Goal: Communication & Community: Participate in discussion

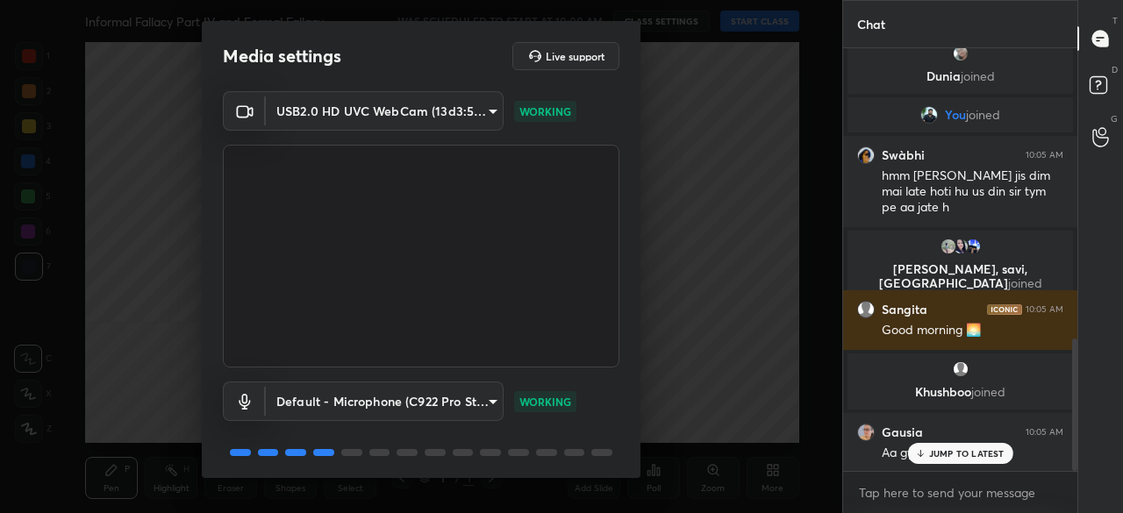
scroll to position [930, 0]
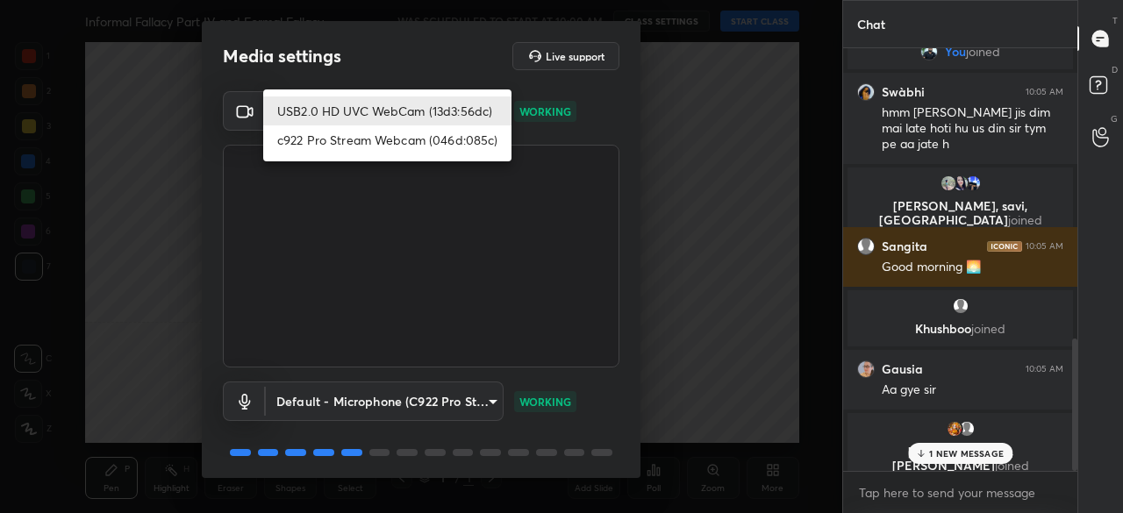
drag, startPoint x: 371, startPoint y: 111, endPoint x: 381, endPoint y: 111, distance: 9.7
click at [371, 110] on body "1 2 3 4 5 6 7 C X Z C X Z E E Erase all H H Informal Fallacy Part IV and Formal…" at bounding box center [561, 256] width 1123 height 513
click at [382, 141] on li "c922 Pro Stream Webcam (046d:085c)" at bounding box center [387, 139] width 248 height 29
type input "37bd0b134c09cdd6dcaa5ff4ad22a42161c69e71ea0323ac59dcc07dbcbcd734"
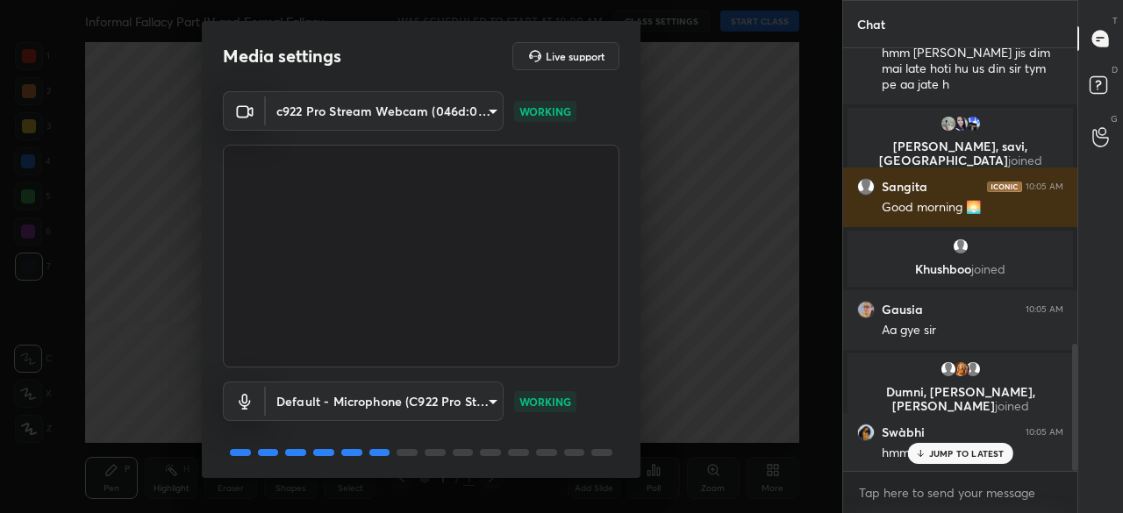
scroll to position [61, 0]
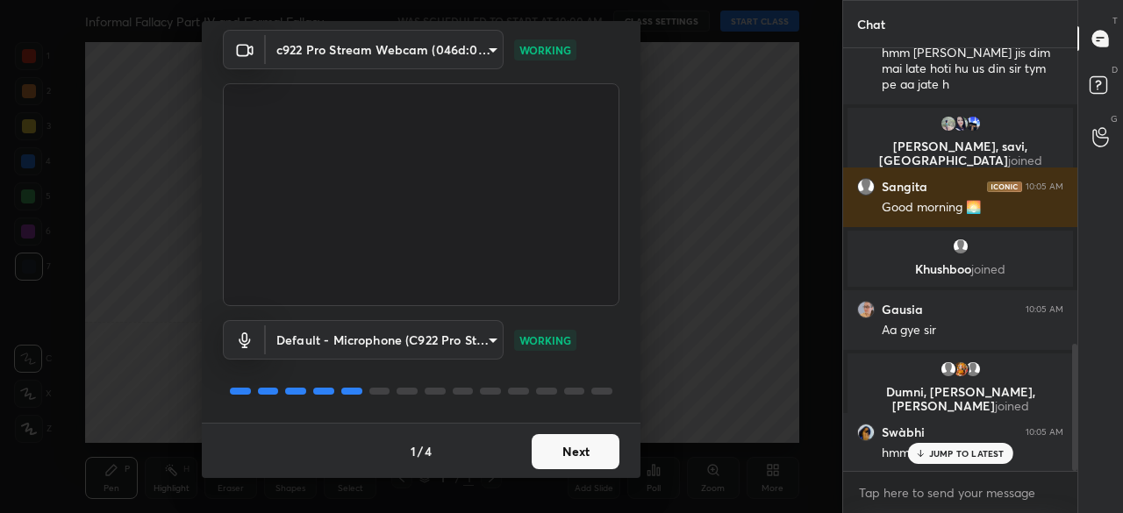
click at [568, 448] on button "Next" at bounding box center [575, 451] width 88 height 35
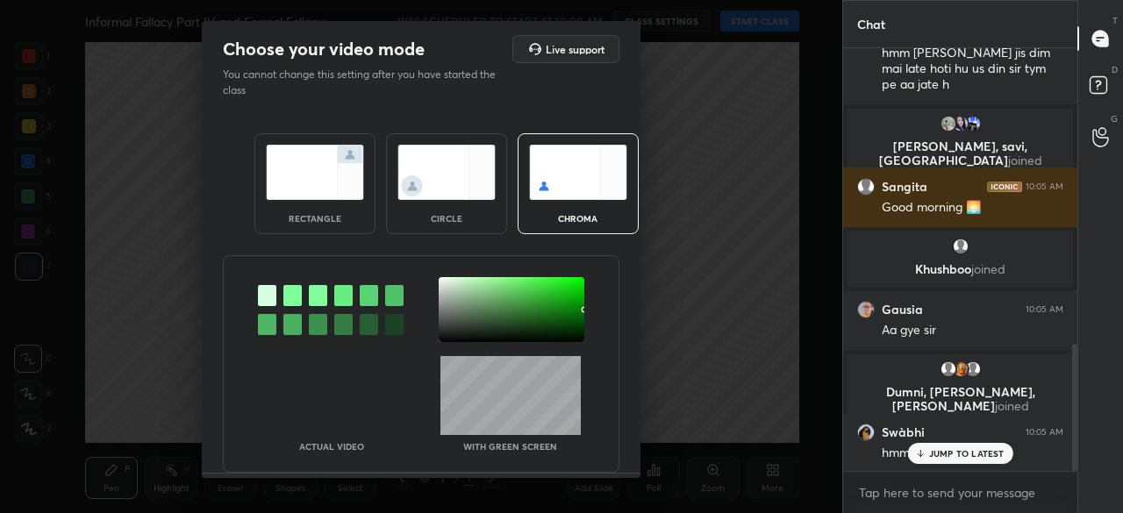
scroll to position [1052, 0]
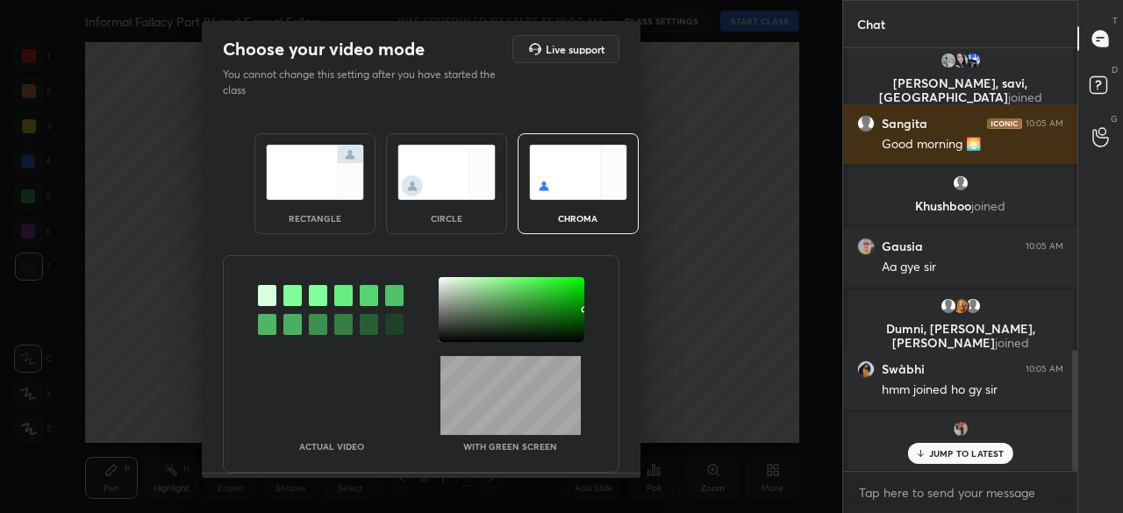
click at [458, 194] on img at bounding box center [446, 172] width 98 height 55
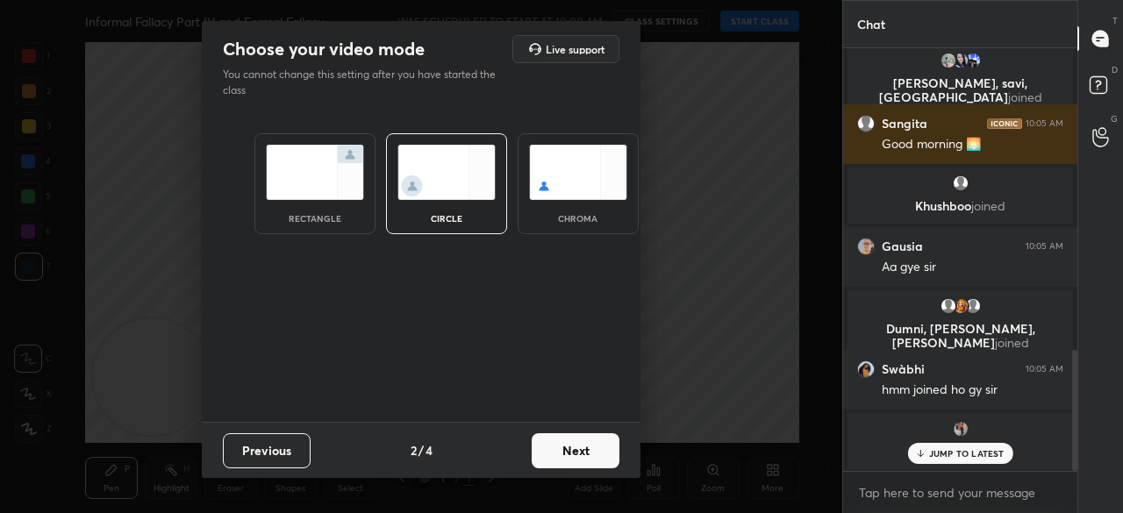
click at [581, 441] on button "Next" at bounding box center [575, 450] width 88 height 35
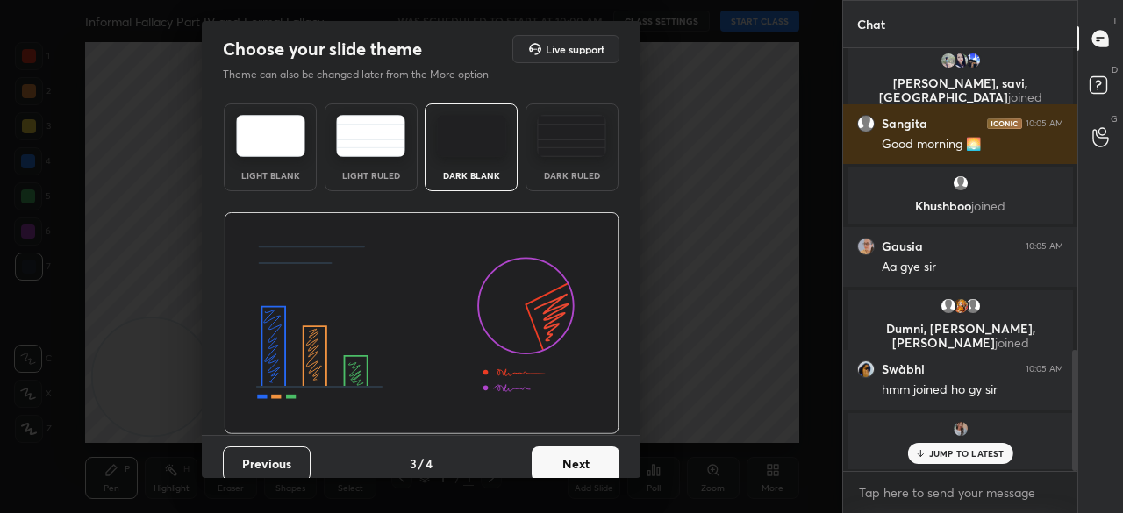
click at [590, 443] on div "Previous 3 / 4 Next" at bounding box center [421, 463] width 439 height 56
click at [593, 461] on button "Next" at bounding box center [575, 463] width 88 height 35
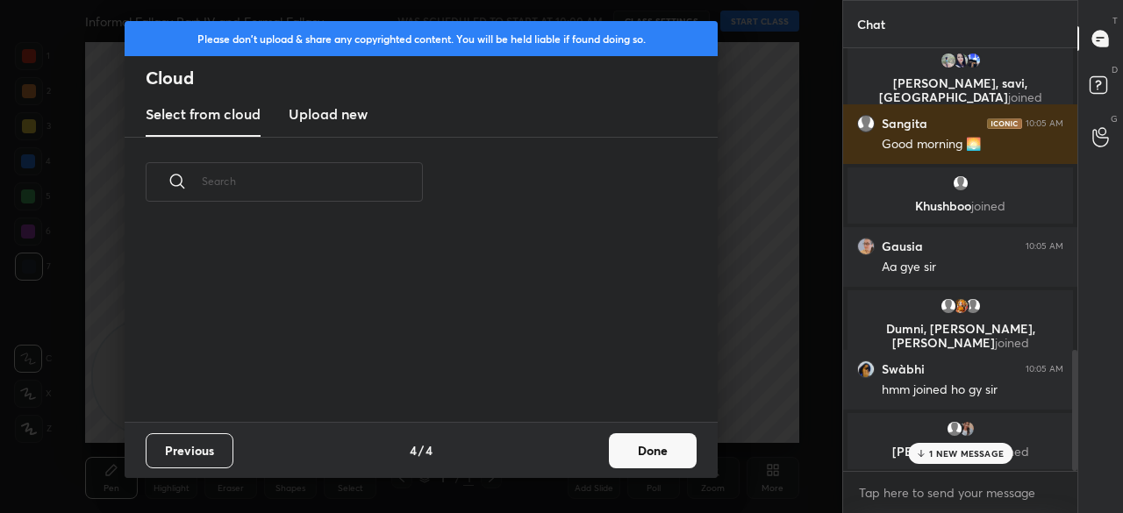
drag, startPoint x: 639, startPoint y: 446, endPoint x: 656, endPoint y: 390, distance: 58.6
click at [639, 446] on button "Done" at bounding box center [653, 450] width 88 height 35
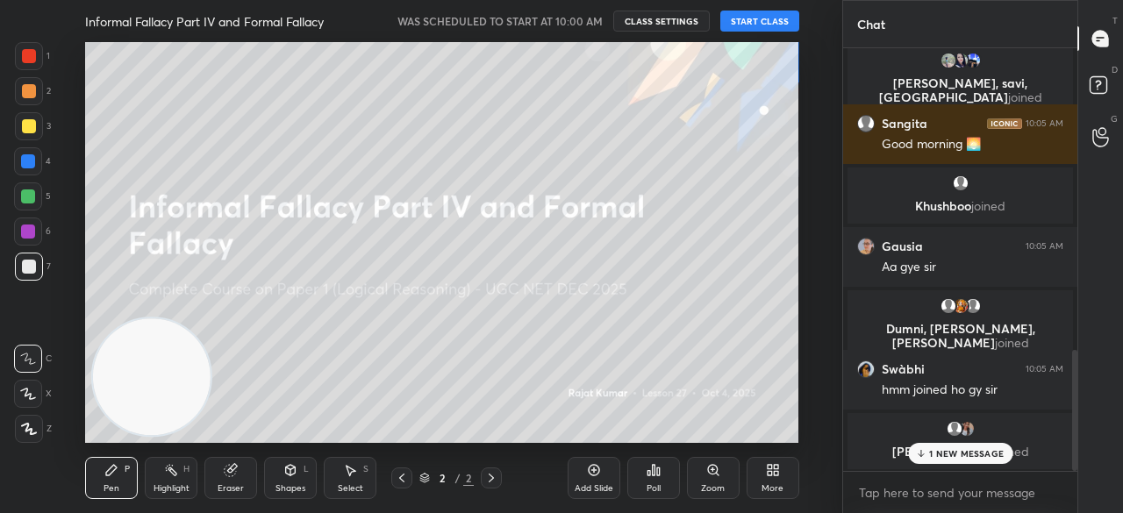
click at [761, 20] on button "START CLASS" at bounding box center [759, 21] width 79 height 21
click at [952, 448] on p "1 NEW MESSAGE" at bounding box center [966, 453] width 75 height 11
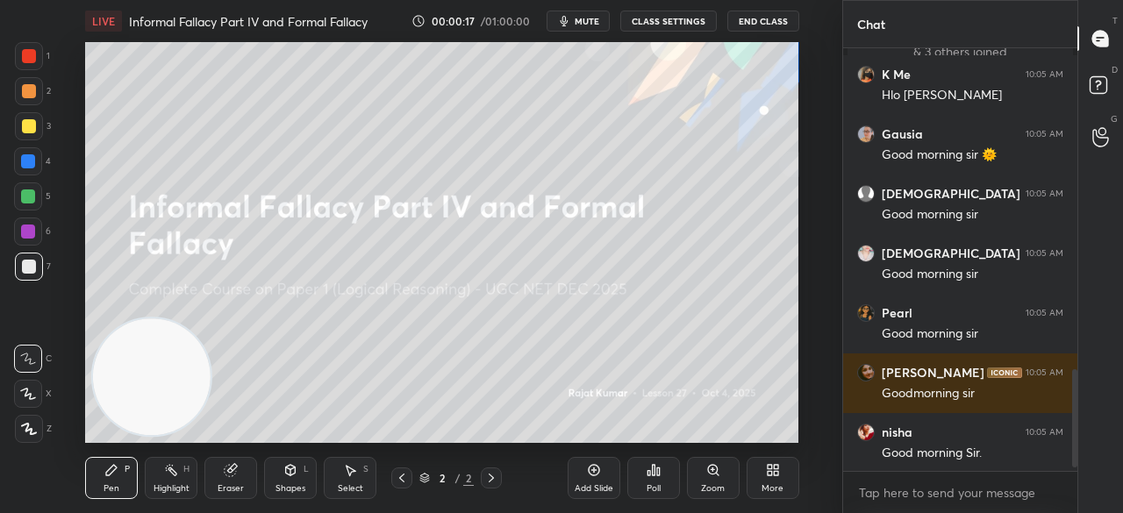
scroll to position [1400, 0]
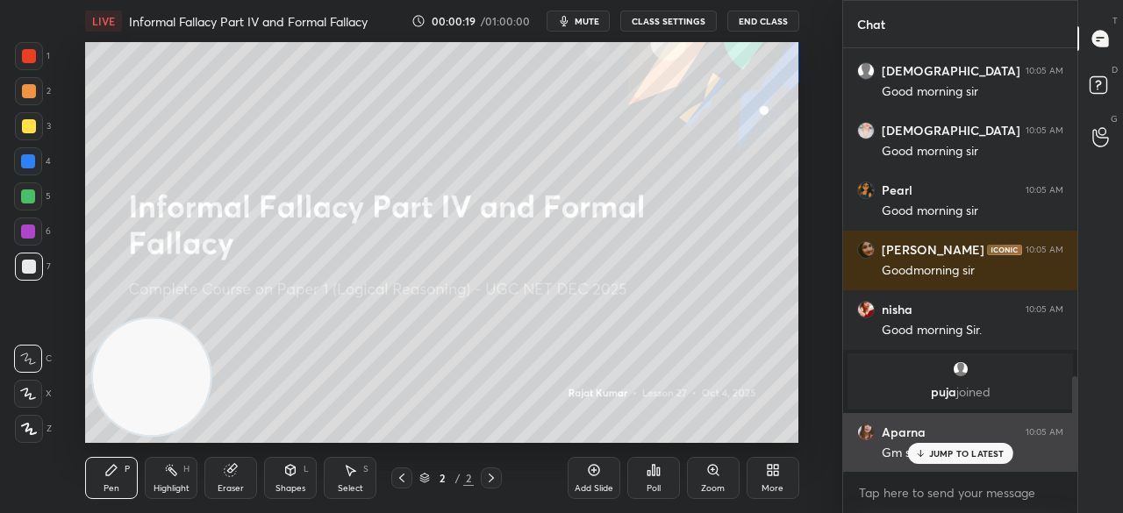
click at [978, 455] on p "JUMP TO LATEST" at bounding box center [966, 453] width 75 height 11
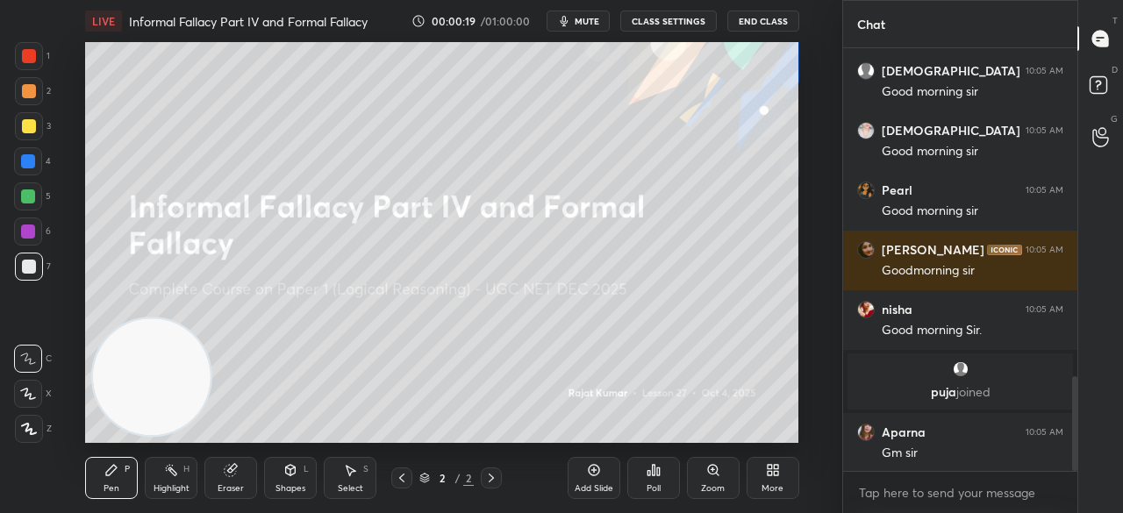
scroll to position [1579, 0]
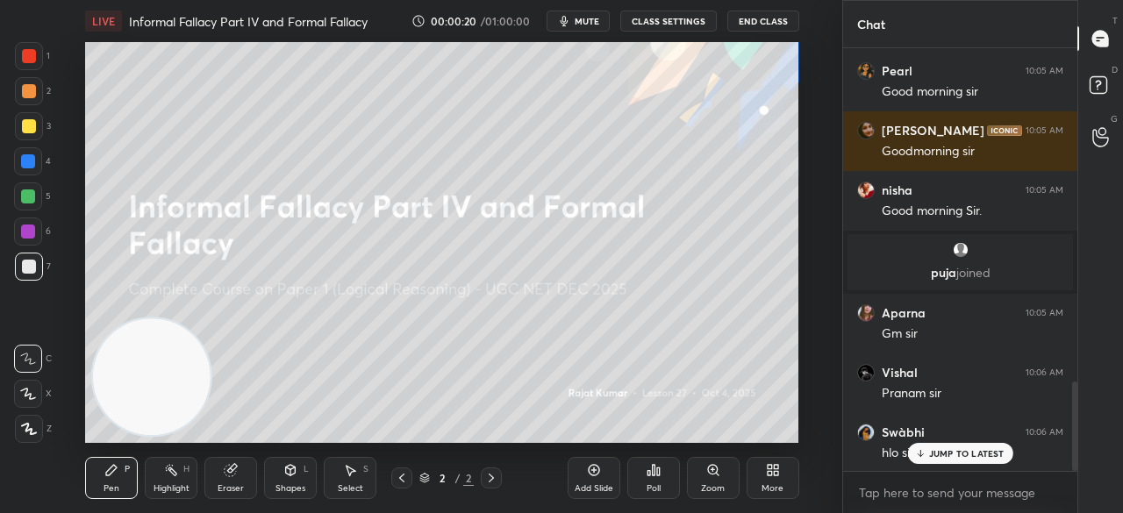
click at [770, 477] on div "More" at bounding box center [772, 478] width 53 height 42
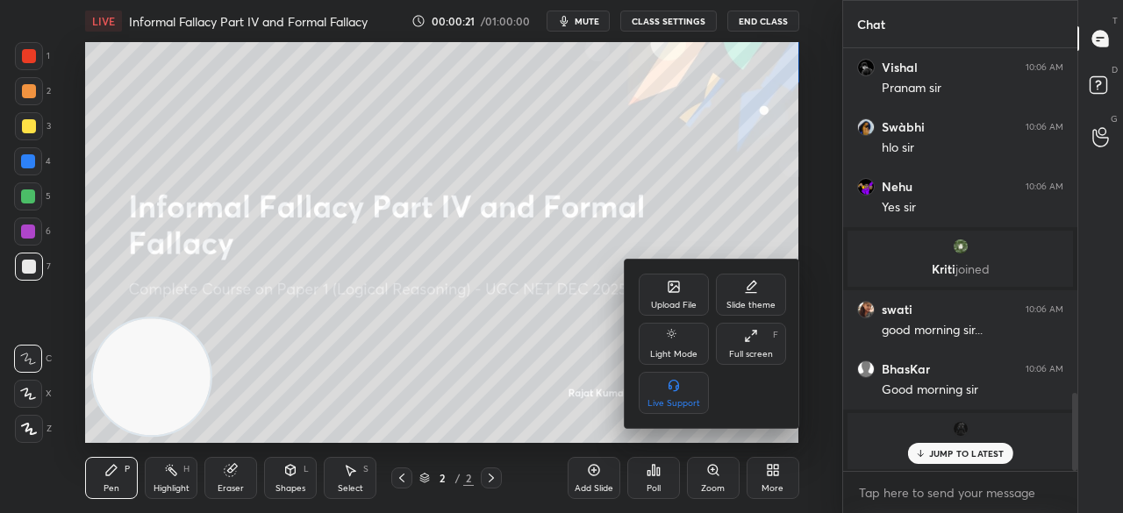
click at [745, 347] on div "Full screen F" at bounding box center [751, 344] width 70 height 42
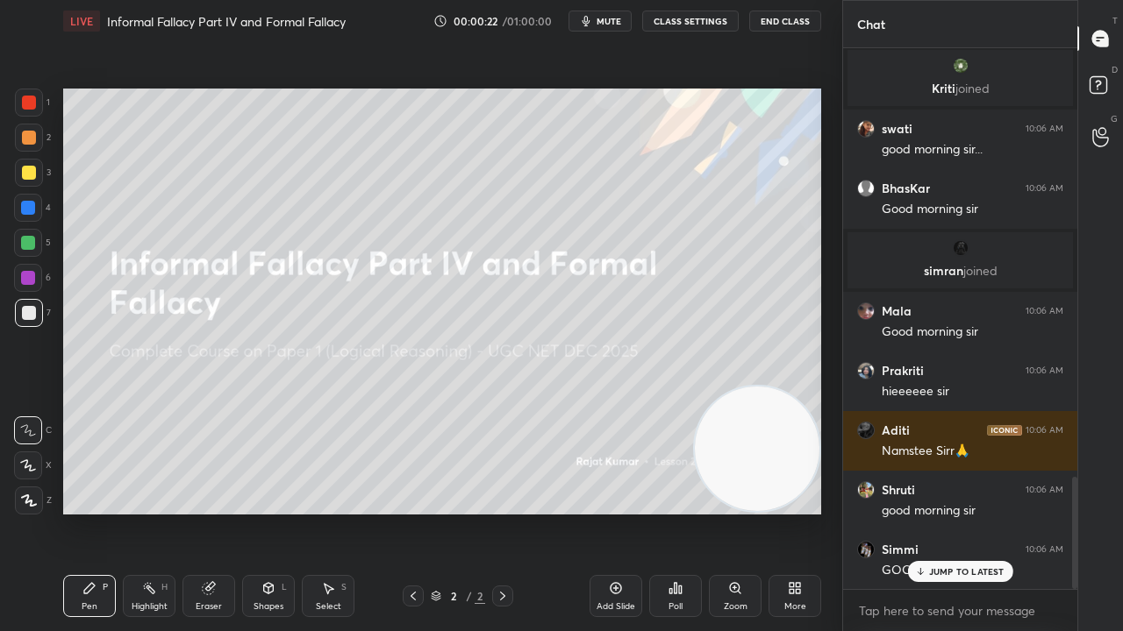
drag, startPoint x: 260, startPoint y: 420, endPoint x: 777, endPoint y: 442, distance: 517.9
click at [868, 428] on div "1 2 3 4 5 6 7 C X Z C X Z E E Erase all H H LIVE Informal Fallacy Part IV and F…" at bounding box center [561, 315] width 1123 height 631
click at [35, 504] on icon at bounding box center [29, 501] width 14 height 11
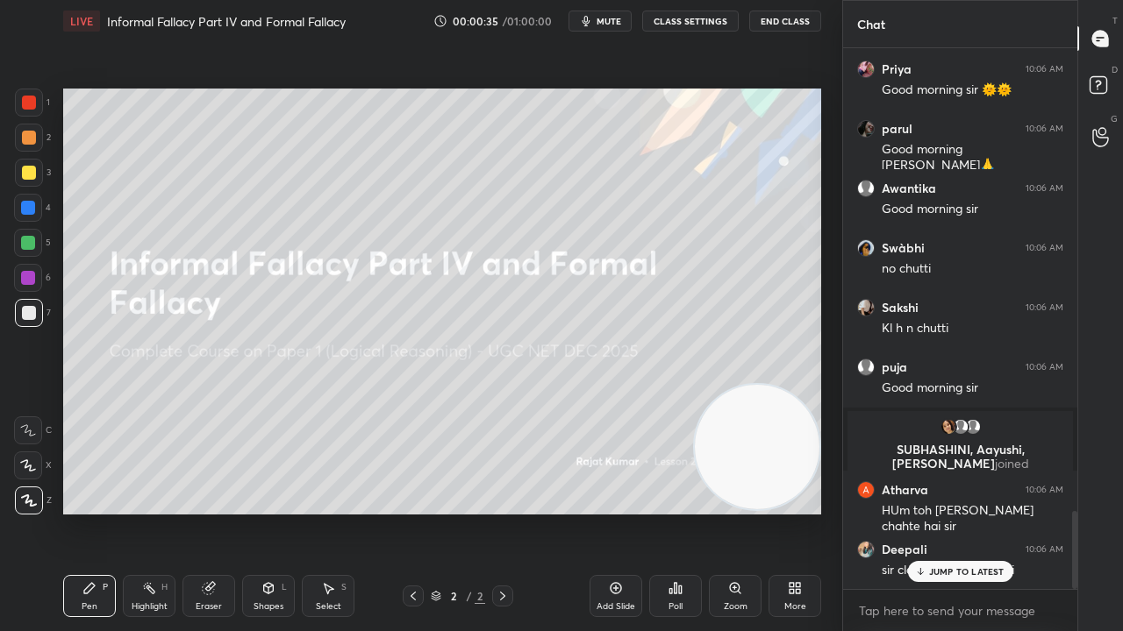
scroll to position [3384, 0]
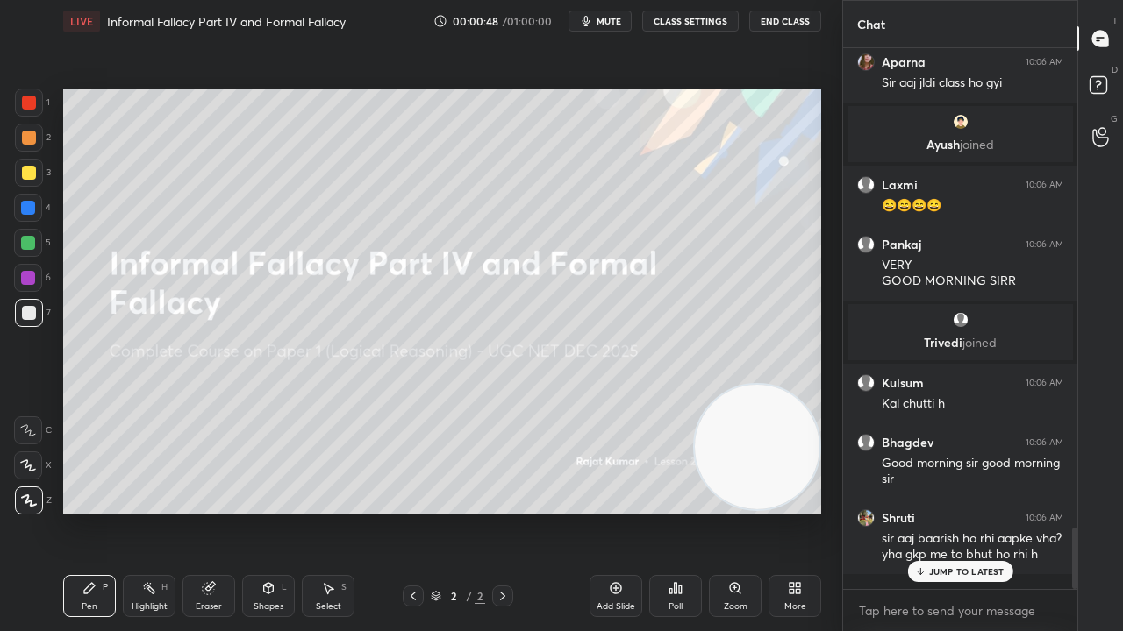
click at [791, 512] on icon at bounding box center [791, 591] width 4 height 4
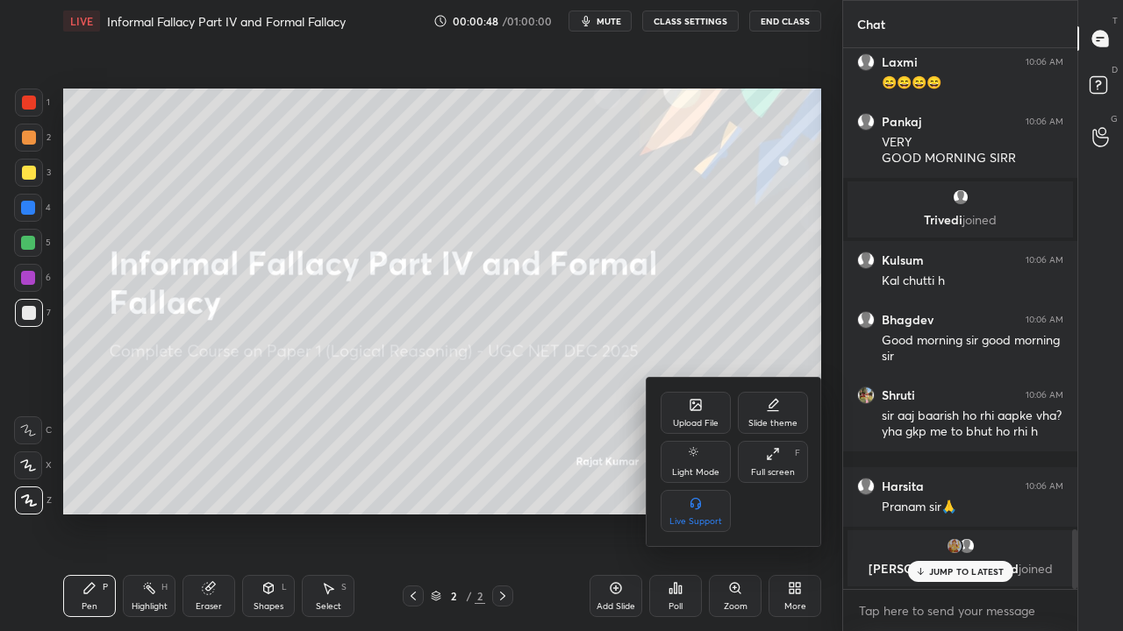
click at [694, 405] on icon at bounding box center [695, 405] width 14 height 14
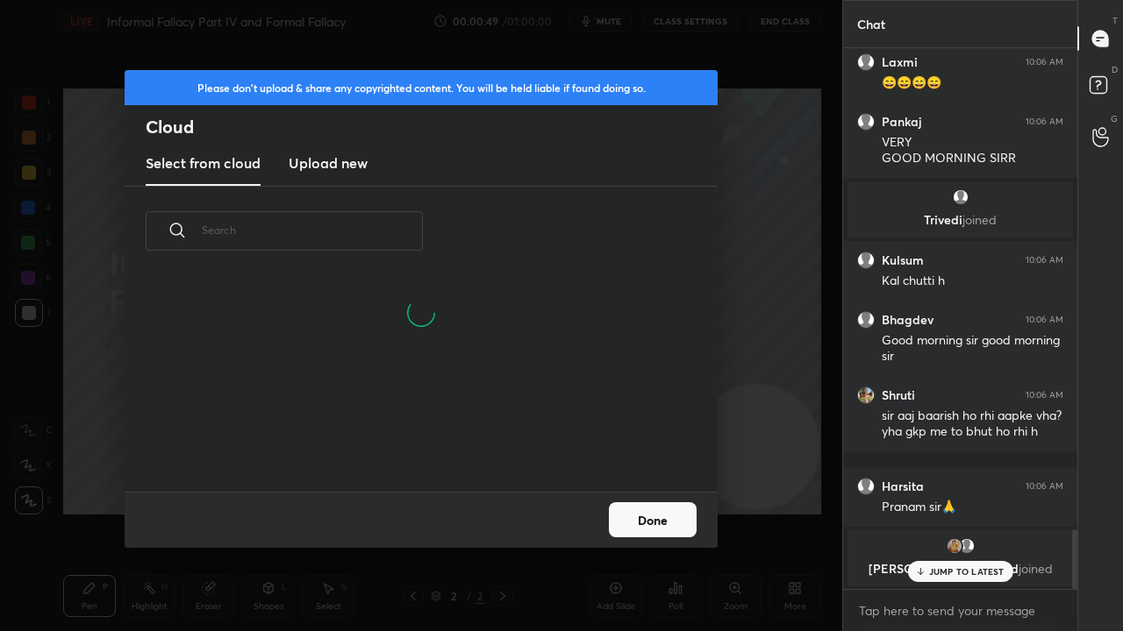
drag, startPoint x: 330, startPoint y: 159, endPoint x: 342, endPoint y: 181, distance: 25.1
click at [330, 158] on h3 "Upload new" at bounding box center [328, 163] width 79 height 21
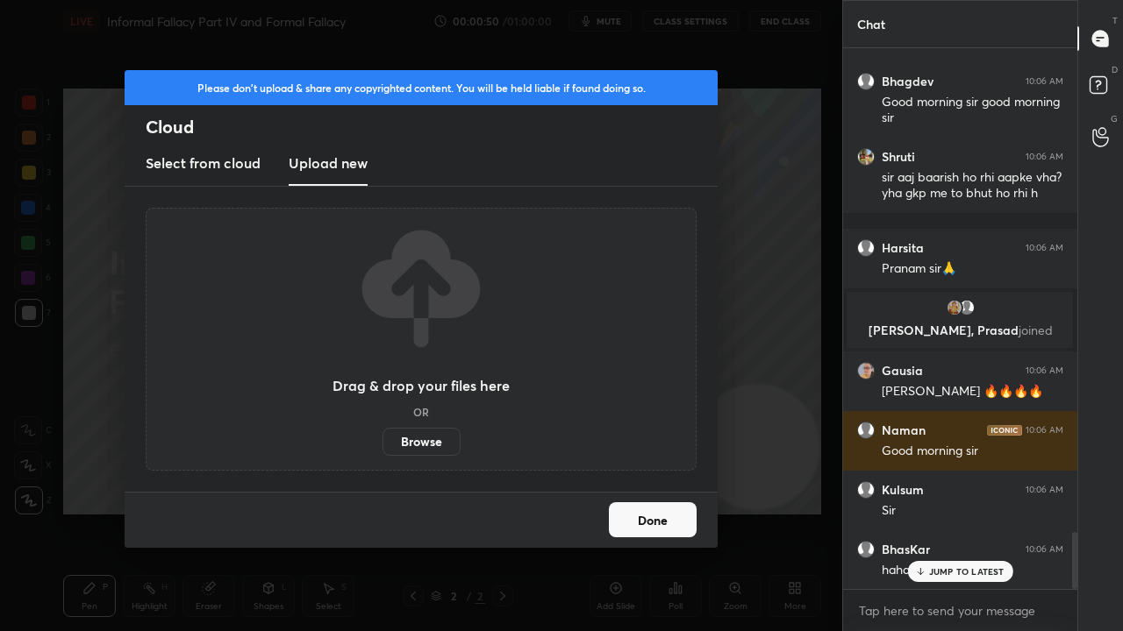
drag, startPoint x: 425, startPoint y: 439, endPoint x: 424, endPoint y: 362, distance: 77.2
click at [425, 439] on label "Browse" at bounding box center [421, 442] width 78 height 28
click at [382, 439] on input "Browse" at bounding box center [382, 442] width 0 height 28
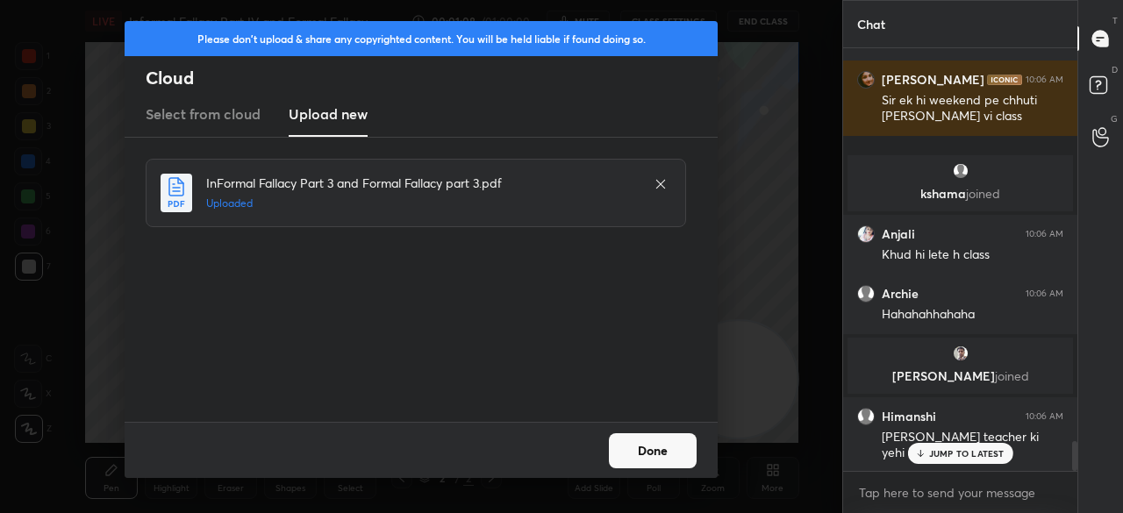
click at [674, 452] on button "Done" at bounding box center [653, 450] width 88 height 35
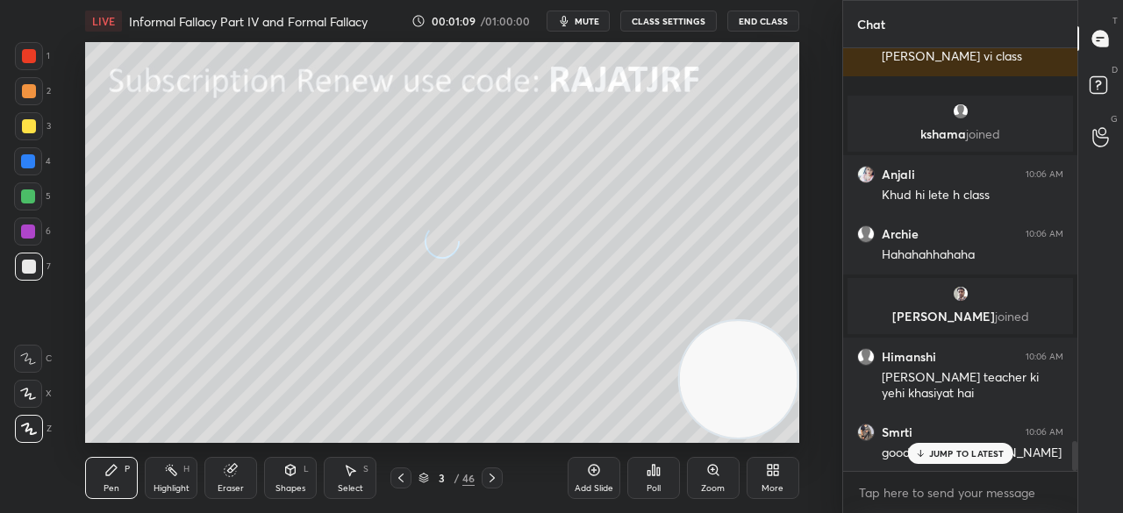
click at [940, 448] on p "JUMP TO LATEST" at bounding box center [966, 453] width 75 height 11
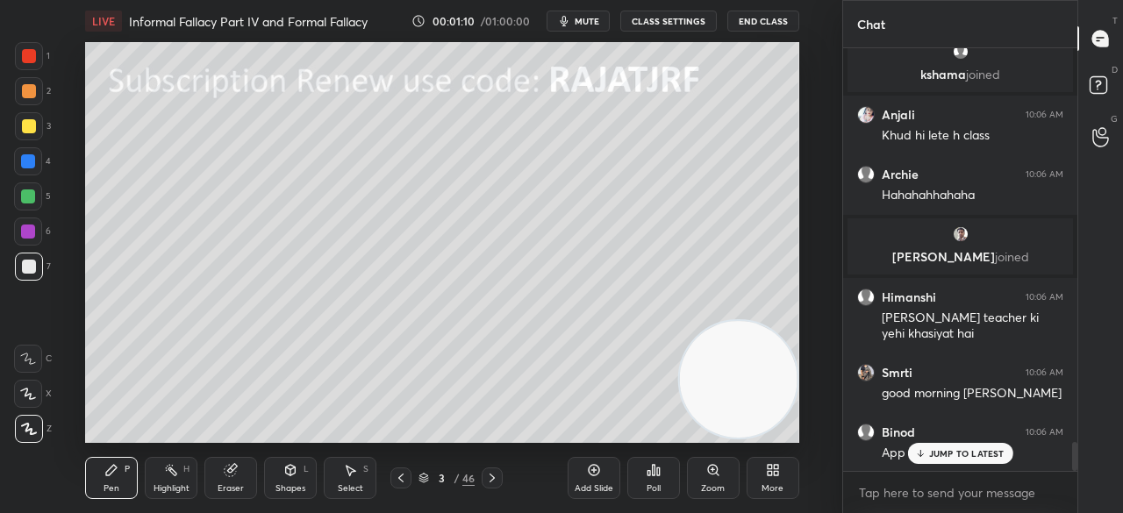
click at [774, 478] on div "More" at bounding box center [772, 478] width 53 height 42
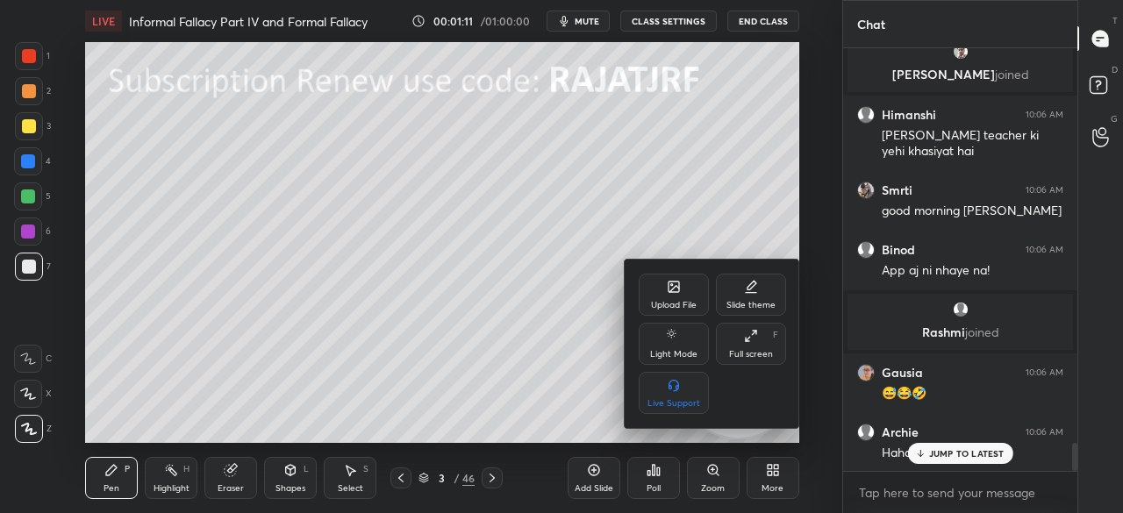
click at [758, 353] on div "Full screen" at bounding box center [751, 354] width 44 height 9
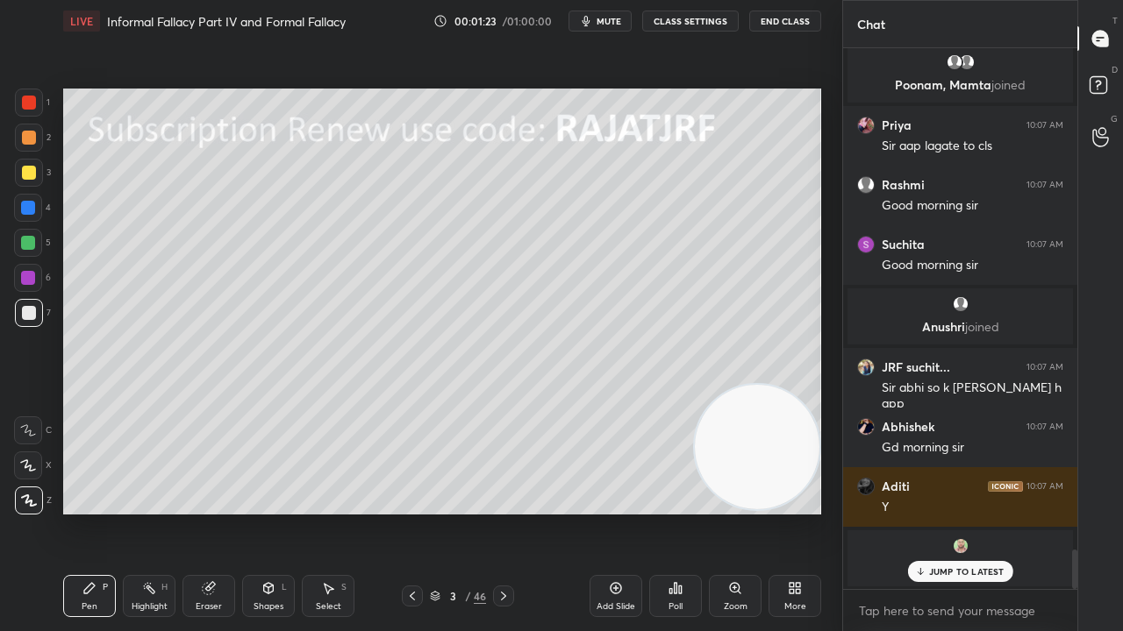
click at [496, 512] on icon at bounding box center [503, 596] width 14 height 14
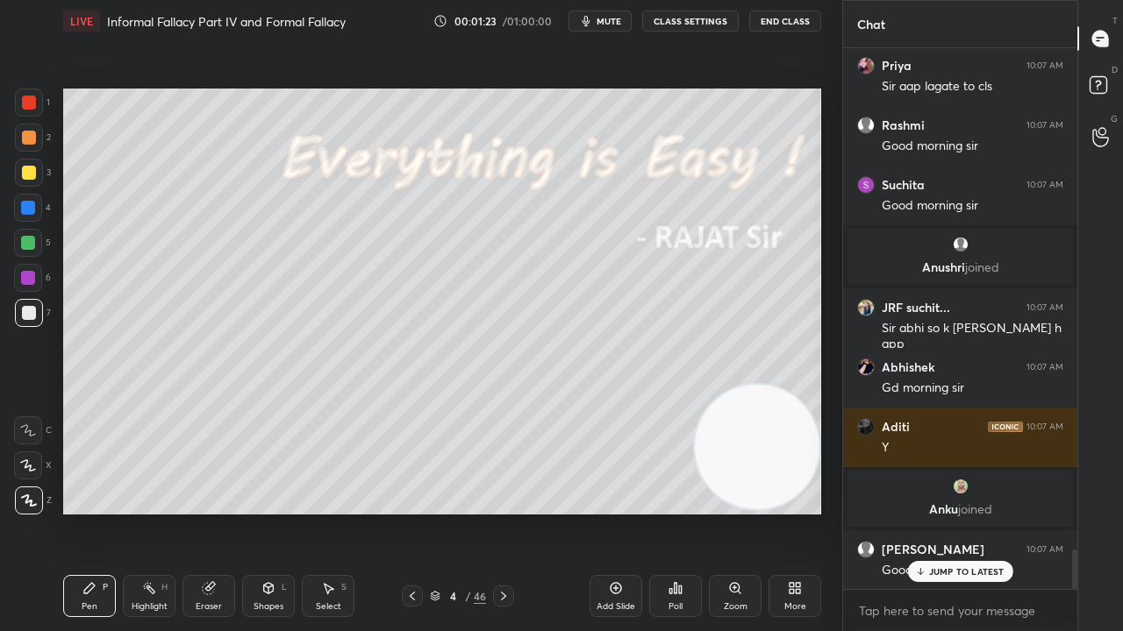
click at [497, 512] on icon at bounding box center [503, 596] width 14 height 14
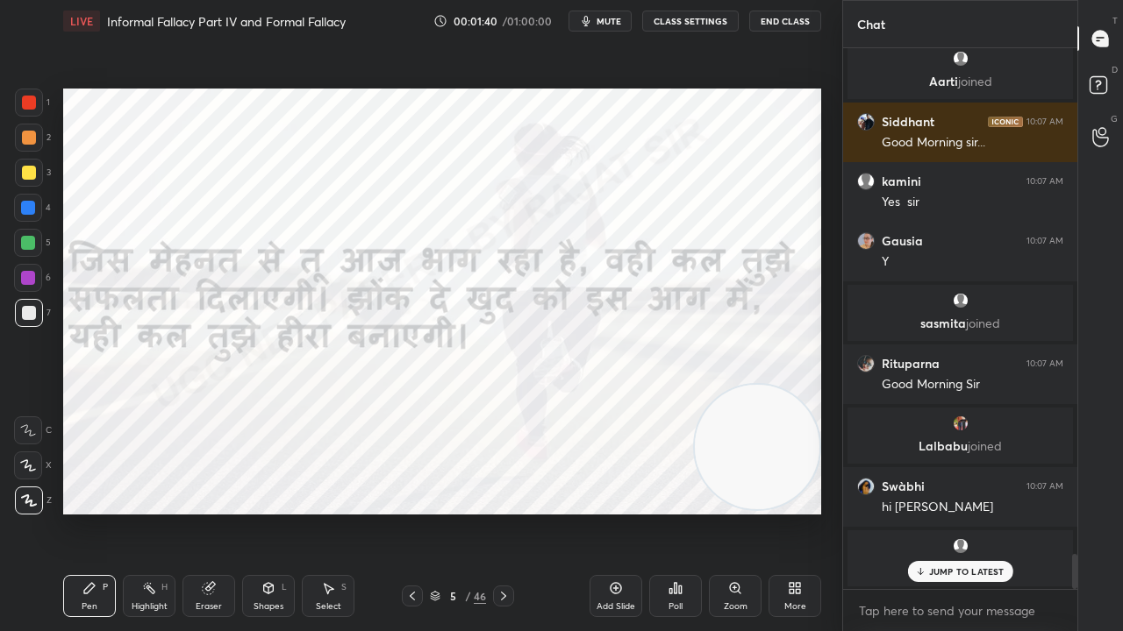
click at [469, 512] on div "/" at bounding box center [467, 596] width 5 height 11
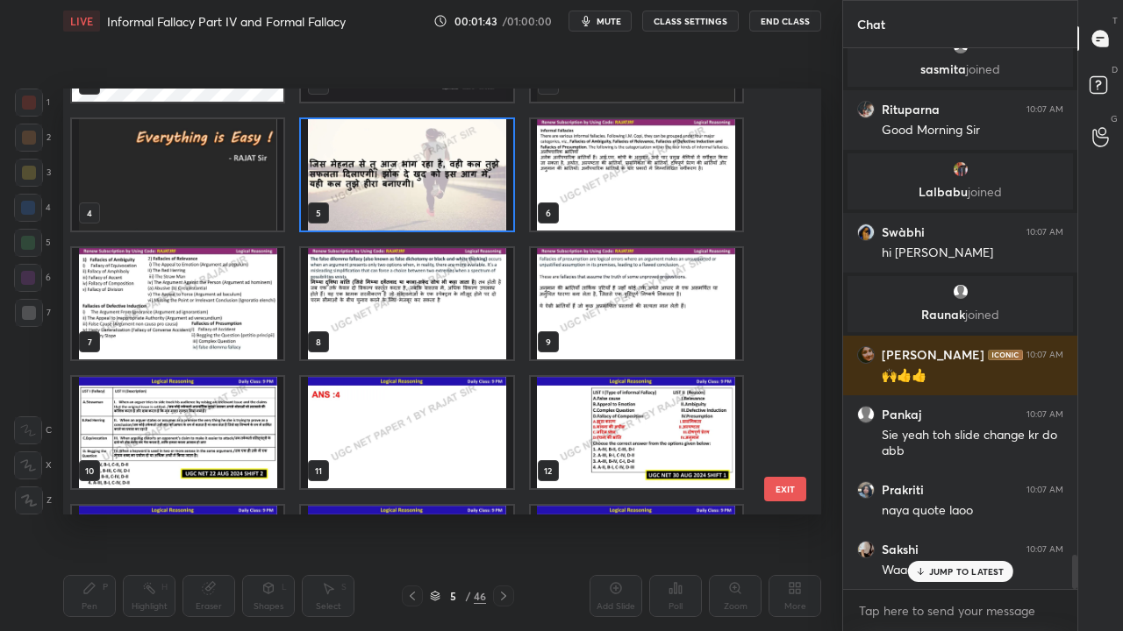
click at [584, 176] on img "grid" at bounding box center [636, 174] width 211 height 111
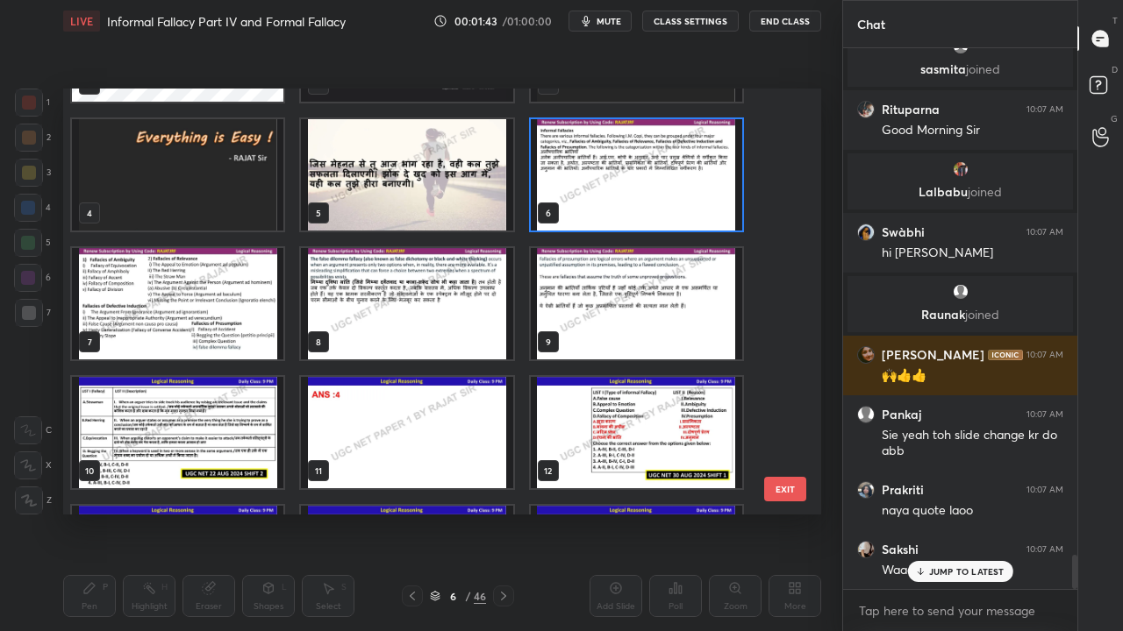
click at [584, 176] on img "grid" at bounding box center [636, 174] width 211 height 111
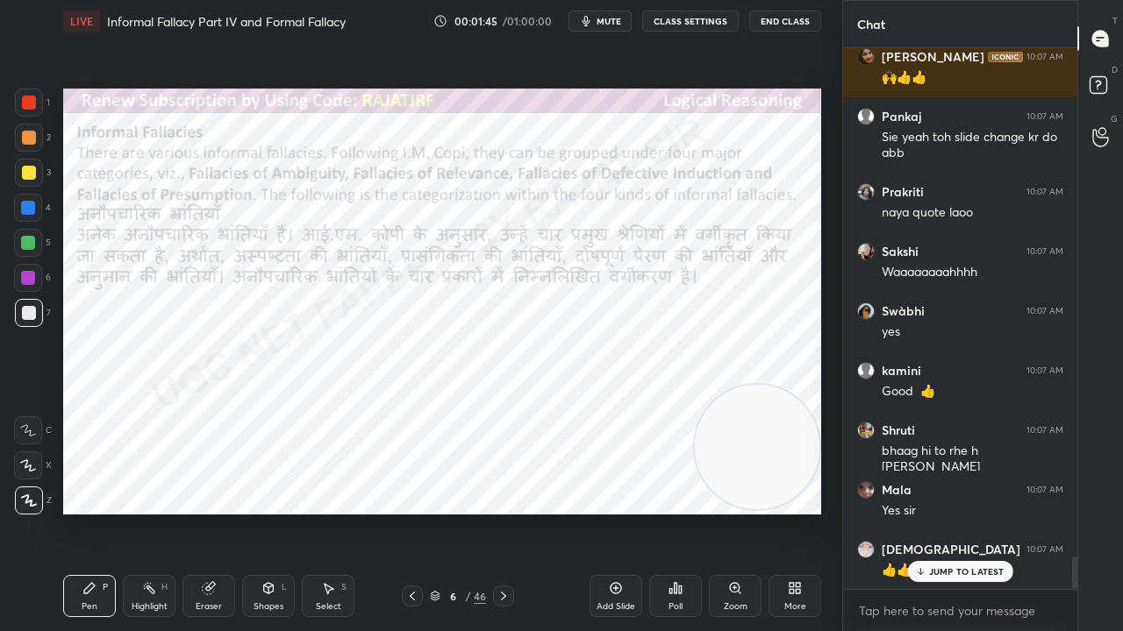
click at [503, 512] on icon at bounding box center [503, 596] width 5 height 9
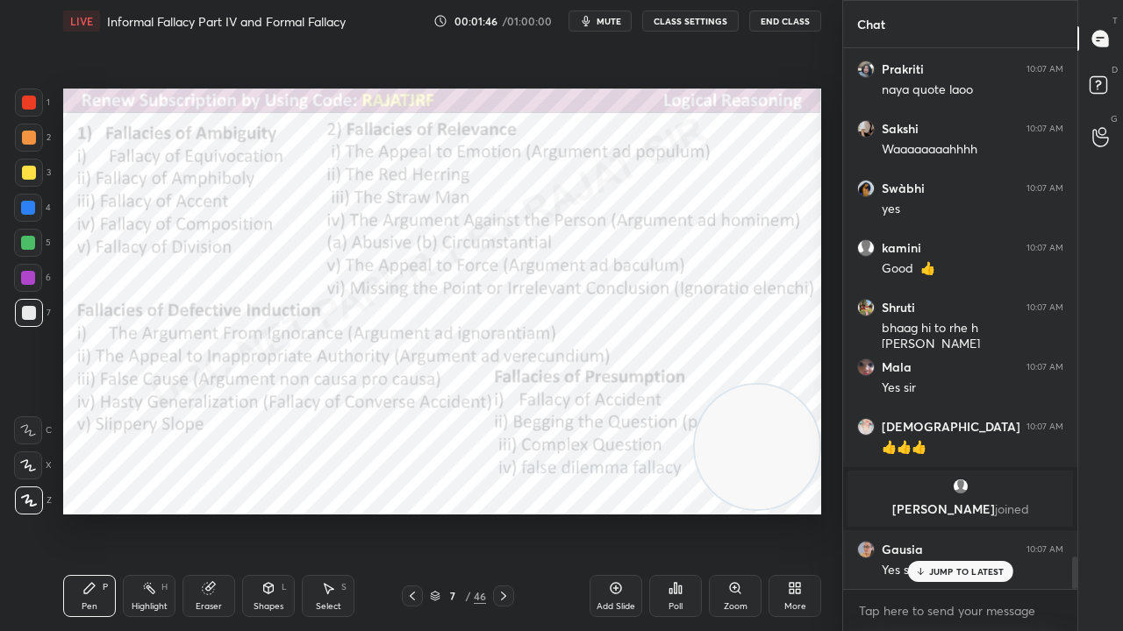
click at [30, 102] on div at bounding box center [29, 103] width 14 height 14
click at [29, 102] on div at bounding box center [29, 103] width 14 height 14
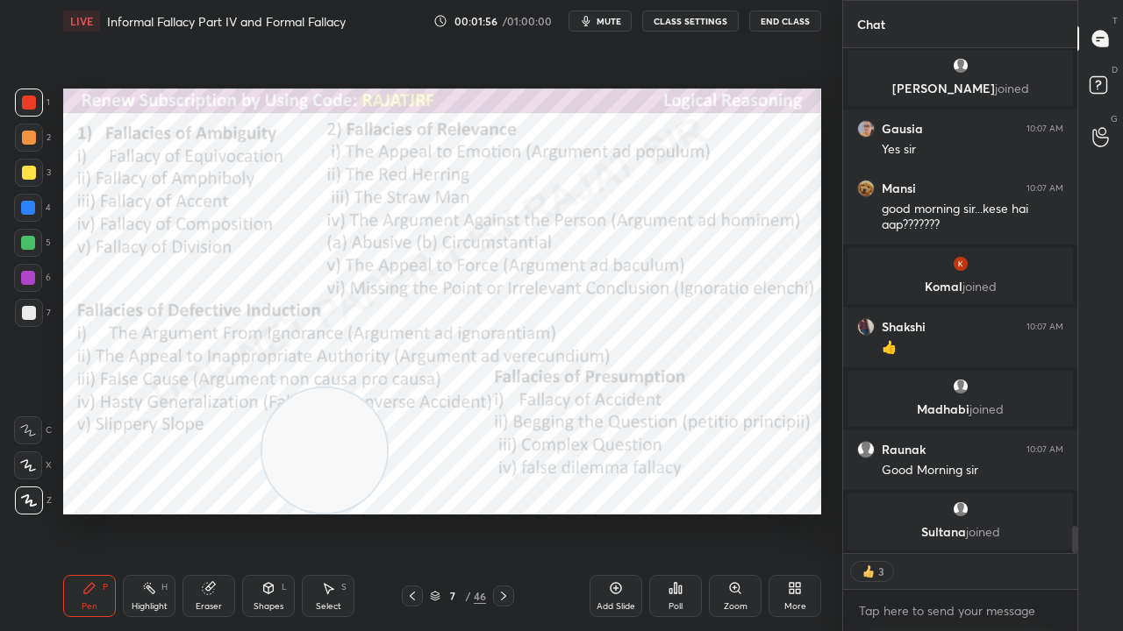
drag, startPoint x: 702, startPoint y: 423, endPoint x: 380, endPoint y: 426, distance: 321.9
click at [303, 444] on video at bounding box center [324, 451] width 125 height 125
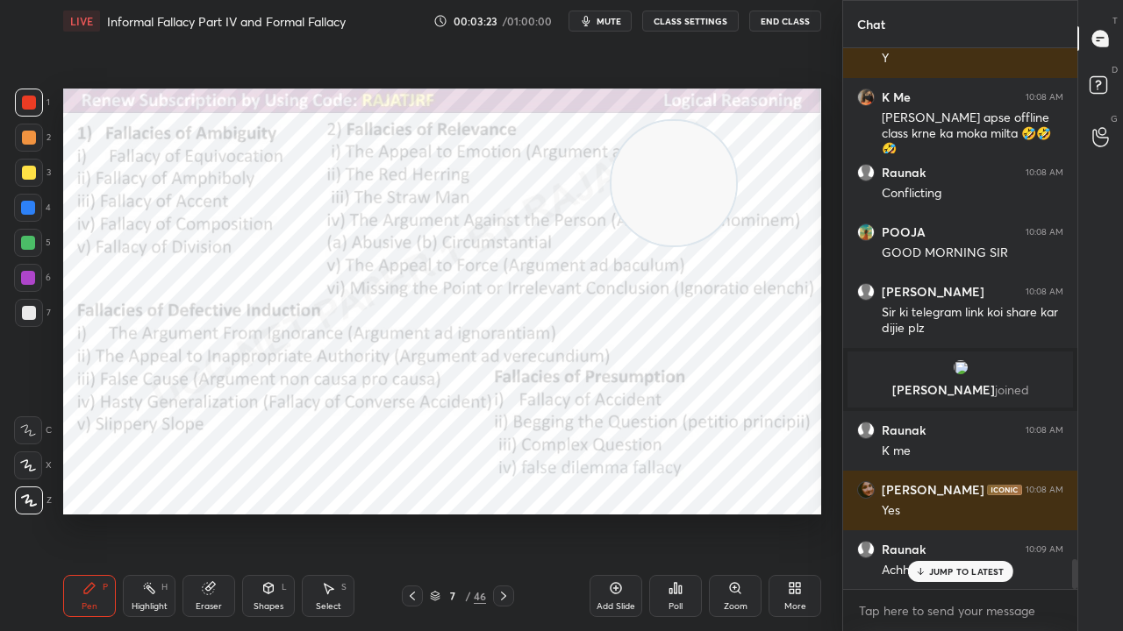
drag, startPoint x: 465, startPoint y: 363, endPoint x: 701, endPoint y: 166, distance: 307.6
click at [709, 173] on video at bounding box center [673, 183] width 125 height 125
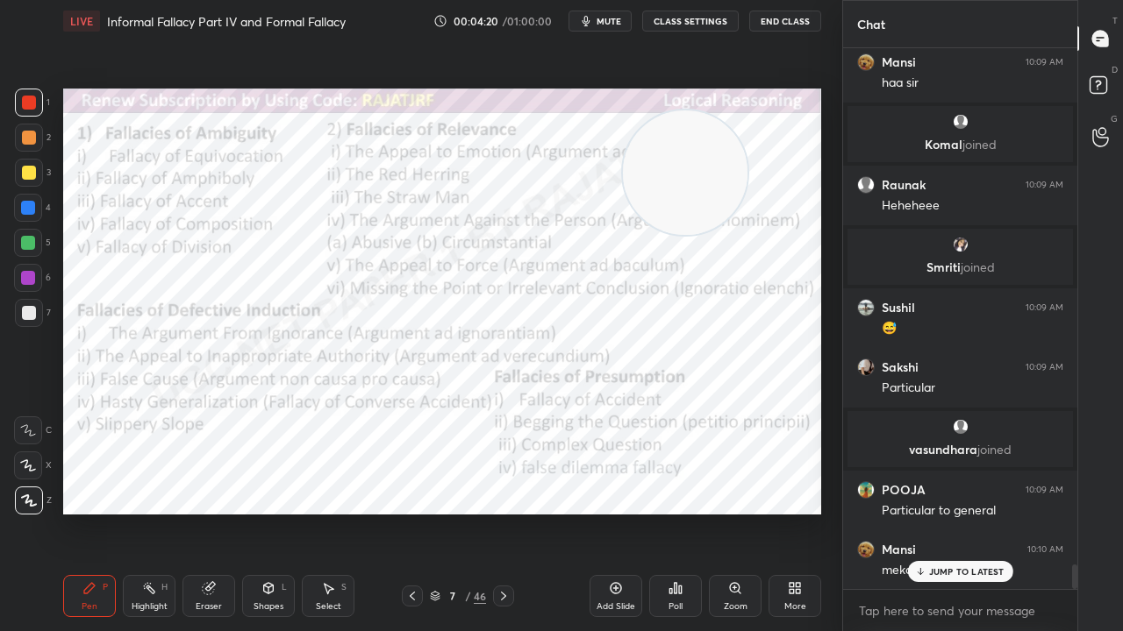
scroll to position [11346, 0]
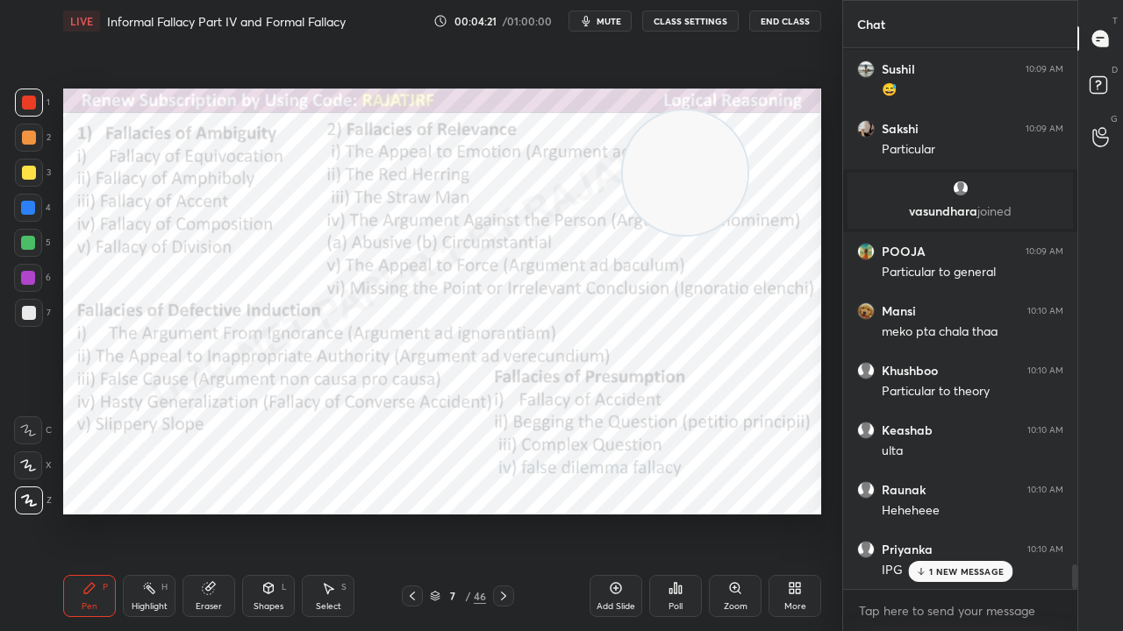
click at [27, 204] on div at bounding box center [28, 208] width 14 height 14
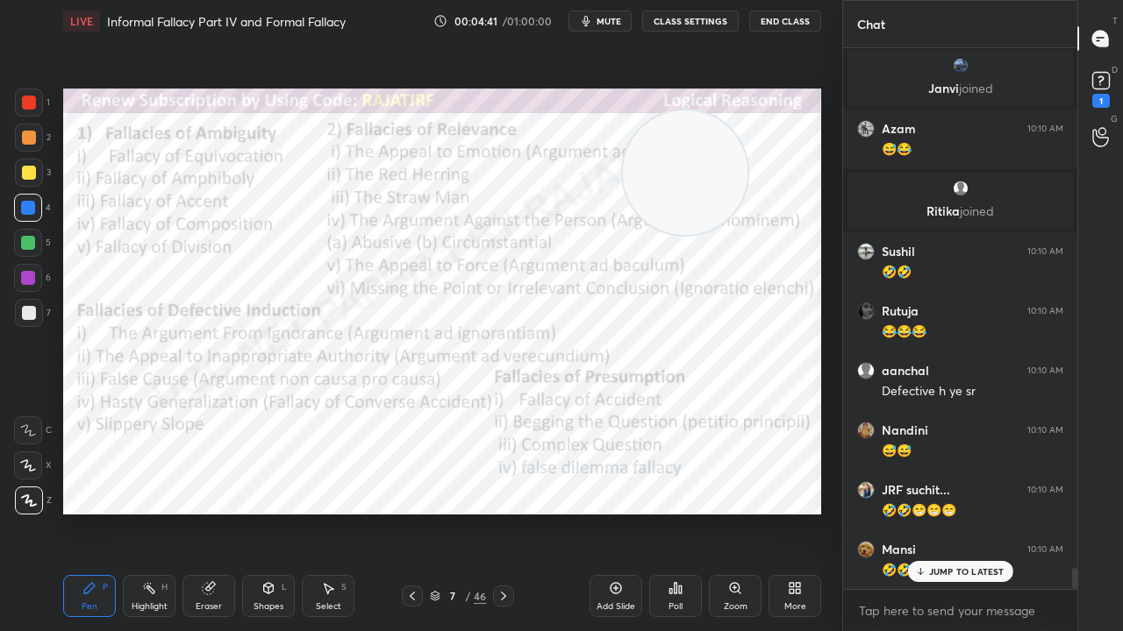
drag, startPoint x: 213, startPoint y: 587, endPoint x: 205, endPoint y: 548, distance: 39.4
click at [213, 512] on icon at bounding box center [209, 588] width 14 height 14
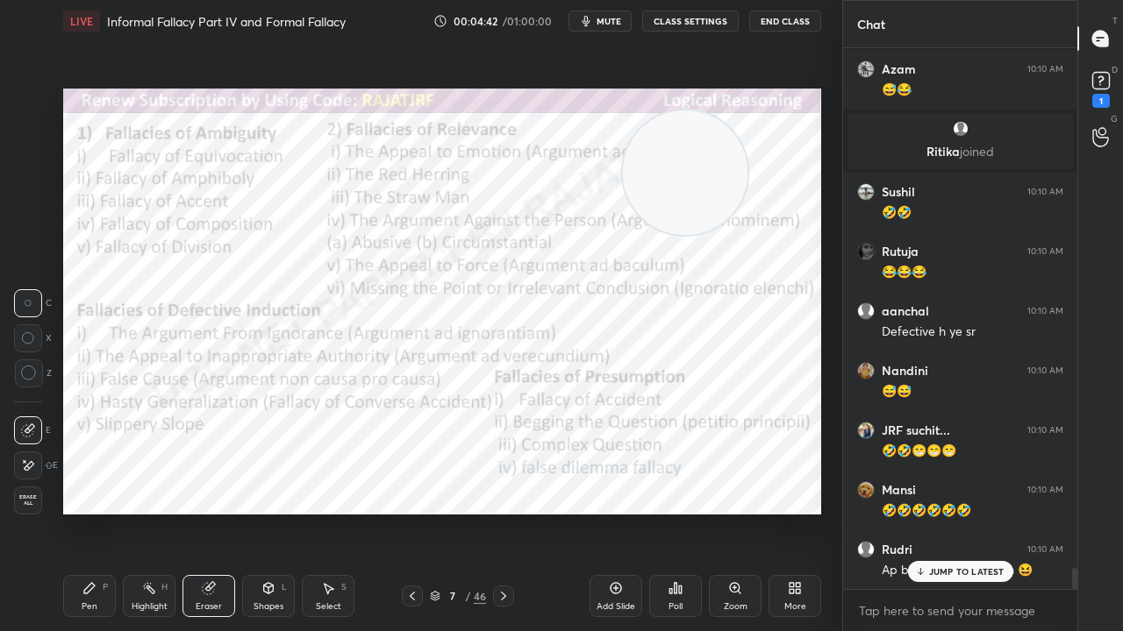
click at [30, 467] on icon at bounding box center [30, 465] width 10 height 9
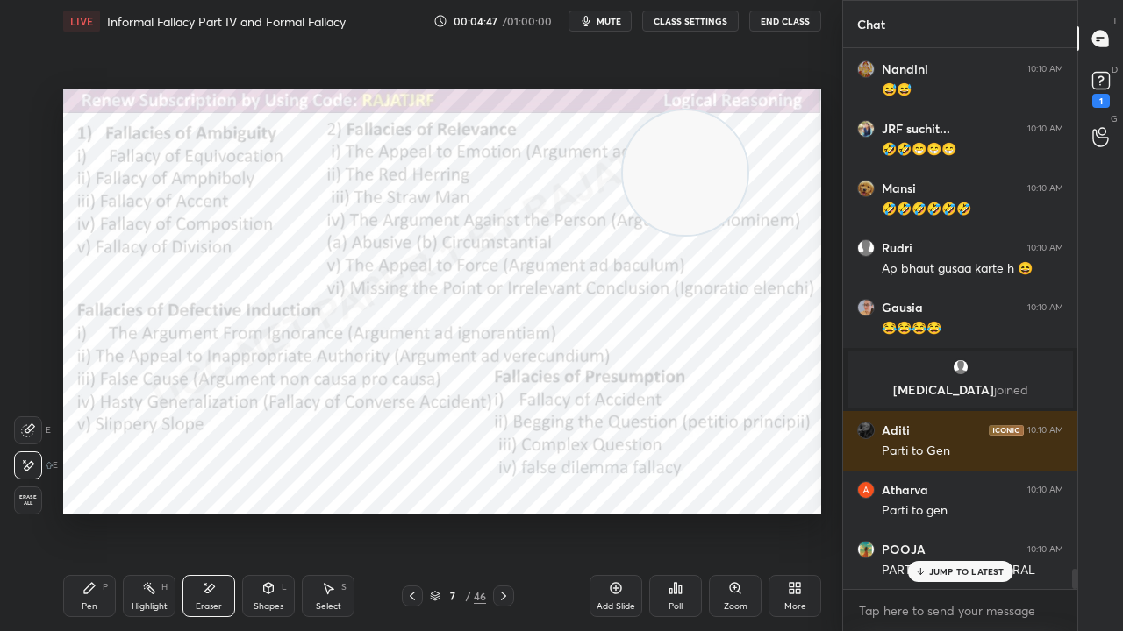
drag, startPoint x: 80, startPoint y: 591, endPoint x: 94, endPoint y: 563, distance: 31.4
click at [84, 512] on div "Pen P" at bounding box center [89, 596] width 53 height 42
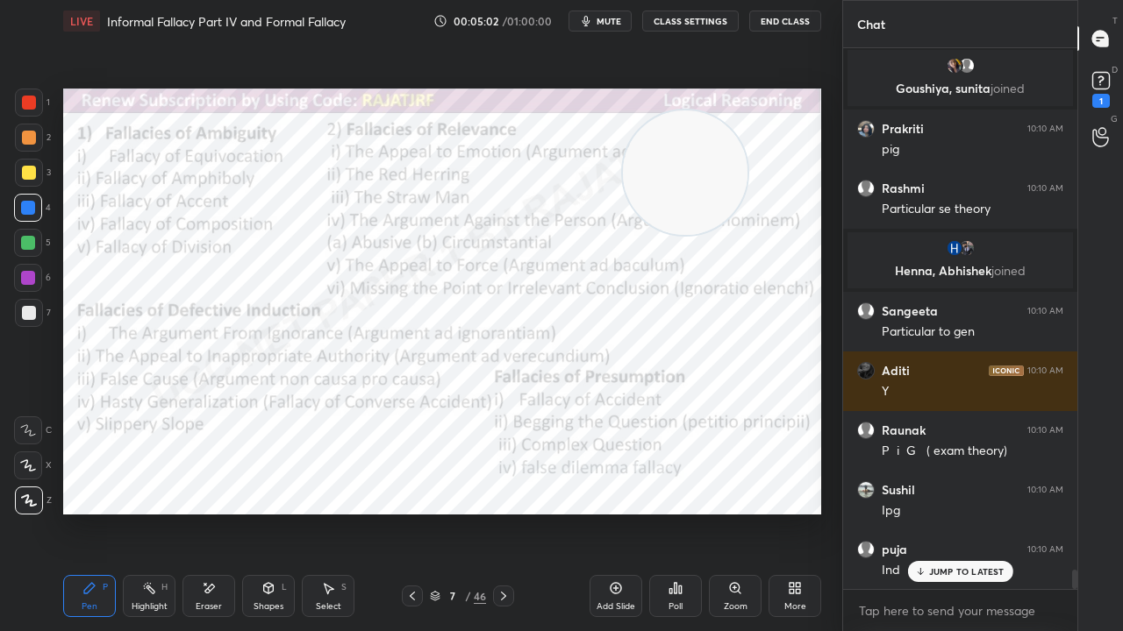
click at [25, 271] on div at bounding box center [28, 278] width 14 height 14
click at [25, 272] on div at bounding box center [28, 278] width 14 height 14
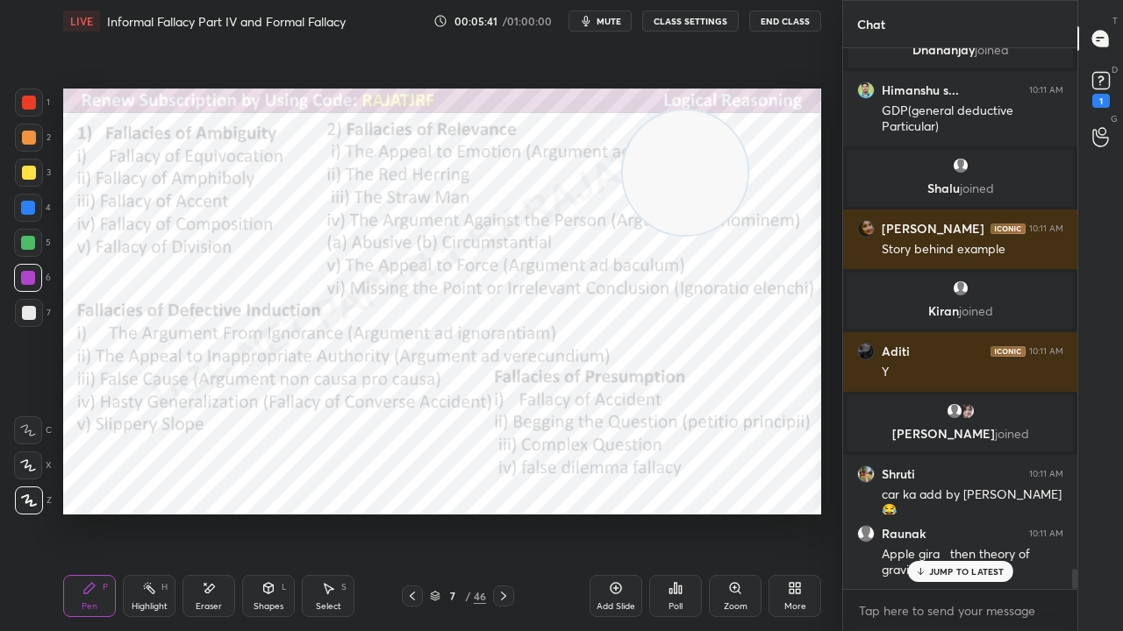
scroll to position [14128, 0]
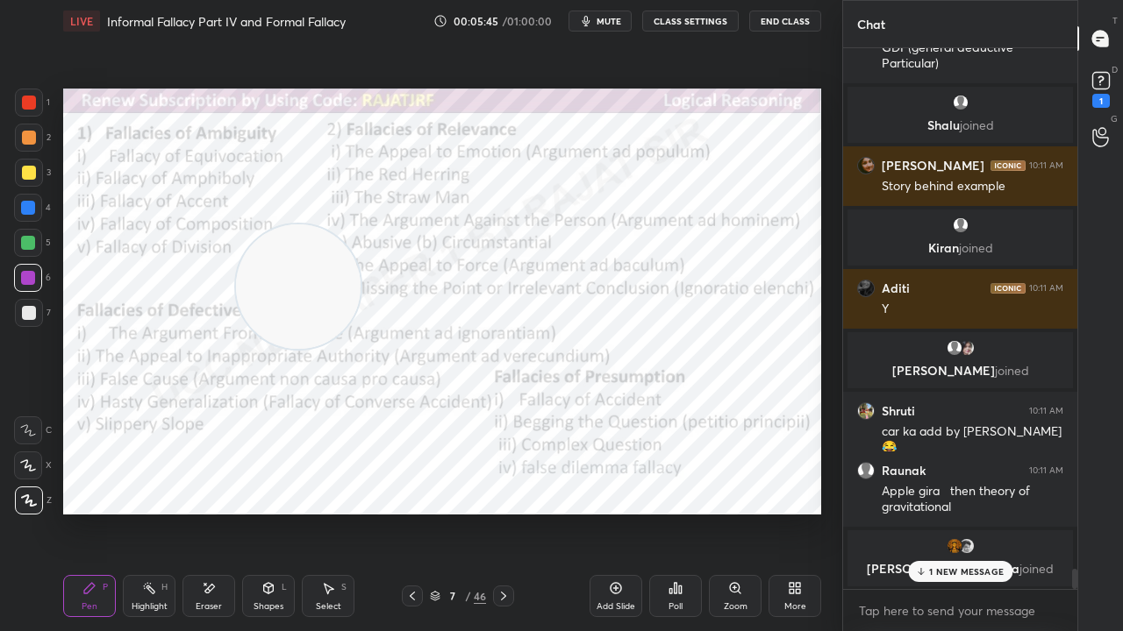
drag, startPoint x: 670, startPoint y: 168, endPoint x: 214, endPoint y: 261, distance: 465.6
click at [236, 297] on video at bounding box center [298, 287] width 125 height 125
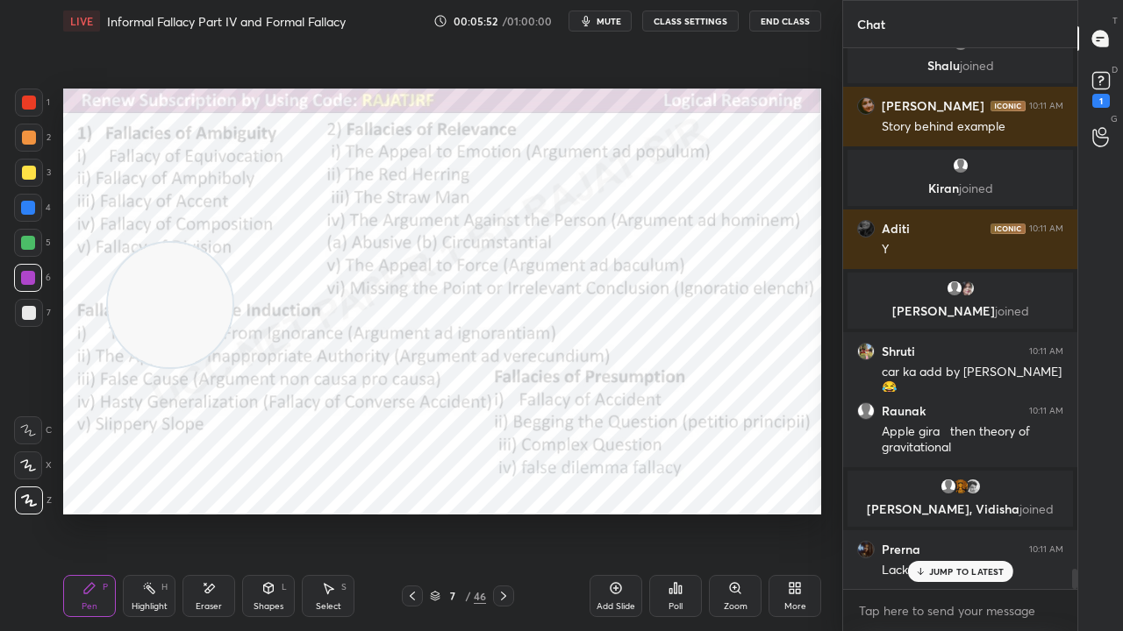
click at [30, 99] on div at bounding box center [29, 103] width 14 height 14
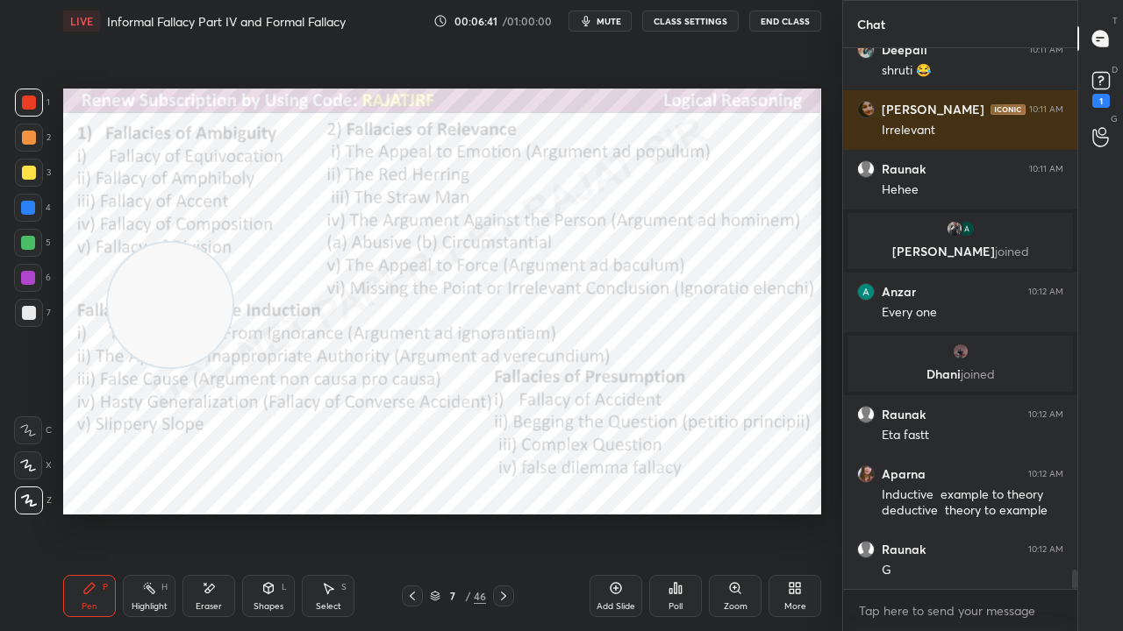
scroll to position [14914, 0]
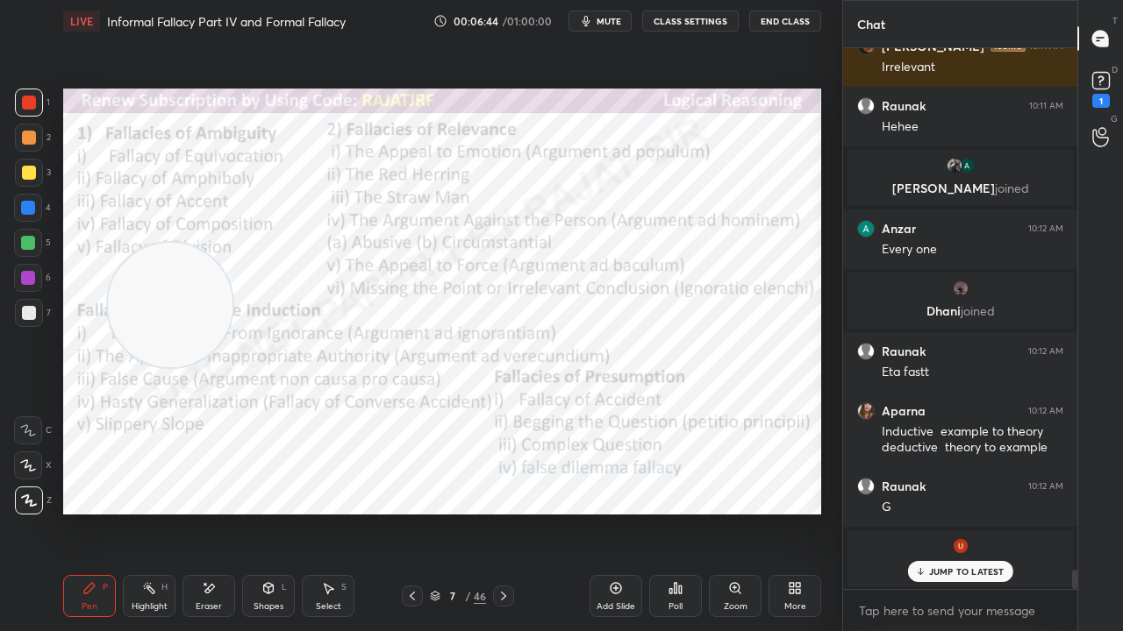
drag, startPoint x: 449, startPoint y: 596, endPoint x: 458, endPoint y: 563, distance: 33.6
click at [449, 512] on div "7" at bounding box center [453, 596] width 18 height 11
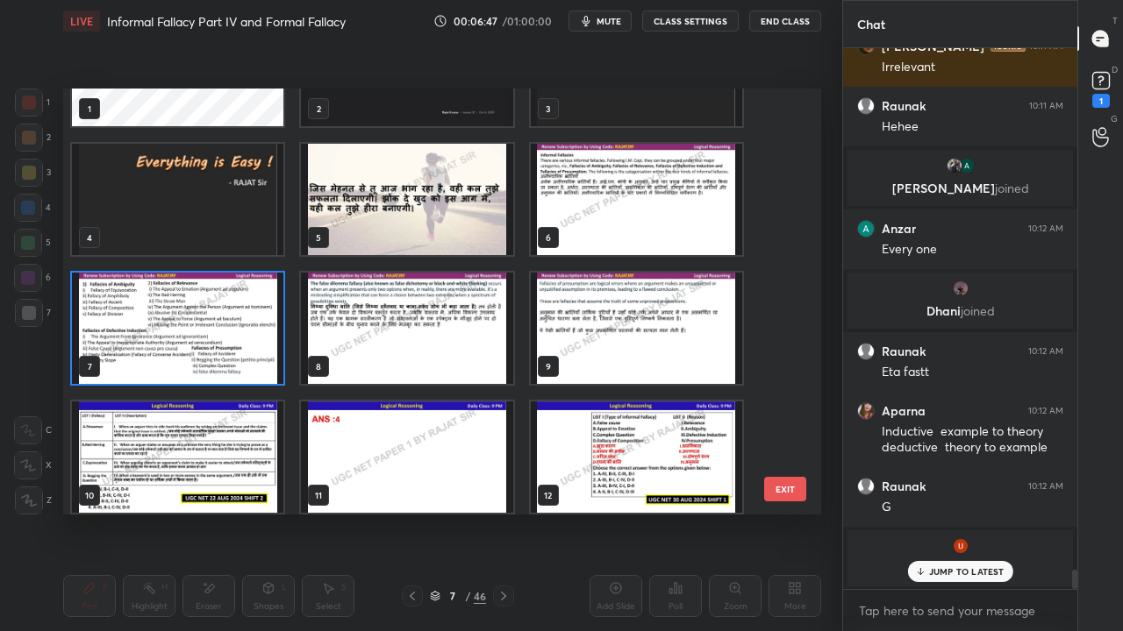
scroll to position [14747, 0]
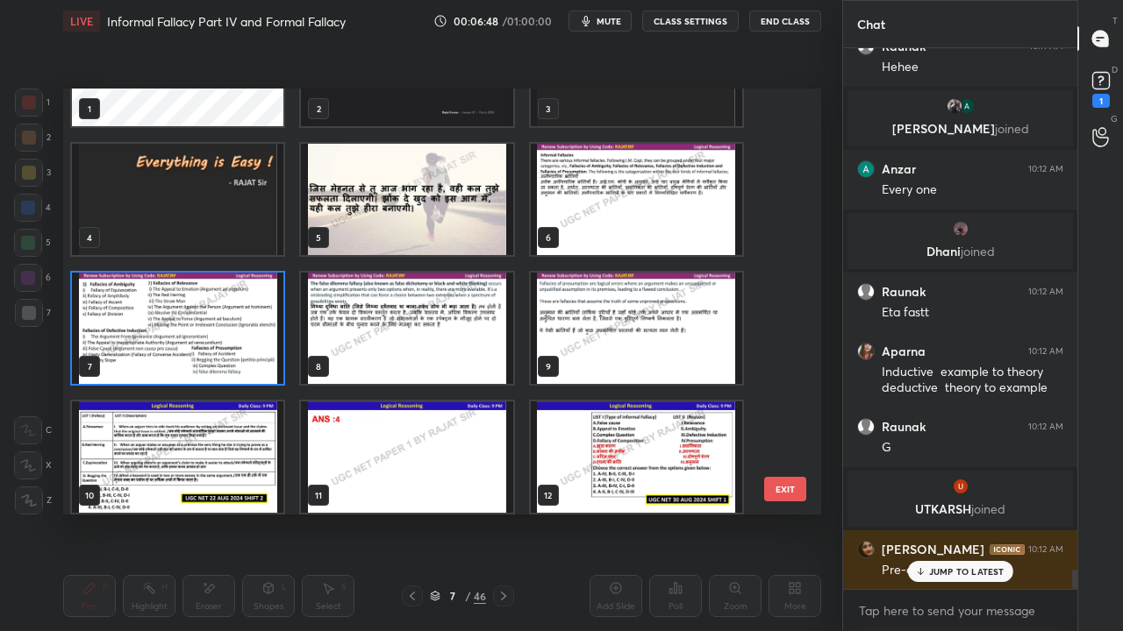
click at [610, 307] on img "grid" at bounding box center [636, 328] width 211 height 111
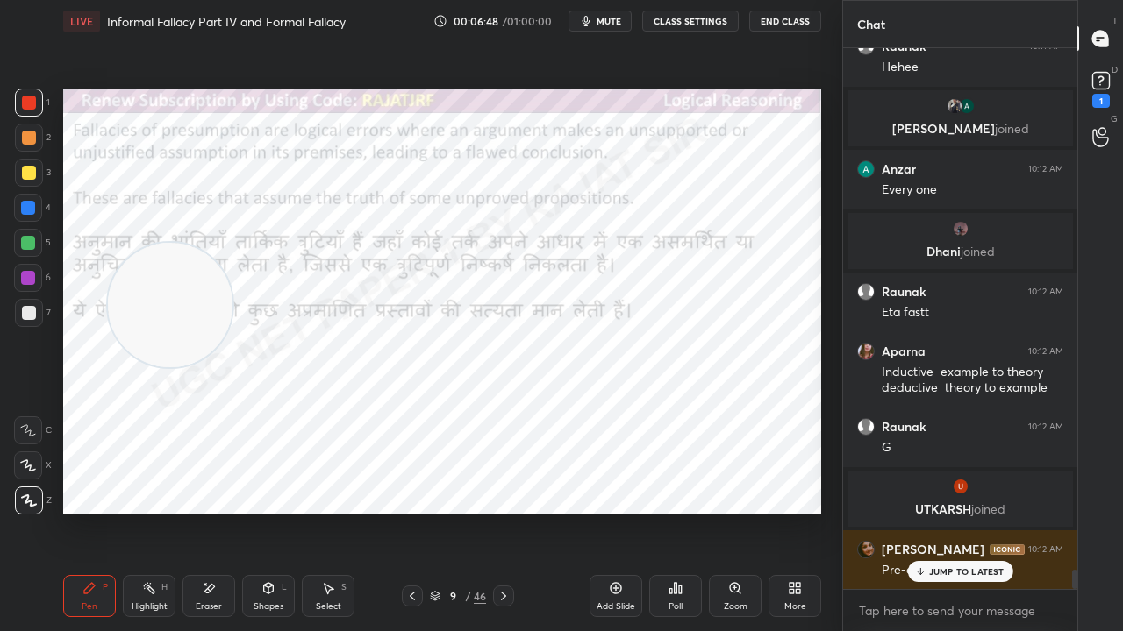
click at [610, 307] on img "grid" at bounding box center [636, 328] width 211 height 111
drag, startPoint x: 161, startPoint y: 275, endPoint x: 649, endPoint y: 472, distance: 525.7
click at [635, 474] on video at bounding box center [572, 445] width 125 height 125
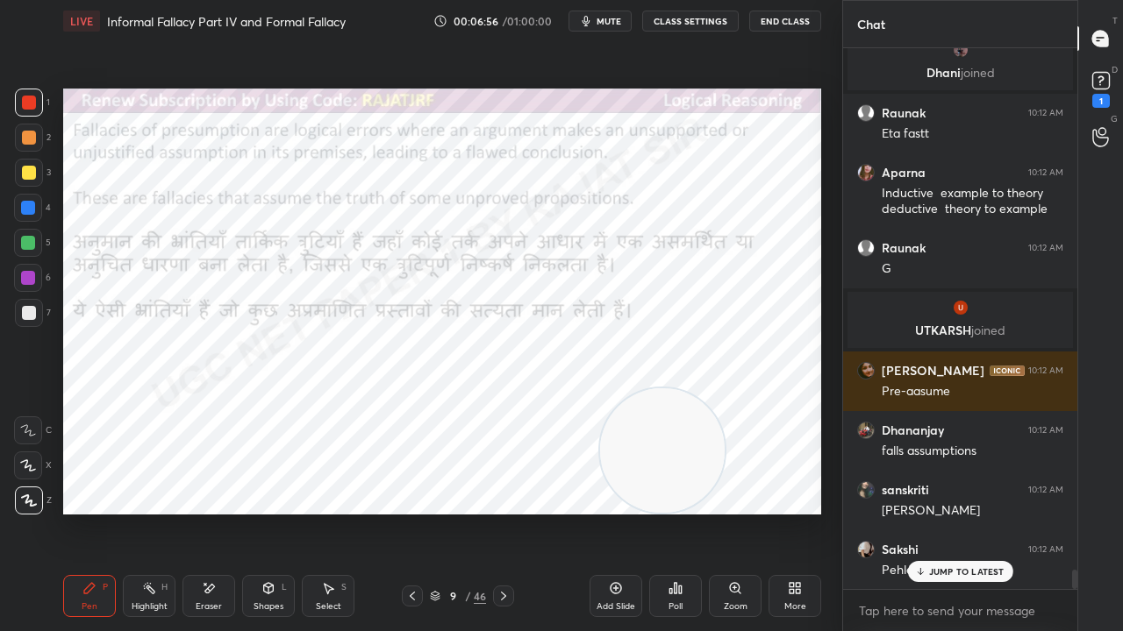
scroll to position [14985, 0]
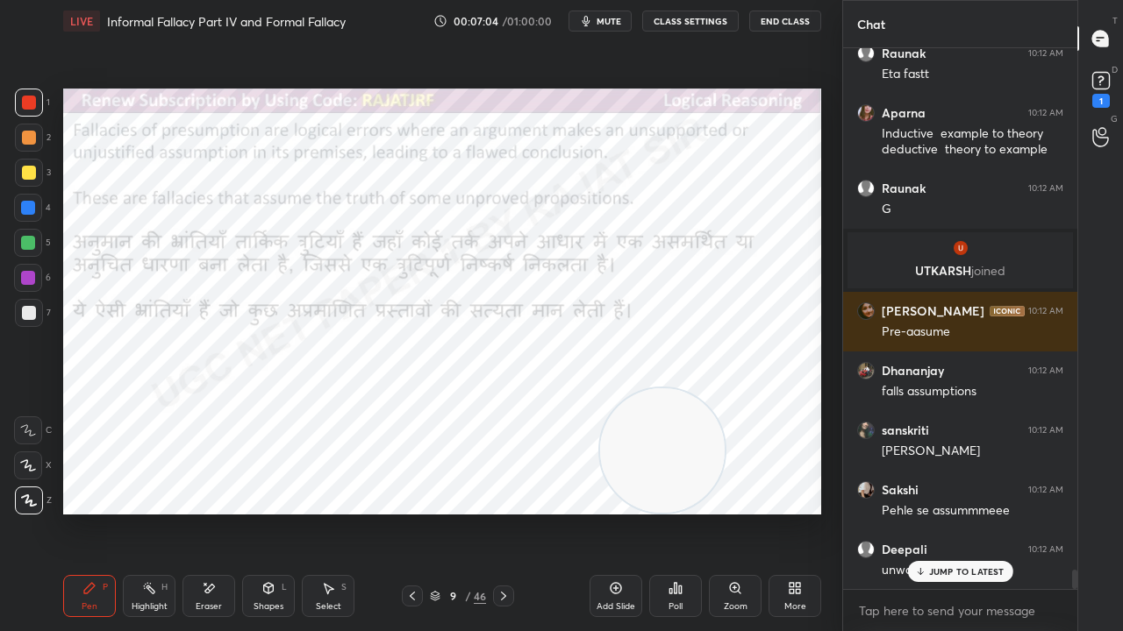
click at [29, 205] on div at bounding box center [28, 208] width 14 height 14
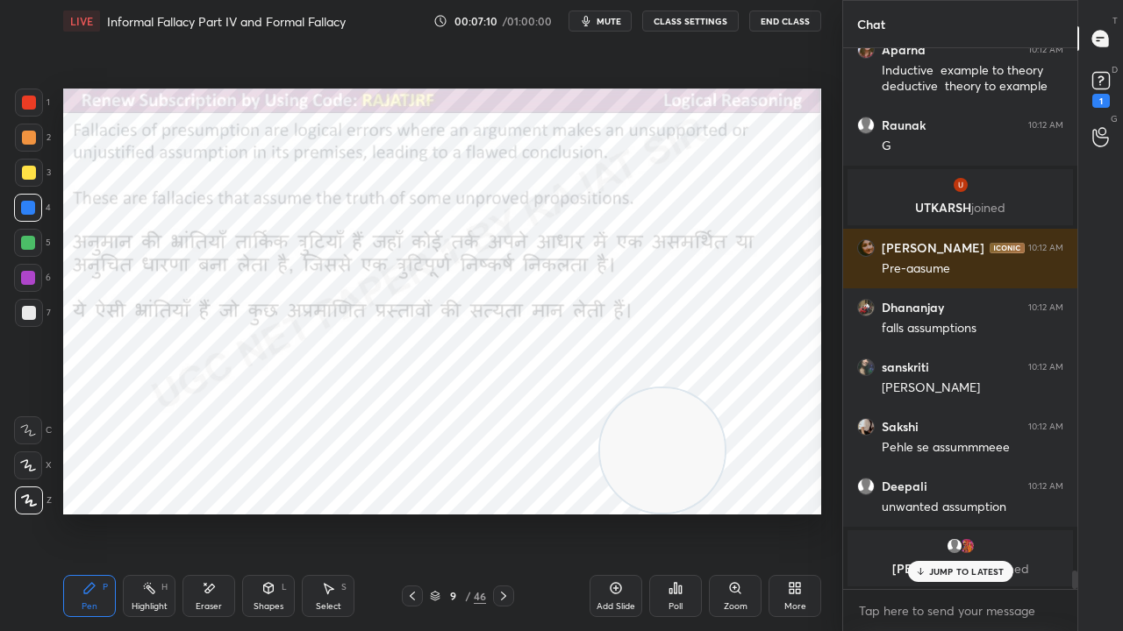
scroll to position [15187, 0]
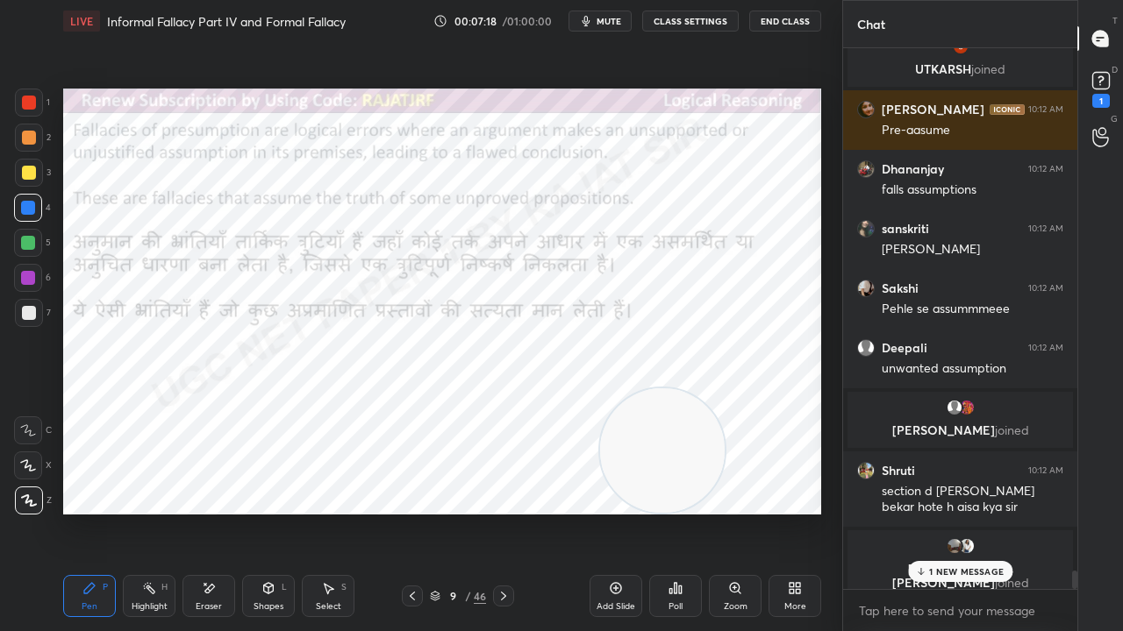
click at [412, 512] on icon at bounding box center [412, 596] width 14 height 14
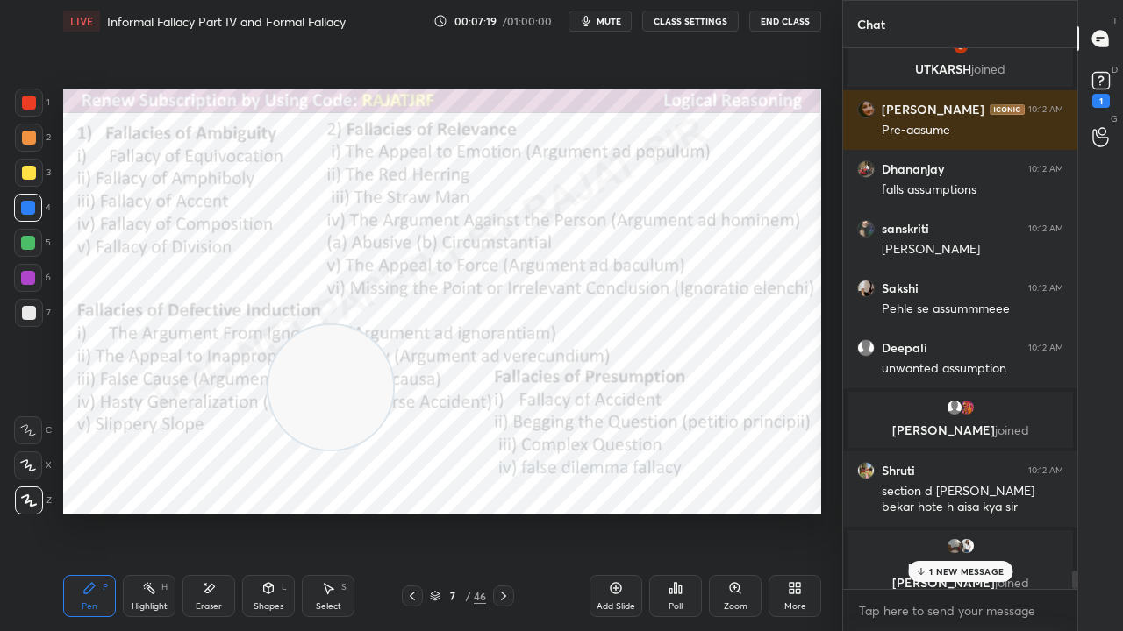
drag, startPoint x: 620, startPoint y: 445, endPoint x: 281, endPoint y: 377, distance: 346.1
click at [289, 382] on video at bounding box center [330, 387] width 125 height 125
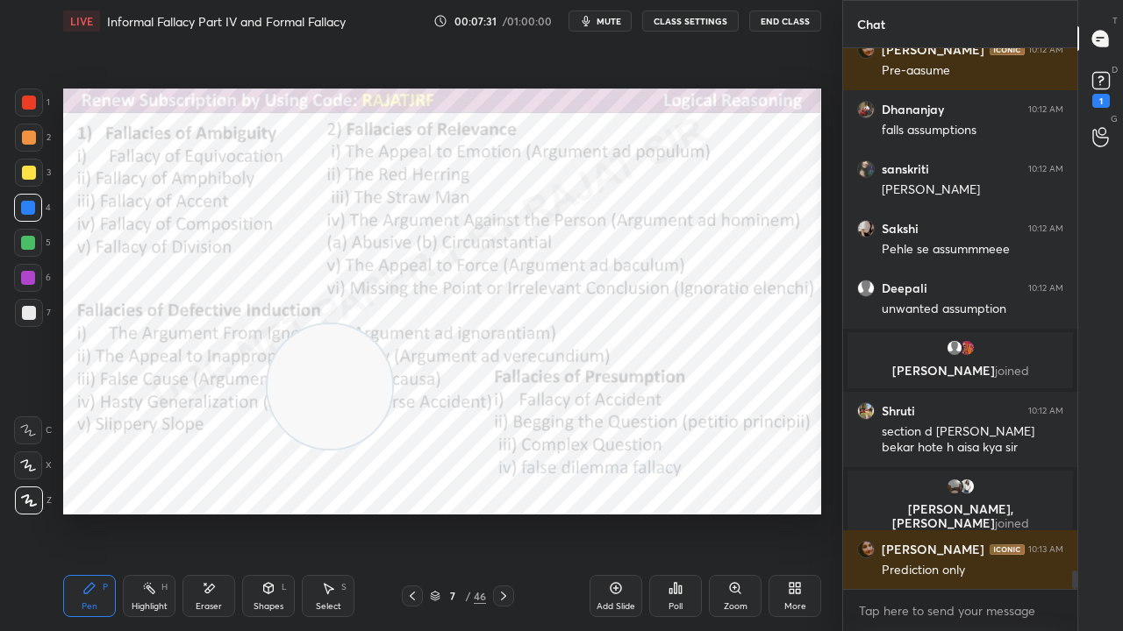
click at [30, 100] on div at bounding box center [29, 103] width 14 height 14
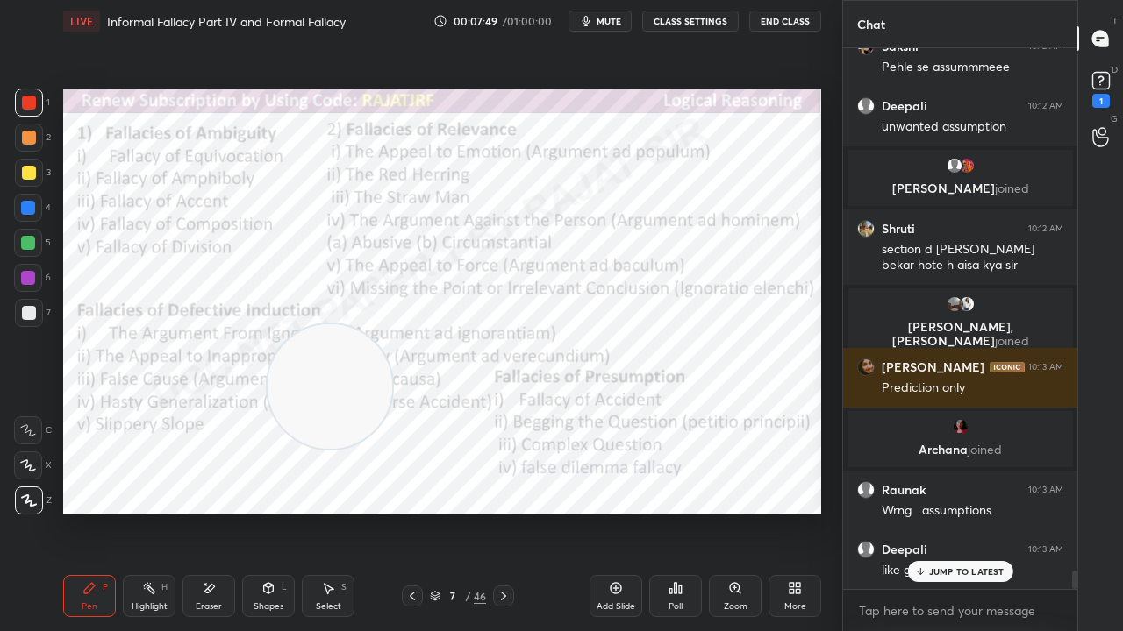
scroll to position [15294, 0]
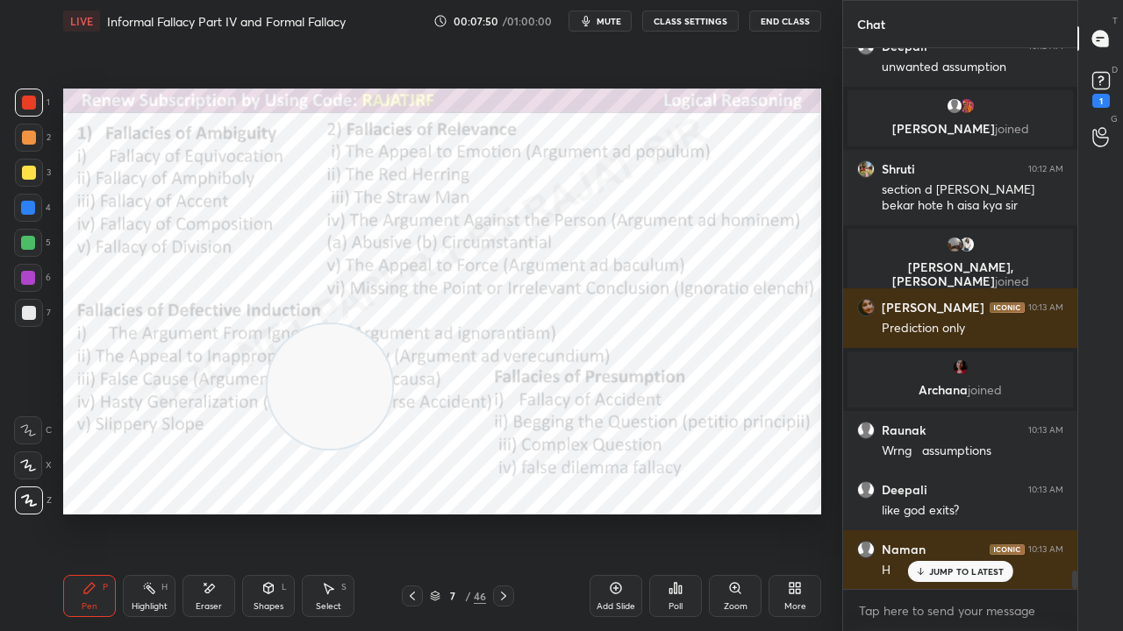
click at [447, 512] on div "7" at bounding box center [453, 596] width 18 height 11
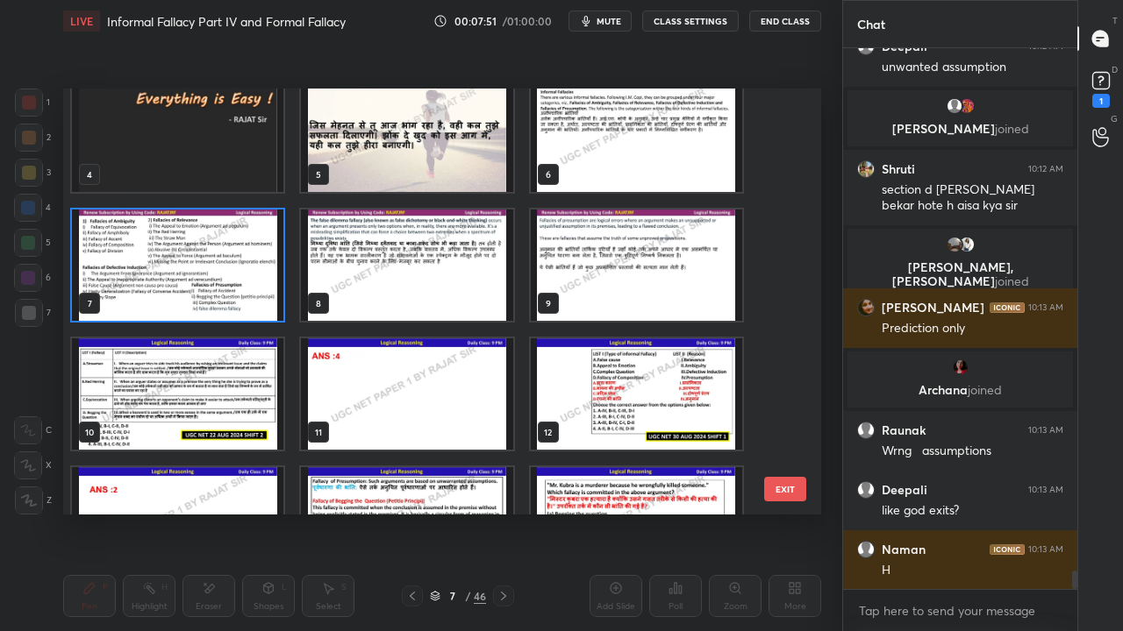
scroll to position [15354, 0]
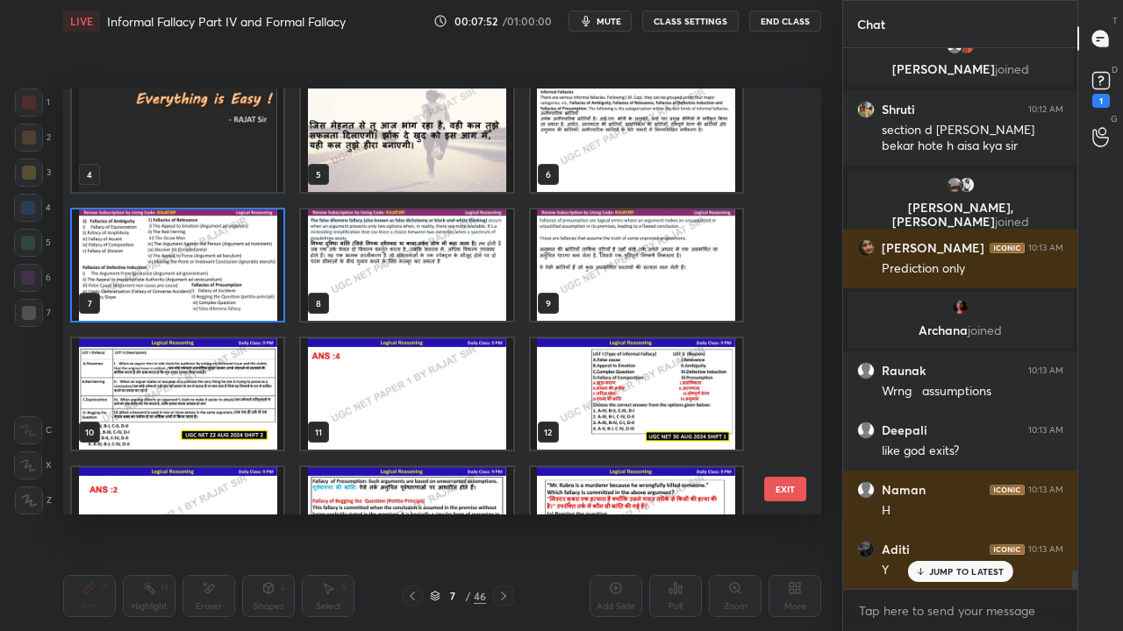
click at [574, 256] on img "grid" at bounding box center [636, 265] width 211 height 111
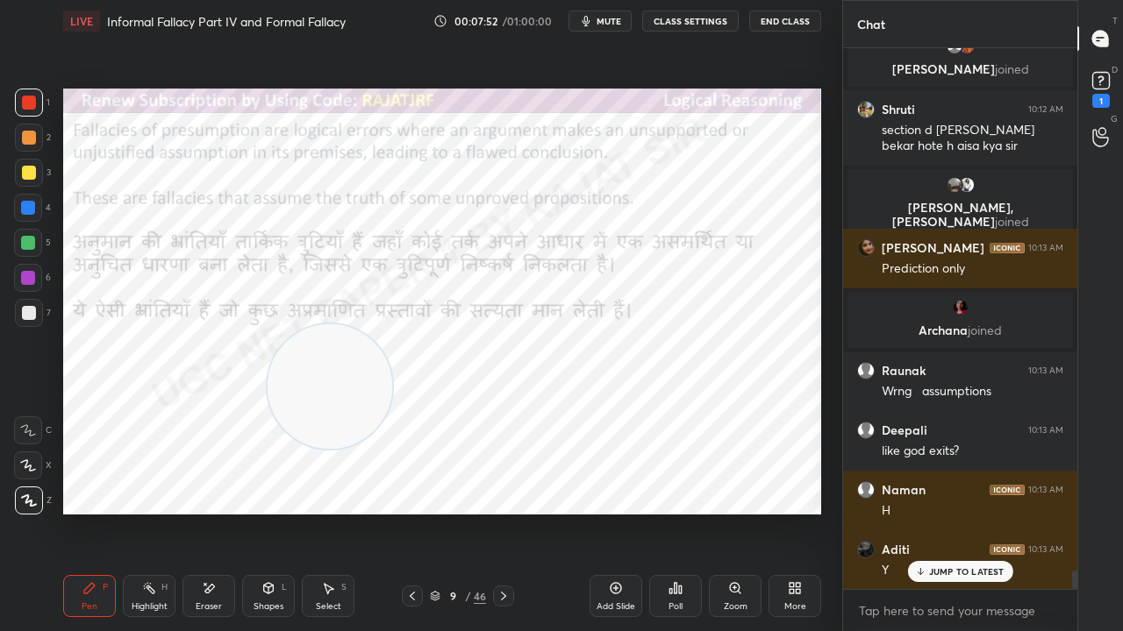
click at [574, 256] on img "grid" at bounding box center [636, 265] width 211 height 111
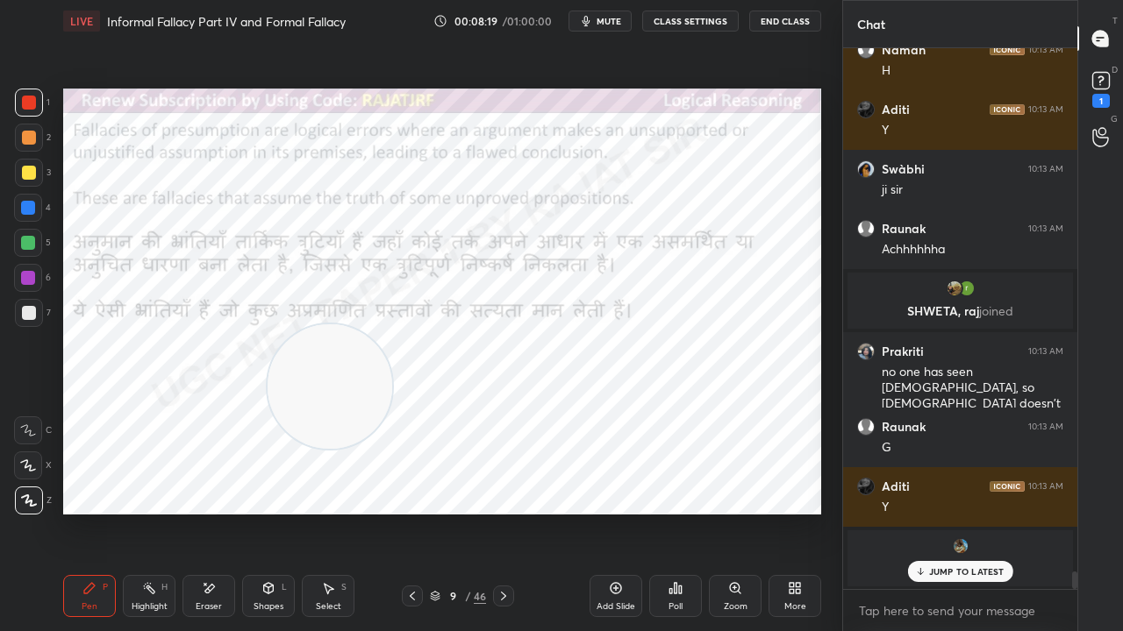
scroll to position [15854, 0]
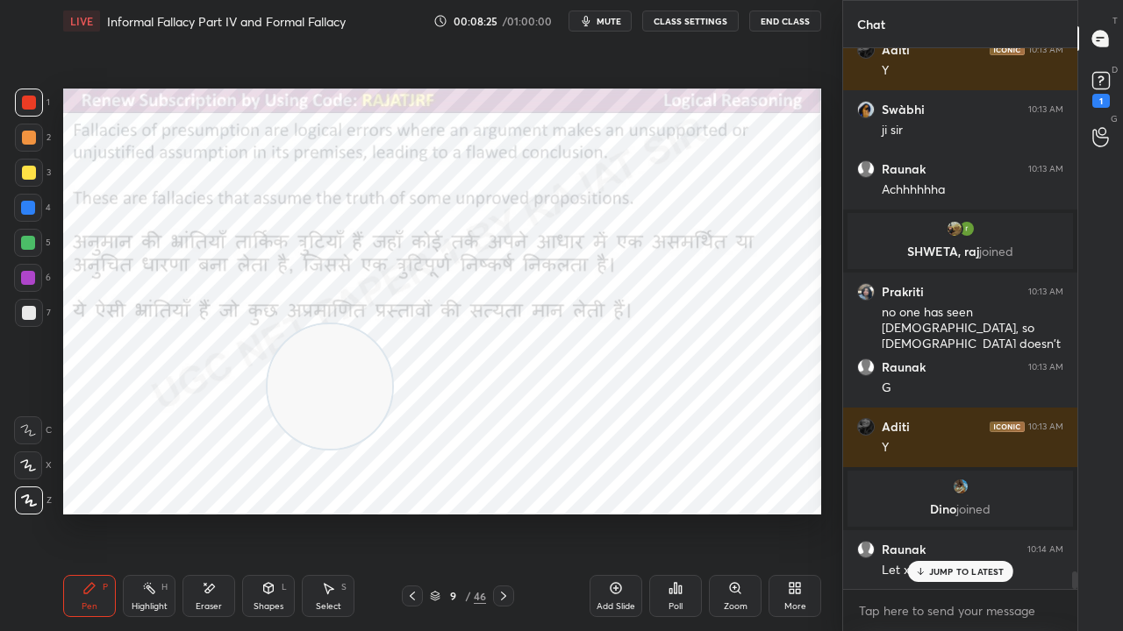
click at [31, 207] on div at bounding box center [28, 208] width 14 height 14
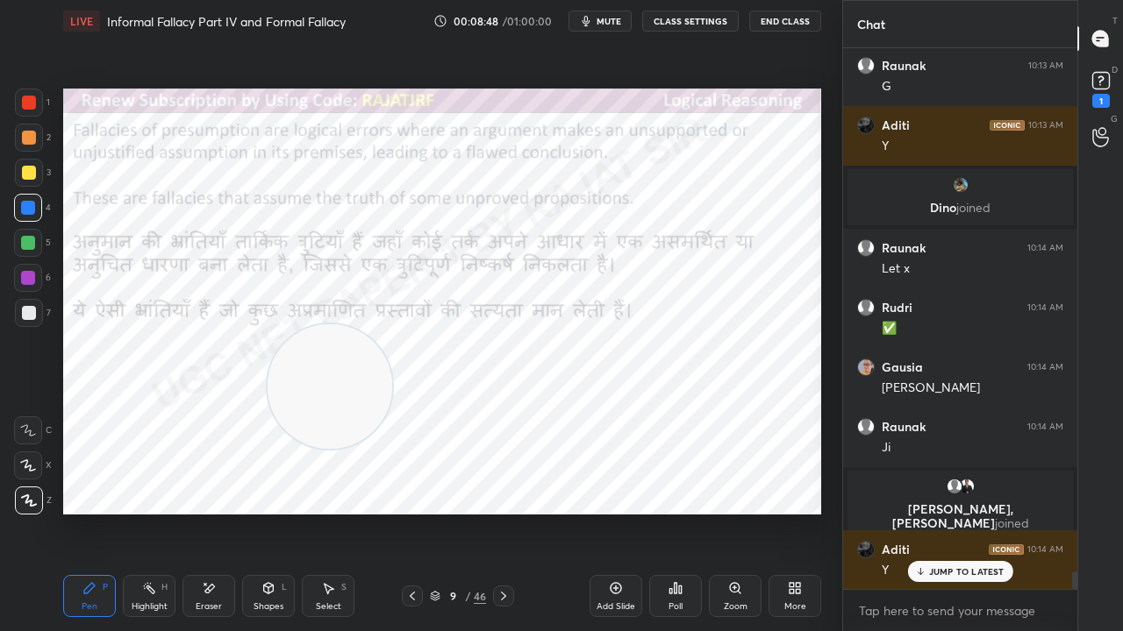
scroll to position [16215, 0]
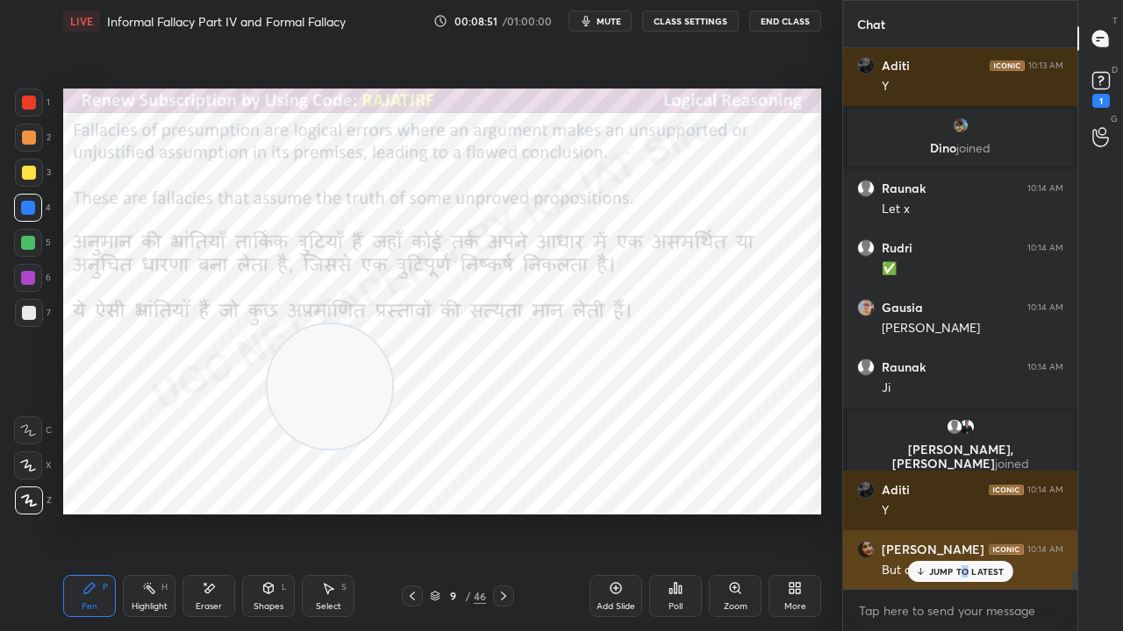
click at [963, 512] on p "JUMP TO LATEST" at bounding box center [966, 572] width 75 height 11
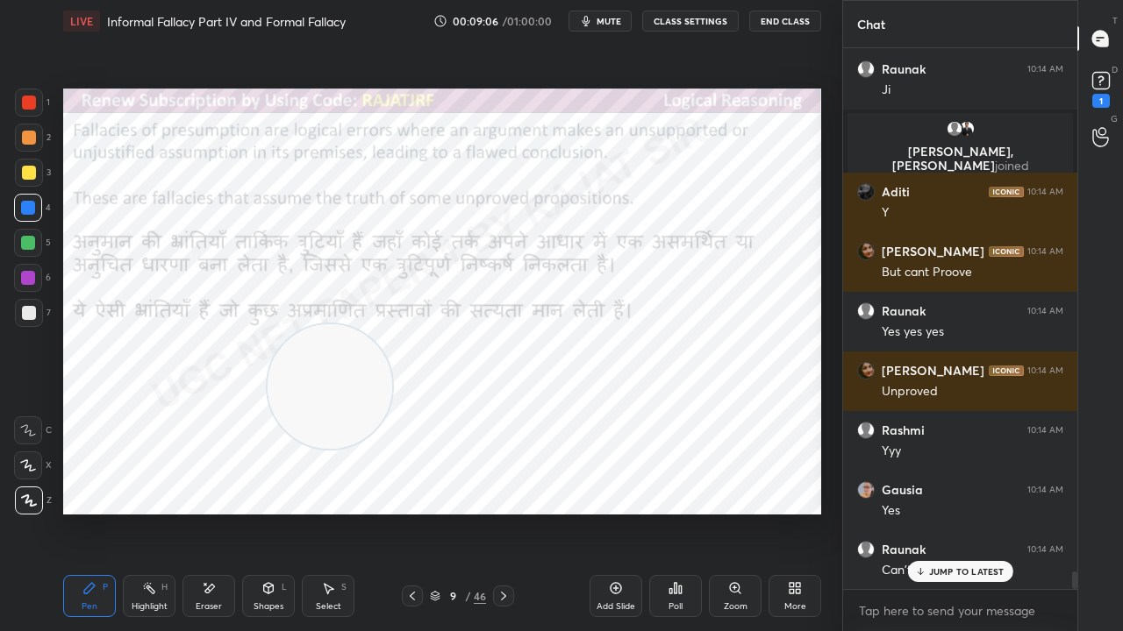
scroll to position [16573, 0]
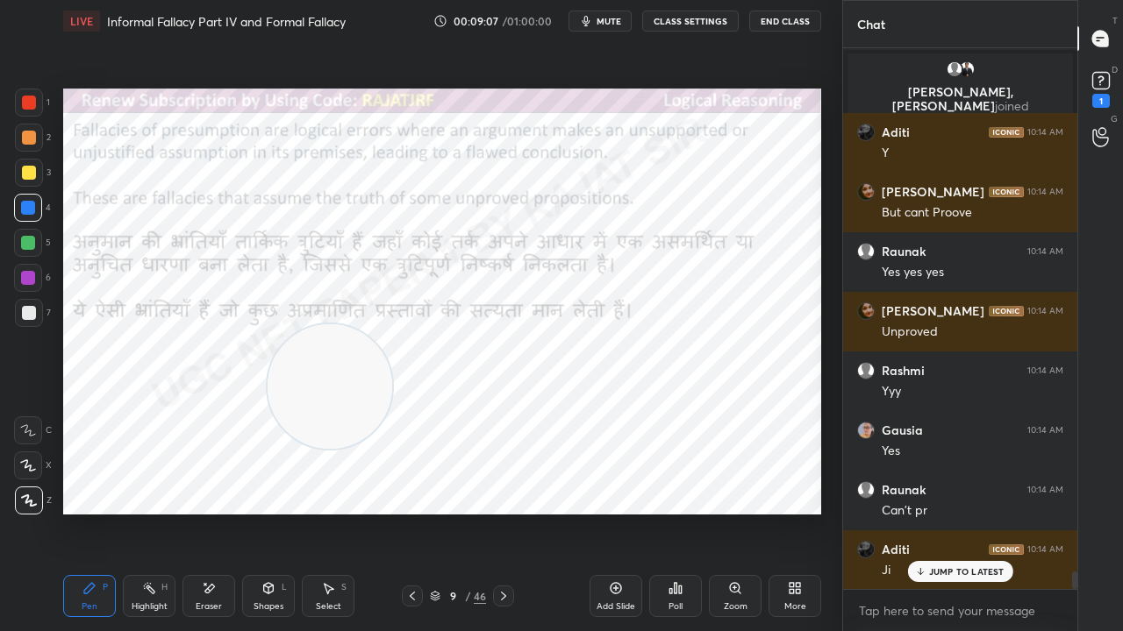
click at [28, 111] on div at bounding box center [29, 103] width 28 height 28
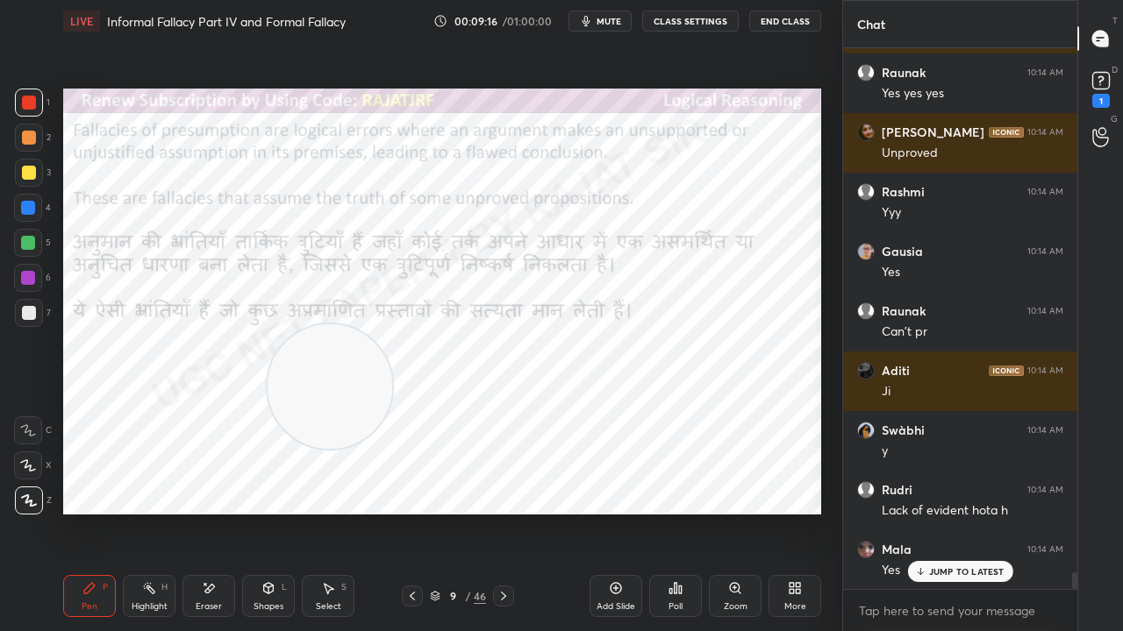
scroll to position [16812, 0]
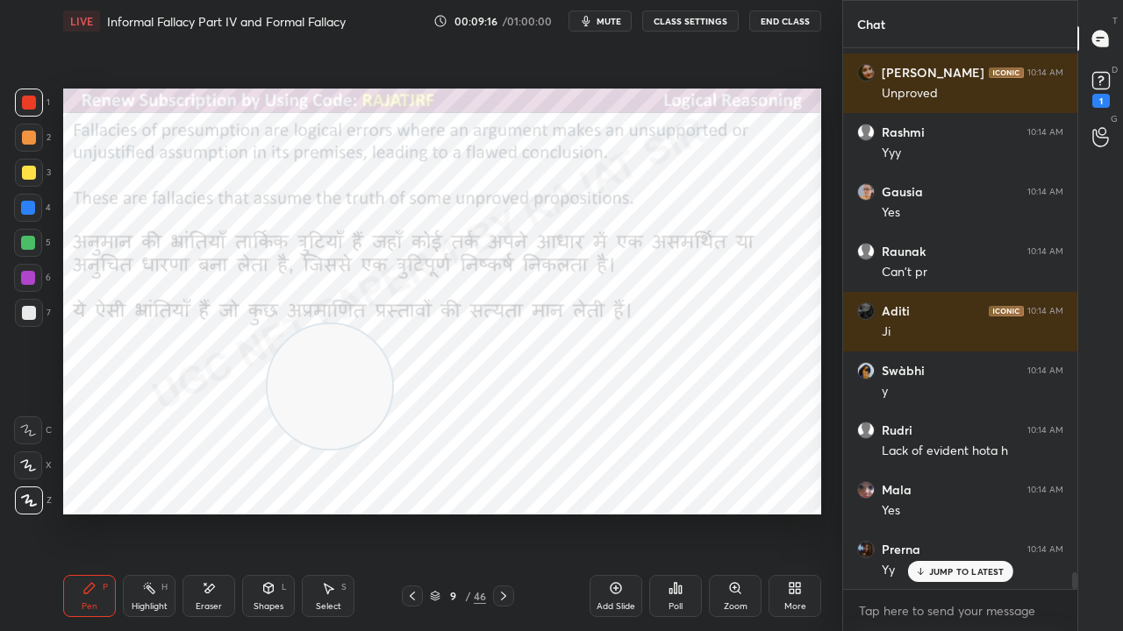
click at [405, 512] on icon at bounding box center [412, 596] width 14 height 14
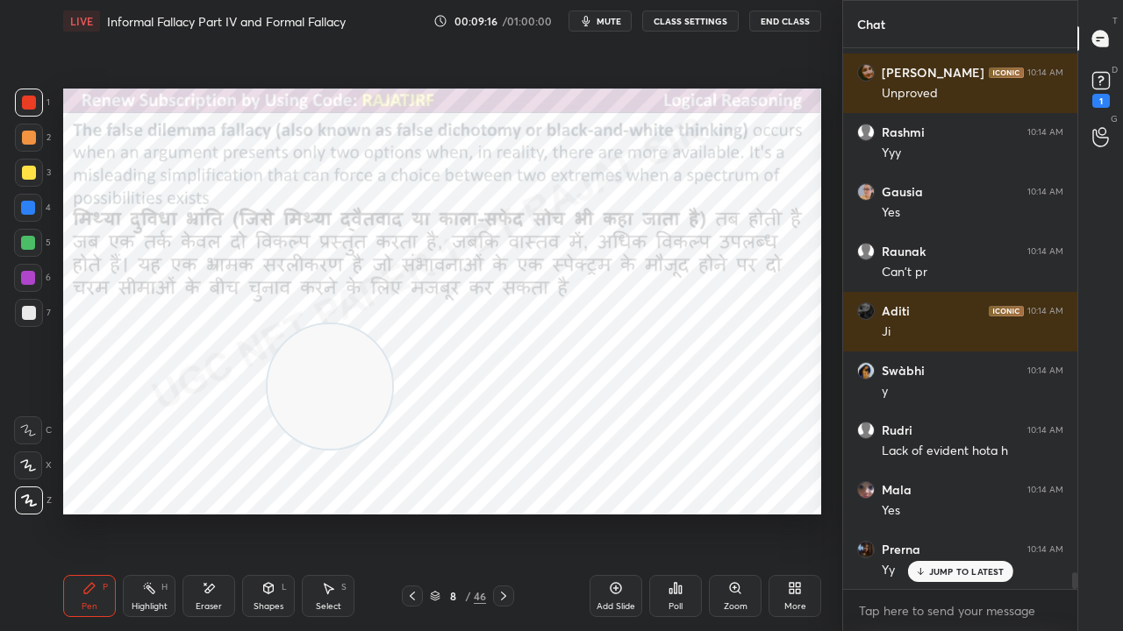
click at [408, 512] on icon at bounding box center [412, 596] width 14 height 14
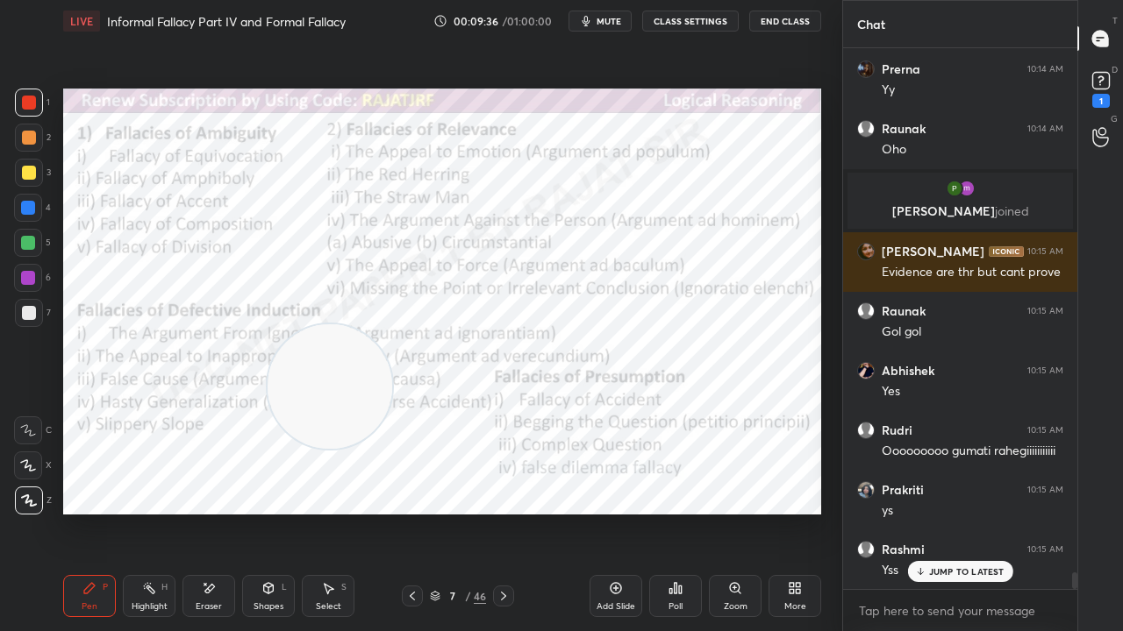
scroll to position [17415, 0]
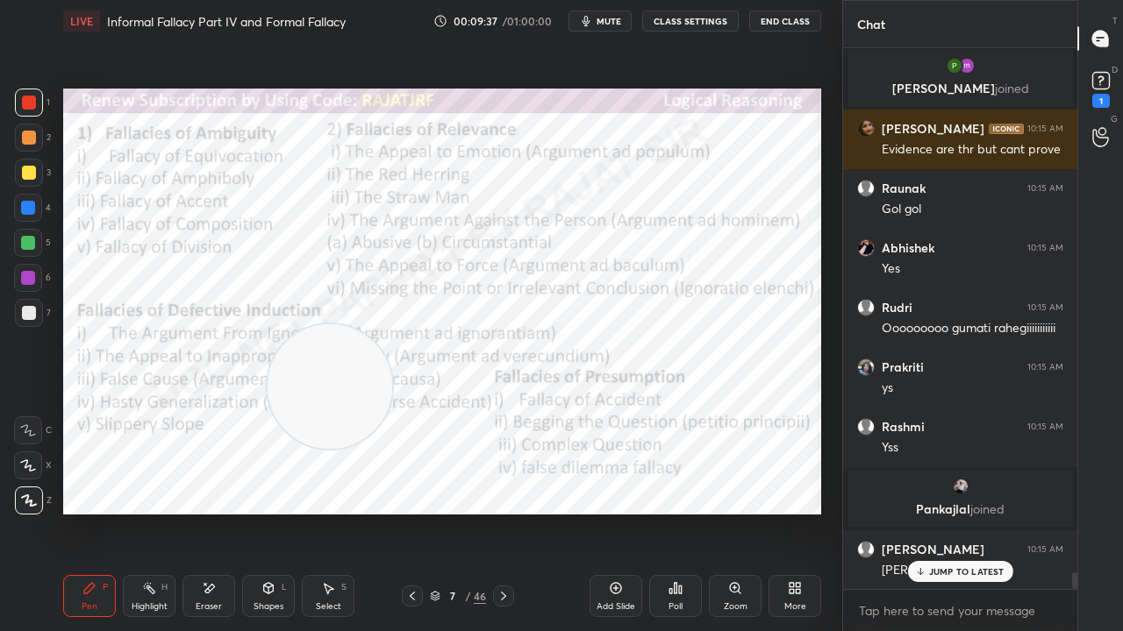
click at [457, 512] on div "7" at bounding box center [453, 596] width 18 height 11
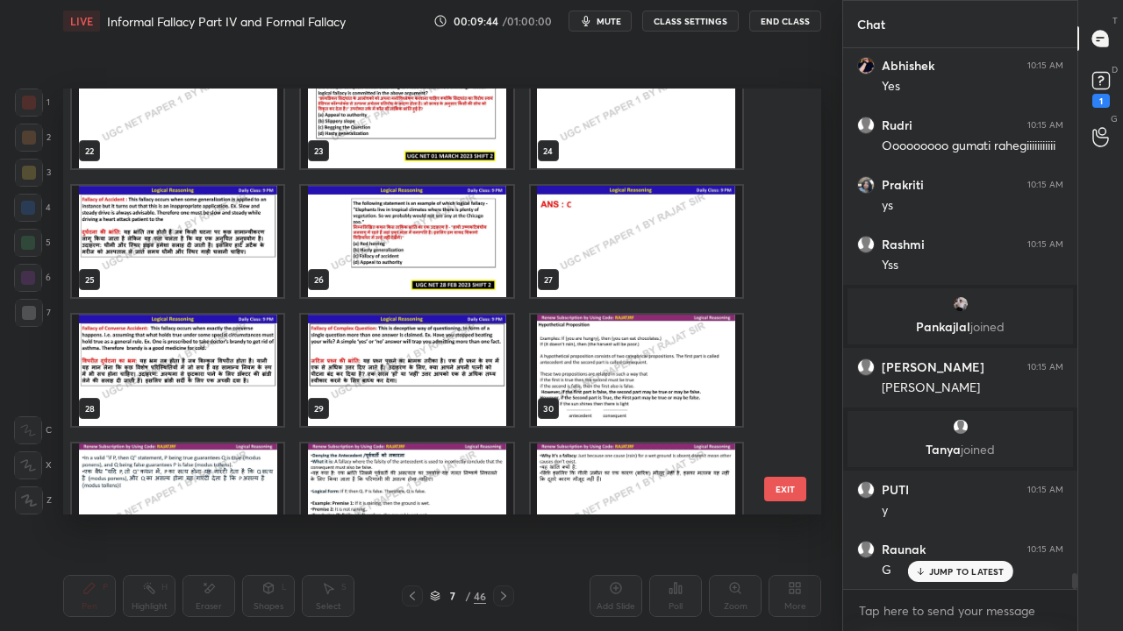
scroll to position [938, 0]
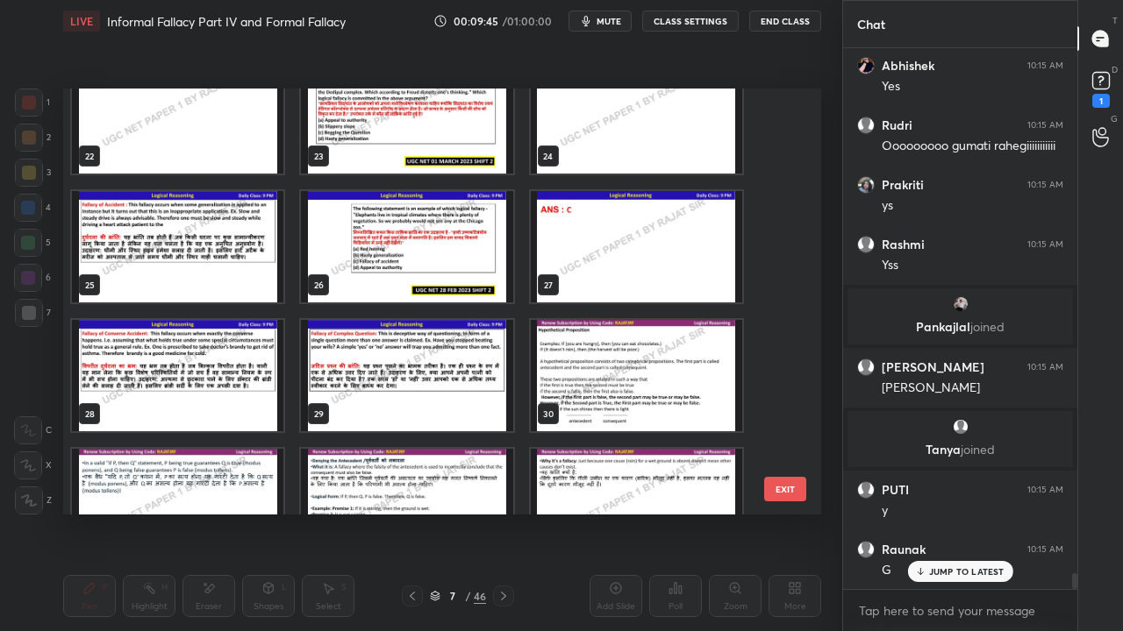
click at [212, 230] on img "grid" at bounding box center [177, 246] width 211 height 111
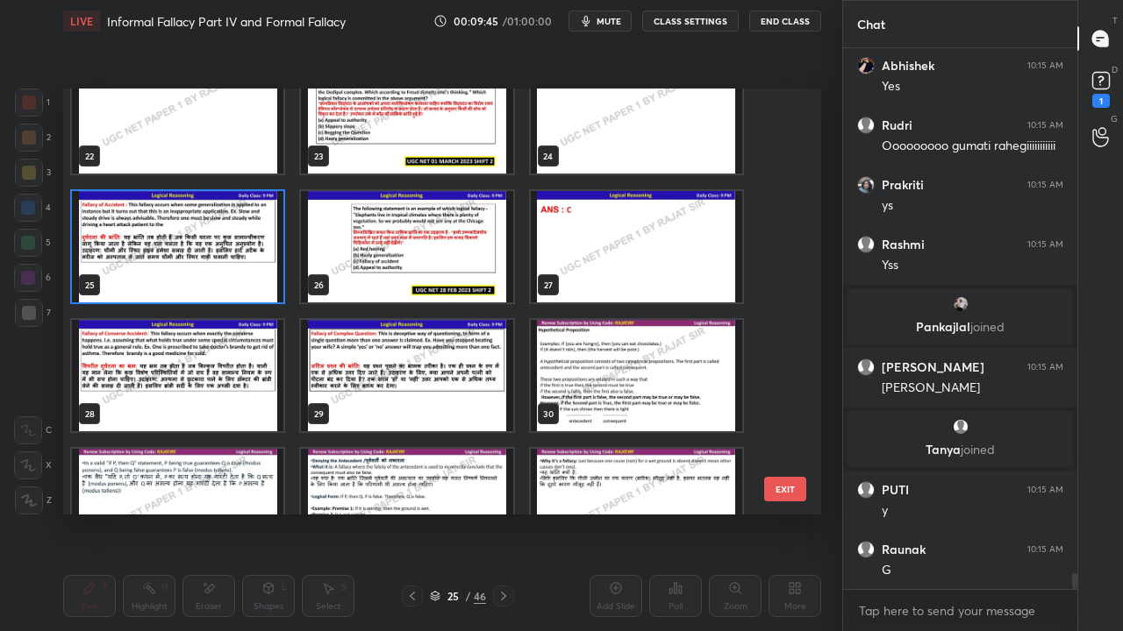
scroll to position [17661, 0]
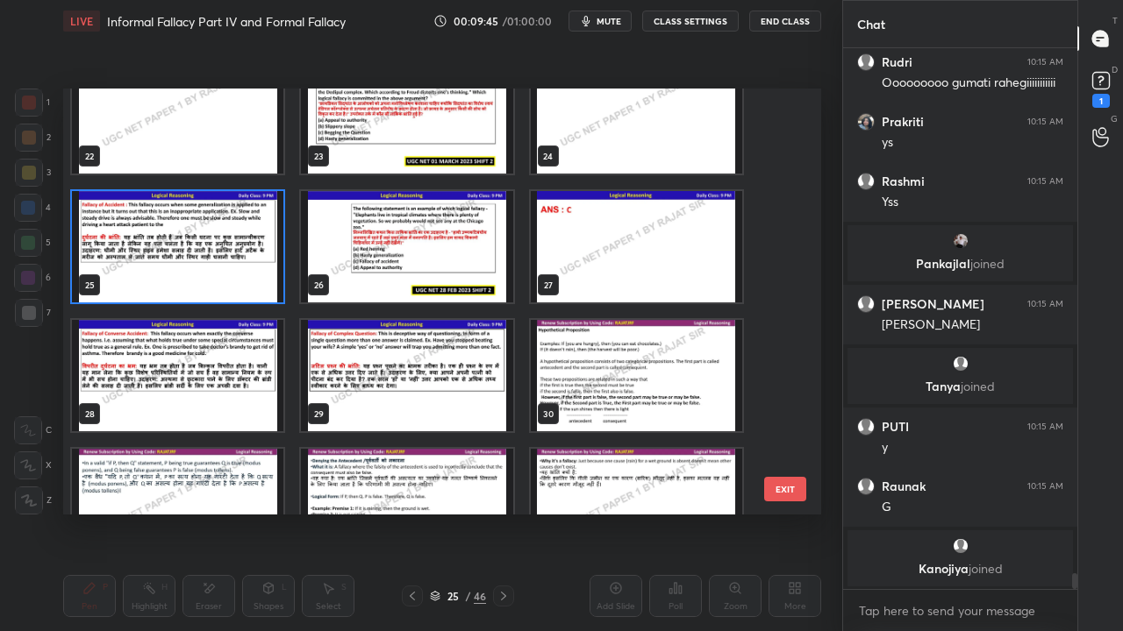
click at [212, 230] on img "grid" at bounding box center [177, 246] width 211 height 111
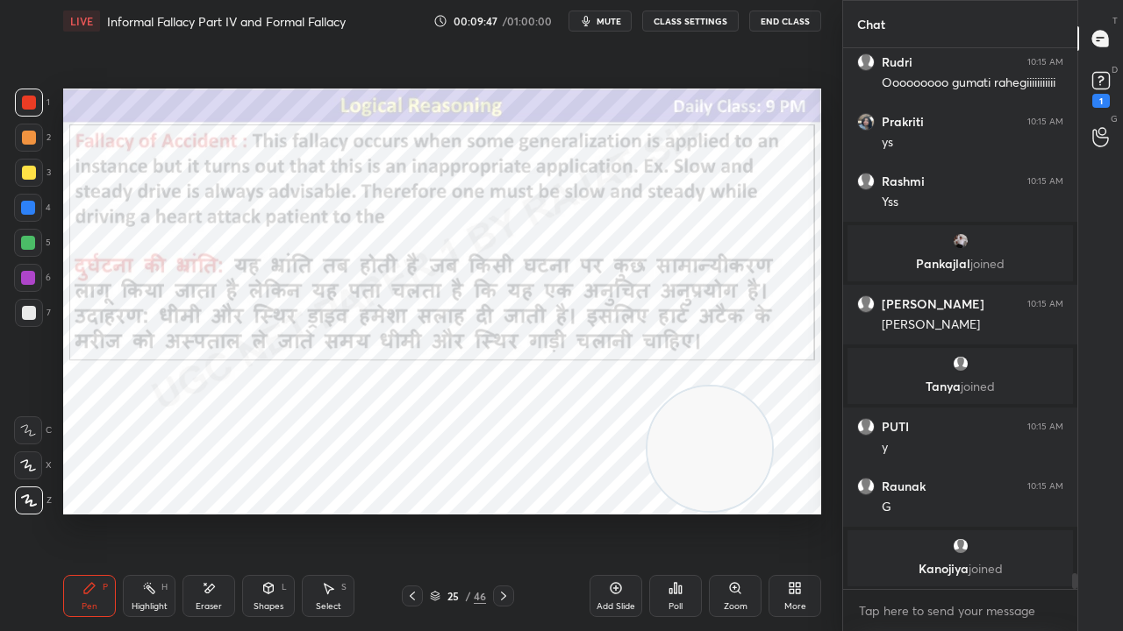
drag, startPoint x: 366, startPoint y: 374, endPoint x: 763, endPoint y: 426, distance: 400.8
click at [772, 432] on video at bounding box center [709, 449] width 125 height 125
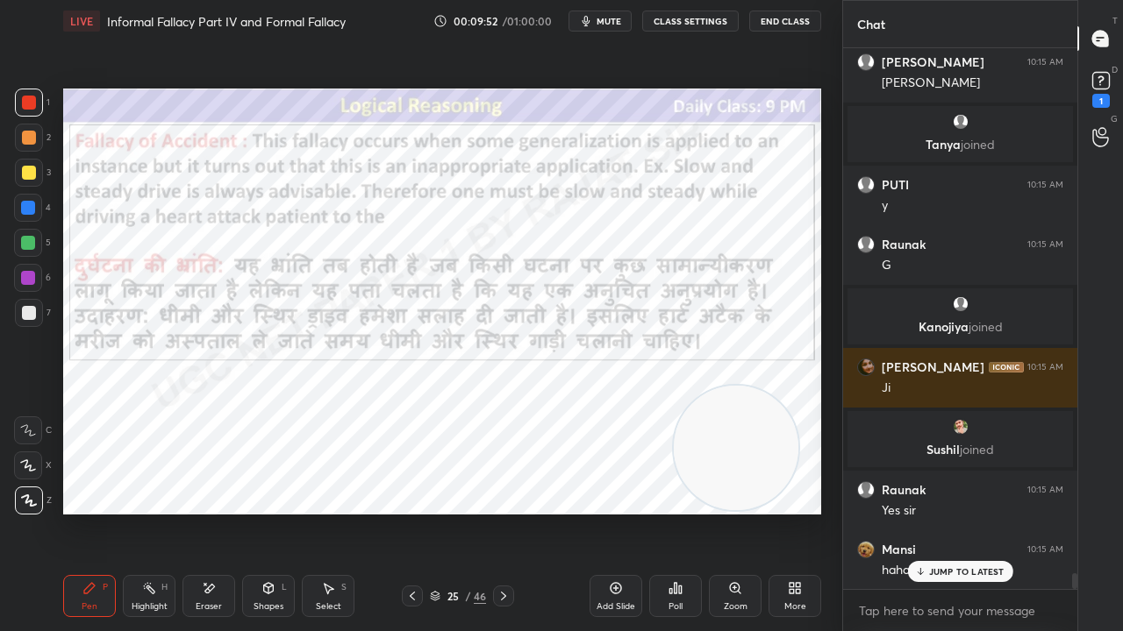
scroll to position [17978, 0]
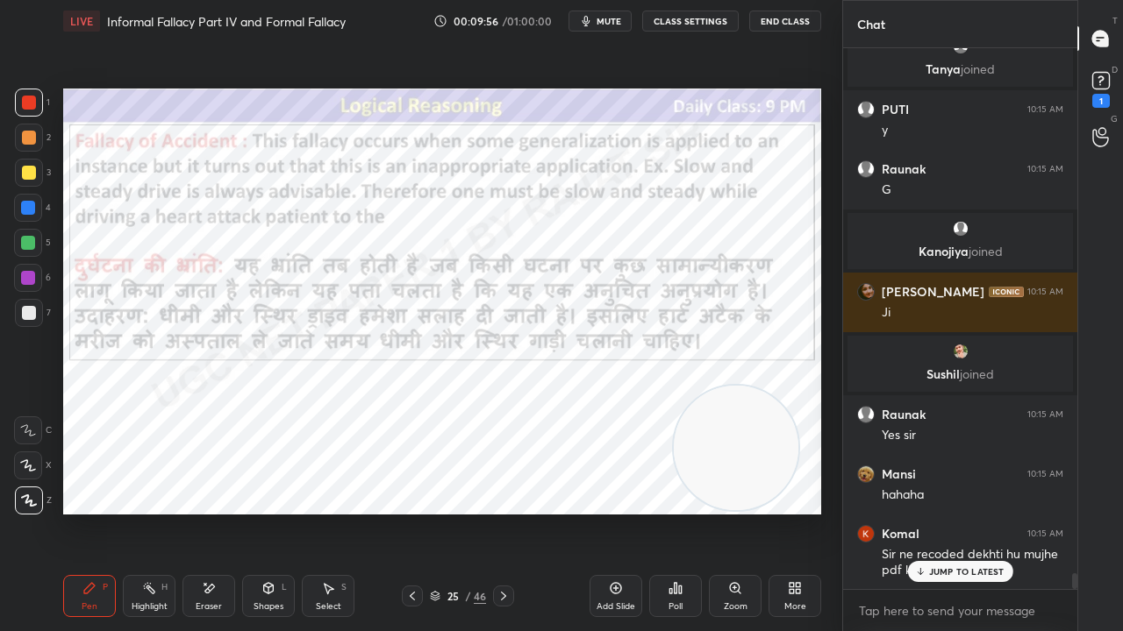
click at [23, 277] on div at bounding box center [28, 278] width 14 height 14
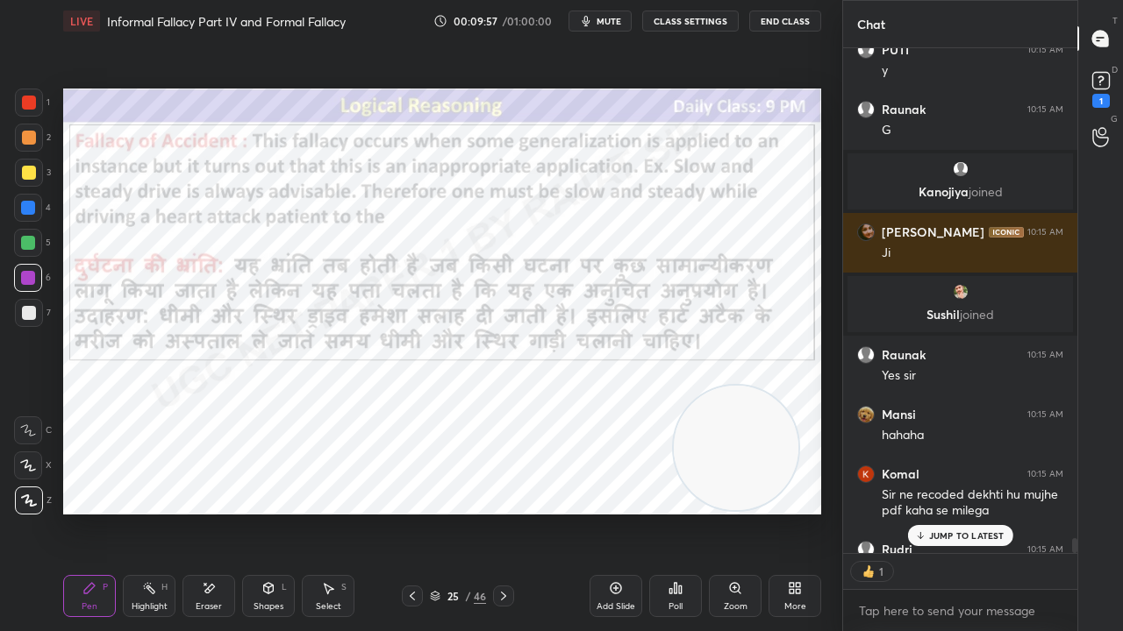
drag, startPoint x: 263, startPoint y: 592, endPoint x: 262, endPoint y: 582, distance: 9.7
click at [263, 512] on icon at bounding box center [268, 588] width 14 height 14
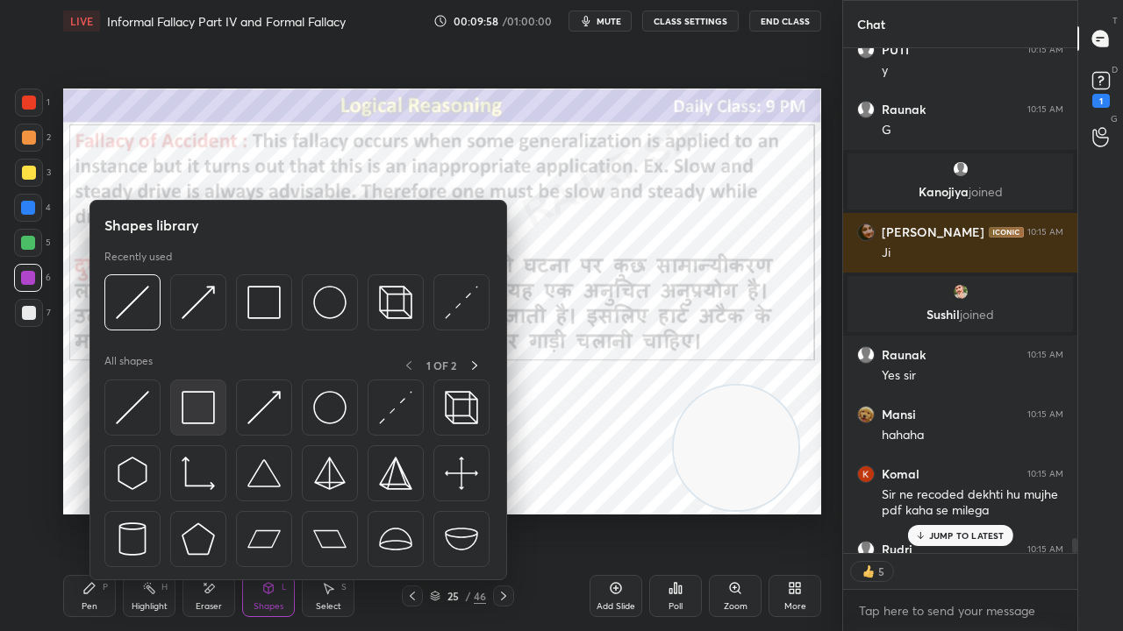
click at [208, 414] on img at bounding box center [198, 407] width 33 height 33
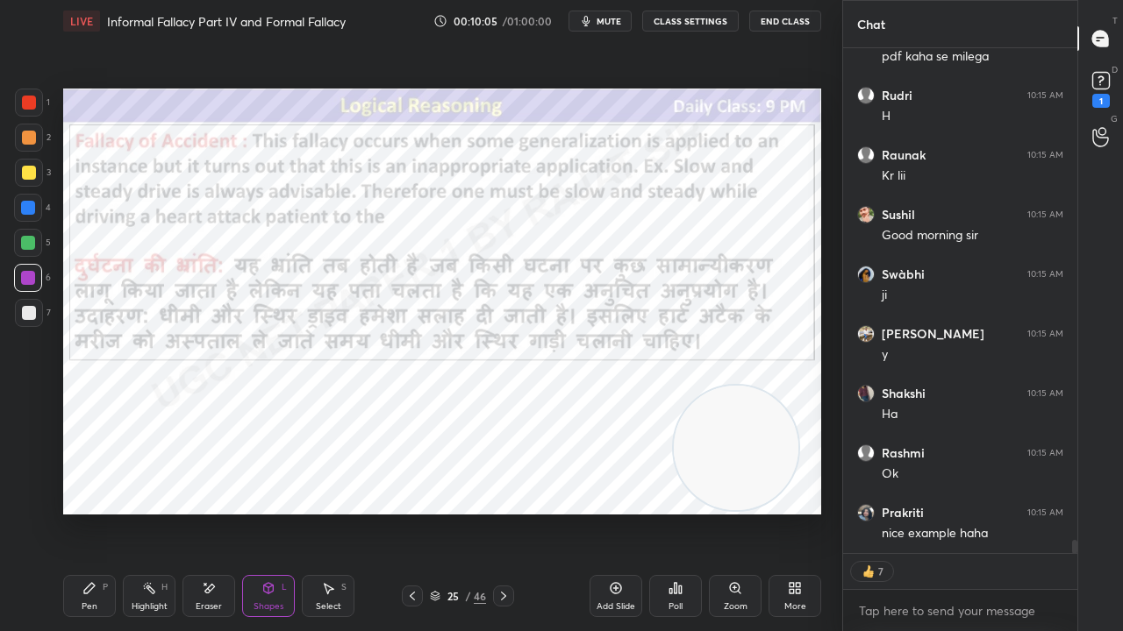
click at [88, 512] on icon at bounding box center [89, 588] width 11 height 11
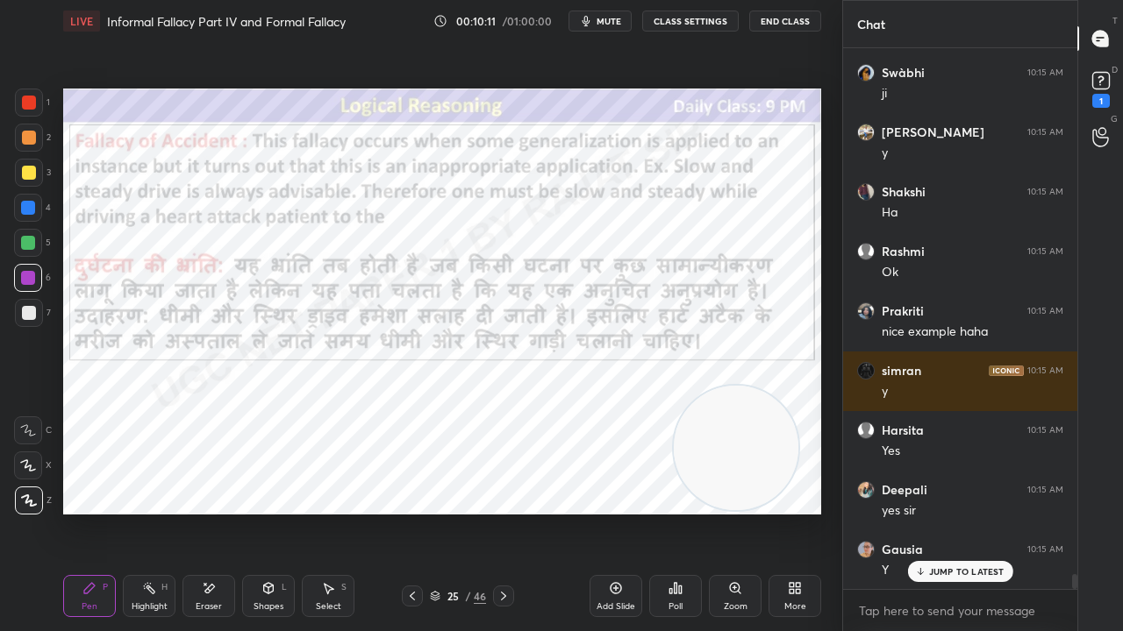
drag, startPoint x: 30, startPoint y: 103, endPoint x: 50, endPoint y: 114, distance: 23.2
click at [30, 103] on div at bounding box center [29, 103] width 14 height 14
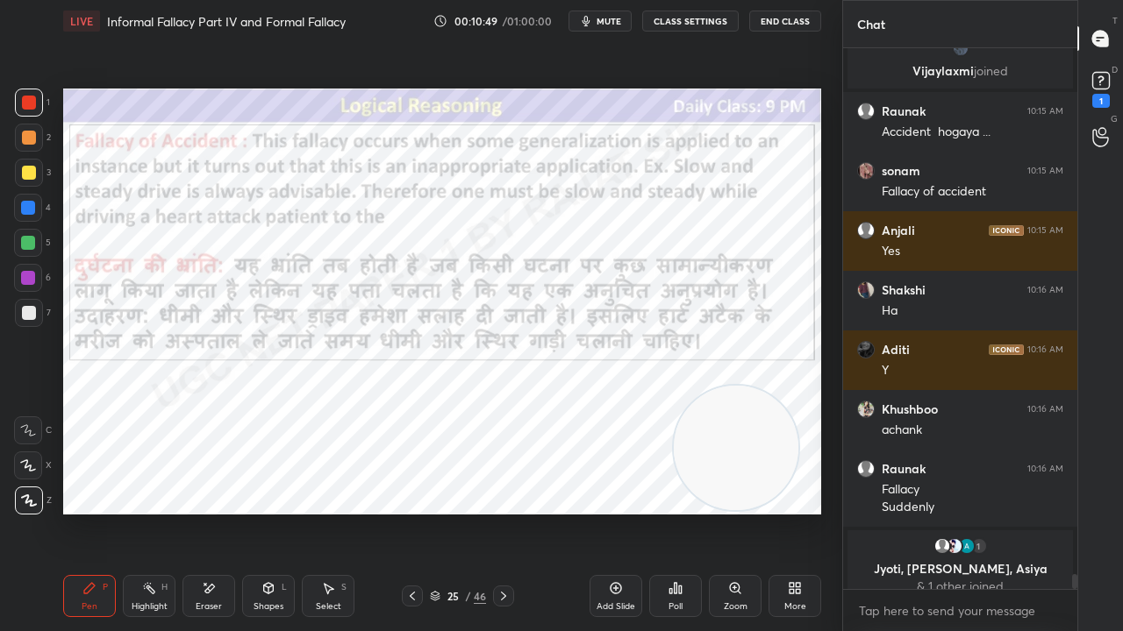
scroll to position [19269, 0]
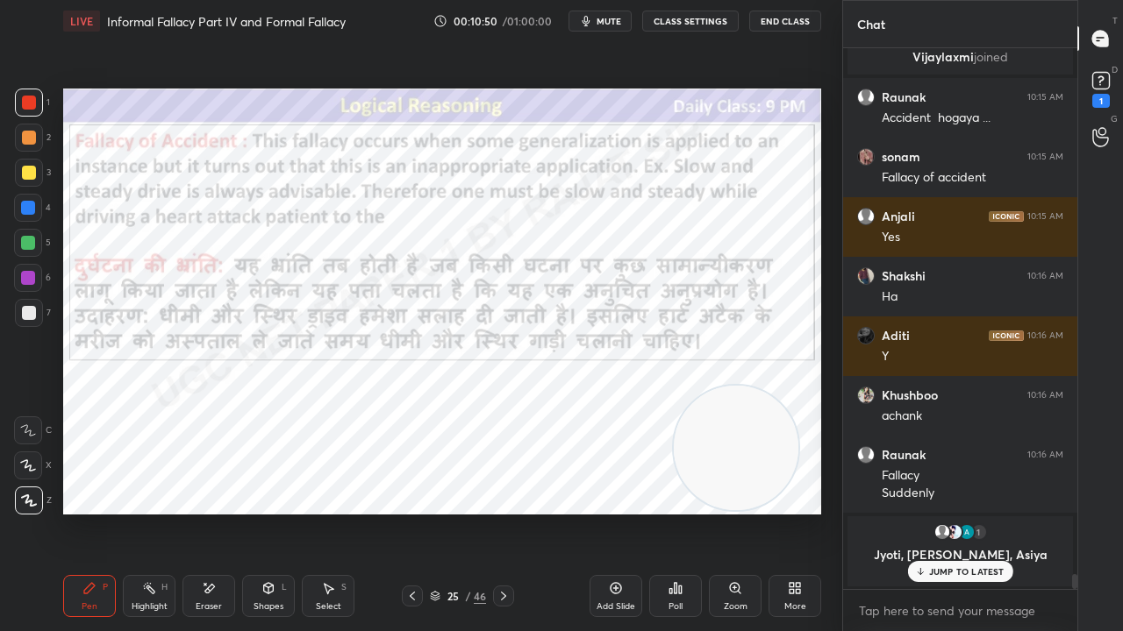
click at [28, 269] on div at bounding box center [28, 278] width 28 height 28
click at [28, 268] on div at bounding box center [28, 278] width 28 height 28
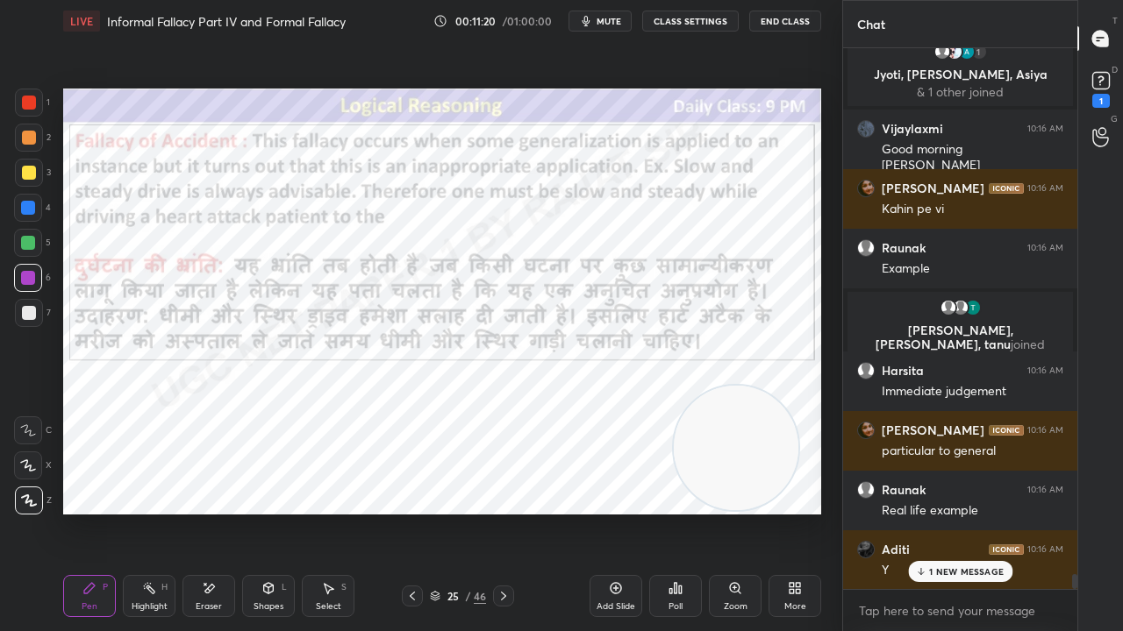
scroll to position [18624, 0]
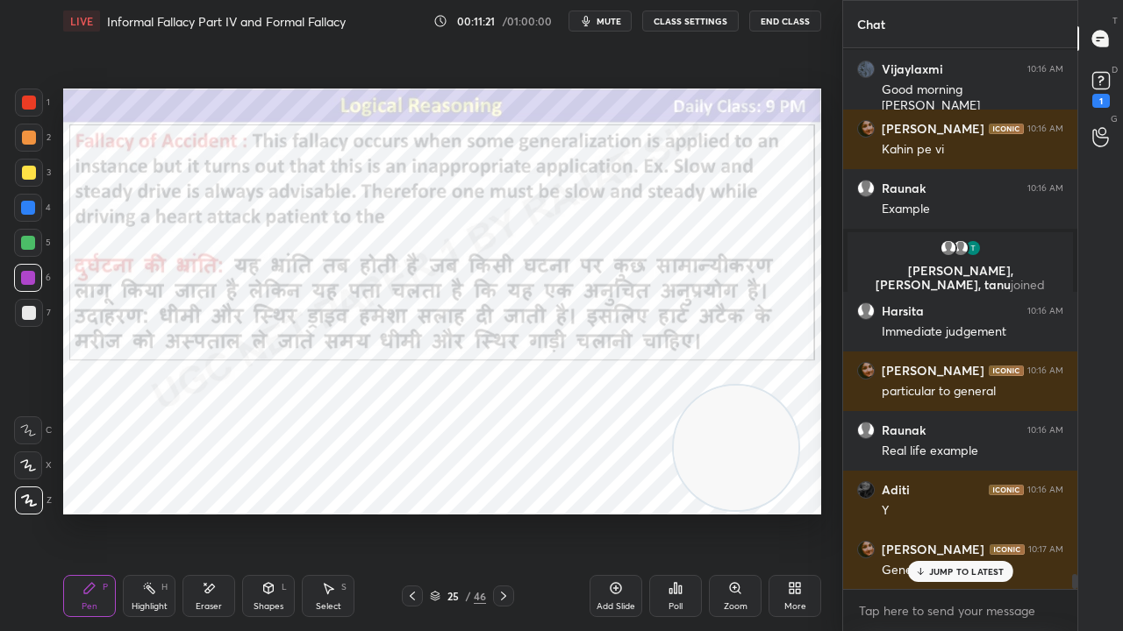
drag, startPoint x: 32, startPoint y: 100, endPoint x: 33, endPoint y: 112, distance: 12.3
click at [33, 100] on div at bounding box center [29, 103] width 14 height 14
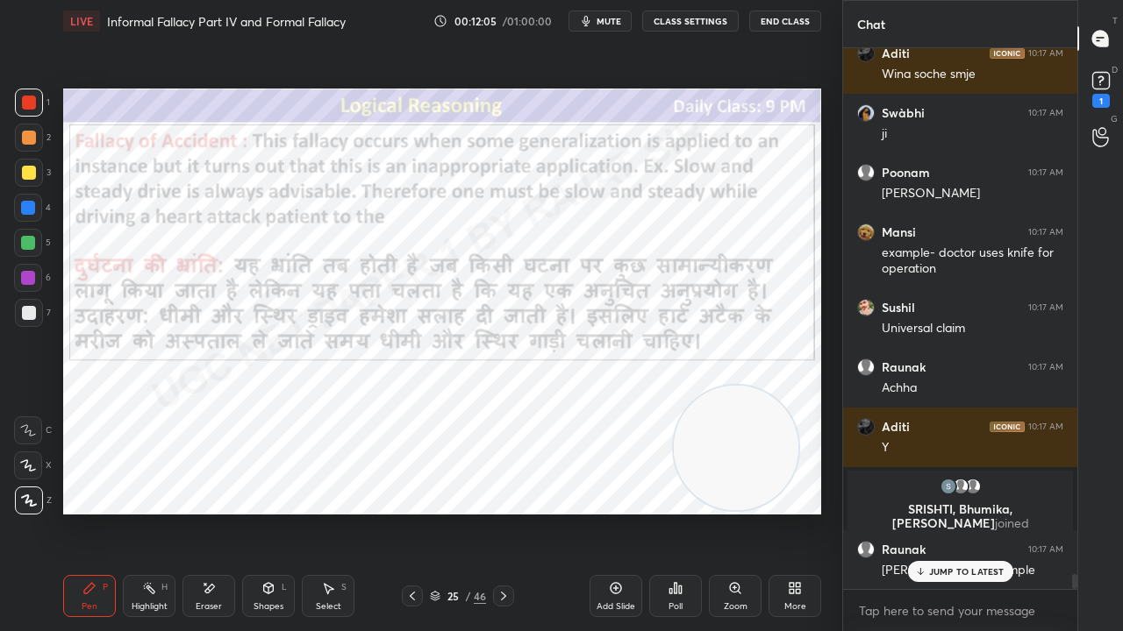
scroll to position [19243, 0]
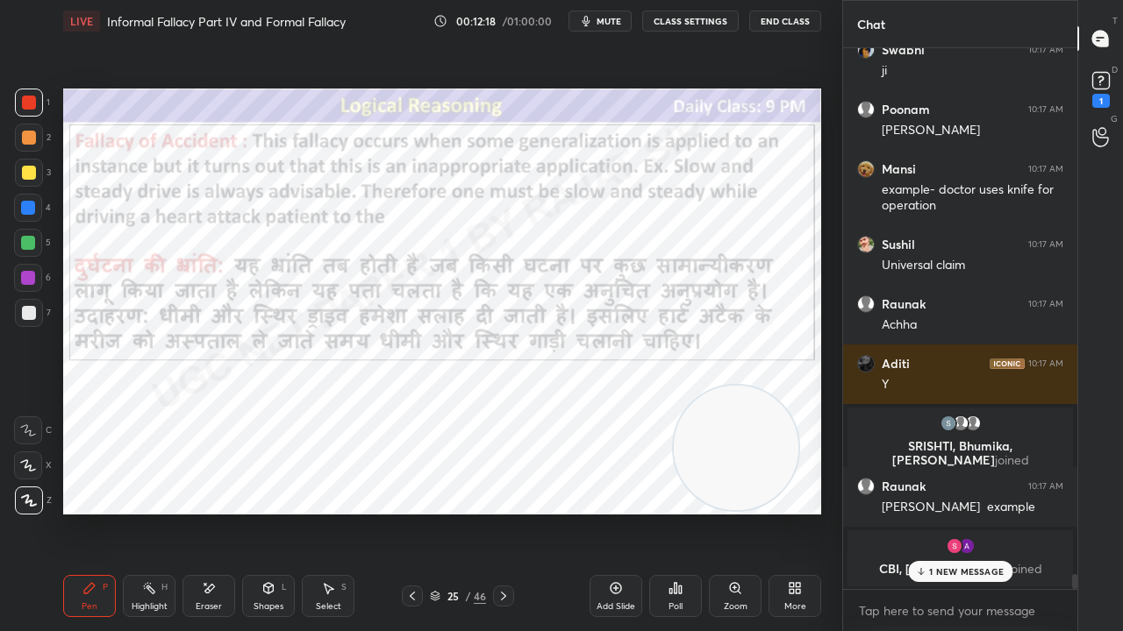
drag, startPoint x: 25, startPoint y: 279, endPoint x: 39, endPoint y: 285, distance: 15.3
click at [25, 281] on div at bounding box center [28, 278] width 14 height 14
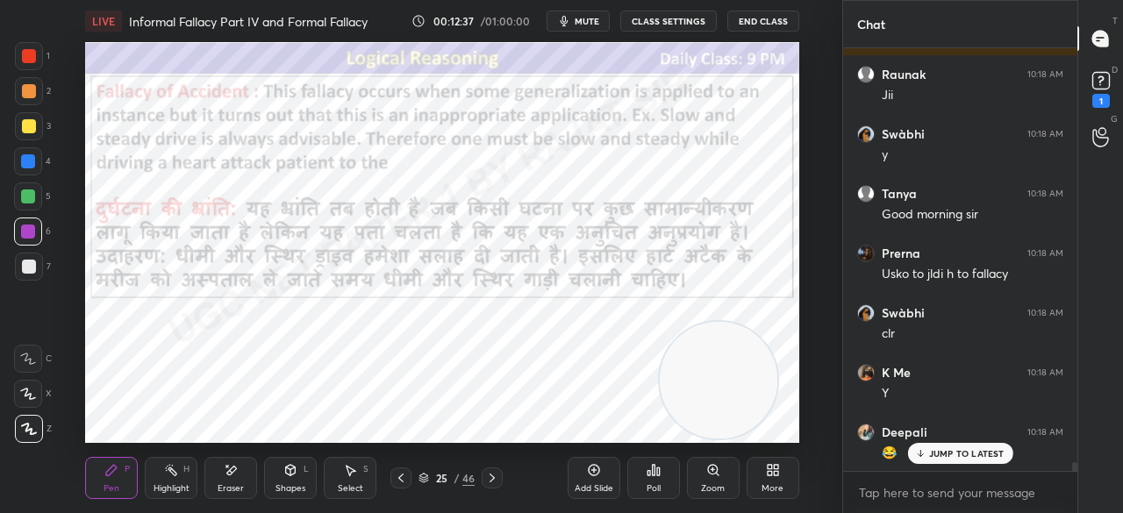
scroll to position [20016, 0]
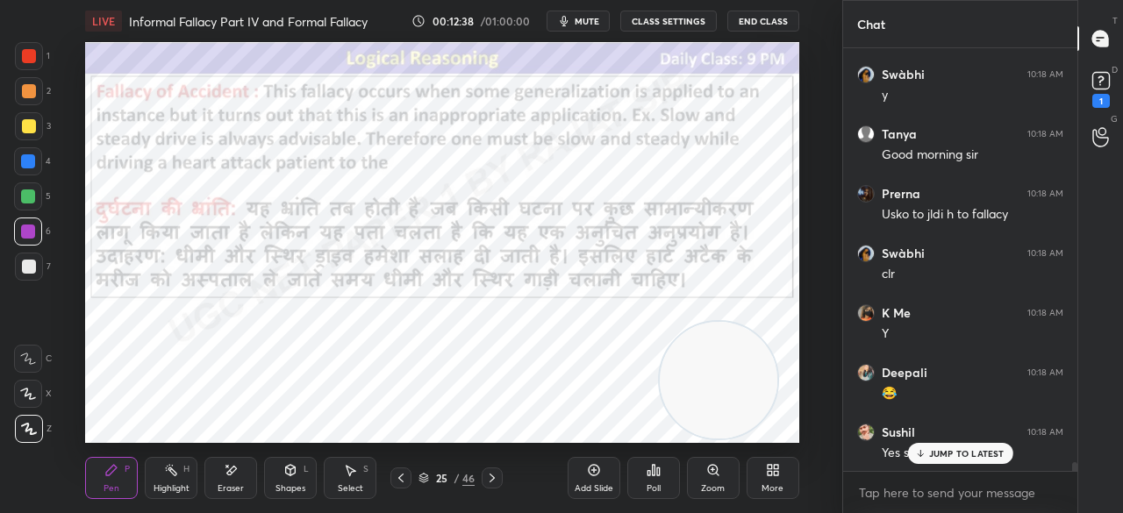
click at [978, 458] on p "JUMP TO LATEST" at bounding box center [966, 453] width 75 height 11
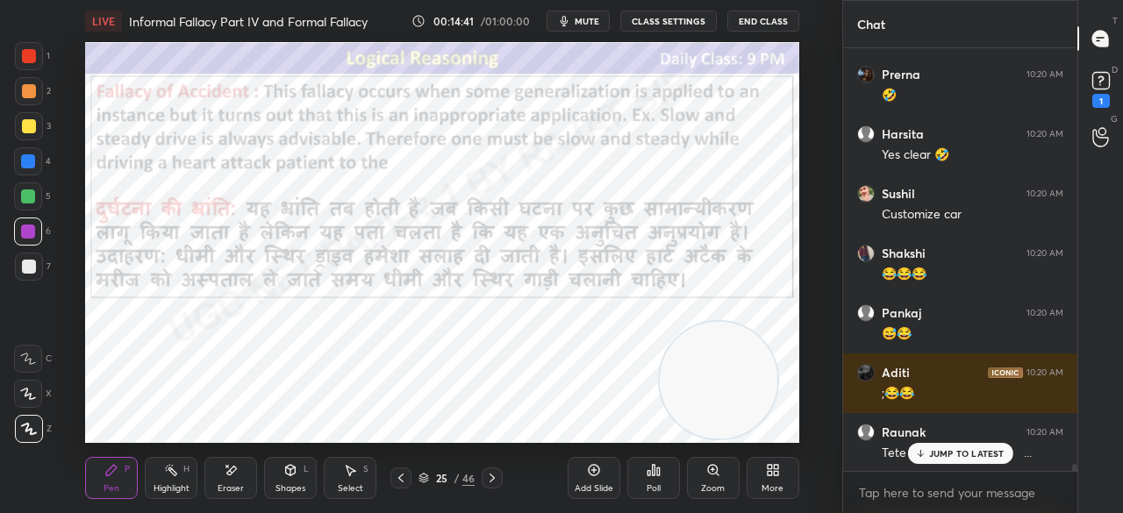
scroll to position [24360, 0]
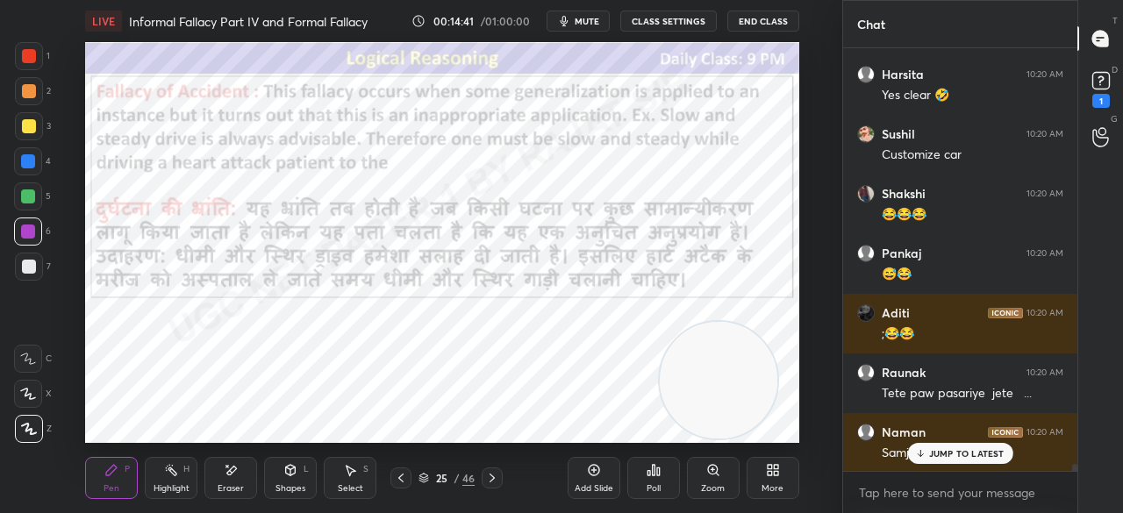
drag, startPoint x: 446, startPoint y: 472, endPoint x: 458, endPoint y: 446, distance: 28.7
click at [447, 473] on div "25" at bounding box center [441, 478] width 18 height 11
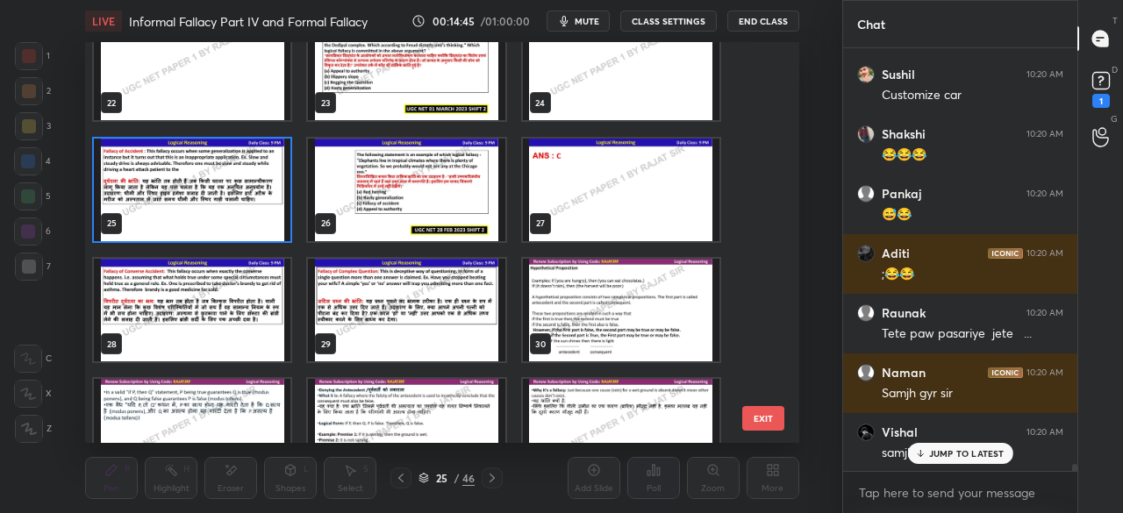
click at [264, 200] on img "grid" at bounding box center [192, 189] width 196 height 103
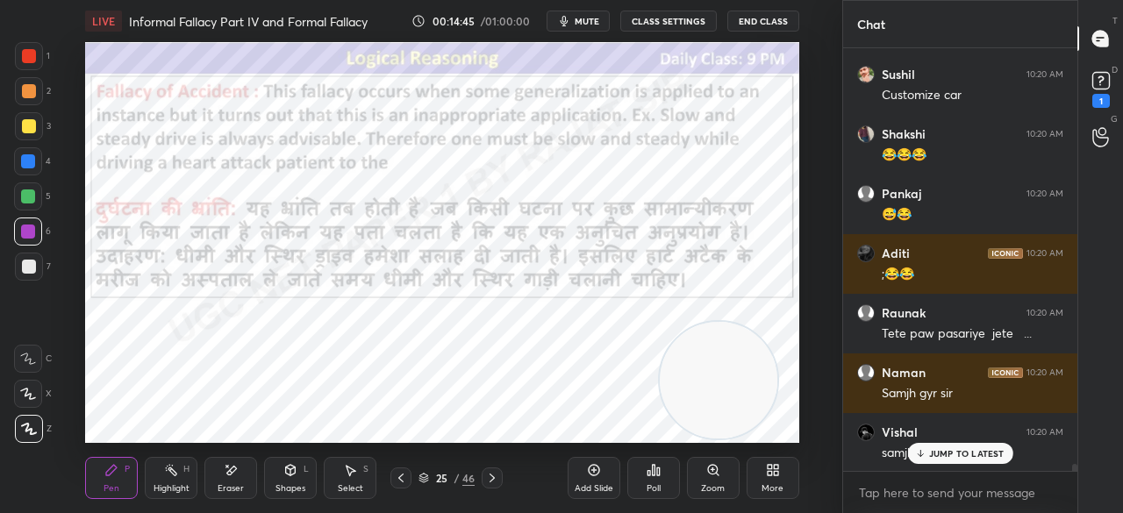
click at [264, 200] on img "grid" at bounding box center [192, 189] width 196 height 103
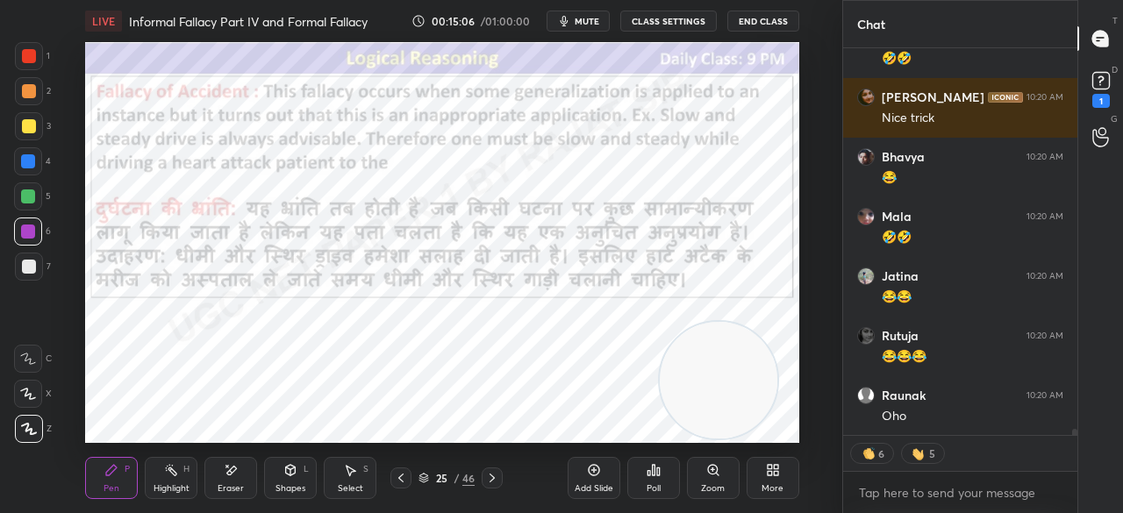
click at [764, 467] on div "More" at bounding box center [772, 478] width 53 height 42
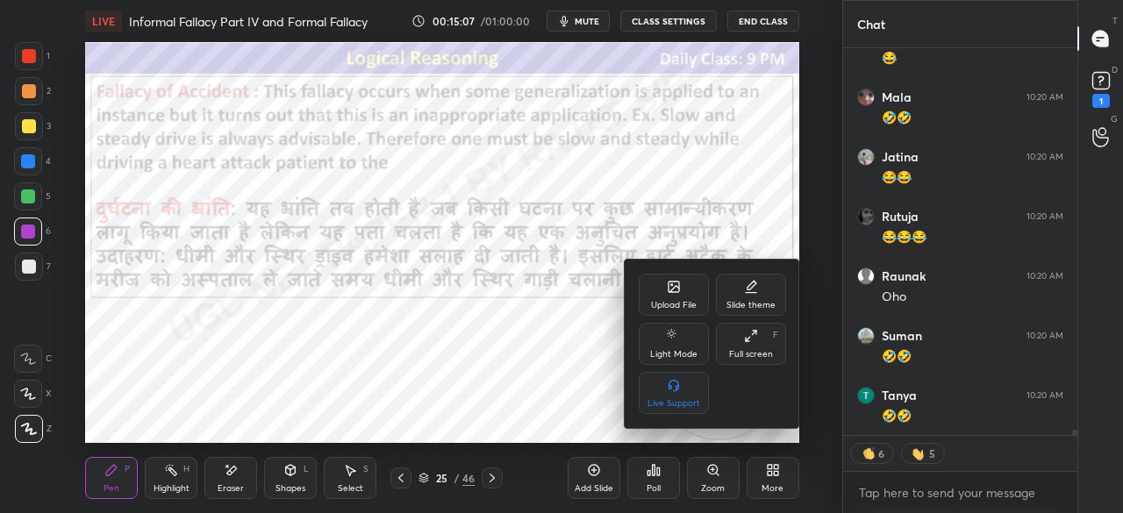
drag, startPoint x: 760, startPoint y: 348, endPoint x: 746, endPoint y: 424, distance: 76.6
click at [760, 350] on div "Full screen" at bounding box center [751, 354] width 44 height 9
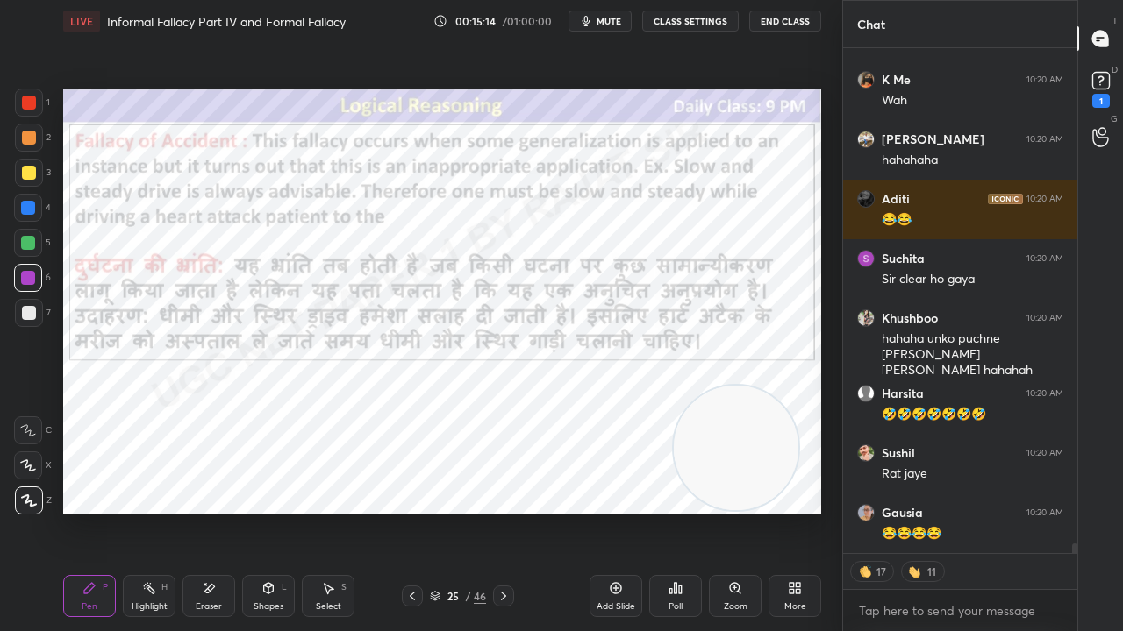
drag, startPoint x: 438, startPoint y: 596, endPoint x: 460, endPoint y: 524, distance: 76.0
click at [439, 512] on icon at bounding box center [435, 596] width 11 height 11
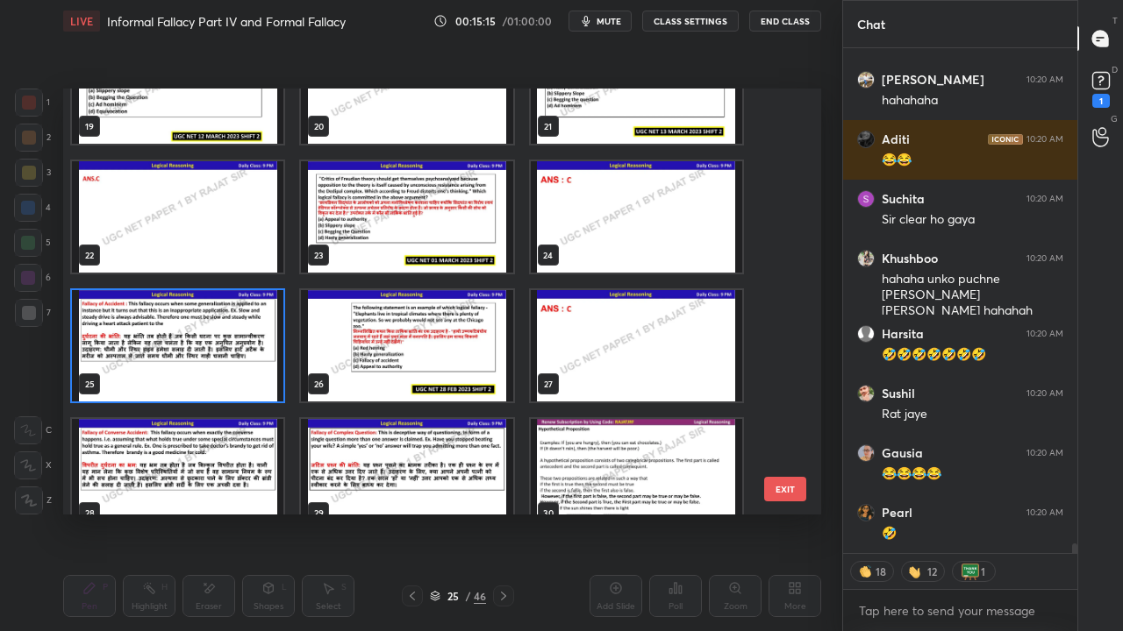
click at [390, 362] on img "grid" at bounding box center [406, 345] width 211 height 111
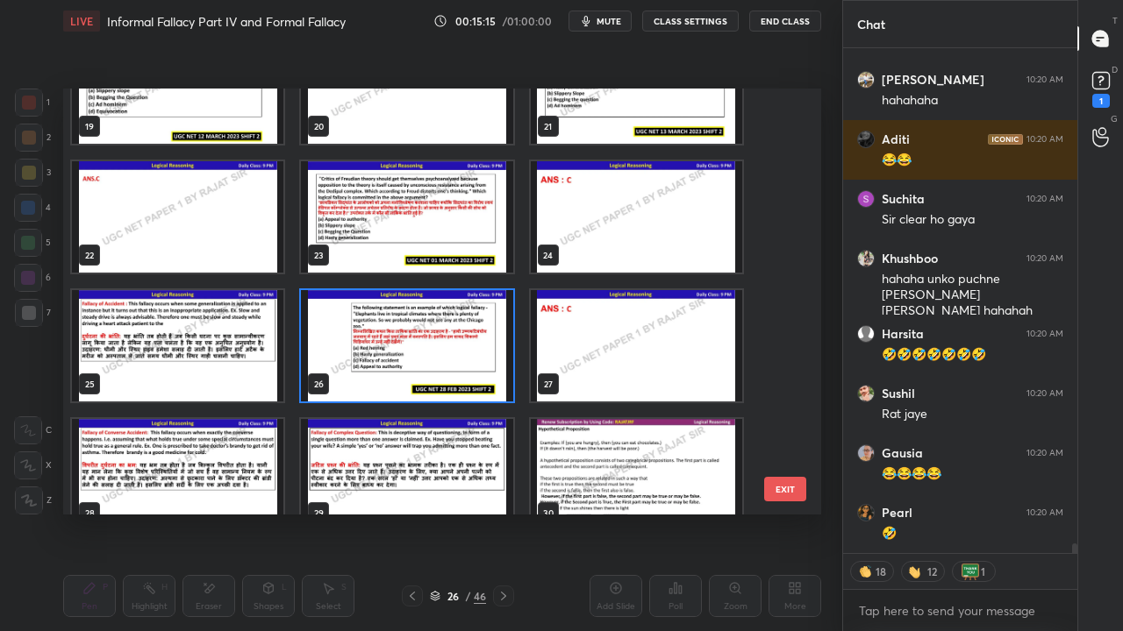
click at [392, 360] on img "grid" at bounding box center [406, 345] width 211 height 111
click at [395, 359] on img "grid" at bounding box center [406, 345] width 211 height 111
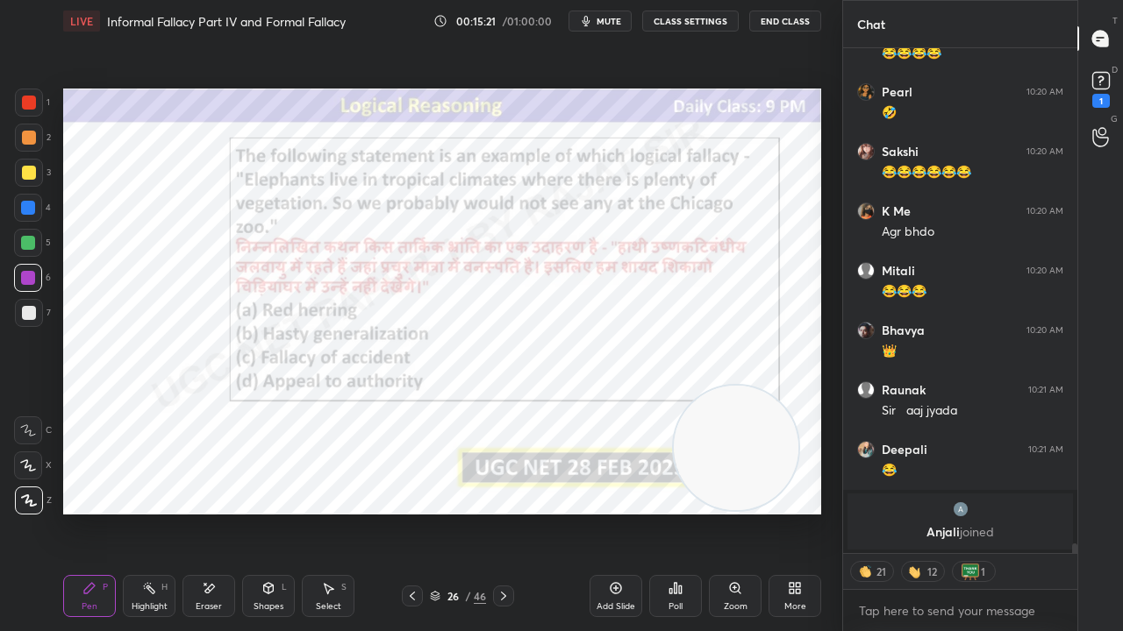
click at [458, 512] on div "26" at bounding box center [453, 596] width 18 height 11
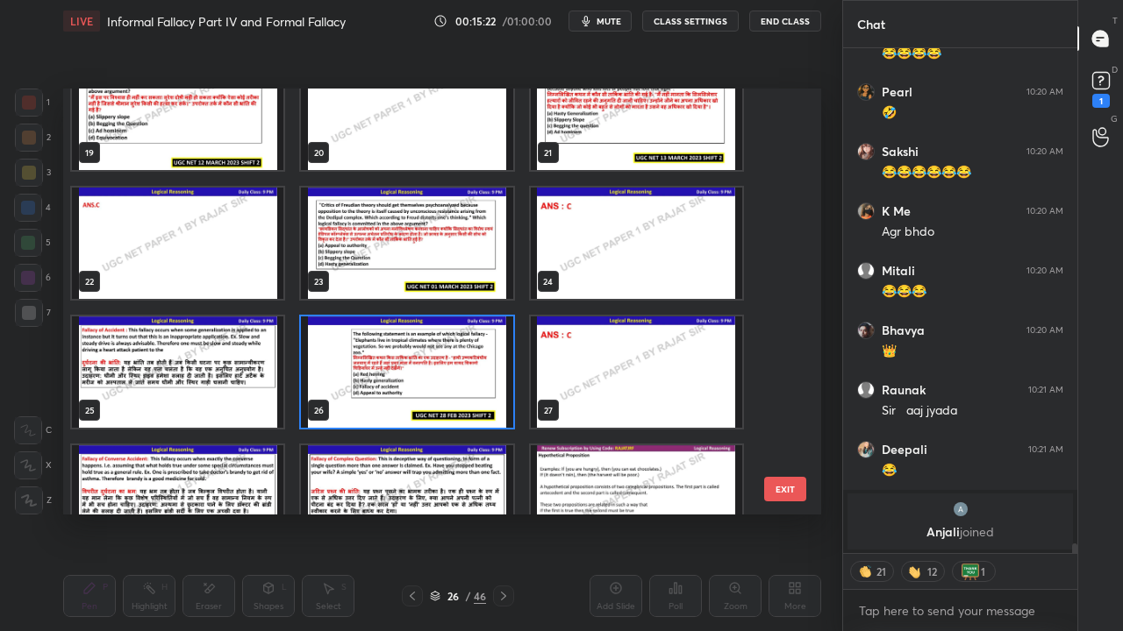
click at [458, 371] on img "grid" at bounding box center [406, 372] width 211 height 111
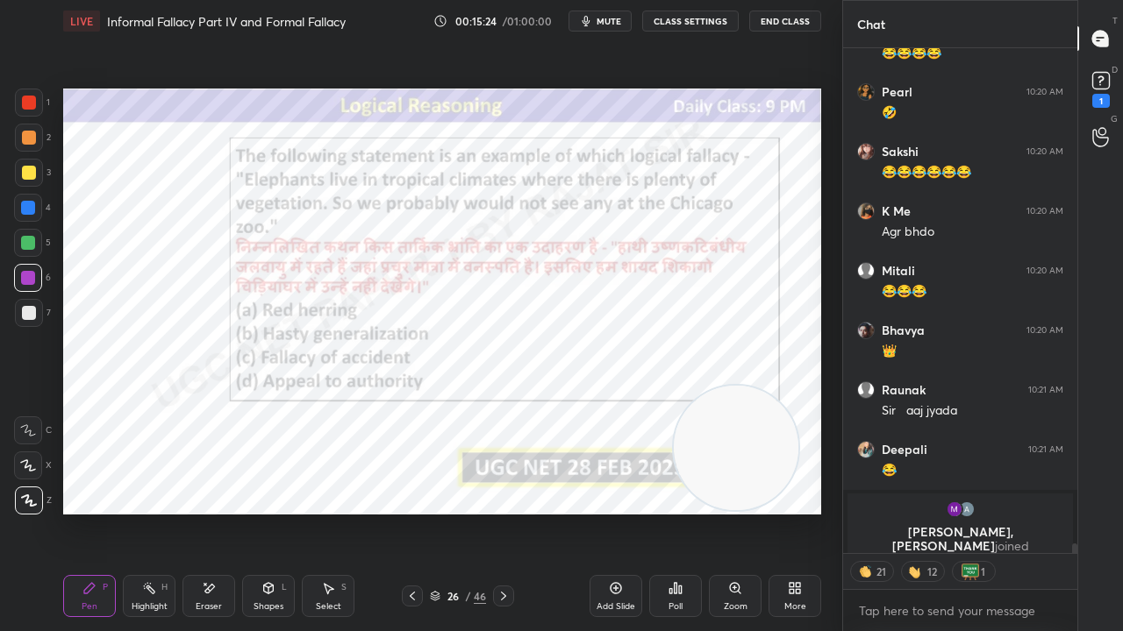
click at [682, 512] on div "Poll" at bounding box center [675, 596] width 53 height 42
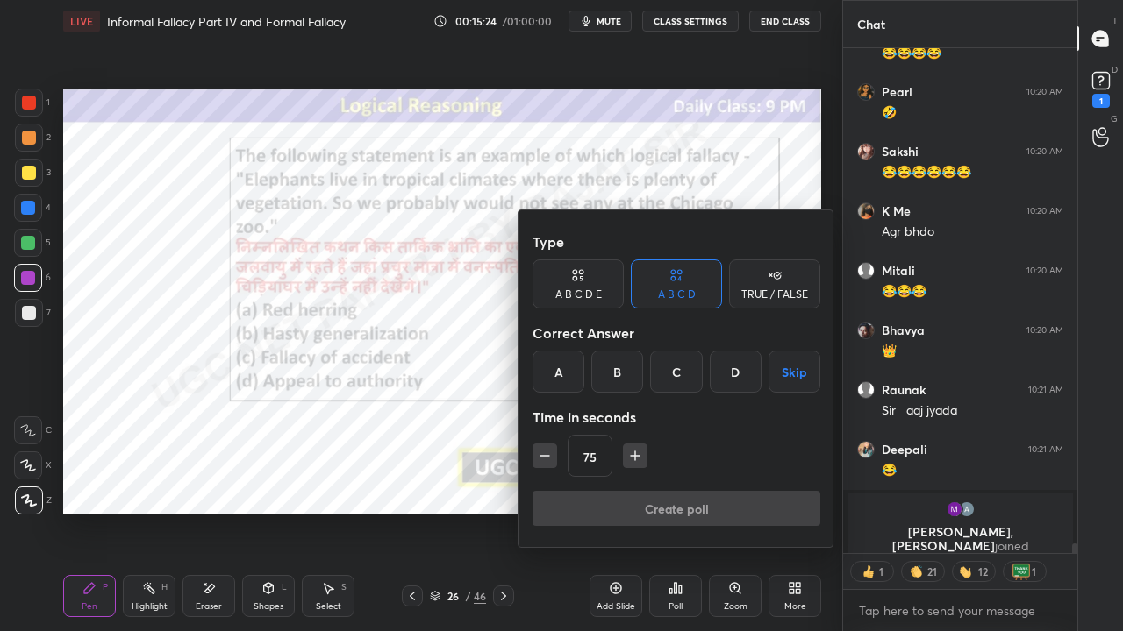
click at [679, 365] on div "C" at bounding box center [676, 372] width 52 height 42
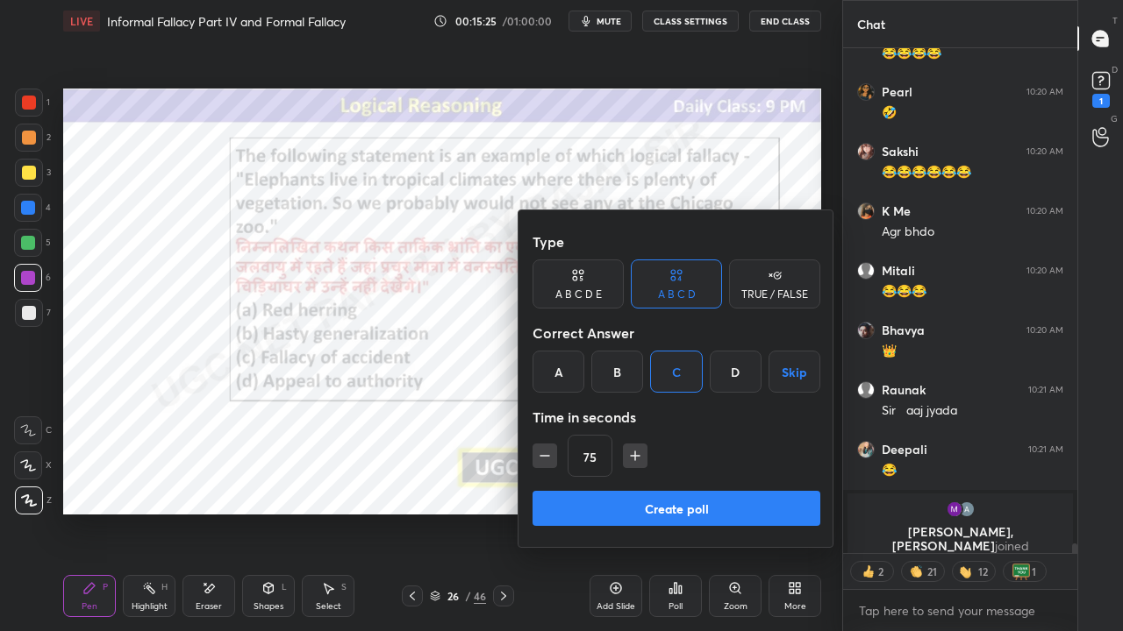
type textarea "x"
click at [537, 458] on icon "button" at bounding box center [545, 456] width 18 height 18
type input "60"
click at [603, 511] on button "Create poll" at bounding box center [676, 508] width 288 height 35
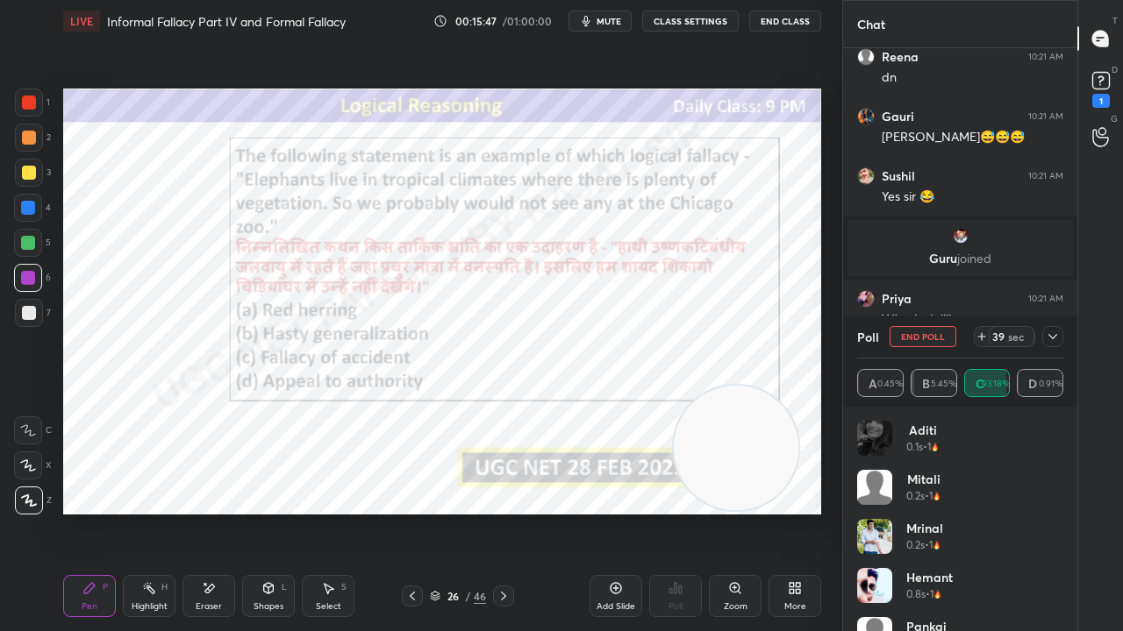
click at [1053, 336] on icon at bounding box center [1052, 337] width 14 height 14
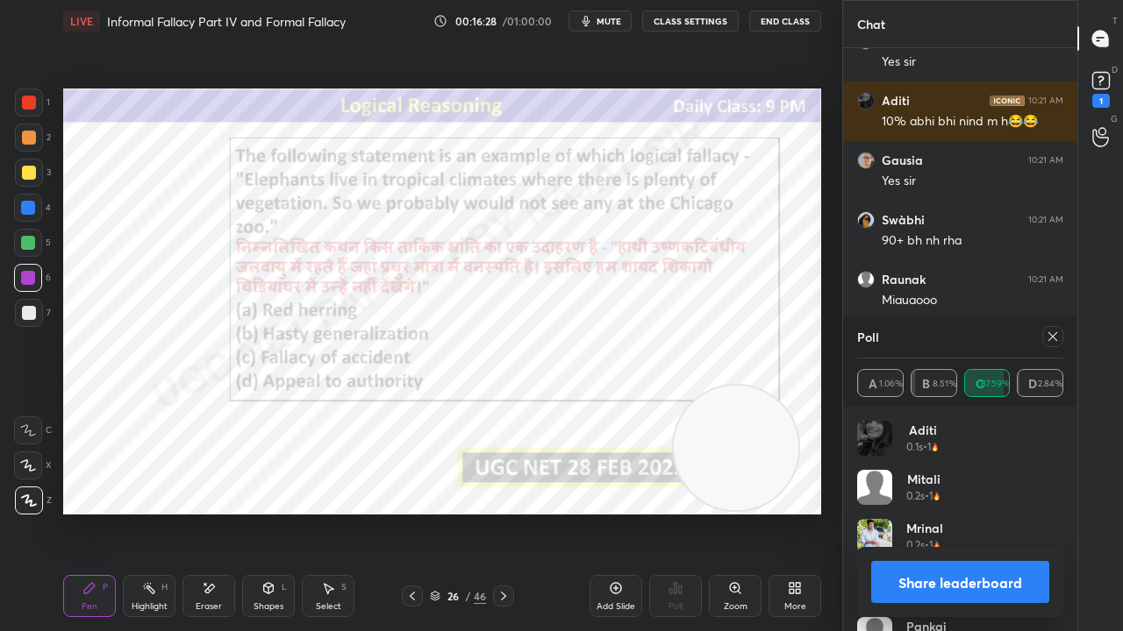
scroll to position [26414, 0]
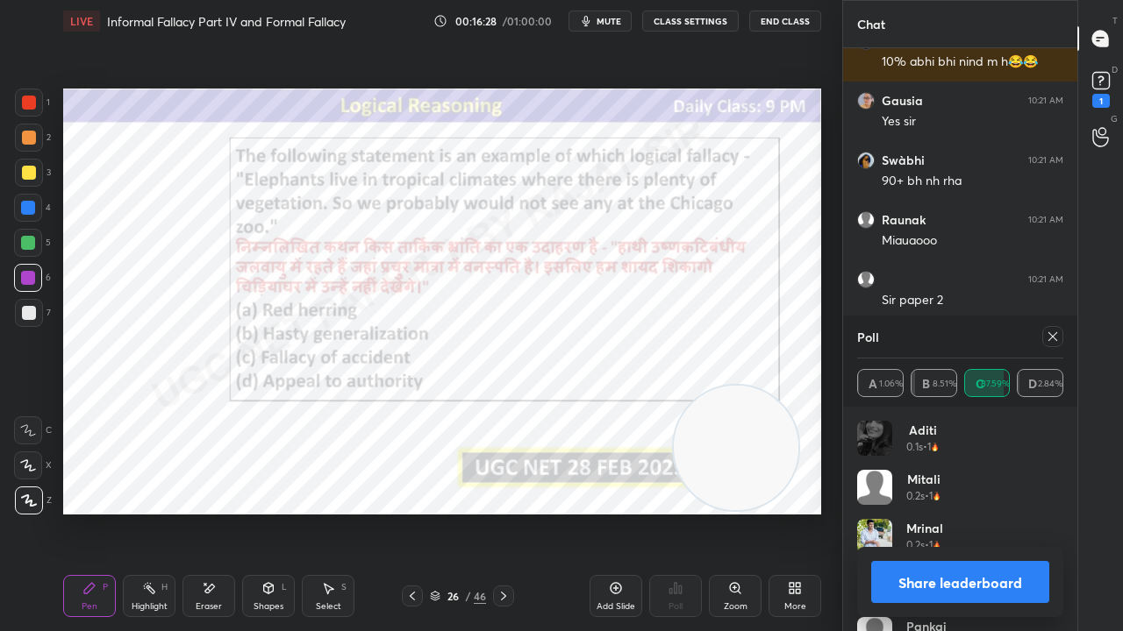
click at [1047, 335] on icon at bounding box center [1052, 337] width 14 height 14
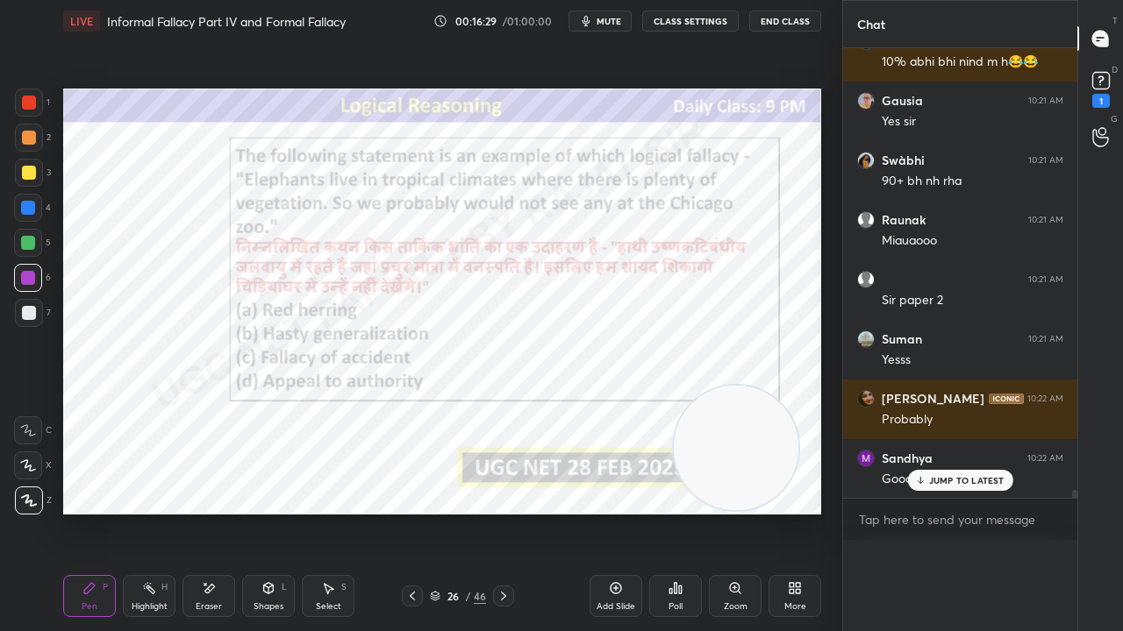
scroll to position [0, 0]
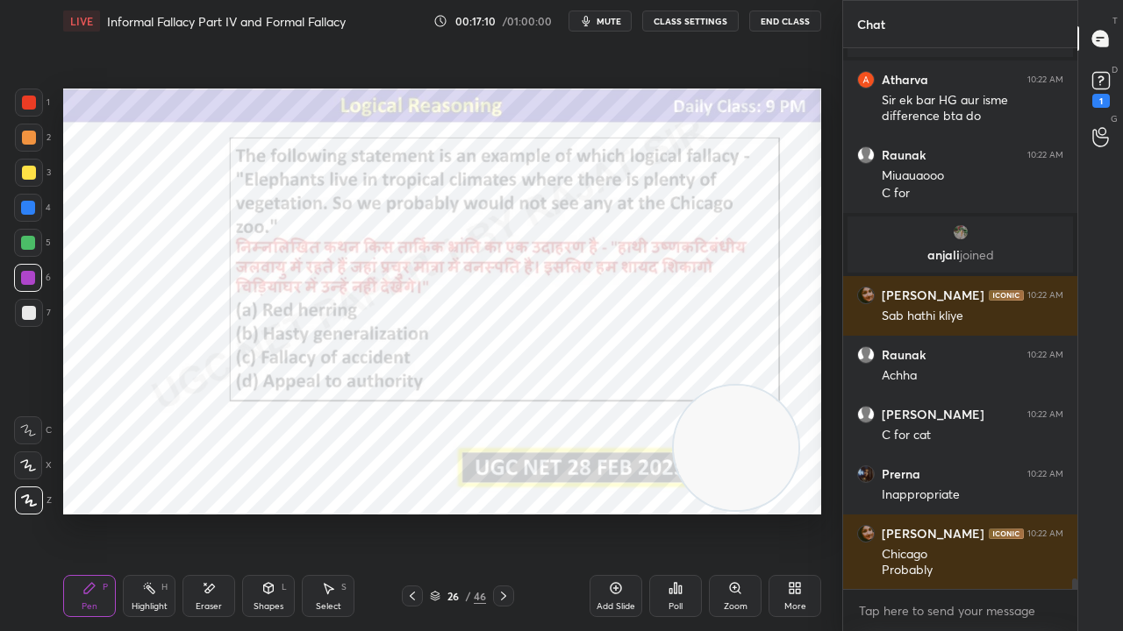
click at [457, 512] on div "26" at bounding box center [453, 596] width 18 height 11
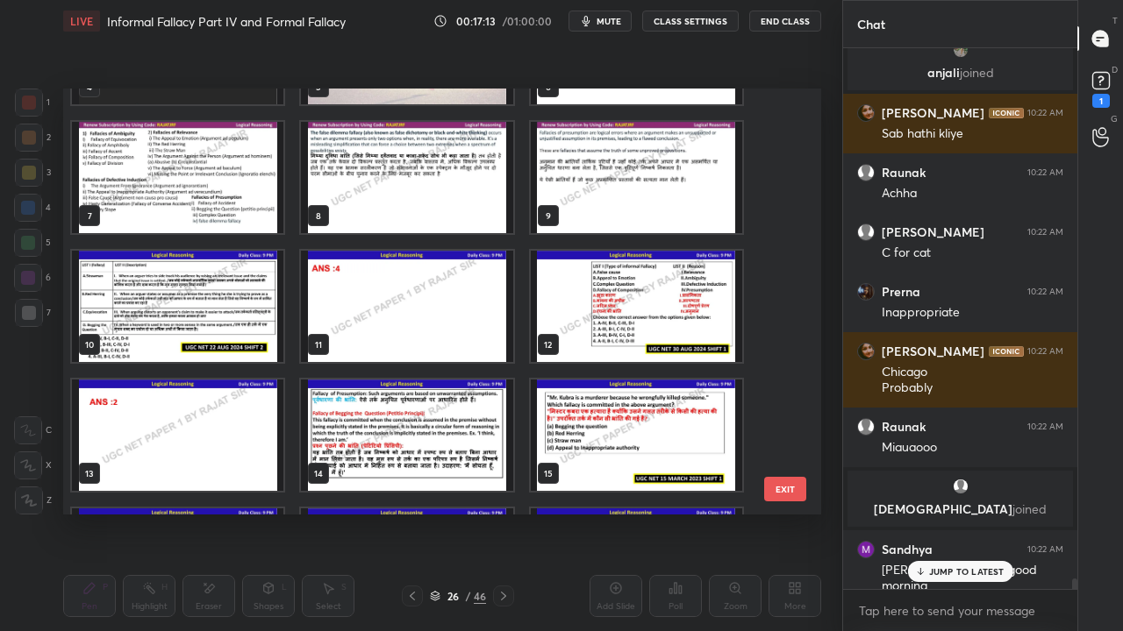
click at [588, 202] on img "grid" at bounding box center [636, 177] width 211 height 111
click at [587, 202] on img "grid" at bounding box center [636, 177] width 211 height 111
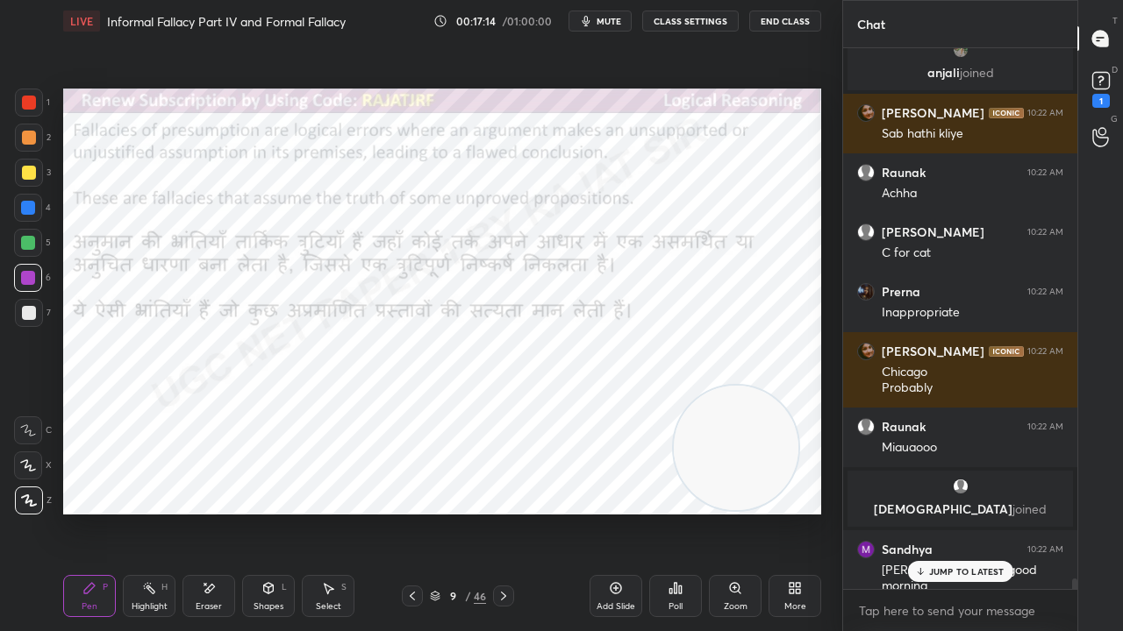
click at [588, 202] on img "grid" at bounding box center [636, 177] width 211 height 111
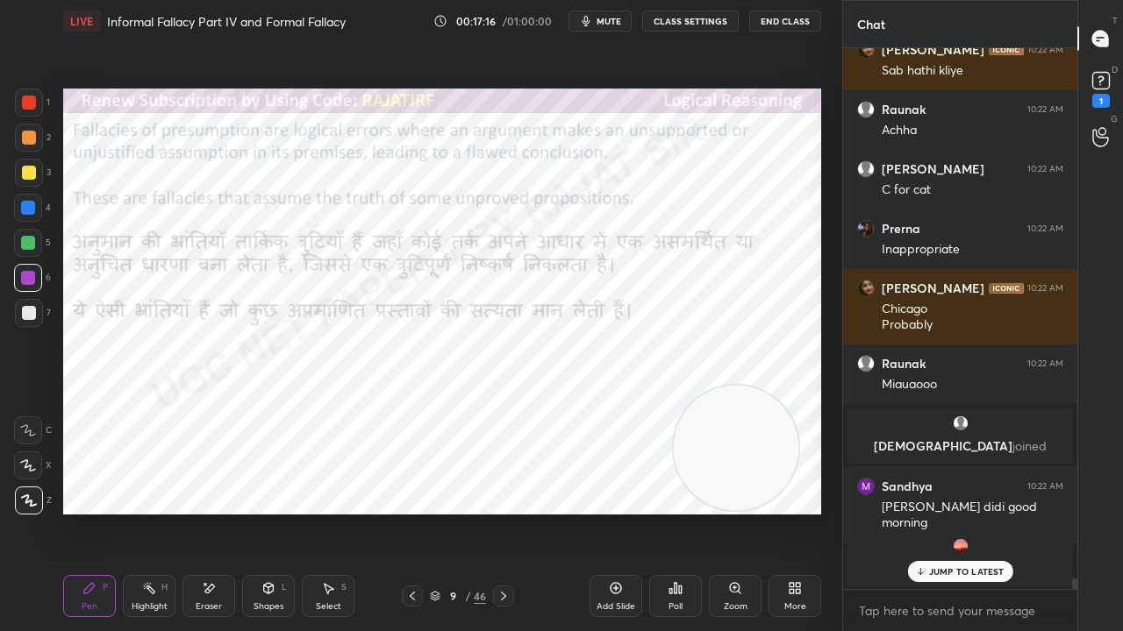
click at [928, 512] on div "JUMP TO LATEST" at bounding box center [959, 571] width 105 height 21
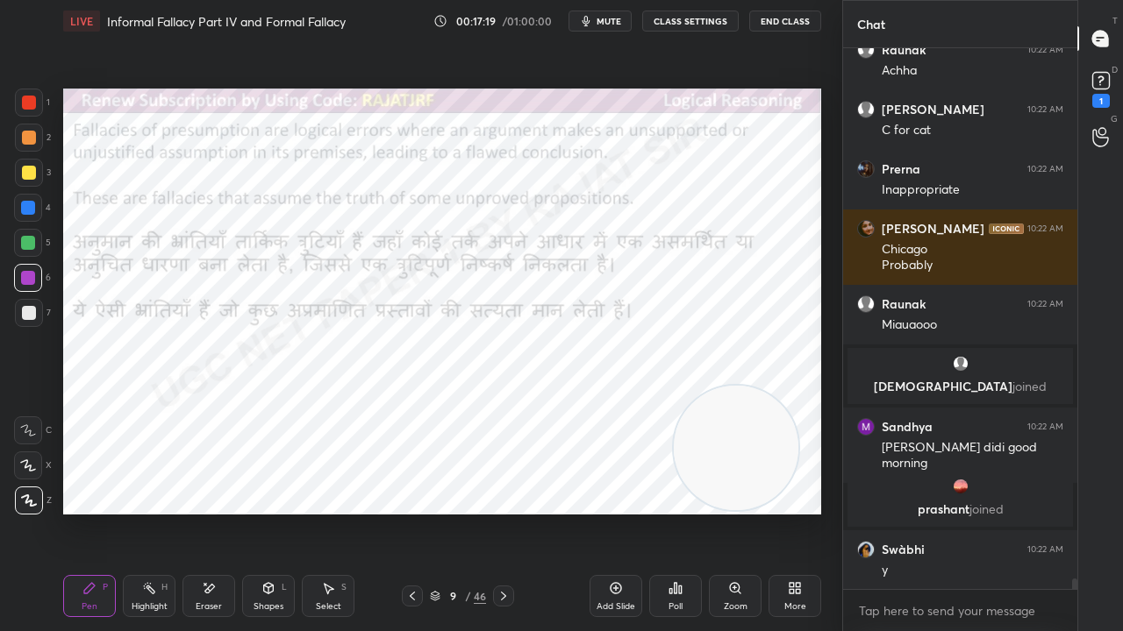
click at [28, 98] on div at bounding box center [29, 103] width 14 height 14
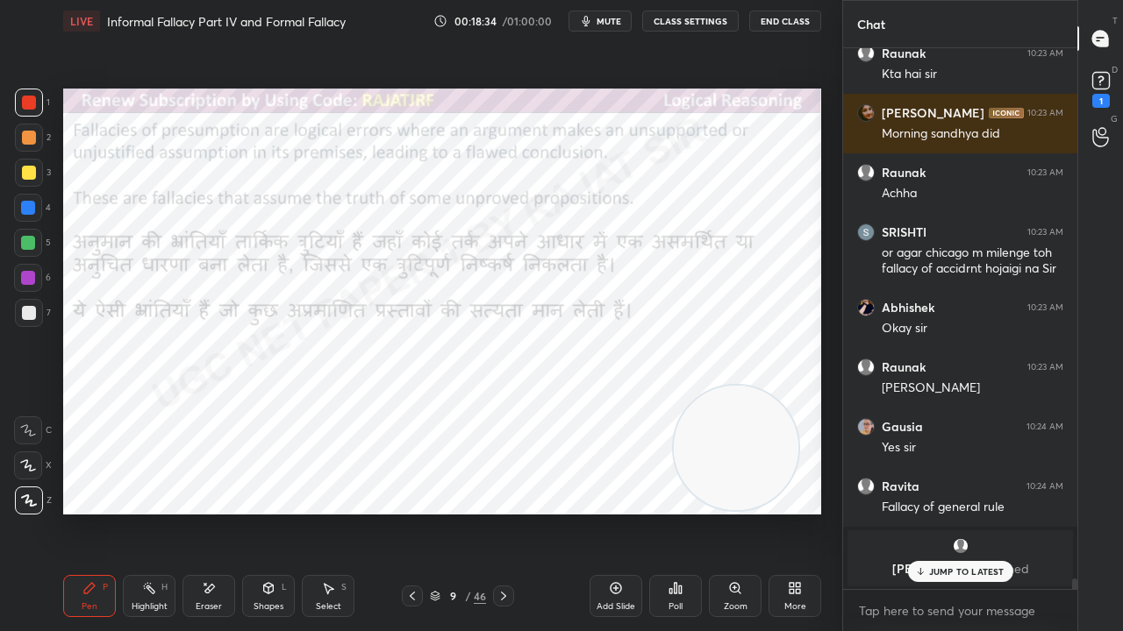
scroll to position [28166, 0]
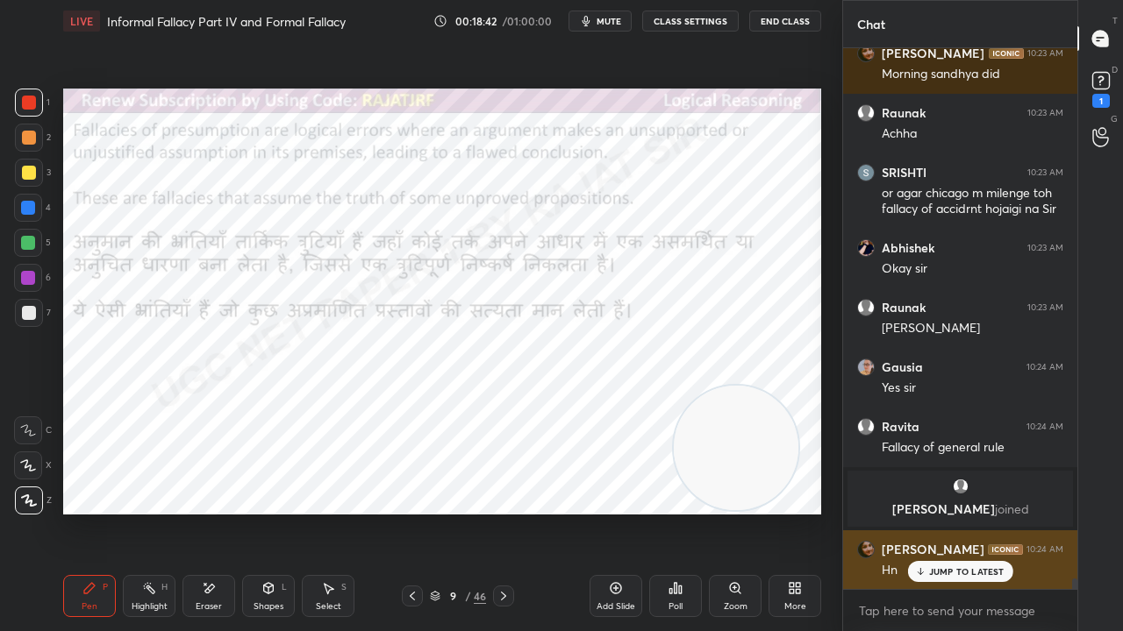
click at [949, 512] on p "JUMP TO LATEST" at bounding box center [966, 572] width 75 height 11
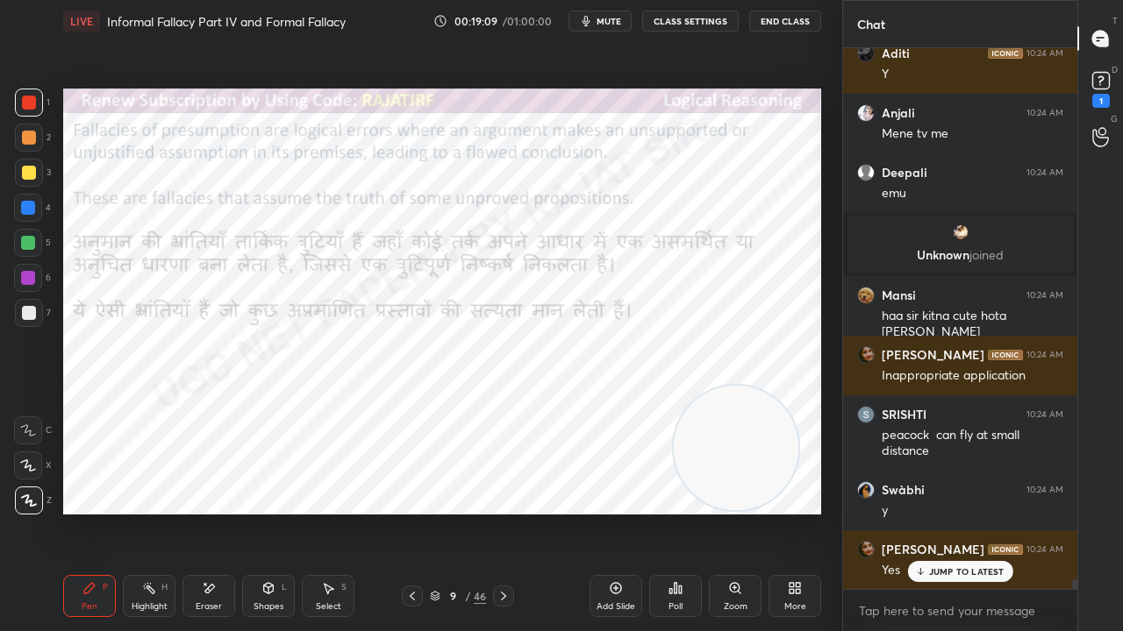
scroll to position [29262, 0]
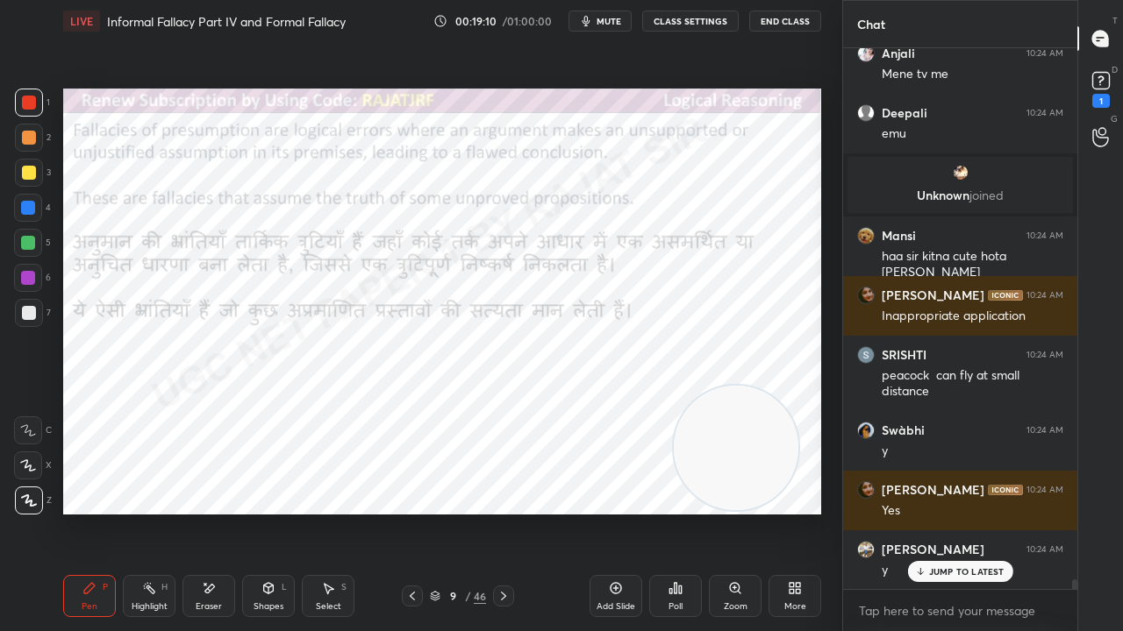
drag, startPoint x: 456, startPoint y: 597, endPoint x: 456, endPoint y: 583, distance: 14.0
click at [456, 512] on div "9" at bounding box center [453, 596] width 18 height 11
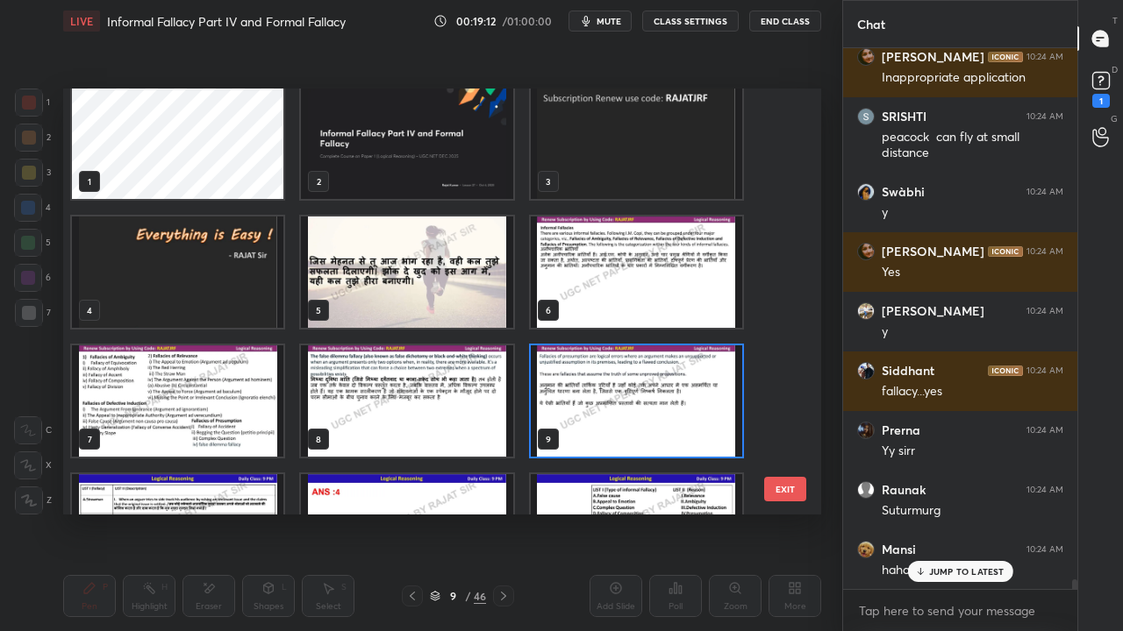
scroll to position [11, 0]
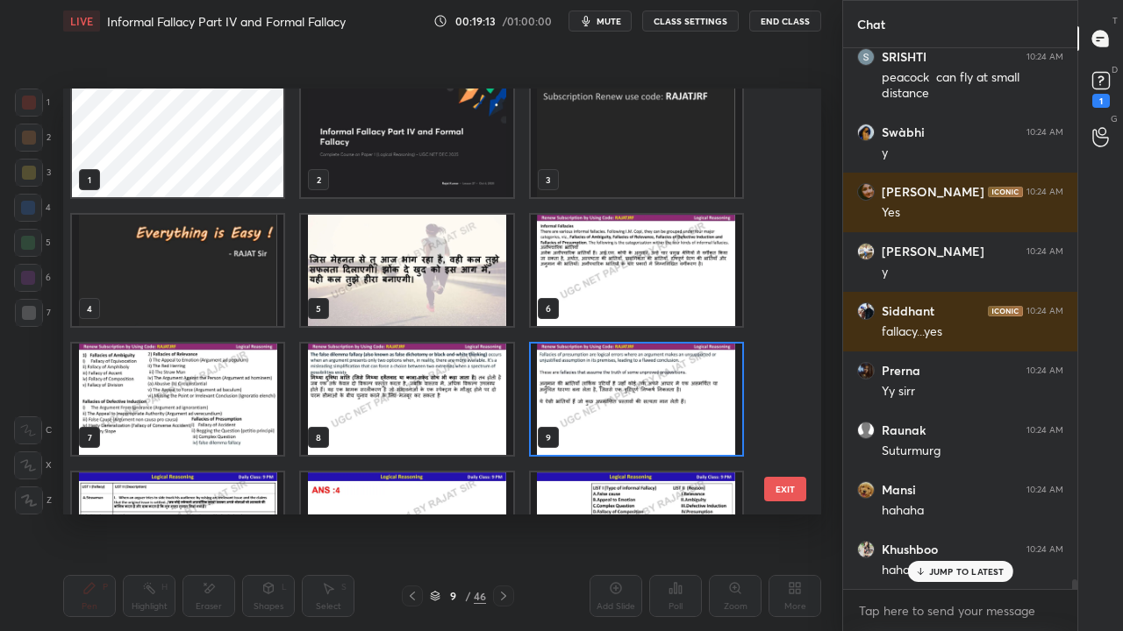
click at [187, 389] on img "grid" at bounding box center [177, 399] width 211 height 111
click at [188, 389] on img "grid" at bounding box center [177, 399] width 211 height 111
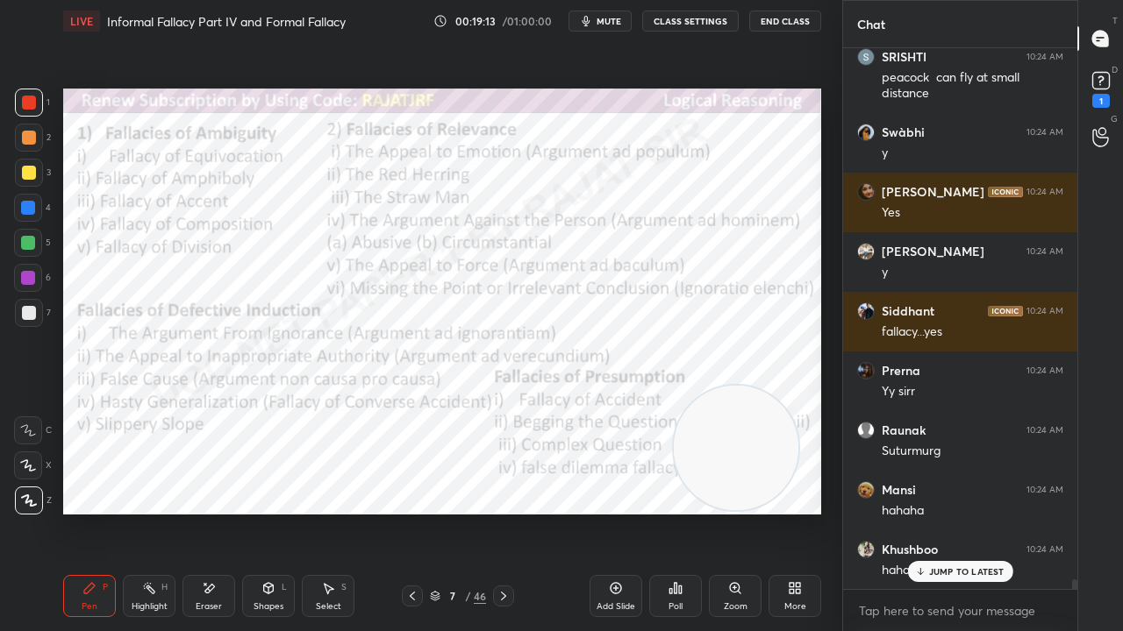
click at [188, 389] on img "grid" at bounding box center [177, 399] width 211 height 111
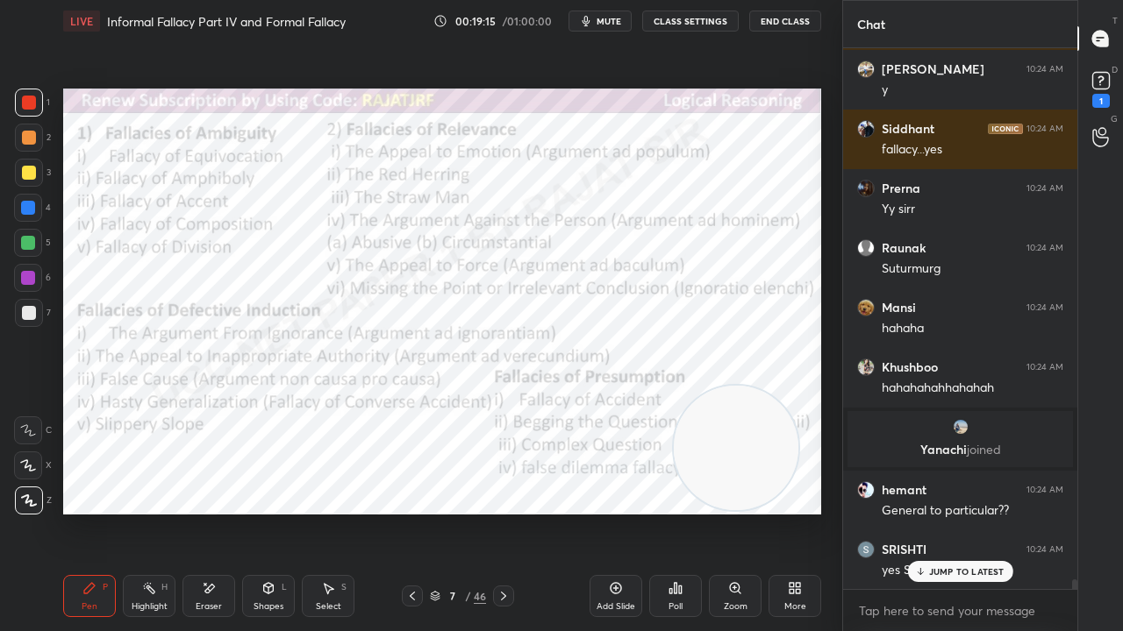
scroll to position [29969, 0]
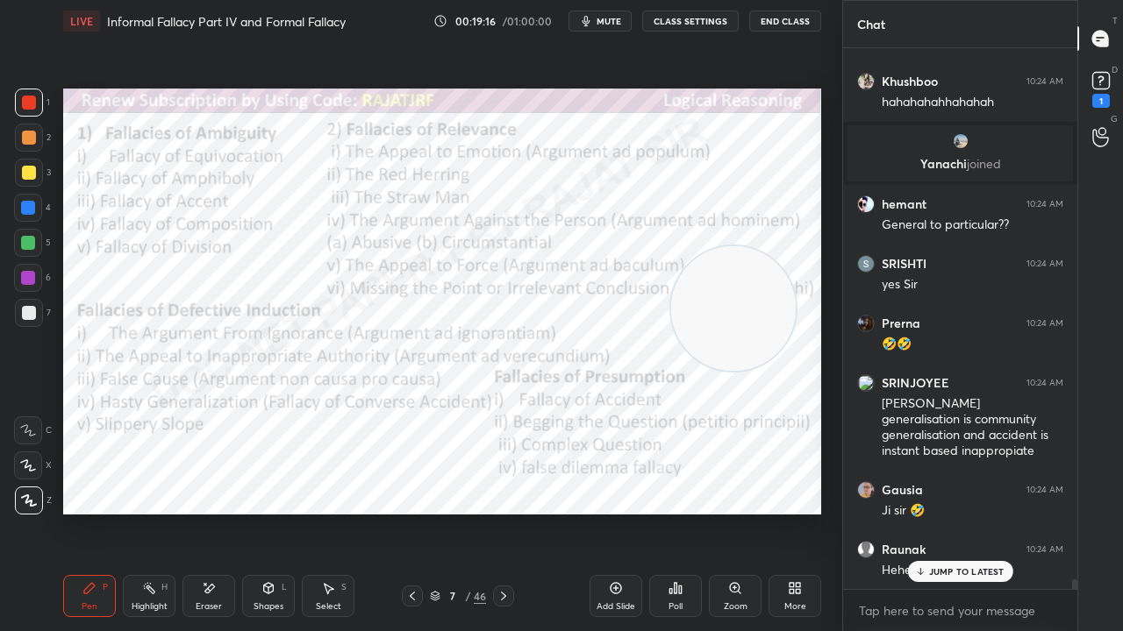
drag, startPoint x: 709, startPoint y: 380, endPoint x: 687, endPoint y: 219, distance: 162.0
click at [698, 246] on video at bounding box center [733, 308] width 125 height 125
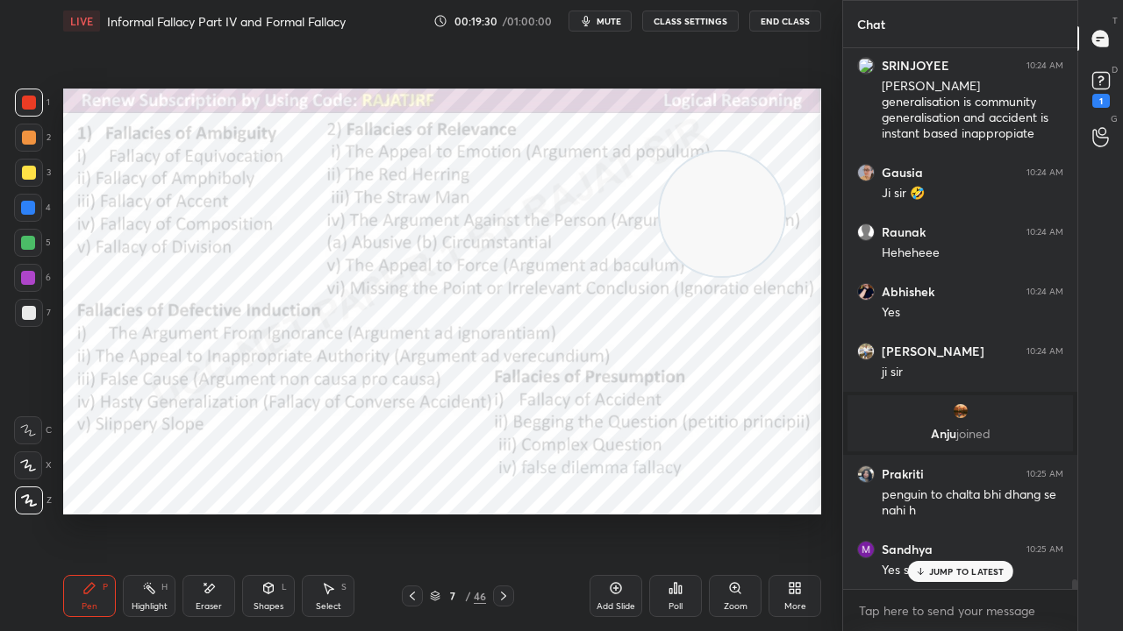
scroll to position [30438, 0]
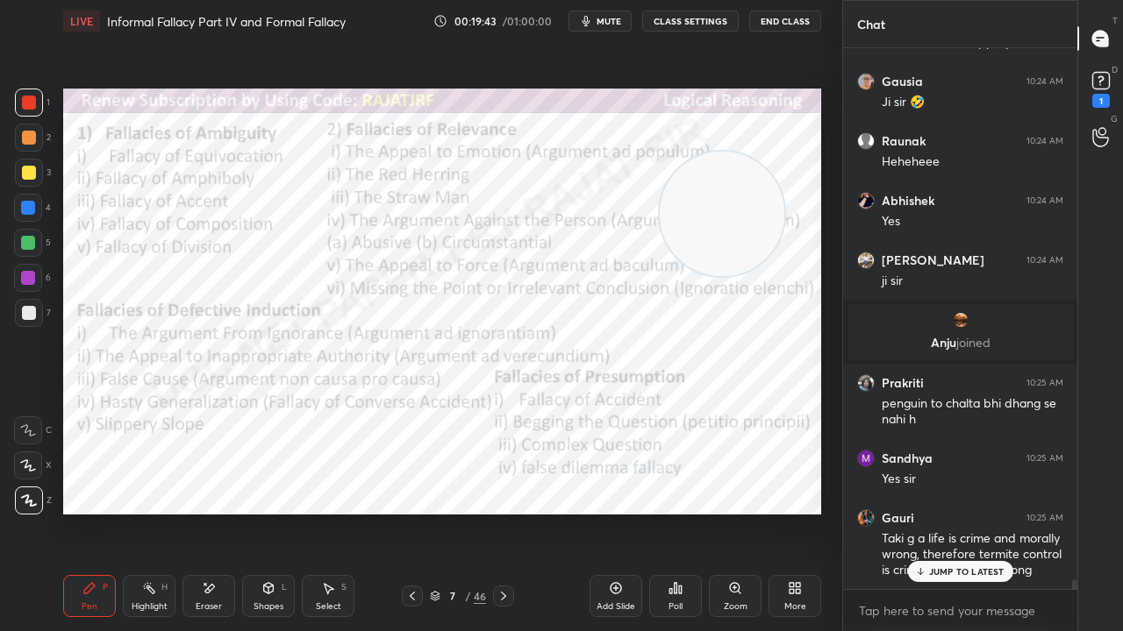
drag, startPoint x: 451, startPoint y: 598, endPoint x: 455, endPoint y: 589, distance: 10.6
click at [451, 512] on div "7" at bounding box center [453, 596] width 18 height 11
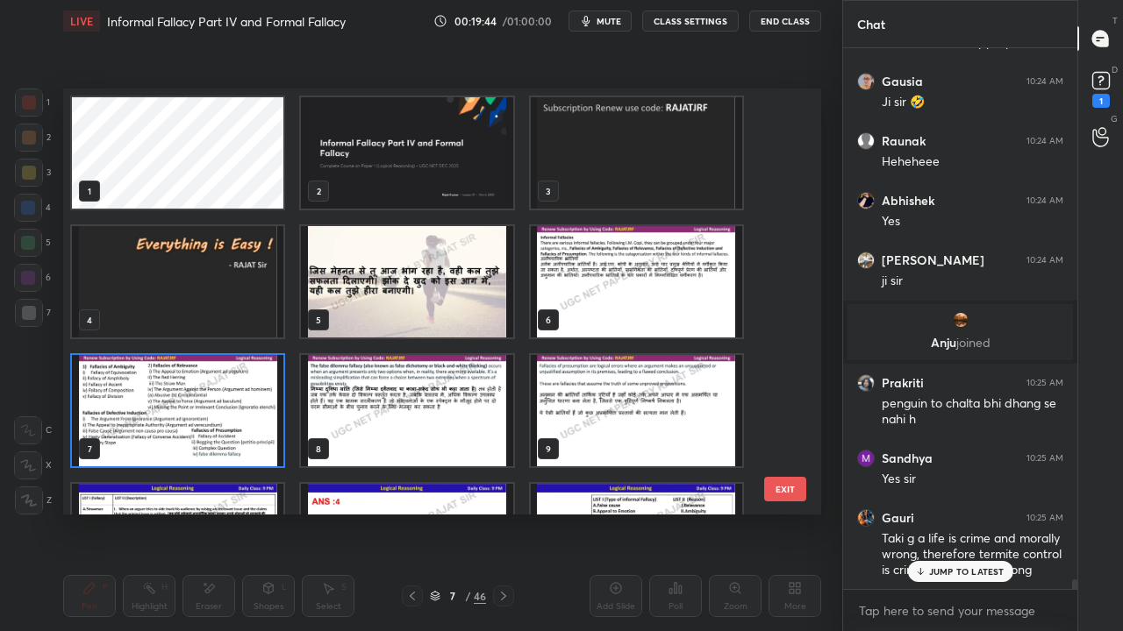
scroll to position [30513, 0]
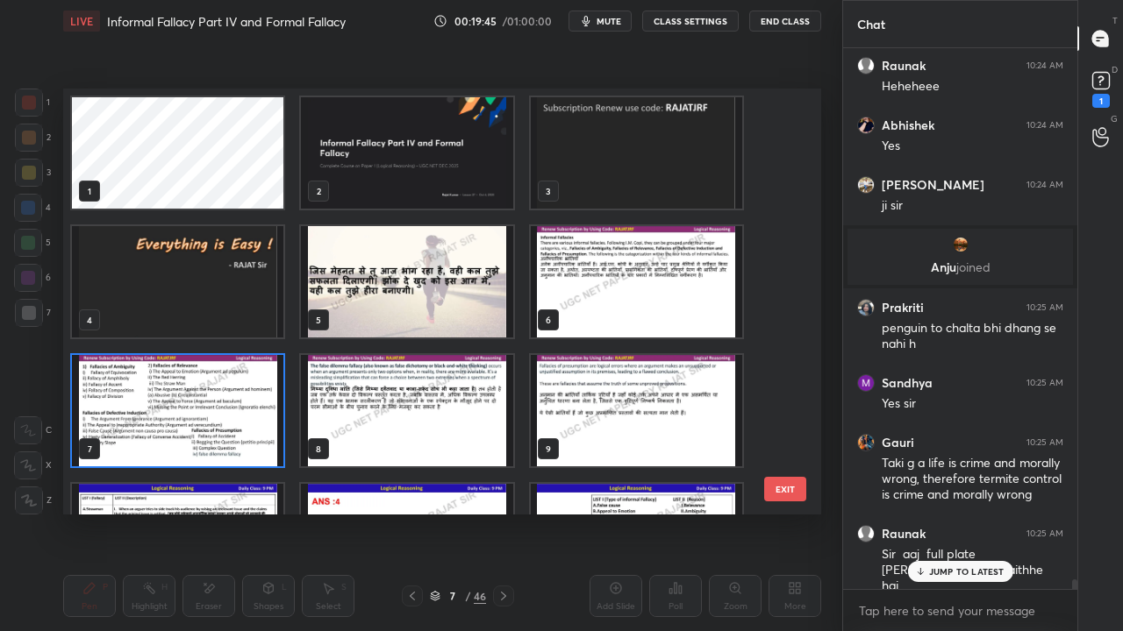
click at [433, 275] on img "grid" at bounding box center [406, 281] width 211 height 111
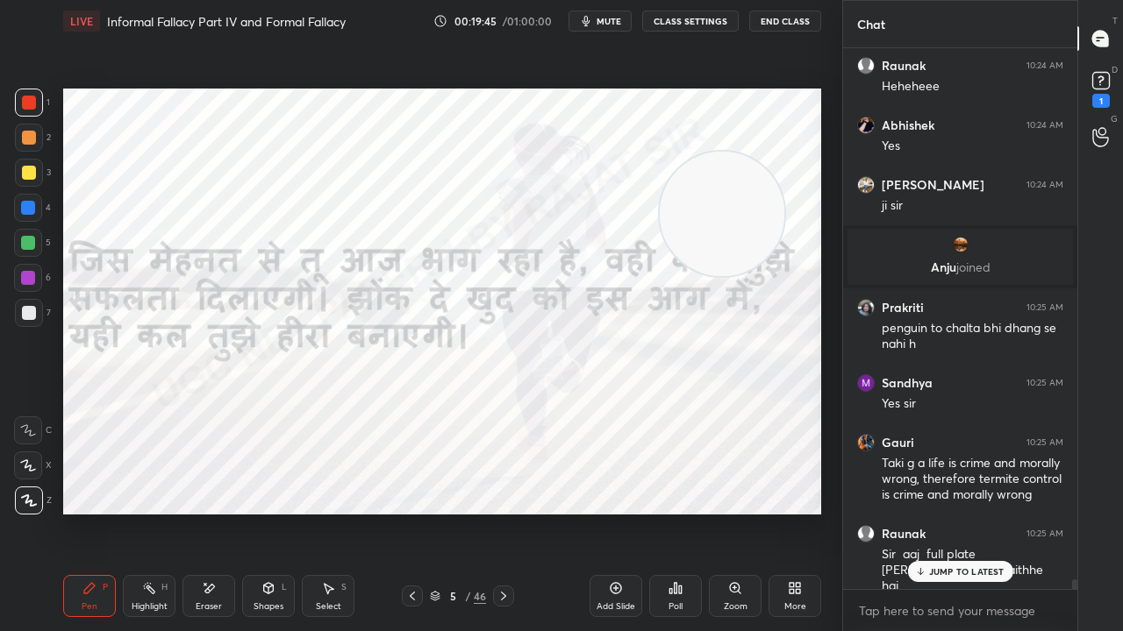
click at [434, 275] on img "grid" at bounding box center [406, 281] width 211 height 111
click at [621, 512] on icon at bounding box center [616, 588] width 14 height 14
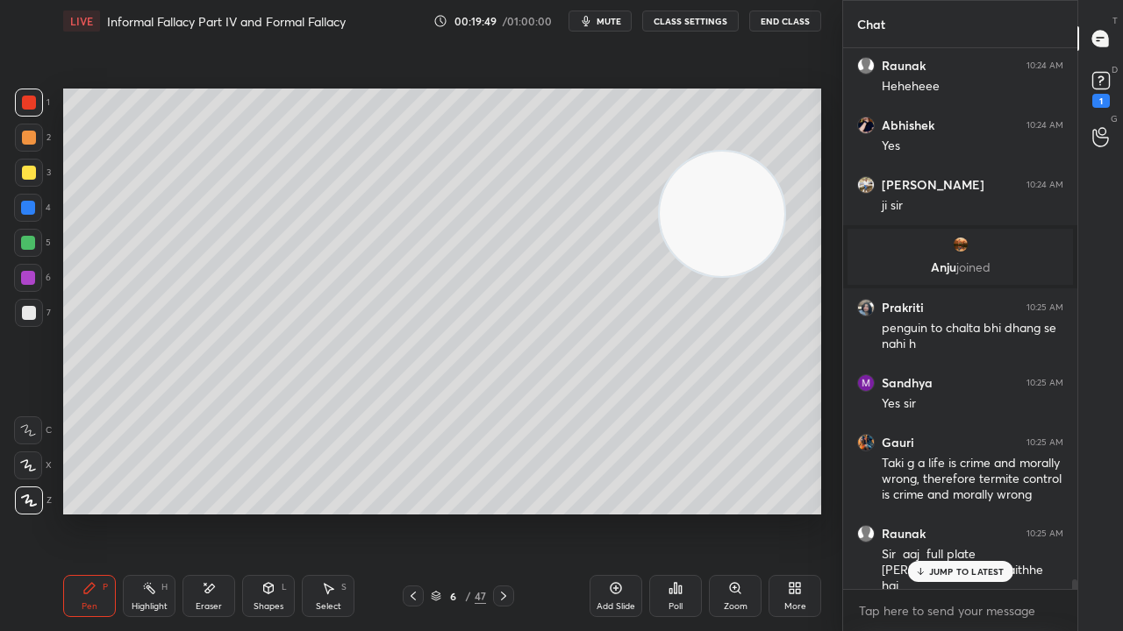
scroll to position [30573, 0]
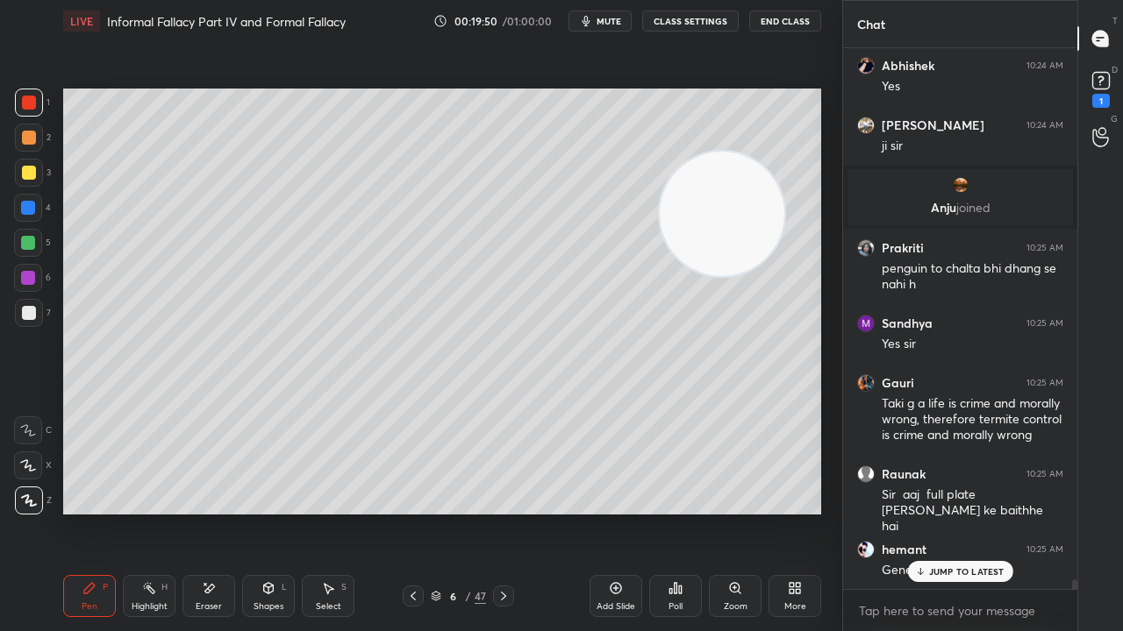
drag, startPoint x: 30, startPoint y: 174, endPoint x: 44, endPoint y: 174, distance: 14.0
click at [30, 174] on div at bounding box center [29, 173] width 14 height 14
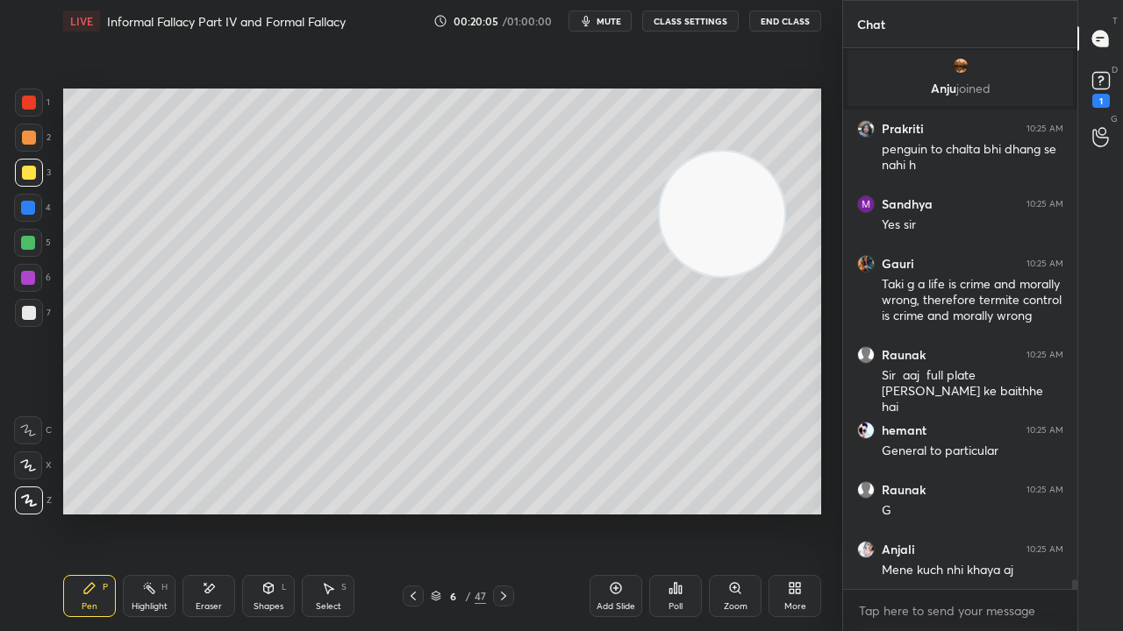
scroll to position [30767, 0]
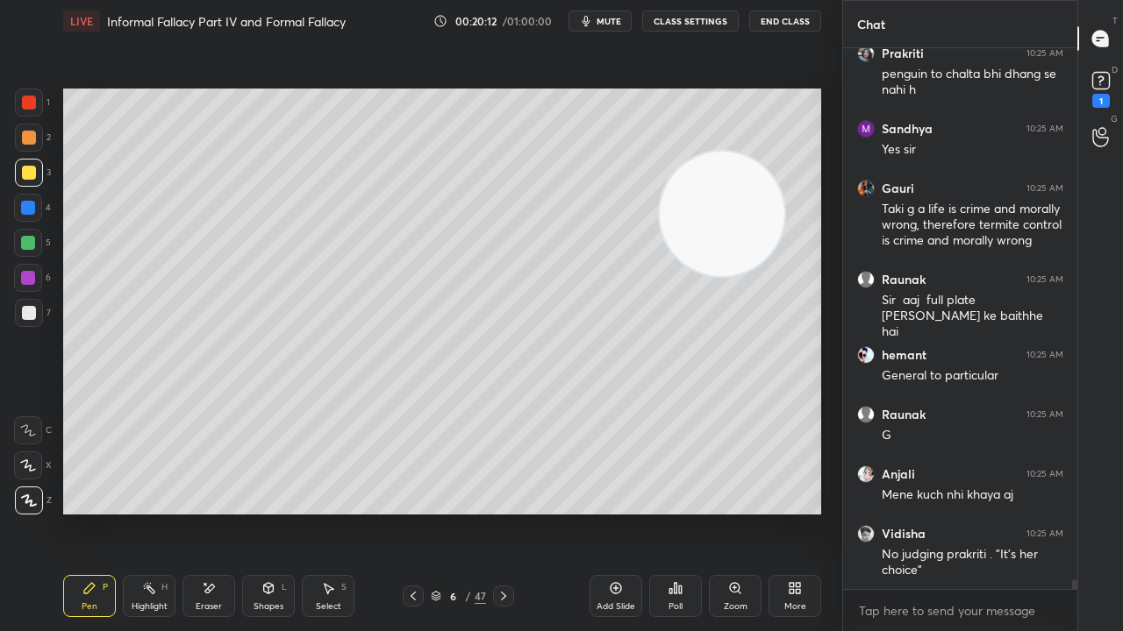
click at [21, 312] on div at bounding box center [29, 313] width 28 height 28
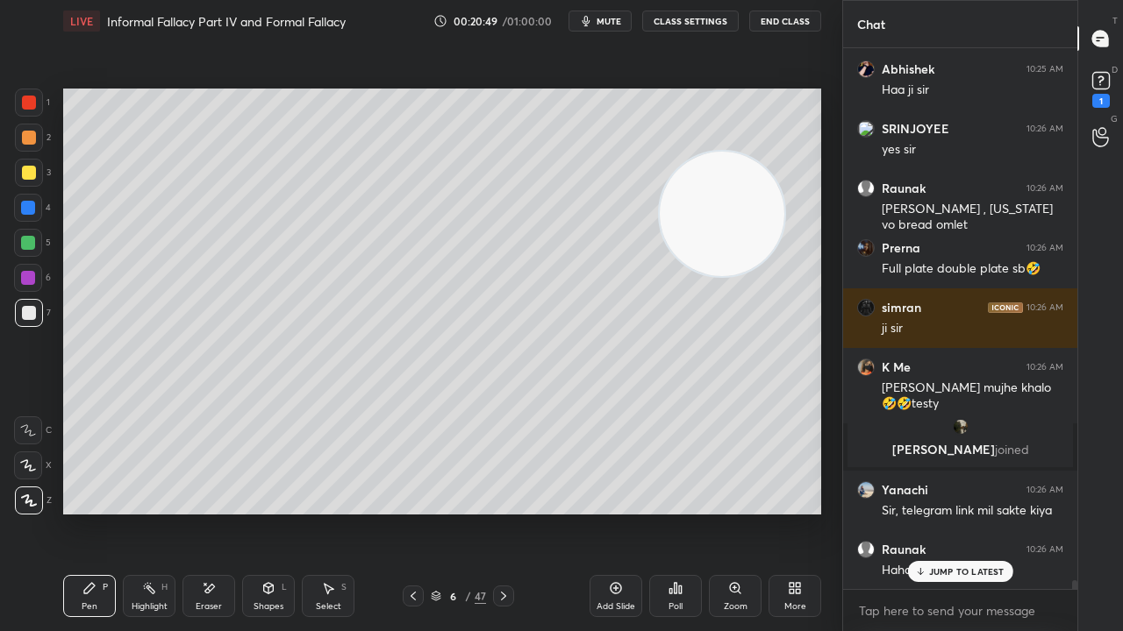
scroll to position [31430, 0]
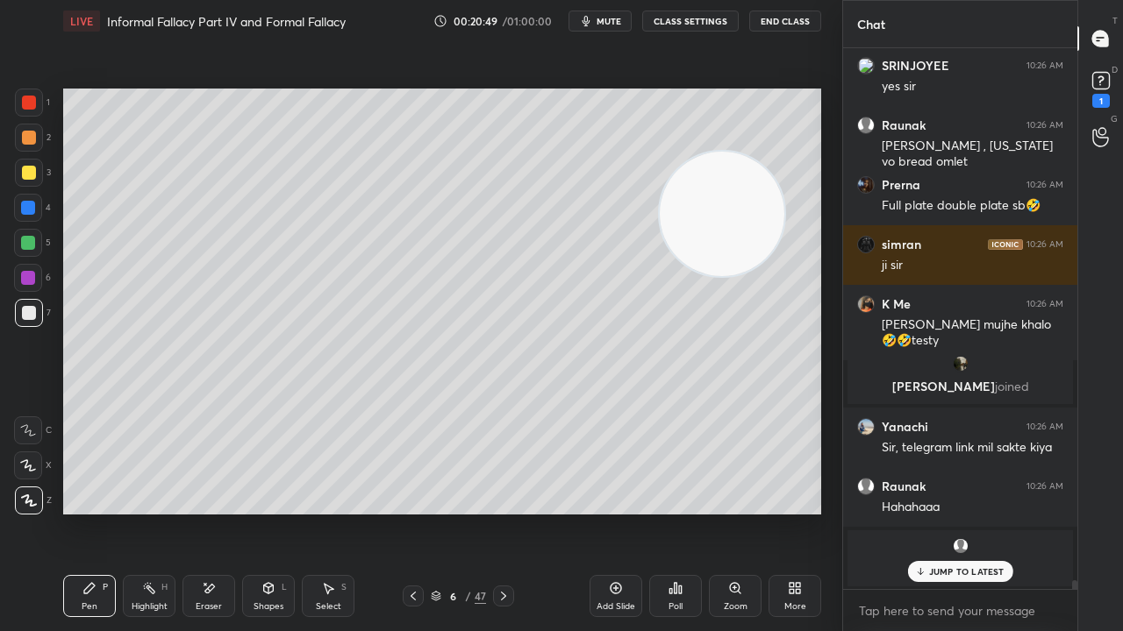
drag, startPoint x: 25, startPoint y: 102, endPoint x: 54, endPoint y: 140, distance: 48.8
click at [26, 103] on div at bounding box center [29, 103] width 14 height 14
drag, startPoint x: 442, startPoint y: 598, endPoint x: 446, endPoint y: 581, distance: 18.1
click at [442, 512] on div "6 / 47" at bounding box center [458, 597] width 55 height 16
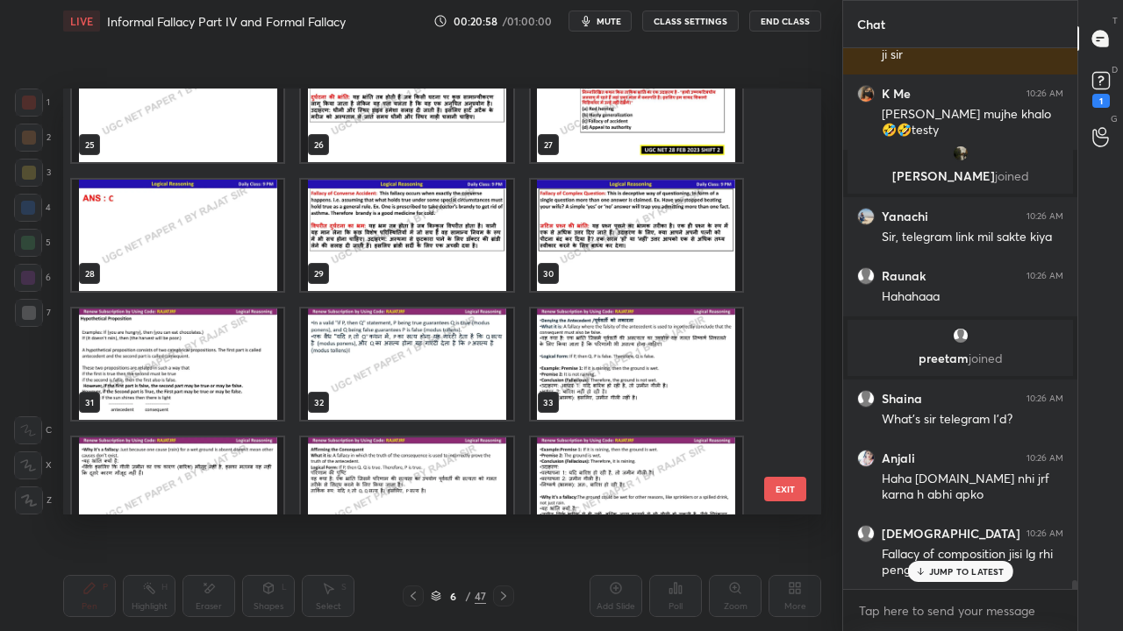
scroll to position [1079, 0]
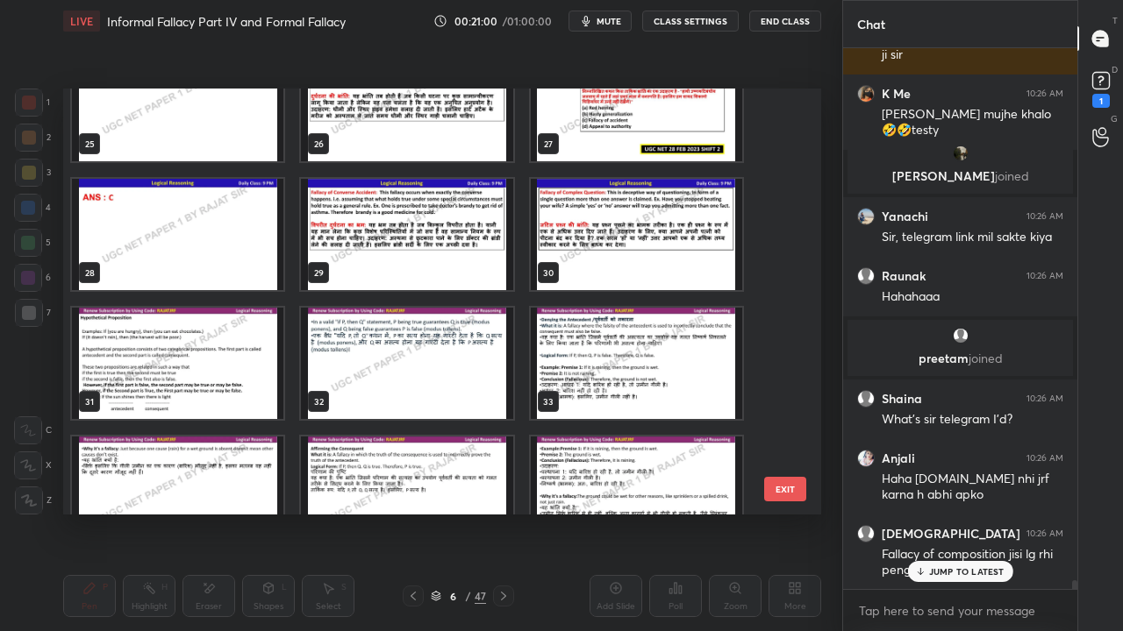
click at [627, 232] on img "grid" at bounding box center [636, 234] width 211 height 111
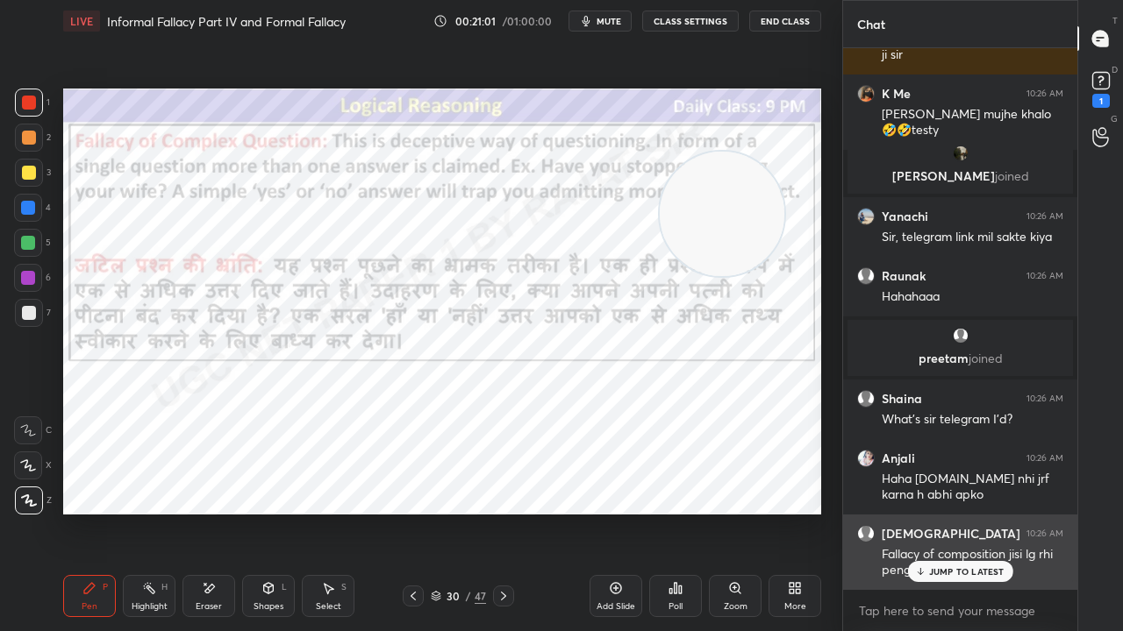
click at [982, 512] on div "JUMP TO LATEST" at bounding box center [959, 571] width 105 height 21
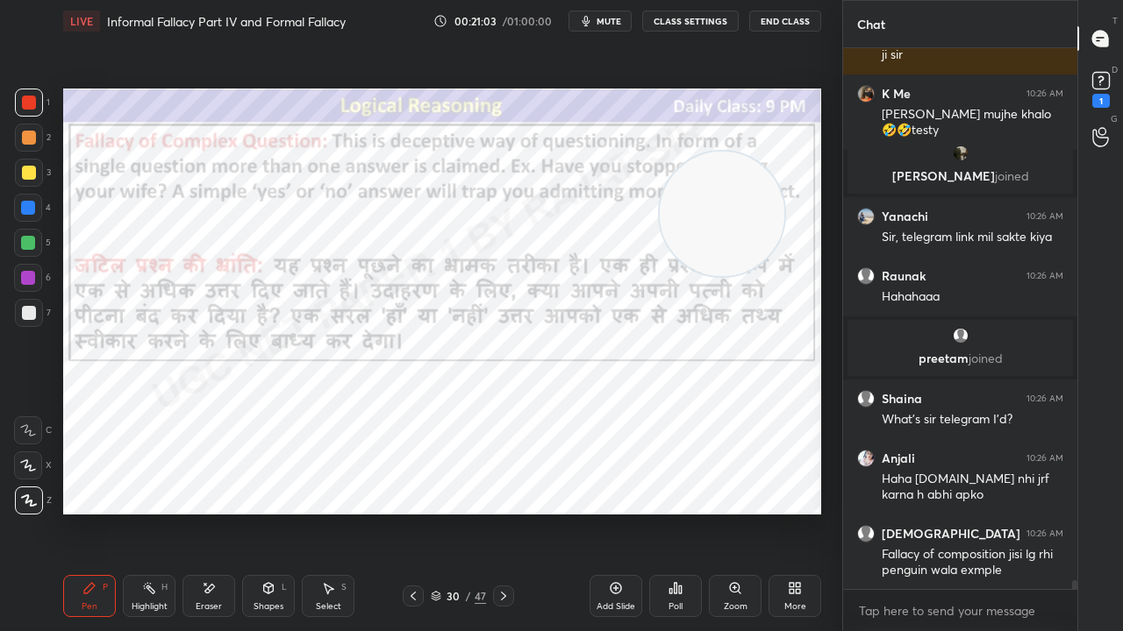
scroll to position [31701, 0]
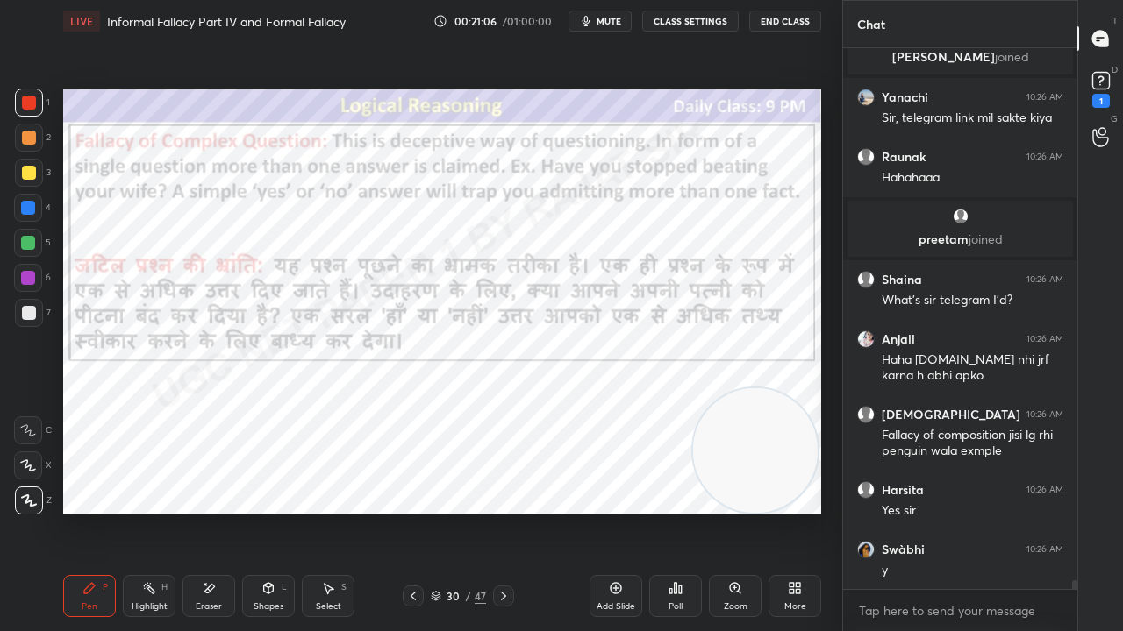
drag, startPoint x: 728, startPoint y: 310, endPoint x: 731, endPoint y: 432, distance: 121.9
click at [754, 443] on video at bounding box center [755, 451] width 125 height 125
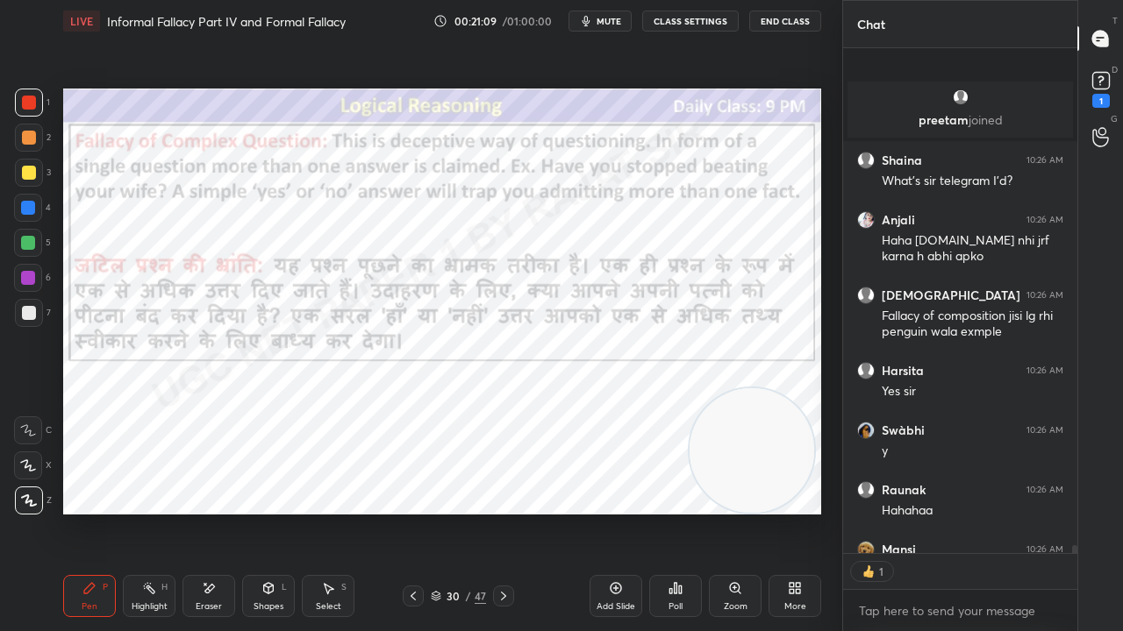
scroll to position [31979, 0]
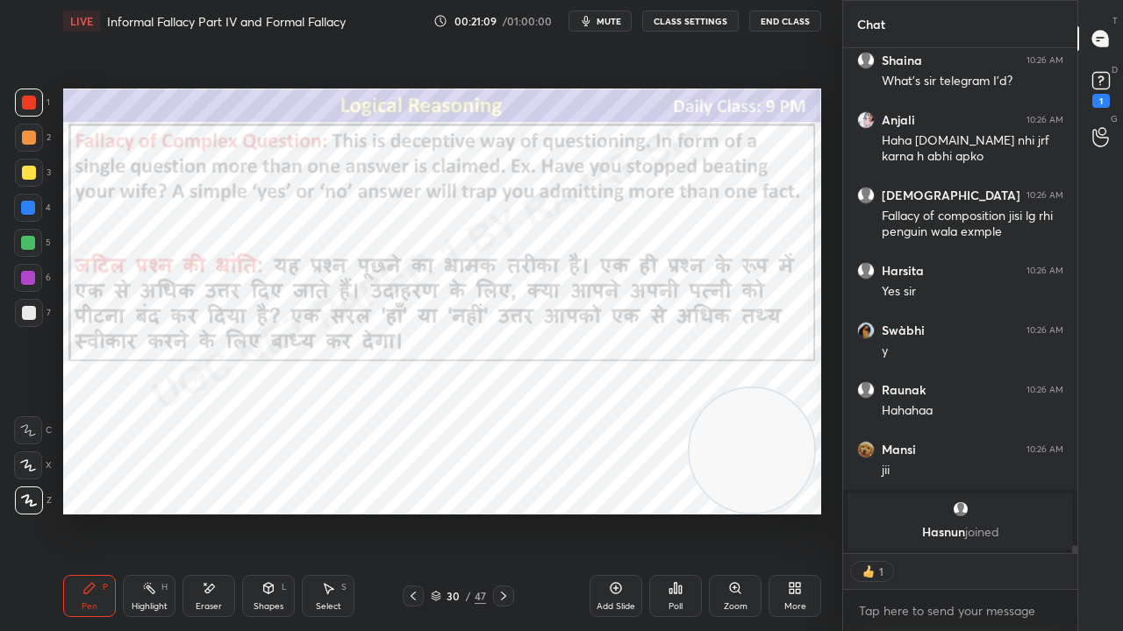
click at [30, 277] on div at bounding box center [28, 278] width 14 height 14
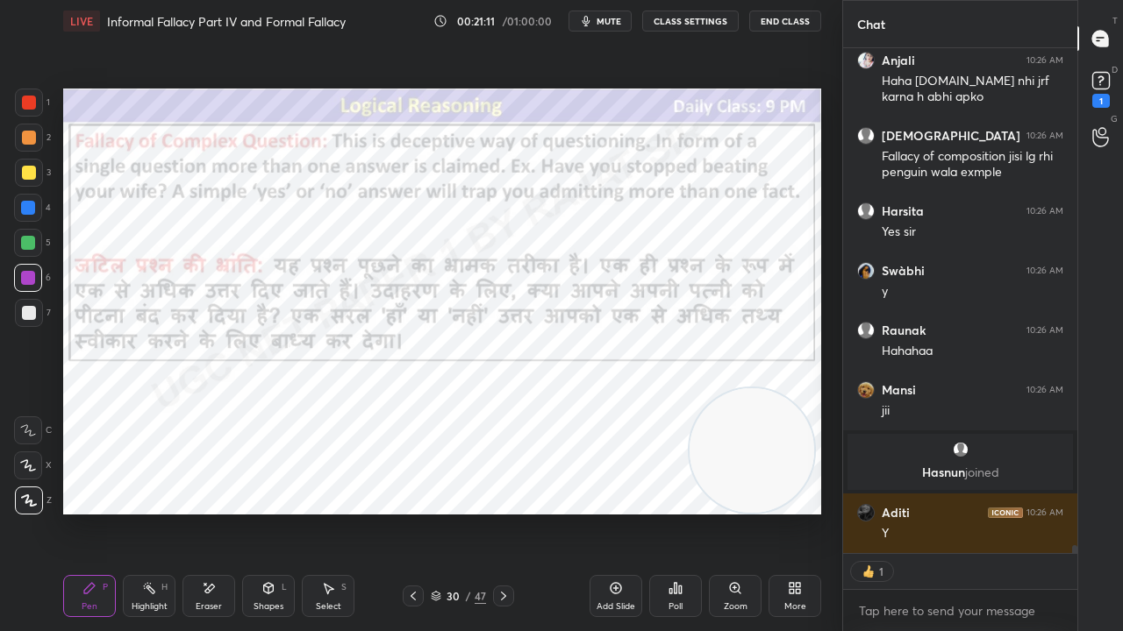
scroll to position [32099, 0]
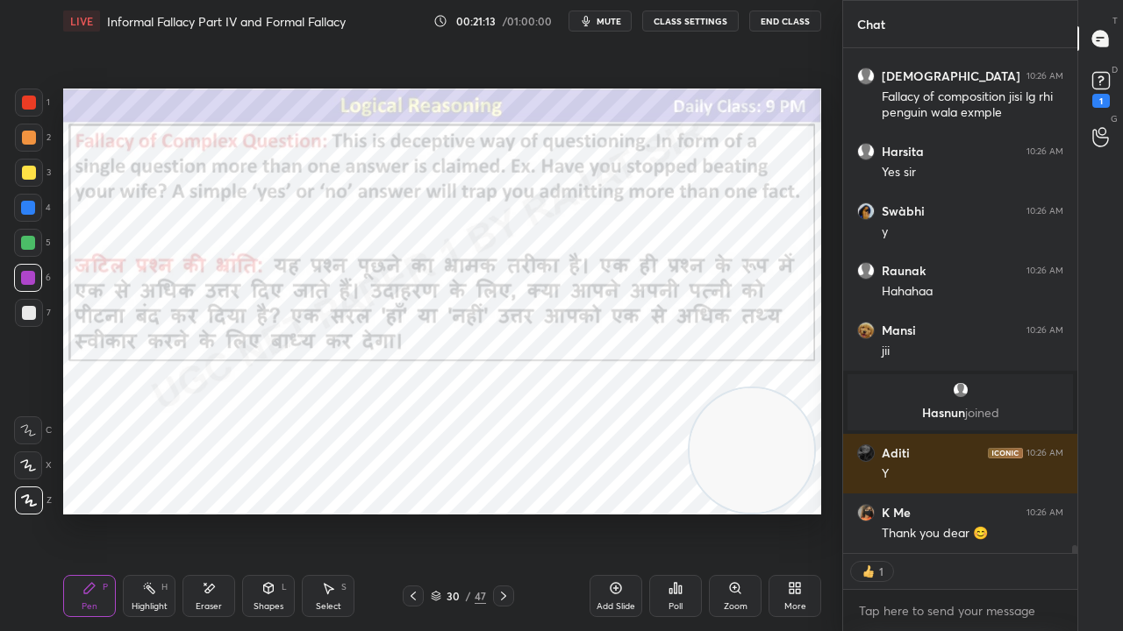
click at [27, 96] on div at bounding box center [29, 103] width 14 height 14
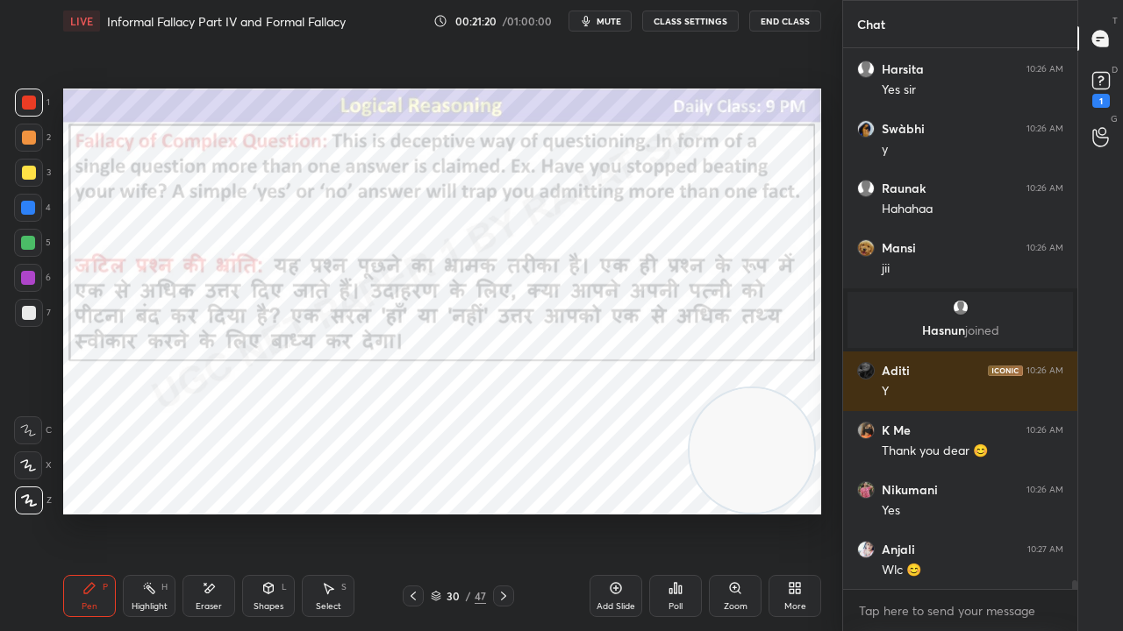
scroll to position [32241, 0]
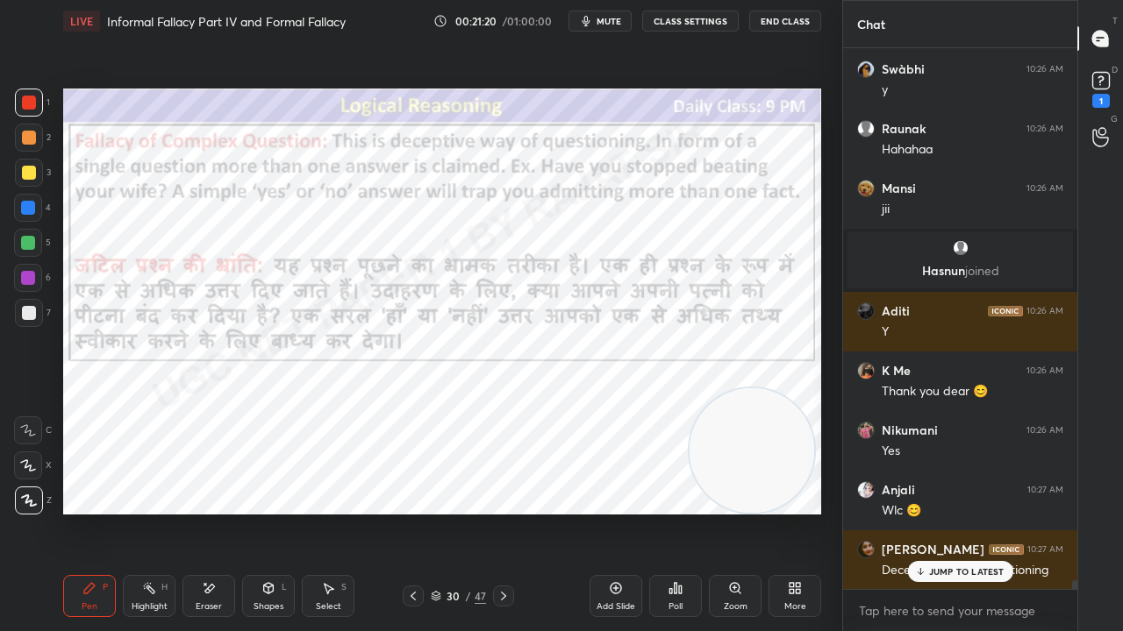
click at [202, 512] on icon at bounding box center [209, 588] width 14 height 15
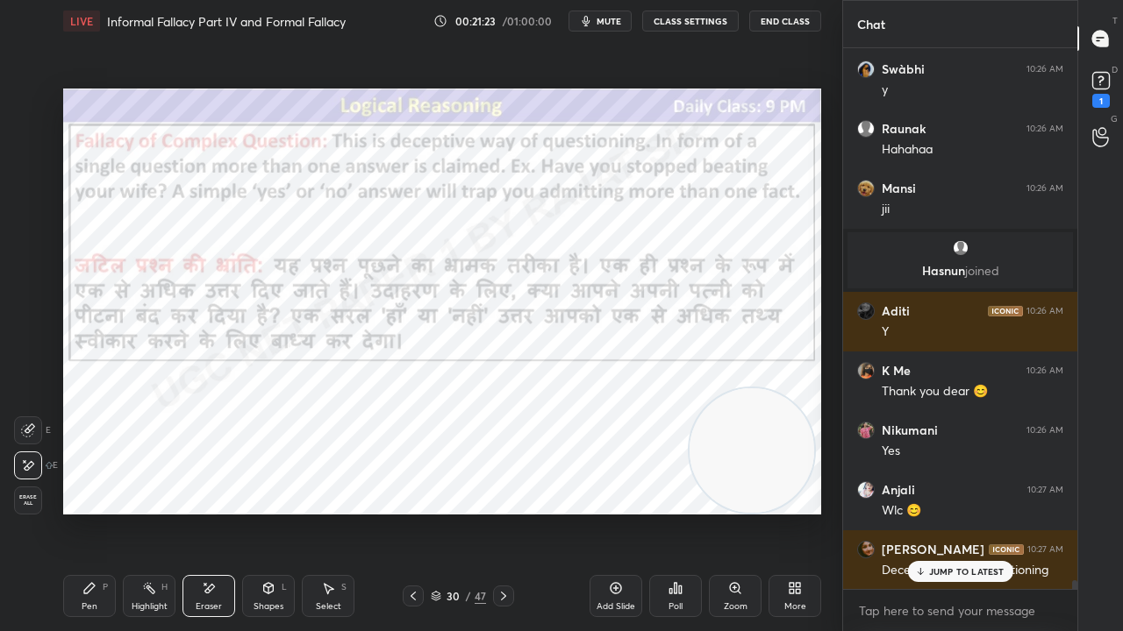
drag, startPoint x: 91, startPoint y: 594, endPoint x: 112, endPoint y: 523, distance: 74.1
click at [91, 512] on icon at bounding box center [89, 588] width 14 height 14
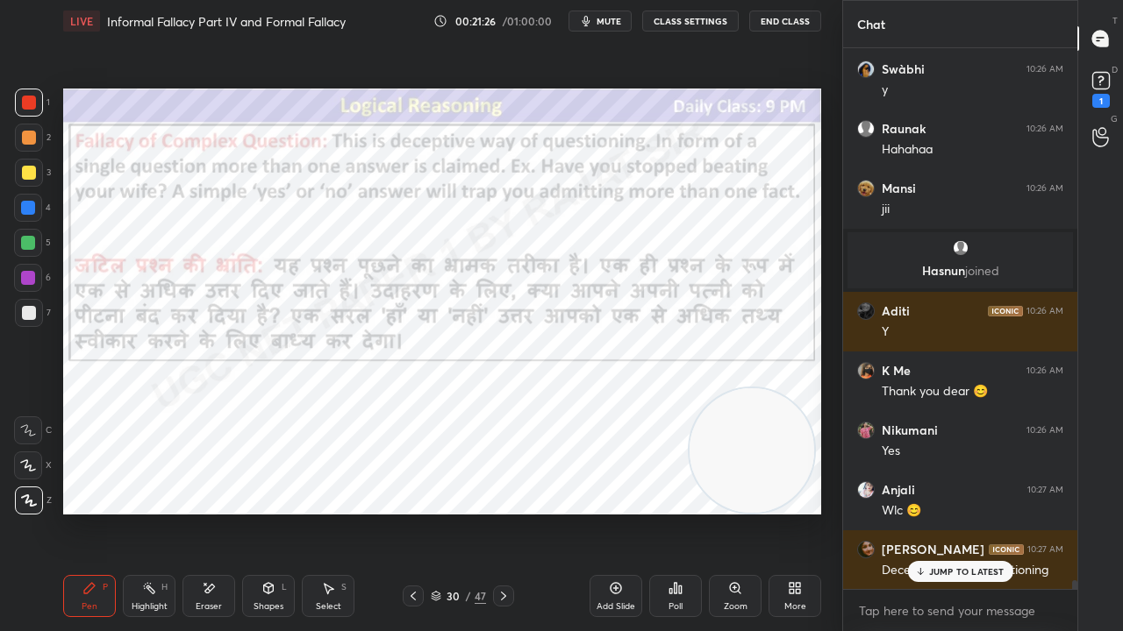
scroll to position [32316, 0]
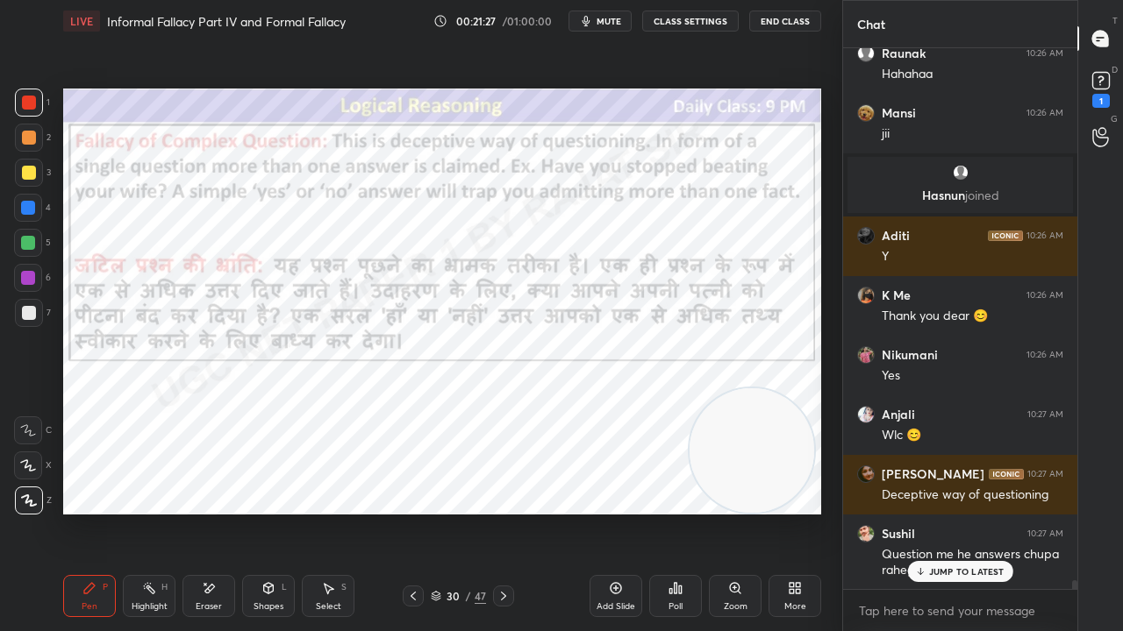
click at [26, 205] on div at bounding box center [28, 208] width 14 height 14
click at [26, 206] on div at bounding box center [28, 208] width 14 height 14
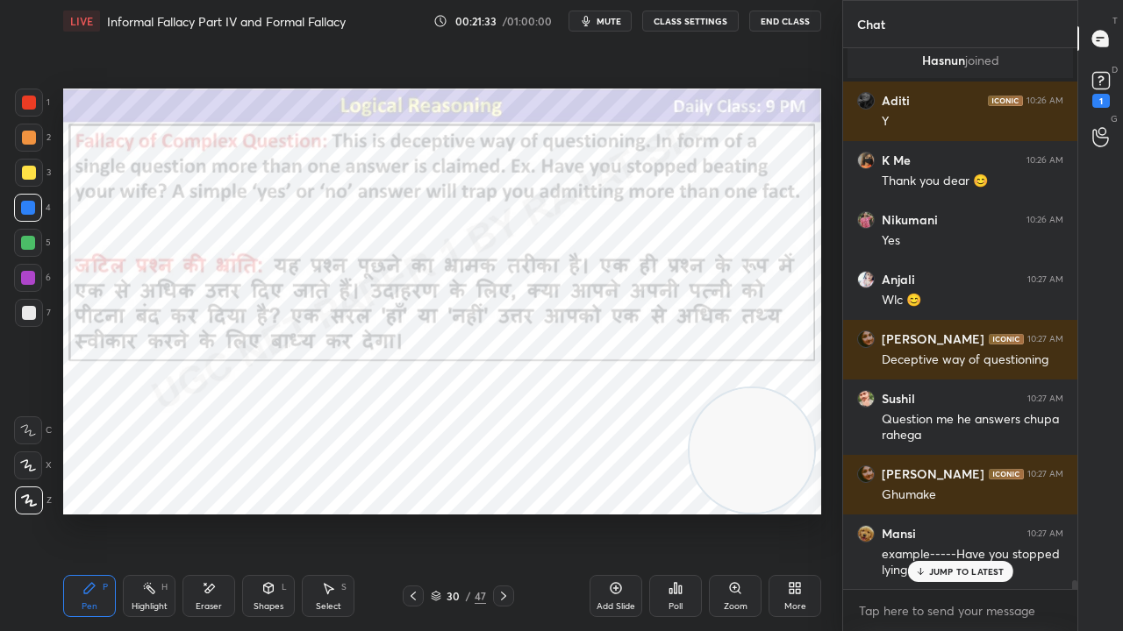
scroll to position [32511, 0]
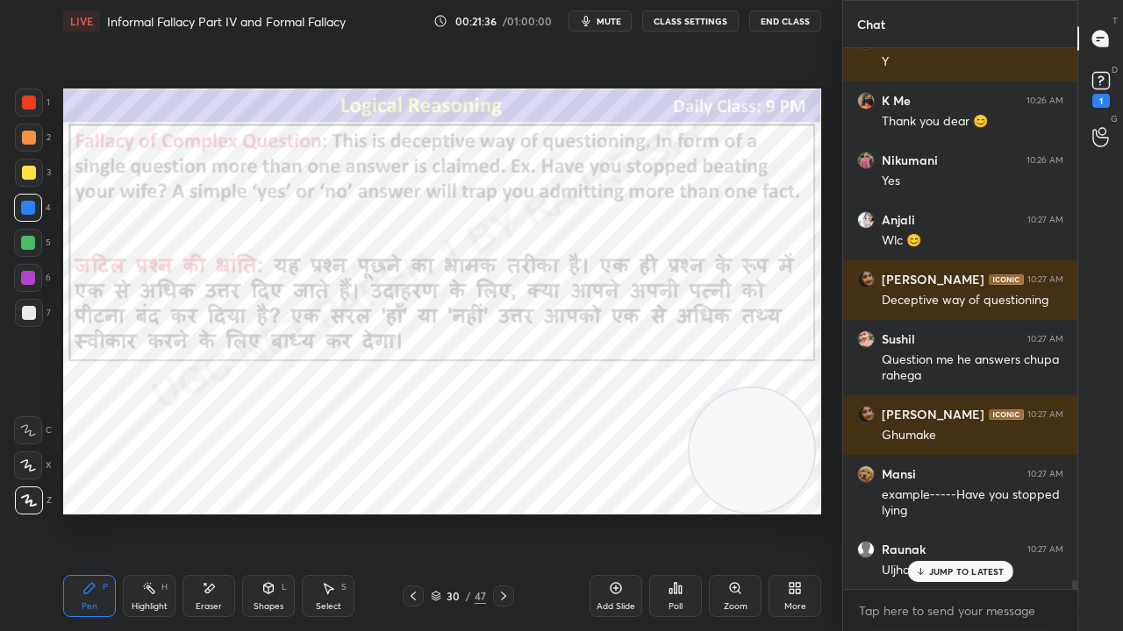
click at [30, 275] on div at bounding box center [28, 278] width 14 height 14
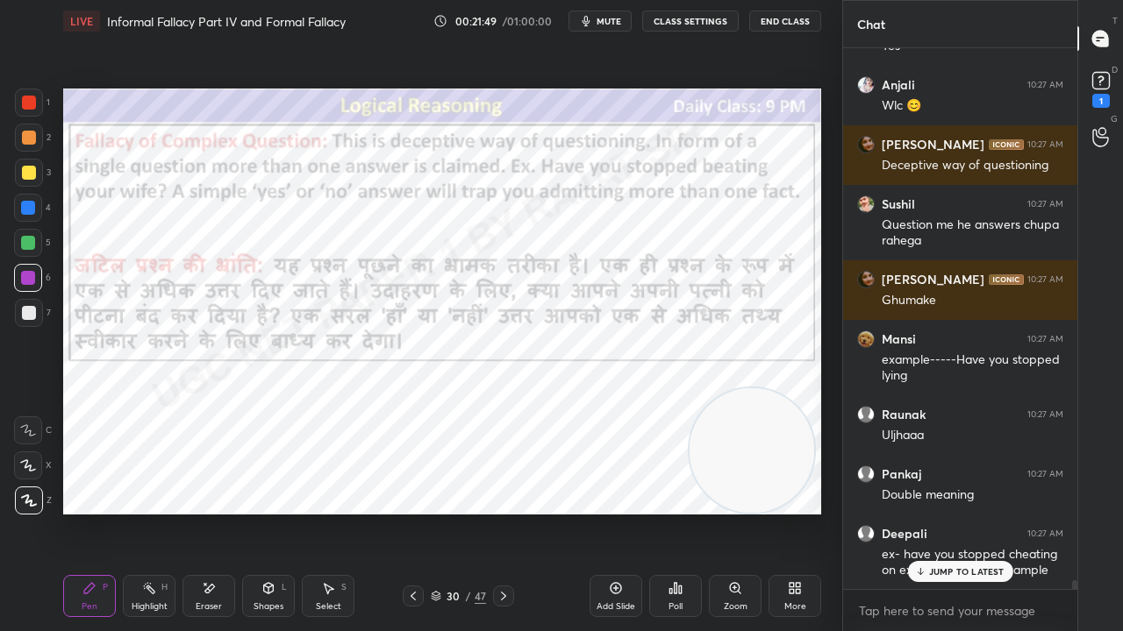
scroll to position [32721, 0]
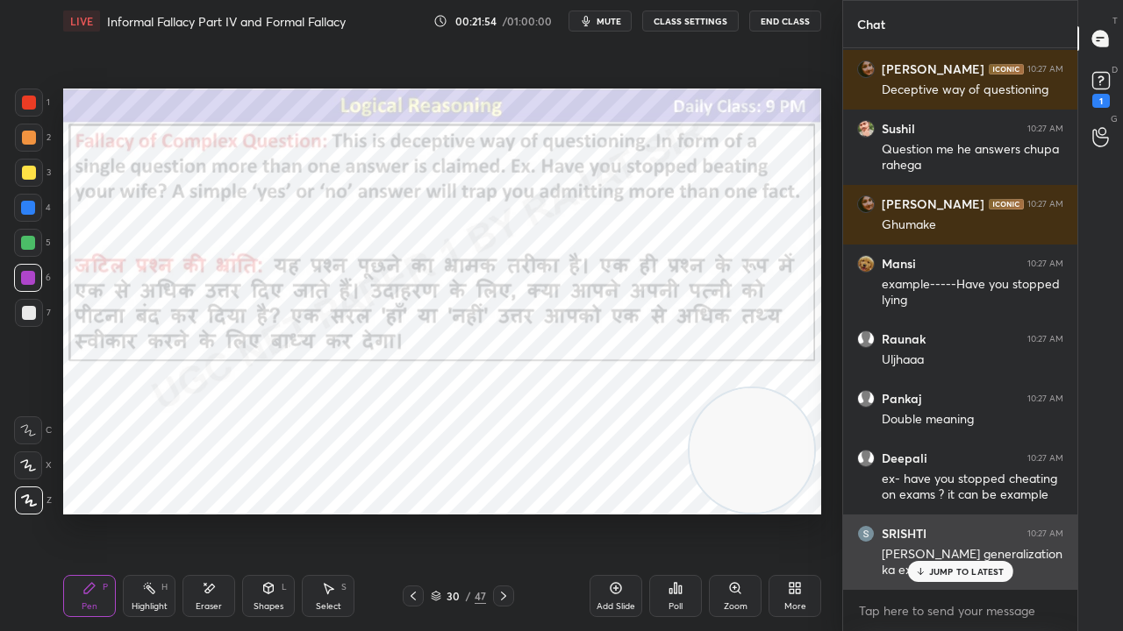
drag, startPoint x: 945, startPoint y: 571, endPoint x: 888, endPoint y: 541, distance: 65.1
click at [945, 512] on p "JUMP TO LATEST" at bounding box center [966, 572] width 75 height 11
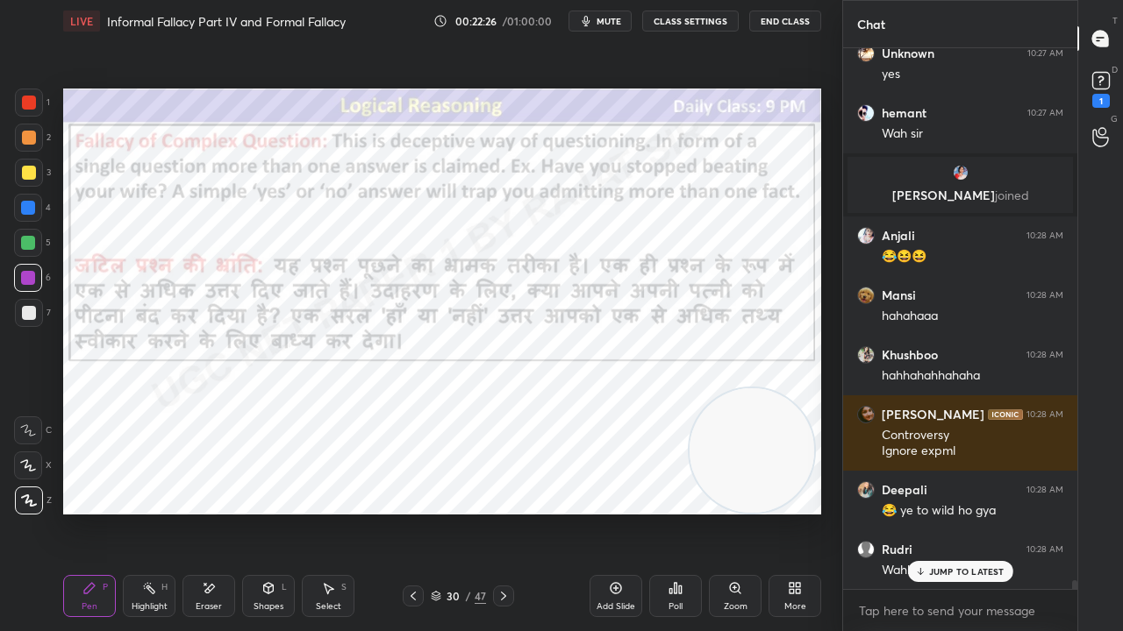
scroll to position [34053, 0]
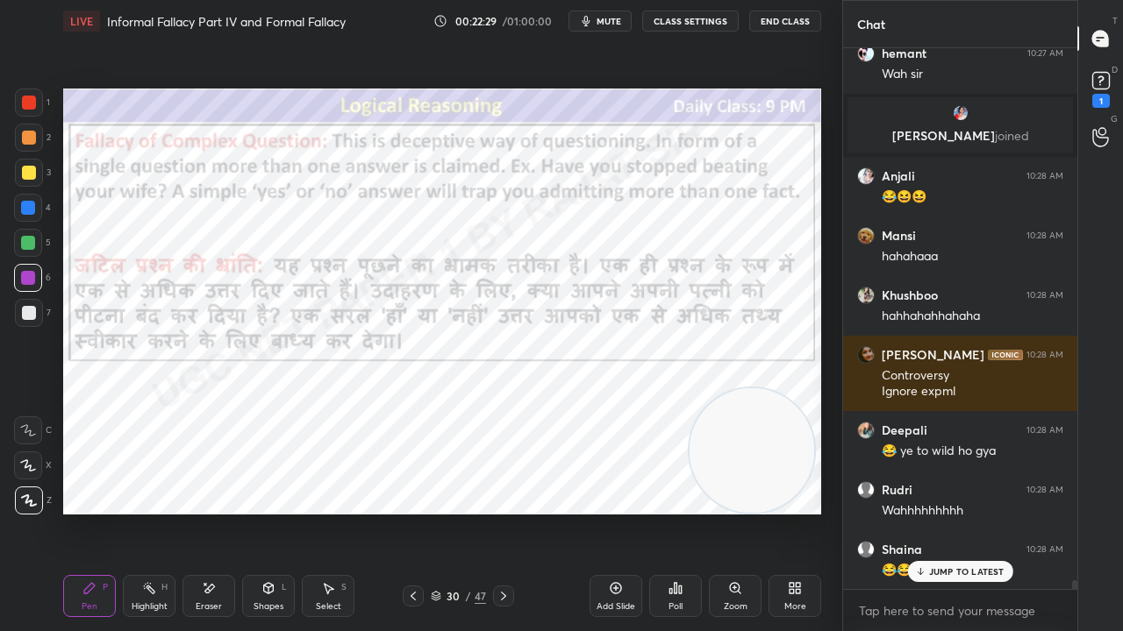
click at [28, 99] on div at bounding box center [29, 103] width 14 height 14
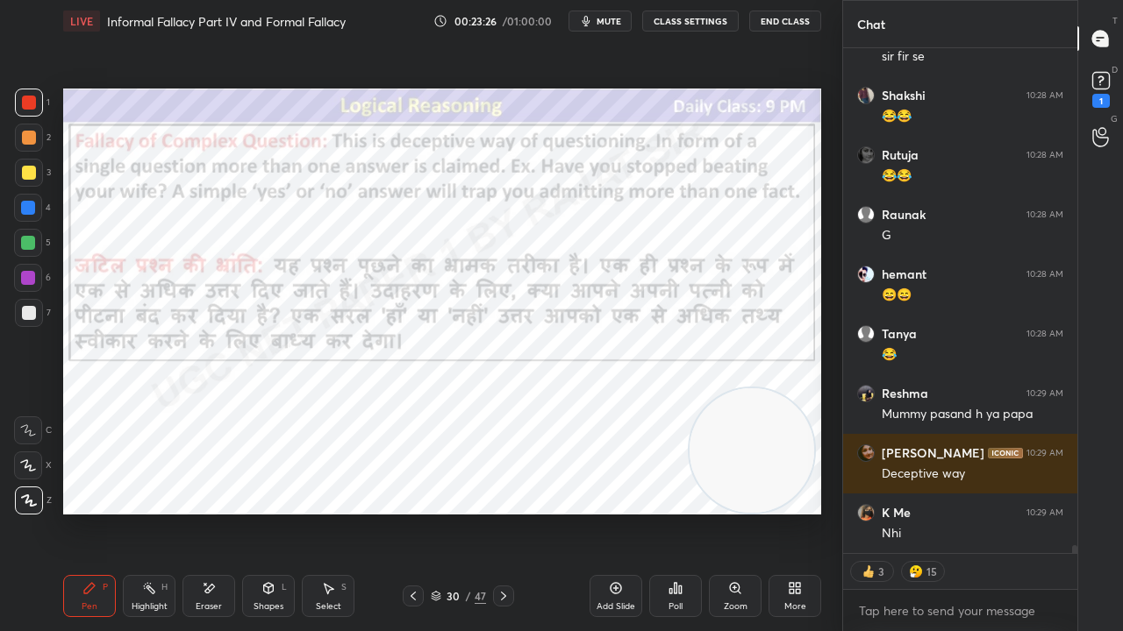
scroll to position [32976, 0]
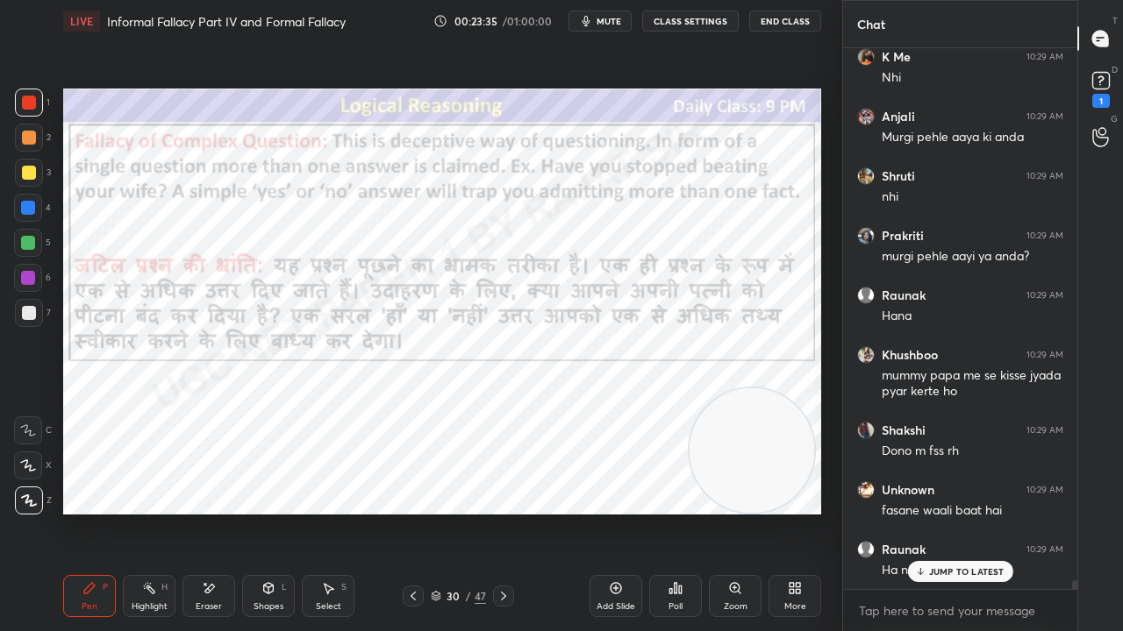
click at [26, 275] on div at bounding box center [28, 278] width 14 height 14
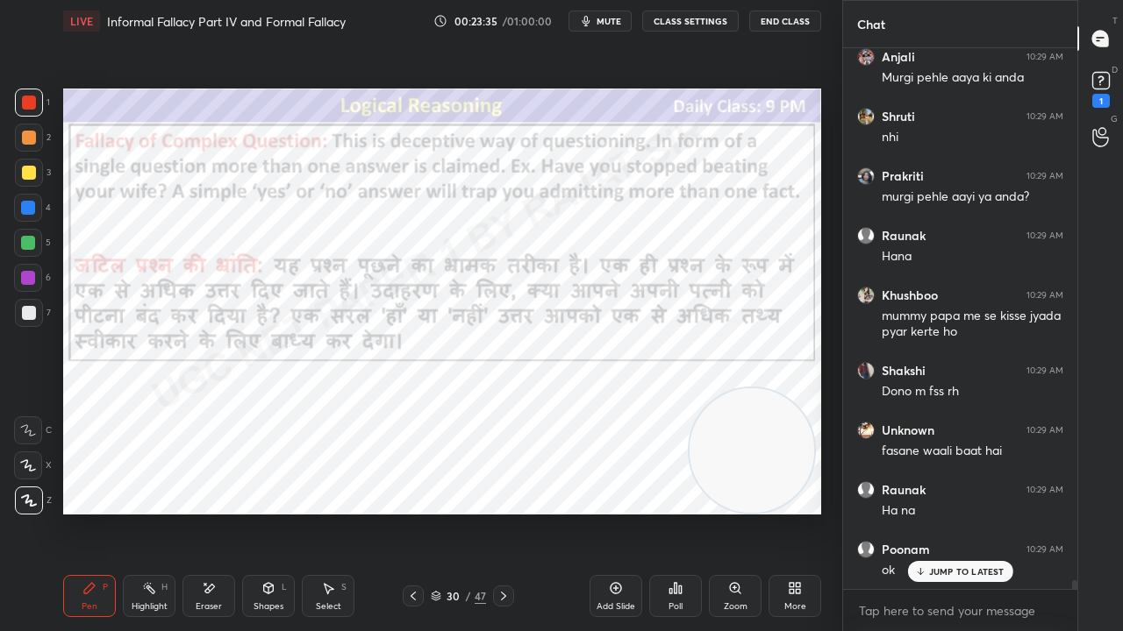
click at [26, 274] on div at bounding box center [28, 278] width 14 height 14
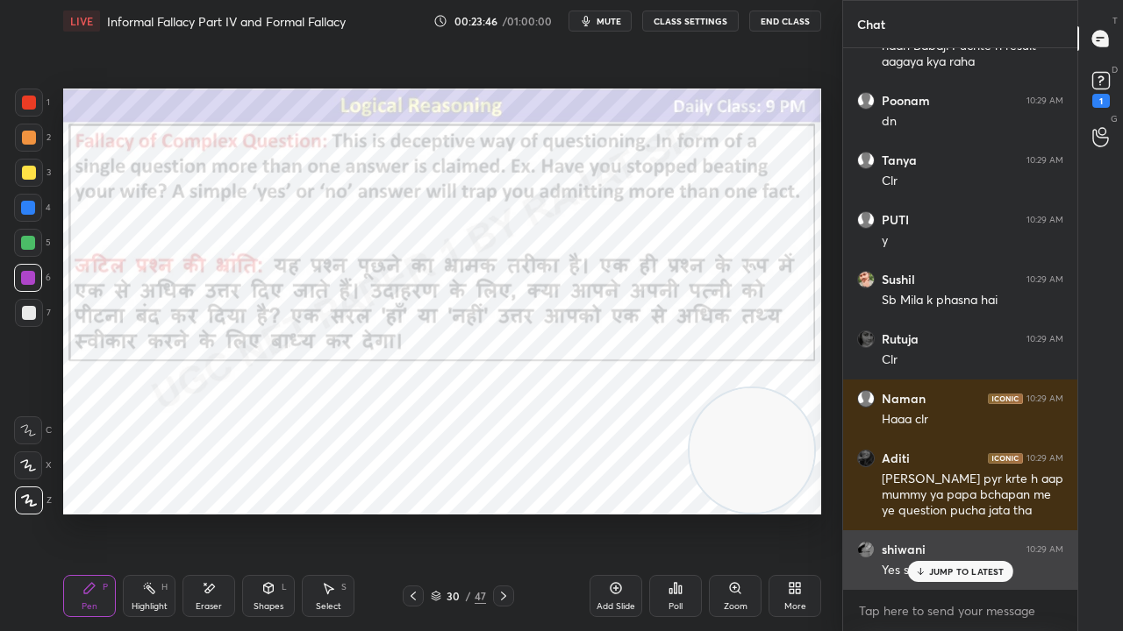
click at [954, 512] on p "JUMP TO LATEST" at bounding box center [966, 572] width 75 height 11
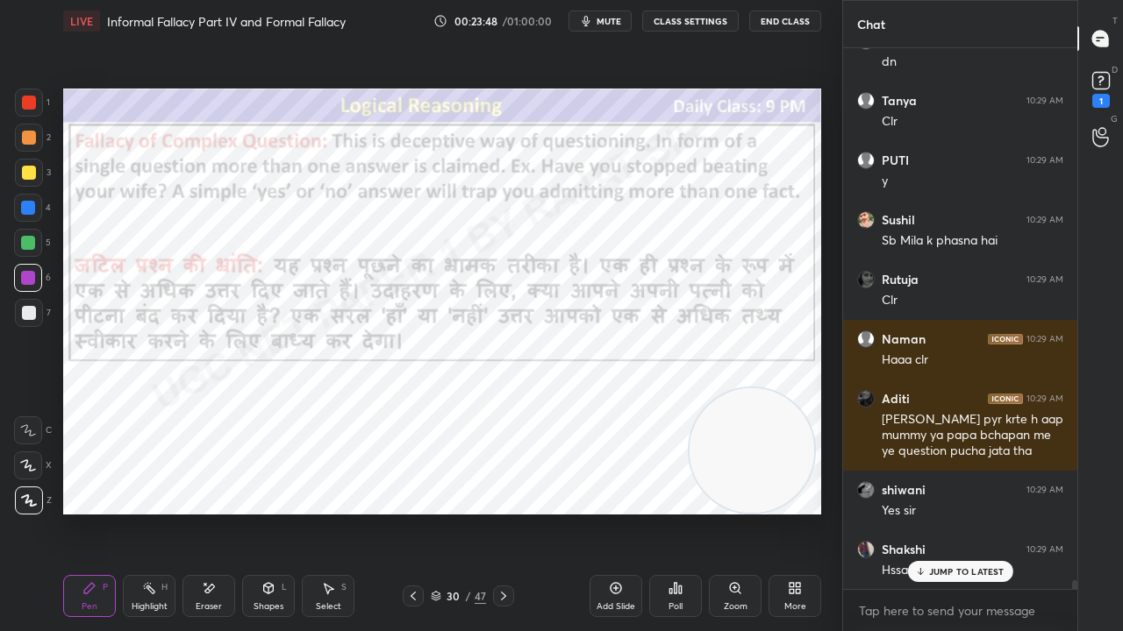
click at [32, 107] on div at bounding box center [29, 103] width 14 height 14
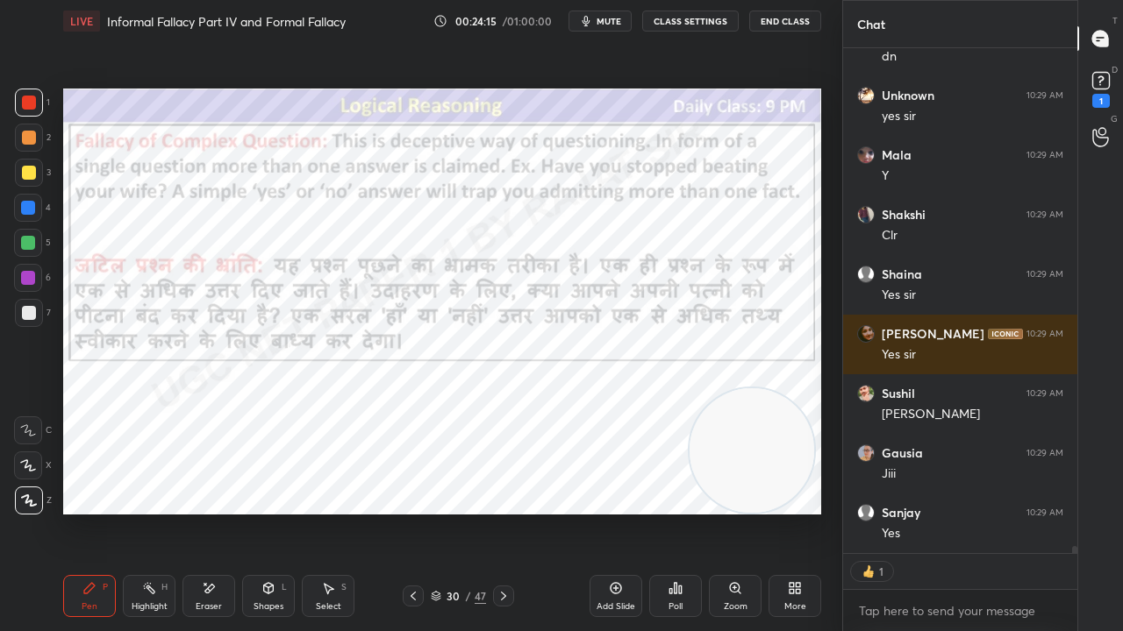
drag, startPoint x: 453, startPoint y: 593, endPoint x: 474, endPoint y: 529, distance: 67.4
click at [454, 512] on div "30" at bounding box center [454, 596] width 18 height 11
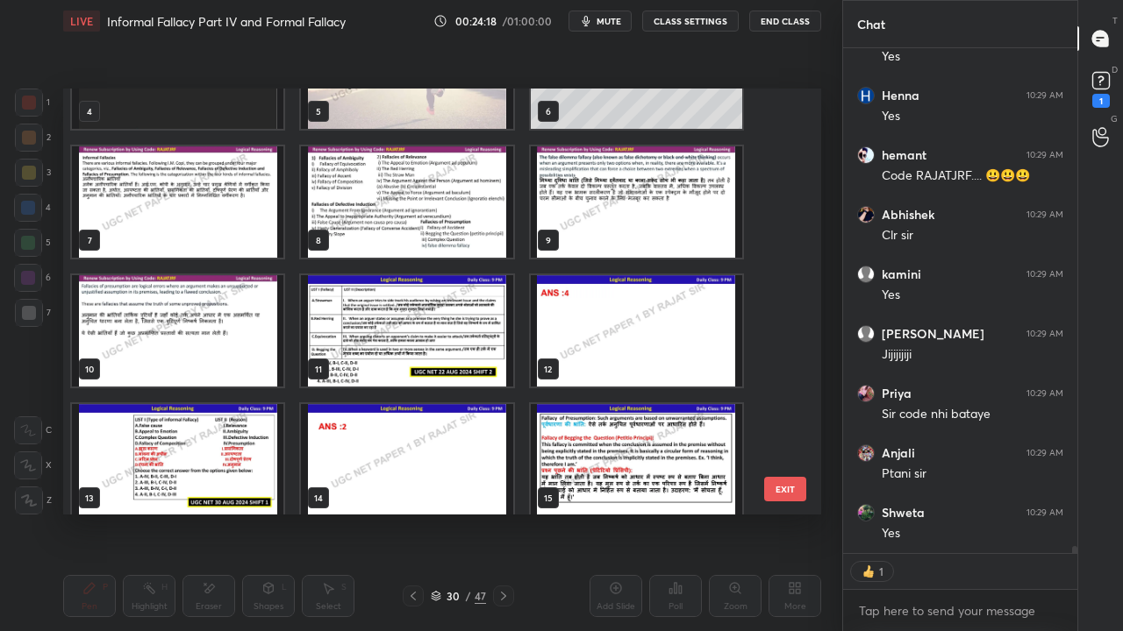
click at [425, 210] on img "grid" at bounding box center [406, 201] width 211 height 111
click at [426, 209] on img "grid" at bounding box center [406, 201] width 211 height 111
click at [426, 208] on img "grid" at bounding box center [406, 201] width 211 height 111
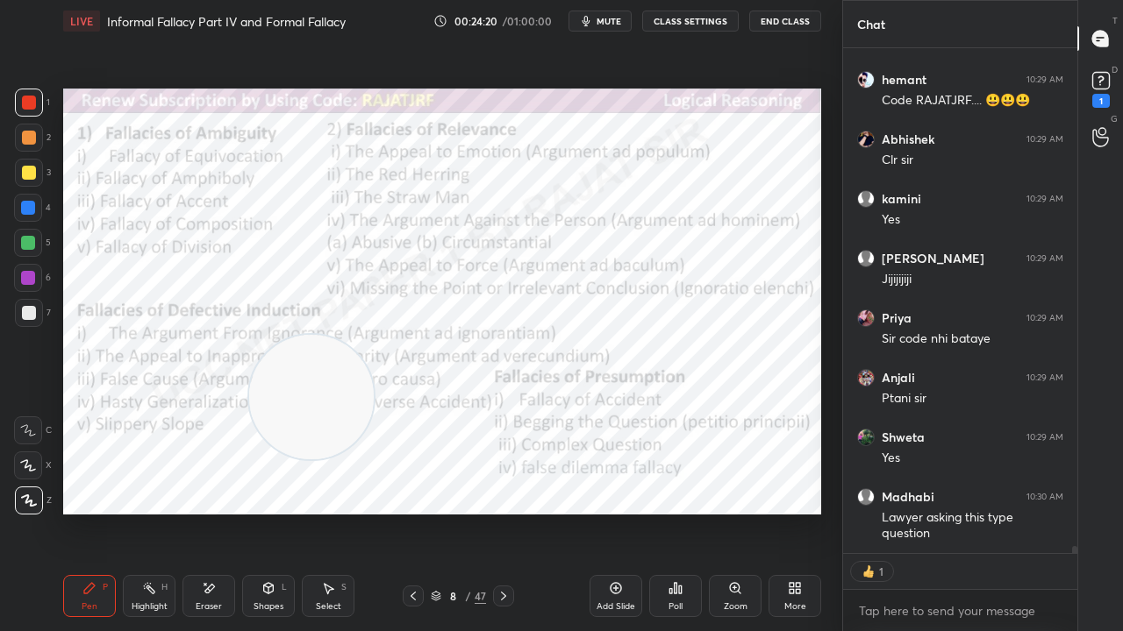
drag, startPoint x: 781, startPoint y: 469, endPoint x: 353, endPoint y: 418, distance: 431.9
click at [327, 414] on video at bounding box center [311, 397] width 125 height 125
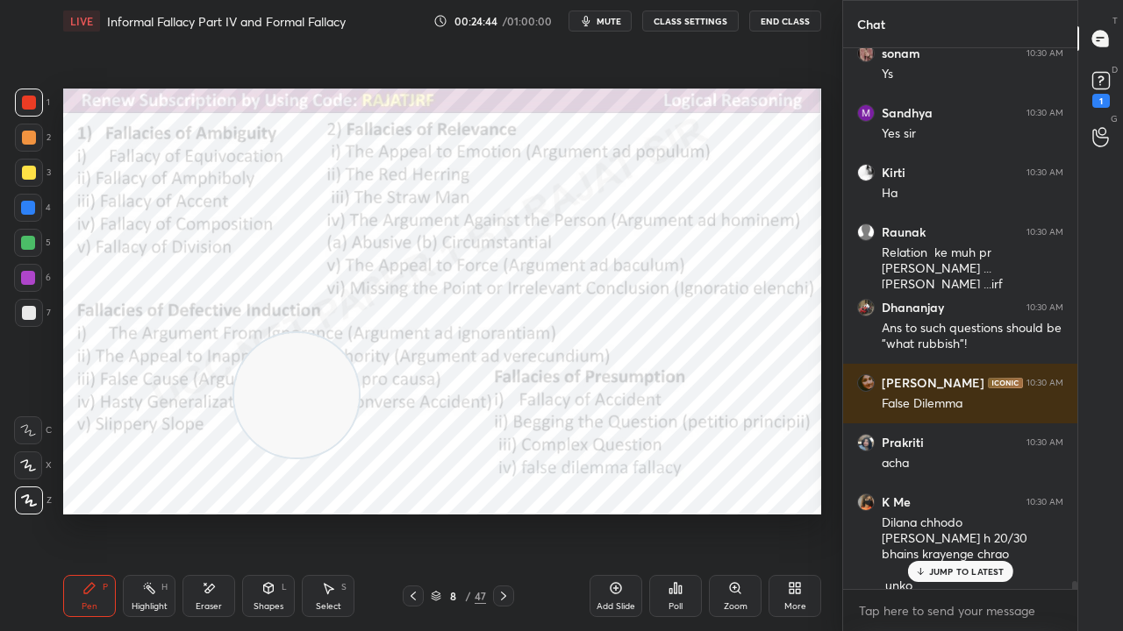
click at [26, 205] on div at bounding box center [28, 208] width 14 height 14
click at [29, 206] on div at bounding box center [28, 208] width 14 height 14
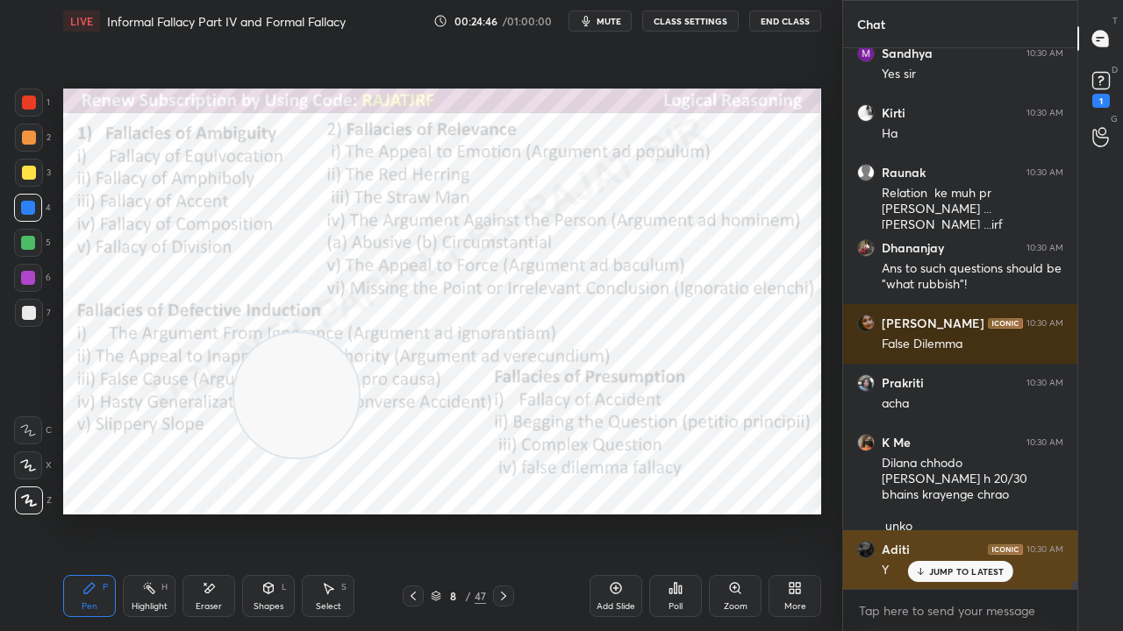
drag, startPoint x: 945, startPoint y: 574, endPoint x: 849, endPoint y: 544, distance: 100.1
click at [943, 512] on p "JUMP TO LATEST" at bounding box center [966, 572] width 75 height 11
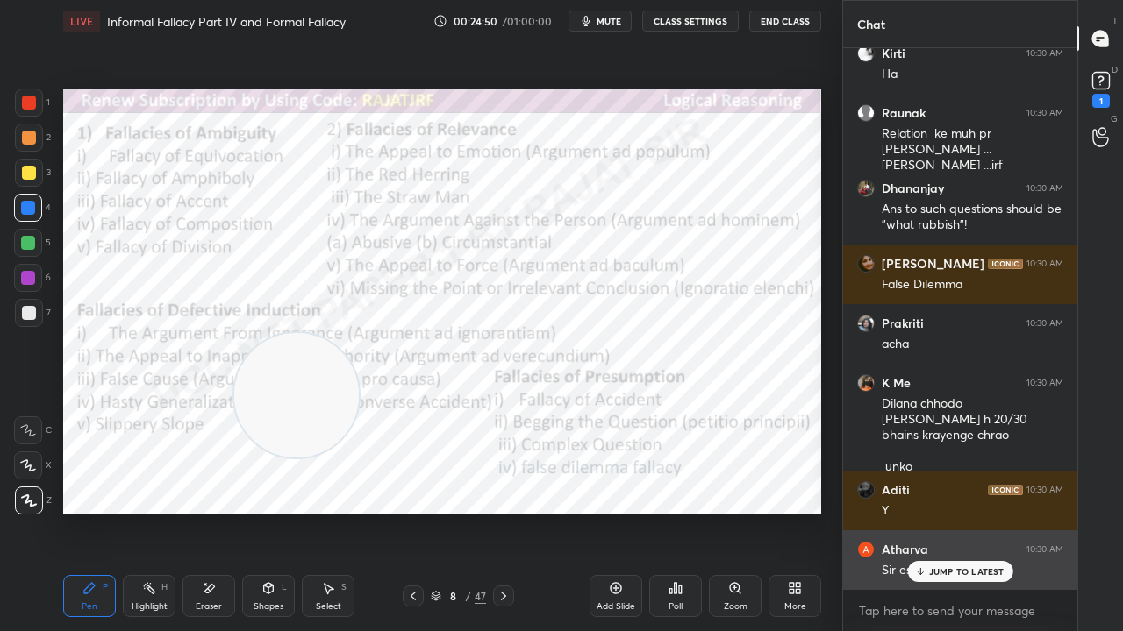
click at [970, 512] on p "JUMP TO LATEST" at bounding box center [966, 572] width 75 height 11
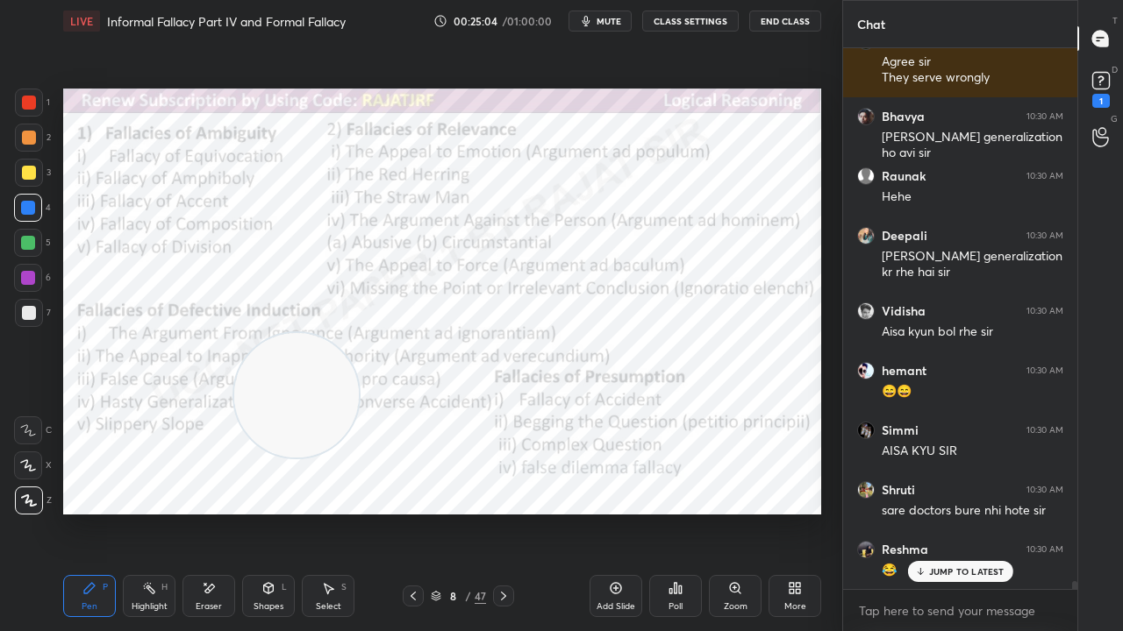
drag, startPoint x: 217, startPoint y: 593, endPoint x: 299, endPoint y: 564, distance: 87.4
click at [219, 512] on div "Eraser" at bounding box center [208, 596] width 53 height 42
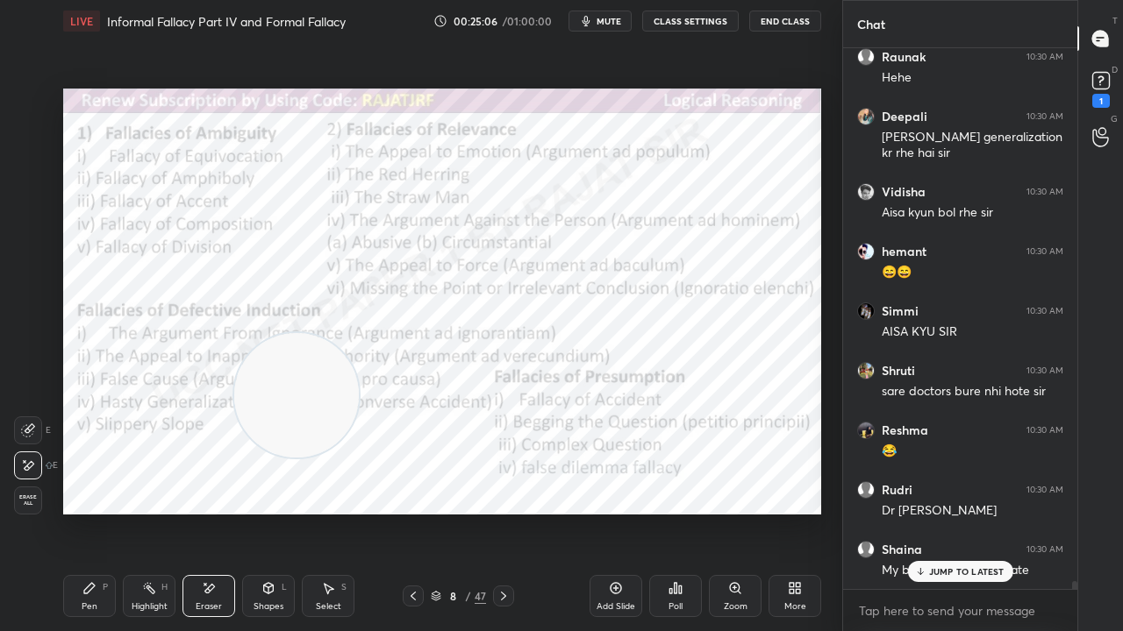
drag, startPoint x: 83, startPoint y: 591, endPoint x: 291, endPoint y: 577, distance: 208.3
click at [87, 512] on icon at bounding box center [89, 588] width 14 height 14
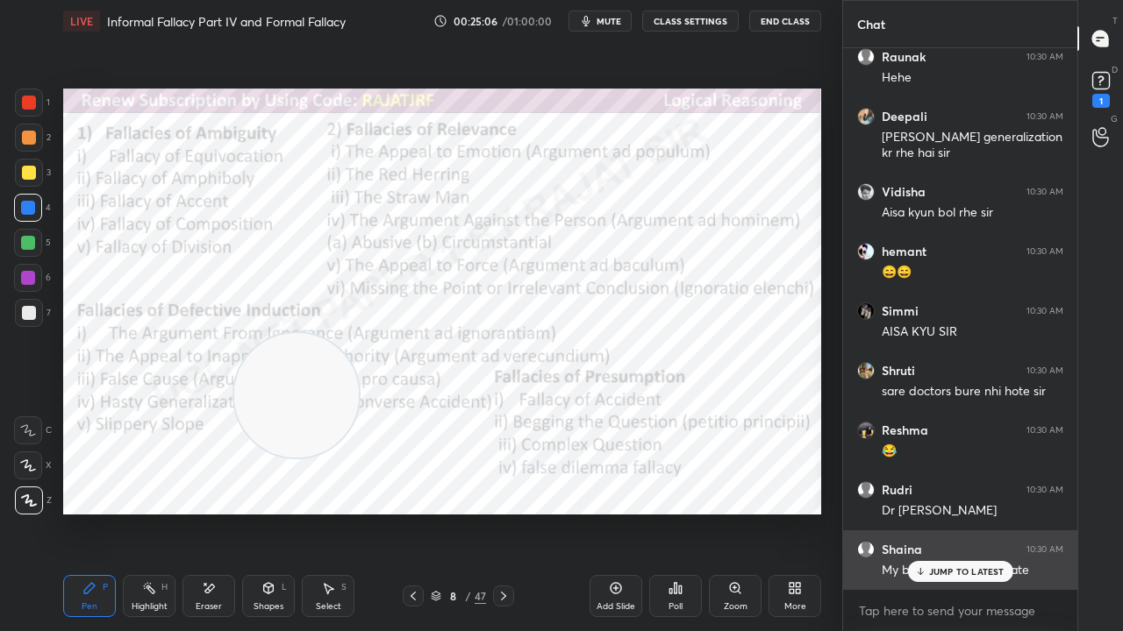
click at [935, 512] on p "JUMP TO LATEST" at bounding box center [966, 572] width 75 height 11
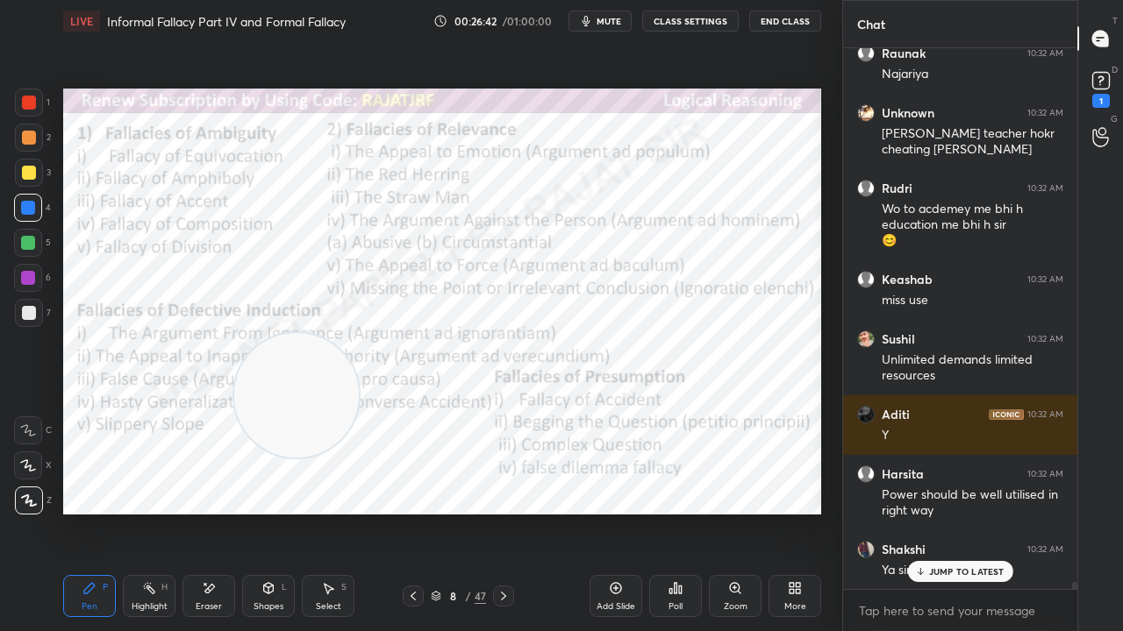
scroll to position [42892, 0]
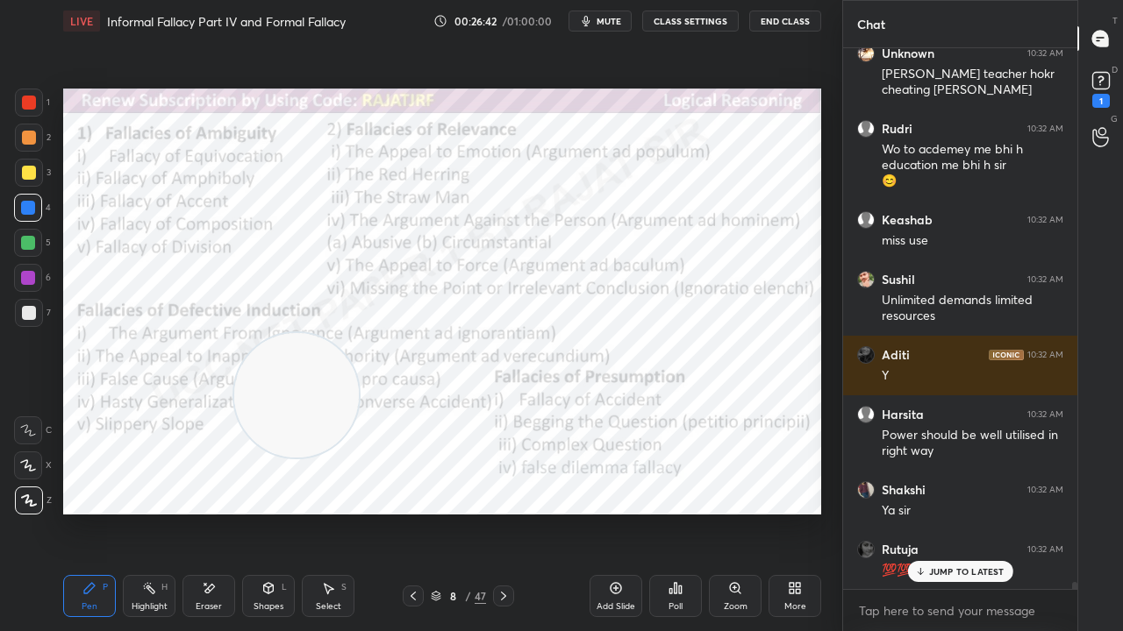
click at [35, 272] on div at bounding box center [28, 278] width 28 height 28
drag, startPoint x: 34, startPoint y: 272, endPoint x: 46, endPoint y: 270, distance: 11.5
click at [37, 272] on div at bounding box center [28, 278] width 28 height 28
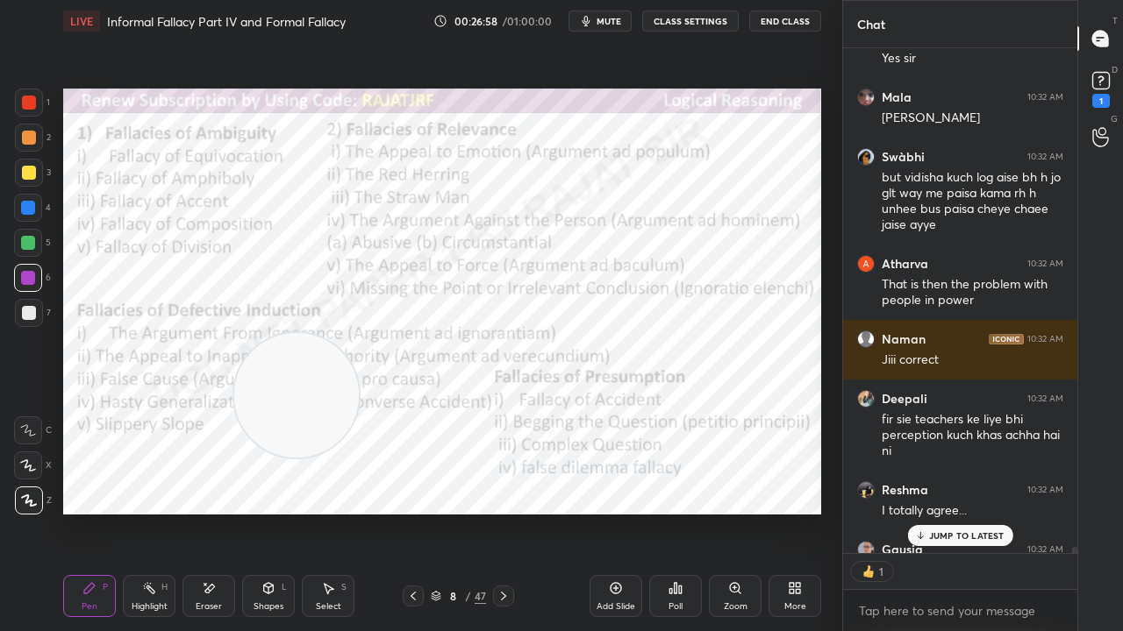
scroll to position [5, 5]
drag, startPoint x: 200, startPoint y: 602, endPoint x: 210, endPoint y: 597, distance: 10.6
click at [201, 512] on div "Eraser" at bounding box center [209, 607] width 26 height 9
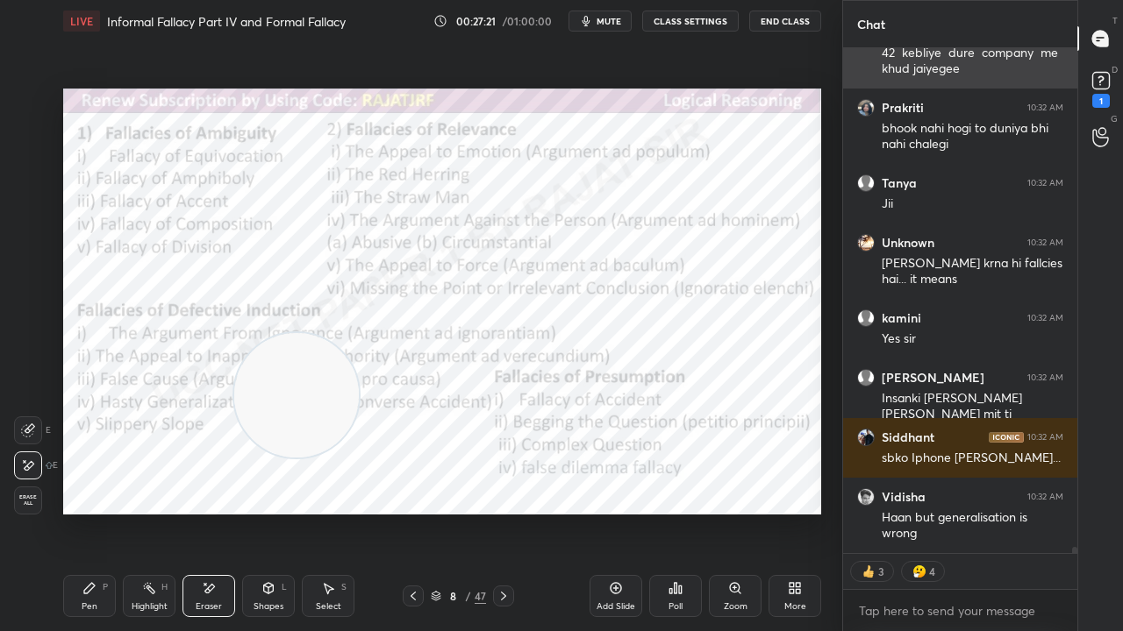
scroll to position [44100, 0]
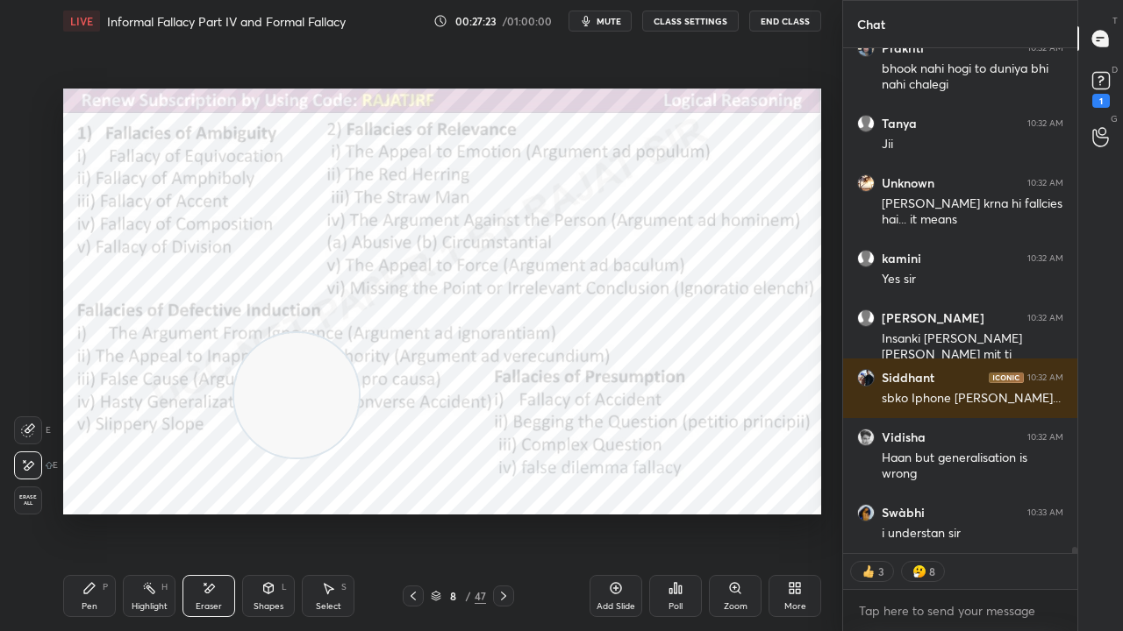
drag, startPoint x: 83, startPoint y: 587, endPoint x: 132, endPoint y: 521, distance: 82.1
click at [88, 512] on icon at bounding box center [89, 588] width 14 height 14
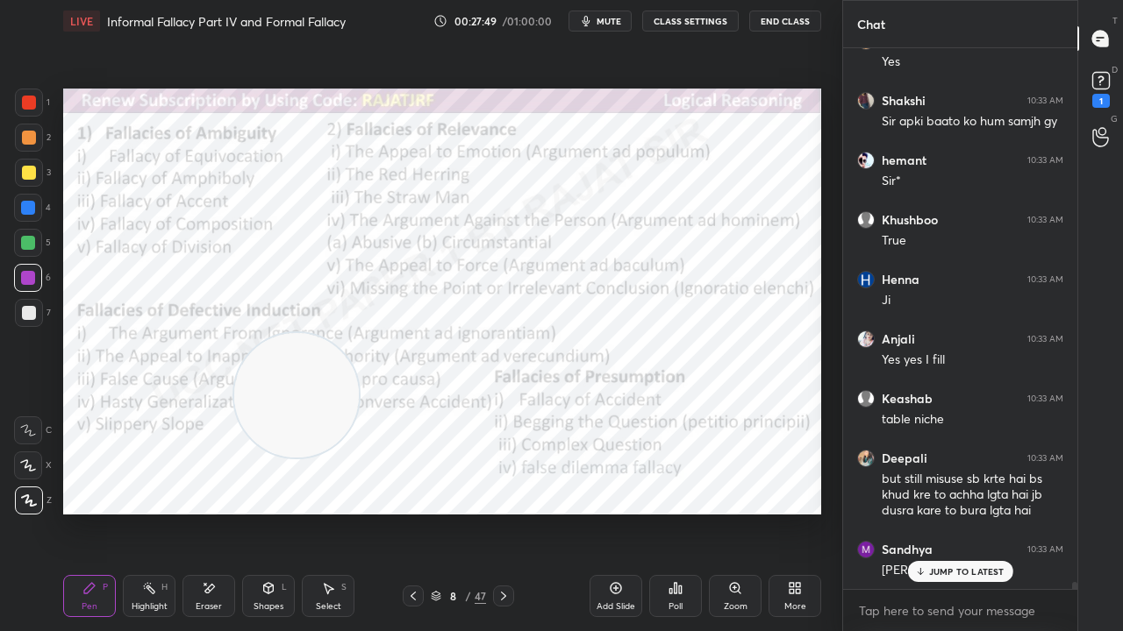
scroll to position [500, 229]
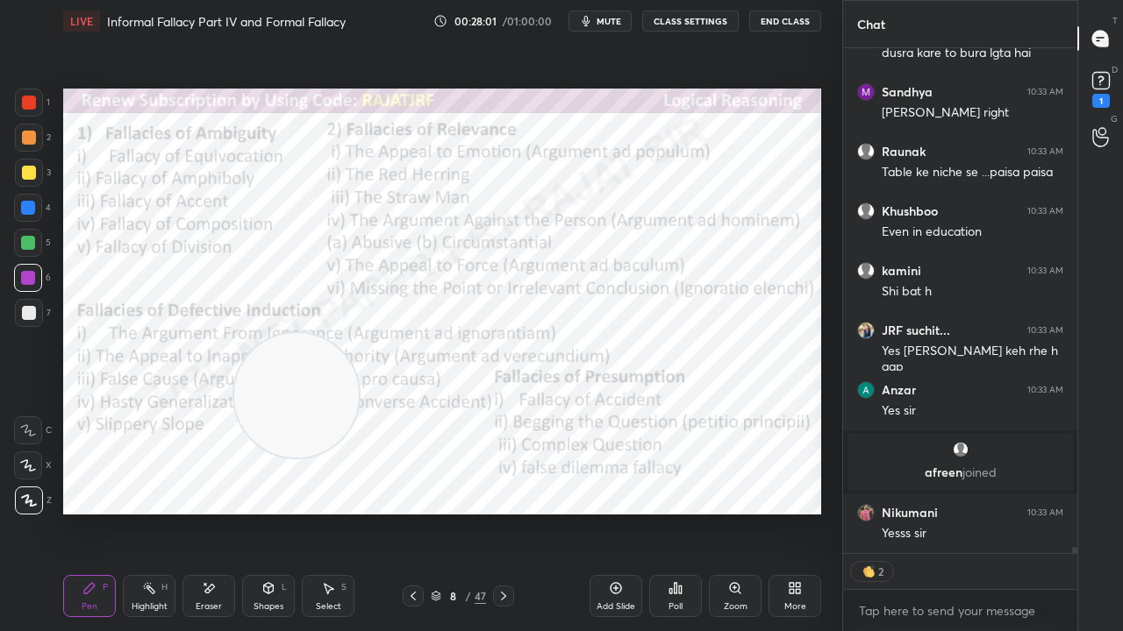
click at [220, 512] on div "Eraser" at bounding box center [208, 596] width 53 height 42
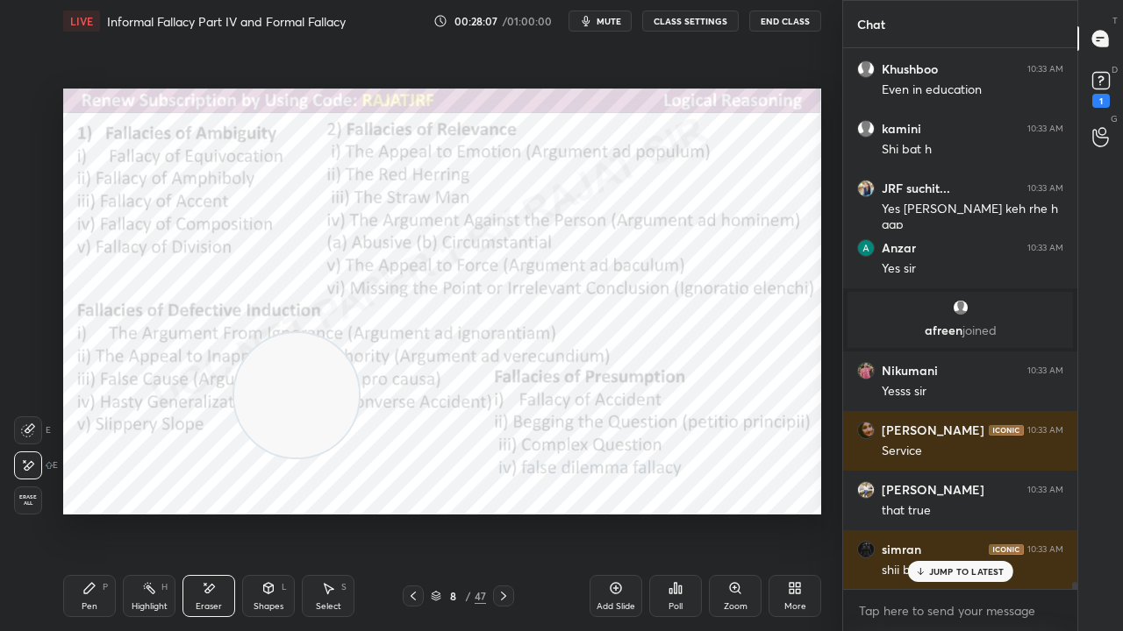
click at [89, 512] on div "Pen P" at bounding box center [89, 596] width 53 height 42
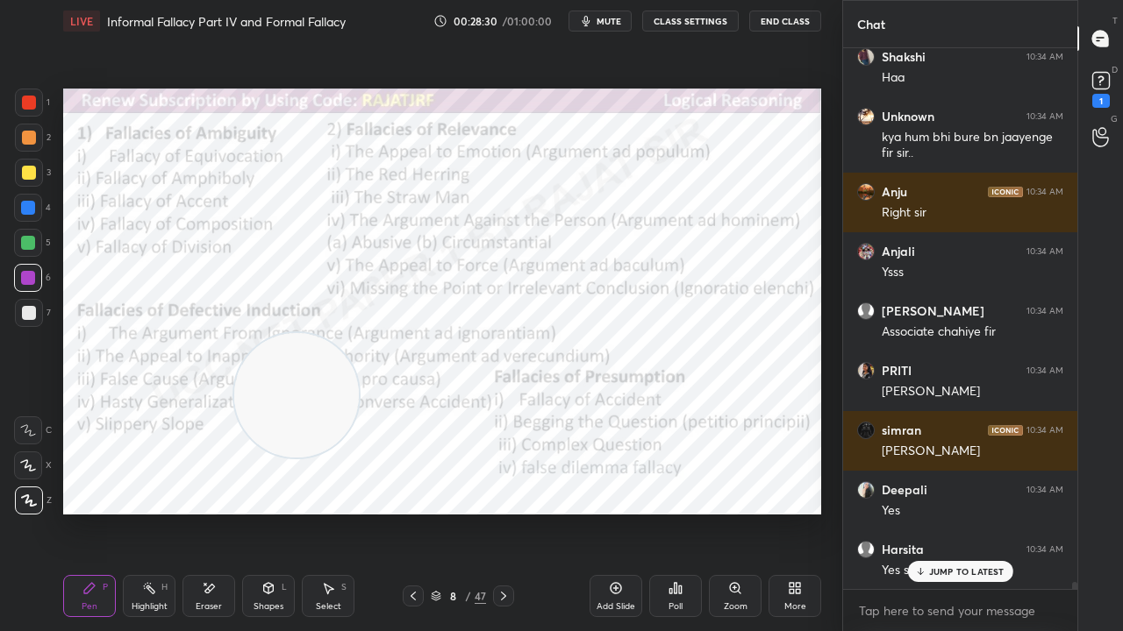
click at [25, 103] on div at bounding box center [29, 103] width 14 height 14
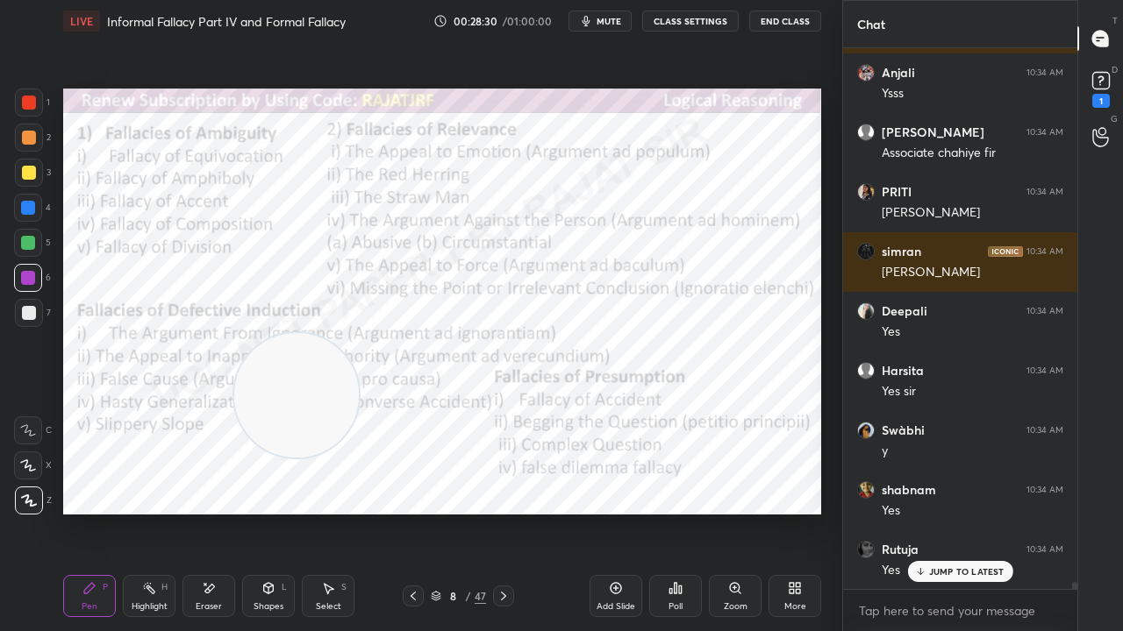
click at [30, 104] on div at bounding box center [29, 103] width 14 height 14
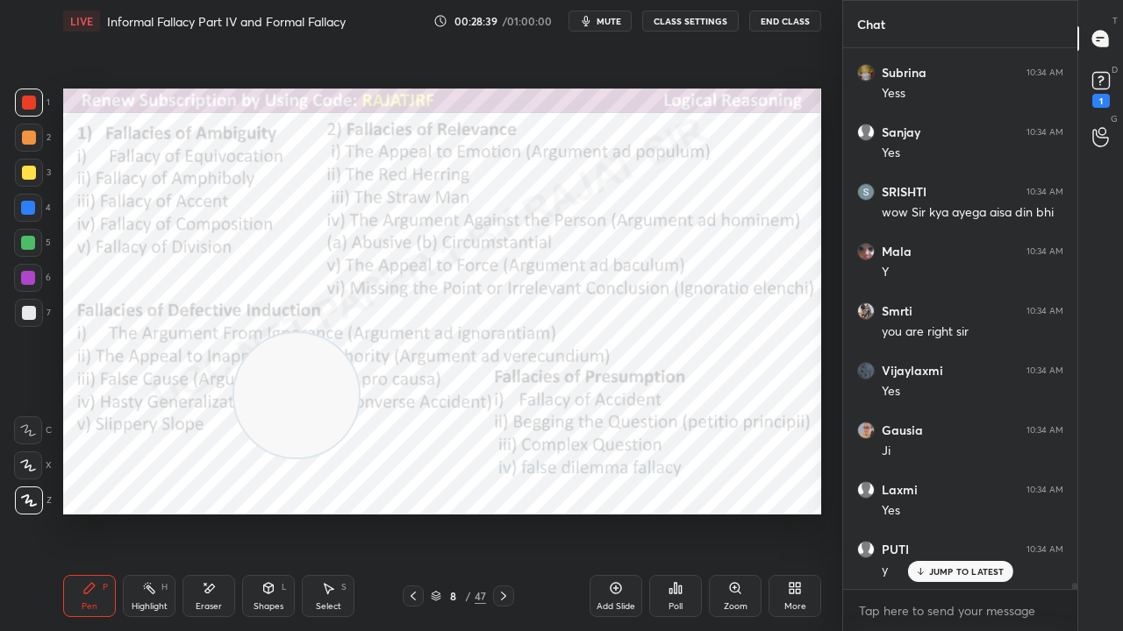
drag, startPoint x: 209, startPoint y: 596, endPoint x: 280, endPoint y: 529, distance: 98.0
click at [210, 512] on div "Eraser" at bounding box center [208, 596] width 53 height 42
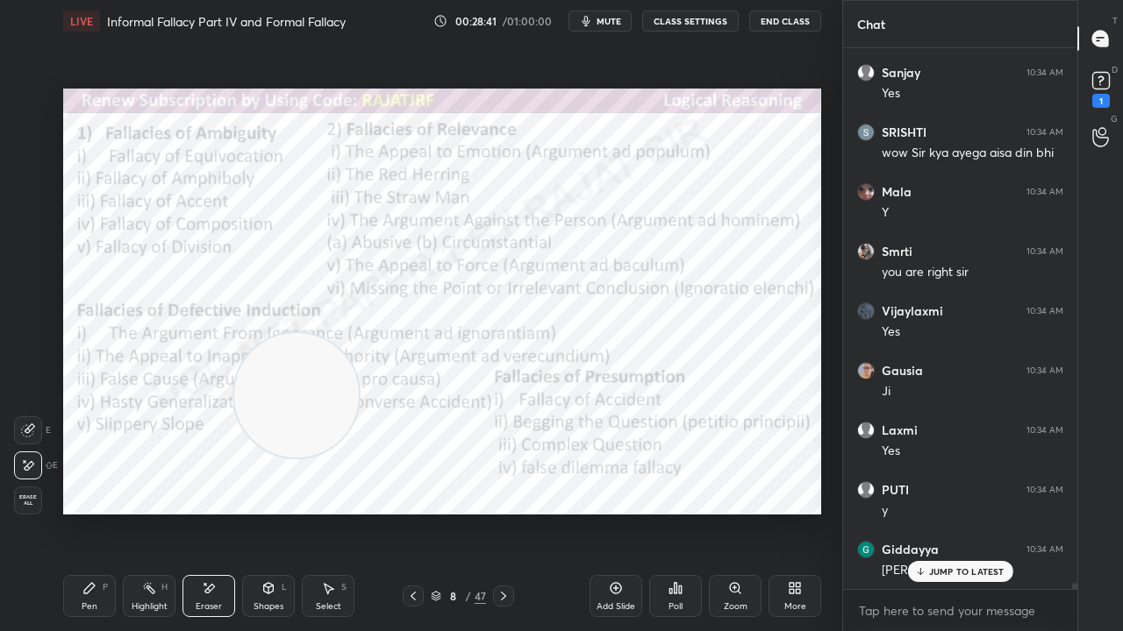
click at [107, 512] on div "P" at bounding box center [105, 587] width 5 height 9
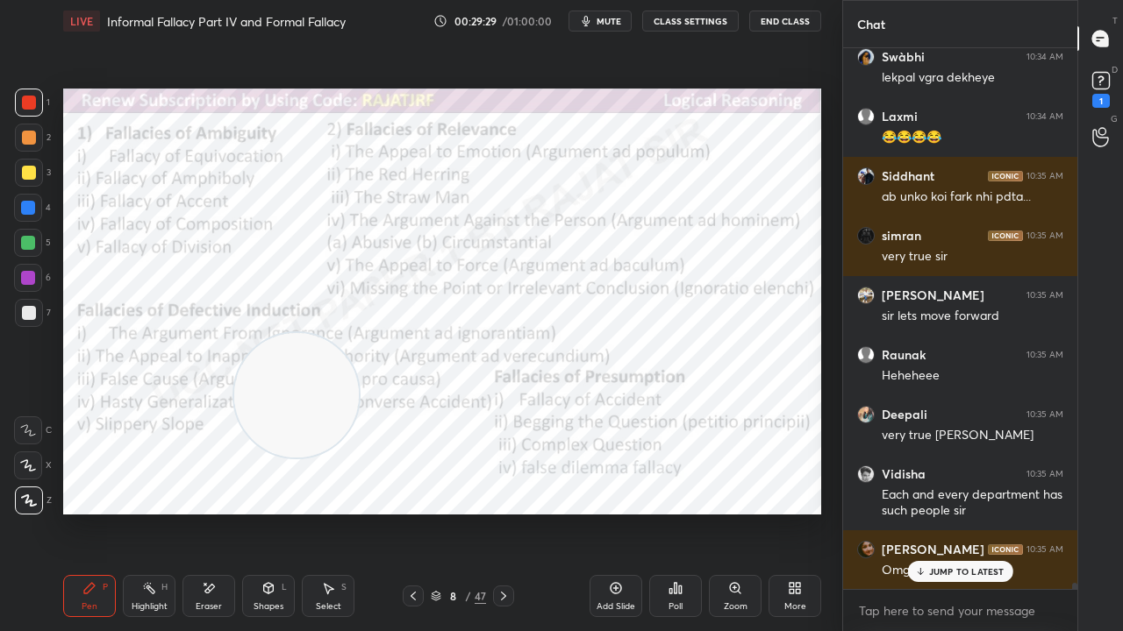
click at [212, 512] on icon at bounding box center [209, 588] width 14 height 15
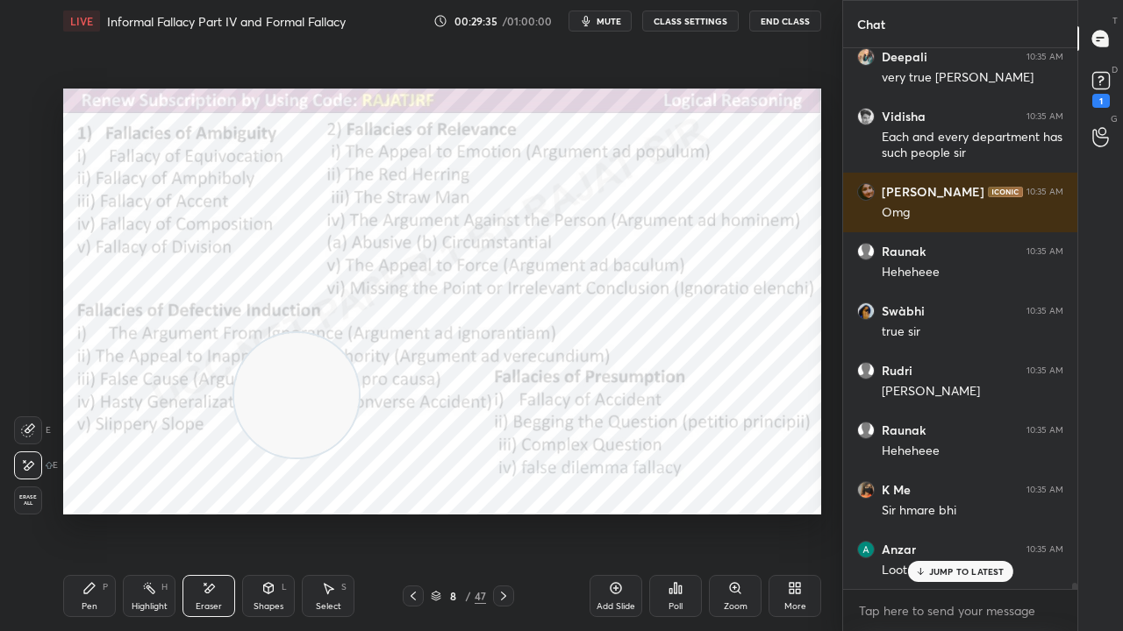
click at [90, 512] on icon at bounding box center [89, 588] width 14 height 14
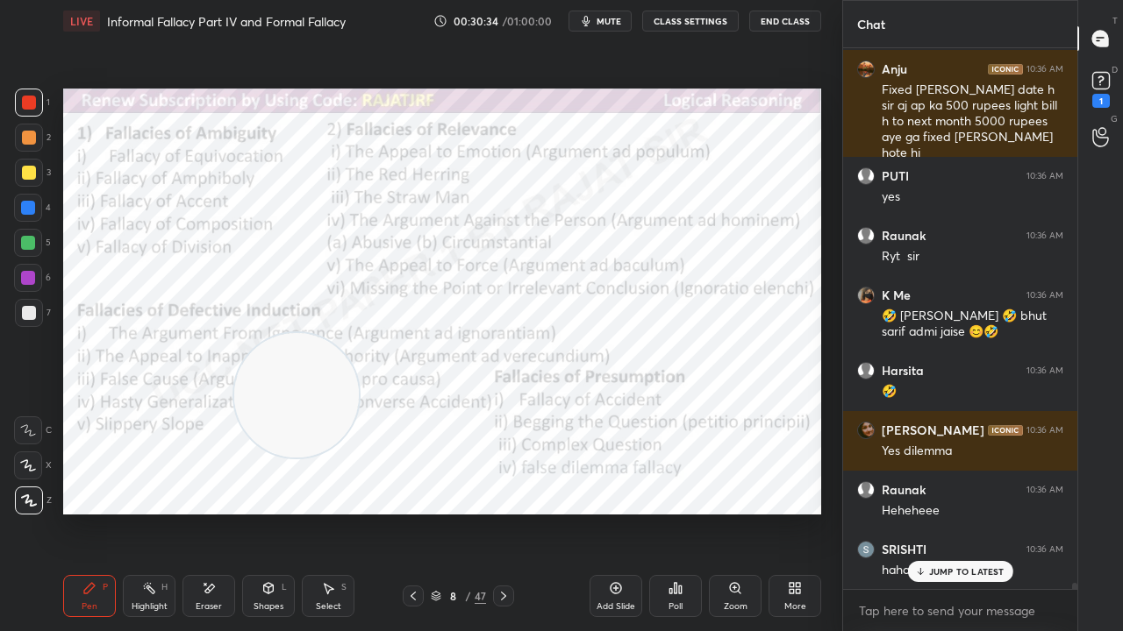
click at [457, 512] on div "8" at bounding box center [454, 596] width 18 height 11
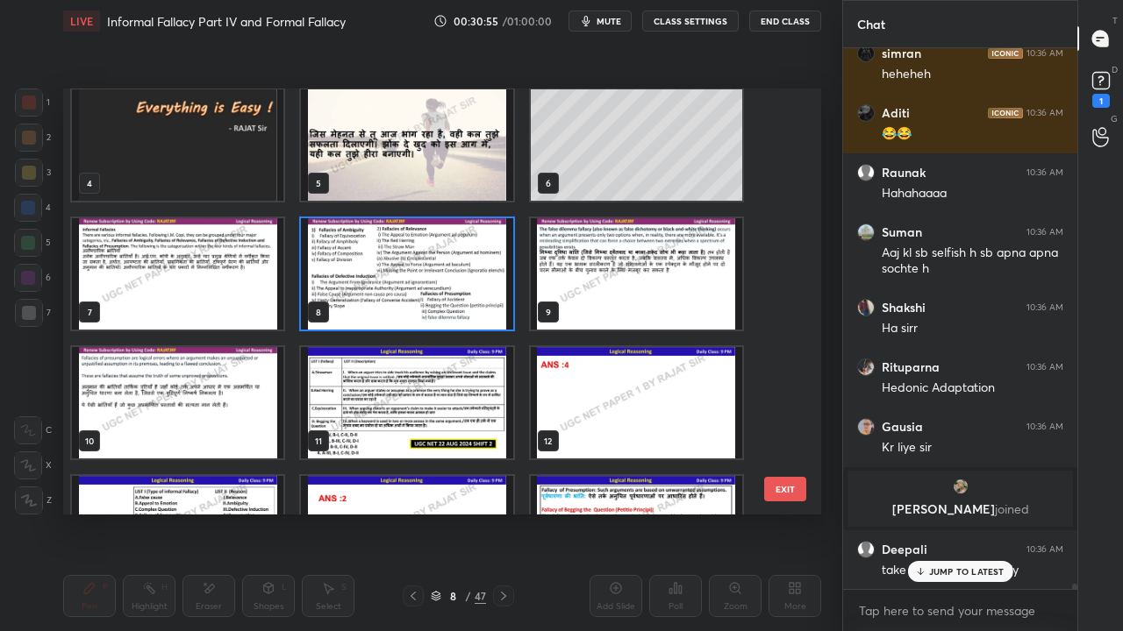
click at [616, 278] on img "grid" at bounding box center [636, 273] width 211 height 111
click at [616, 279] on img "grid" at bounding box center [636, 273] width 211 height 111
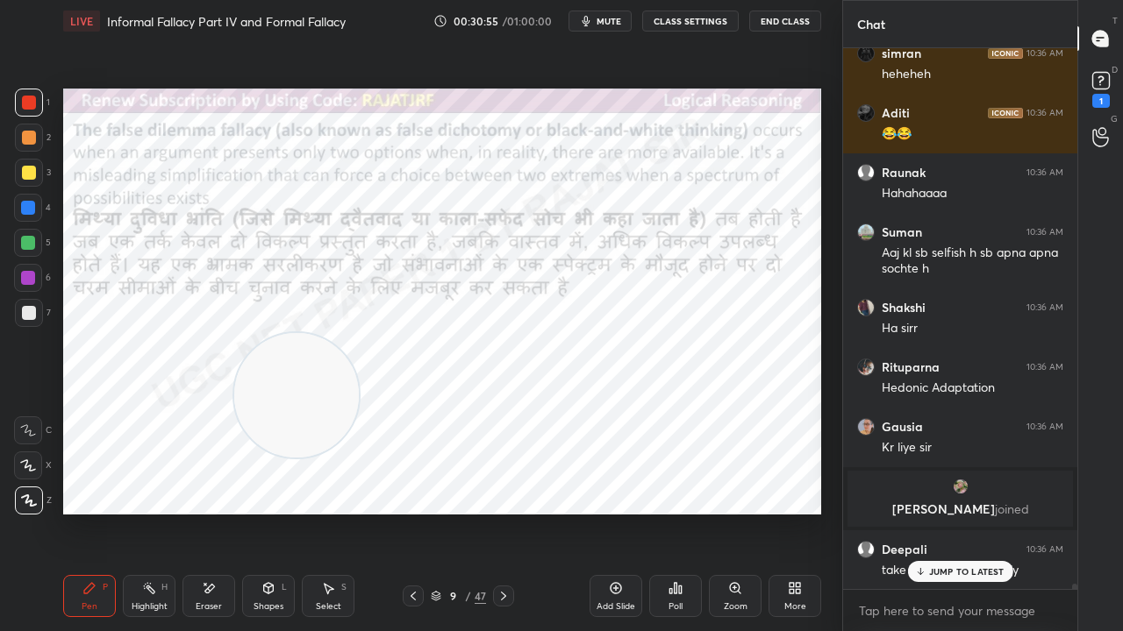
click at [616, 279] on img "grid" at bounding box center [636, 273] width 211 height 111
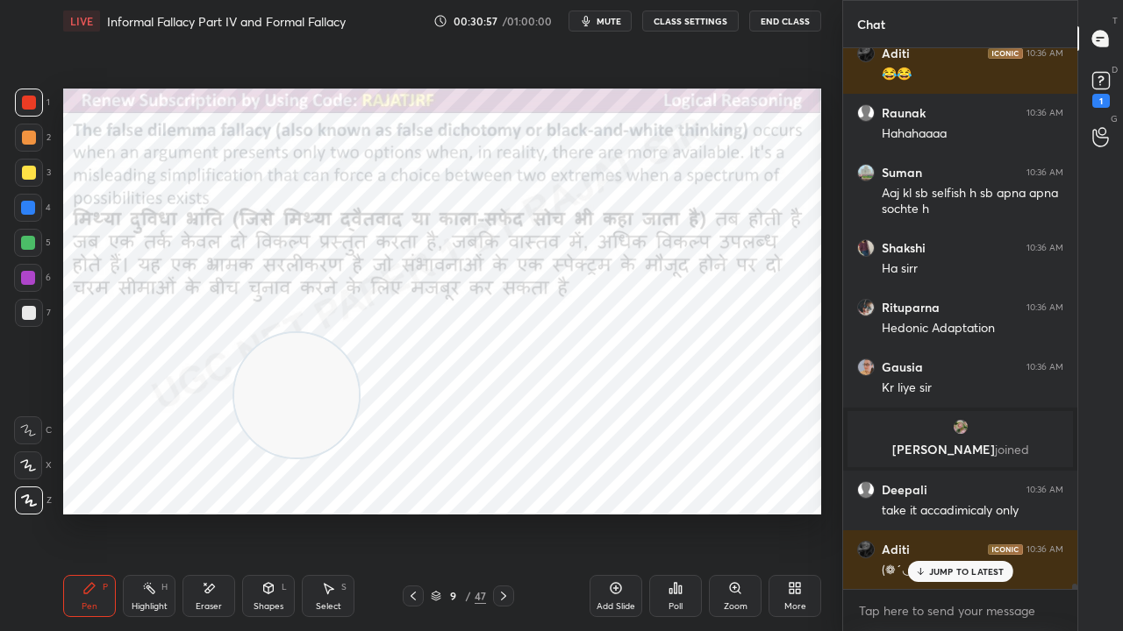
drag, startPoint x: 940, startPoint y: 577, endPoint x: 895, endPoint y: 553, distance: 51.0
click at [940, 512] on p "JUMP TO LATEST" at bounding box center [966, 572] width 75 height 11
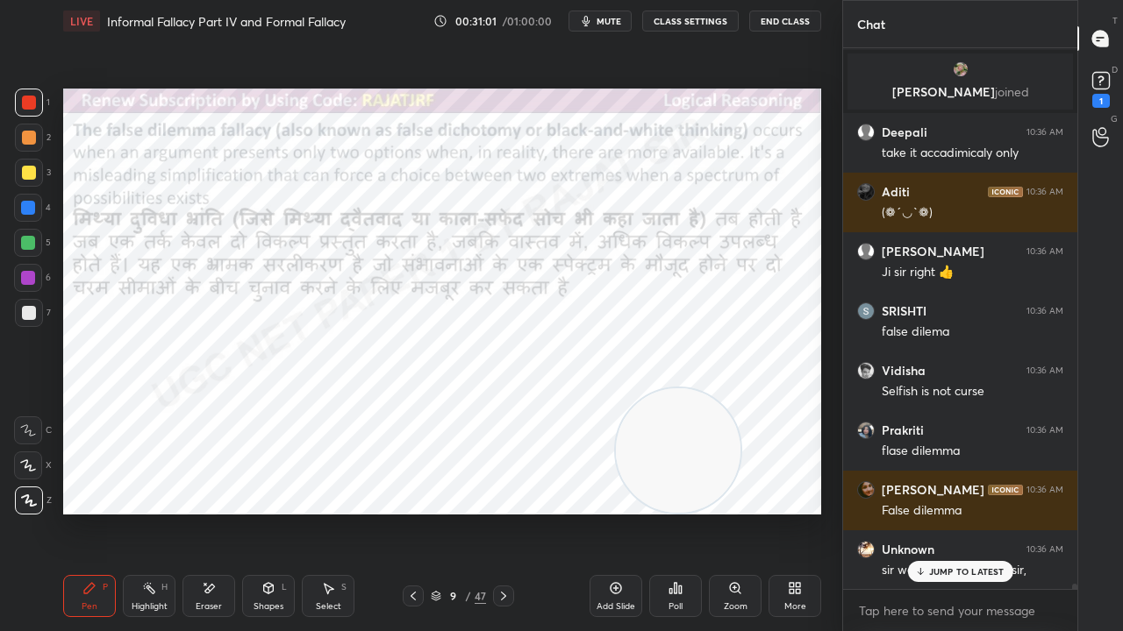
drag, startPoint x: 309, startPoint y: 407, endPoint x: 716, endPoint y: 506, distance: 418.9
click at [717, 508] on video at bounding box center [678, 451] width 125 height 125
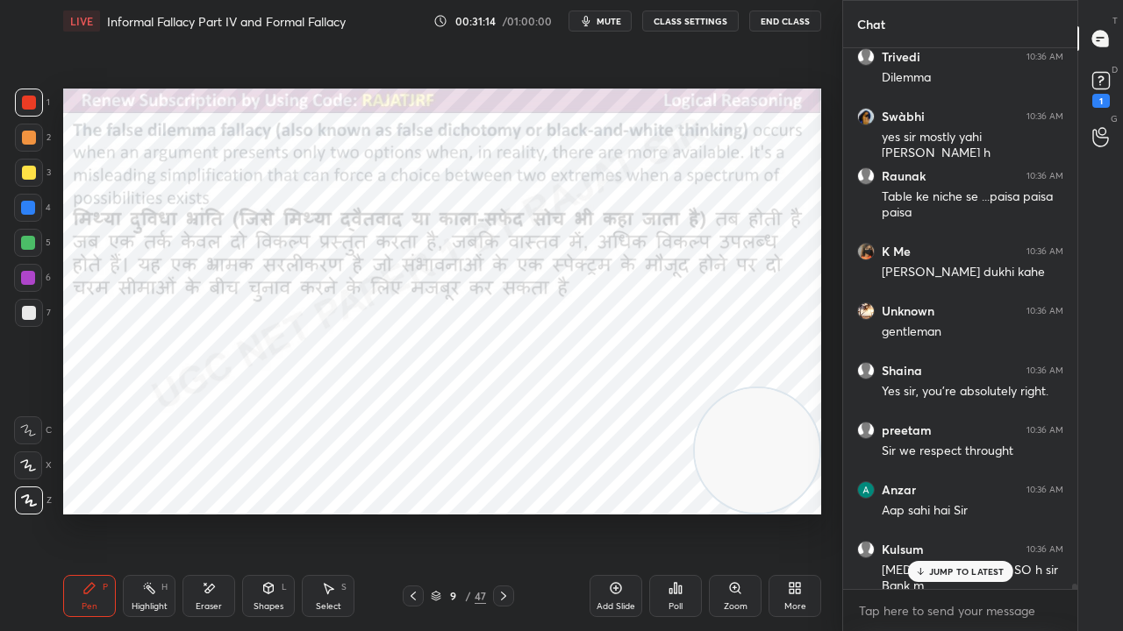
drag, startPoint x: 717, startPoint y: 438, endPoint x: 803, endPoint y: 454, distance: 87.6
click at [809, 458] on video at bounding box center [757, 451] width 125 height 125
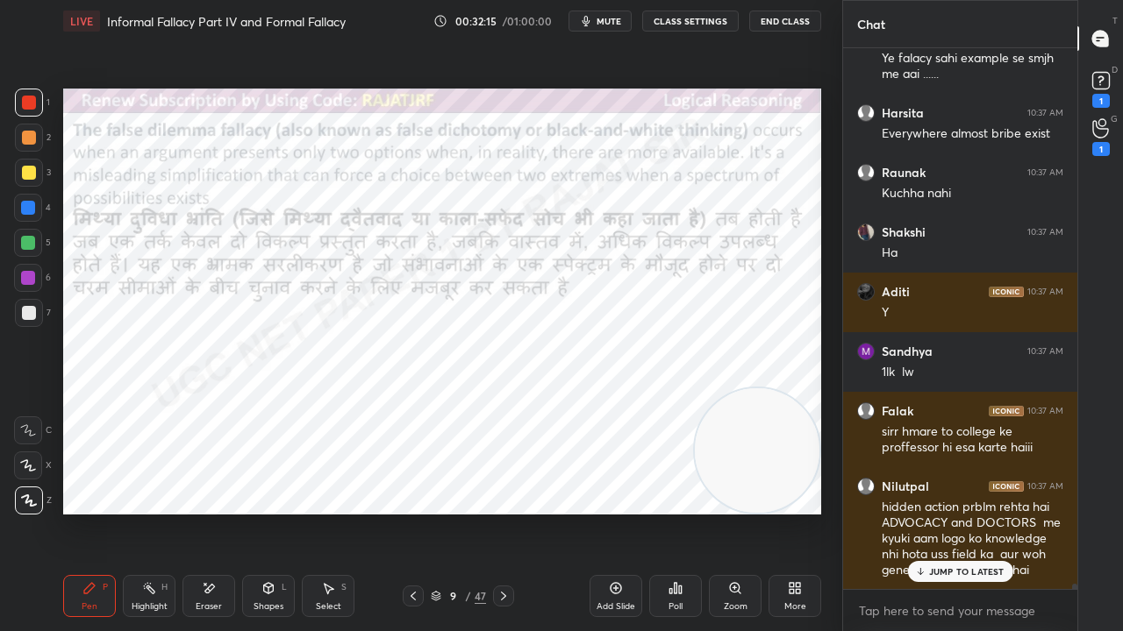
scroll to position [54529, 0]
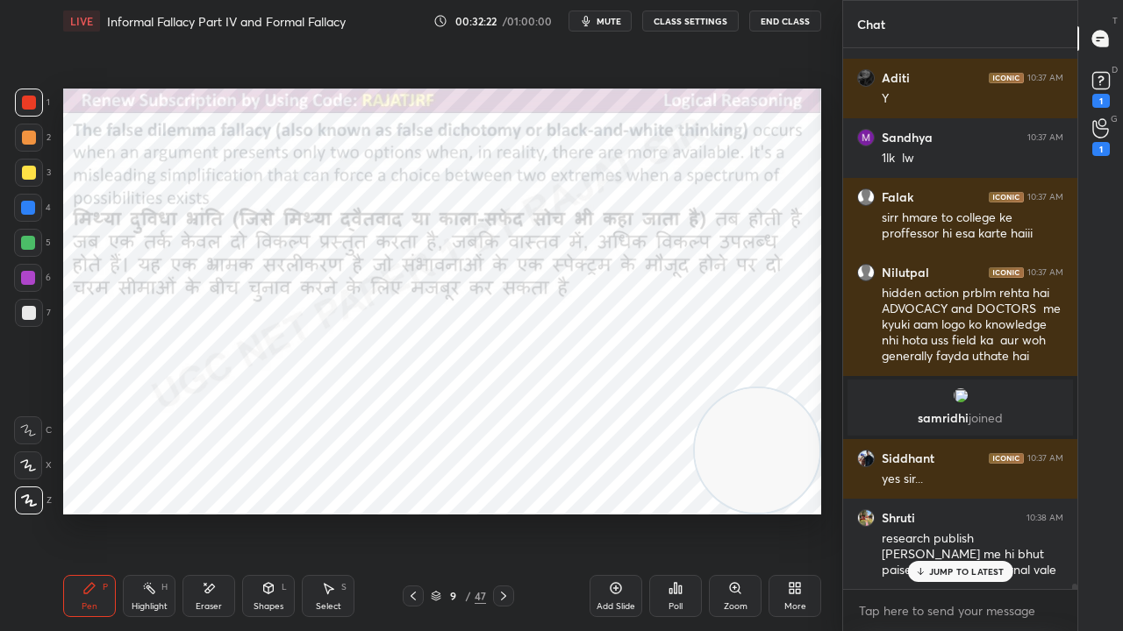
click at [928, 512] on div "JUMP TO LATEST" at bounding box center [959, 571] width 105 height 21
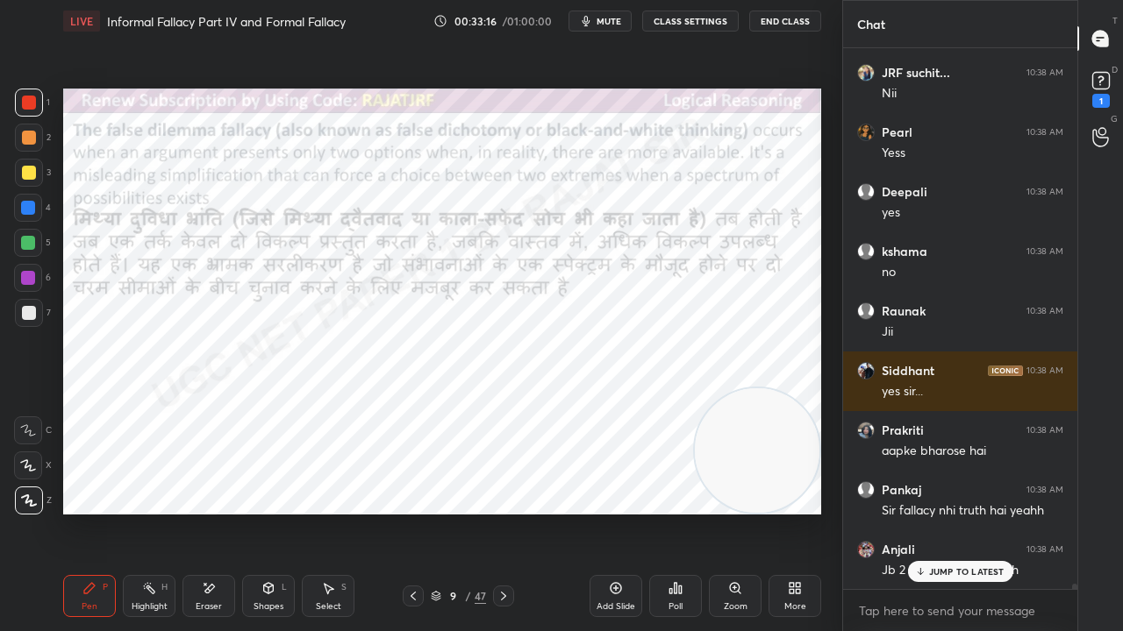
scroll to position [53599, 0]
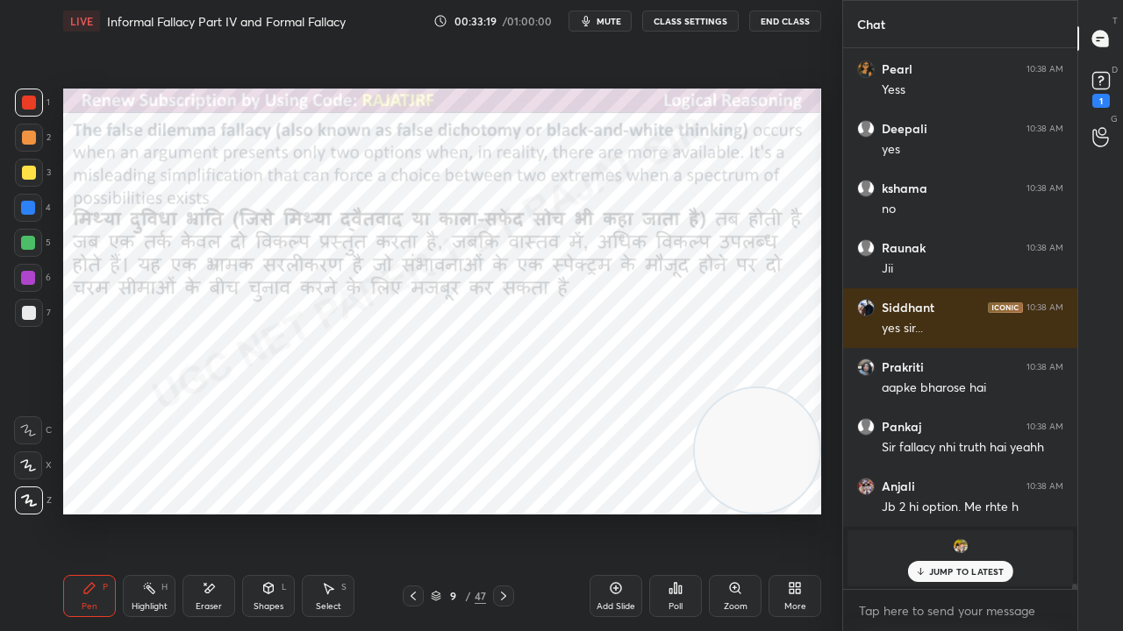
drag, startPoint x: 209, startPoint y: 591, endPoint x: 353, endPoint y: 526, distance: 158.6
click at [218, 512] on div "Eraser" at bounding box center [208, 596] width 53 height 42
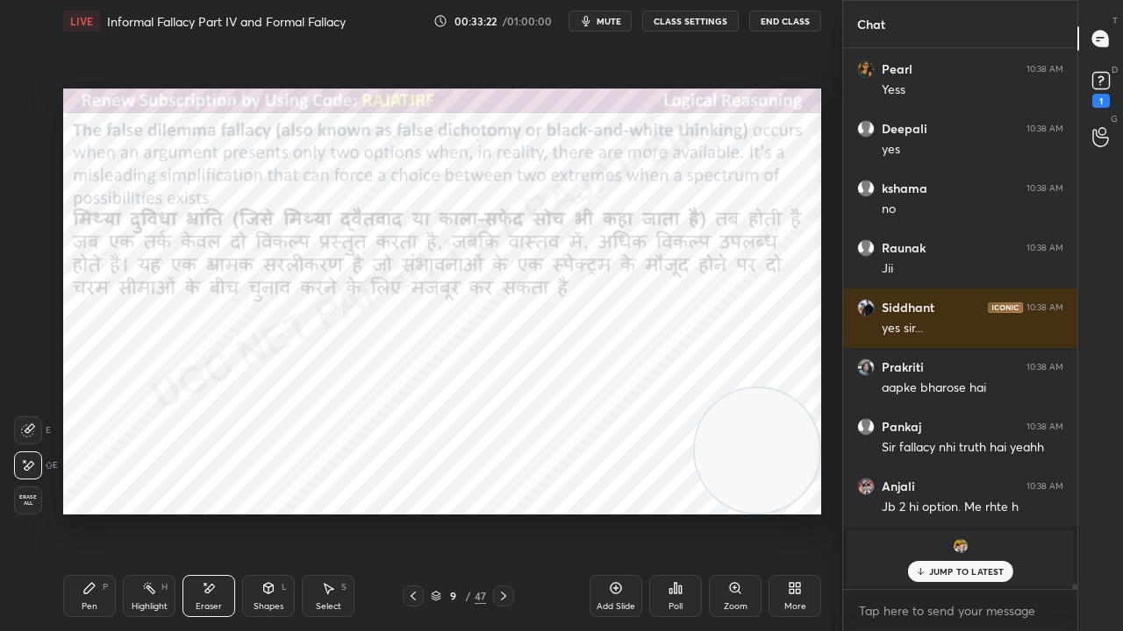
drag, startPoint x: 100, startPoint y: 590, endPoint x: 290, endPoint y: 535, distance: 198.2
click at [105, 512] on div "Pen P" at bounding box center [89, 596] width 53 height 42
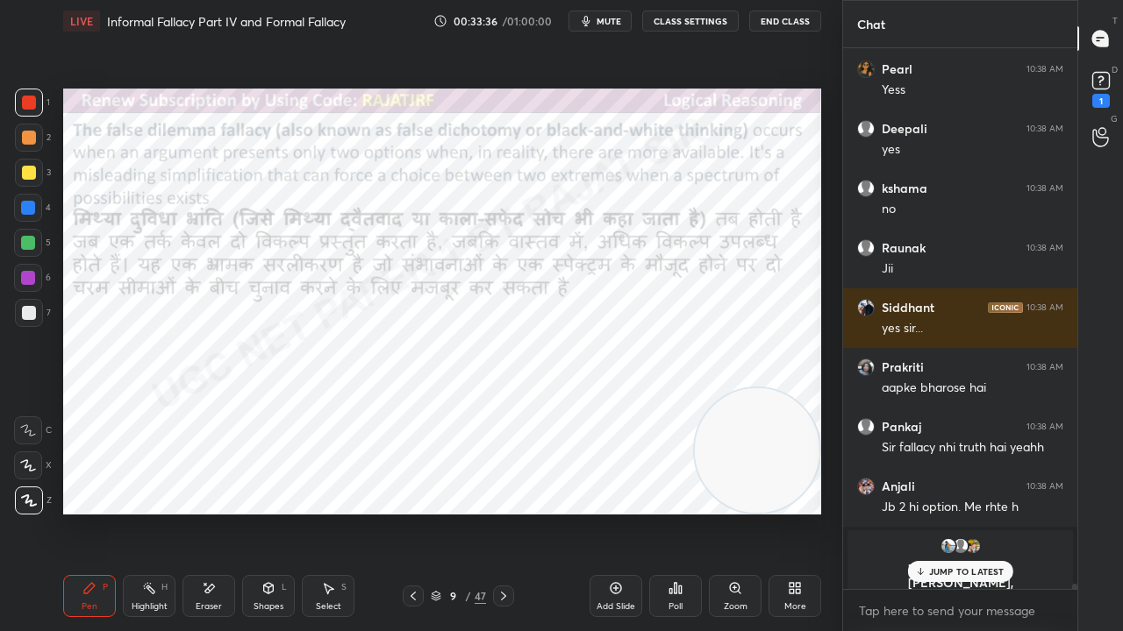
scroll to position [53674, 0]
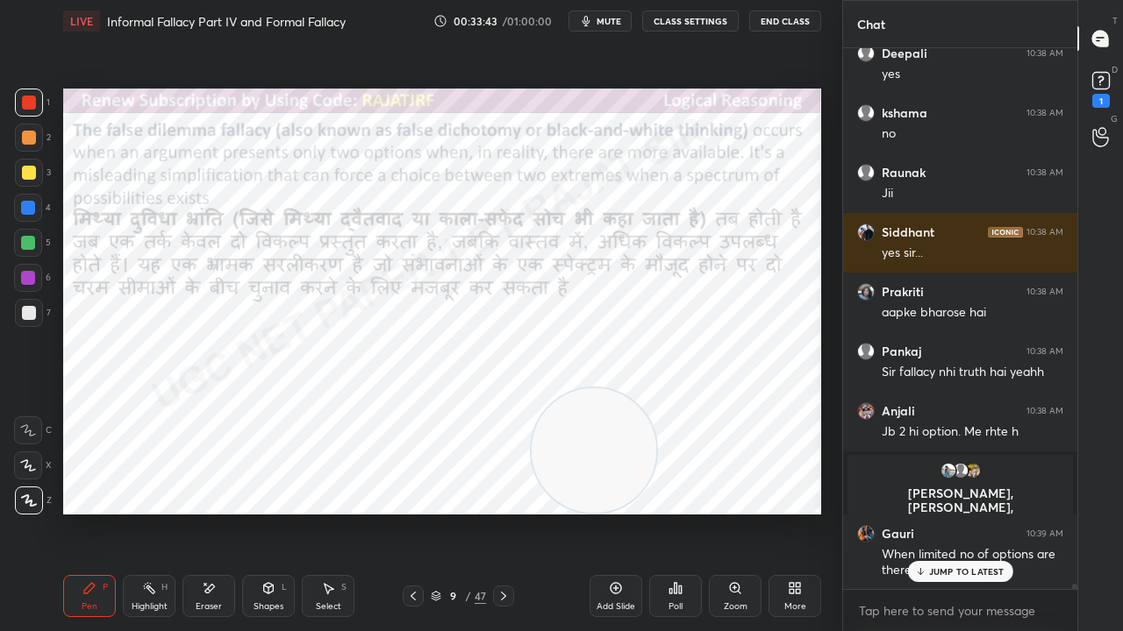
drag, startPoint x: 754, startPoint y: 457, endPoint x: 347, endPoint y: 456, distance: 407.0
click at [531, 458] on video at bounding box center [593, 451] width 125 height 125
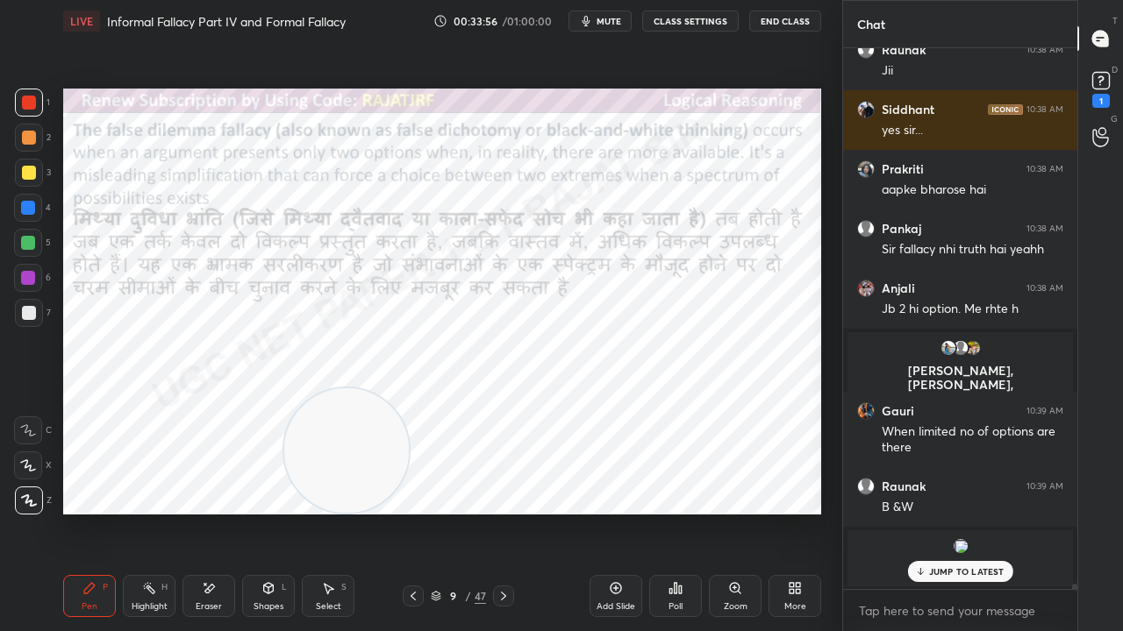
scroll to position [53857, 0]
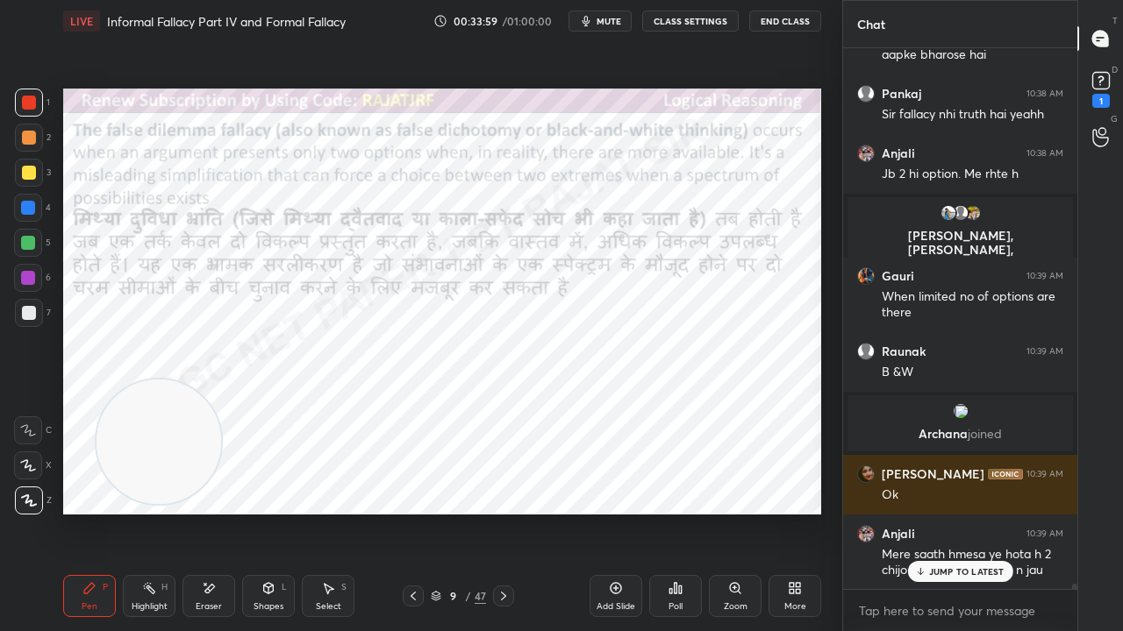
drag, startPoint x: 385, startPoint y: 449, endPoint x: 172, endPoint y: 447, distance: 213.1
click at [178, 447] on video at bounding box center [158, 442] width 125 height 125
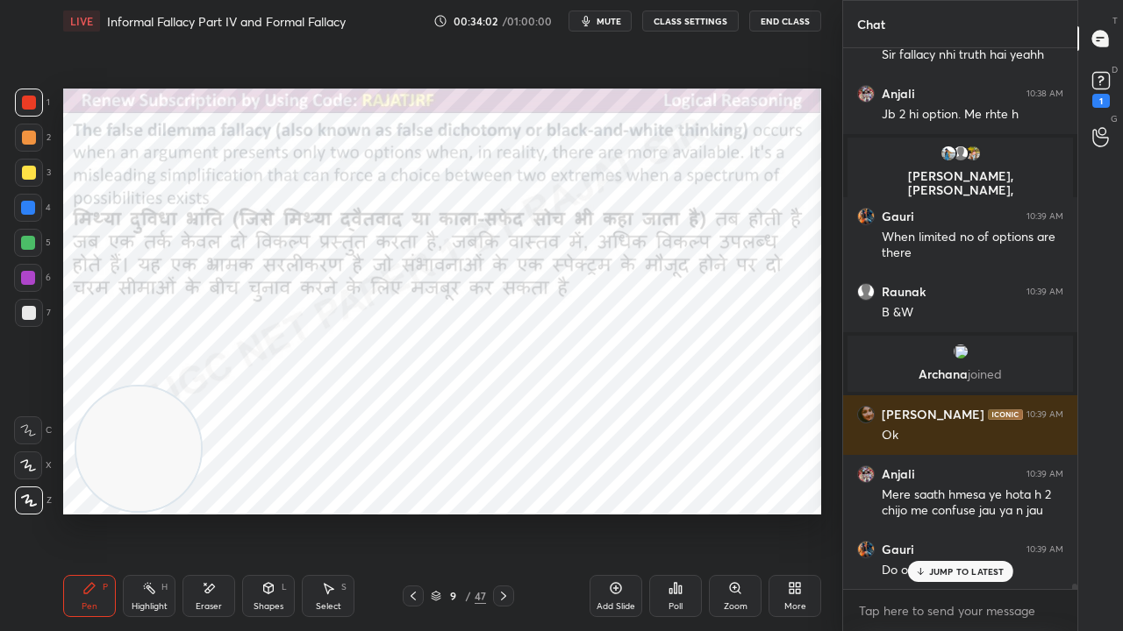
drag, startPoint x: 31, startPoint y: 203, endPoint x: 54, endPoint y: 218, distance: 28.0
click at [32, 203] on div at bounding box center [28, 208] width 14 height 14
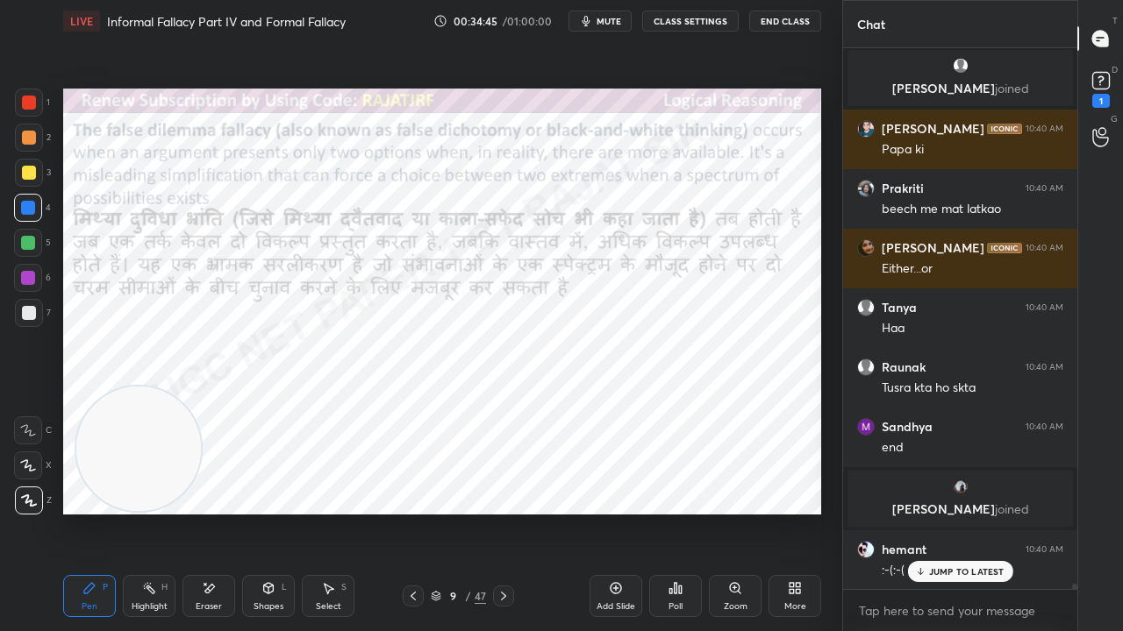
scroll to position [54925, 0]
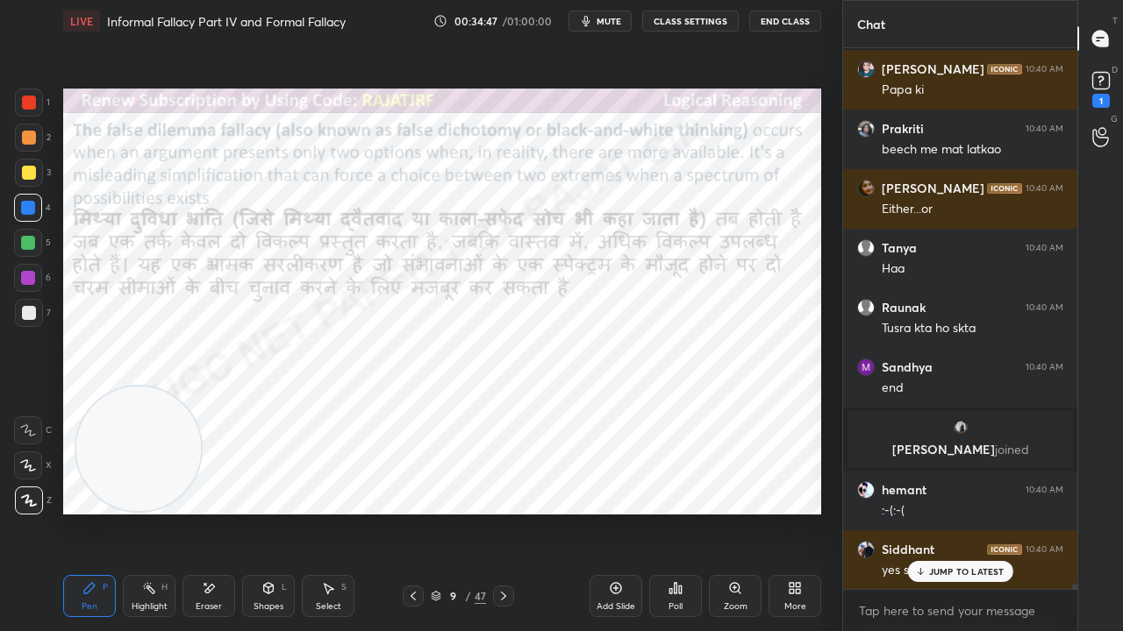
click at [23, 275] on div at bounding box center [28, 278] width 14 height 14
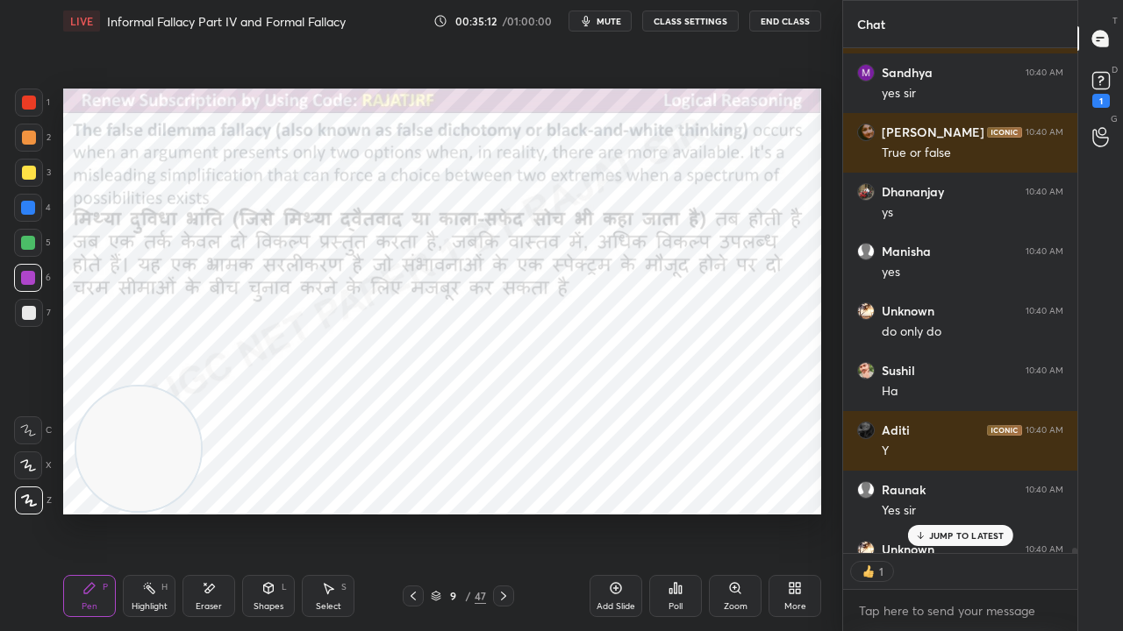
scroll to position [55948, 0]
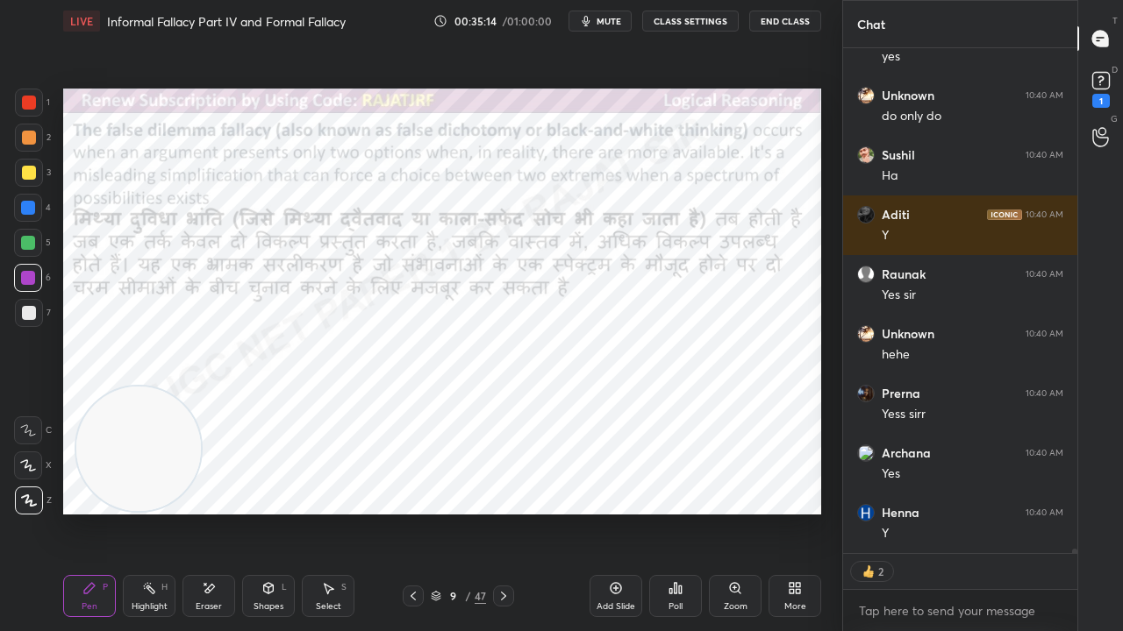
click at [26, 101] on div at bounding box center [29, 103] width 14 height 14
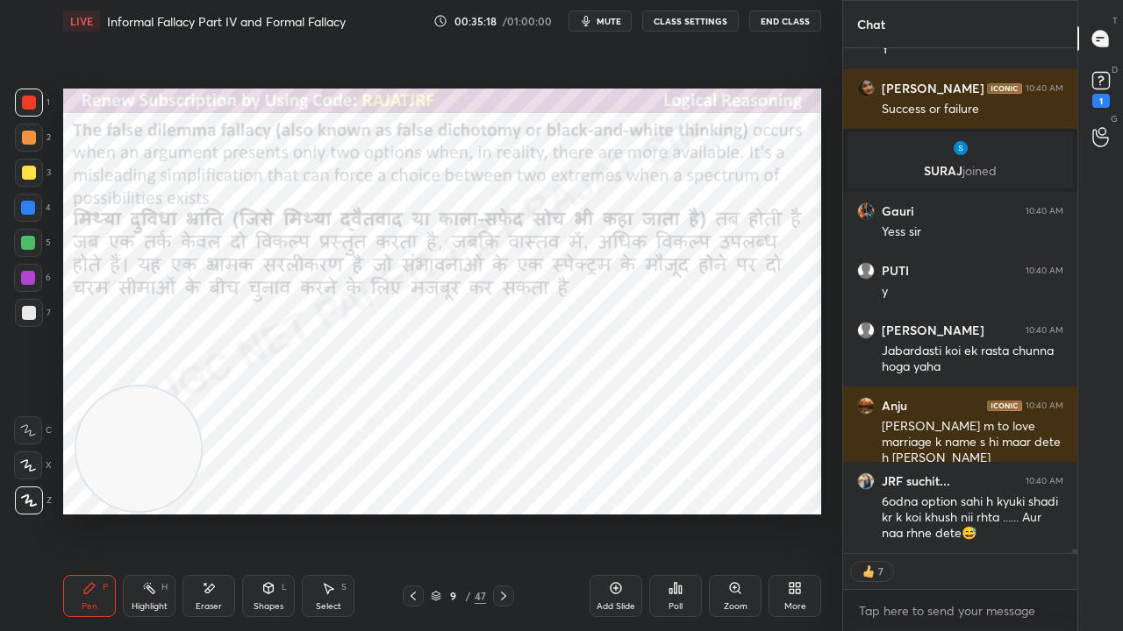
scroll to position [56611, 0]
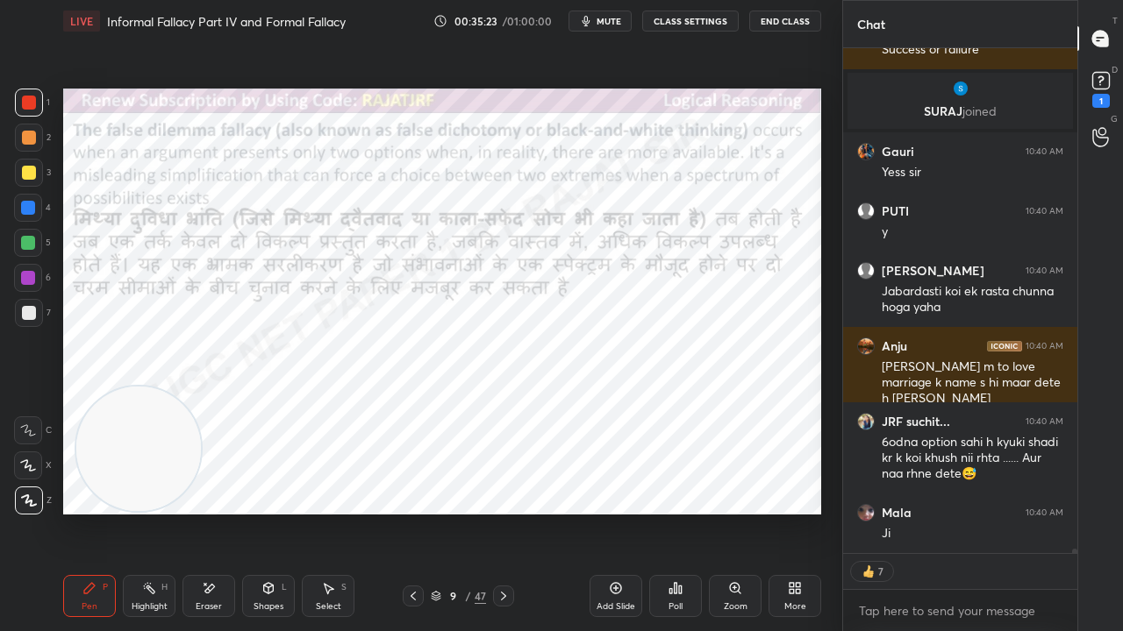
drag, startPoint x: 454, startPoint y: 596, endPoint x: 489, endPoint y: 529, distance: 75.7
click at [457, 512] on div "9" at bounding box center [454, 596] width 18 height 11
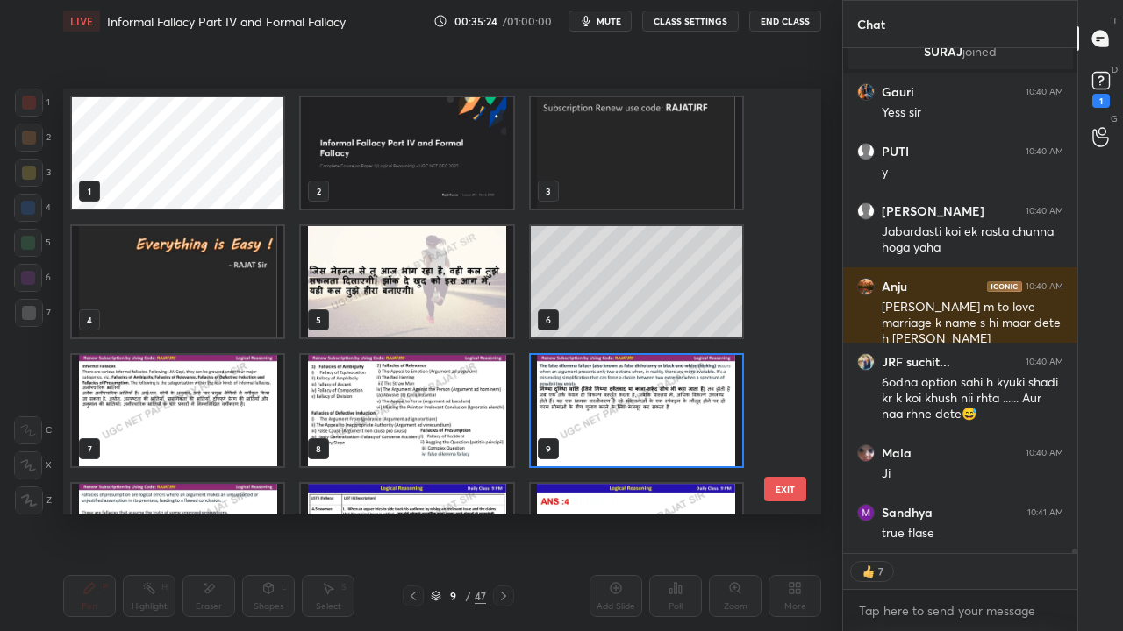
scroll to position [421, 749]
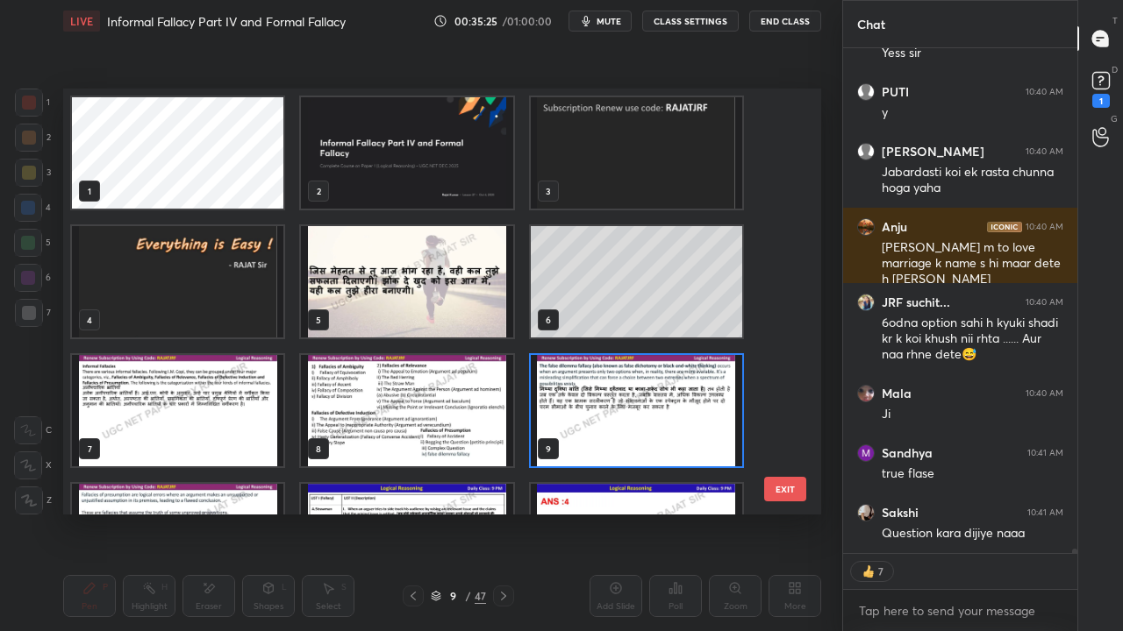
click at [408, 394] on img "grid" at bounding box center [406, 410] width 211 height 111
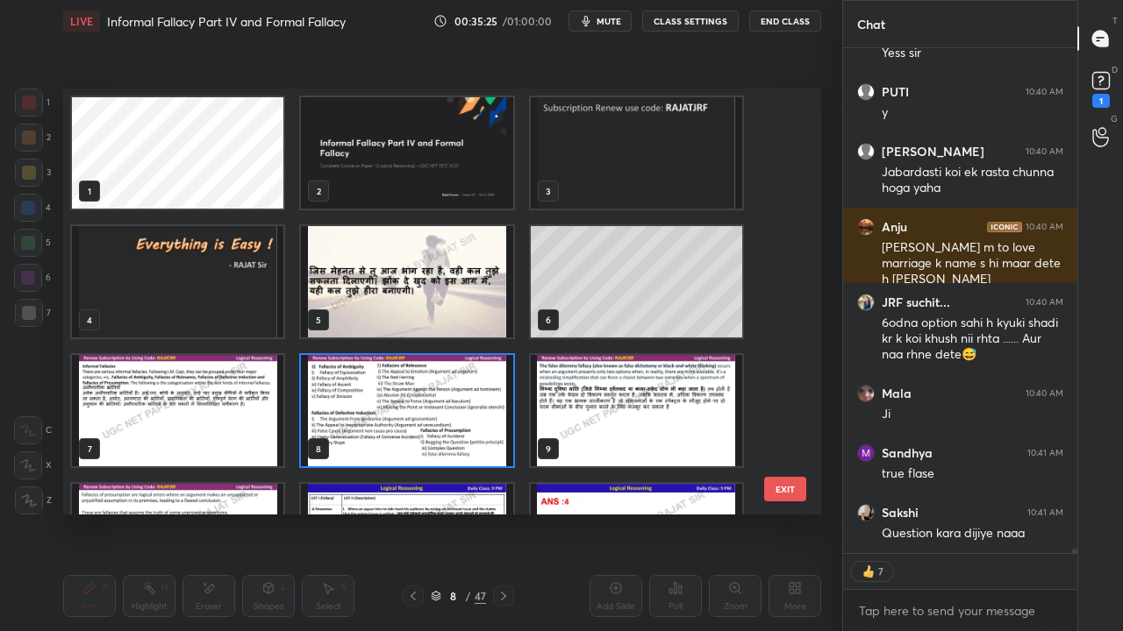
click at [408, 393] on img "grid" at bounding box center [406, 410] width 211 height 111
click at [409, 393] on img "grid" at bounding box center [406, 410] width 211 height 111
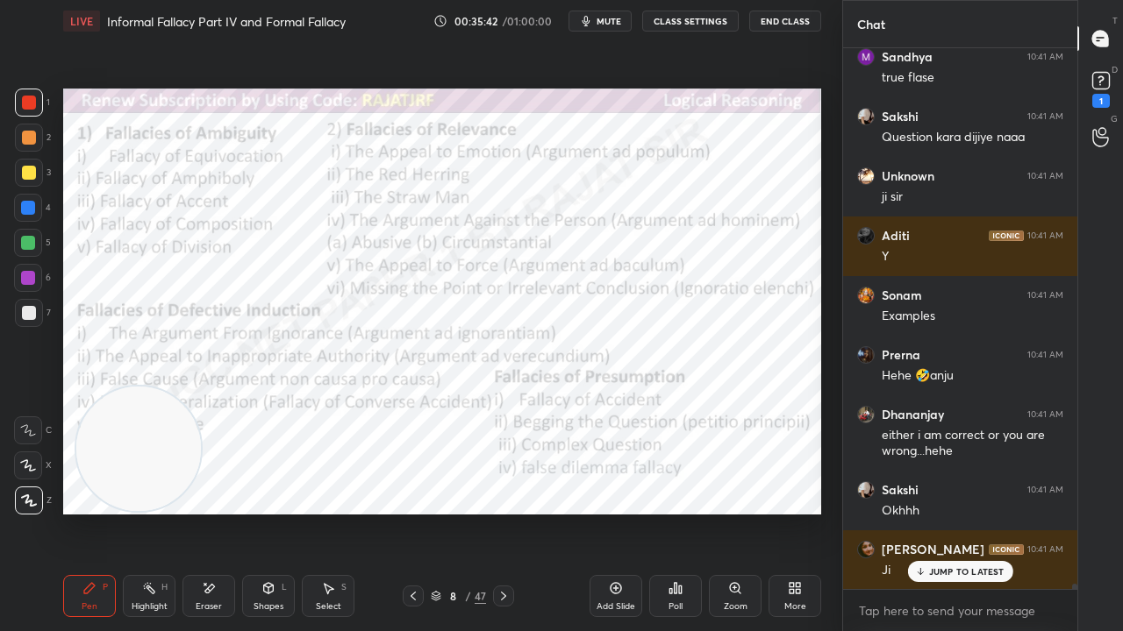
click at [451, 512] on div "8" at bounding box center [454, 596] width 18 height 11
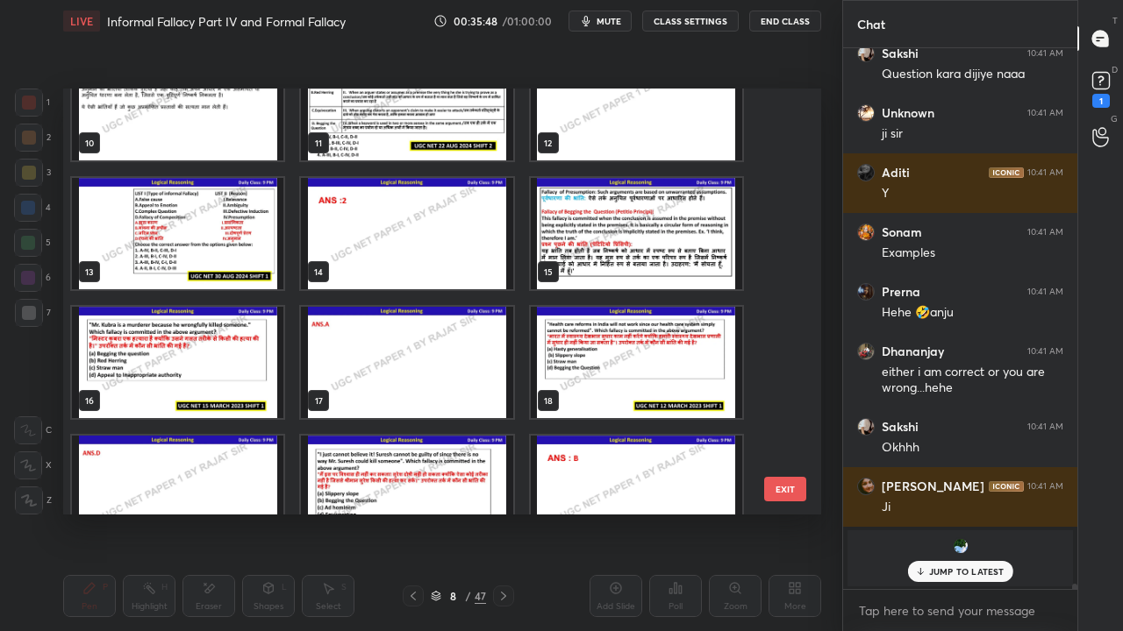
click at [617, 225] on img "grid" at bounding box center [636, 233] width 211 height 111
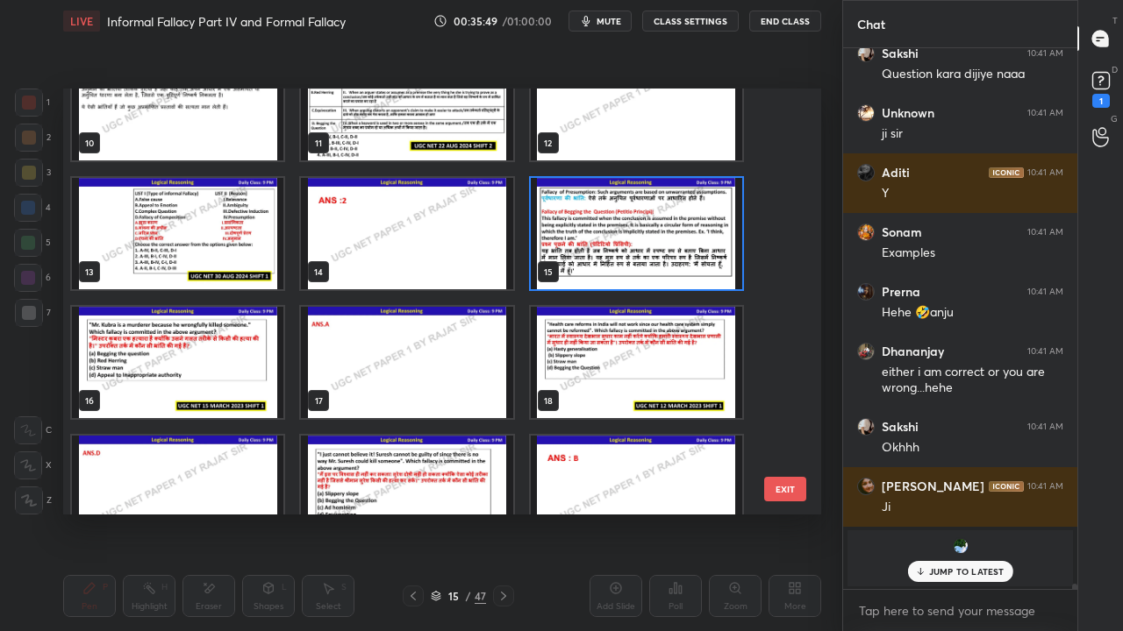
click at [617, 225] on img "grid" at bounding box center [636, 233] width 211 height 111
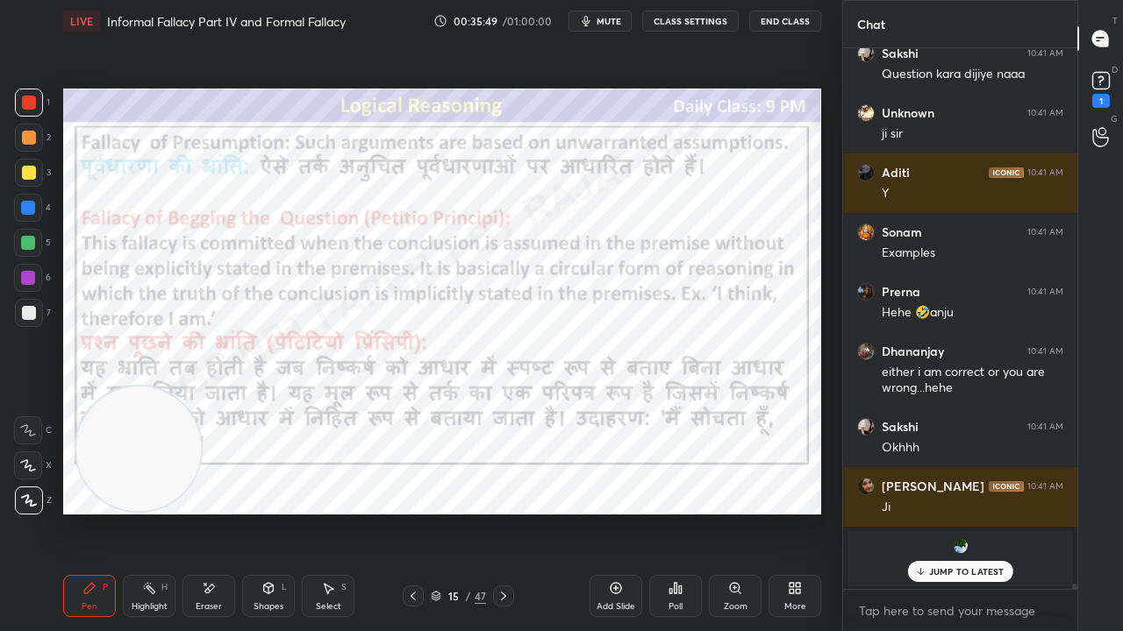
click at [617, 223] on img "grid" at bounding box center [636, 233] width 211 height 111
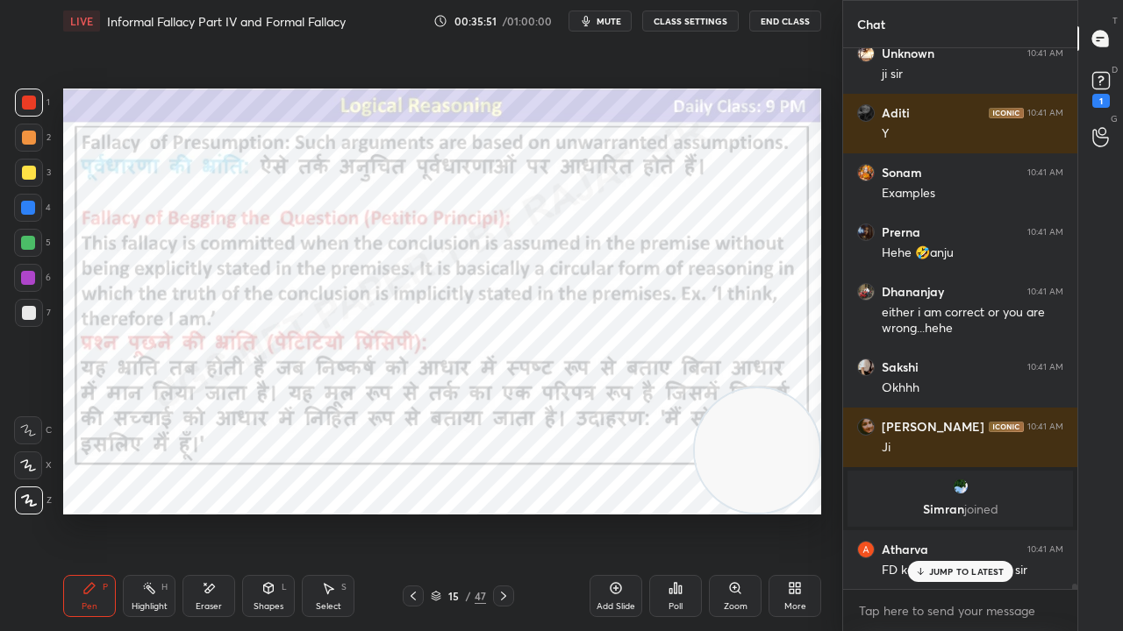
drag, startPoint x: 261, startPoint y: 431, endPoint x: 779, endPoint y: 466, distance: 518.7
click at [772, 470] on video at bounding box center [757, 451] width 125 height 125
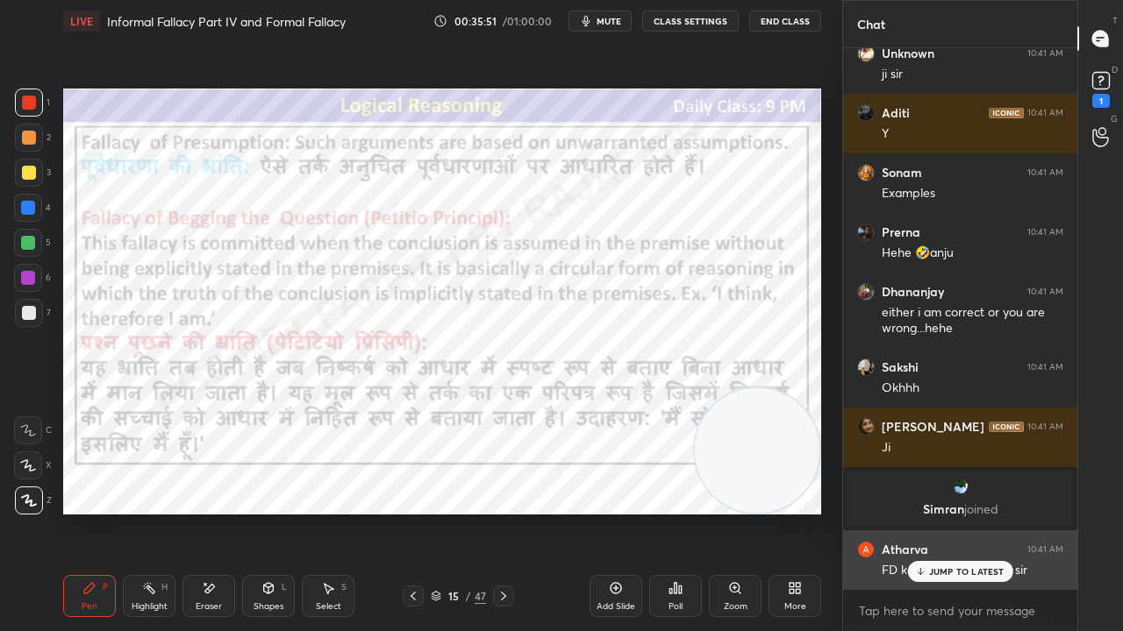
drag, startPoint x: 952, startPoint y: 568, endPoint x: 874, endPoint y: 546, distance: 81.9
click at [952, 512] on p "JUMP TO LATEST" at bounding box center [966, 572] width 75 height 11
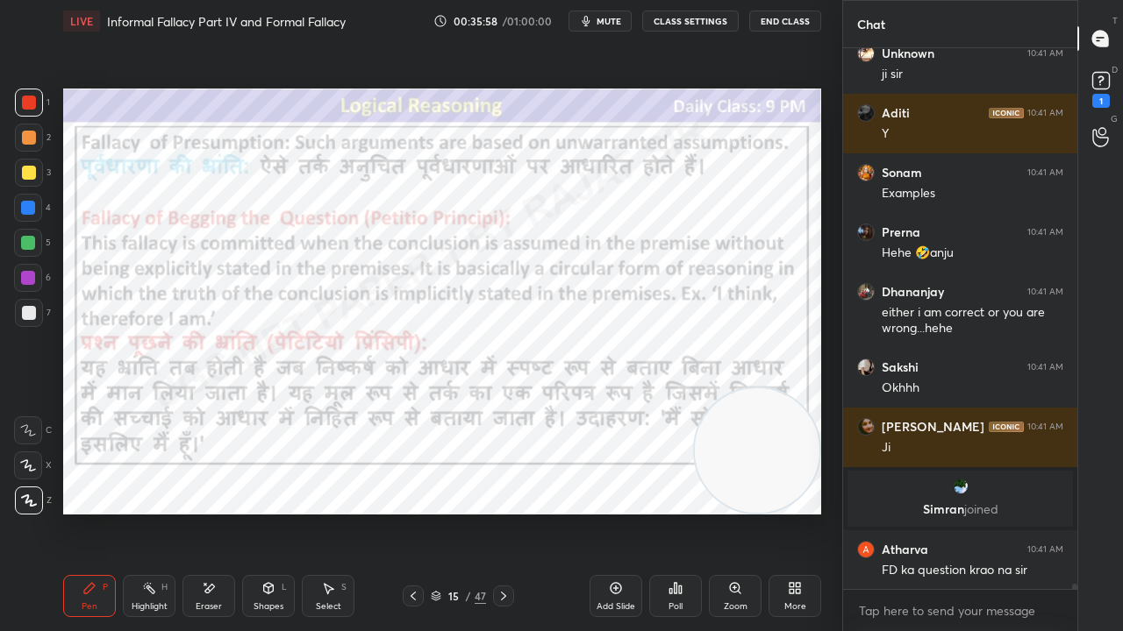
click at [27, 274] on div at bounding box center [28, 278] width 14 height 14
click at [25, 274] on div at bounding box center [28, 278] width 14 height 14
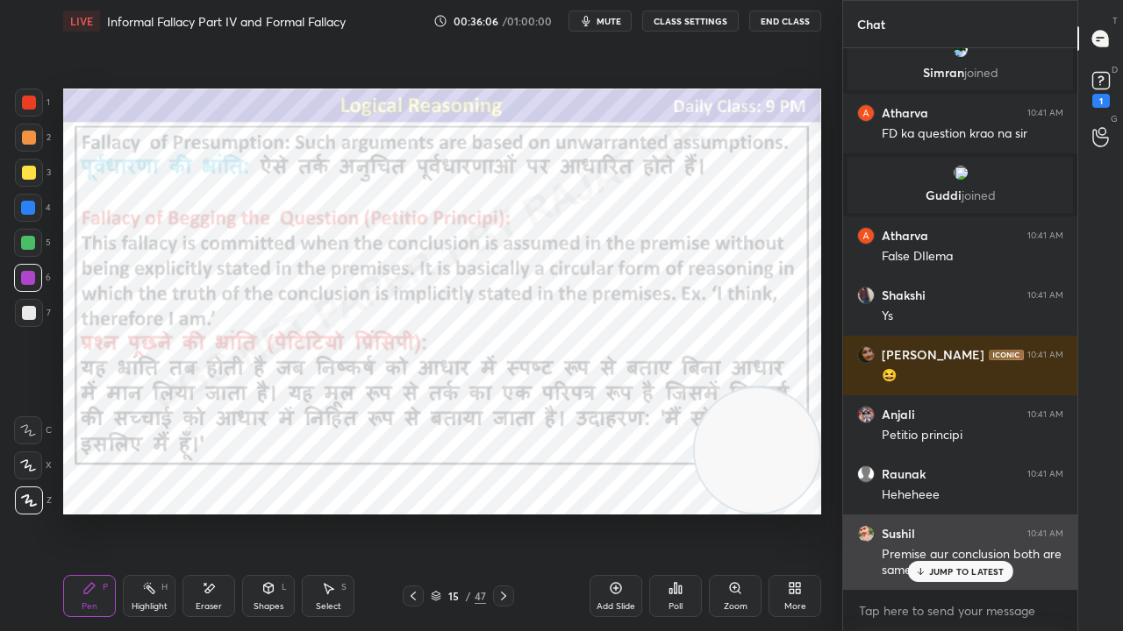
click at [940, 512] on p "JUMP TO LATEST" at bounding box center [966, 572] width 75 height 11
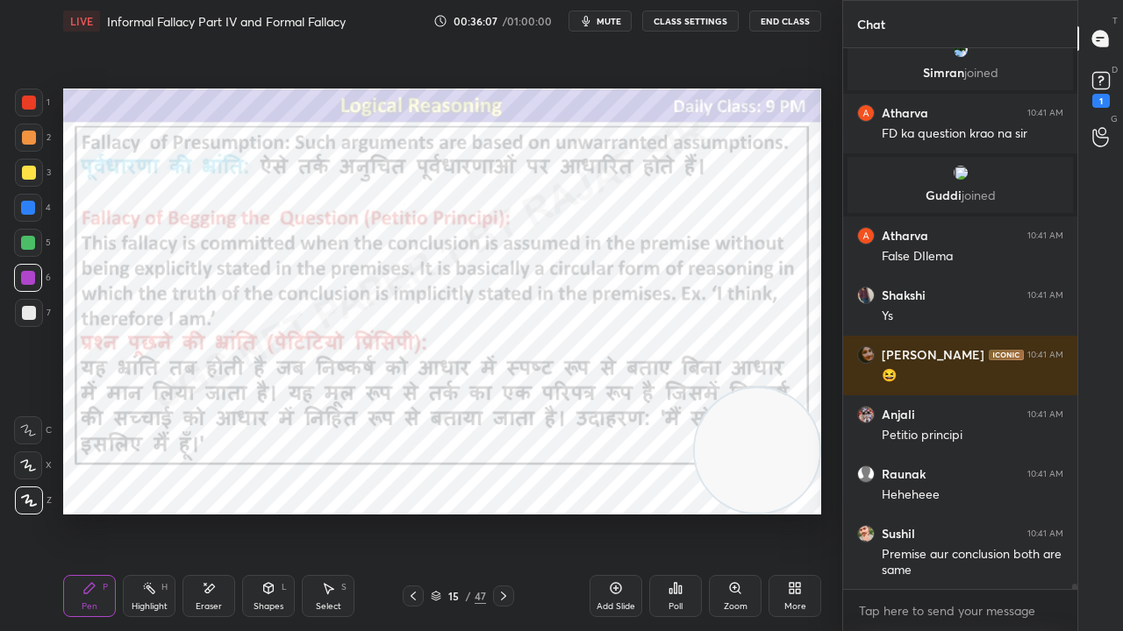
drag, startPoint x: 207, startPoint y: 595, endPoint x: 210, endPoint y: 584, distance: 11.1
click at [208, 512] on icon at bounding box center [209, 588] width 14 height 15
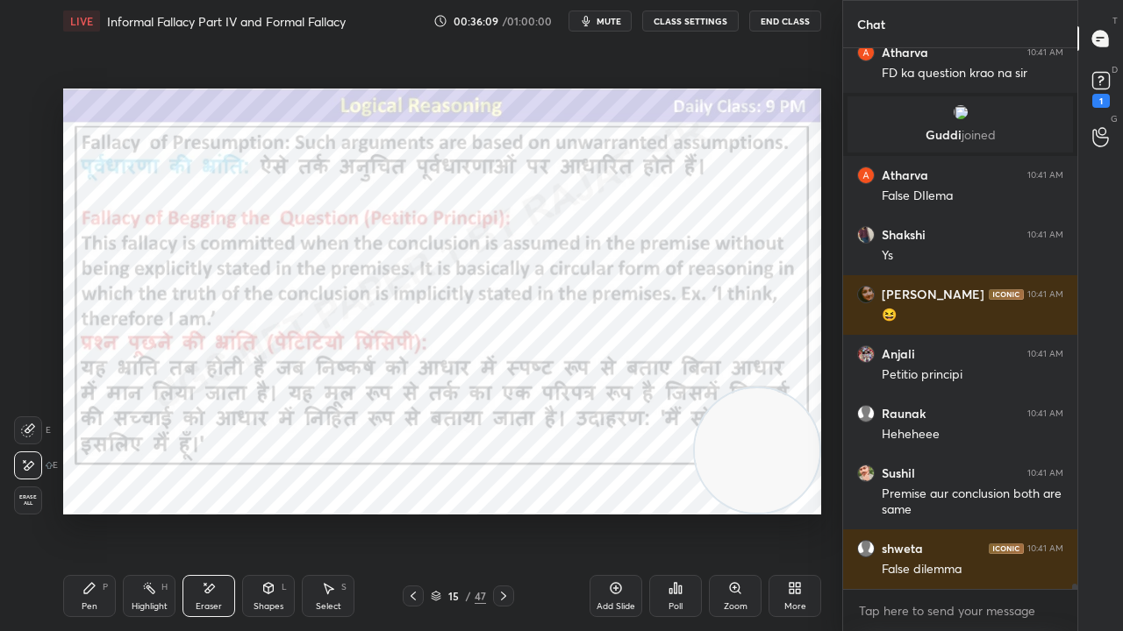
click at [87, 512] on icon at bounding box center [89, 588] width 14 height 14
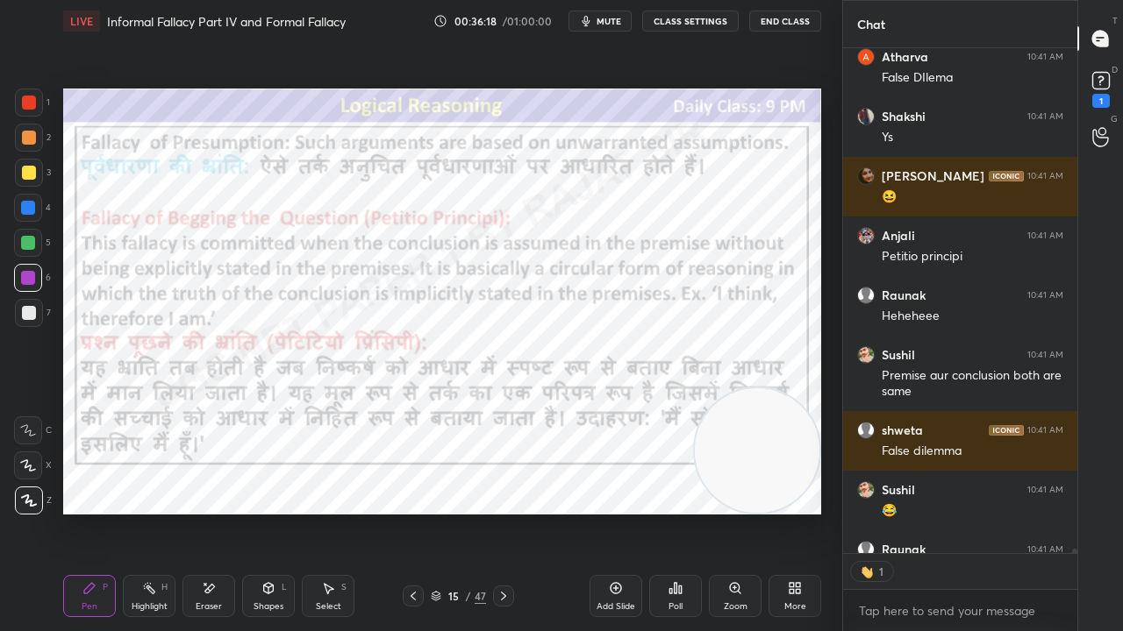
scroll to position [56058, 0]
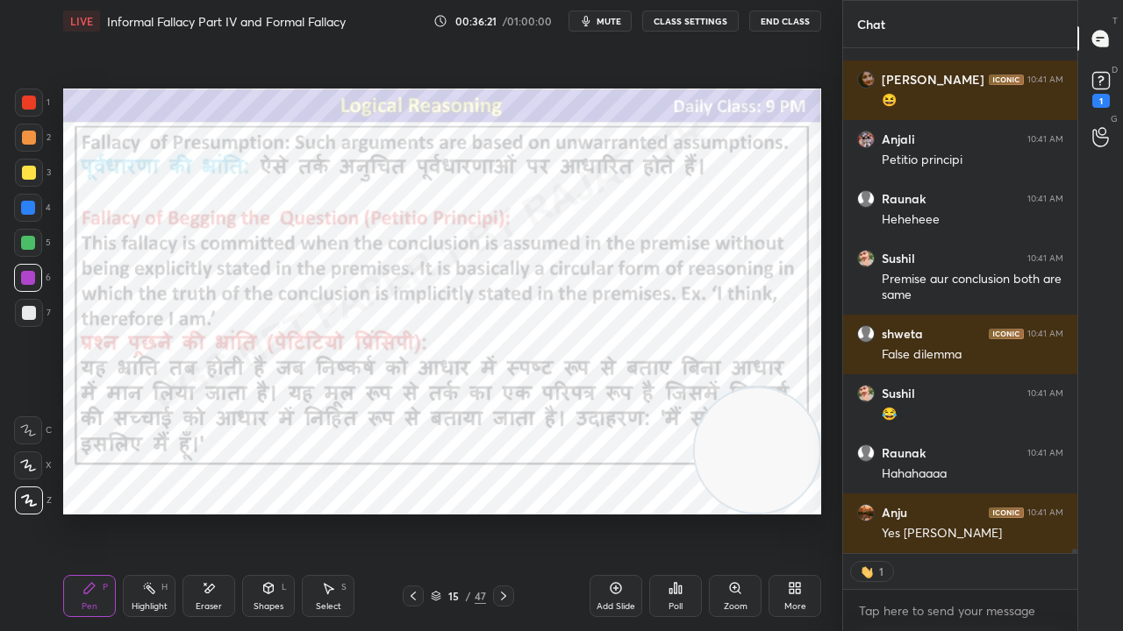
click at [25, 103] on div at bounding box center [29, 103] width 14 height 14
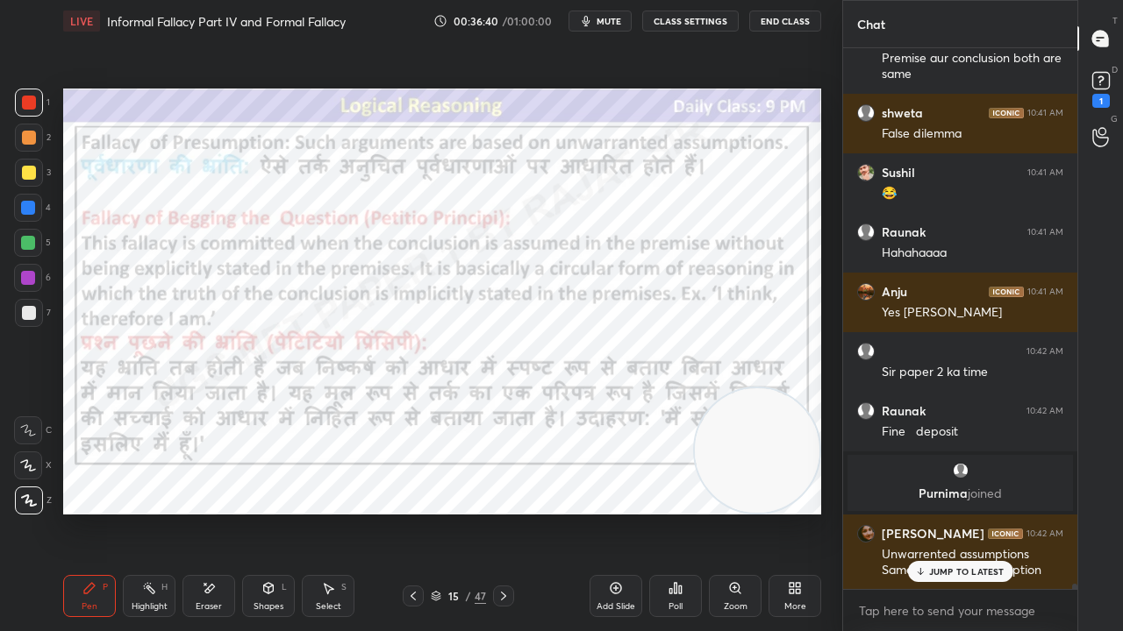
scroll to position [56339, 0]
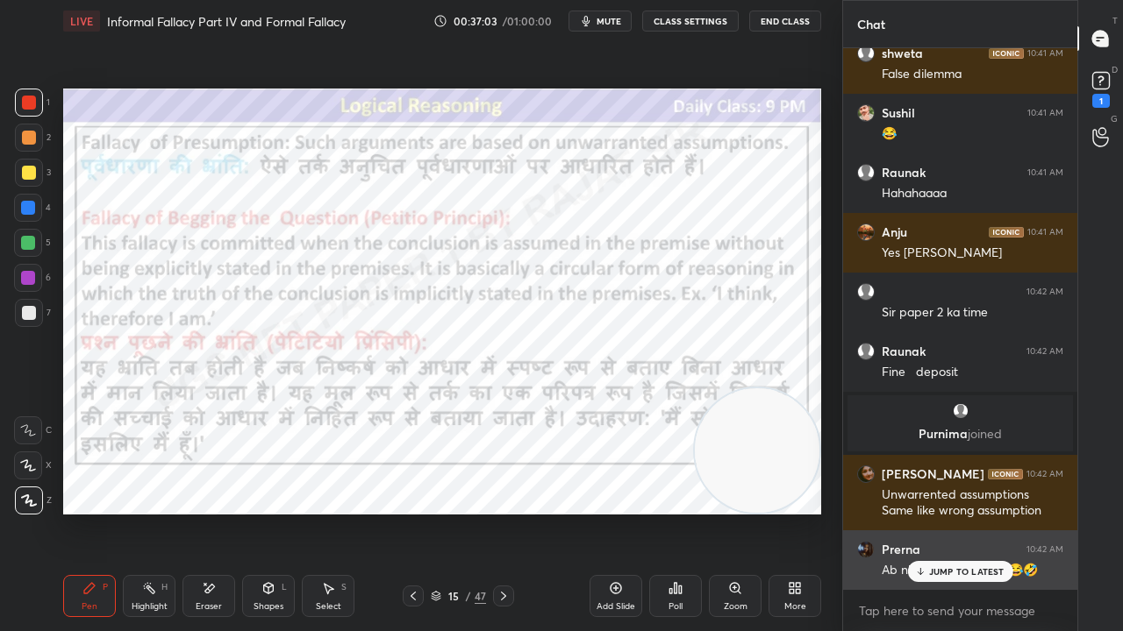
drag, startPoint x: 961, startPoint y: 575, endPoint x: 914, endPoint y: 560, distance: 49.9
click at [960, 512] on p "JUMP TO LATEST" at bounding box center [966, 572] width 75 height 11
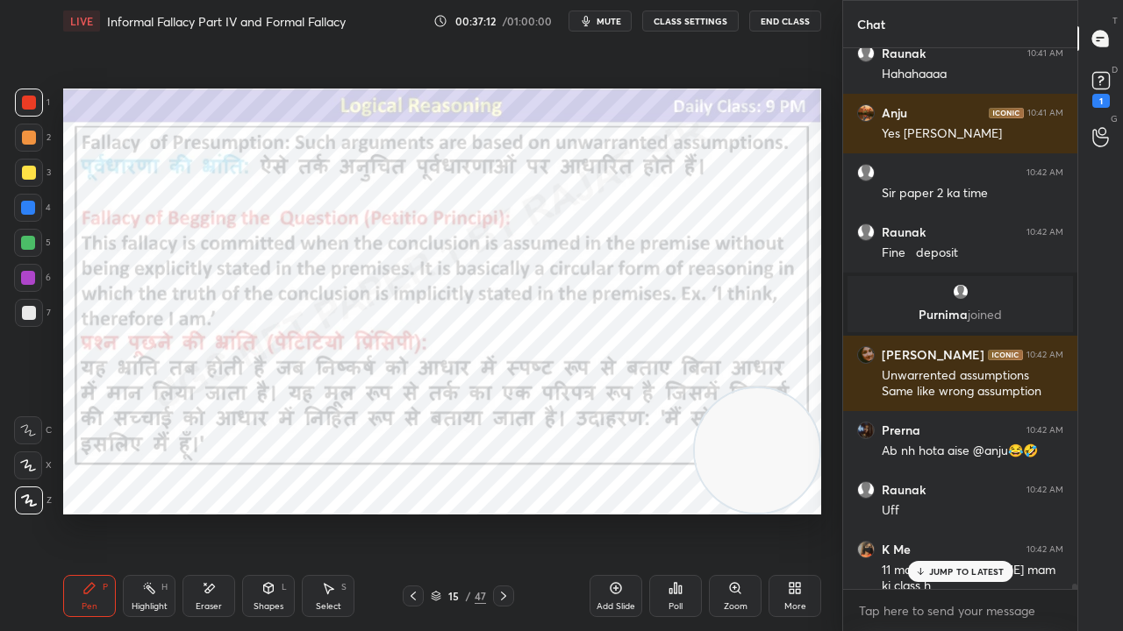
scroll to position [56518, 0]
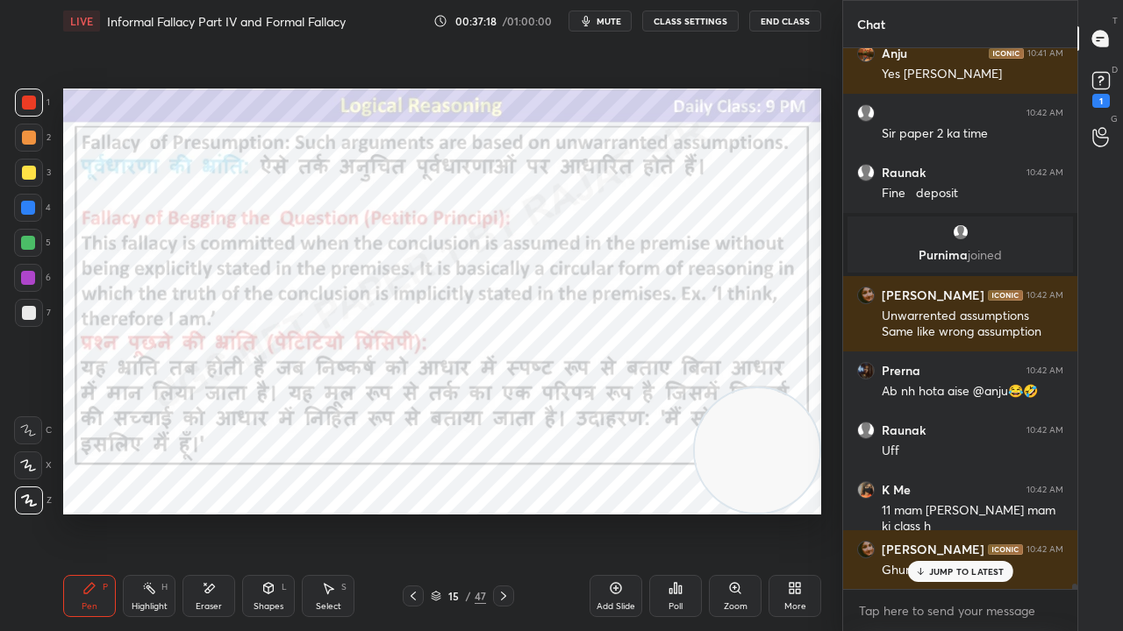
drag, startPoint x: 31, startPoint y: 273, endPoint x: 56, endPoint y: 268, distance: 26.0
click at [32, 272] on div at bounding box center [28, 278] width 14 height 14
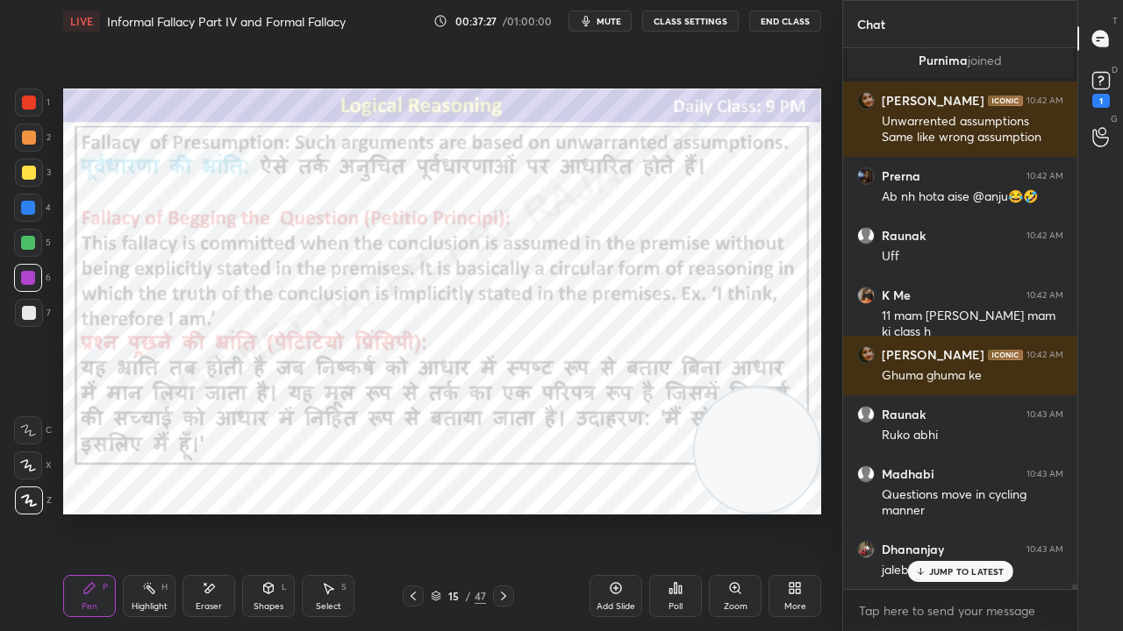
scroll to position [56776, 0]
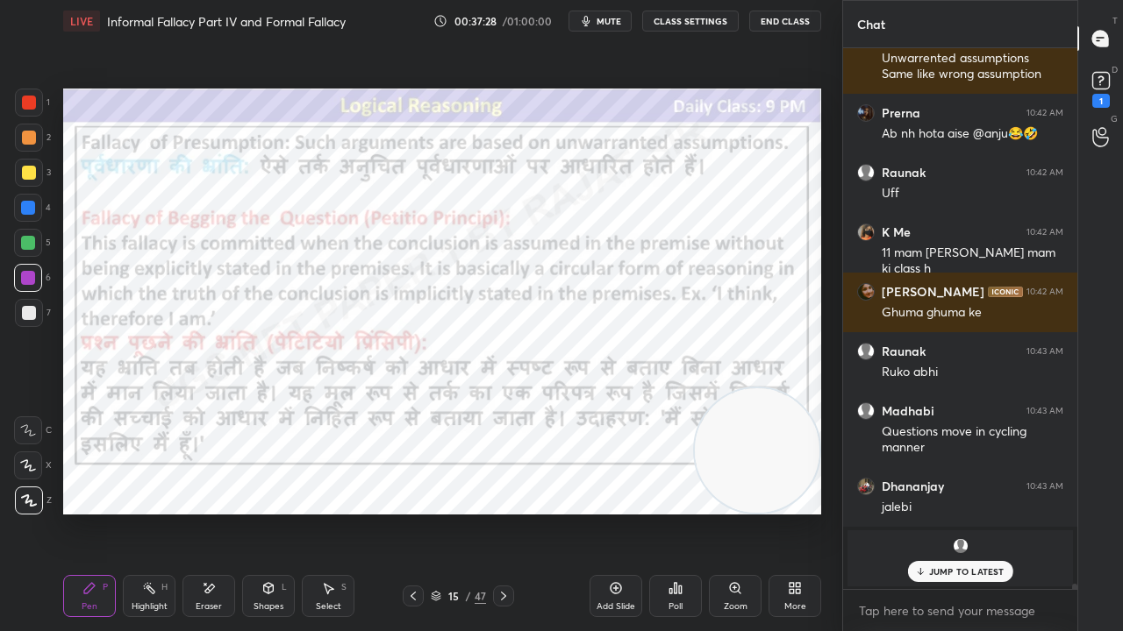
drag, startPoint x: 967, startPoint y: 571, endPoint x: 952, endPoint y: 571, distance: 14.9
click at [967, 512] on p "JUMP TO LATEST" at bounding box center [966, 572] width 75 height 11
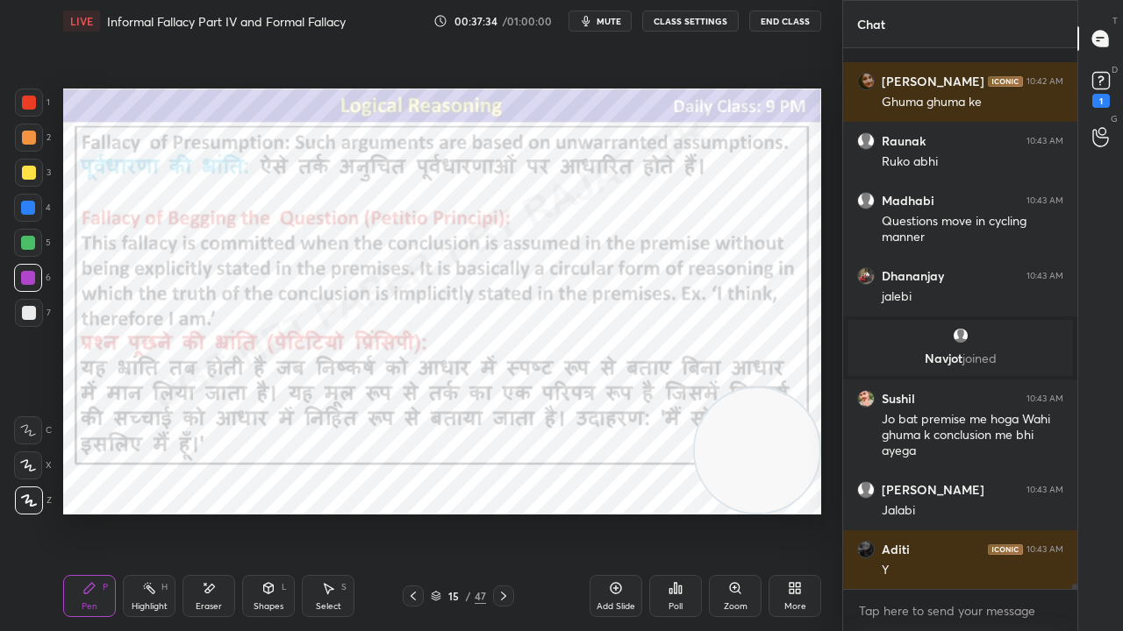
scroll to position [57062, 0]
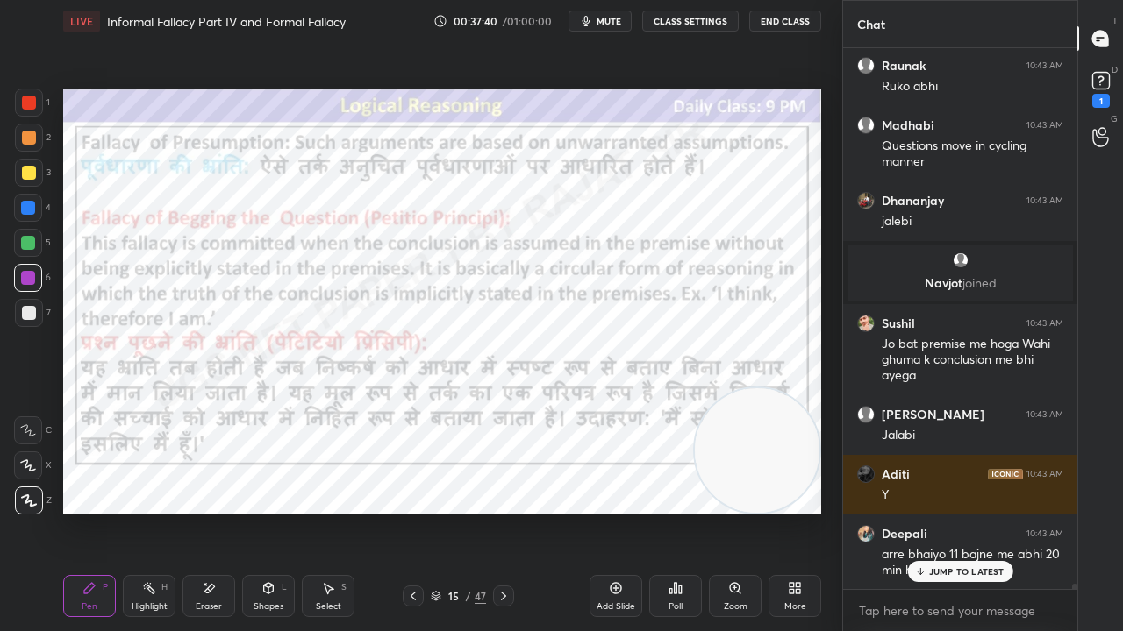
drag, startPoint x: 450, startPoint y: 598, endPoint x: 475, endPoint y: 523, distance: 79.6
click at [449, 512] on div "15" at bounding box center [454, 596] width 18 height 11
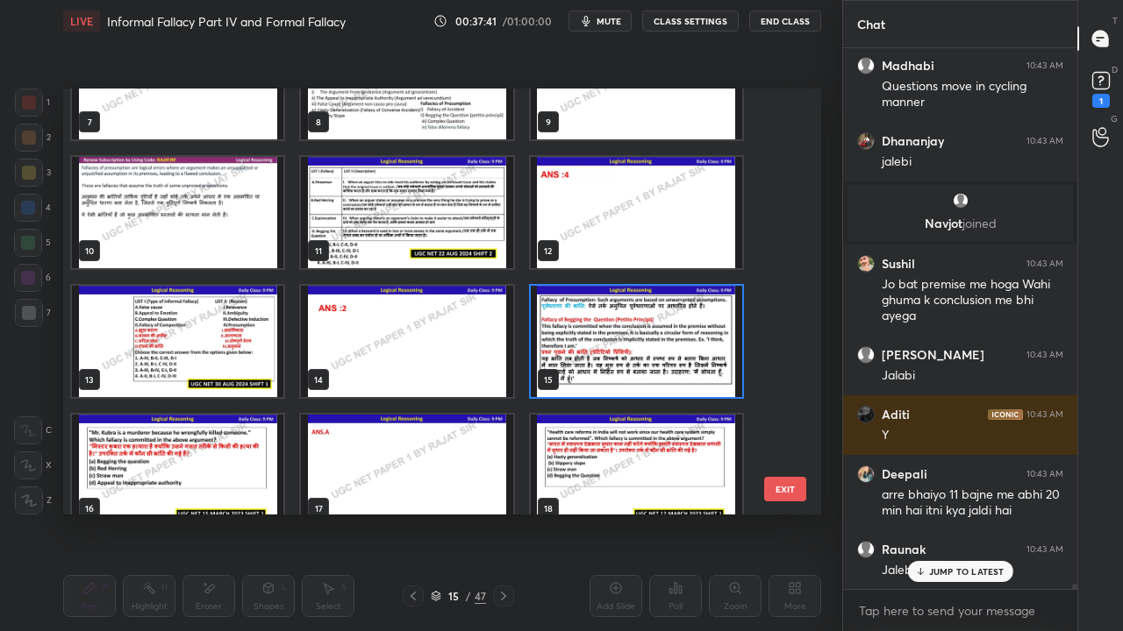
scroll to position [57181, 0]
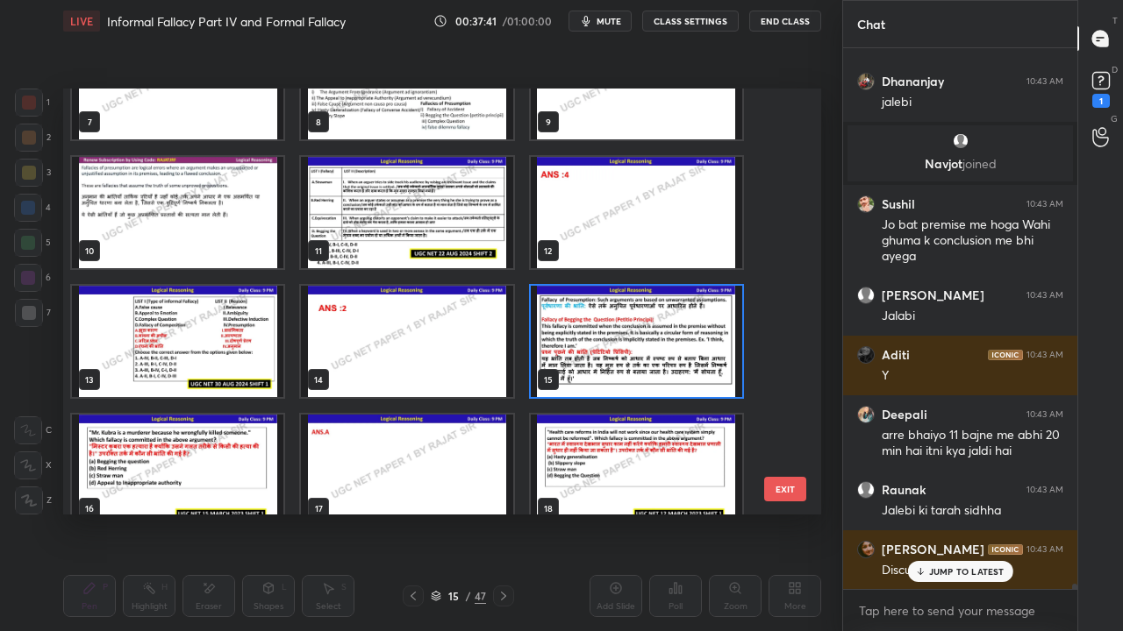
click at [608, 356] on img "grid" at bounding box center [636, 341] width 211 height 111
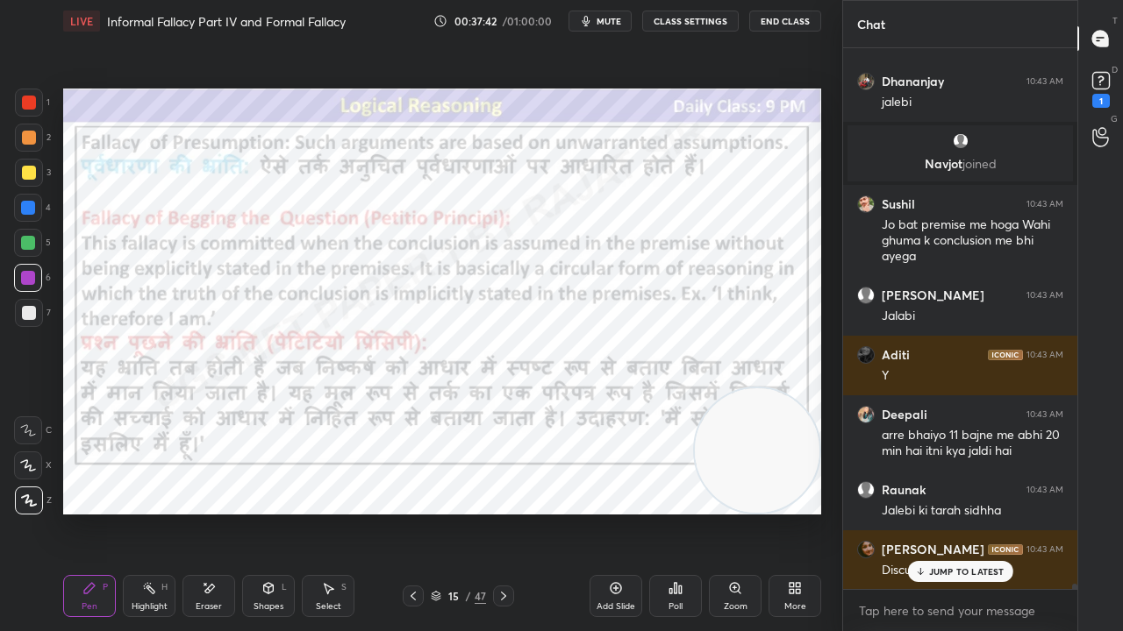
click at [608, 357] on img "grid" at bounding box center [636, 341] width 211 height 111
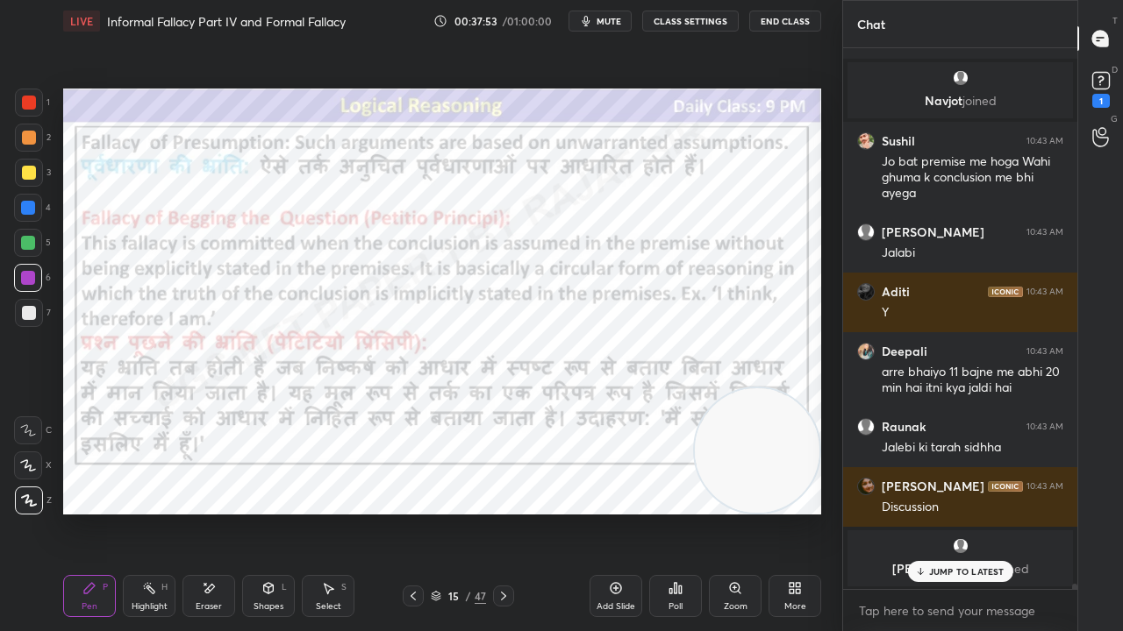
scroll to position [57304, 0]
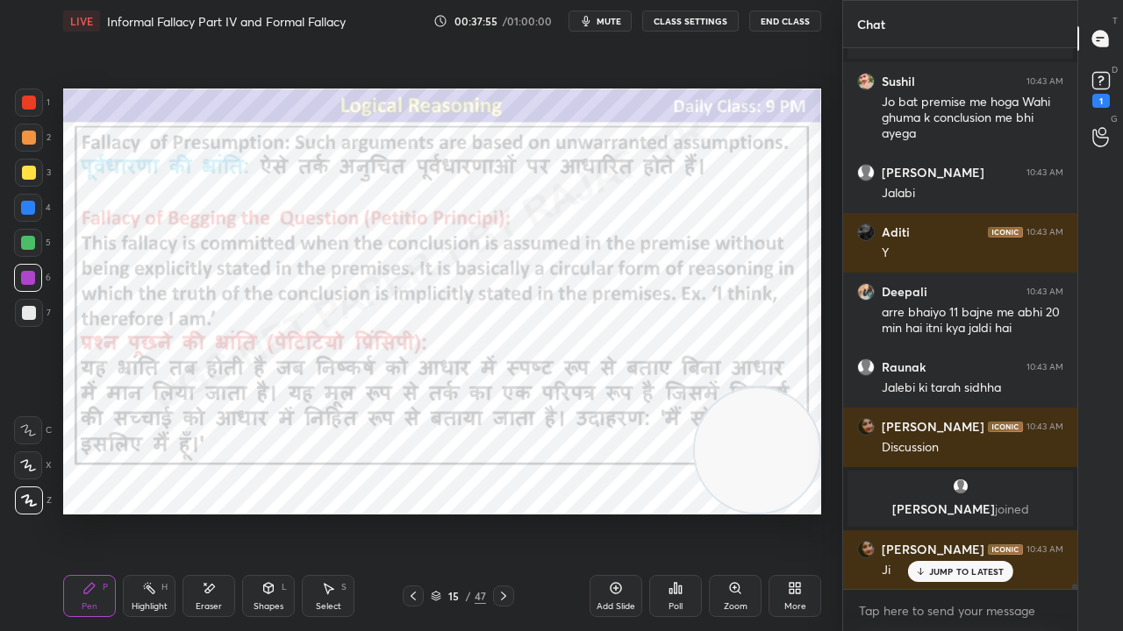
click at [461, 512] on div "15 / 47" at bounding box center [458, 597] width 55 height 16
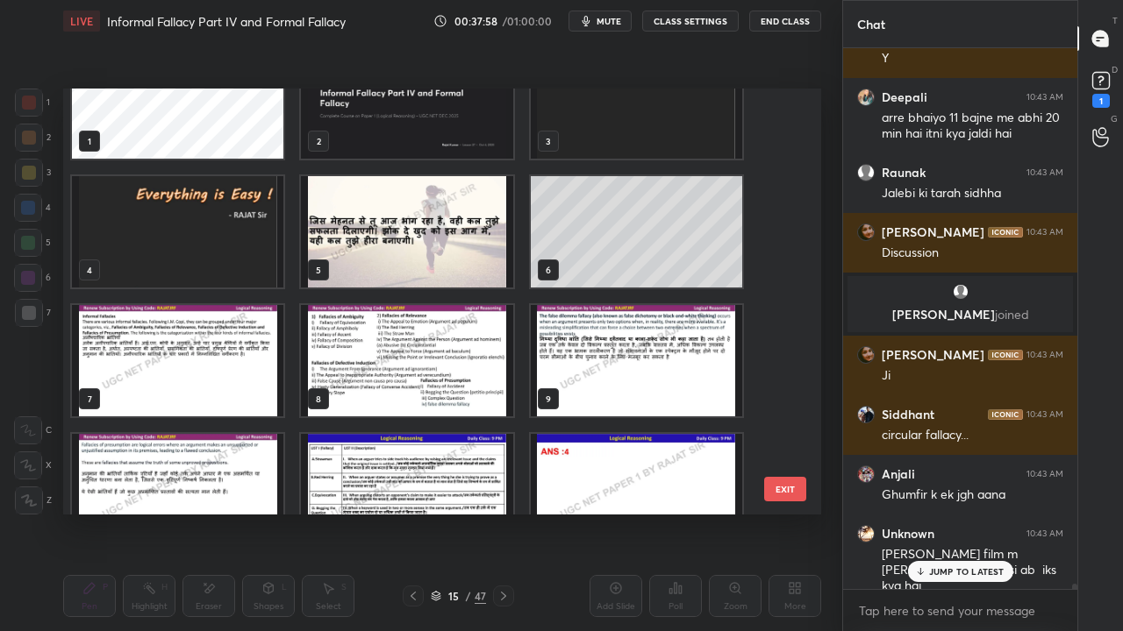
scroll to position [50, 0]
click at [148, 335] on img "grid" at bounding box center [177, 360] width 211 height 111
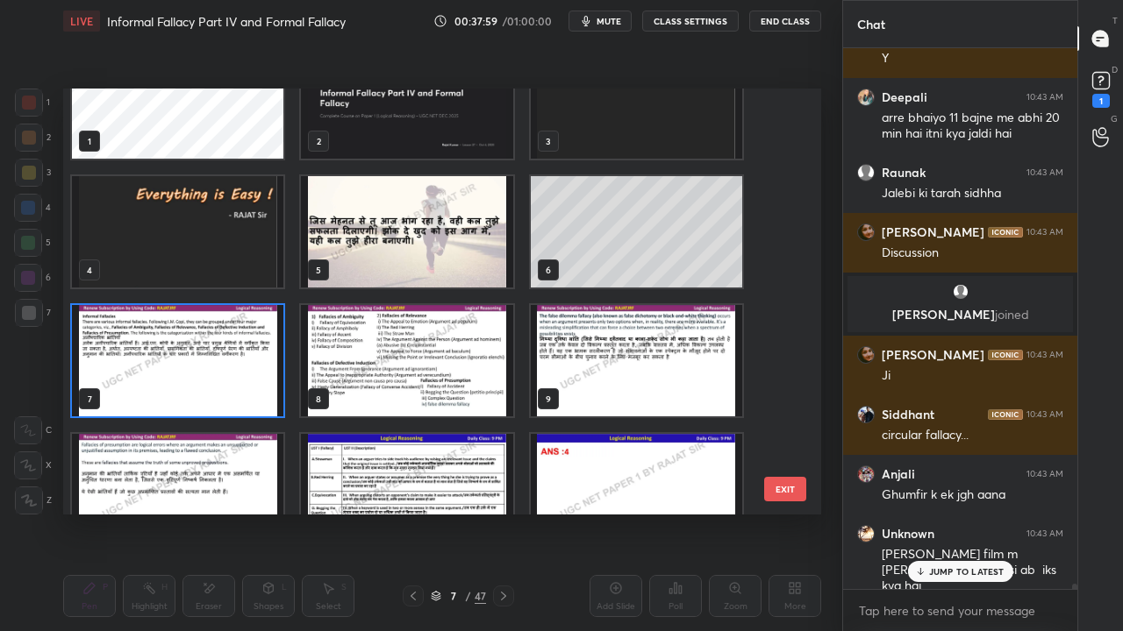
click at [149, 333] on img "grid" at bounding box center [177, 360] width 211 height 111
click at [150, 333] on img "grid" at bounding box center [177, 360] width 211 height 111
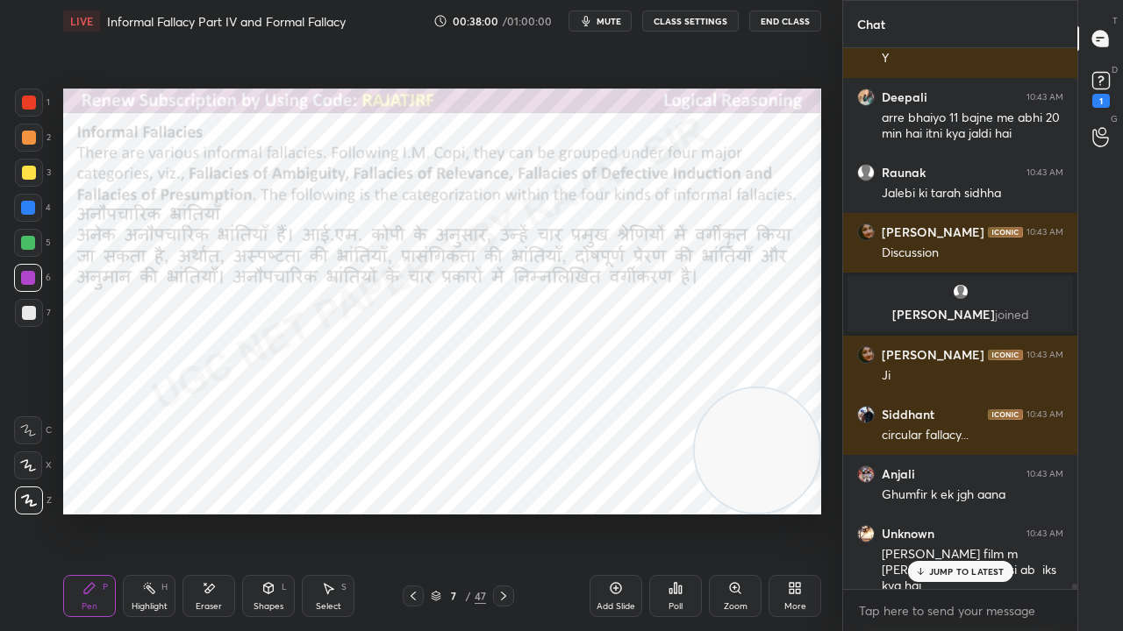
click at [509, 512] on icon at bounding box center [503, 596] width 14 height 14
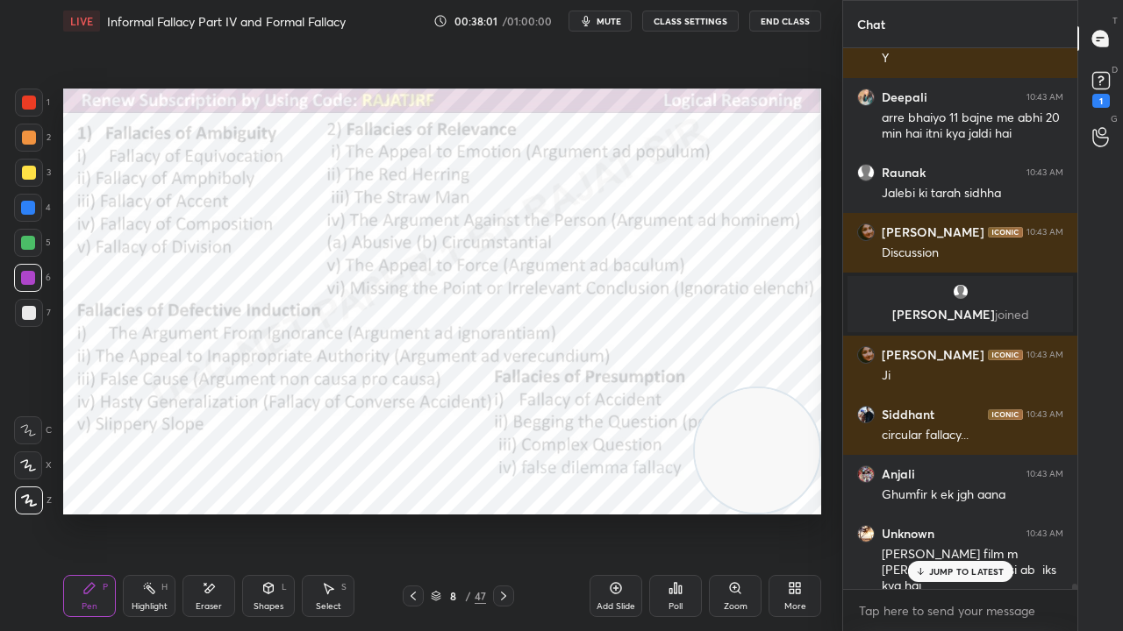
click at [509, 512] on icon at bounding box center [503, 596] width 14 height 14
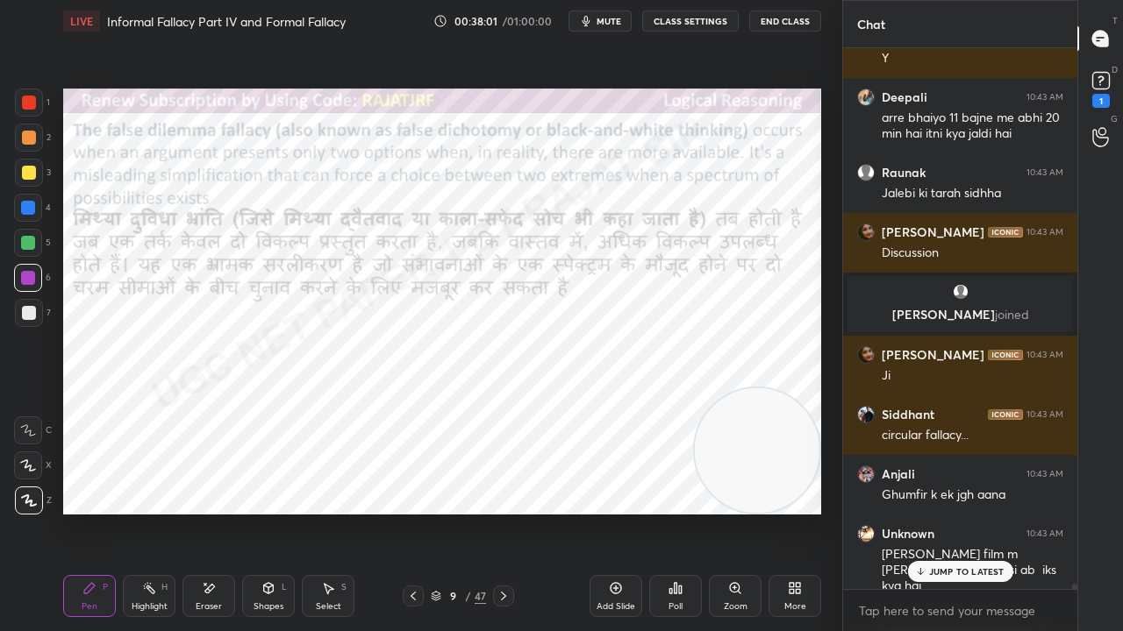
click at [509, 512] on icon at bounding box center [503, 596] width 14 height 14
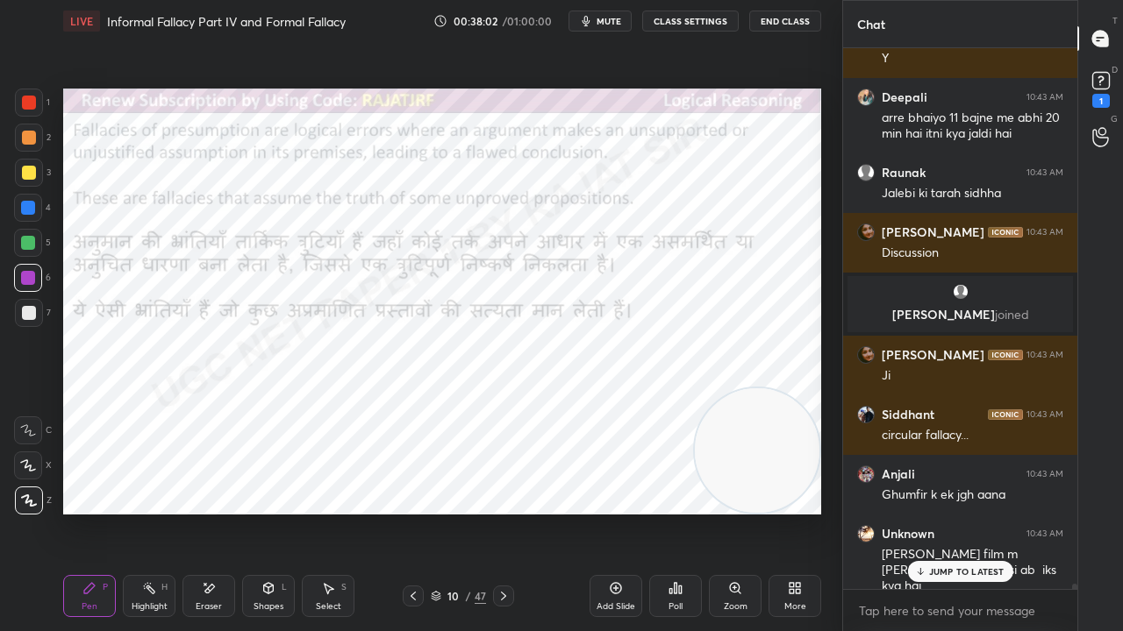
scroll to position [57574, 0]
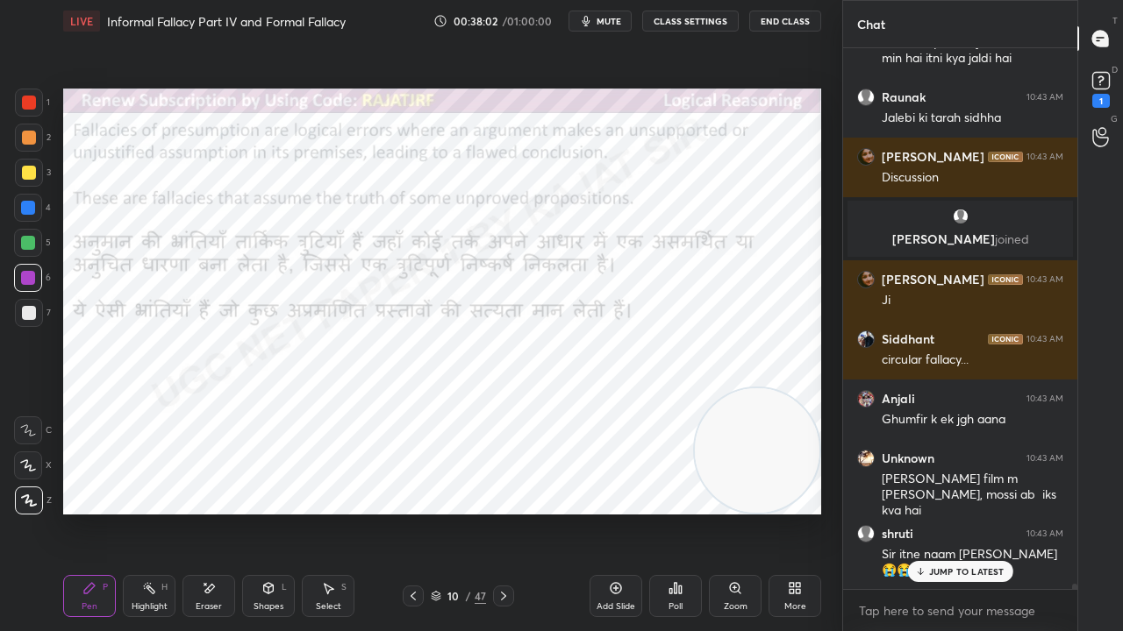
click at [509, 512] on icon at bounding box center [503, 596] width 14 height 14
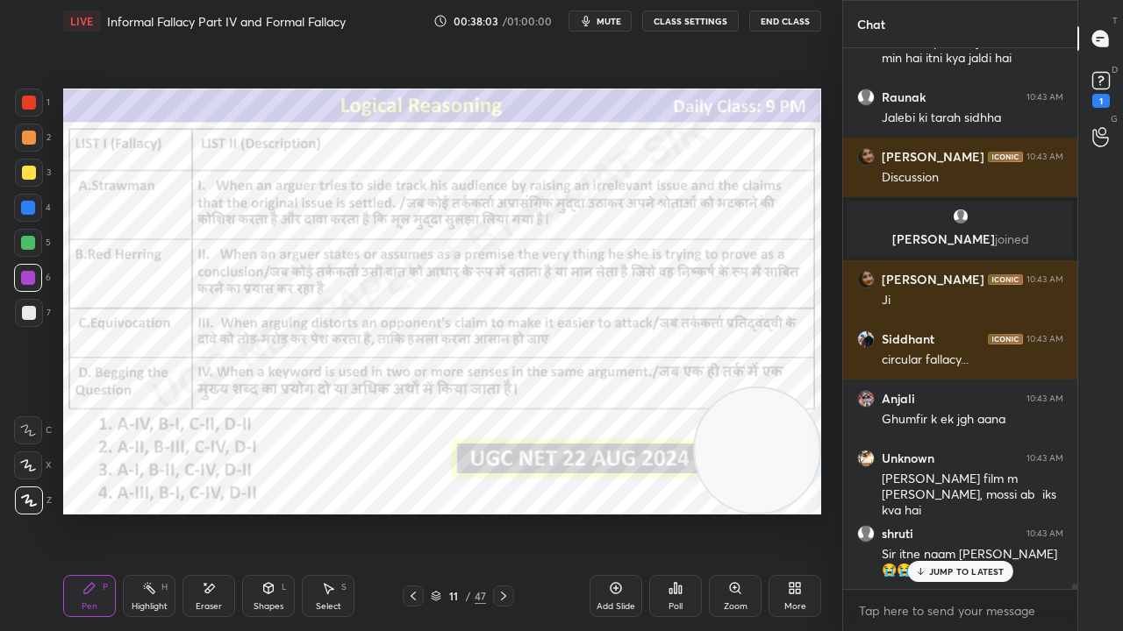
click at [509, 512] on icon at bounding box center [503, 596] width 14 height 14
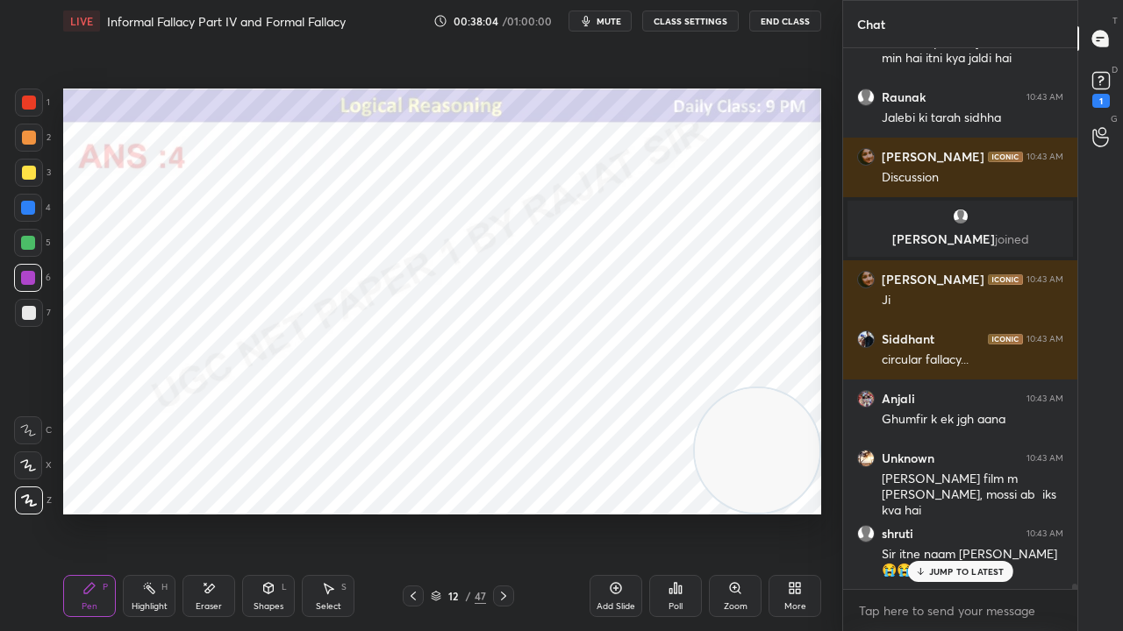
click at [509, 512] on icon at bounding box center [503, 596] width 14 height 14
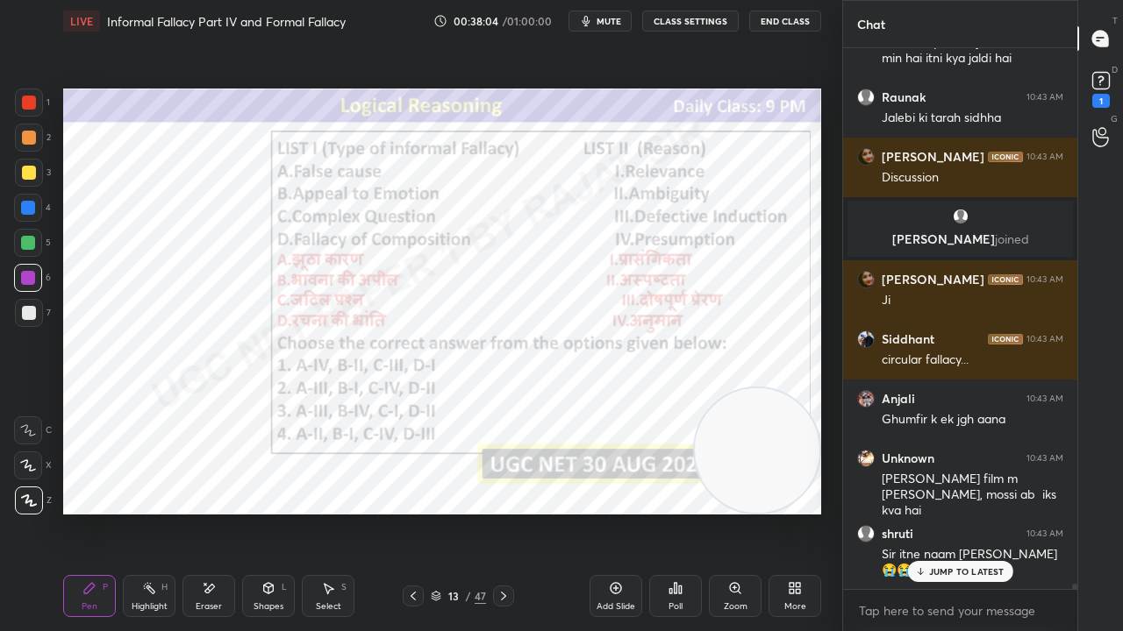
click at [509, 512] on icon at bounding box center [503, 596] width 14 height 14
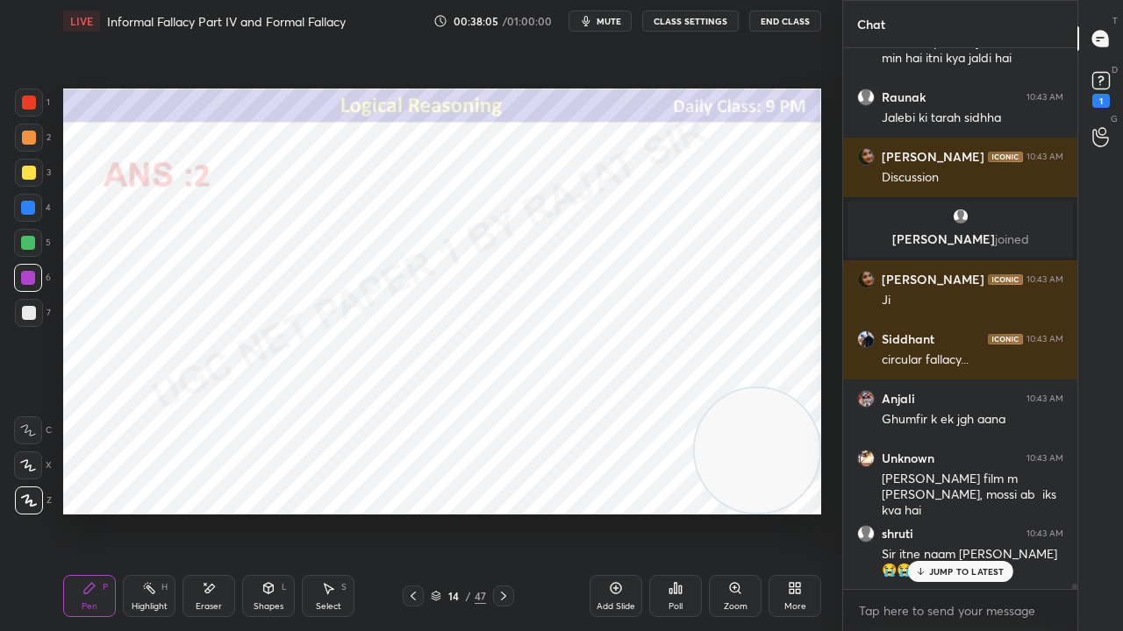
click at [509, 512] on icon at bounding box center [503, 596] width 14 height 14
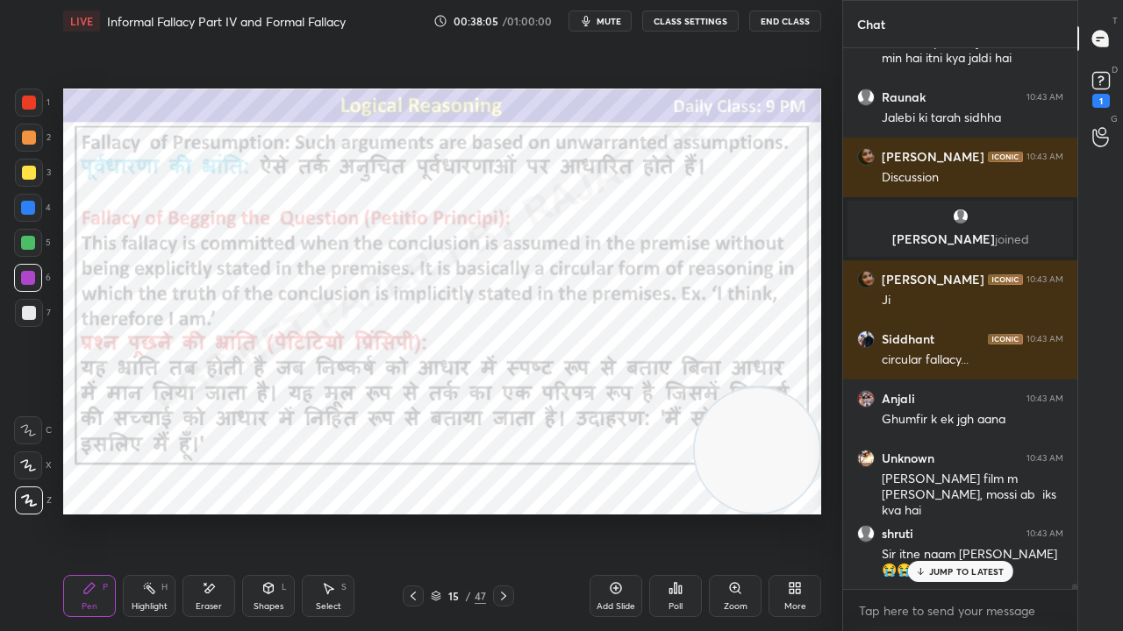
click at [510, 512] on div at bounding box center [503, 596] width 21 height 21
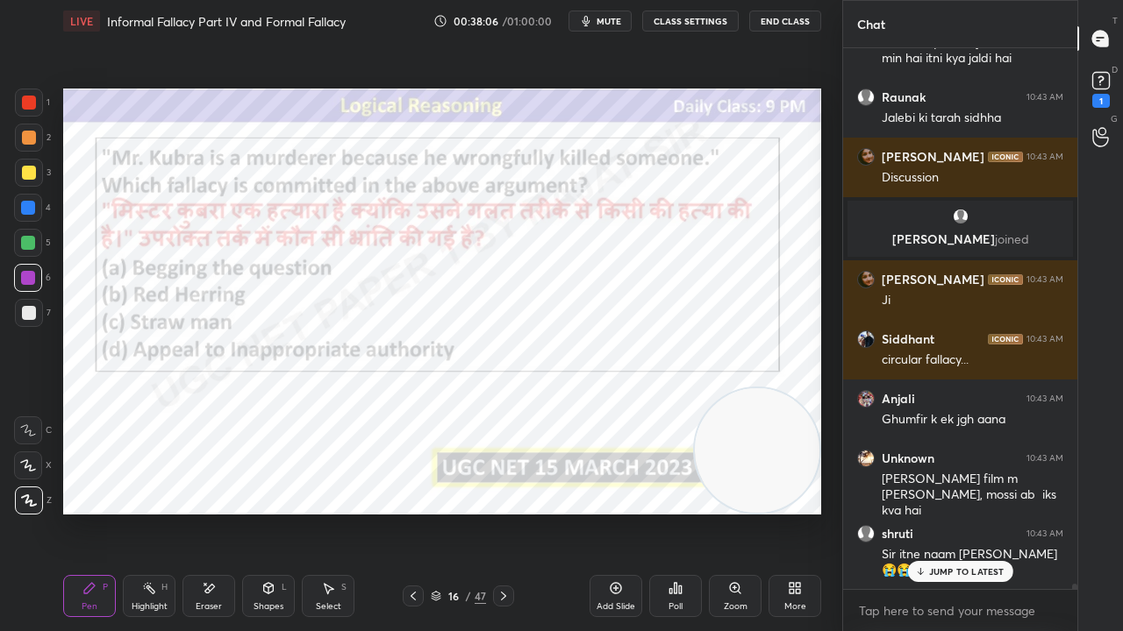
scroll to position [57633, 0]
click at [450, 512] on div "16" at bounding box center [454, 596] width 18 height 11
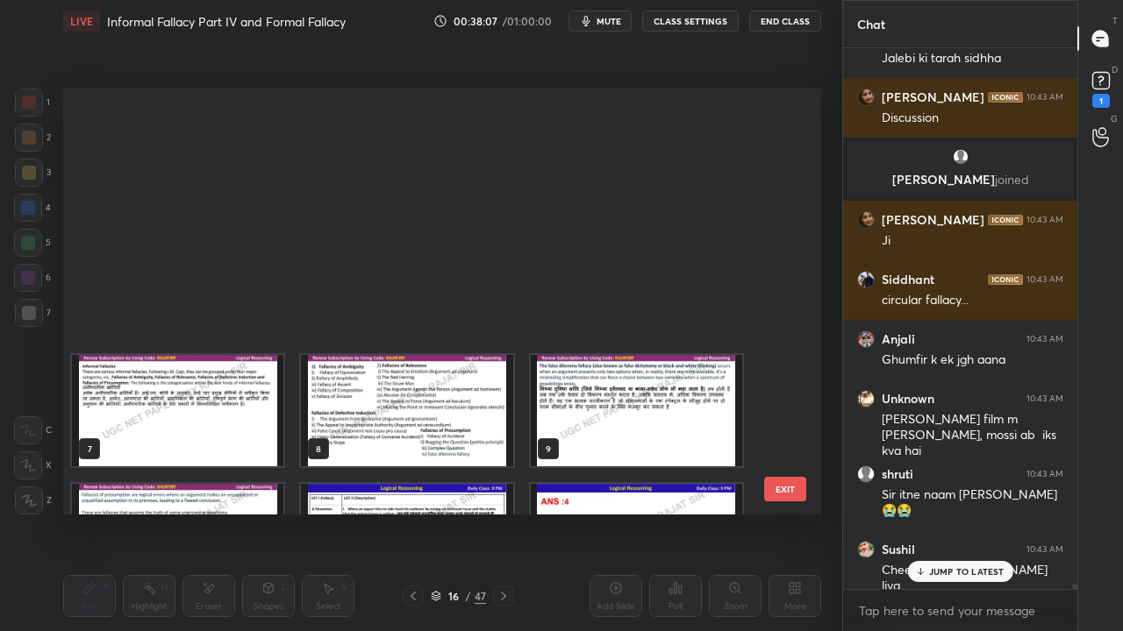
scroll to position [347, 0]
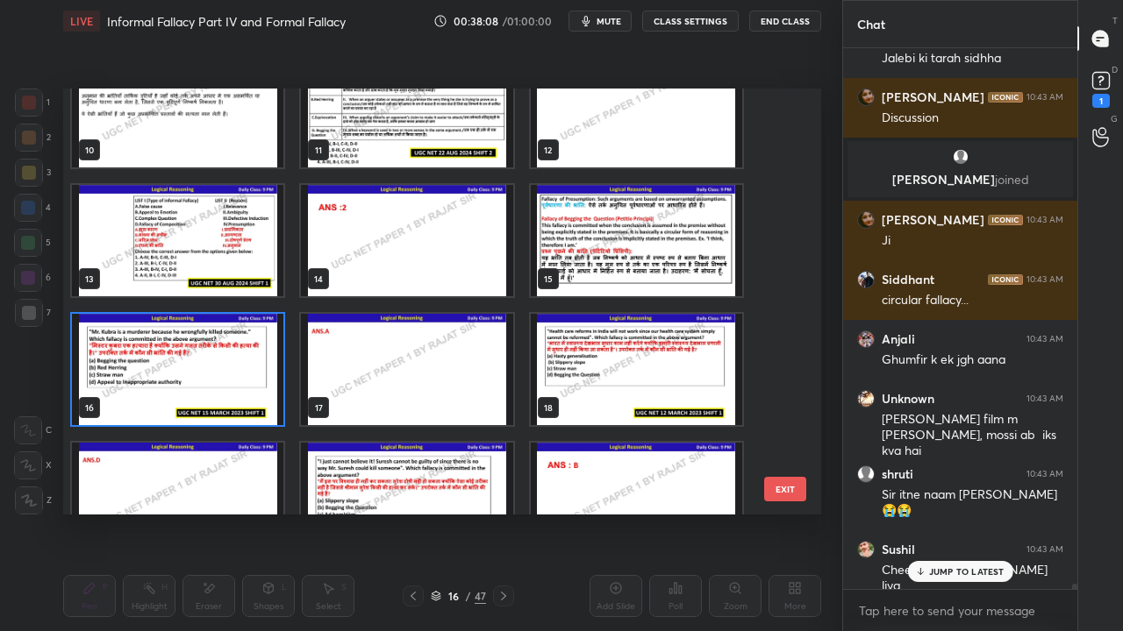
click at [603, 214] on img "grid" at bounding box center [636, 240] width 211 height 111
click at [603, 216] on img "grid" at bounding box center [636, 240] width 211 height 111
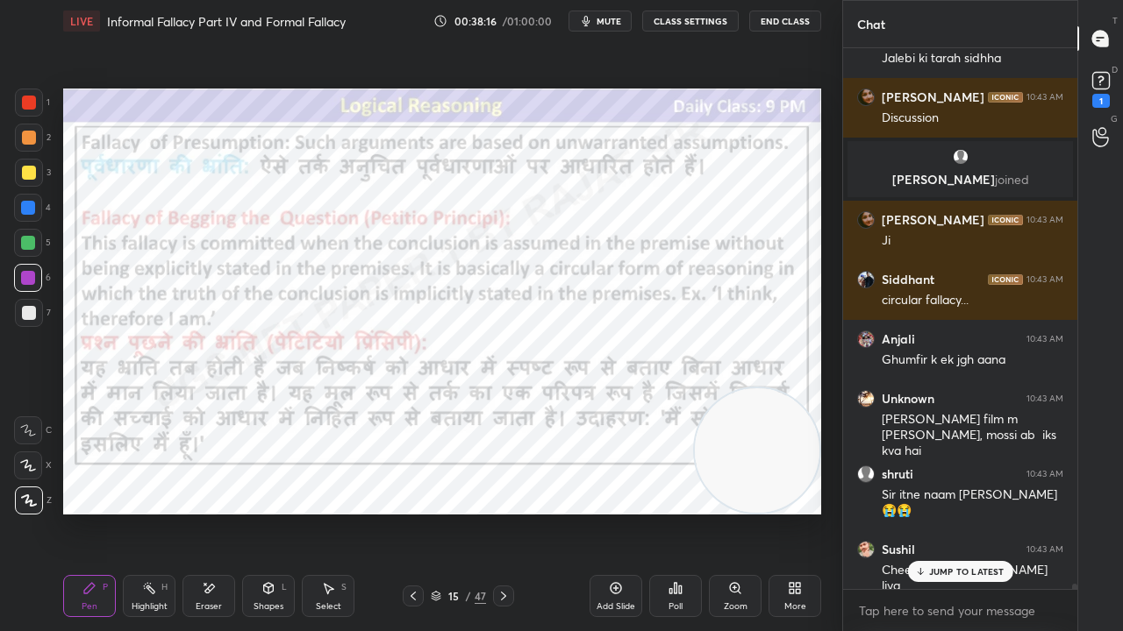
drag, startPoint x: 459, startPoint y: 598, endPoint x: 476, endPoint y: 546, distance: 55.5
click at [459, 512] on div "15" at bounding box center [454, 596] width 18 height 11
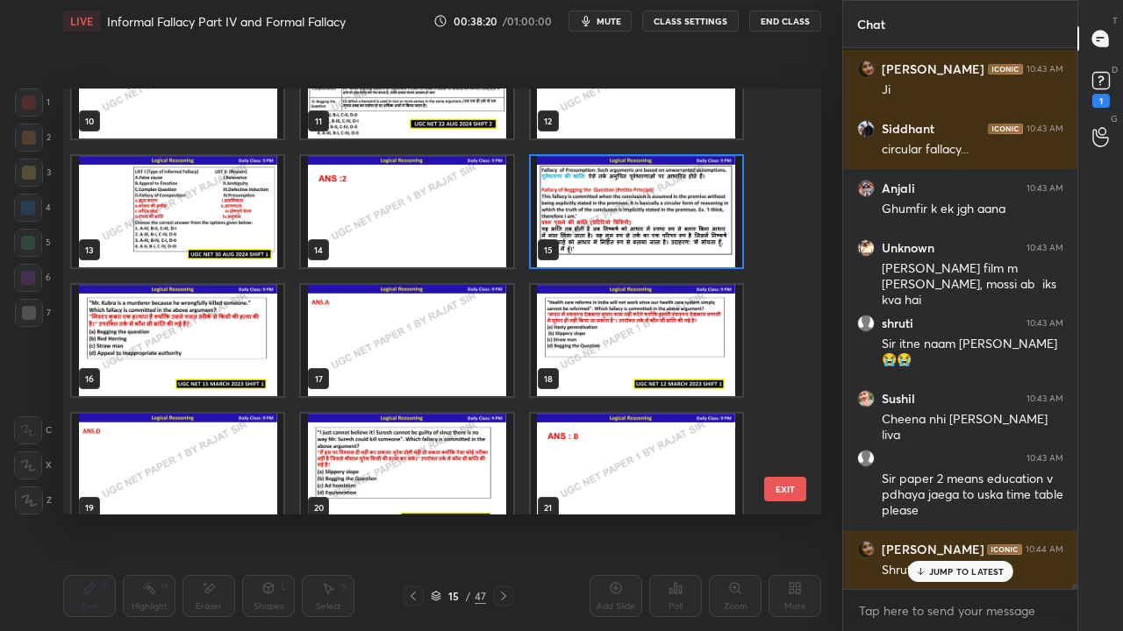
click at [625, 338] on img "grid" at bounding box center [636, 340] width 211 height 111
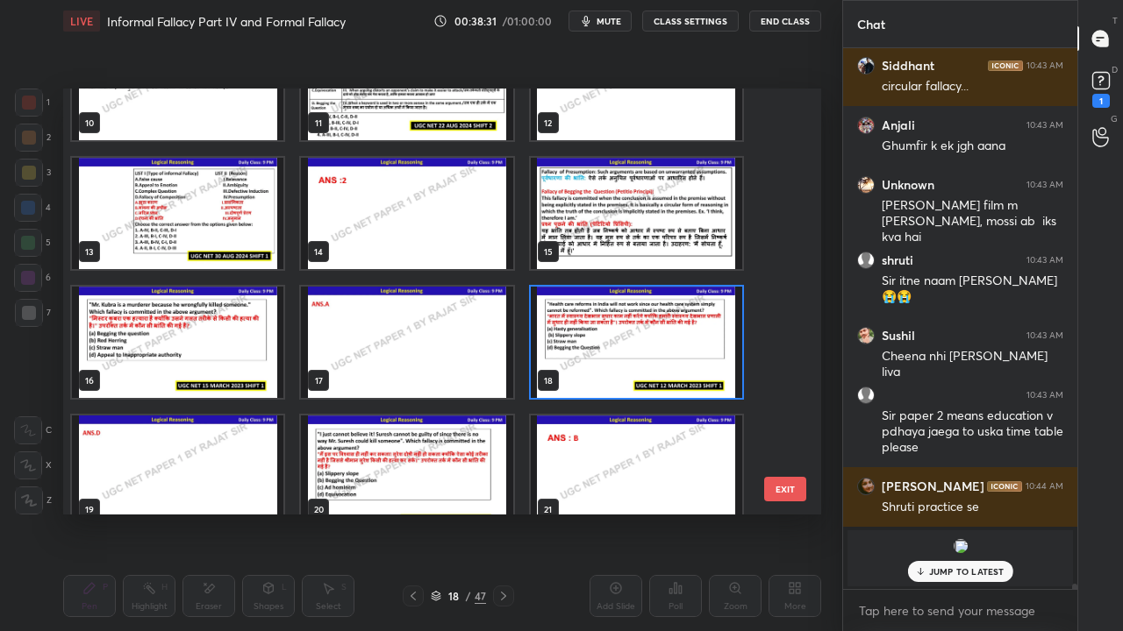
click at [179, 312] on img "grid" at bounding box center [177, 342] width 211 height 111
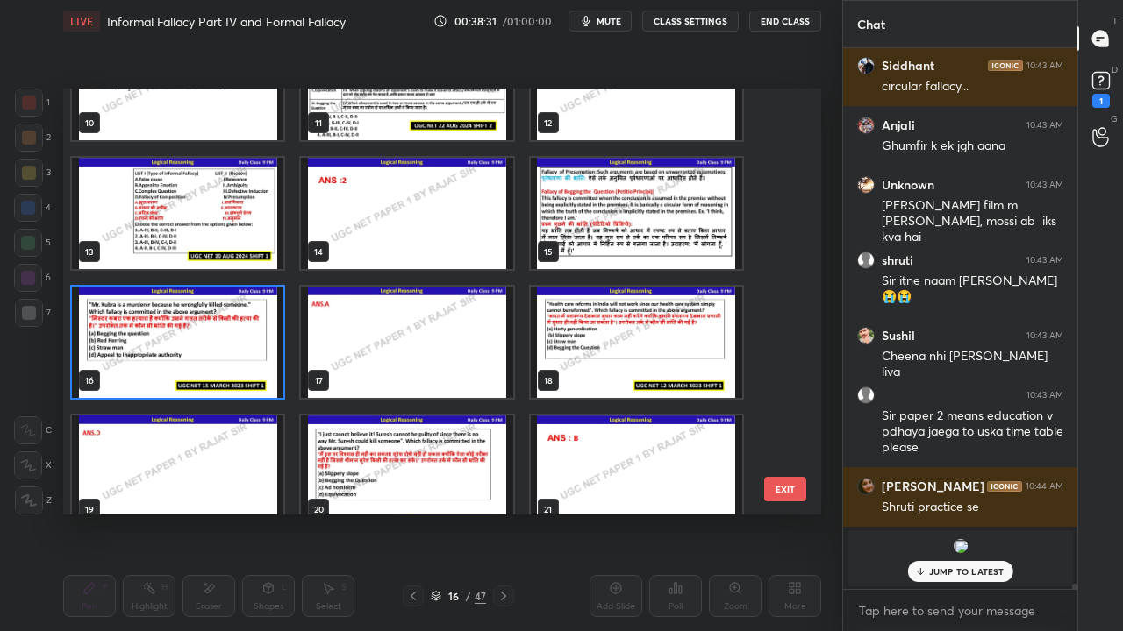
click at [179, 312] on img "grid" at bounding box center [177, 342] width 211 height 111
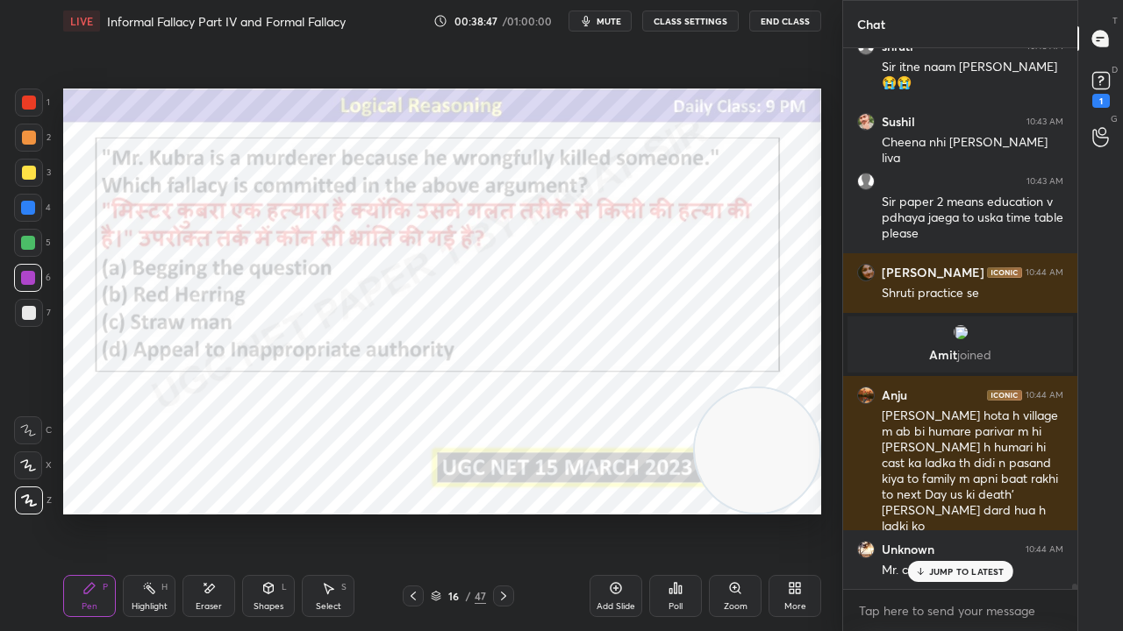
click at [30, 204] on div at bounding box center [28, 208] width 14 height 14
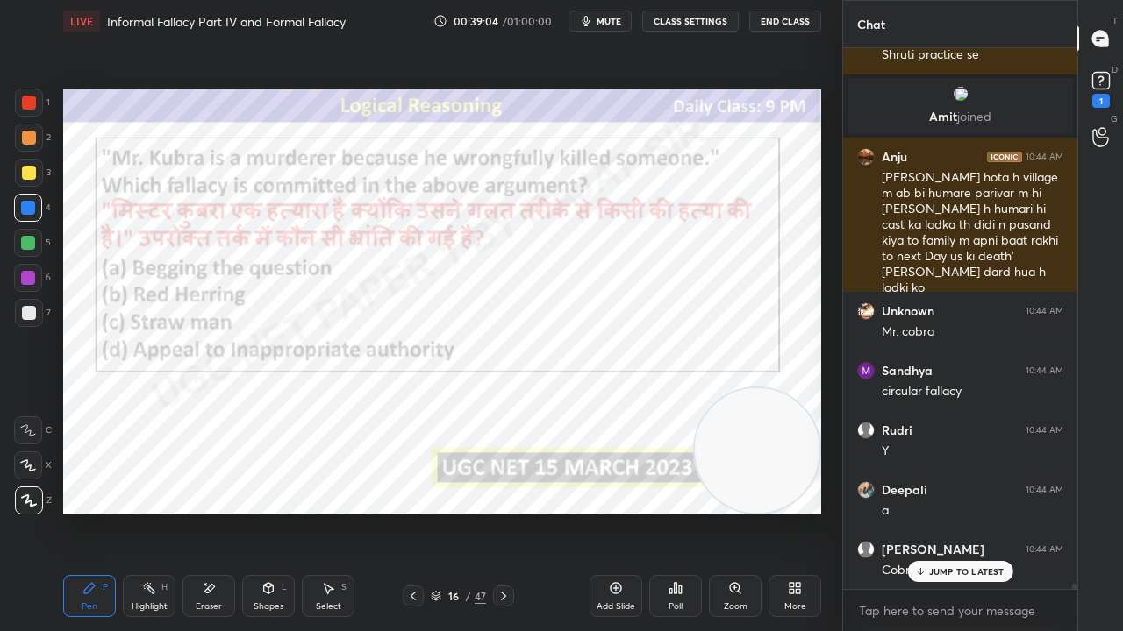
scroll to position [58360, 0]
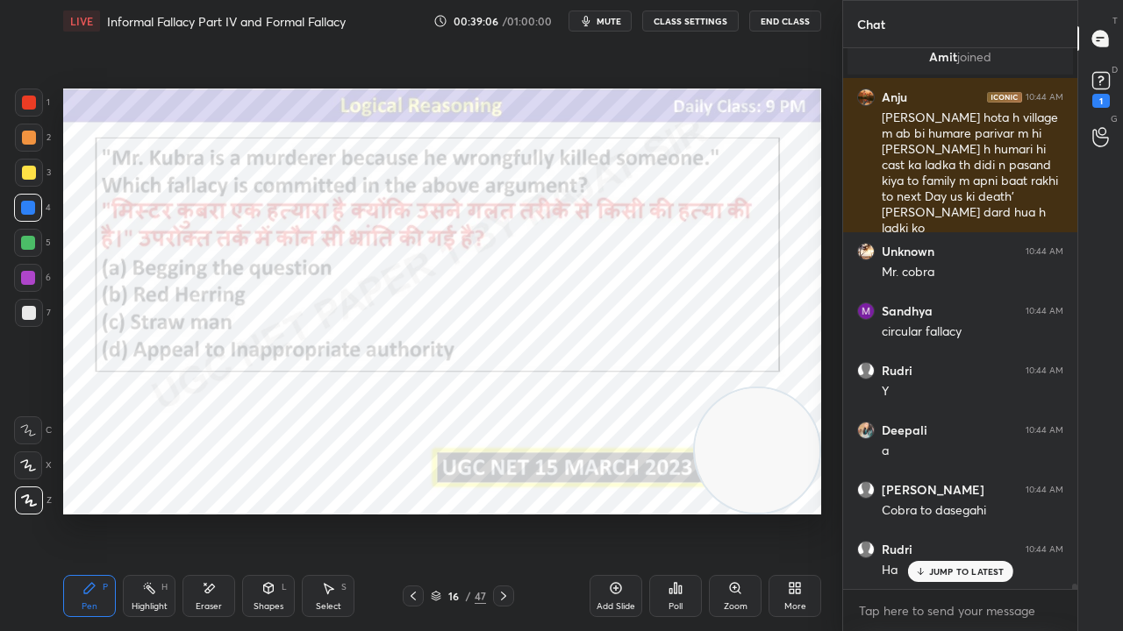
click at [30, 103] on div at bounding box center [29, 103] width 14 height 14
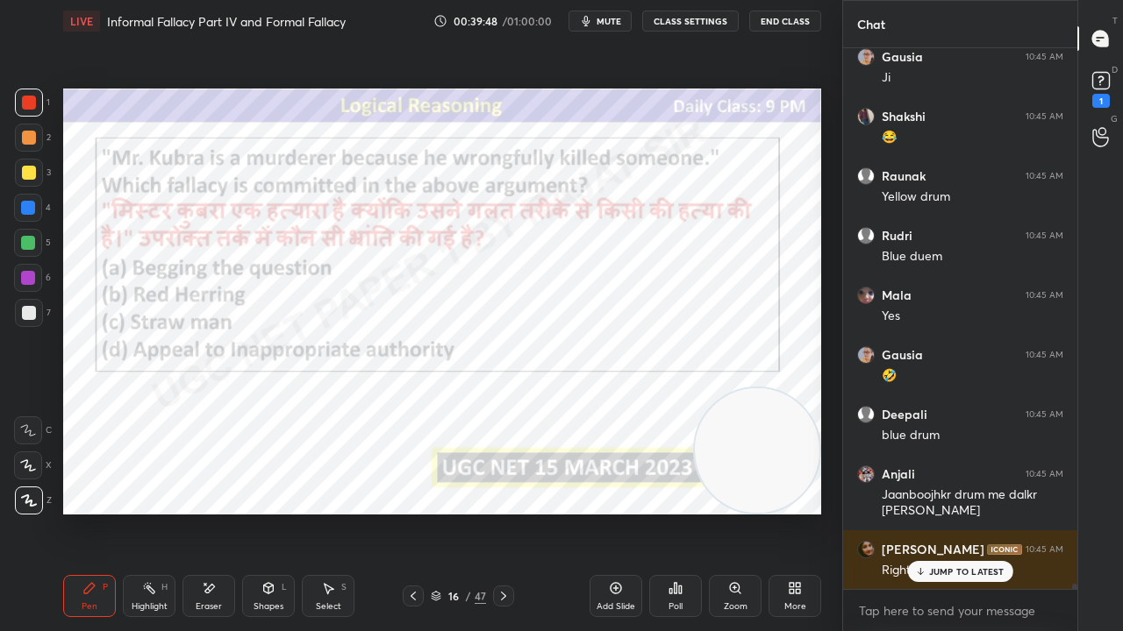
scroll to position [59747, 0]
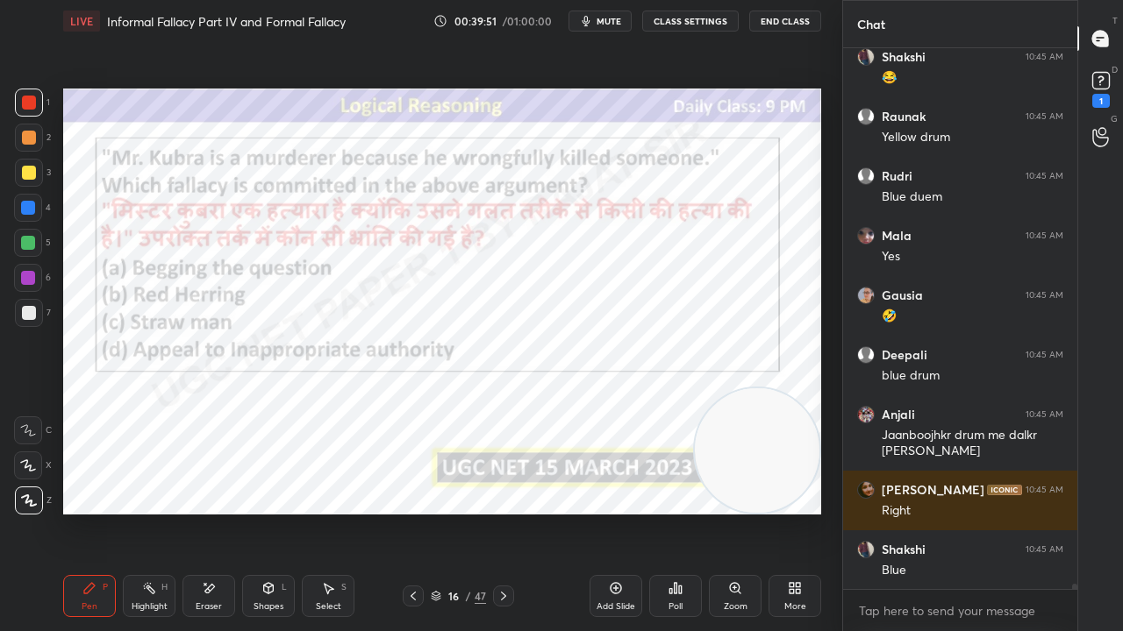
drag, startPoint x: 465, startPoint y: 598, endPoint x: 484, endPoint y: 532, distance: 68.6
click at [464, 512] on div "16 / 47" at bounding box center [458, 597] width 55 height 16
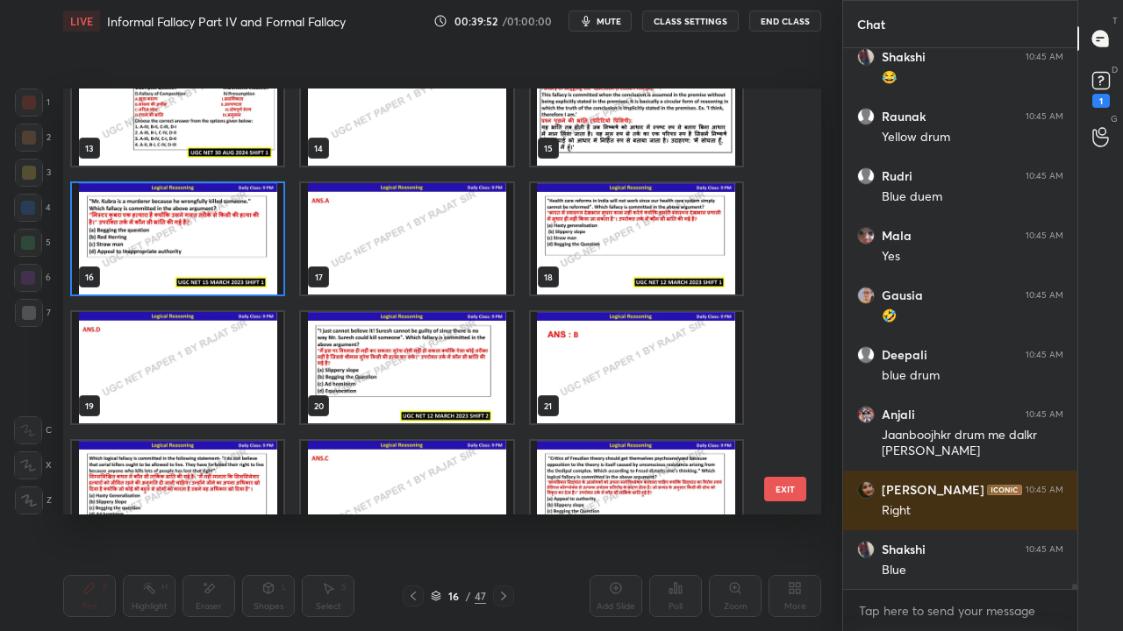
scroll to position [560, 0]
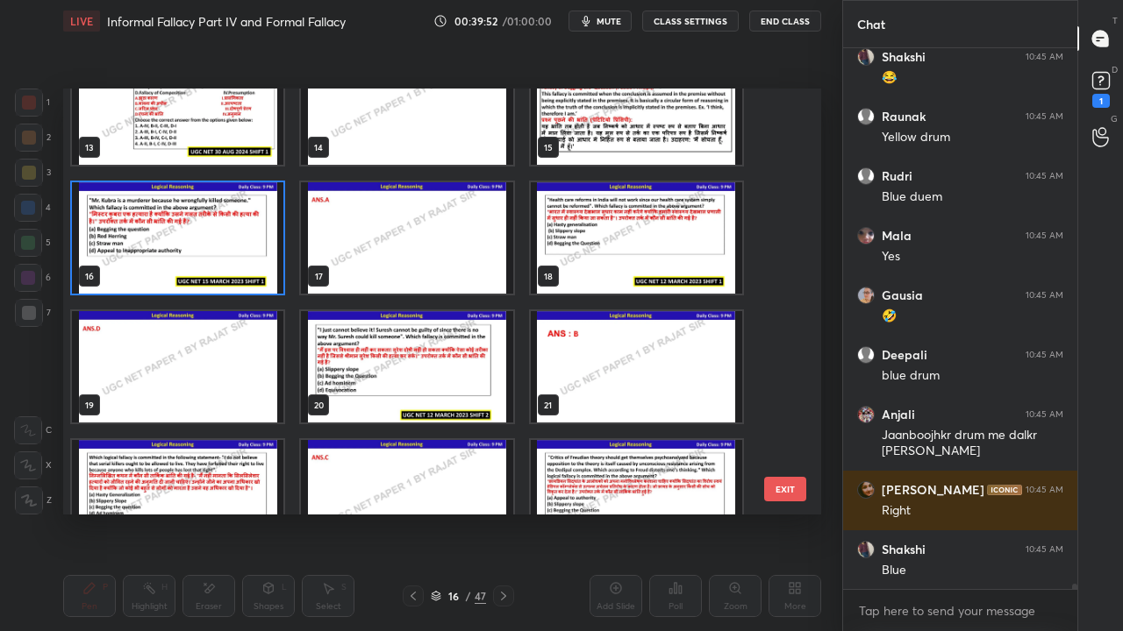
click at [606, 258] on img "grid" at bounding box center [636, 237] width 211 height 111
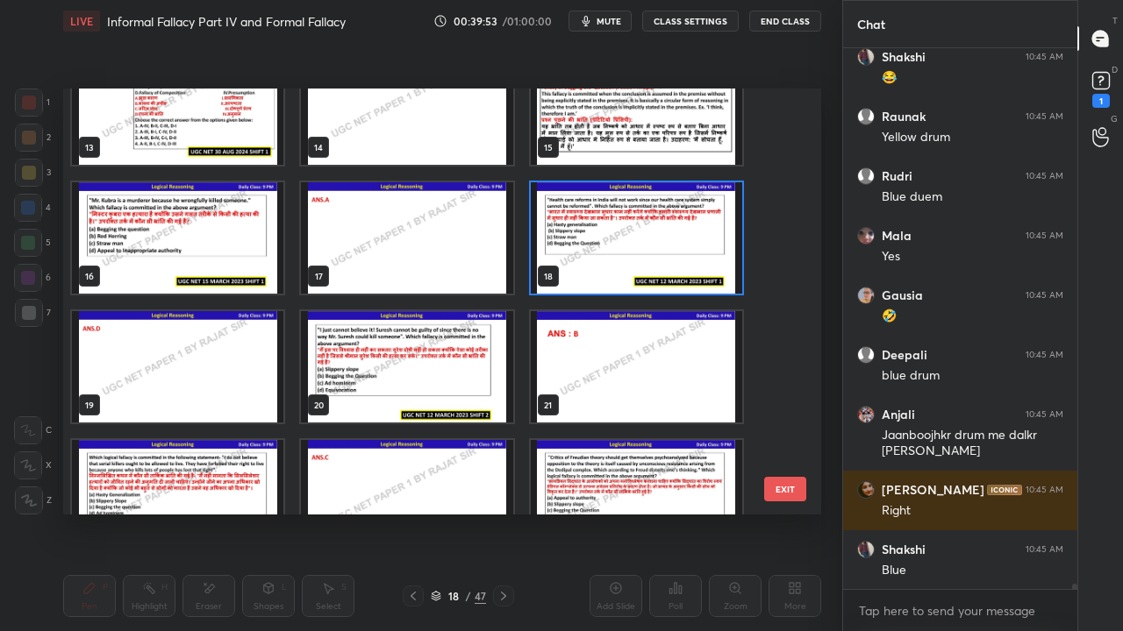
click at [606, 258] on img "grid" at bounding box center [636, 237] width 211 height 111
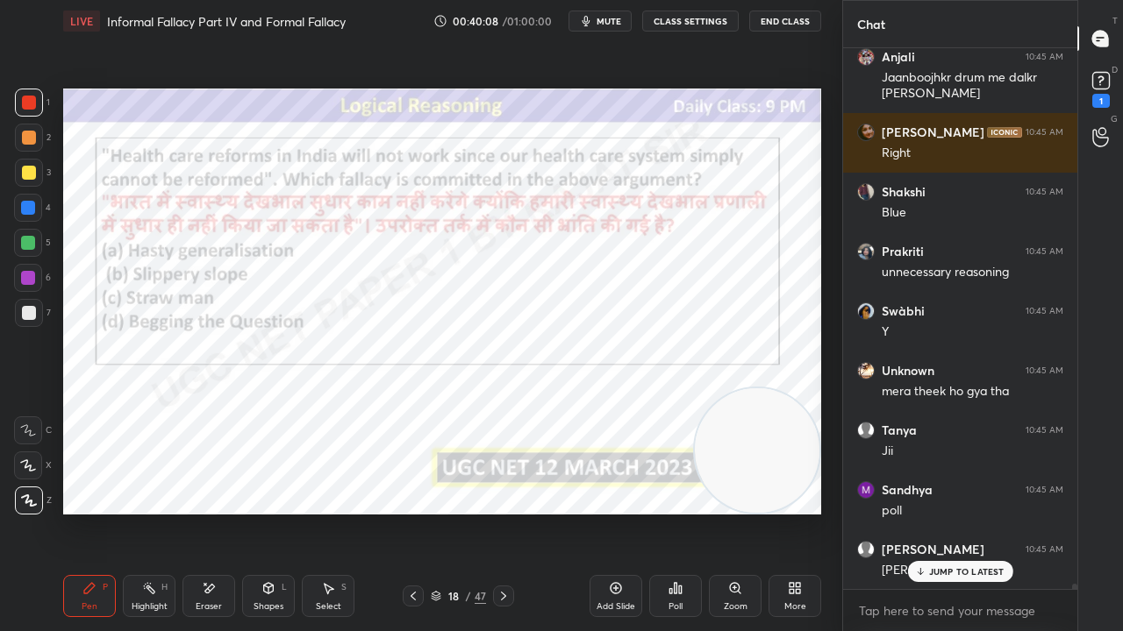
scroll to position [60165, 0]
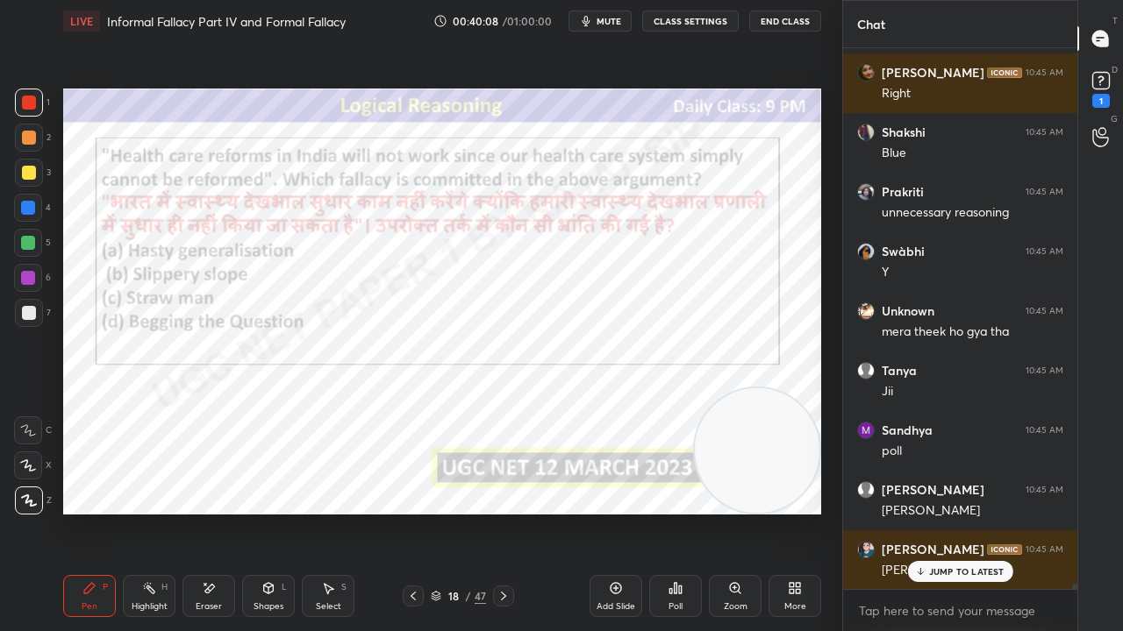
click at [28, 203] on div at bounding box center [28, 208] width 14 height 14
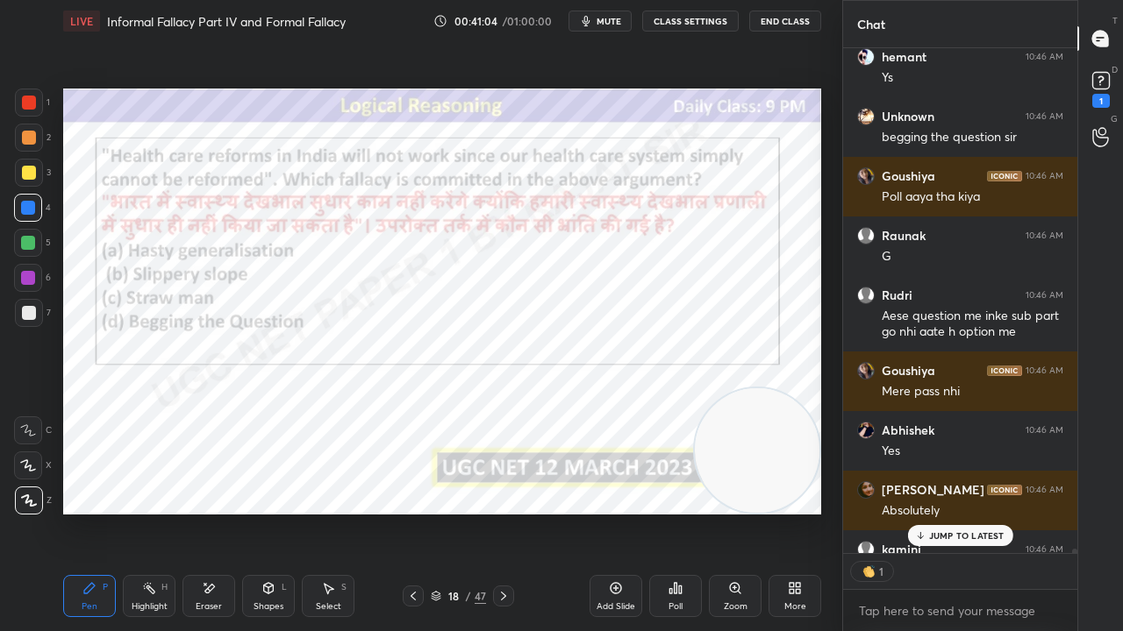
scroll to position [5, 5]
click at [32, 106] on div at bounding box center [29, 103] width 14 height 14
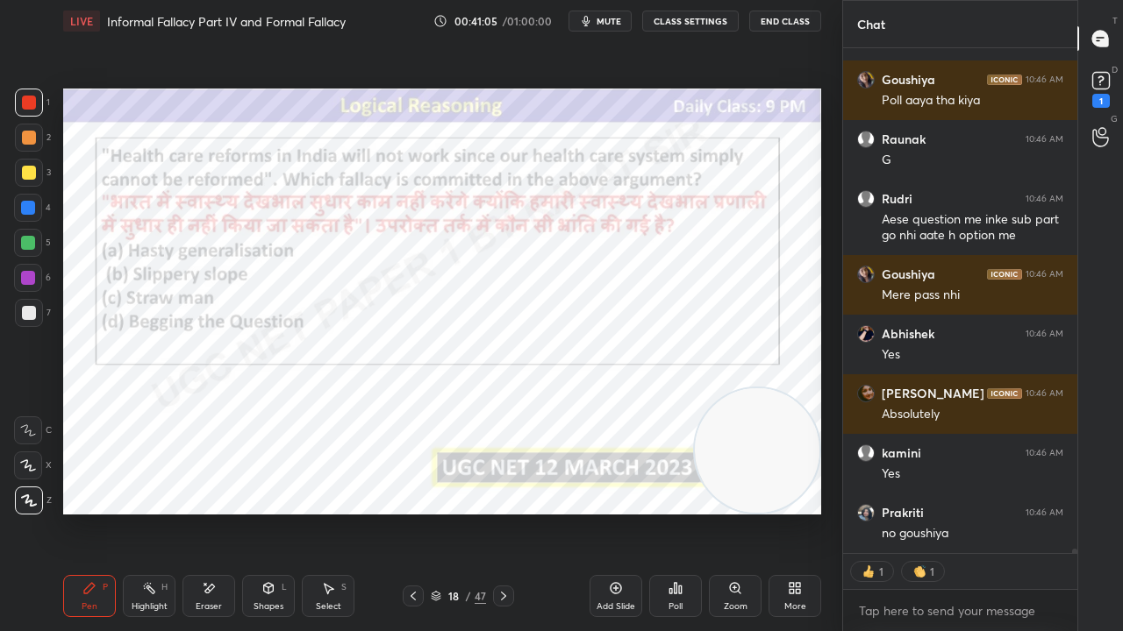
click at [32, 279] on div at bounding box center [28, 278] width 14 height 14
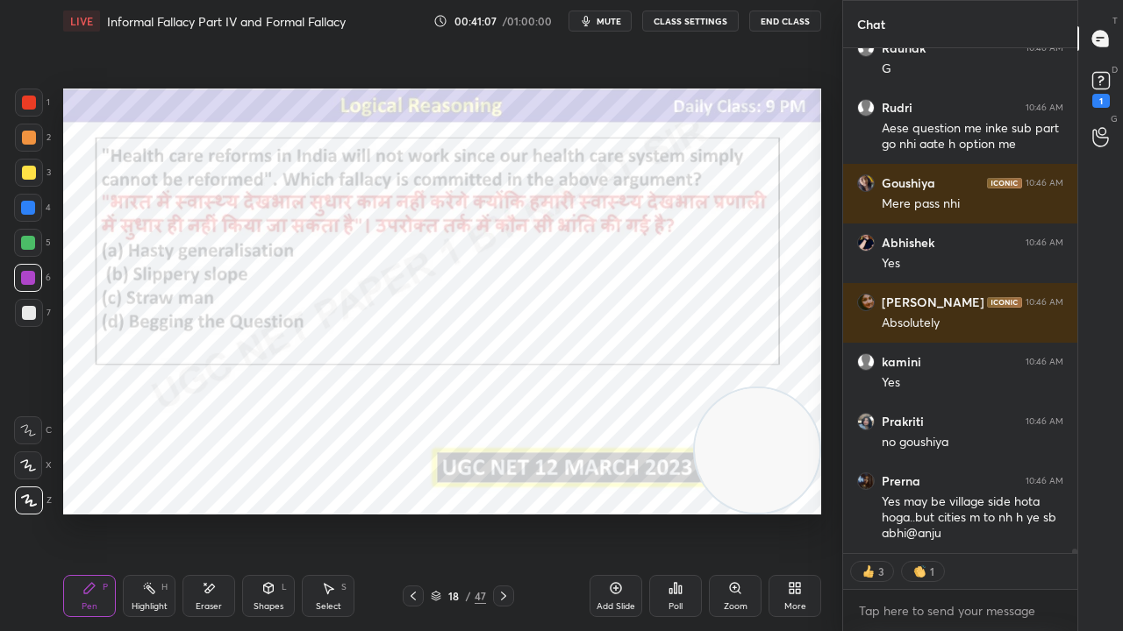
click at [460, 512] on div "18" at bounding box center [454, 596] width 18 height 11
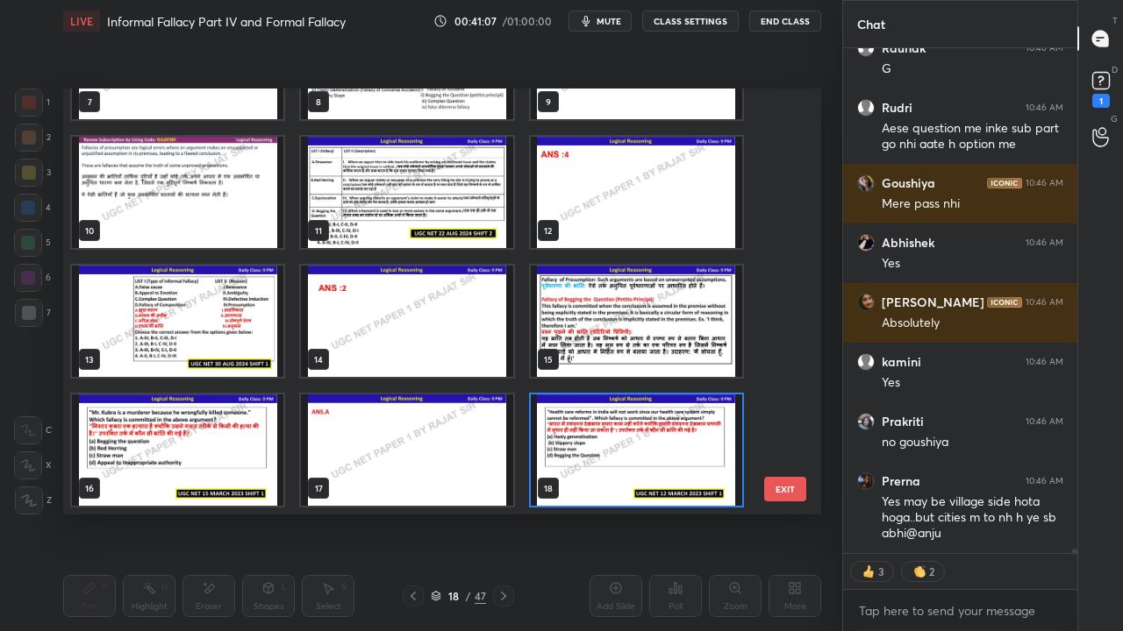
scroll to position [497, 0]
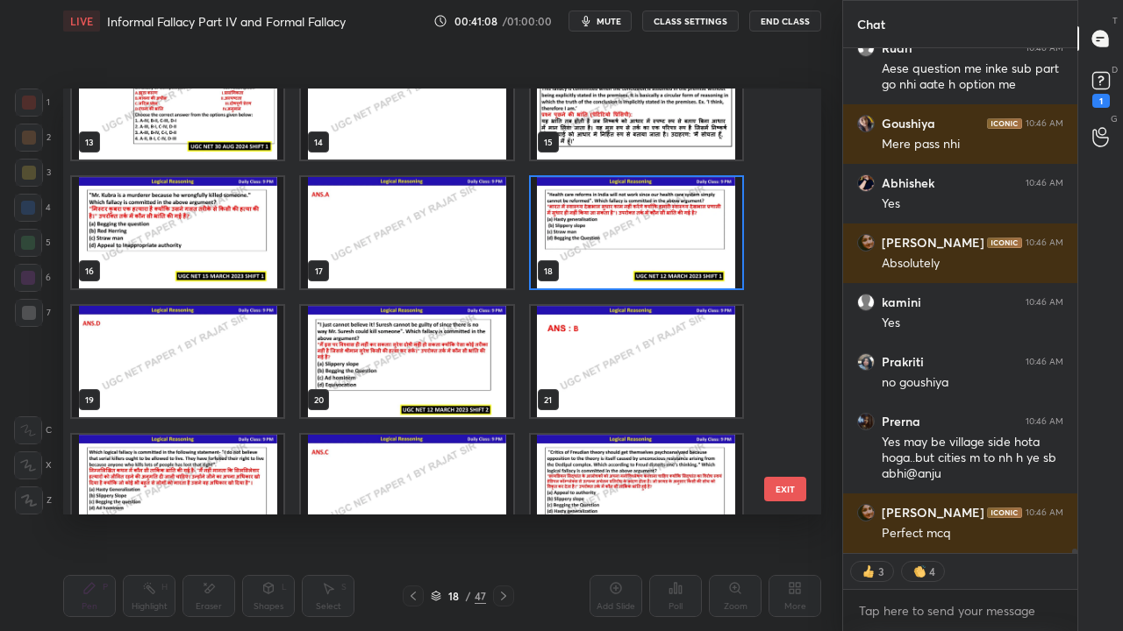
click at [432, 359] on img "grid" at bounding box center [406, 361] width 211 height 111
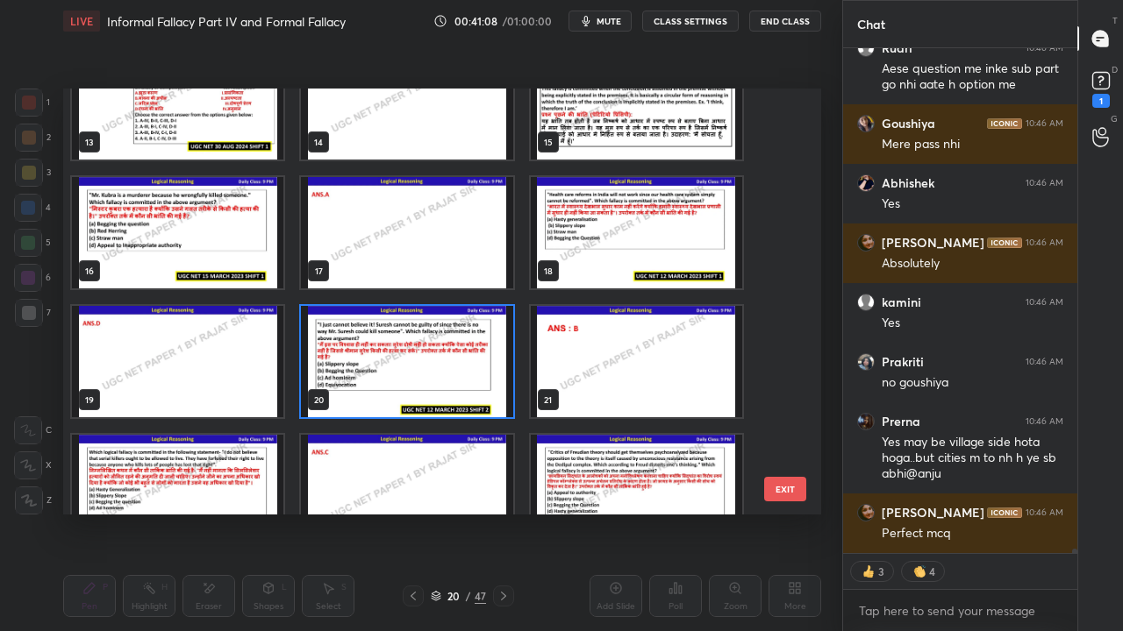
click at [432, 358] on img "grid" at bounding box center [406, 361] width 211 height 111
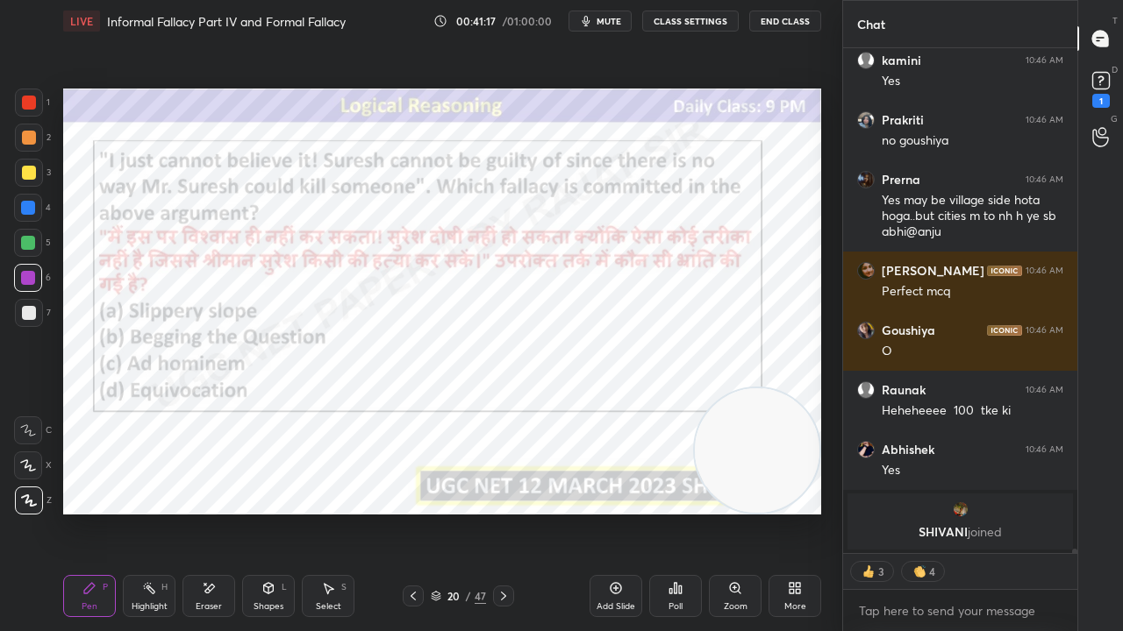
click at [446, 512] on div "20" at bounding box center [454, 596] width 18 height 11
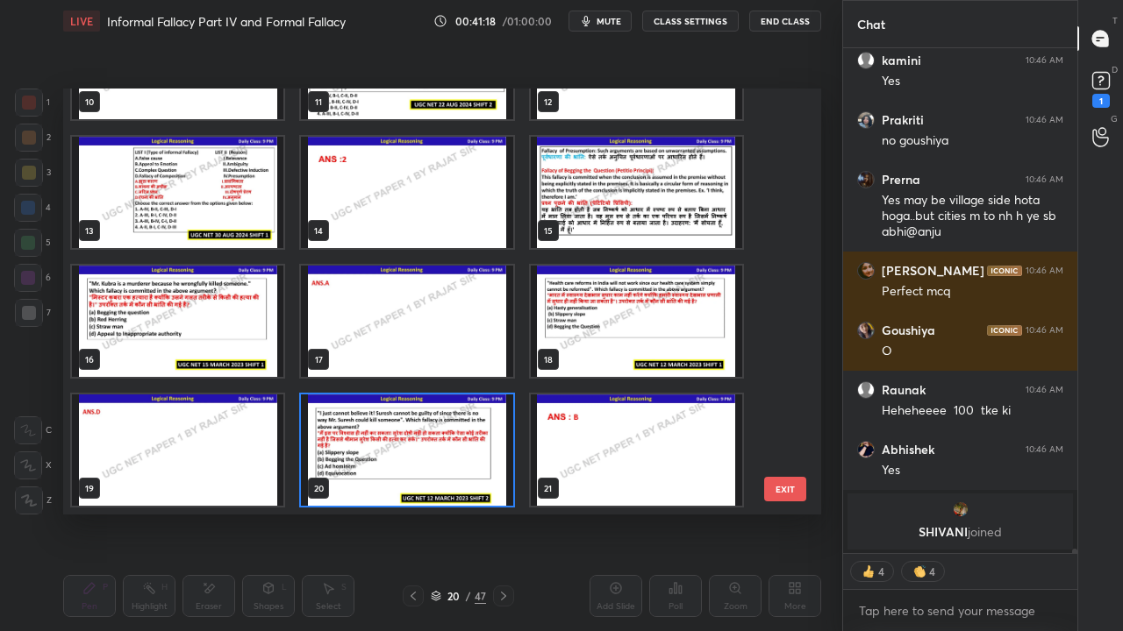
click at [447, 457] on img "grid" at bounding box center [406, 450] width 211 height 111
click at [448, 456] on img "grid" at bounding box center [406, 450] width 211 height 111
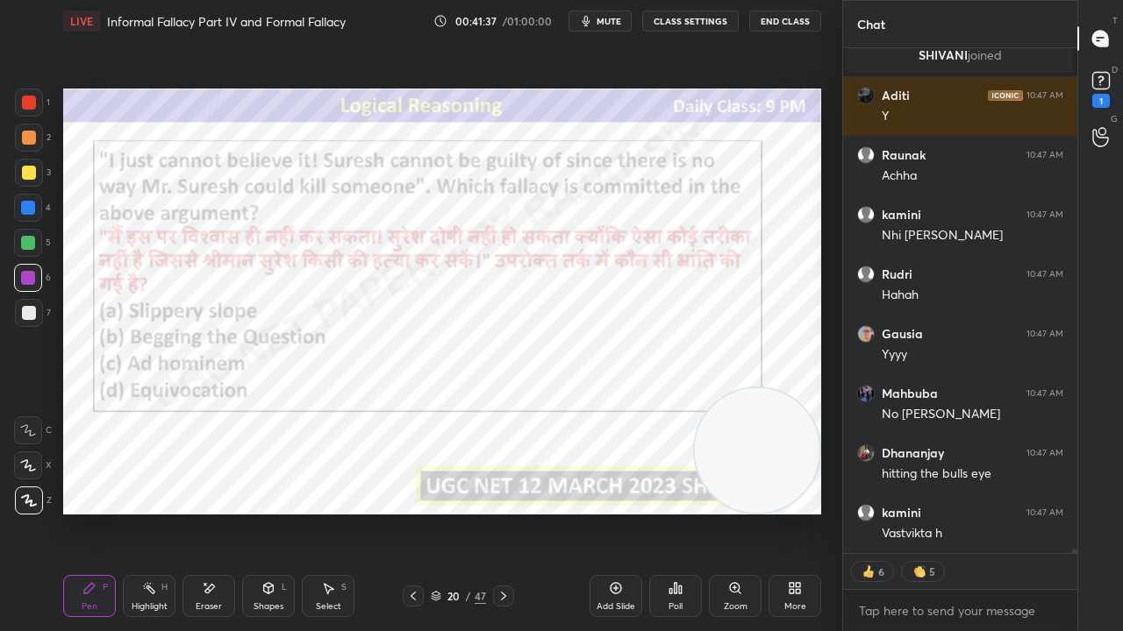
type textarea "x"
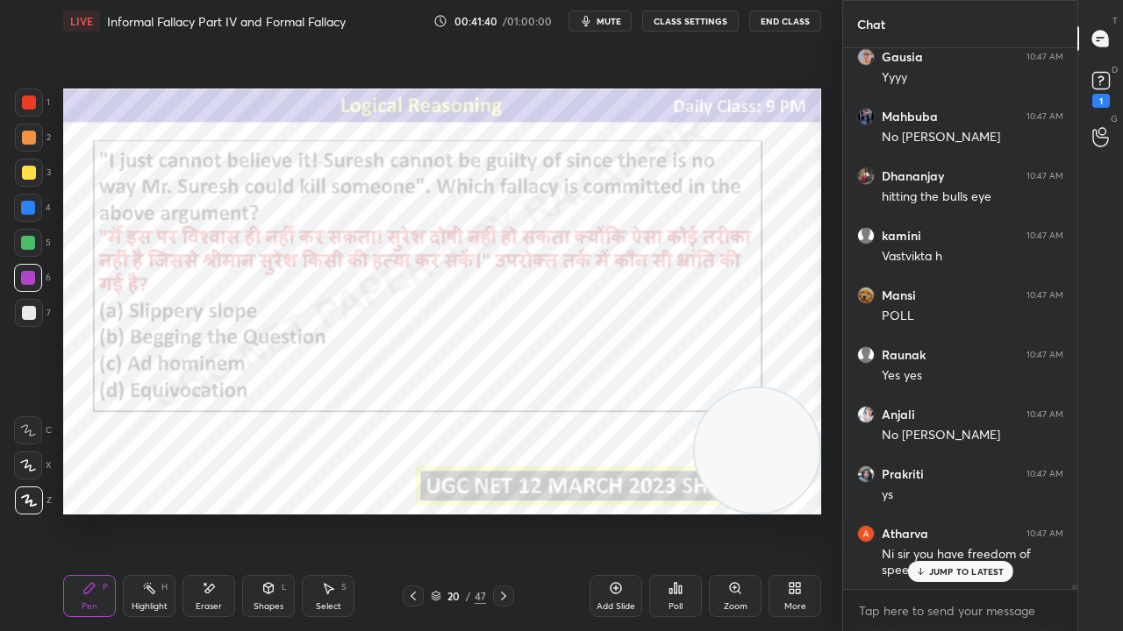
click at [465, 512] on div "20 / 47" at bounding box center [458, 597] width 55 height 16
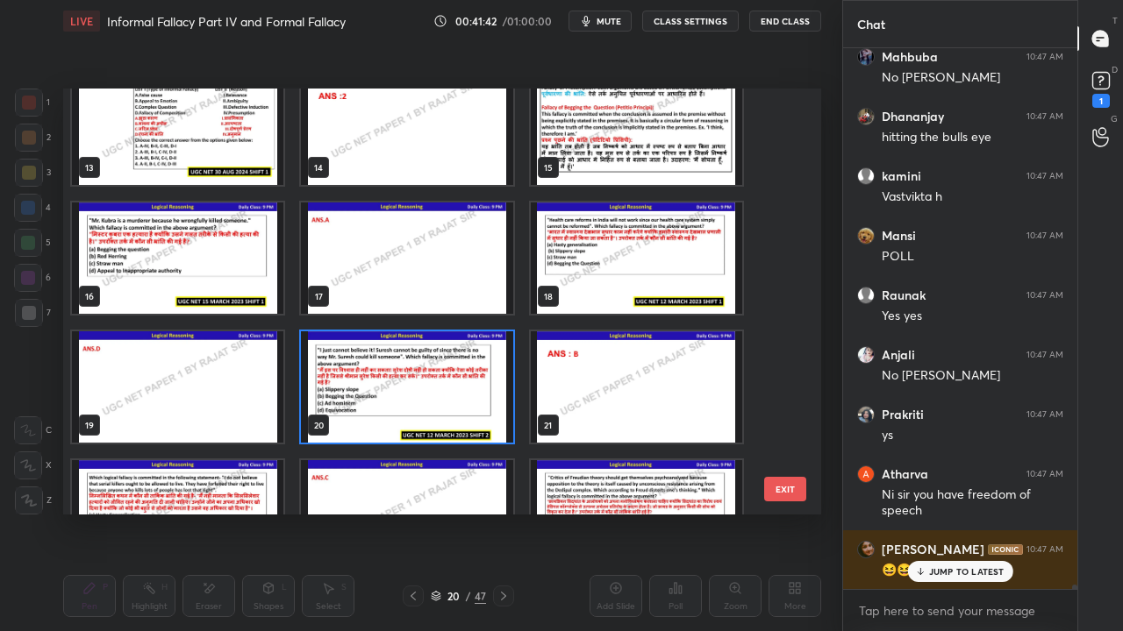
click at [461, 376] on img "grid" at bounding box center [406, 387] width 211 height 111
click at [463, 377] on img "grid" at bounding box center [406, 387] width 211 height 111
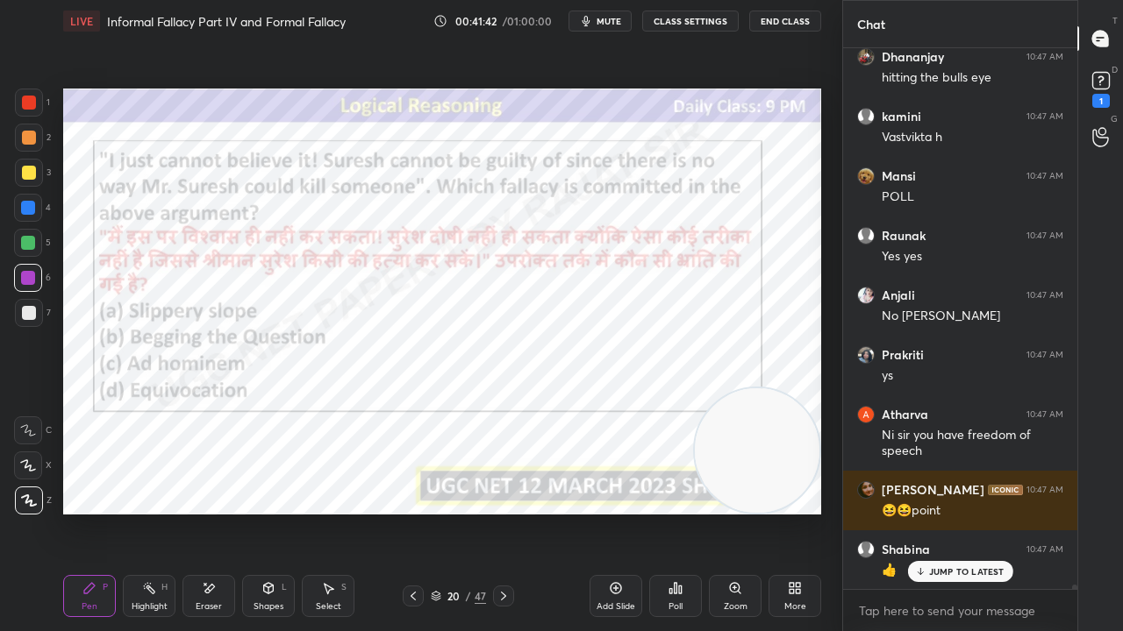
click at [675, 512] on icon at bounding box center [675, 588] width 3 height 11
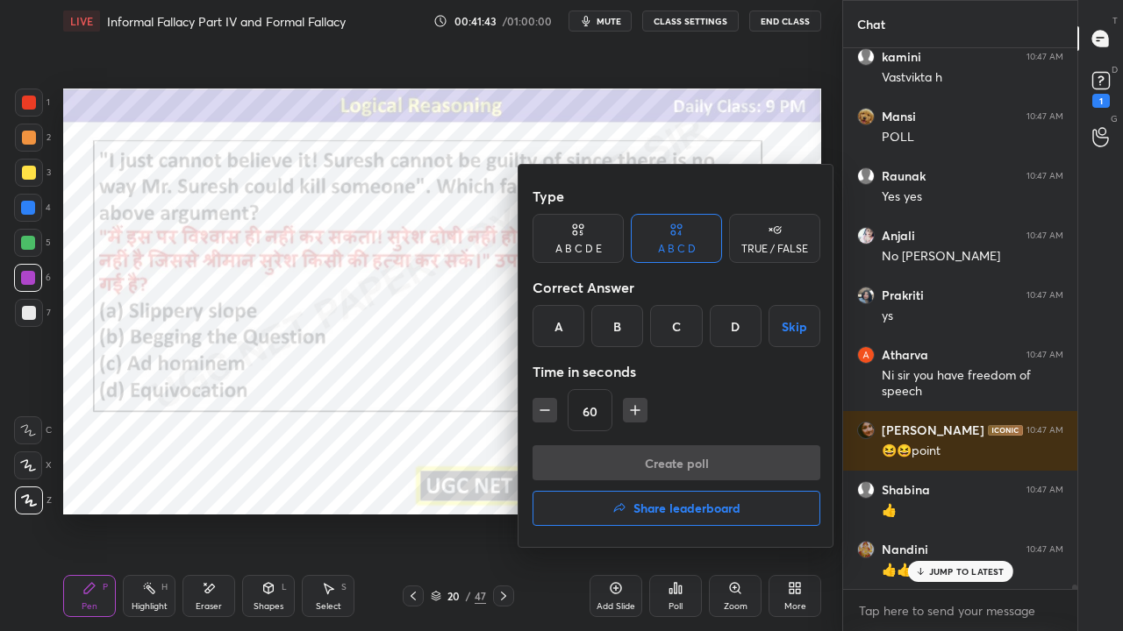
drag, startPoint x: 624, startPoint y: 325, endPoint x: 567, endPoint y: 403, distance: 97.9
click at [624, 325] on div "B" at bounding box center [617, 326] width 52 height 42
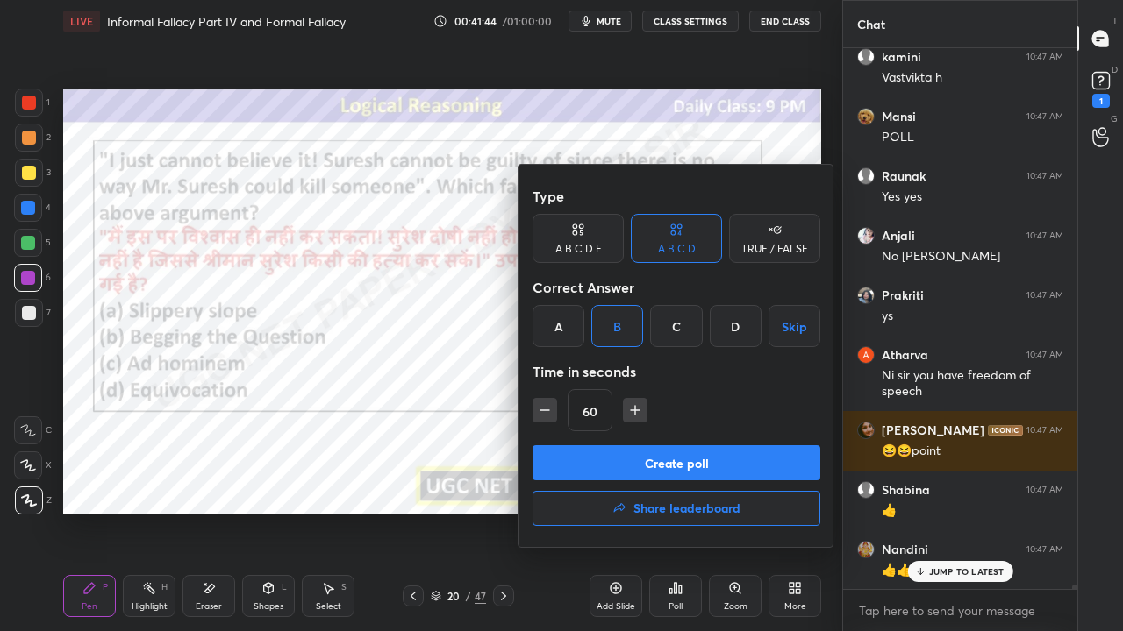
click at [539, 402] on icon "button" at bounding box center [545, 411] width 18 height 18
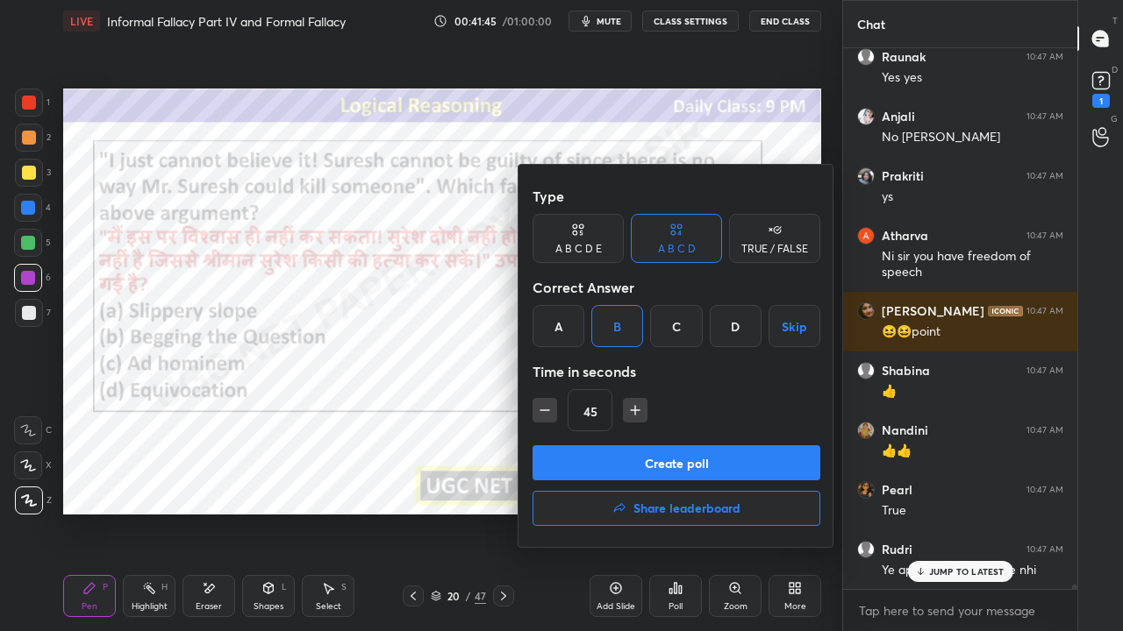
click at [542, 411] on icon "button" at bounding box center [545, 411] width 18 height 18
type input "30"
click at [594, 463] on button "Create poll" at bounding box center [676, 463] width 288 height 35
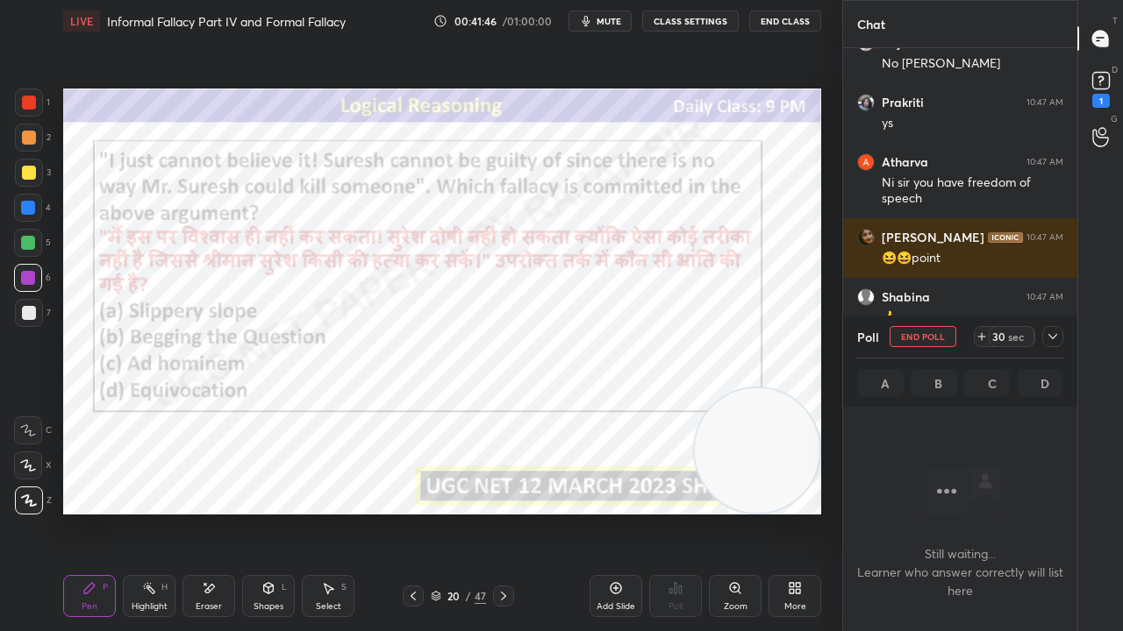
click at [1057, 333] on icon at bounding box center [1052, 337] width 14 height 14
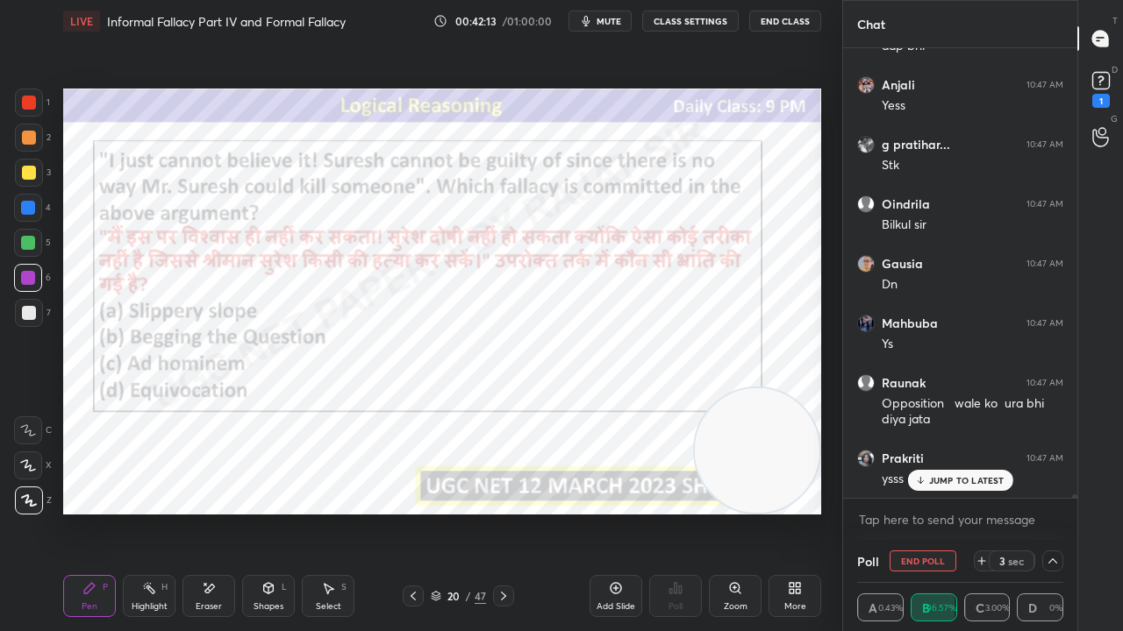
click at [31, 206] on div at bounding box center [28, 208] width 14 height 14
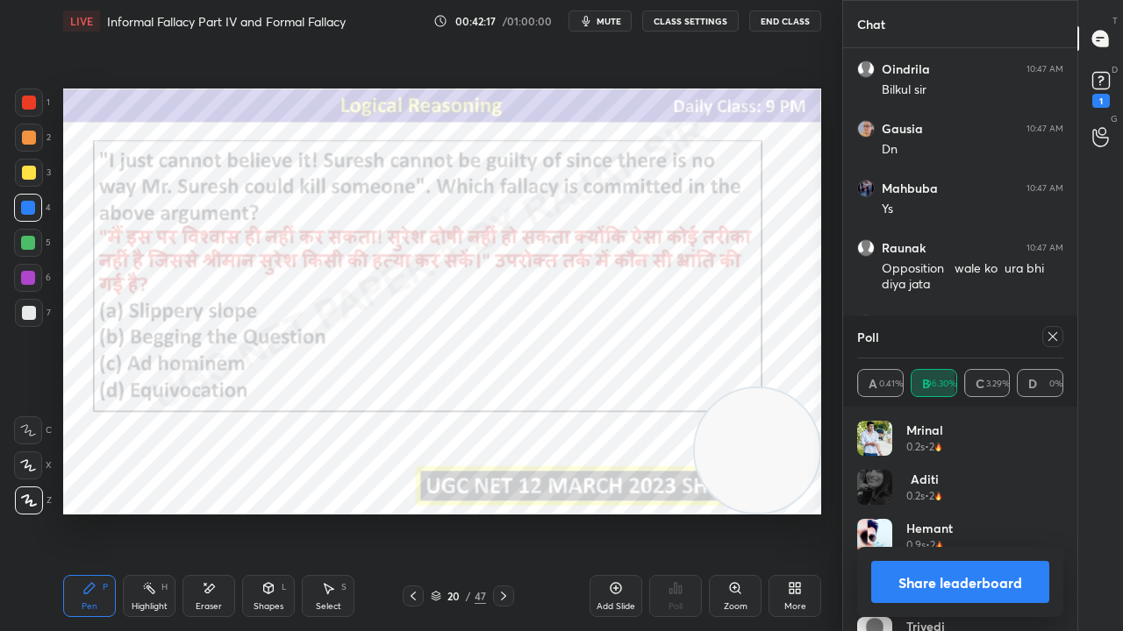
click at [1058, 335] on icon at bounding box center [1052, 337] width 14 height 14
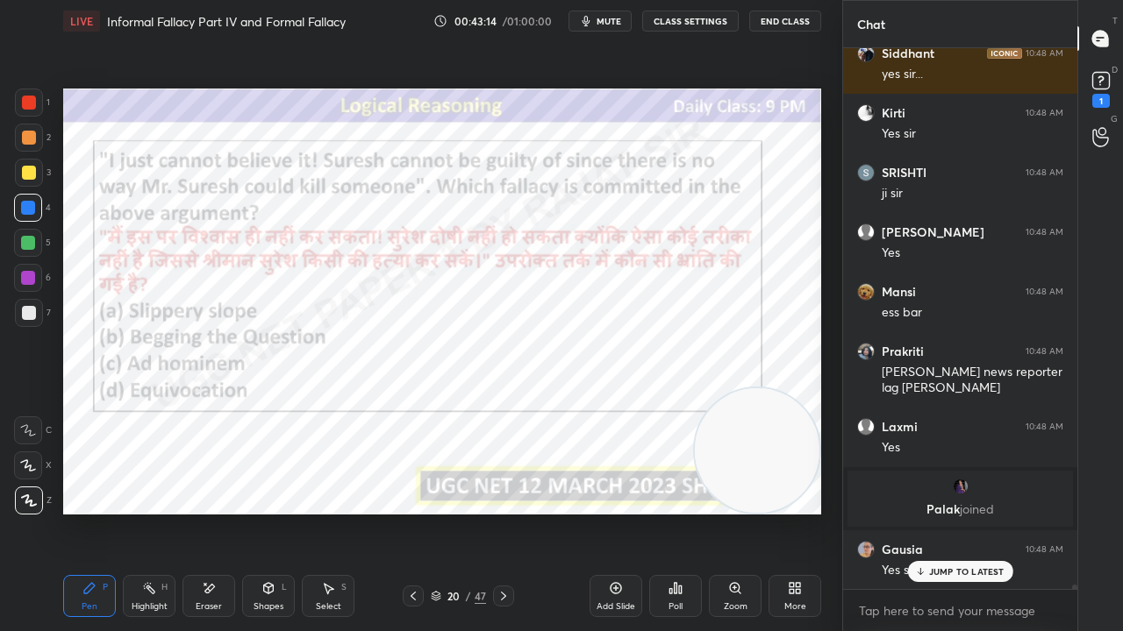
click at [451, 512] on div "20" at bounding box center [454, 596] width 18 height 11
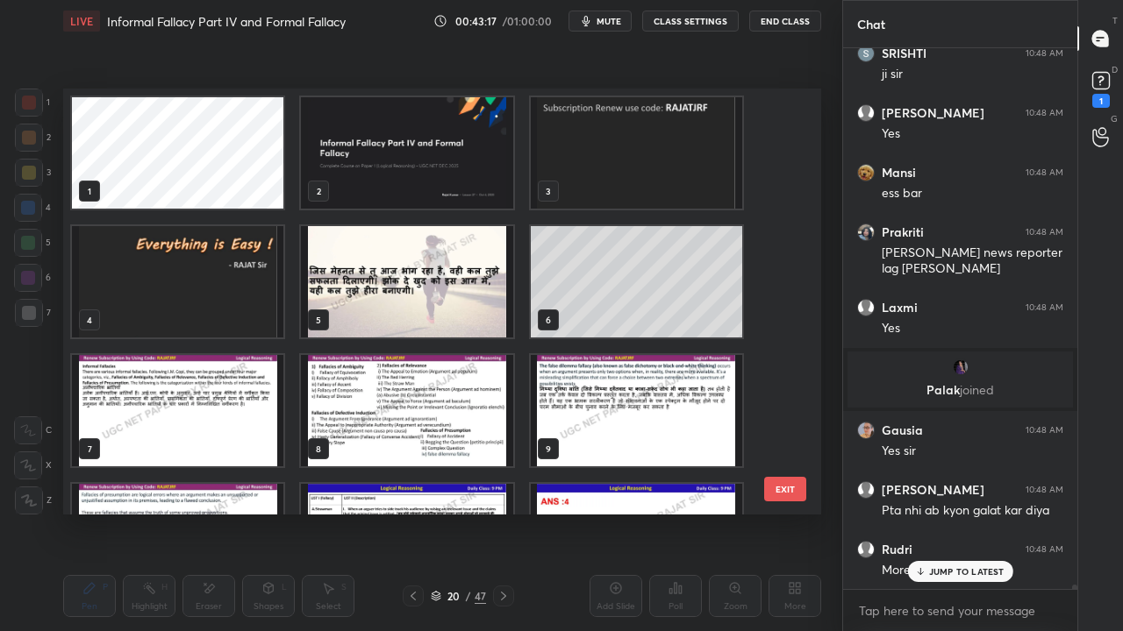
click at [228, 277] on img "grid" at bounding box center [177, 281] width 211 height 111
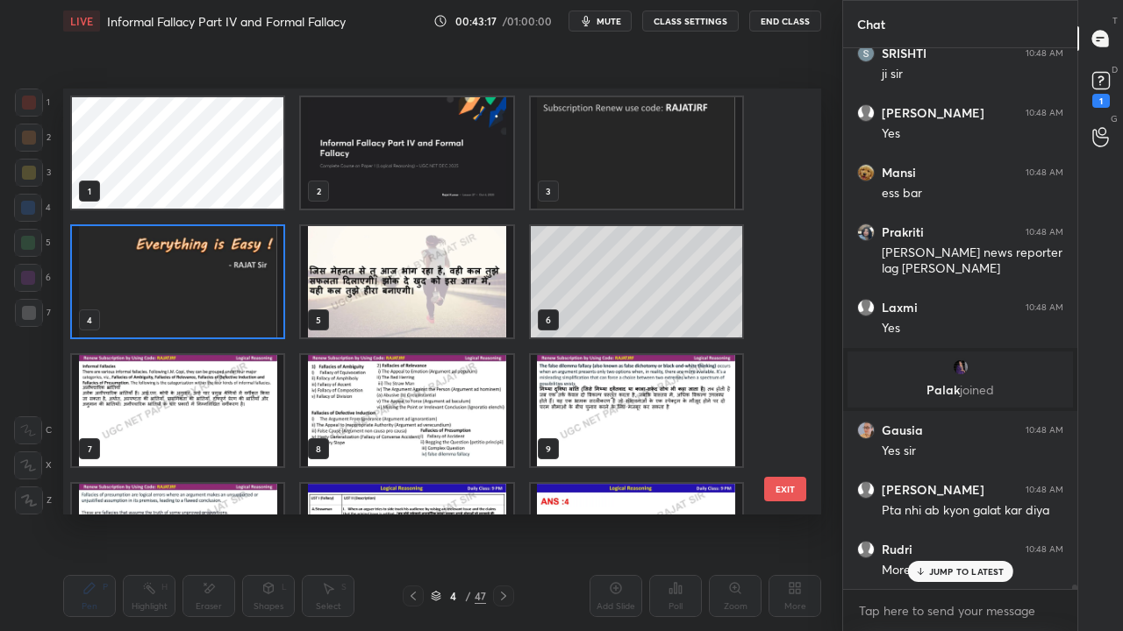
click at [230, 277] on img "grid" at bounding box center [177, 281] width 211 height 111
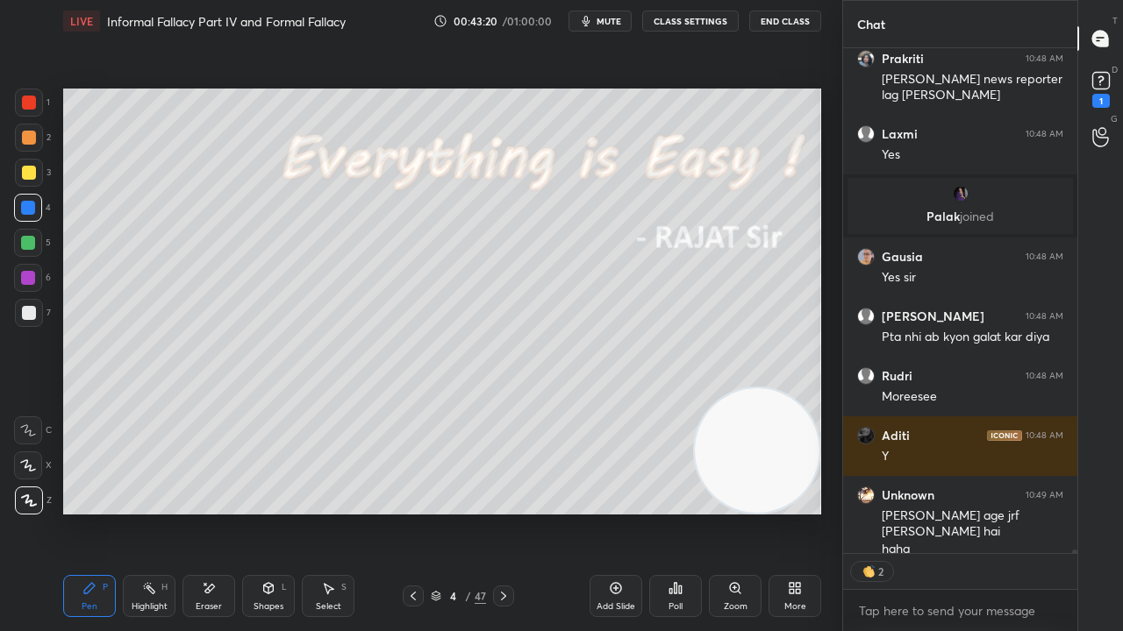
drag, startPoint x: 449, startPoint y: 596, endPoint x: 471, endPoint y: 539, distance: 61.9
click at [448, 512] on div "4" at bounding box center [454, 596] width 18 height 11
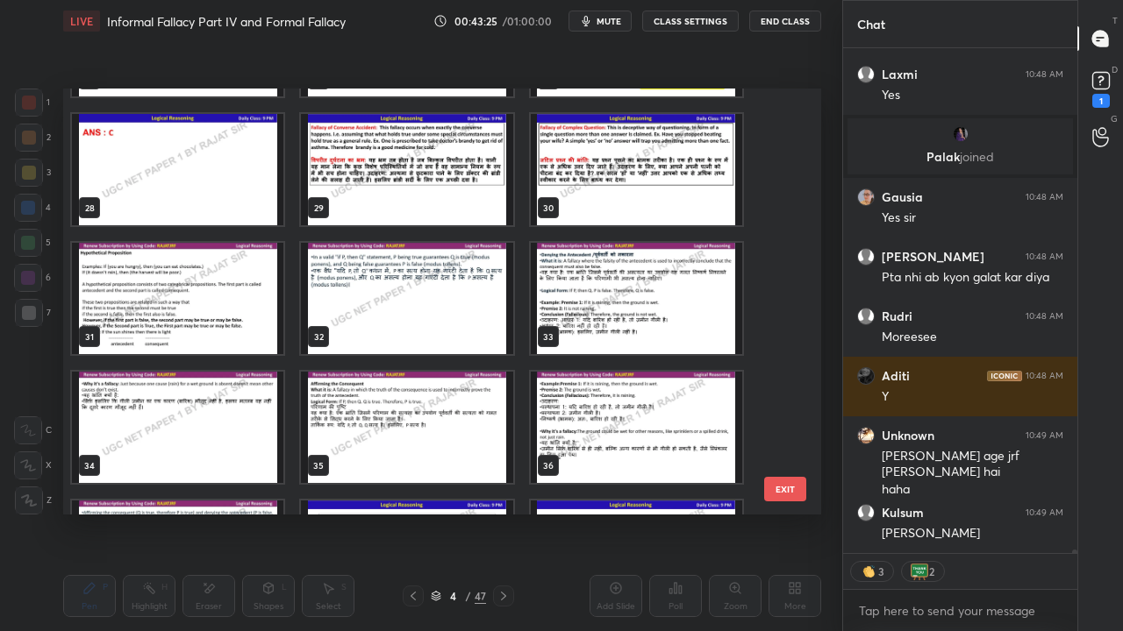
click at [205, 312] on img "grid" at bounding box center [177, 298] width 211 height 111
click at [205, 311] on img "grid" at bounding box center [177, 298] width 211 height 111
click at [207, 311] on img "grid" at bounding box center [177, 298] width 211 height 111
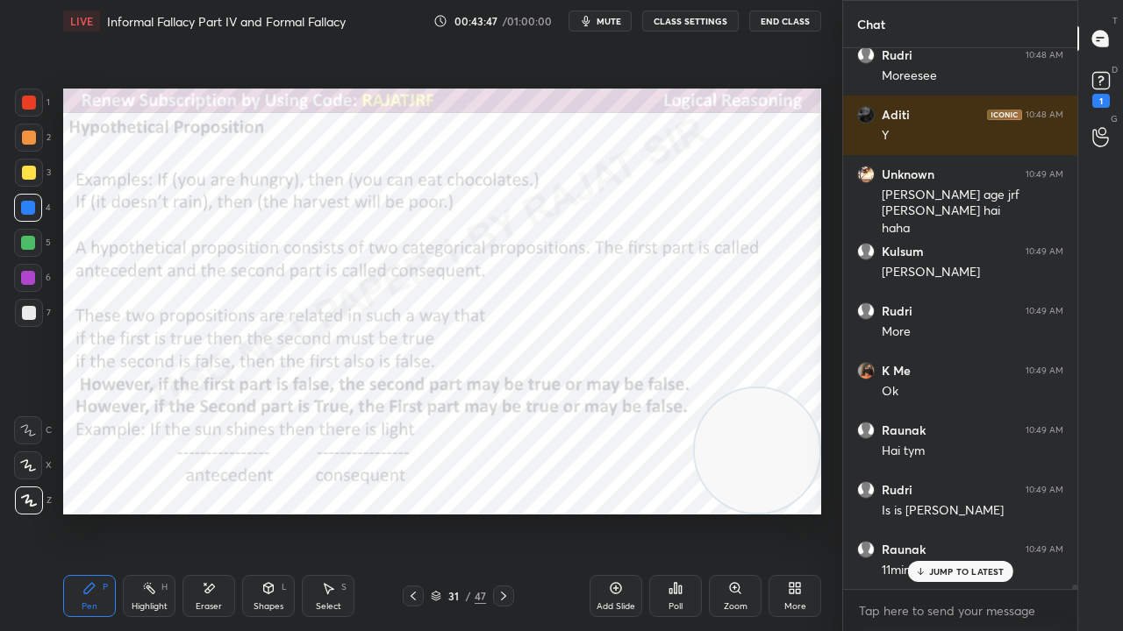
click at [31, 101] on div at bounding box center [29, 103] width 14 height 14
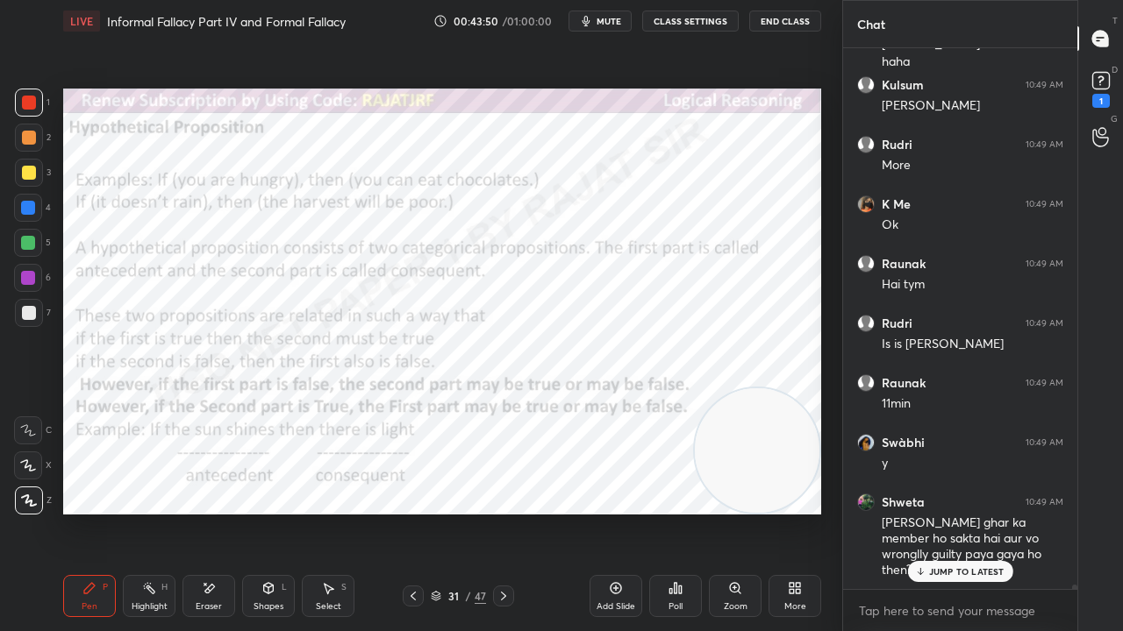
click at [503, 512] on icon at bounding box center [503, 596] width 14 height 14
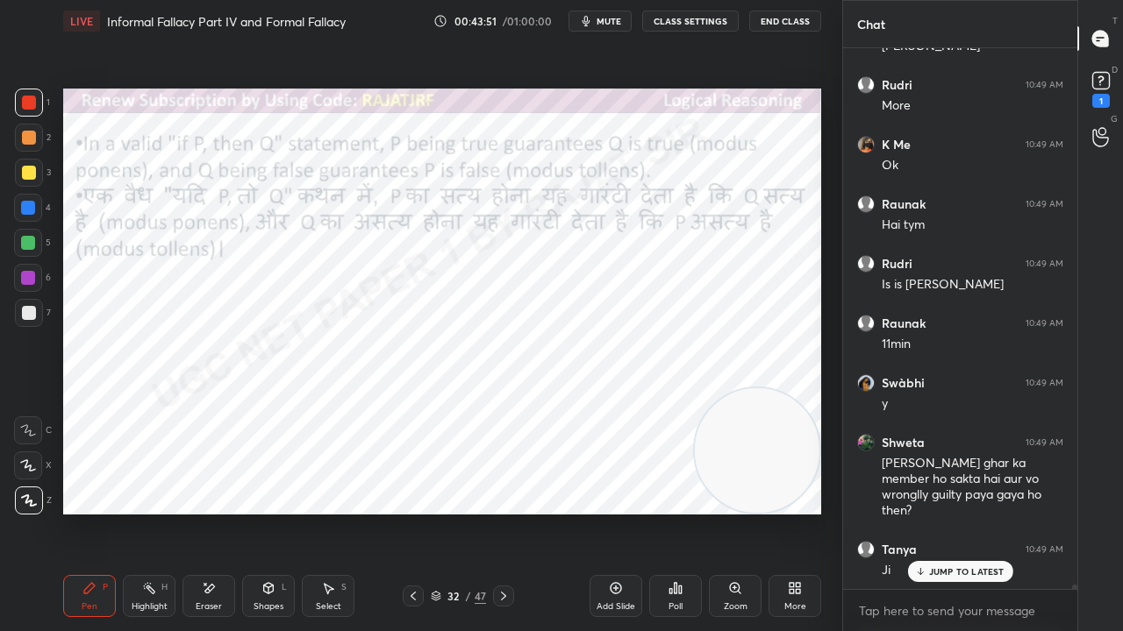
click at [410, 512] on icon at bounding box center [413, 596] width 14 height 14
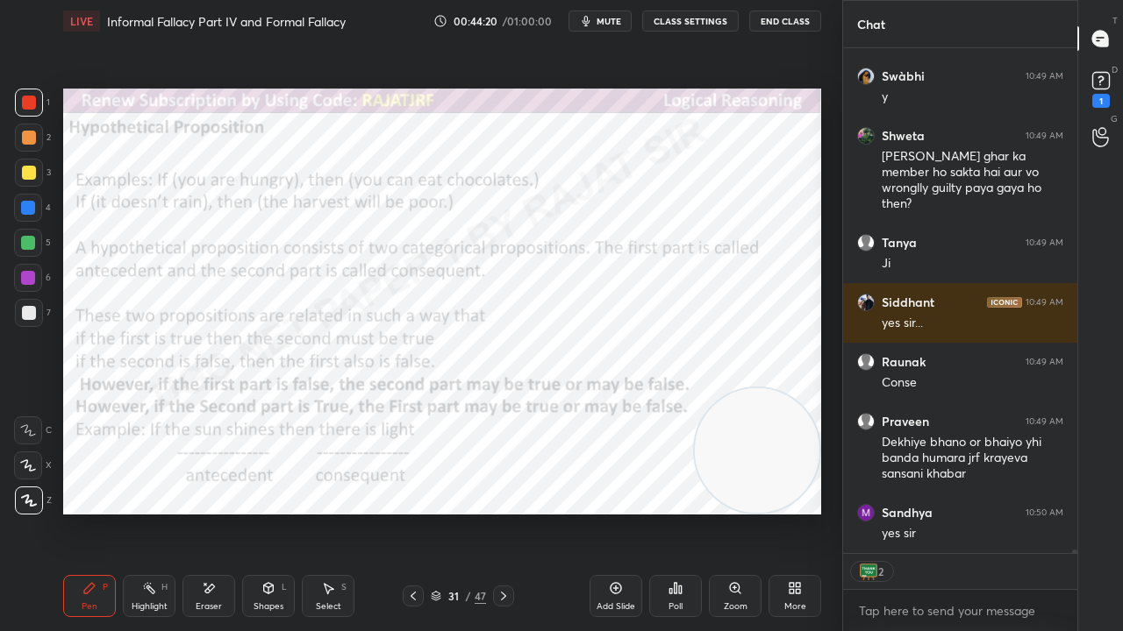
scroll to position [65650, 0]
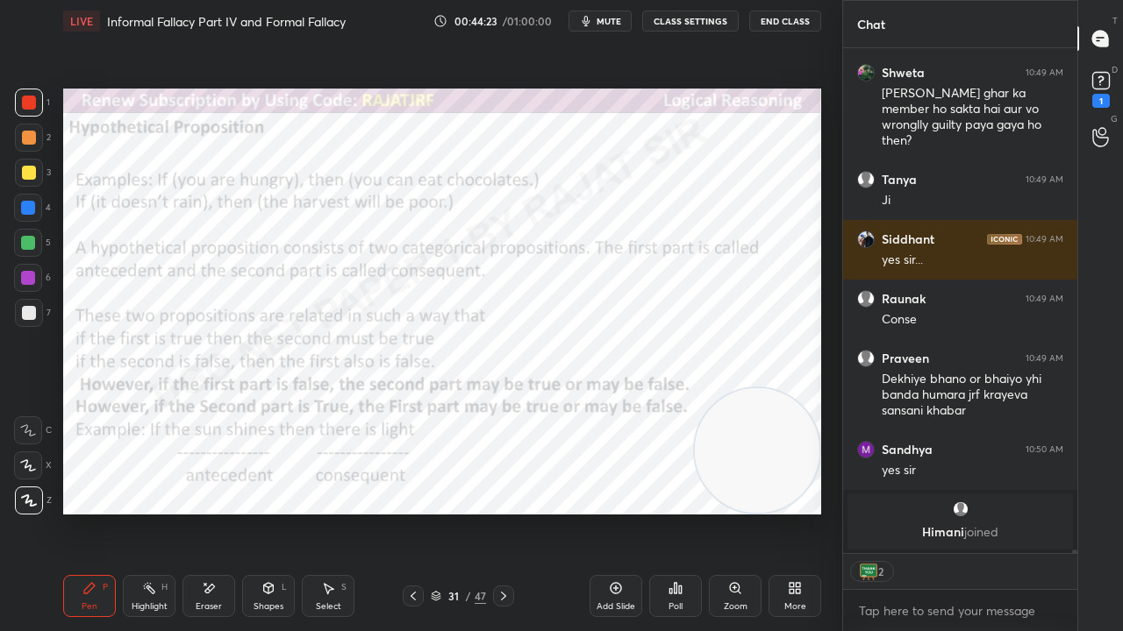
drag, startPoint x: 268, startPoint y: 595, endPoint x: 266, endPoint y: 583, distance: 11.5
click at [267, 512] on icon at bounding box center [268, 588] width 14 height 14
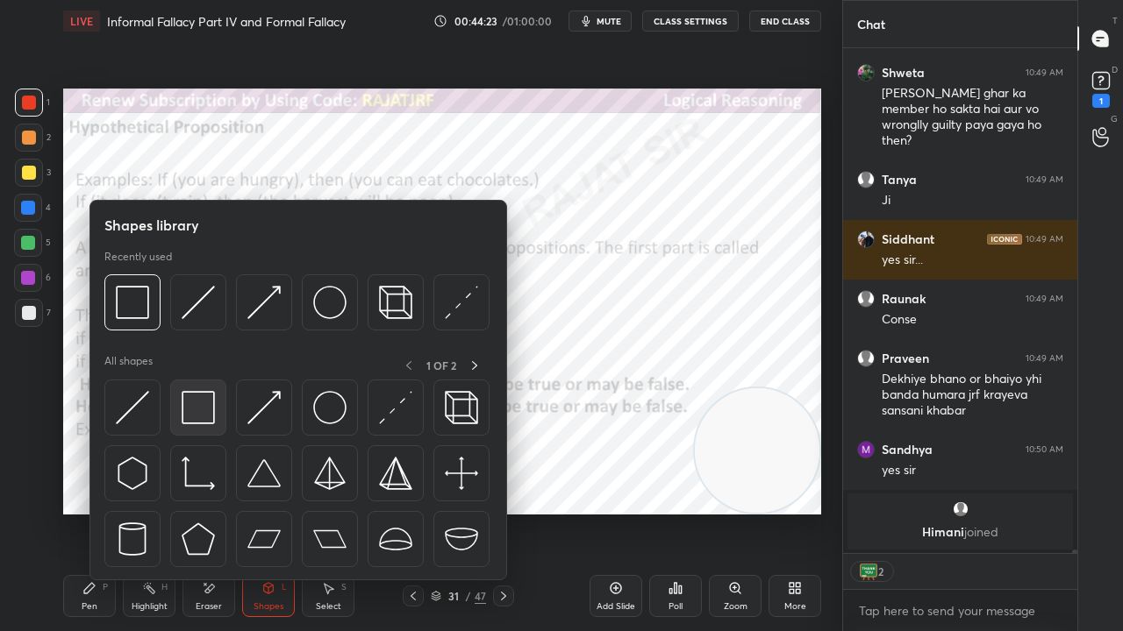
click at [211, 417] on img at bounding box center [198, 407] width 33 height 33
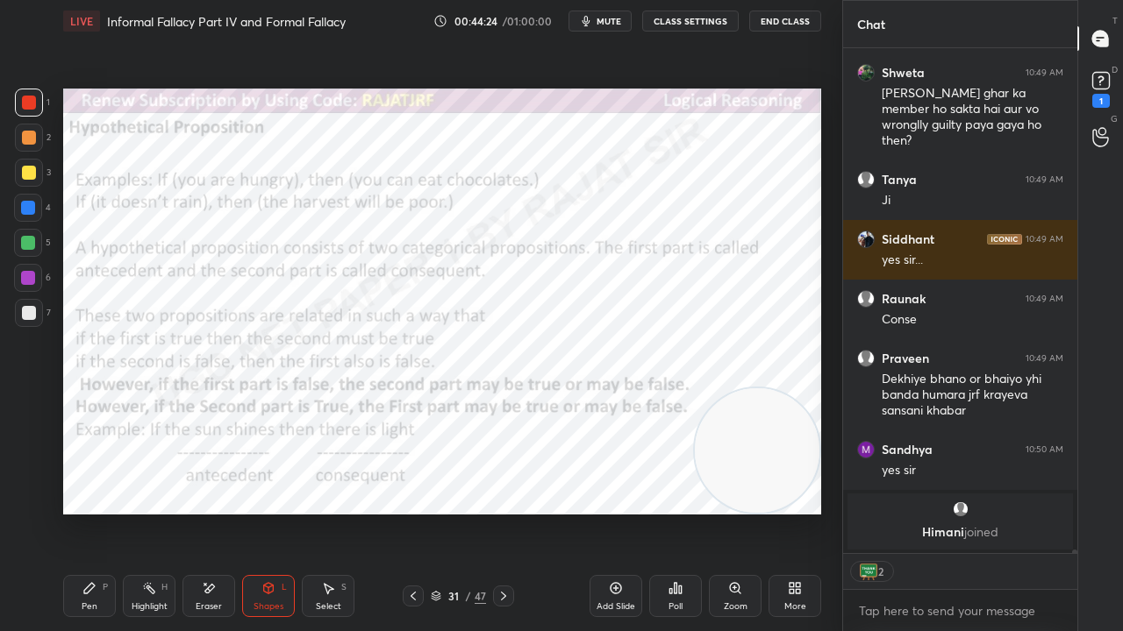
drag, startPoint x: 25, startPoint y: 202, endPoint x: 42, endPoint y: 203, distance: 16.8
click at [26, 202] on div at bounding box center [28, 208] width 14 height 14
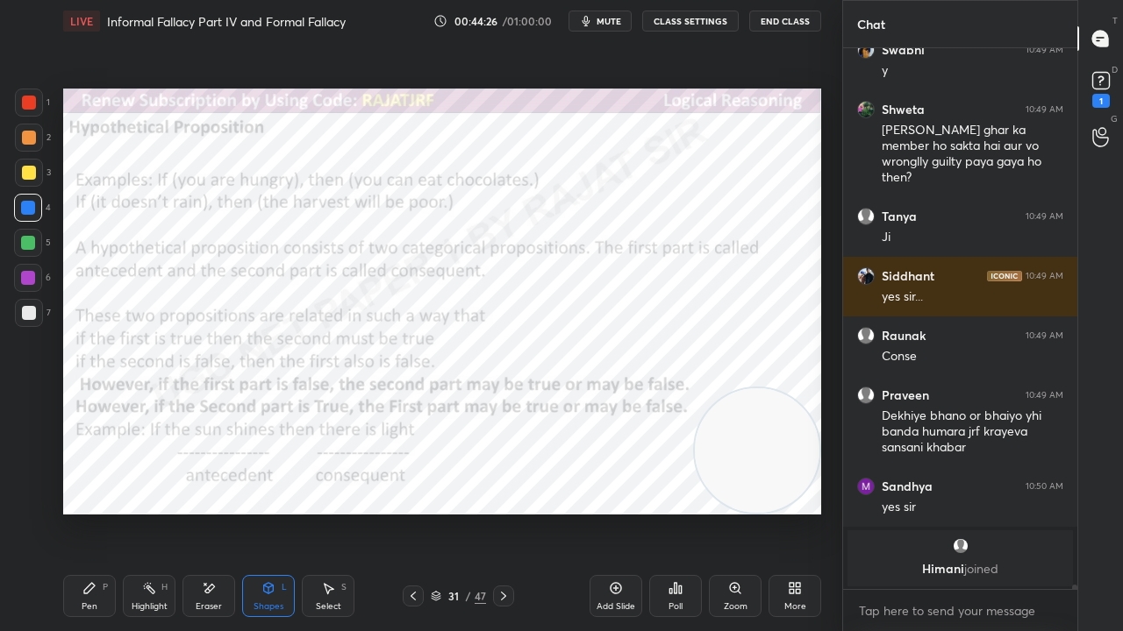
scroll to position [5, 5]
drag, startPoint x: 84, startPoint y: 595, endPoint x: 116, endPoint y: 533, distance: 69.0
click at [87, 512] on icon at bounding box center [89, 588] width 14 height 14
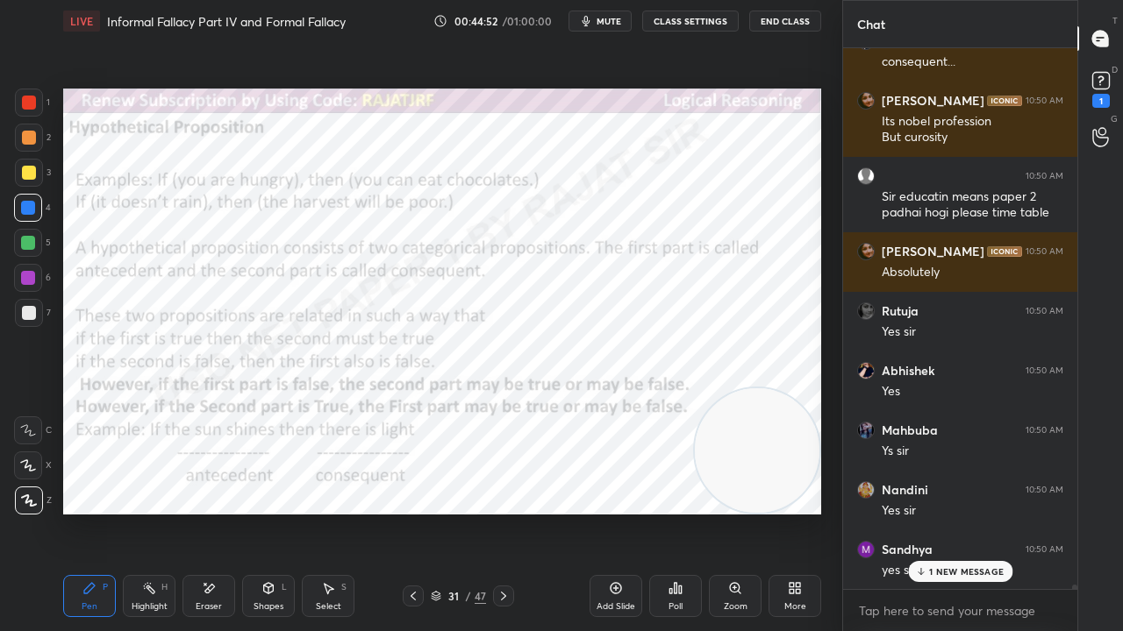
scroll to position [64790, 0]
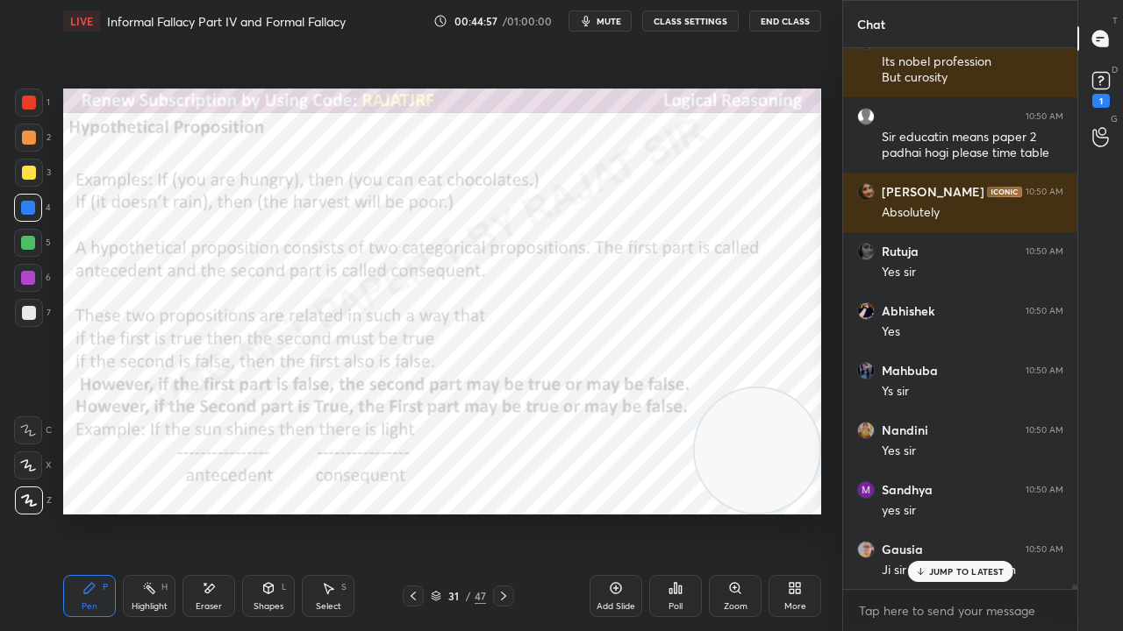
click at [31, 103] on div at bounding box center [29, 103] width 14 height 14
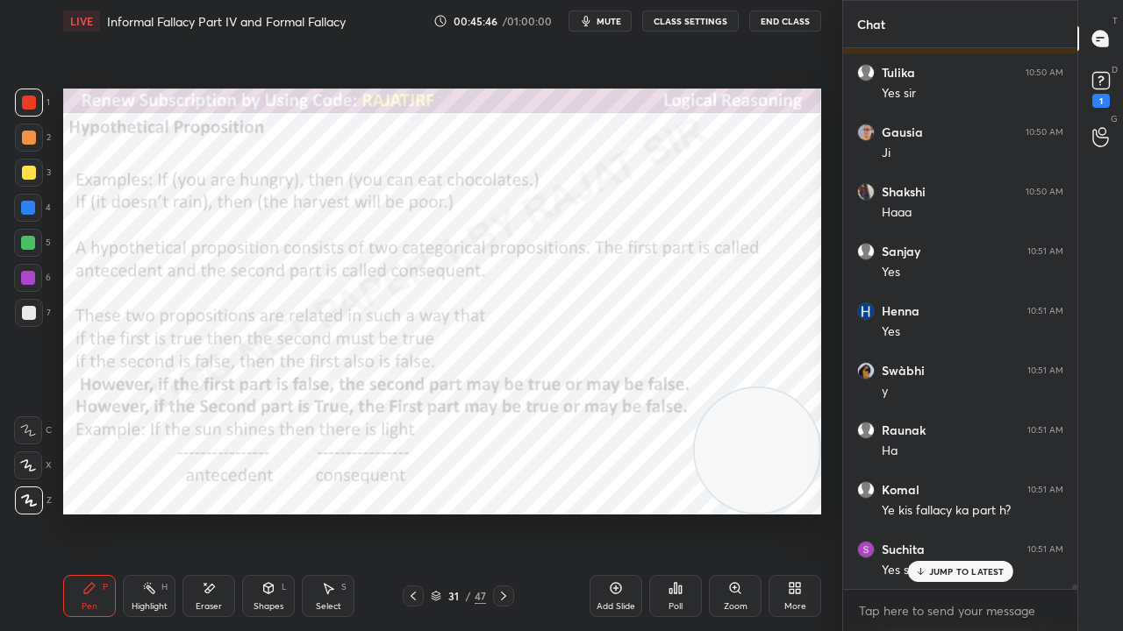
scroll to position [66229, 0]
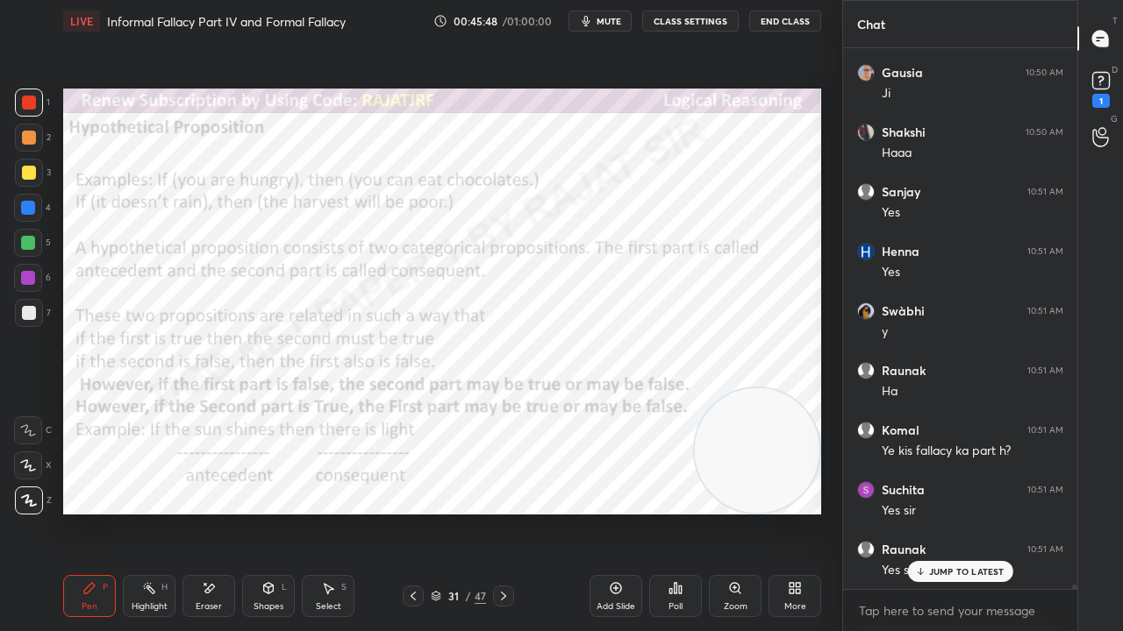
drag, startPoint x: 456, startPoint y: 594, endPoint x: 460, endPoint y: 569, distance: 24.8
click at [456, 512] on div "31" at bounding box center [454, 596] width 18 height 11
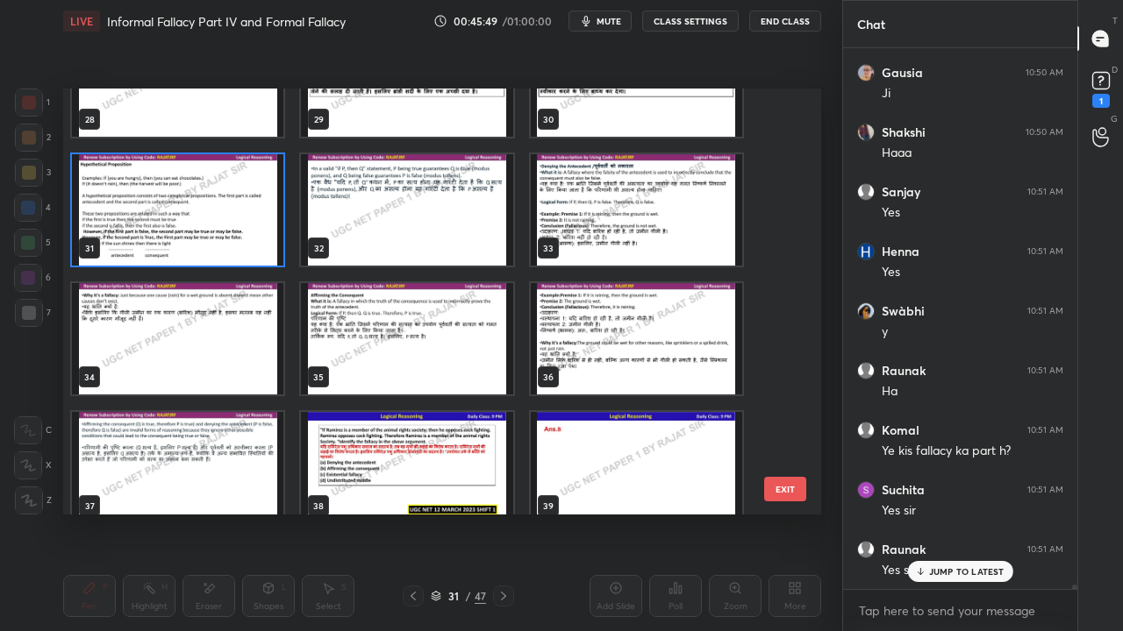
scroll to position [1233, 0]
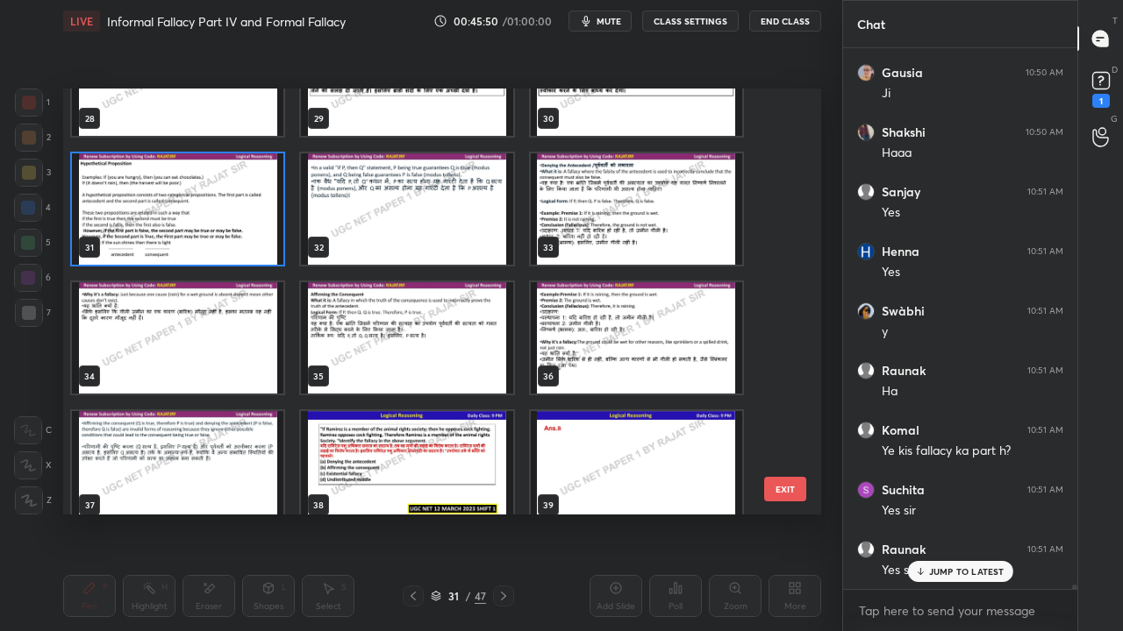
click at [418, 226] on img "grid" at bounding box center [406, 208] width 211 height 111
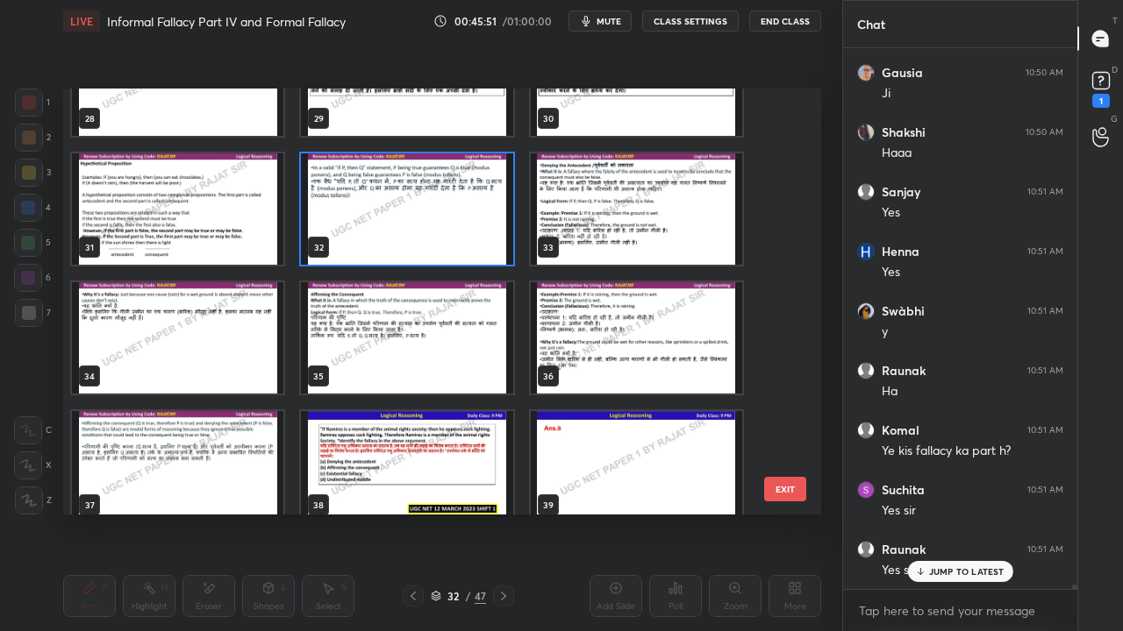
click at [419, 226] on img "grid" at bounding box center [406, 208] width 211 height 111
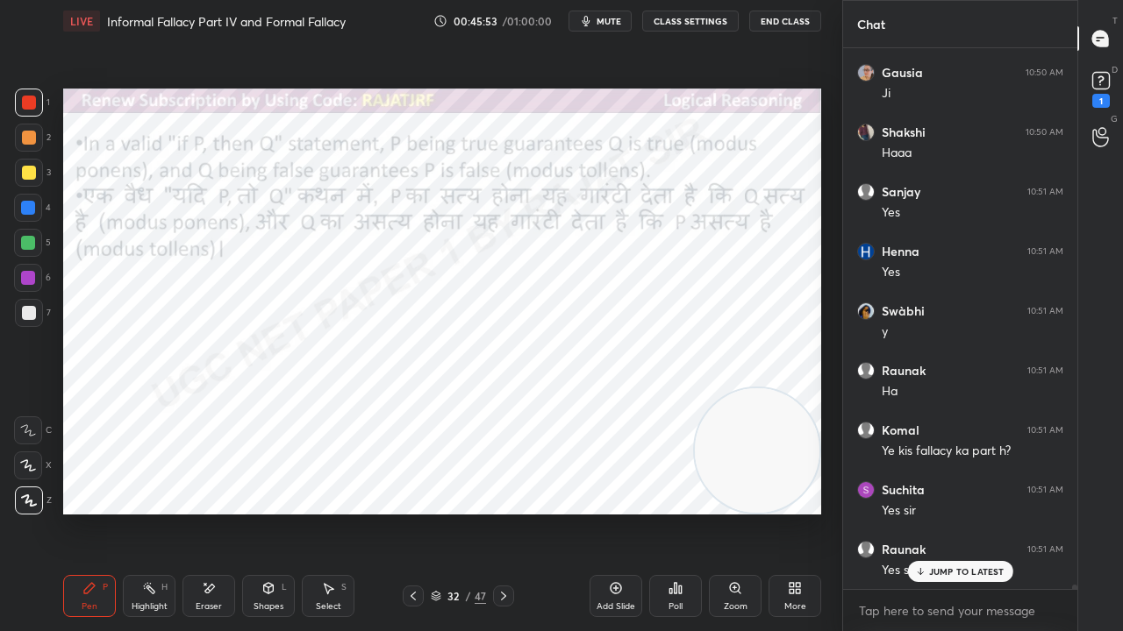
click at [412, 512] on icon at bounding box center [413, 596] width 14 height 14
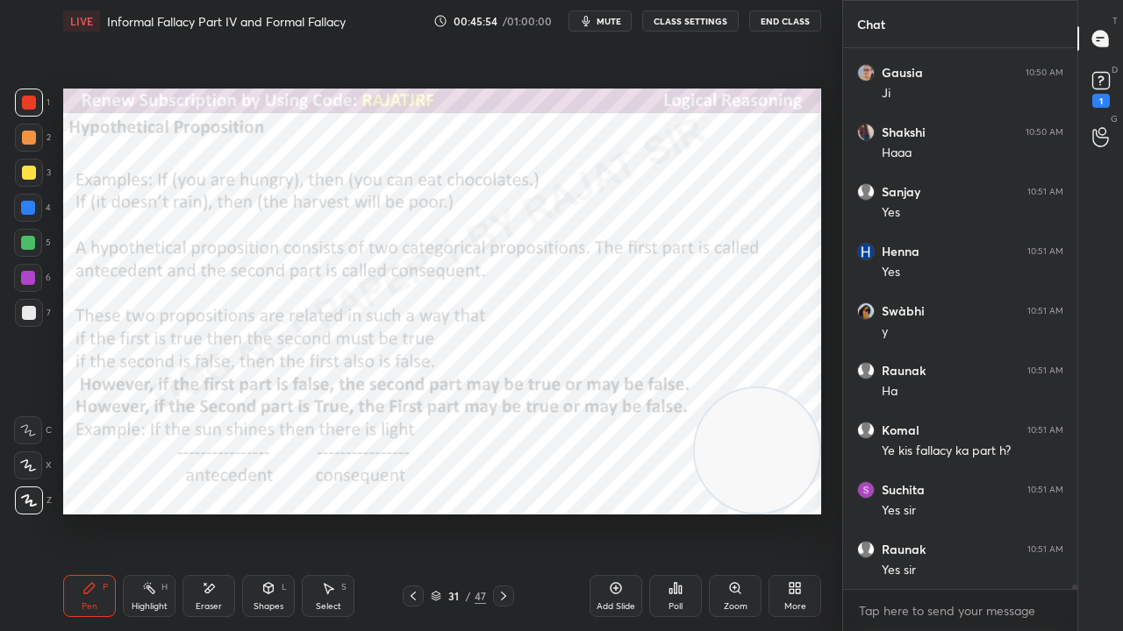
scroll to position [66288, 0]
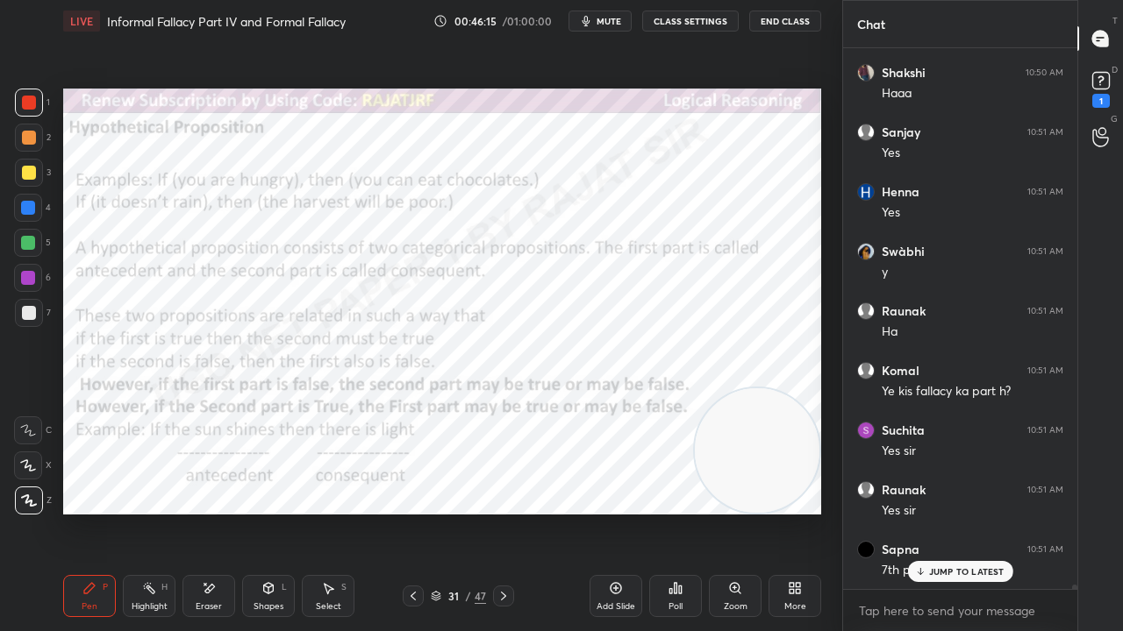
click at [32, 206] on div at bounding box center [28, 208] width 14 height 14
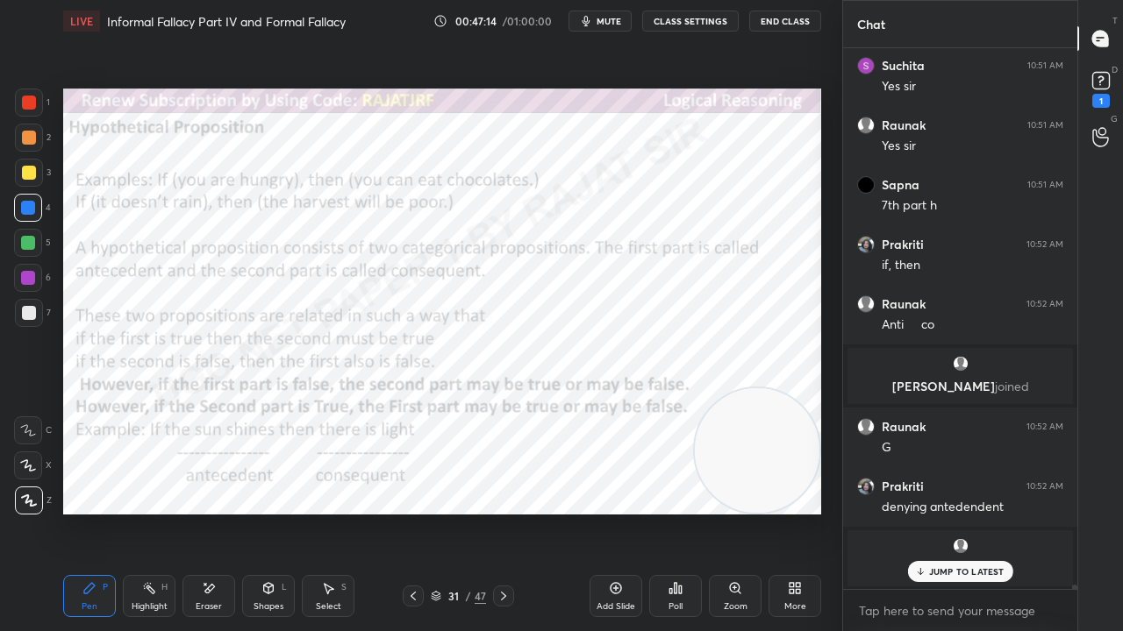
scroll to position [65883, 0]
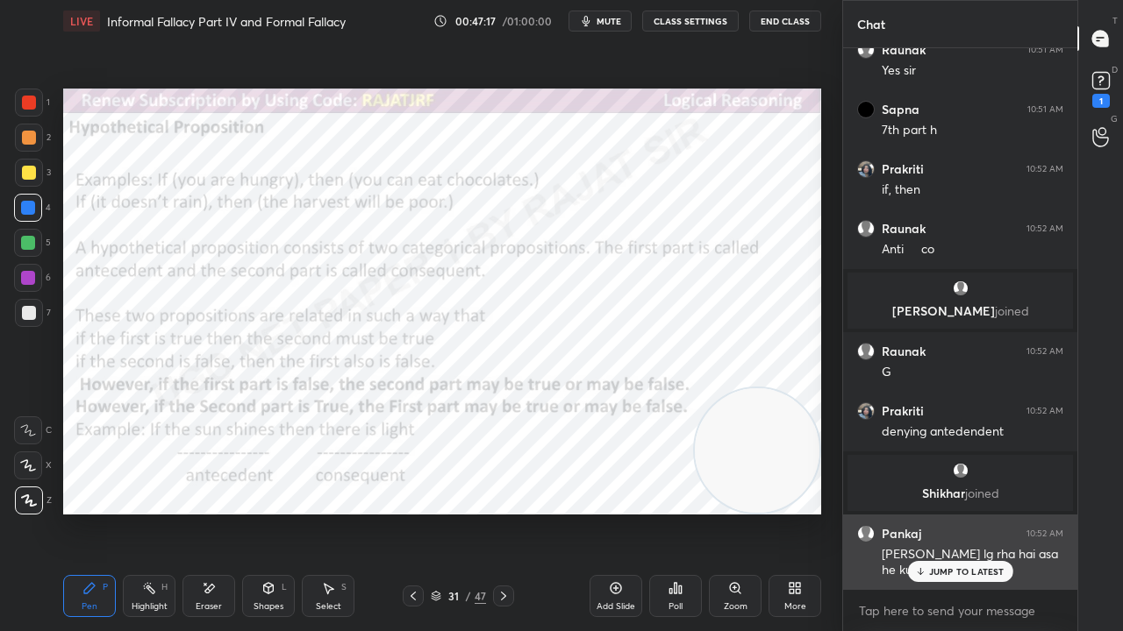
click at [921, 512] on icon at bounding box center [919, 572] width 11 height 11
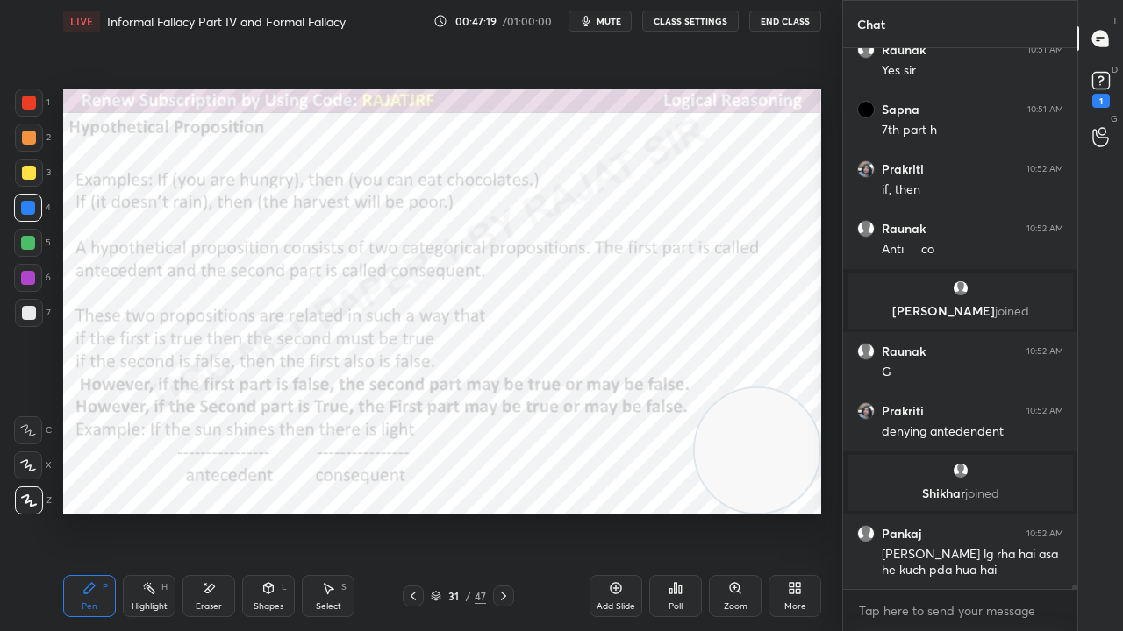
scroll to position [65959, 0]
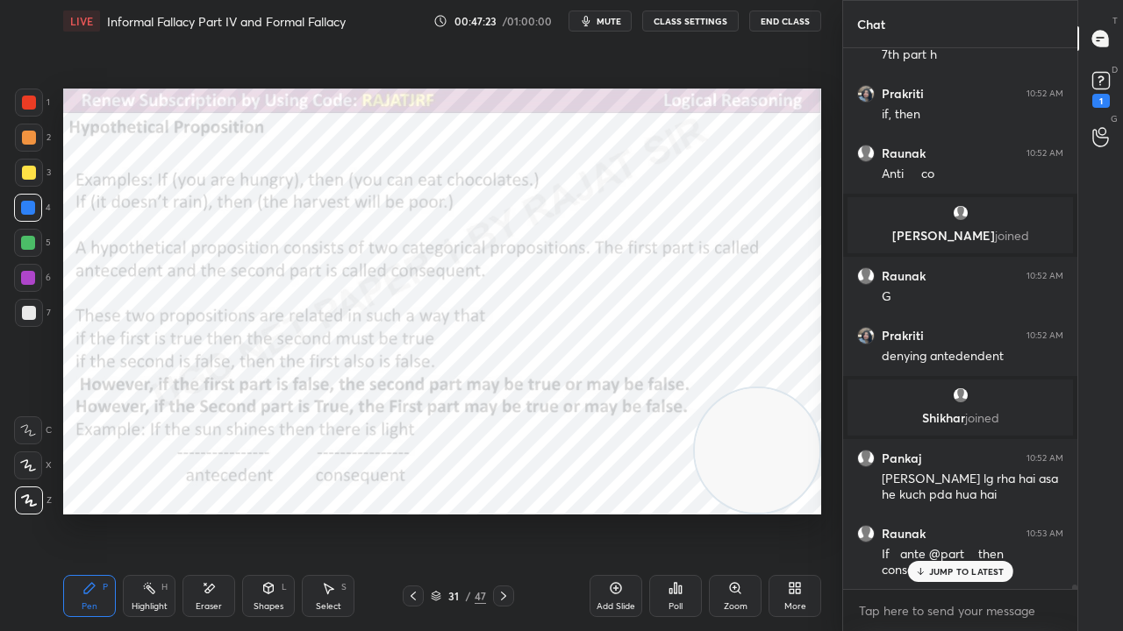
click at [27, 281] on div at bounding box center [28, 278] width 14 height 14
drag, startPoint x: 28, startPoint y: 279, endPoint x: 40, endPoint y: 279, distance: 12.3
click at [37, 279] on div at bounding box center [28, 278] width 28 height 28
click at [503, 512] on icon at bounding box center [503, 596] width 14 height 14
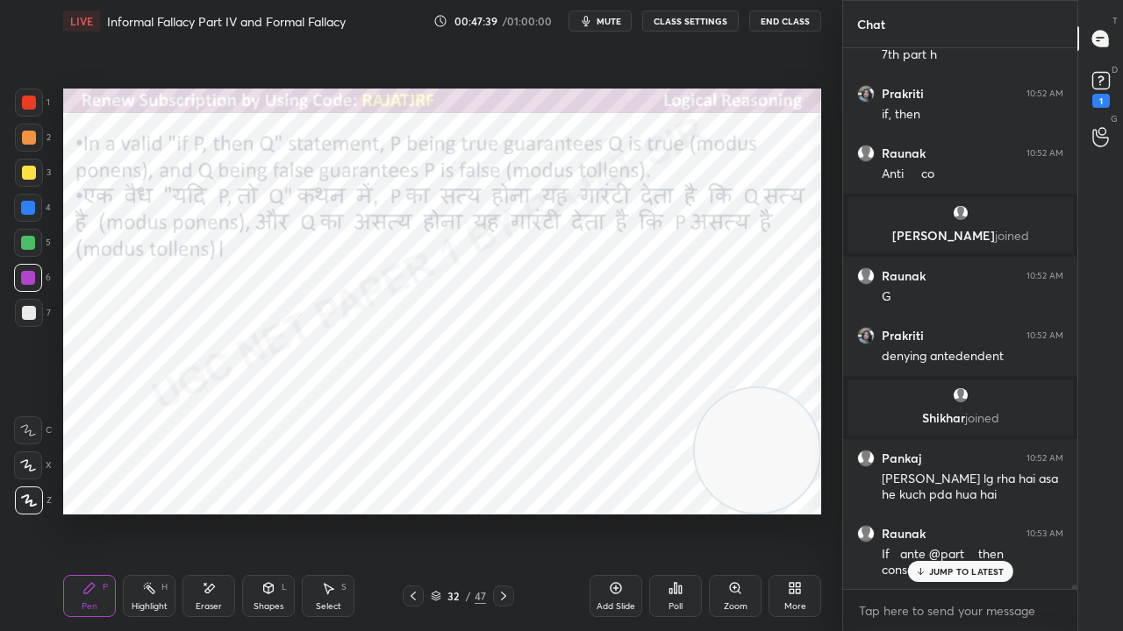
drag, startPoint x: 32, startPoint y: 101, endPoint x: 60, endPoint y: 131, distance: 41.0
click at [33, 103] on div at bounding box center [29, 103] width 14 height 14
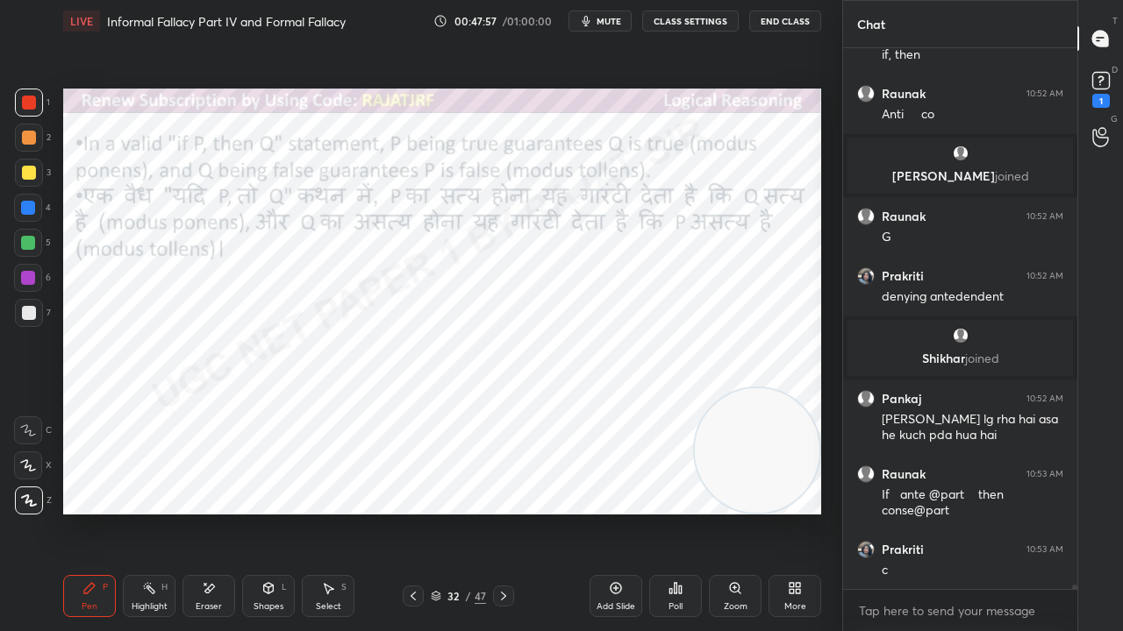
scroll to position [66078, 0]
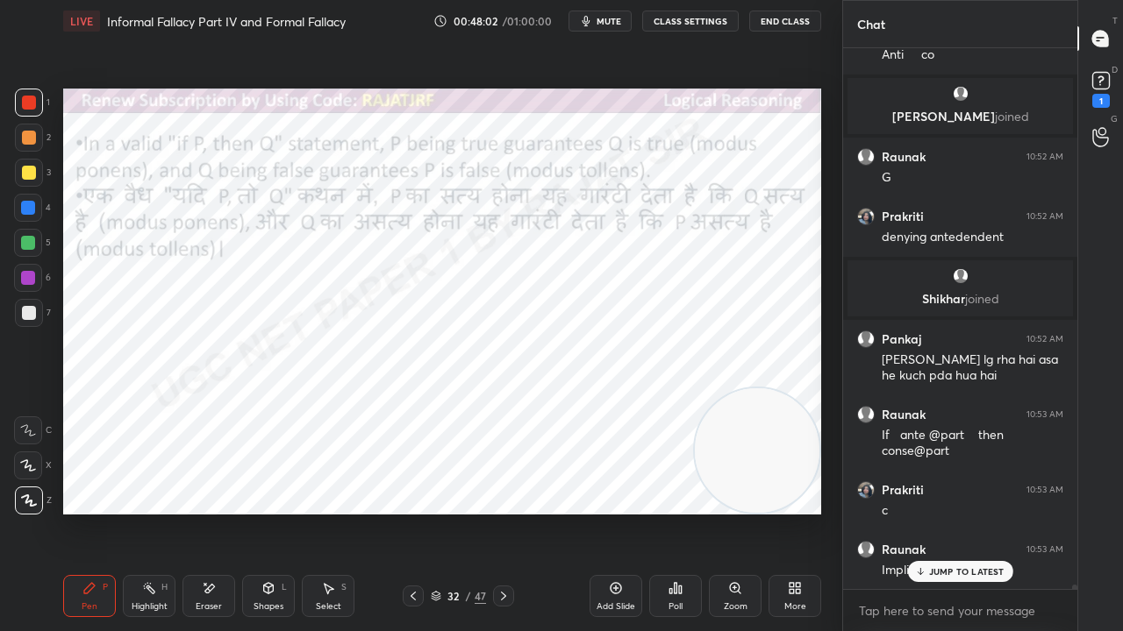
click at [27, 270] on div at bounding box center [28, 278] width 28 height 28
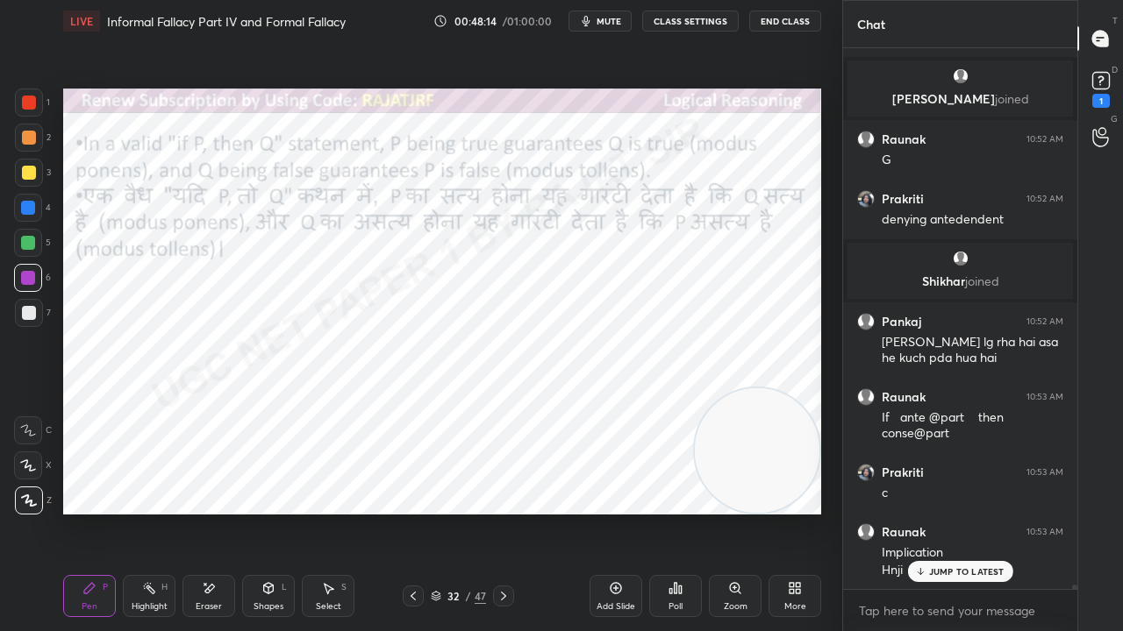
click at [31, 100] on div at bounding box center [29, 103] width 14 height 14
drag, startPoint x: 32, startPoint y: 100, endPoint x: 58, endPoint y: 125, distance: 36.0
click at [33, 102] on div at bounding box center [29, 103] width 14 height 14
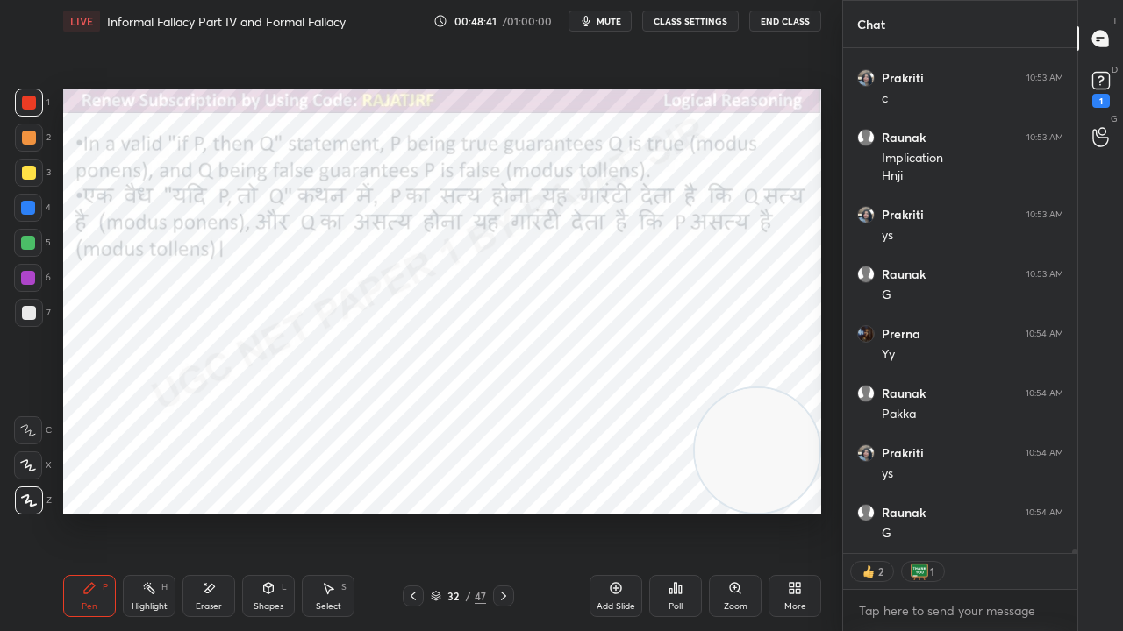
scroll to position [66550, 0]
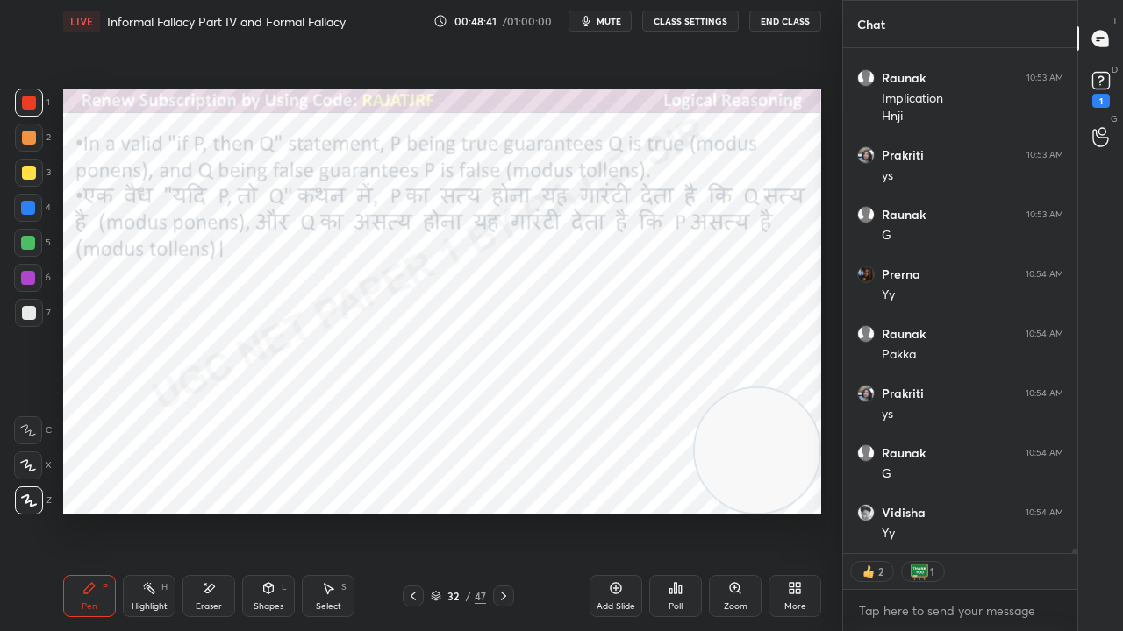
drag, startPoint x: 25, startPoint y: 275, endPoint x: 62, endPoint y: 275, distance: 36.8
click at [27, 275] on div at bounding box center [28, 278] width 14 height 14
drag, startPoint x: 750, startPoint y: 449, endPoint x: 18, endPoint y: 465, distance: 732.5
click at [0, 469] on div "1 2 3 4 5 6 7 C X Z E E Erase all H H LIVE Informal Fallacy Part IV and Formal …" at bounding box center [414, 315] width 828 height 631
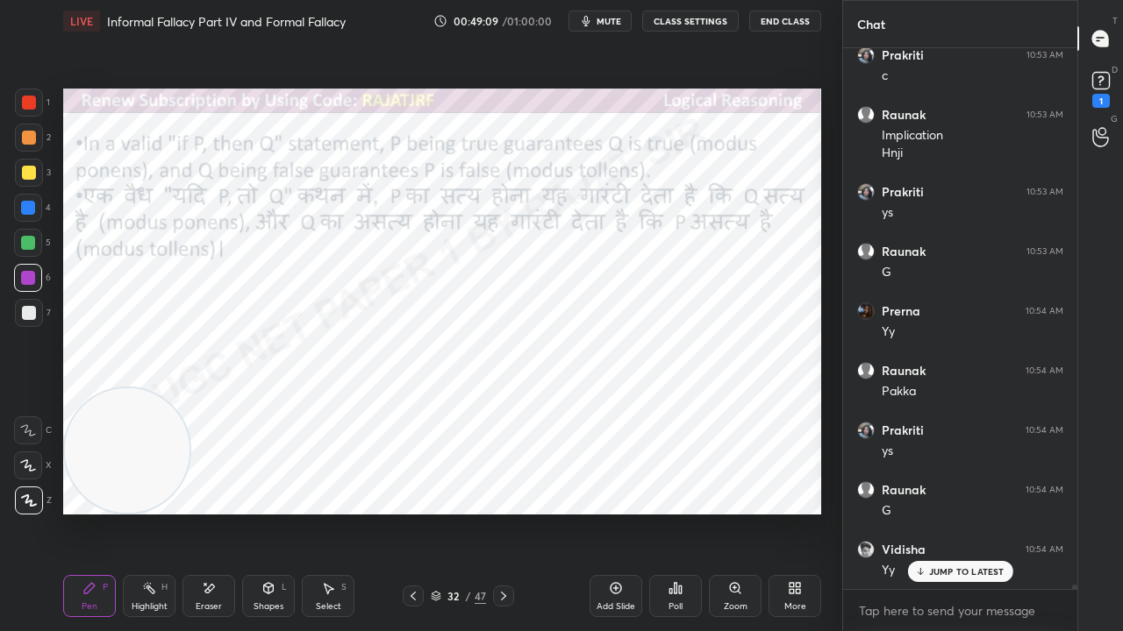
scroll to position [66572, 0]
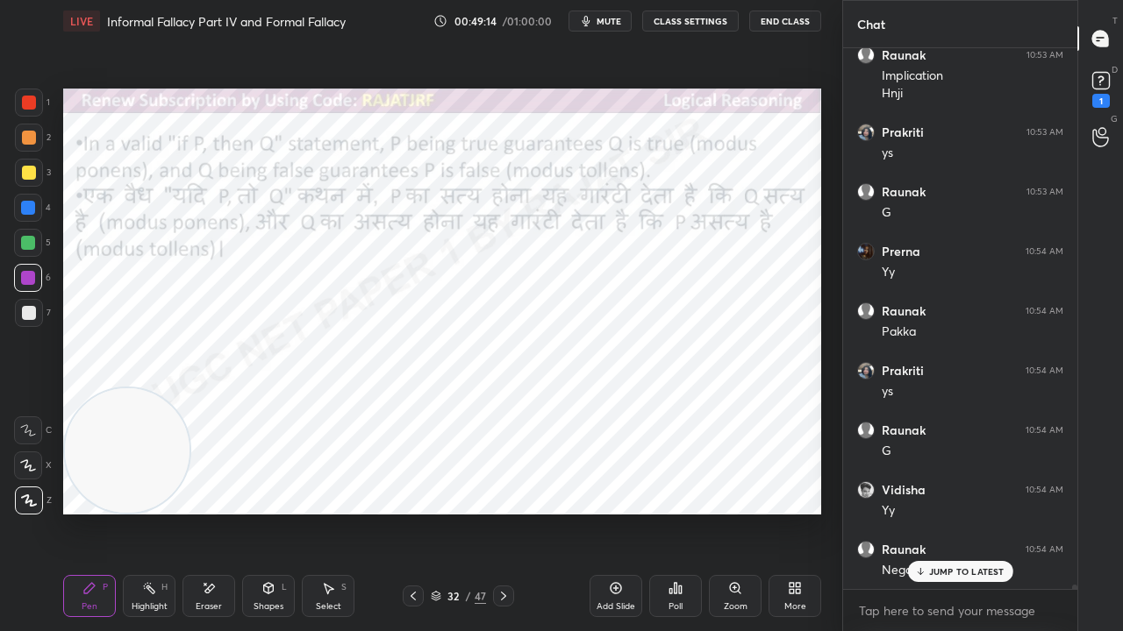
drag, startPoint x: 35, startPoint y: 103, endPoint x: 53, endPoint y: 111, distance: 18.9
click at [30, 103] on div at bounding box center [29, 103] width 14 height 14
click at [33, 103] on div at bounding box center [29, 103] width 14 height 14
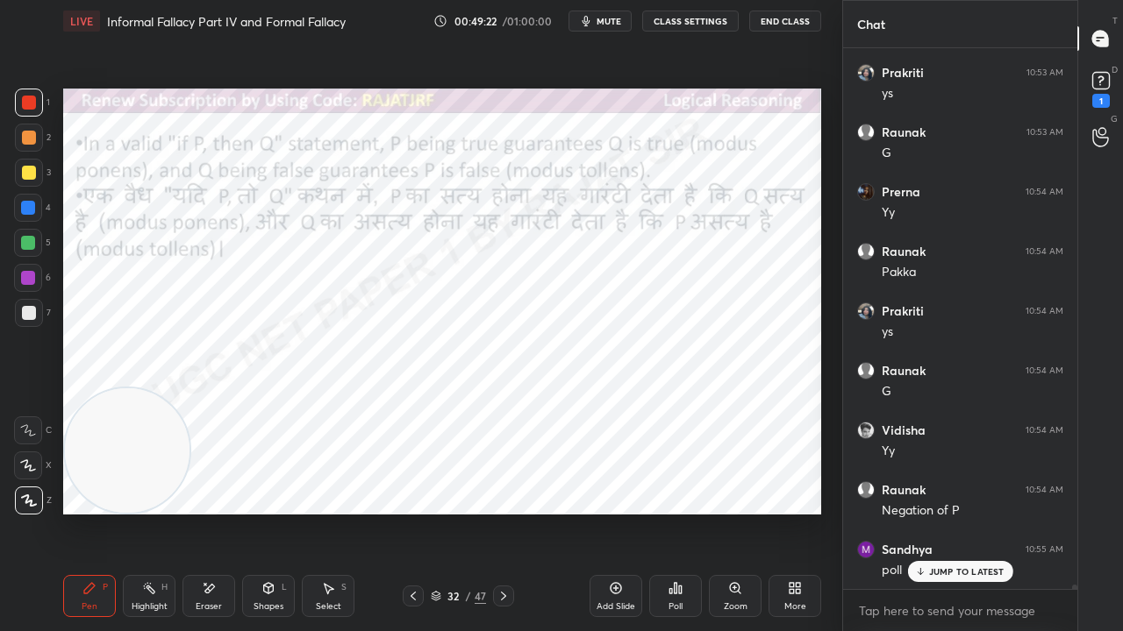
click at [961, 512] on p "JUMP TO LATEST" at bounding box center [966, 572] width 75 height 11
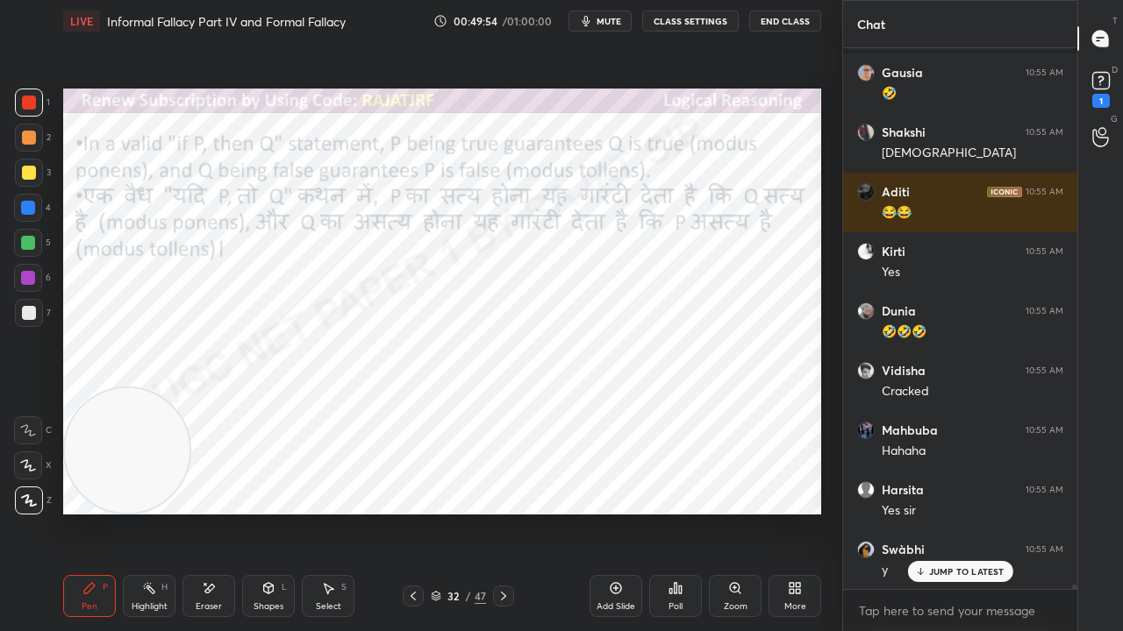
scroll to position [67785, 0]
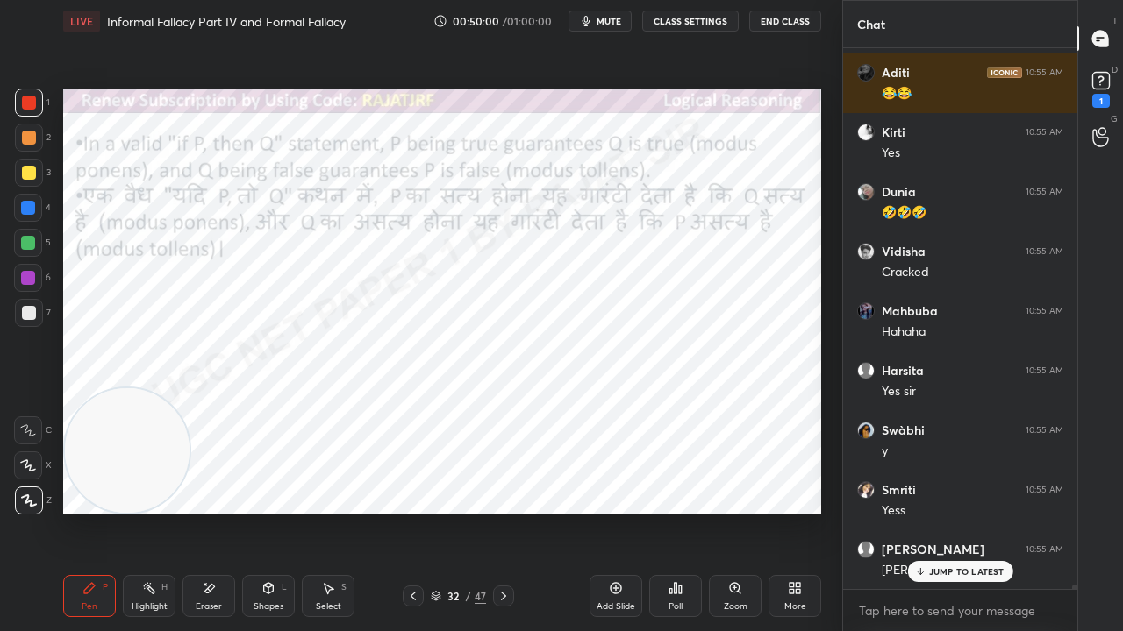
drag, startPoint x: 229, startPoint y: 596, endPoint x: 249, endPoint y: 577, distance: 27.9
click at [232, 512] on div "Eraser" at bounding box center [208, 596] width 53 height 42
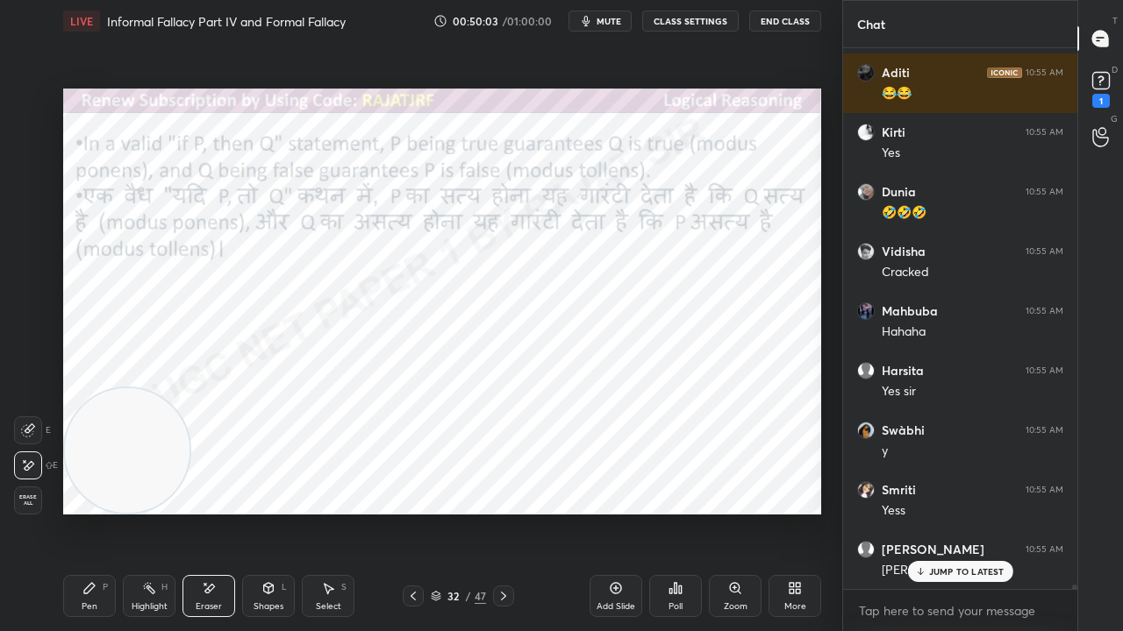
click at [103, 512] on div "Pen P" at bounding box center [89, 596] width 53 height 42
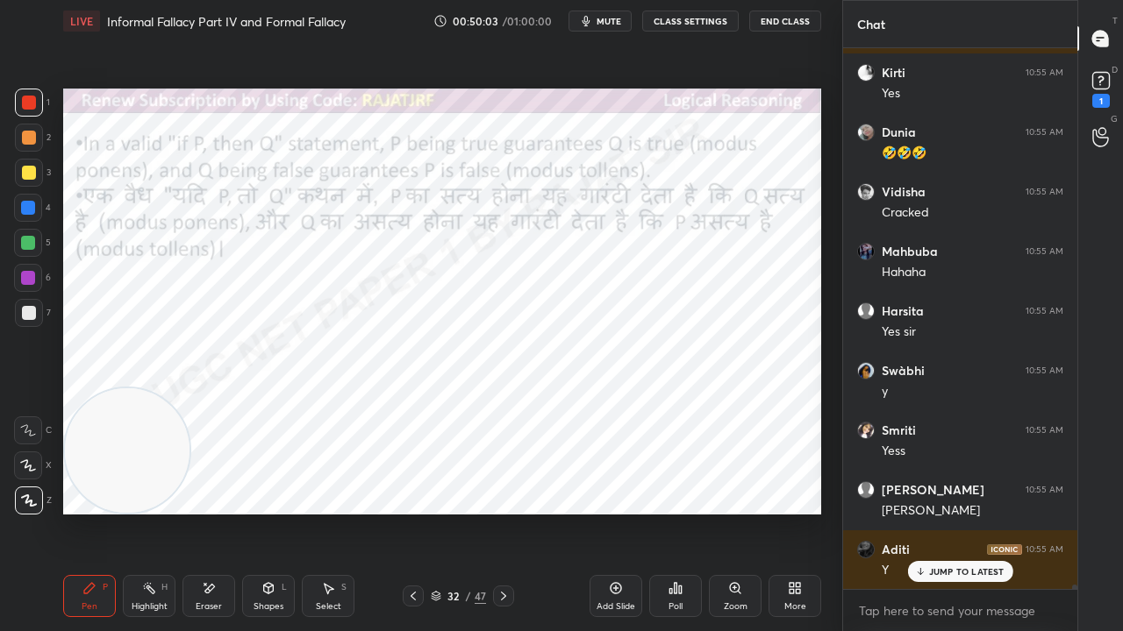
click at [502, 512] on icon at bounding box center [503, 596] width 5 height 9
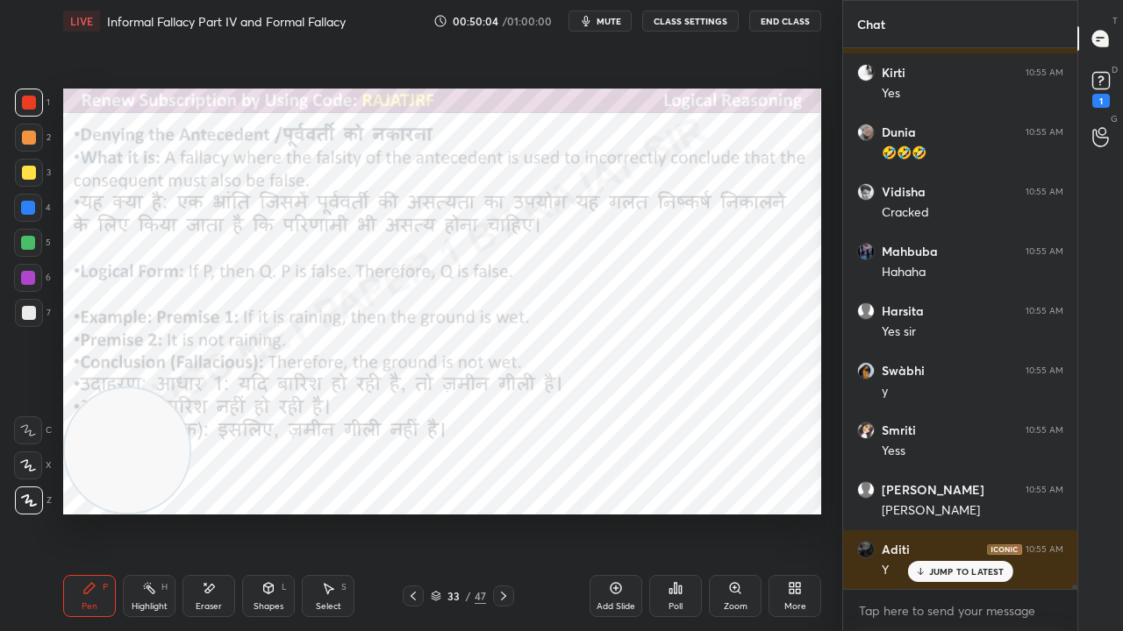
scroll to position [67967, 0]
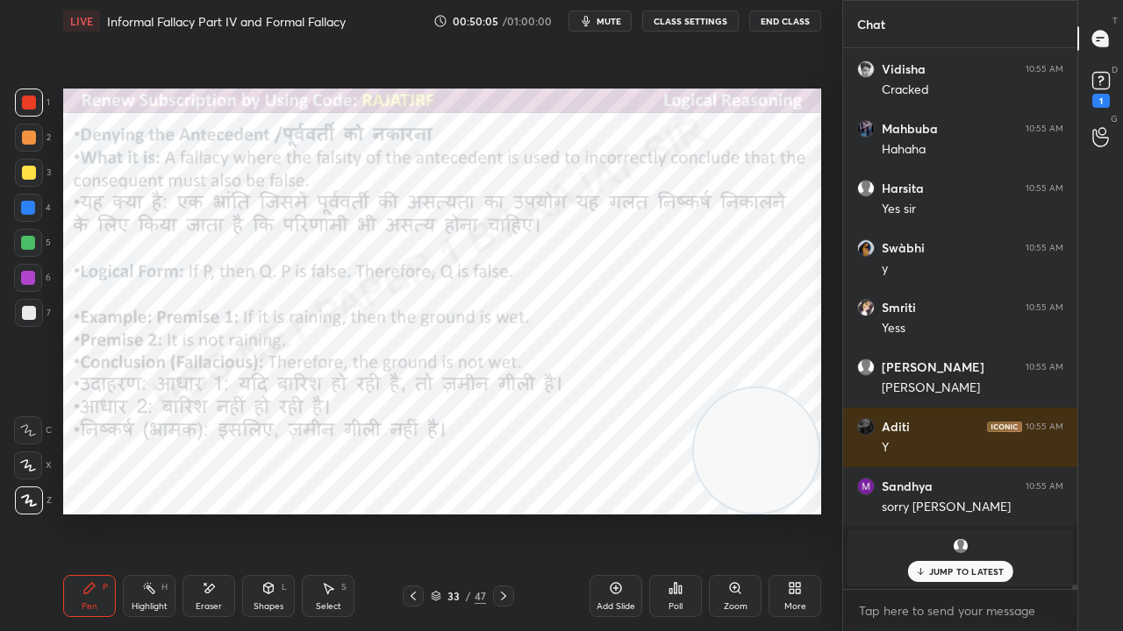
drag, startPoint x: 135, startPoint y: 419, endPoint x: 702, endPoint y: 451, distance: 567.5
click at [752, 446] on video at bounding box center [756, 451] width 125 height 125
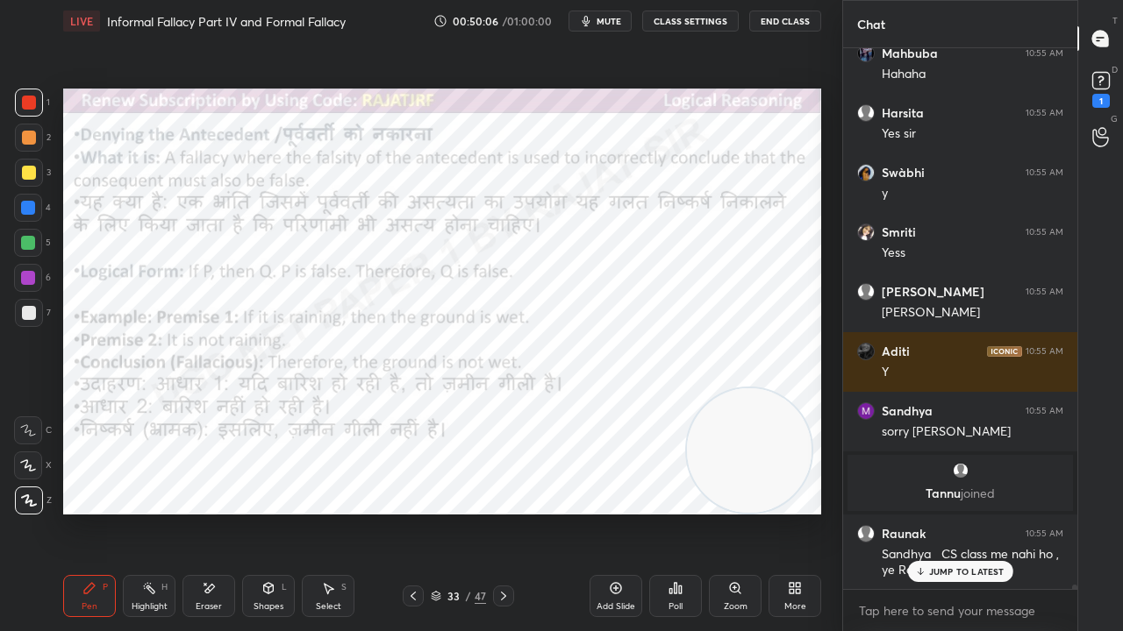
click at [456, 512] on div "33" at bounding box center [454, 596] width 18 height 11
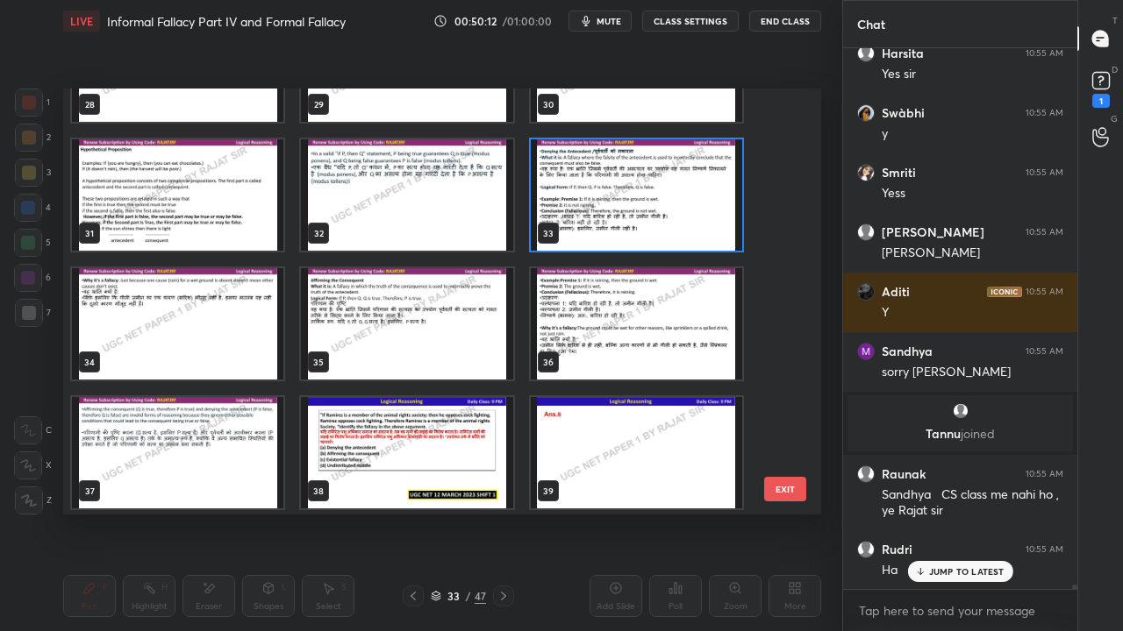
scroll to position [1243, 0]
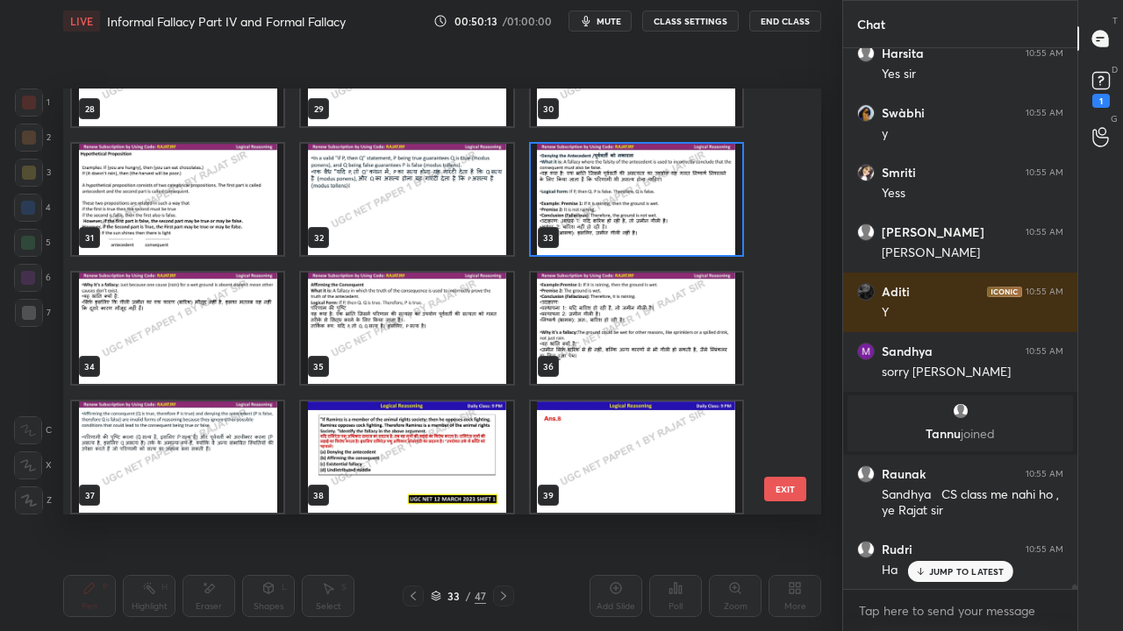
click at [581, 209] on img "grid" at bounding box center [636, 199] width 211 height 111
click at [581, 210] on img "grid" at bounding box center [636, 199] width 211 height 111
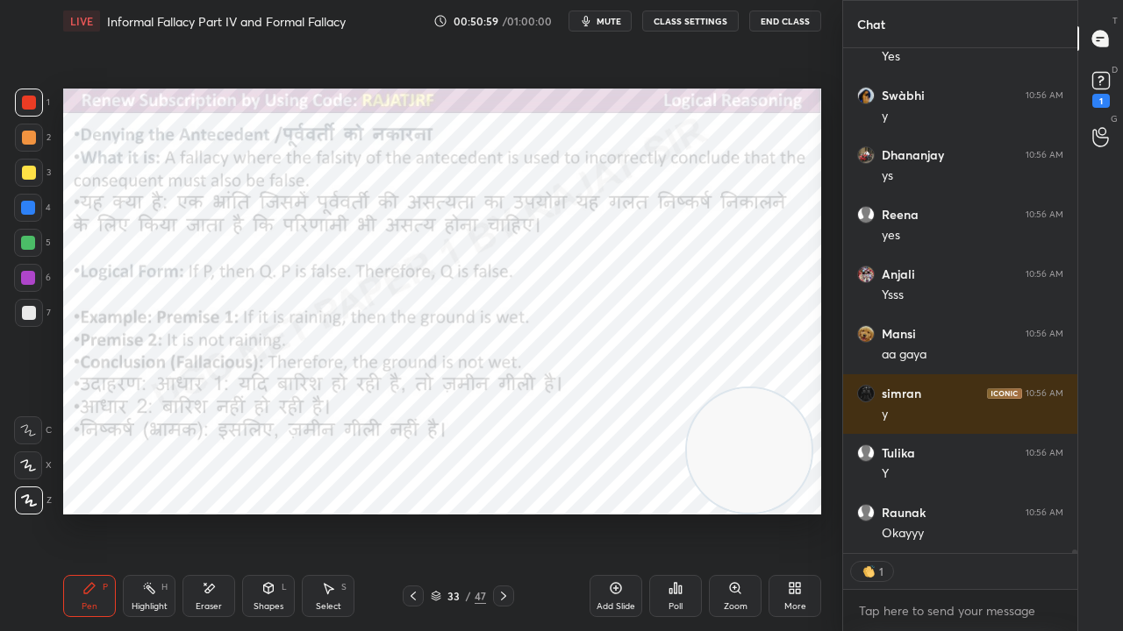
scroll to position [68977, 0]
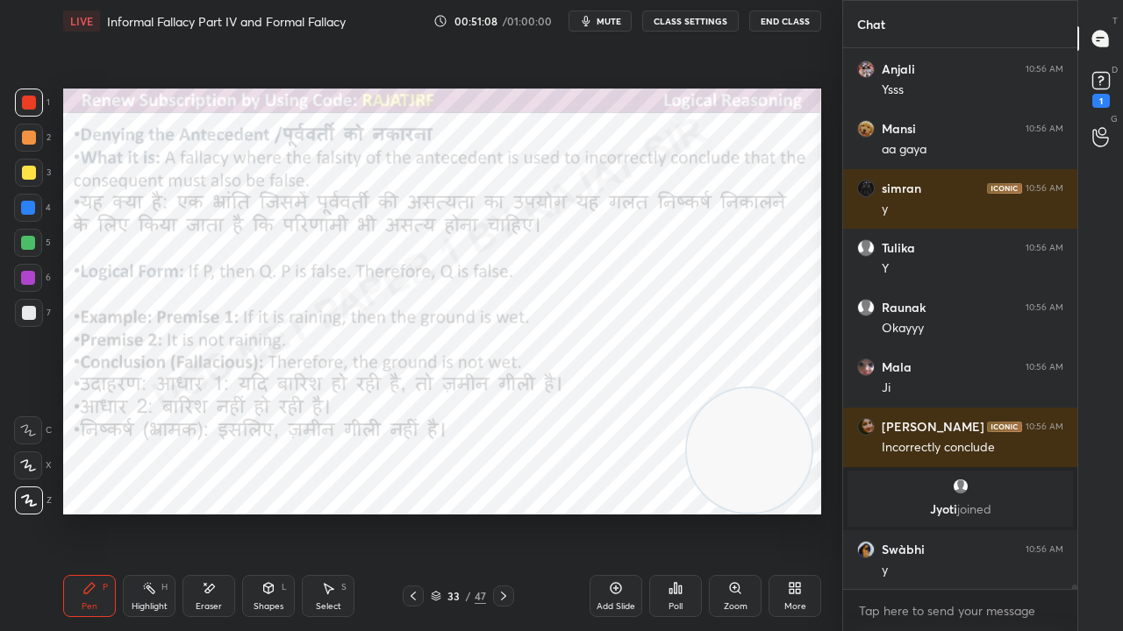
click at [26, 277] on div at bounding box center [28, 278] width 14 height 14
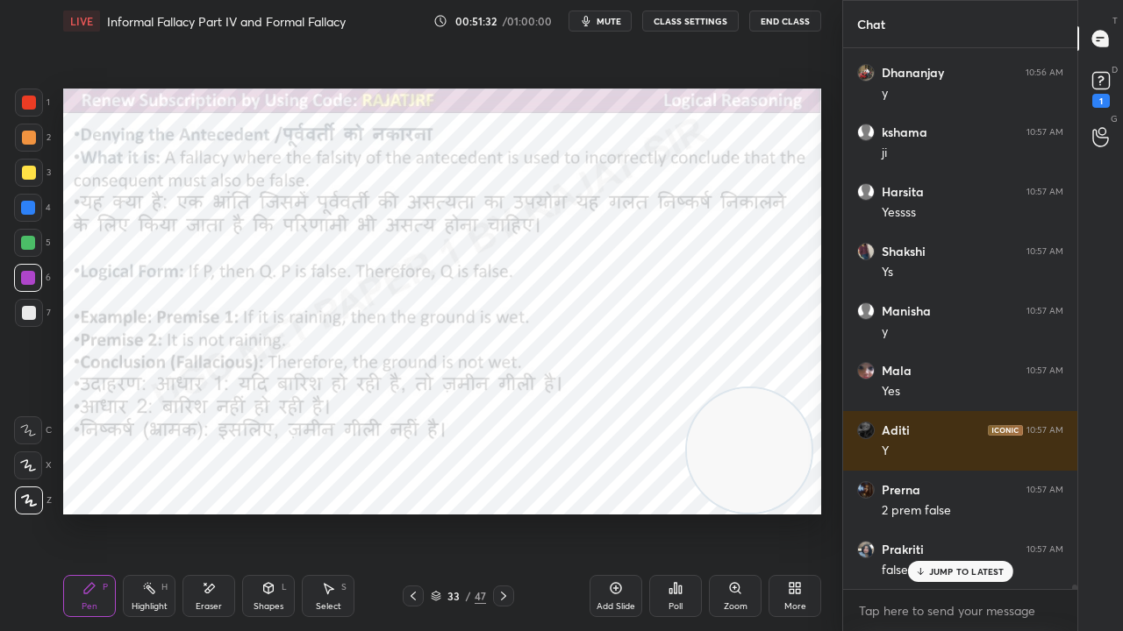
scroll to position [69121, 0]
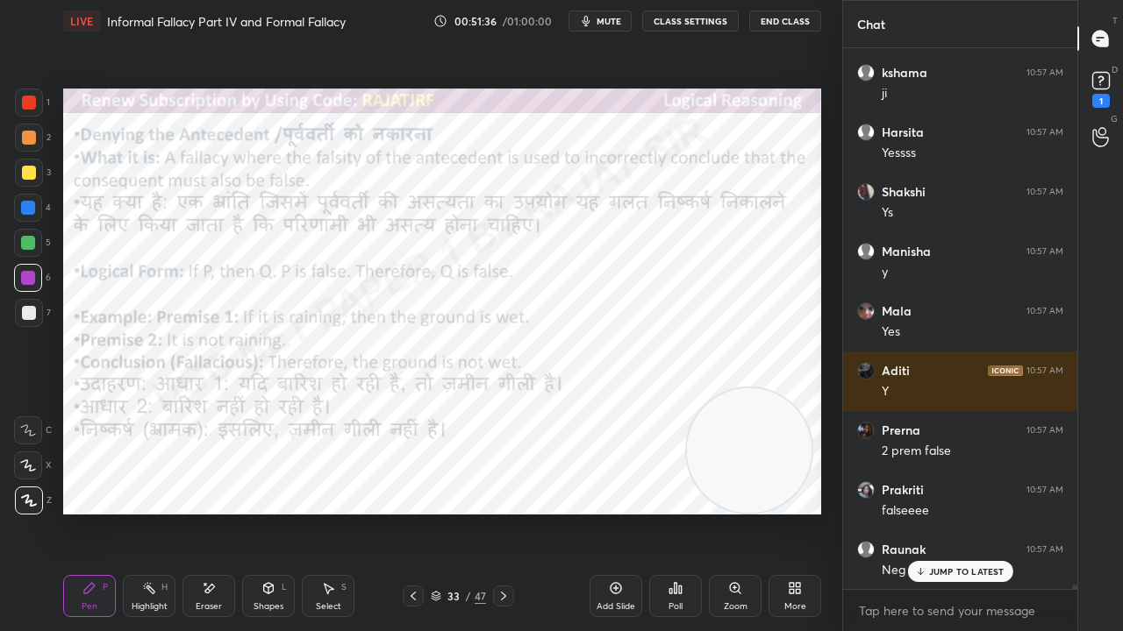
click at [29, 102] on div at bounding box center [29, 103] width 14 height 14
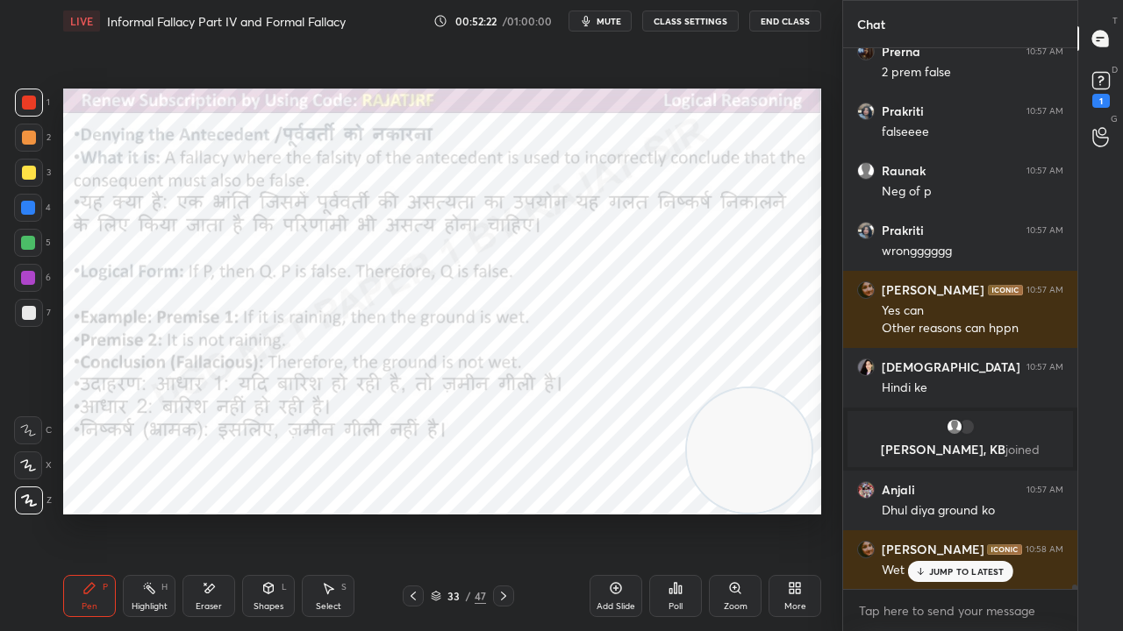
scroll to position [69218, 0]
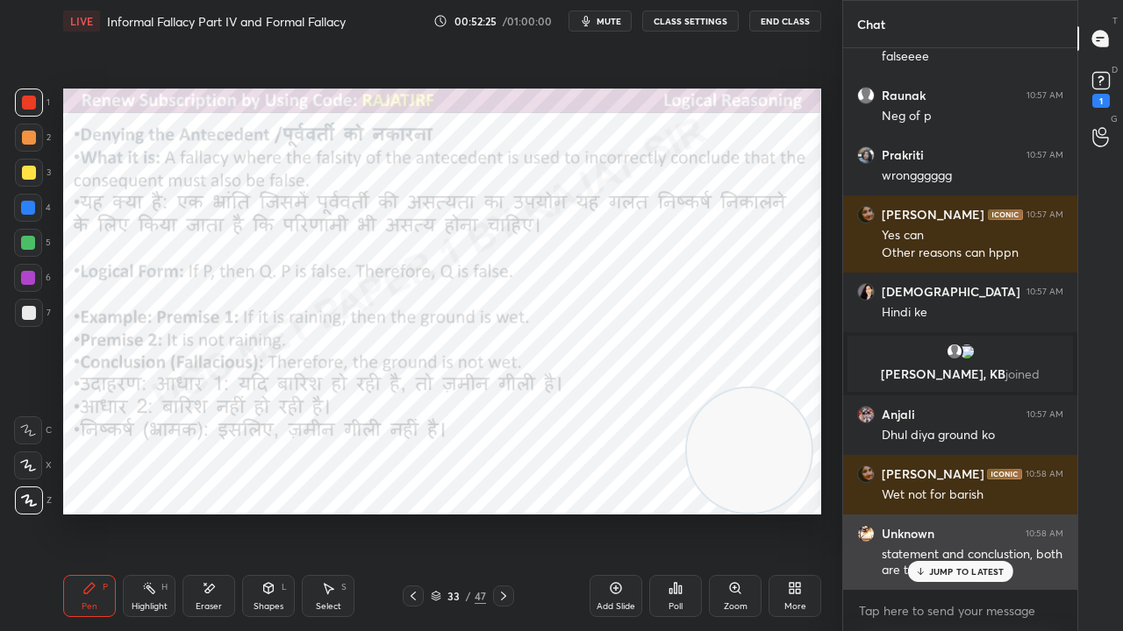
click at [928, 512] on div "Unknown 10:58 AM statement and conclustion, both are together" at bounding box center [960, 552] width 234 height 75
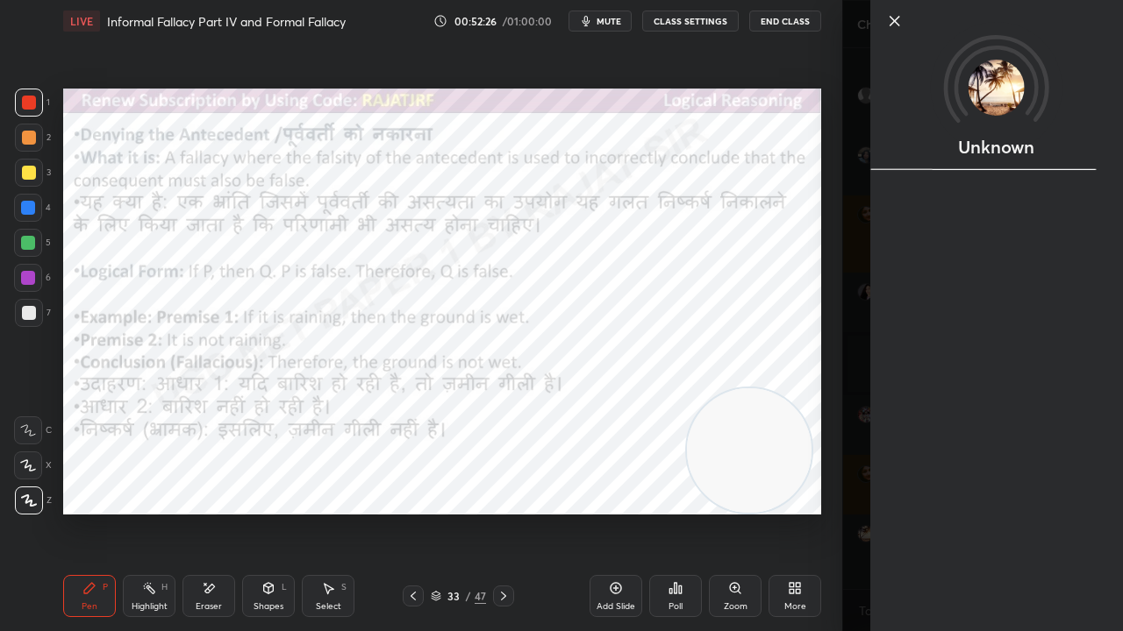
click at [922, 512] on div "Unknown" at bounding box center [996, 315] width 253 height 631
click at [812, 512] on div "Add Slide Poll Zoom More" at bounding box center [705, 596] width 232 height 98
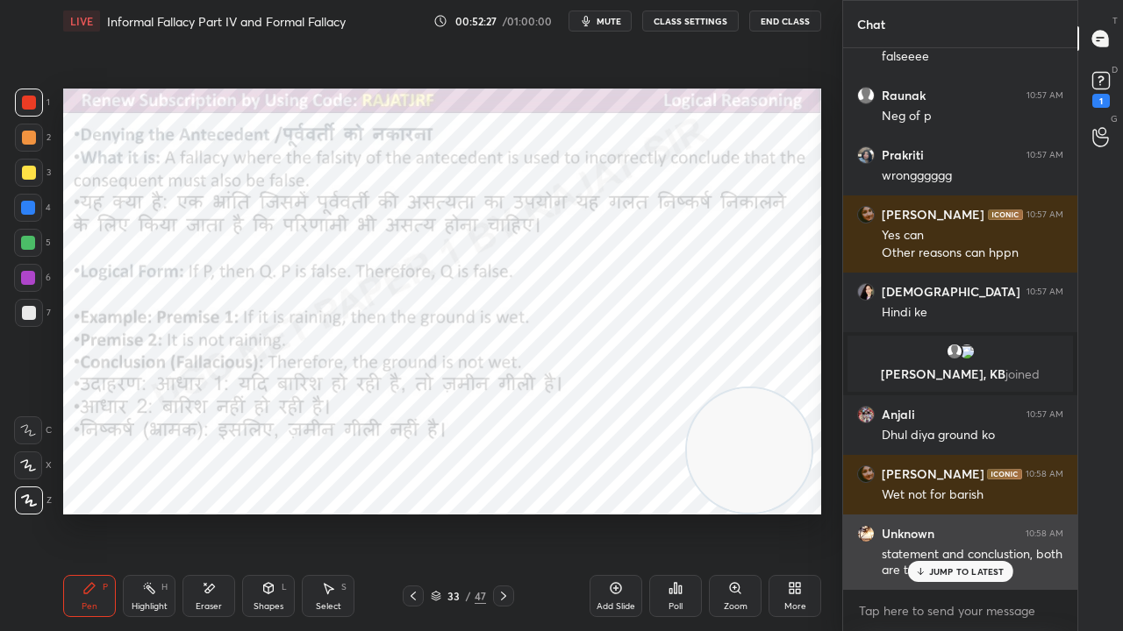
drag, startPoint x: 932, startPoint y: 568, endPoint x: 888, endPoint y: 560, distance: 45.4
click at [931, 512] on p "JUMP TO LATEST" at bounding box center [966, 572] width 75 height 11
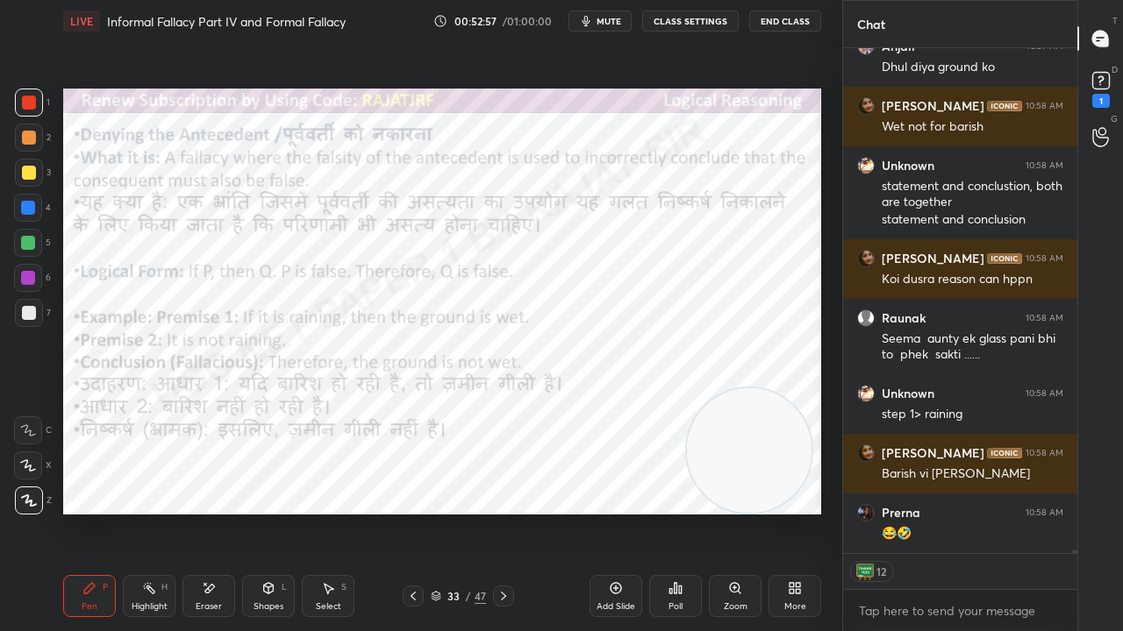
scroll to position [69646, 0]
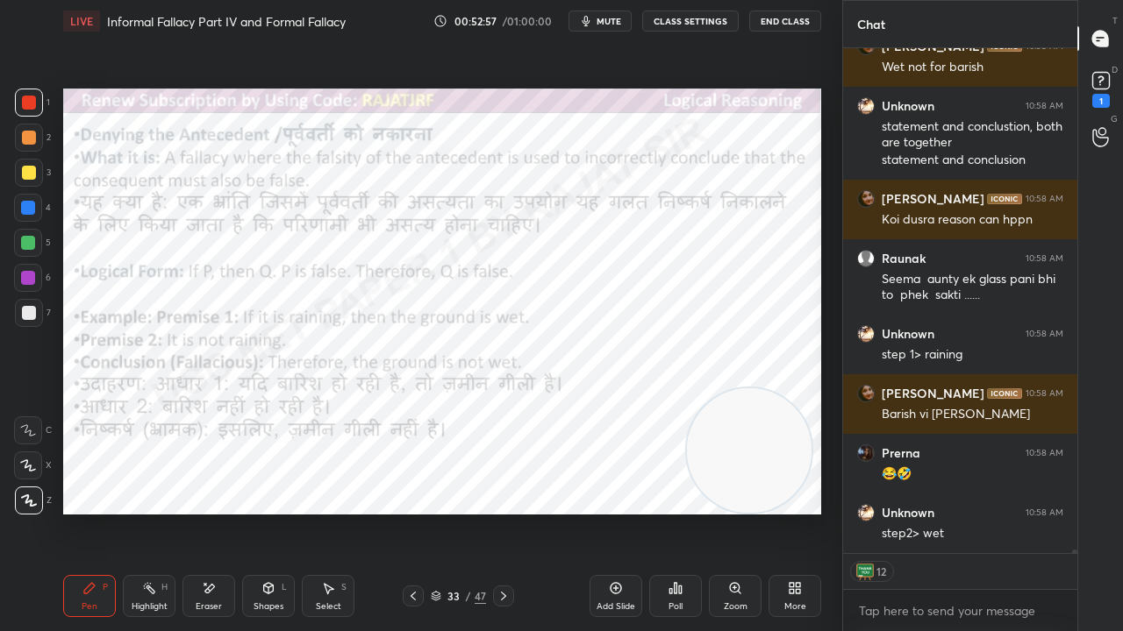
click at [507, 512] on icon at bounding box center [503, 596] width 14 height 14
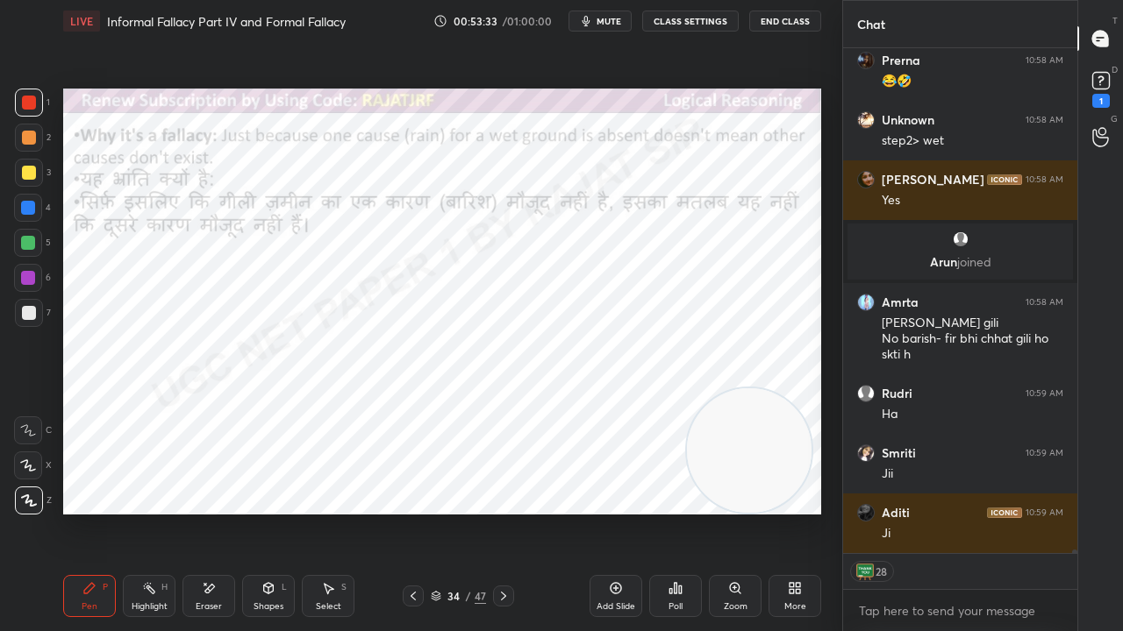
scroll to position [69925, 0]
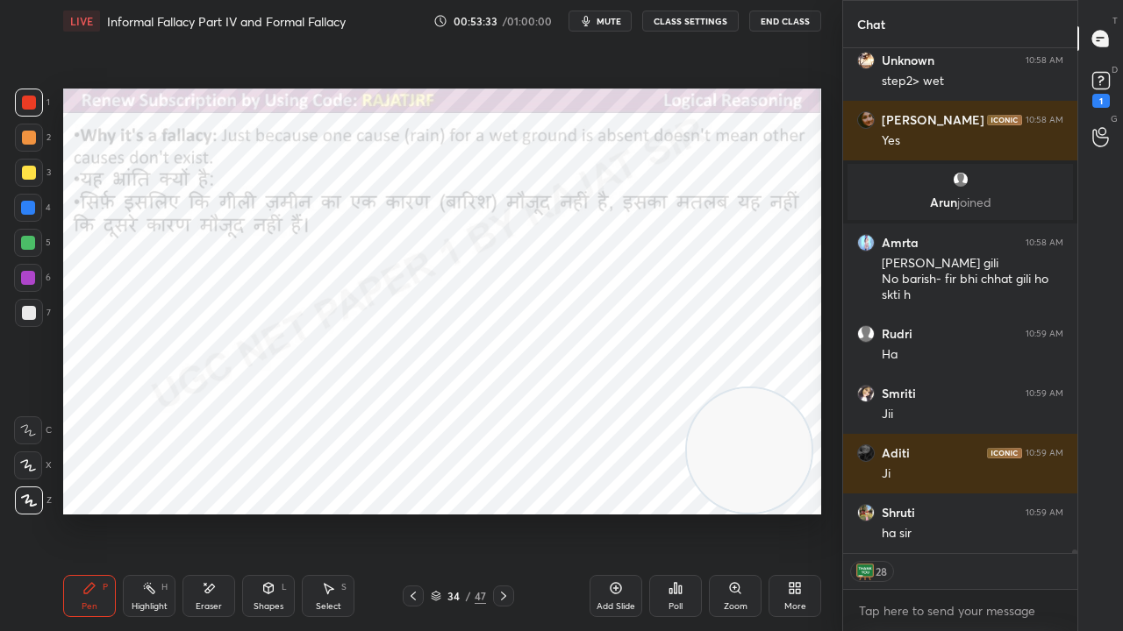
drag, startPoint x: 407, startPoint y: 592, endPoint x: 409, endPoint y: 523, distance: 69.3
click at [407, 512] on icon at bounding box center [413, 596] width 14 height 14
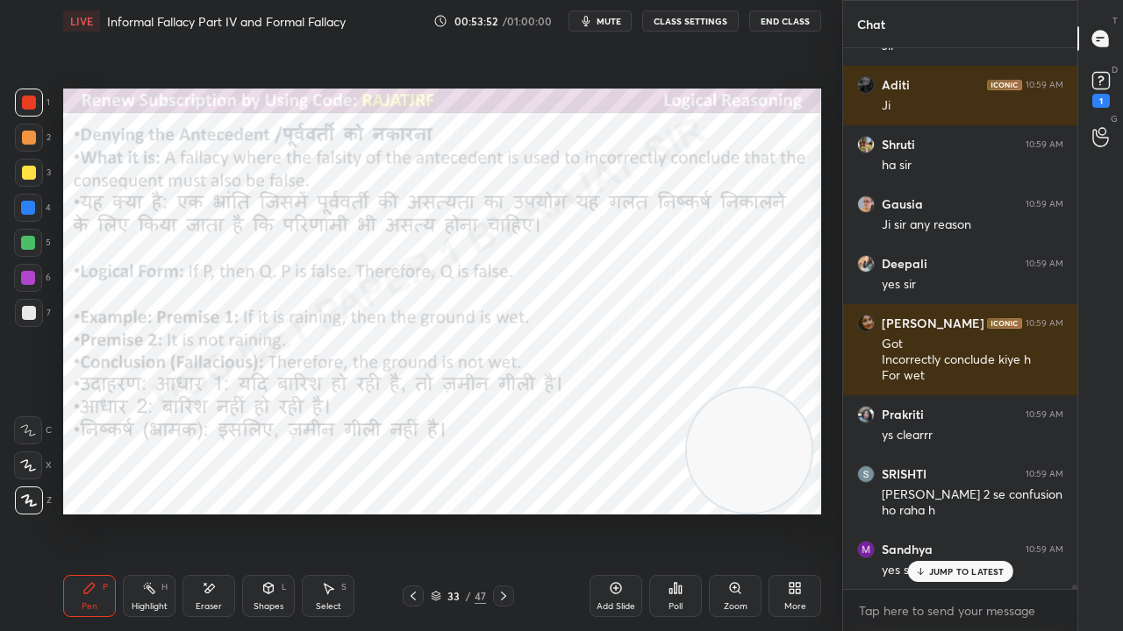
scroll to position [70353, 0]
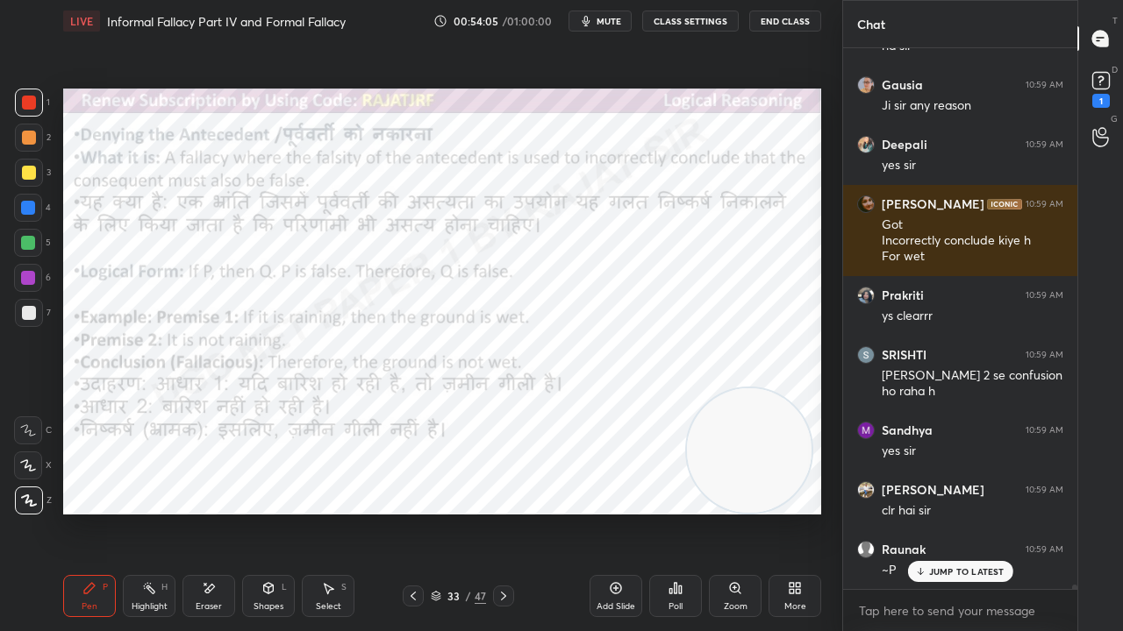
click at [412, 512] on icon at bounding box center [413, 596] width 14 height 14
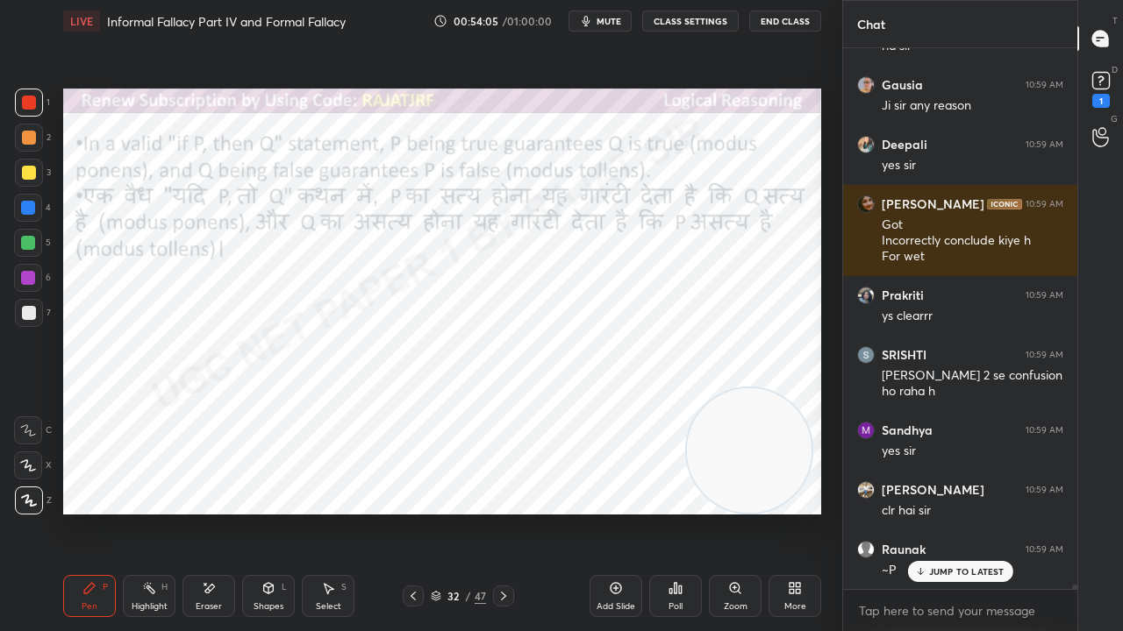
scroll to position [70535, 0]
click at [412, 512] on icon at bounding box center [413, 596] width 14 height 14
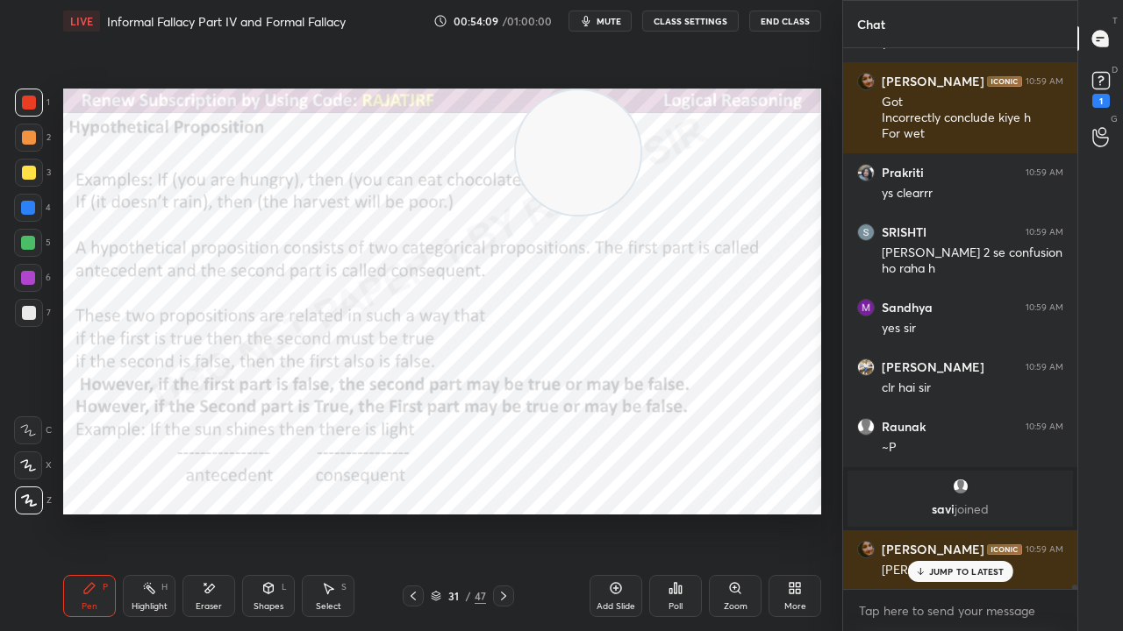
drag, startPoint x: 728, startPoint y: 469, endPoint x: 555, endPoint y: 169, distance: 346.2
click at [555, 168] on video at bounding box center [578, 152] width 125 height 125
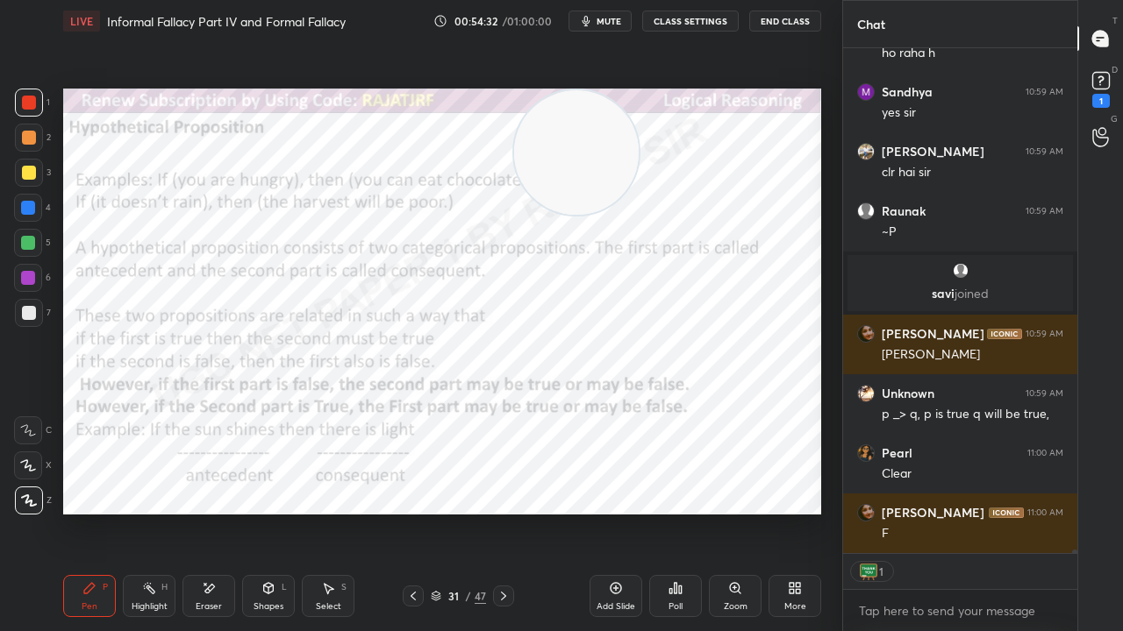
scroll to position [70810, 0]
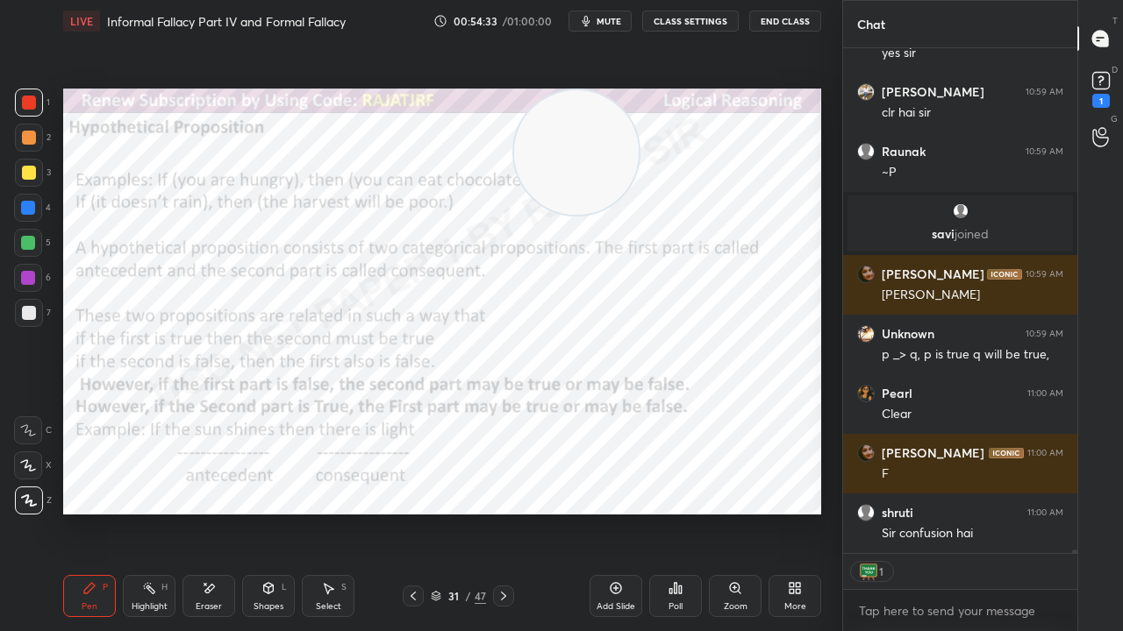
click at [504, 512] on icon at bounding box center [503, 596] width 14 height 14
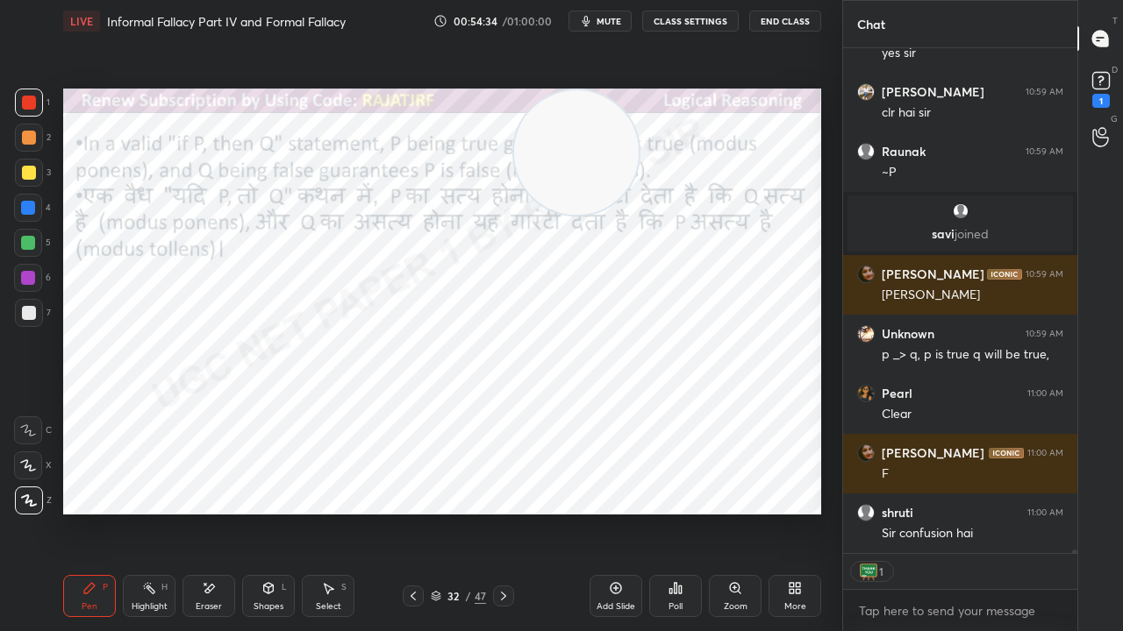
click at [505, 512] on icon at bounding box center [503, 596] width 14 height 14
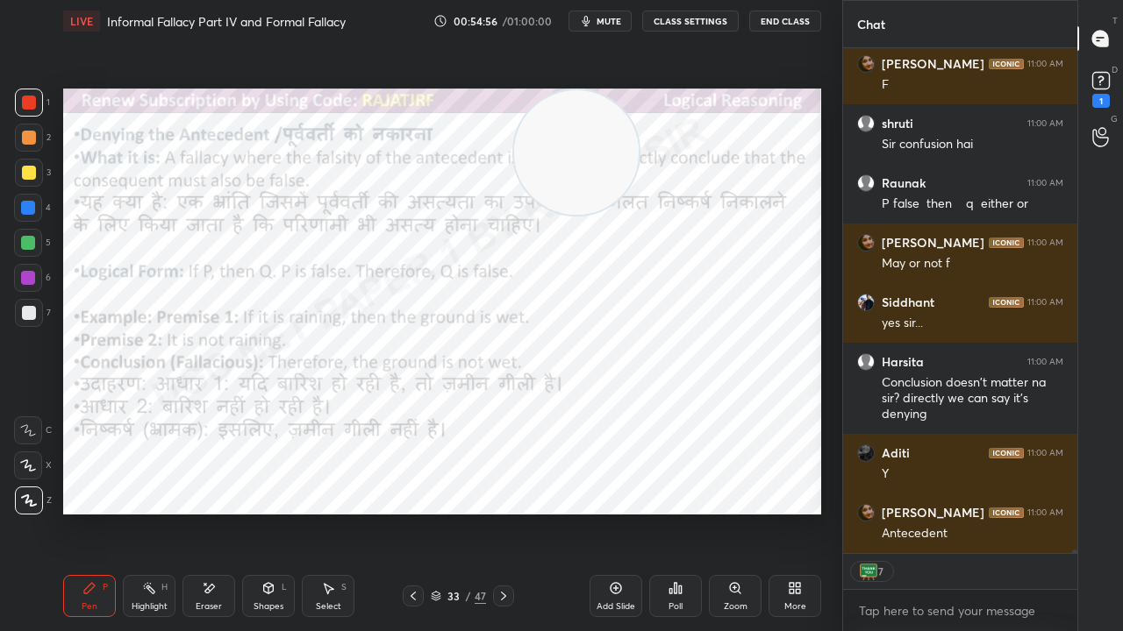
scroll to position [71259, 0]
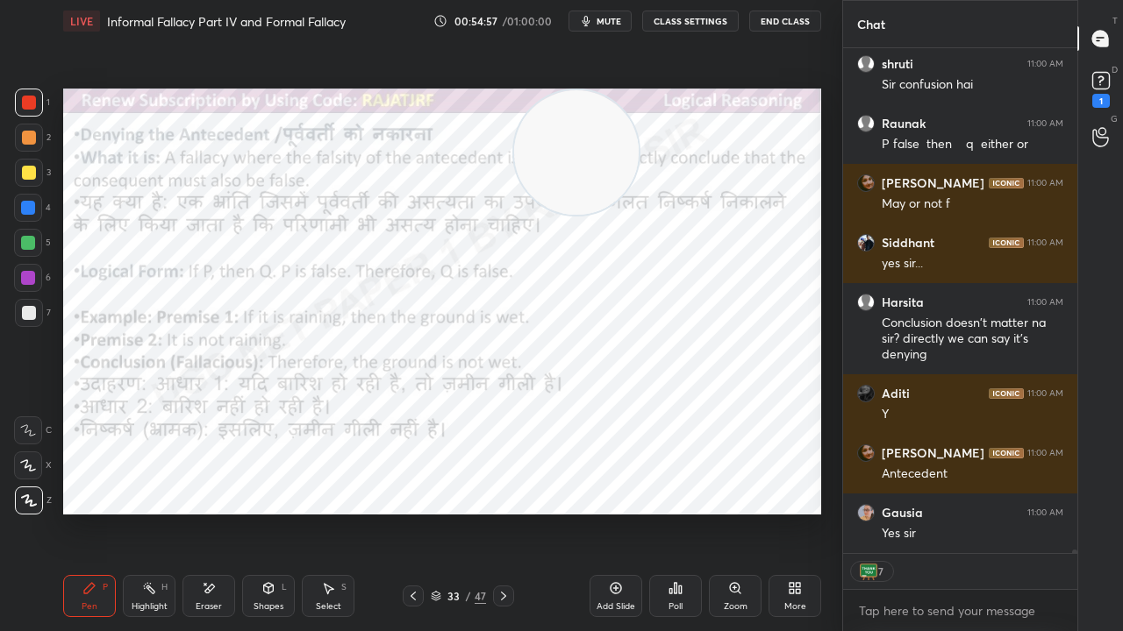
click at [28, 273] on div at bounding box center [28, 278] width 14 height 14
drag, startPoint x: 28, startPoint y: 273, endPoint x: 39, endPoint y: 275, distance: 11.5
click at [29, 274] on div at bounding box center [28, 278] width 14 height 14
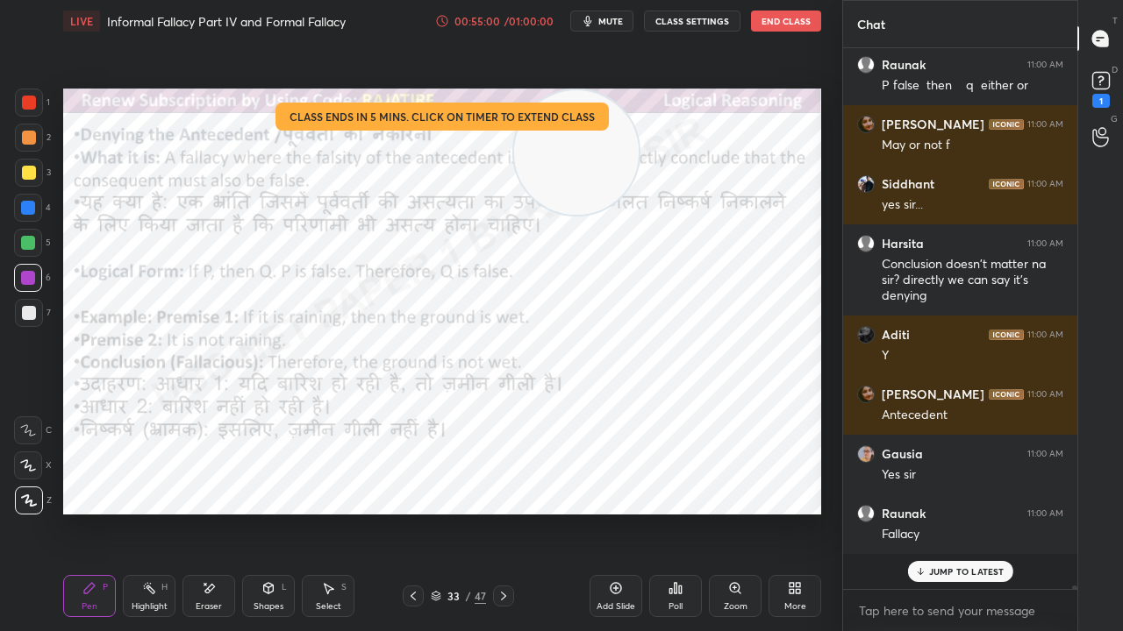
scroll to position [71282, 0]
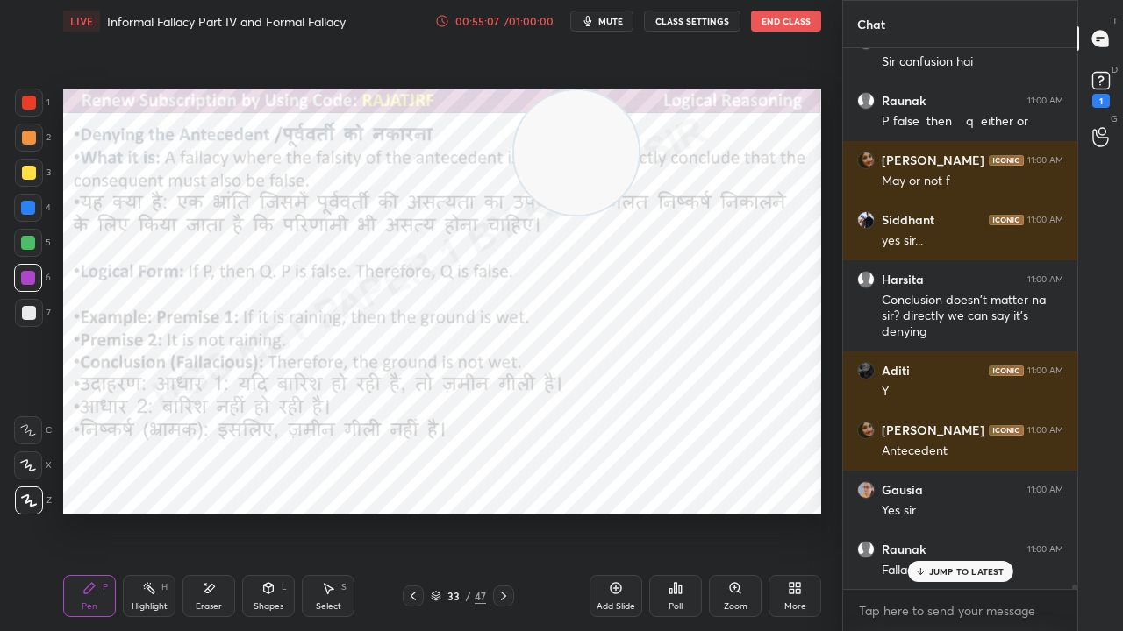
click at [462, 512] on div "33 / 47" at bounding box center [458, 597] width 55 height 16
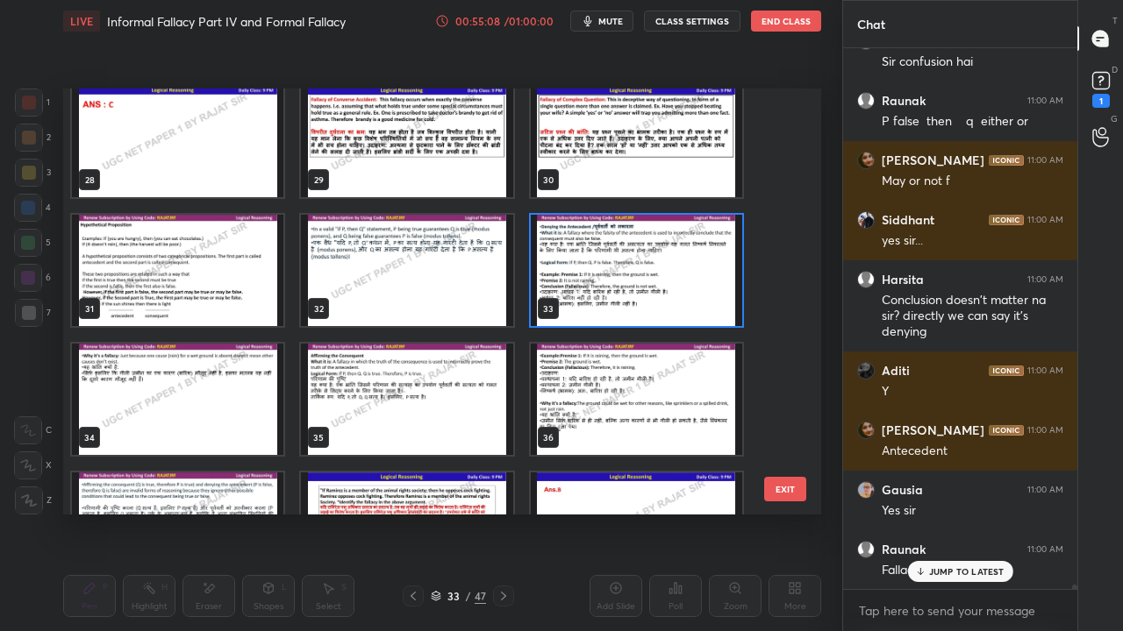
scroll to position [71300, 0]
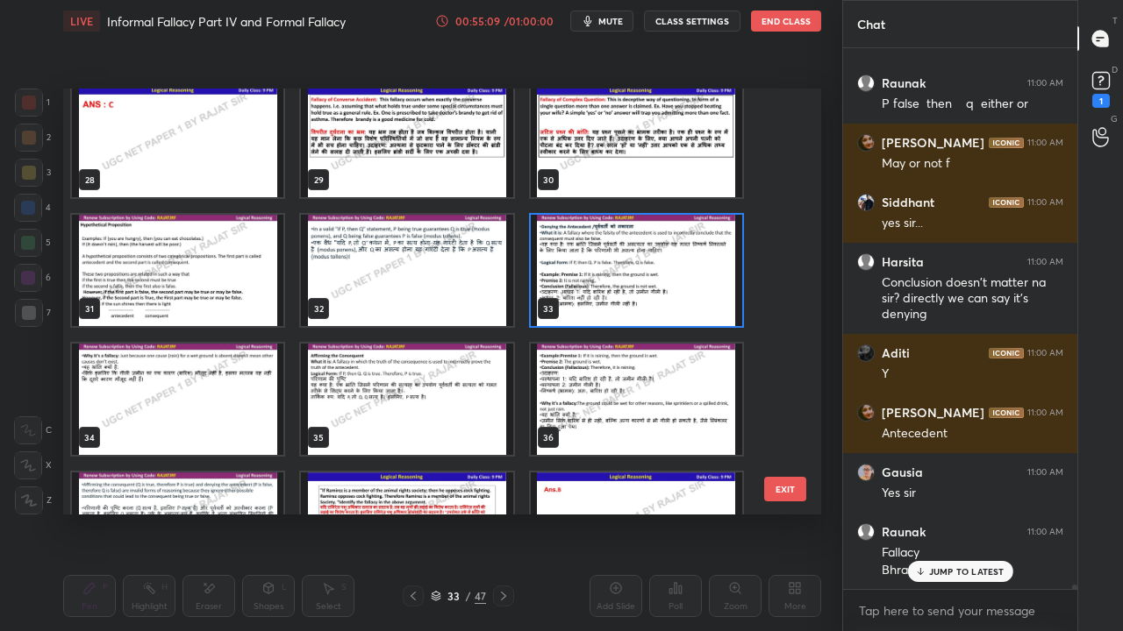
click at [384, 391] on img "grid" at bounding box center [406, 399] width 211 height 111
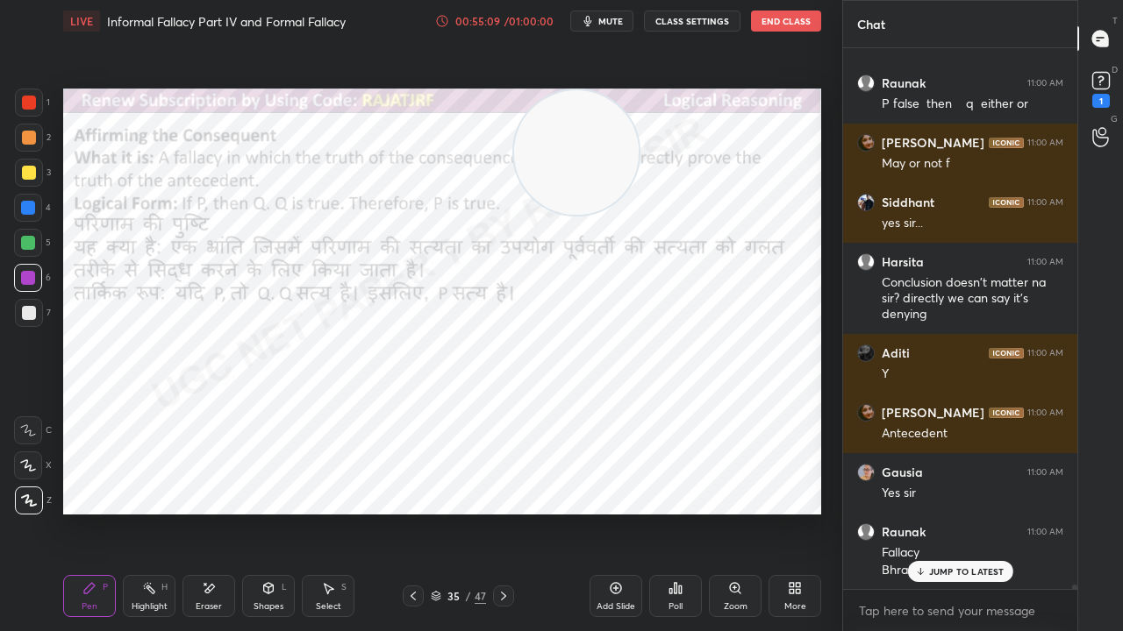
click at [384, 389] on img "grid" at bounding box center [406, 399] width 211 height 111
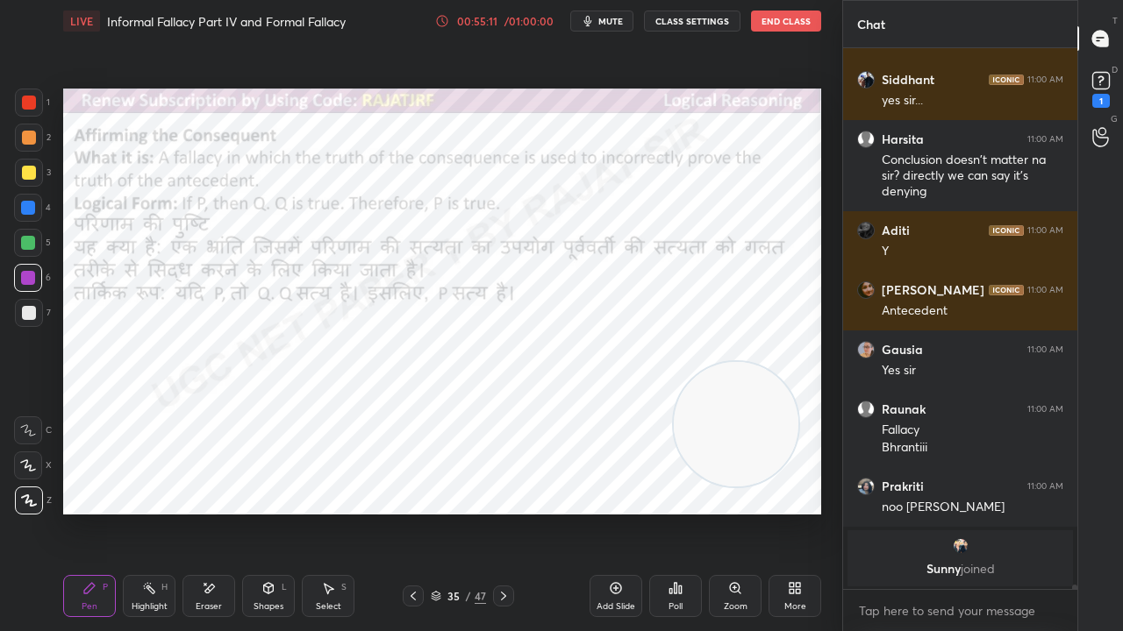
drag, startPoint x: 595, startPoint y: 156, endPoint x: 740, endPoint y: 404, distance: 287.8
click at [750, 417] on video at bounding box center [736, 424] width 125 height 125
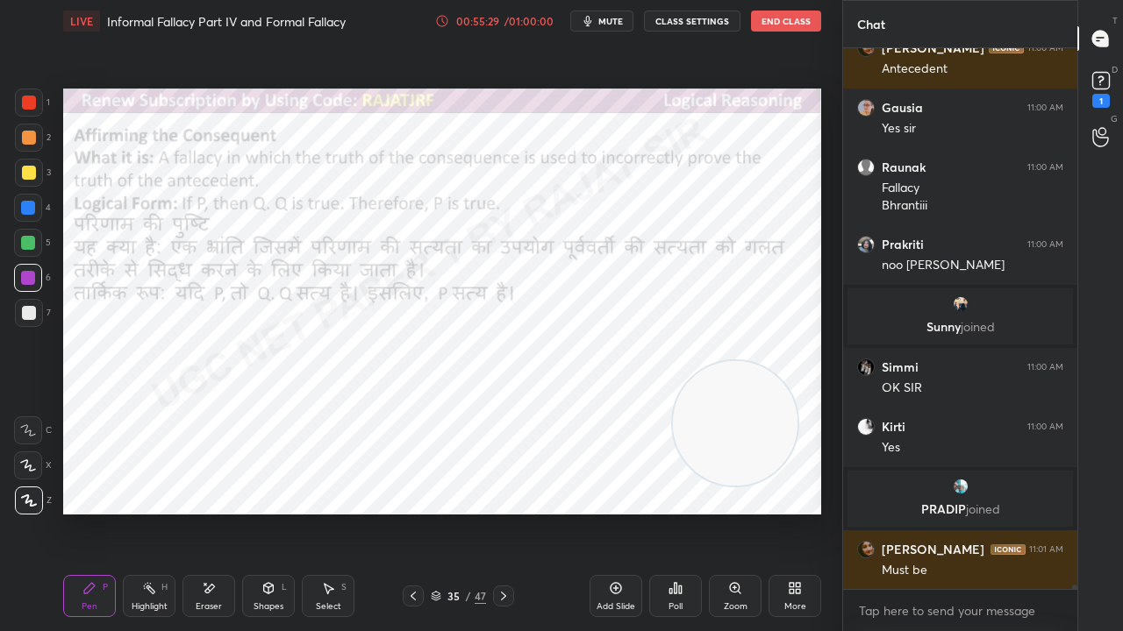
click at [25, 196] on div at bounding box center [28, 208] width 28 height 28
click at [25, 198] on div at bounding box center [28, 208] width 28 height 28
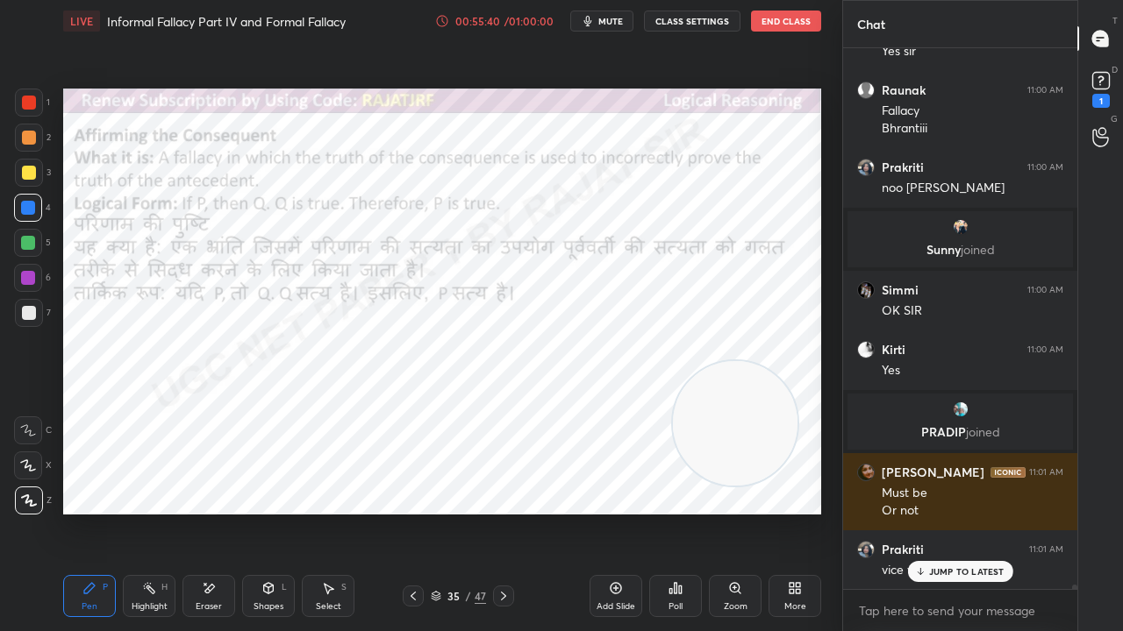
scroll to position [71144, 0]
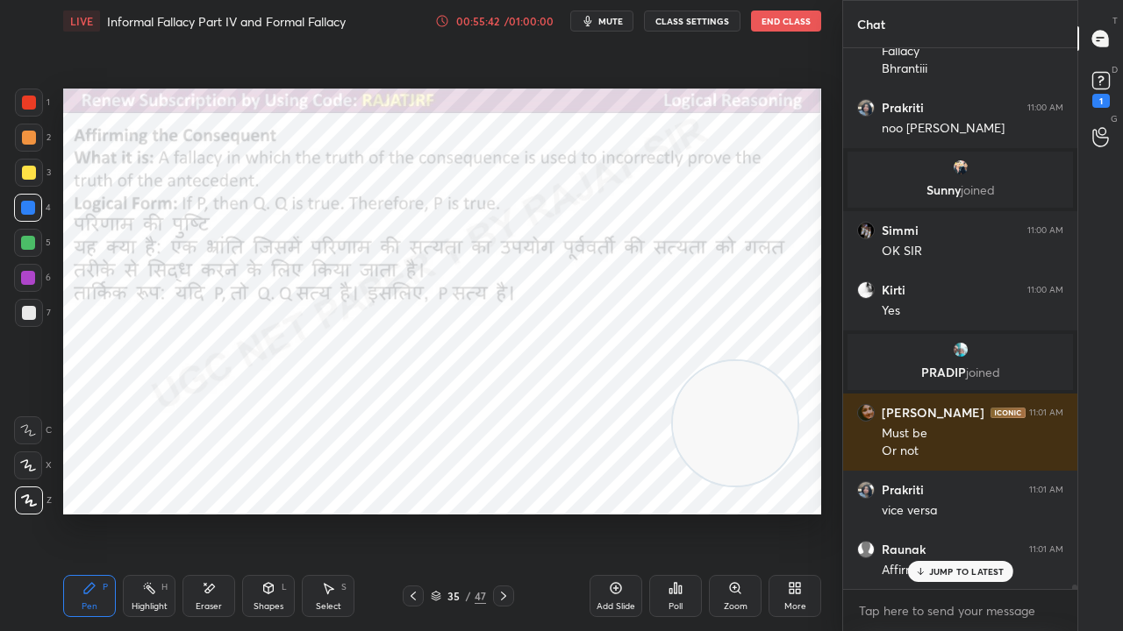
click at [23, 100] on div at bounding box center [29, 103] width 14 height 14
click at [25, 103] on div at bounding box center [29, 103] width 14 height 14
click at [502, 512] on icon at bounding box center [503, 596] width 14 height 14
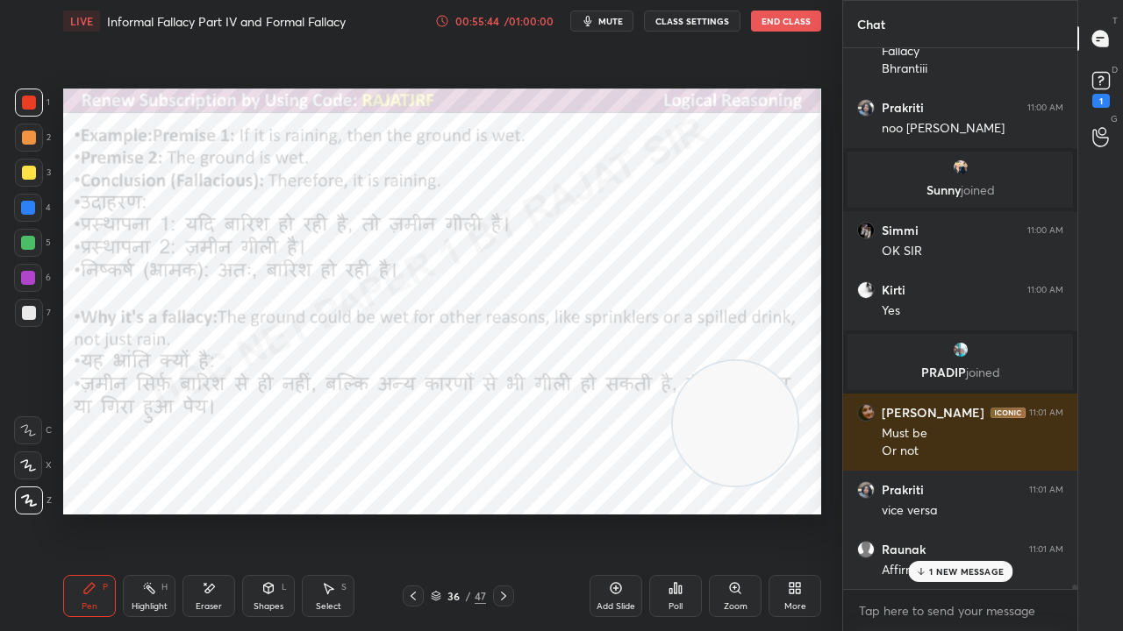
scroll to position [71203, 0]
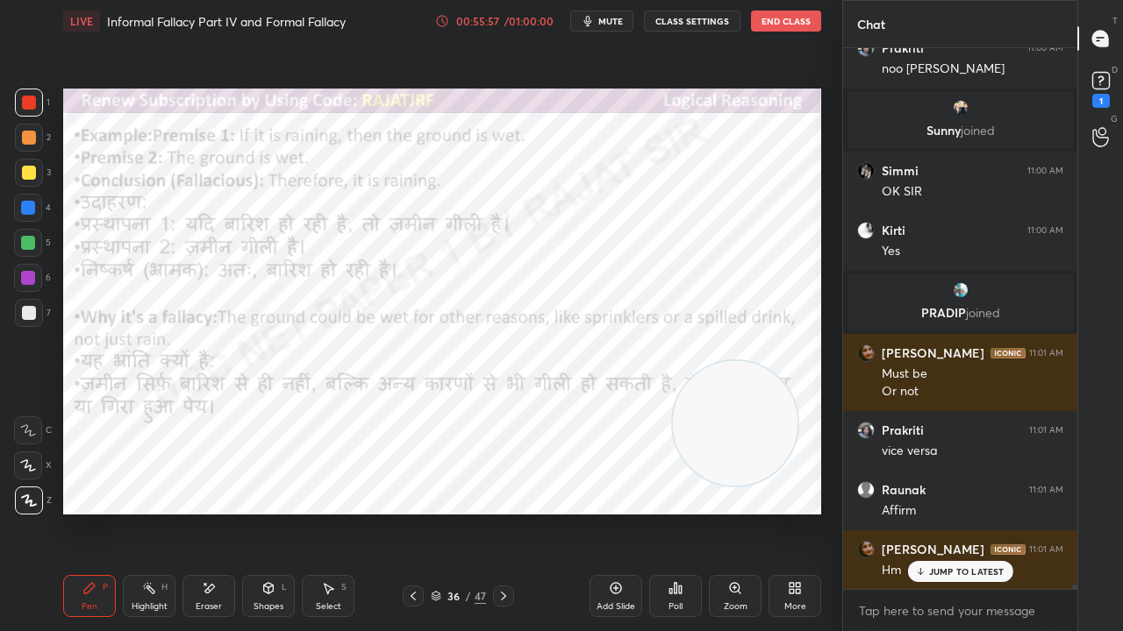
click at [418, 512] on icon at bounding box center [413, 596] width 14 height 14
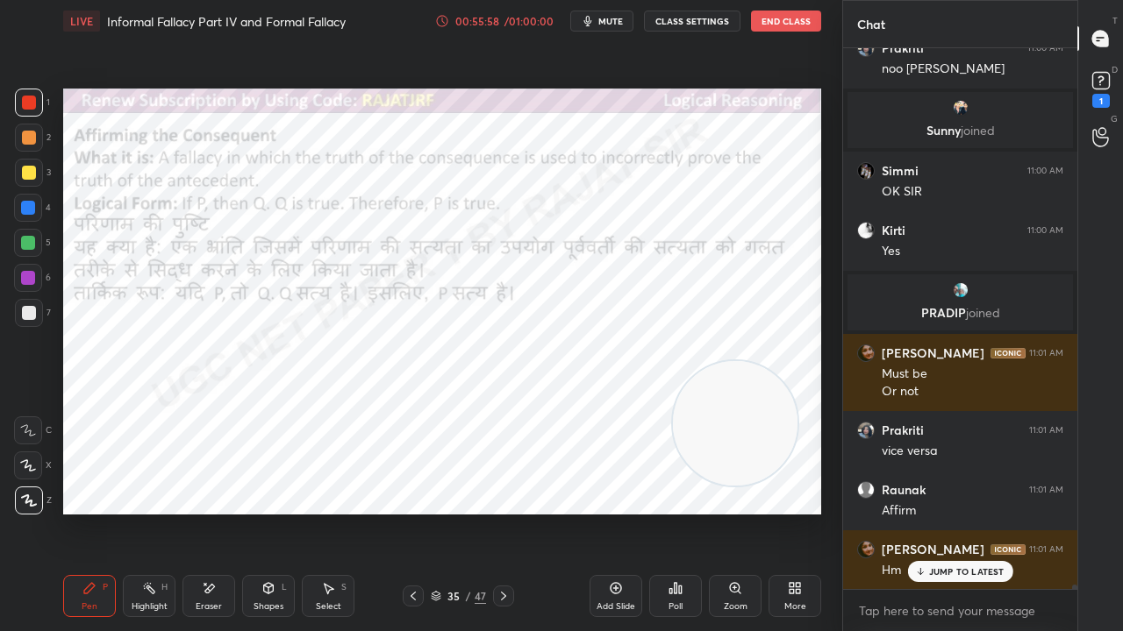
click at [418, 512] on icon at bounding box center [413, 596] width 14 height 14
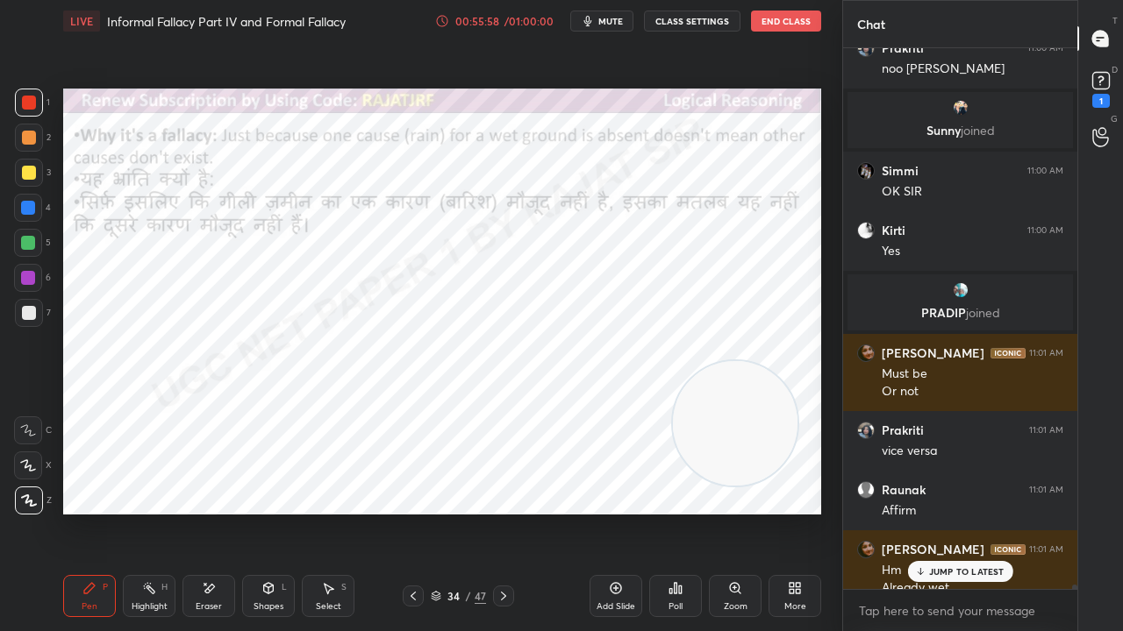
scroll to position [71221, 0]
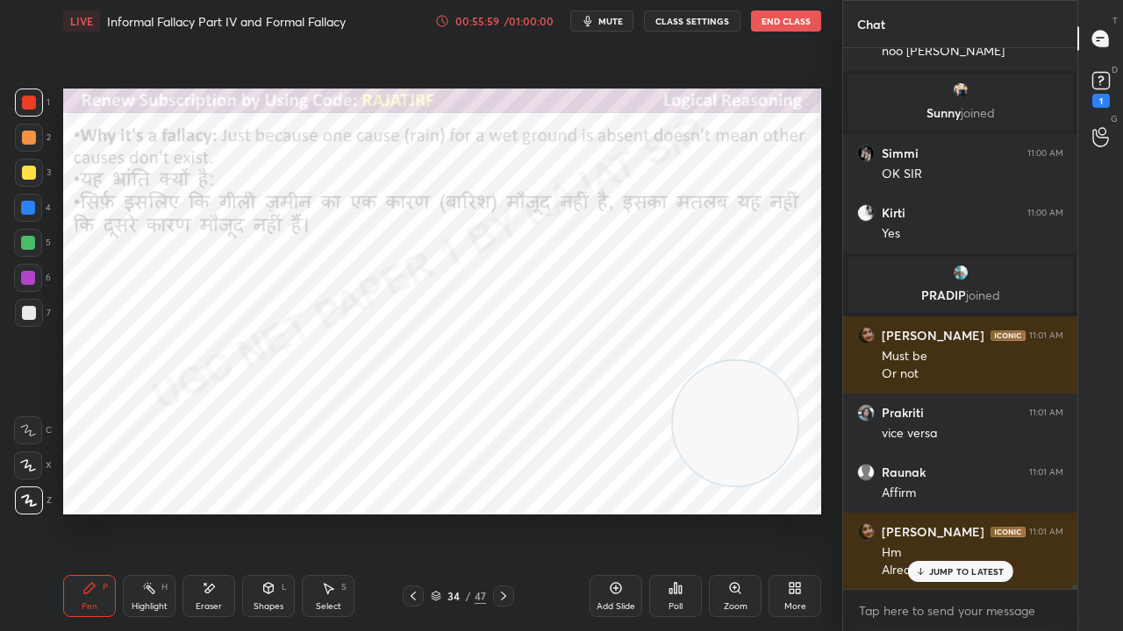
click at [417, 512] on icon at bounding box center [413, 596] width 14 height 14
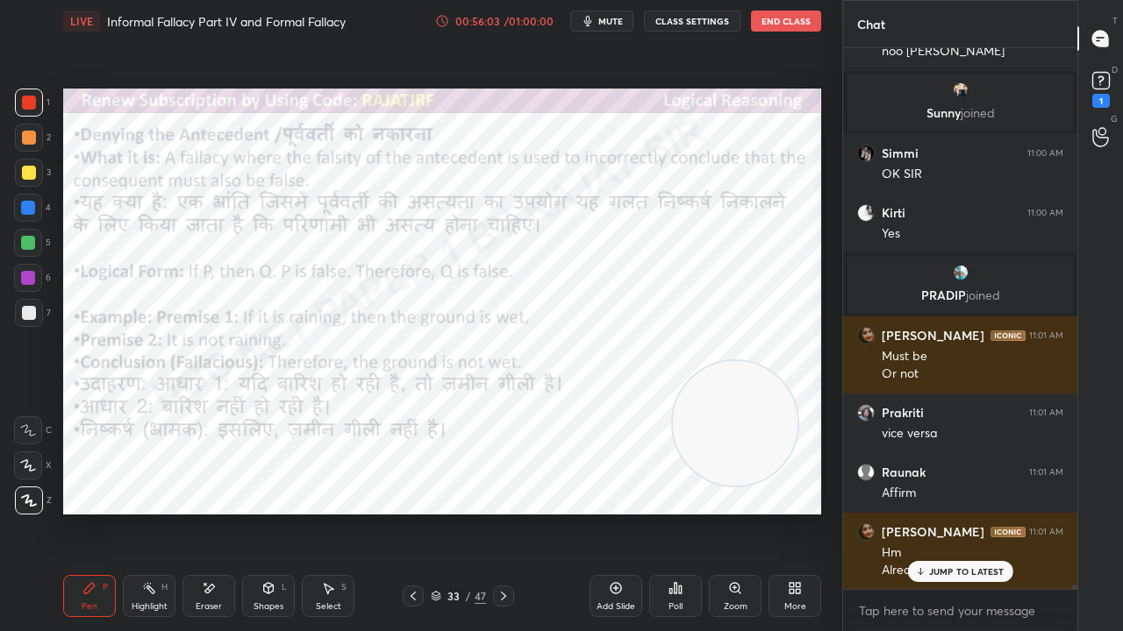
scroll to position [71281, 0]
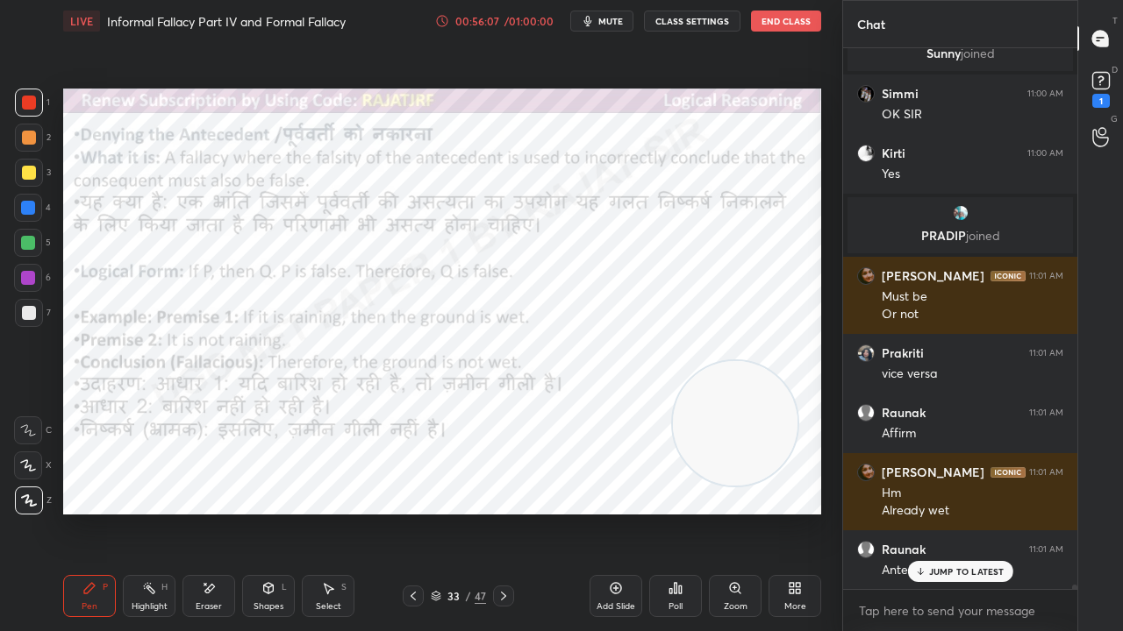
click at [507, 512] on icon at bounding box center [503, 596] width 14 height 14
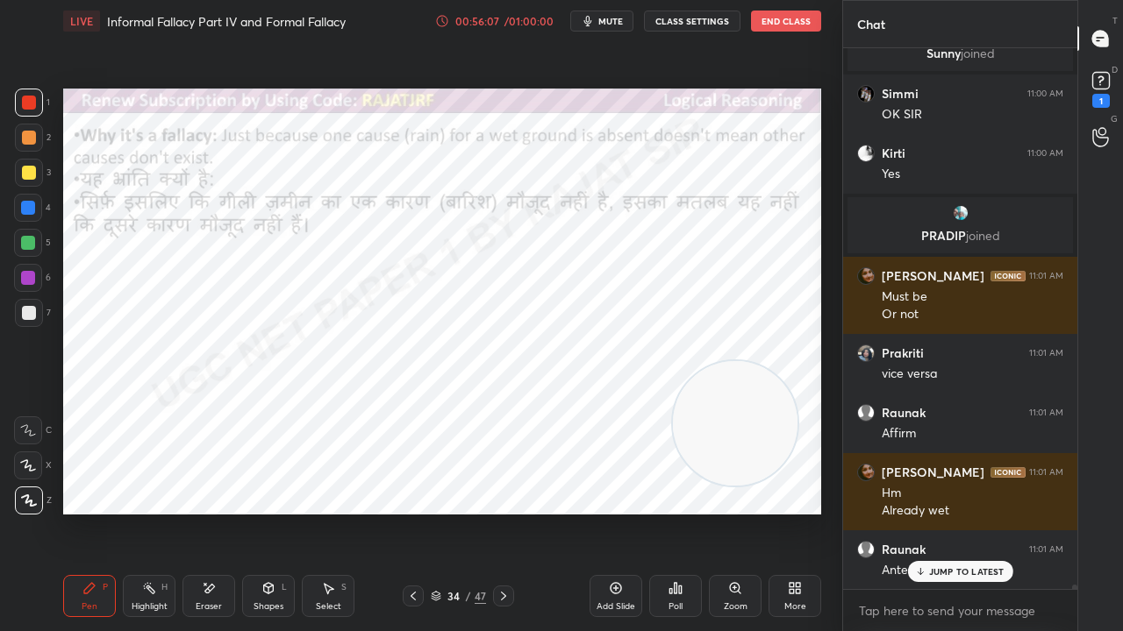
click at [507, 512] on icon at bounding box center [503, 596] width 14 height 14
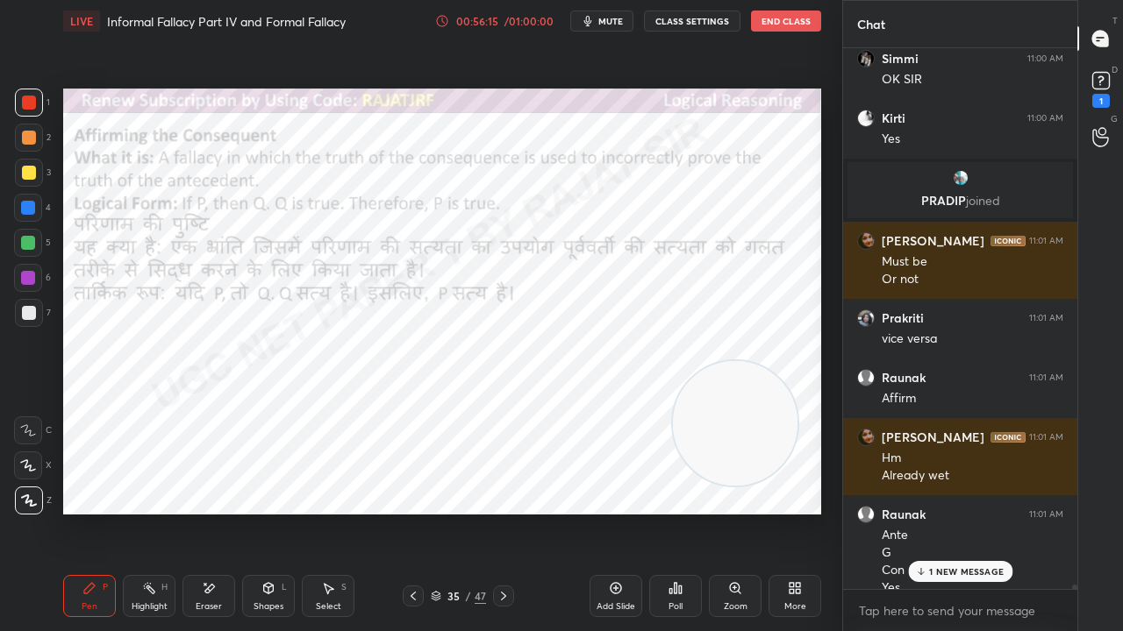
scroll to position [71333, 0]
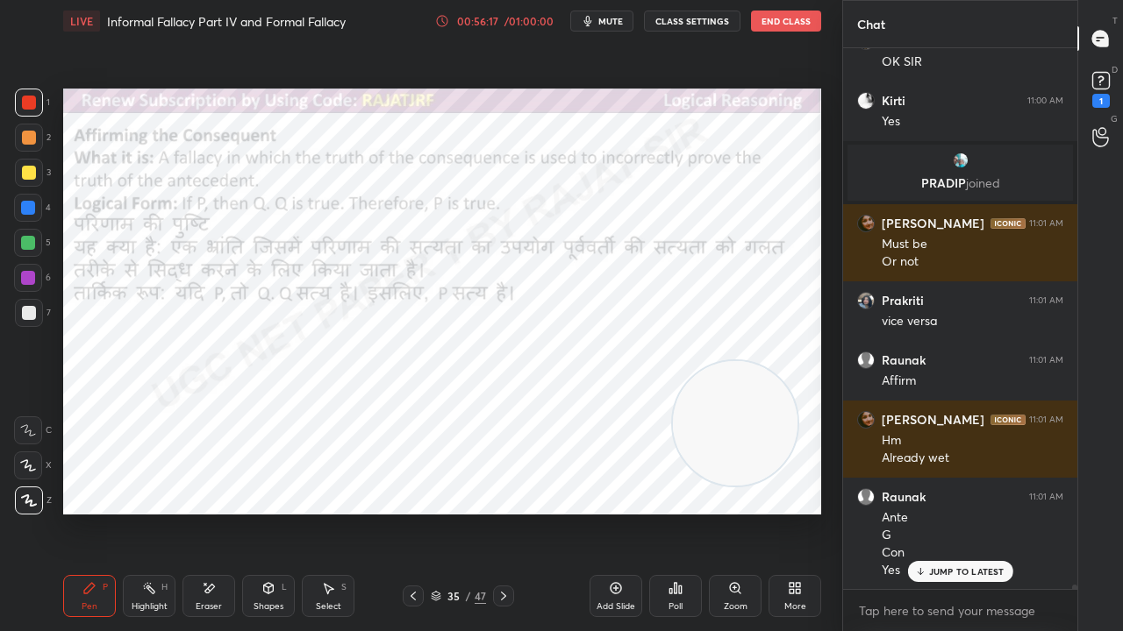
click at [496, 512] on icon at bounding box center [503, 596] width 14 height 14
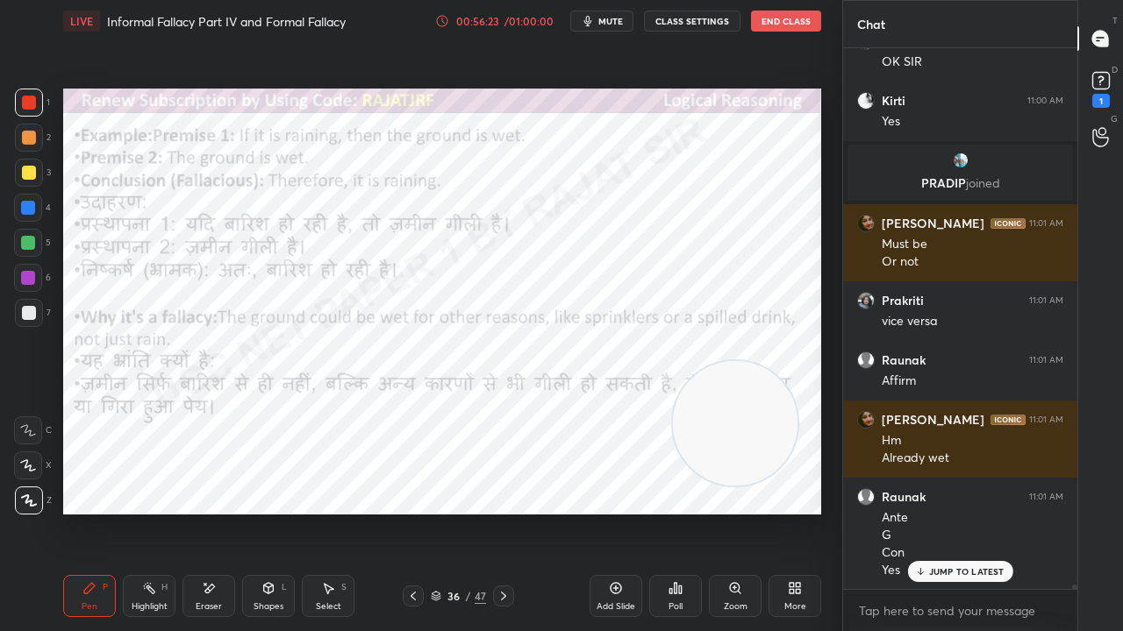
scroll to position [71393, 0]
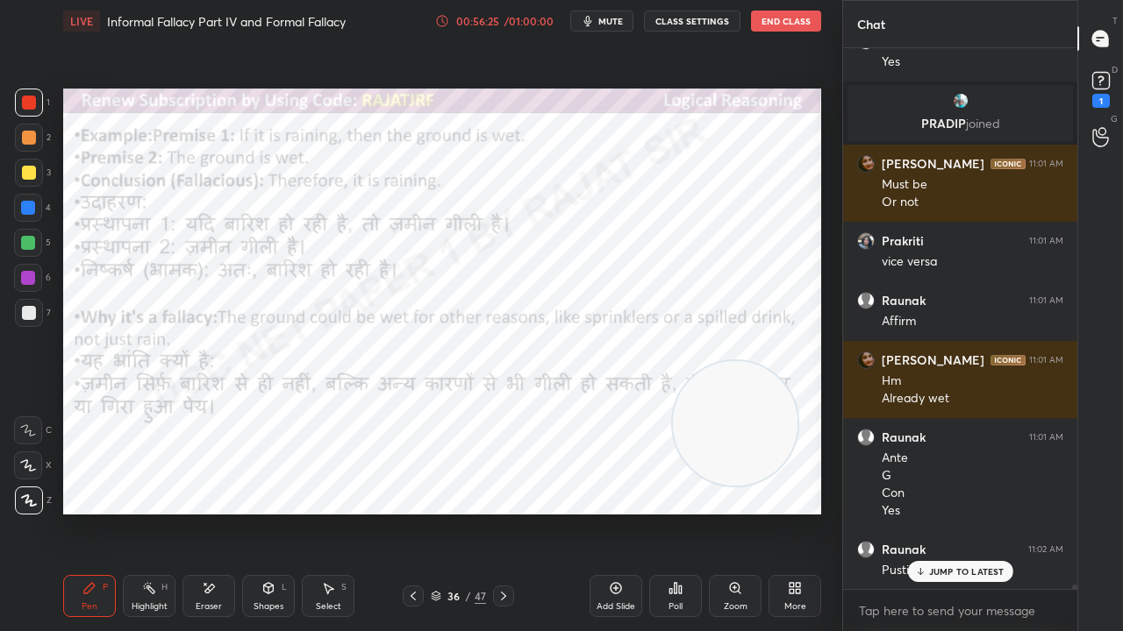
click at [961, 512] on p "JUMP TO LATEST" at bounding box center [966, 572] width 75 height 11
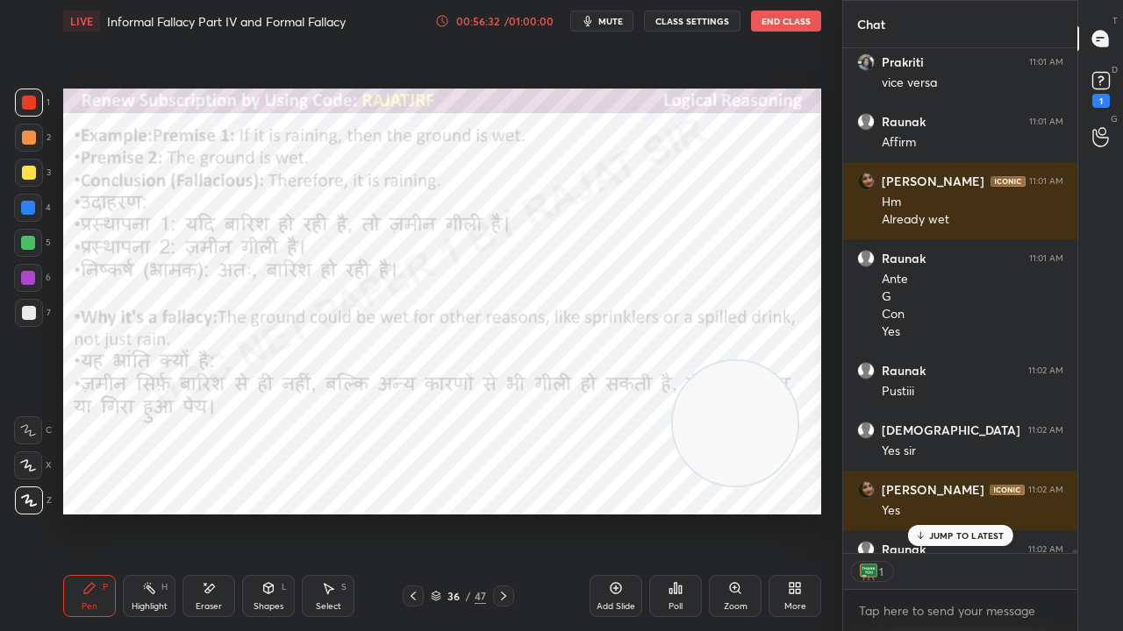
scroll to position [5, 5]
click at [29, 206] on div at bounding box center [28, 208] width 14 height 14
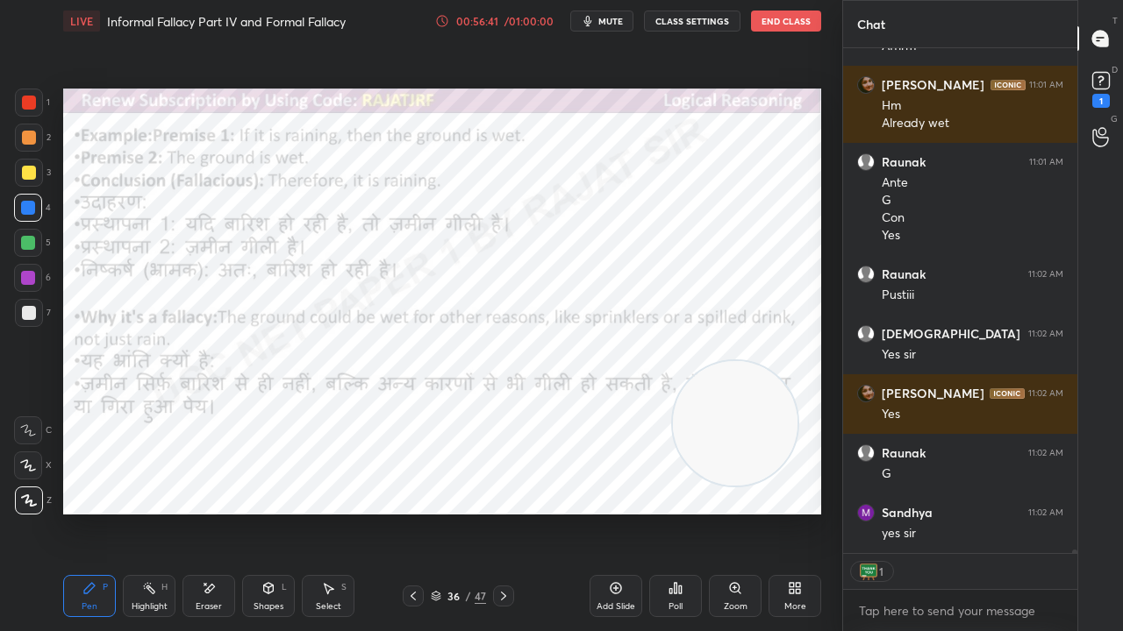
drag, startPoint x: 214, startPoint y: 595, endPoint x: 254, endPoint y: 539, distance: 69.1
click at [214, 512] on icon at bounding box center [209, 588] width 14 height 15
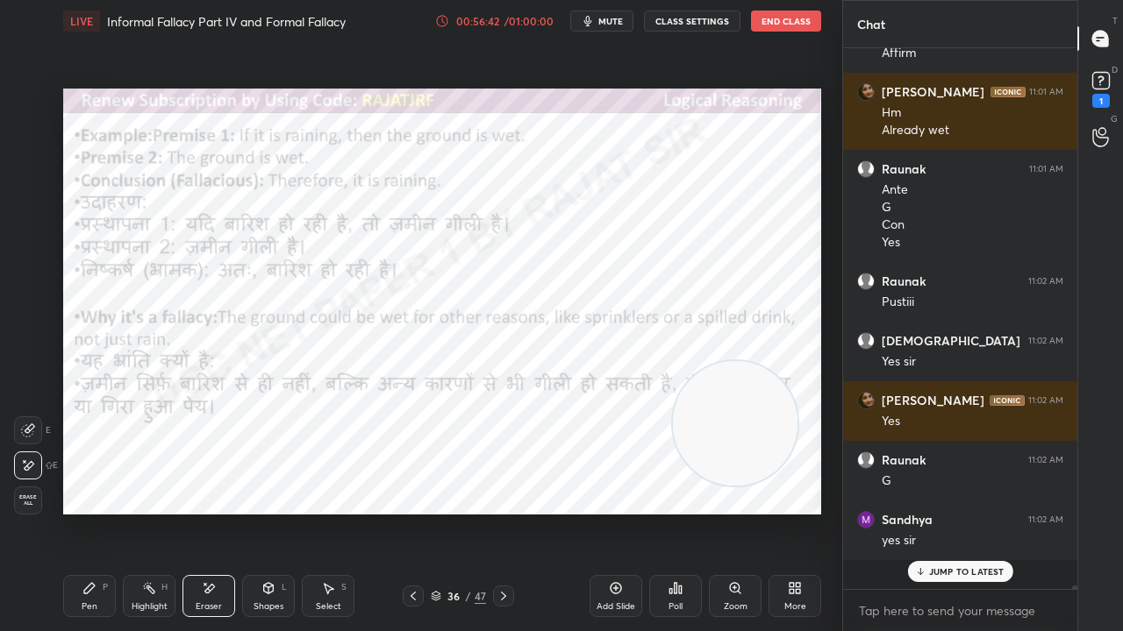
scroll to position [71631, 0]
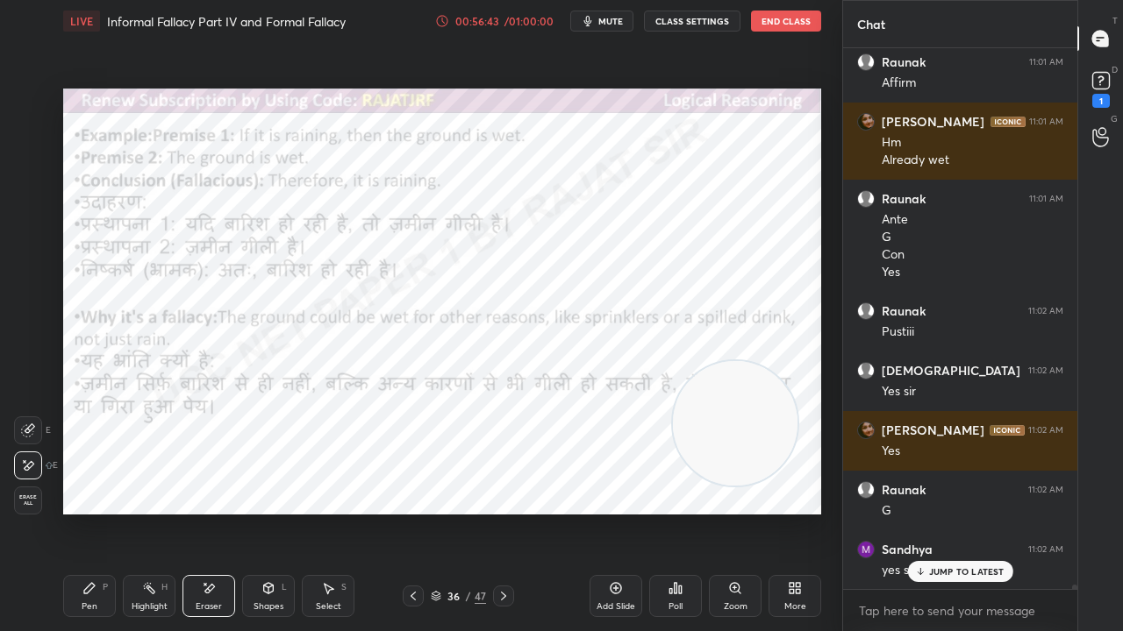
drag, startPoint x: 95, startPoint y: 599, endPoint x: 169, endPoint y: 516, distance: 111.8
click at [95, 512] on div "Pen P" at bounding box center [89, 596] width 53 height 42
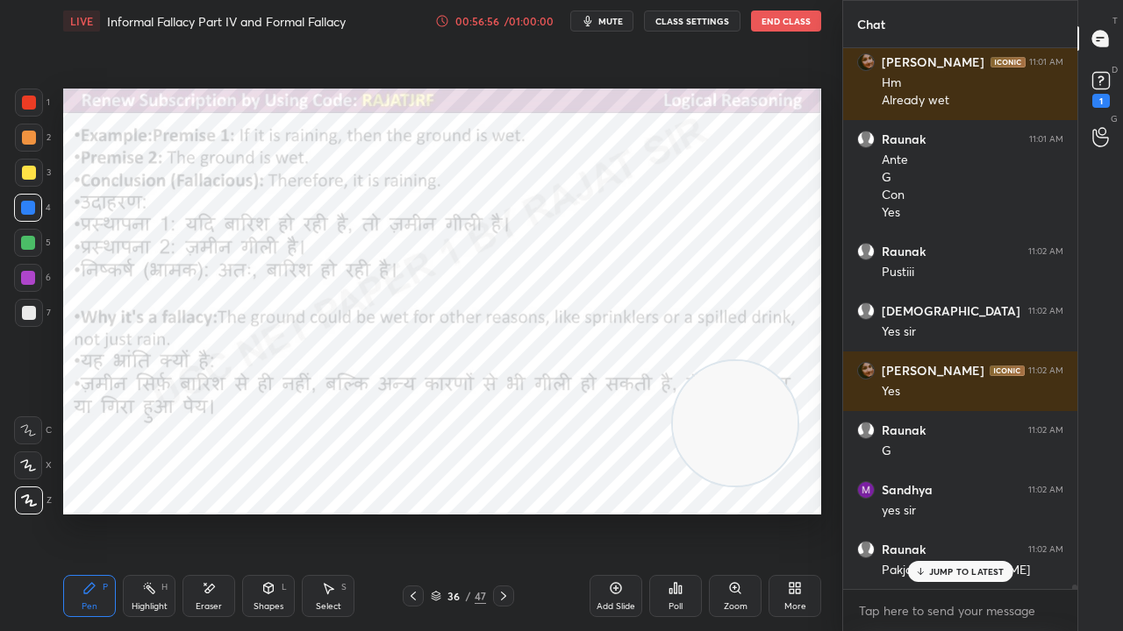
scroll to position [71766, 0]
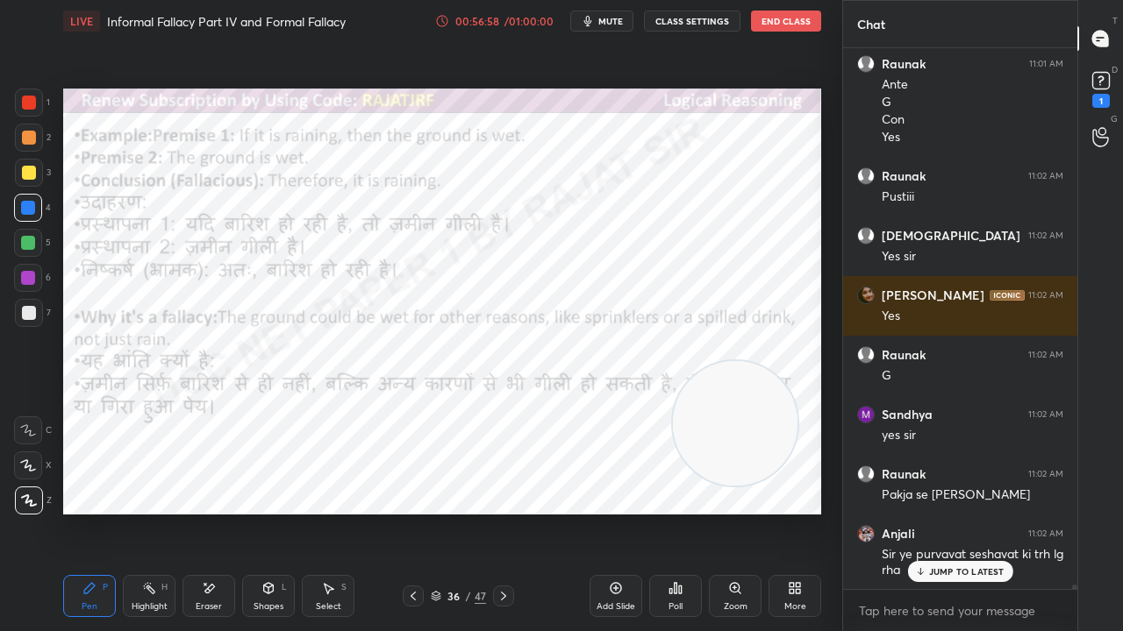
drag, startPoint x: 196, startPoint y: 595, endPoint x: 207, endPoint y: 519, distance: 76.2
click at [196, 512] on div "Eraser" at bounding box center [208, 596] width 53 height 42
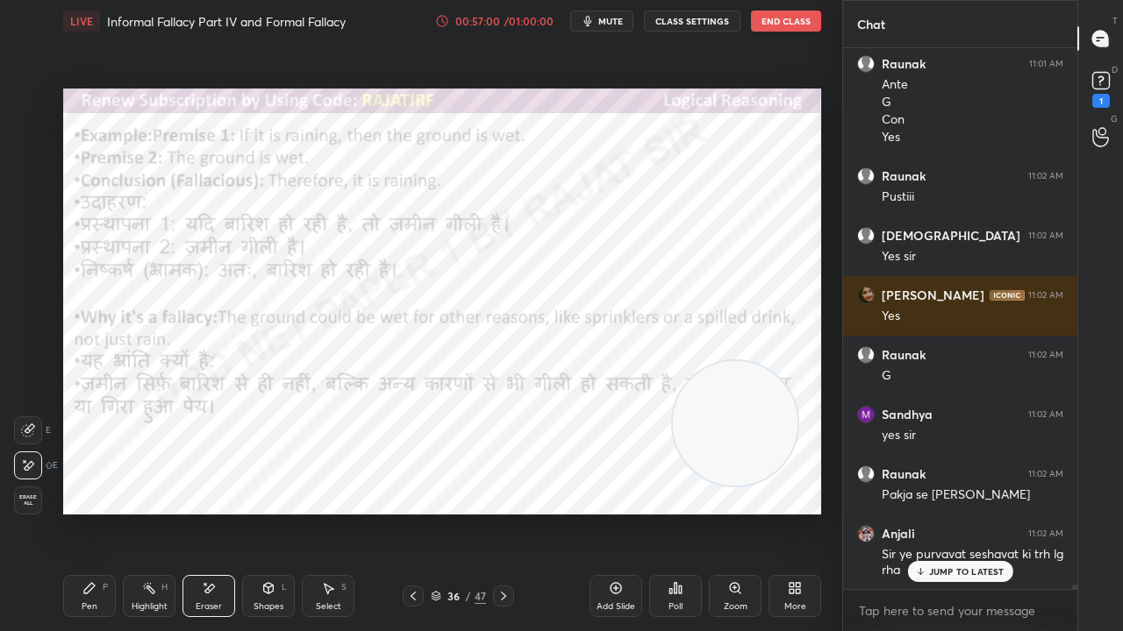
drag, startPoint x: 96, startPoint y: 591, endPoint x: 103, endPoint y: 563, distance: 29.2
click at [96, 512] on icon at bounding box center [89, 588] width 14 height 14
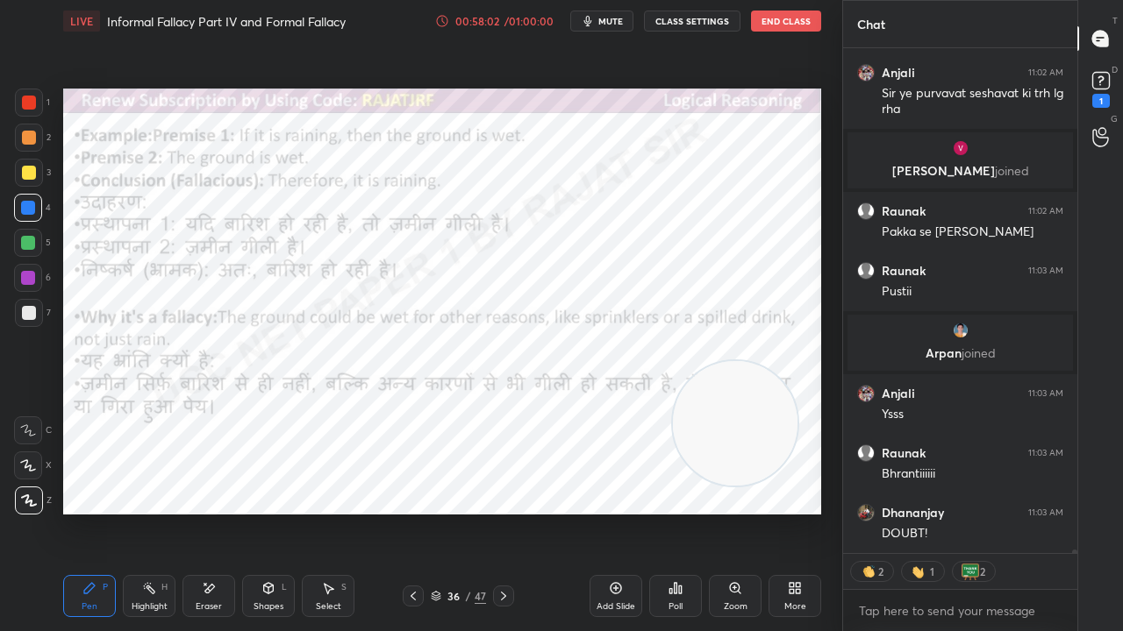
scroll to position [72351, 0]
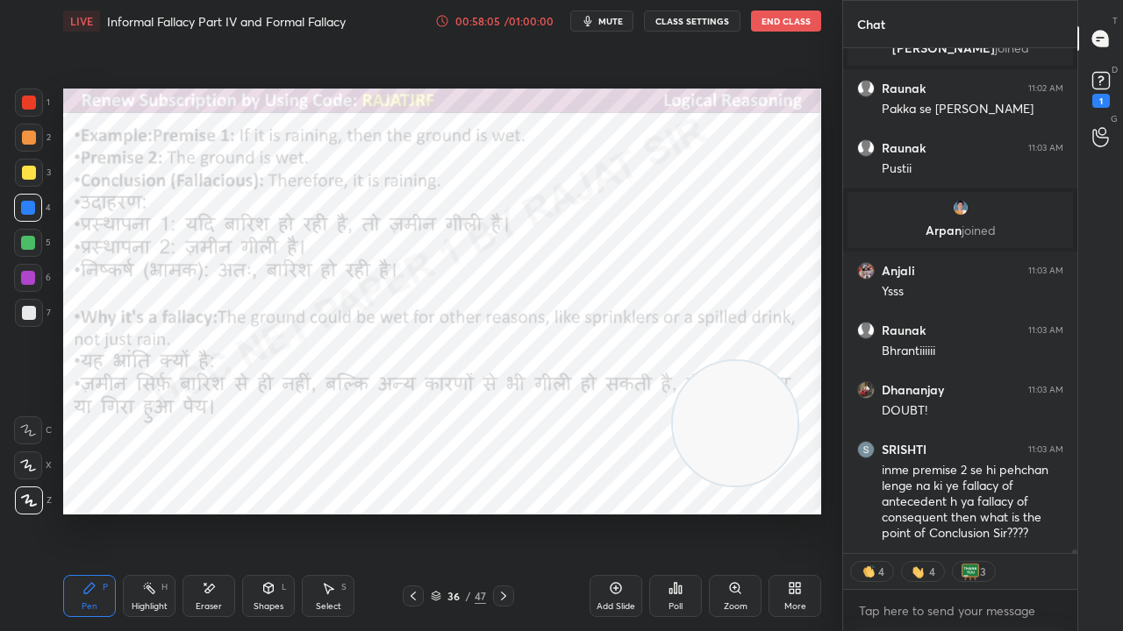
click at [457, 512] on div "36" at bounding box center [454, 596] width 18 height 11
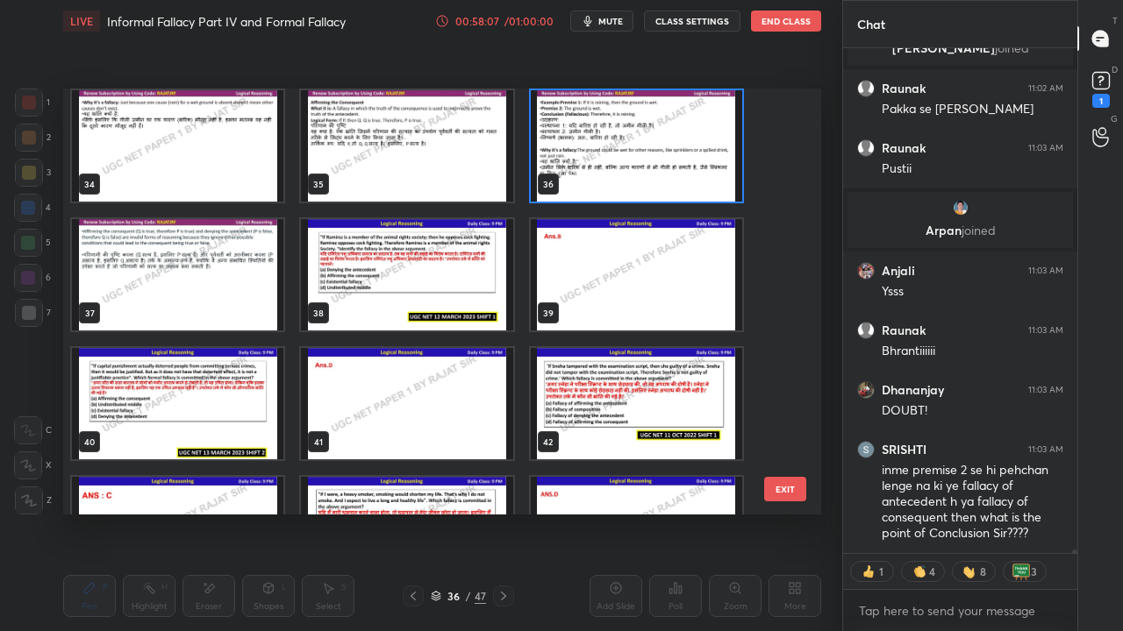
scroll to position [72410, 0]
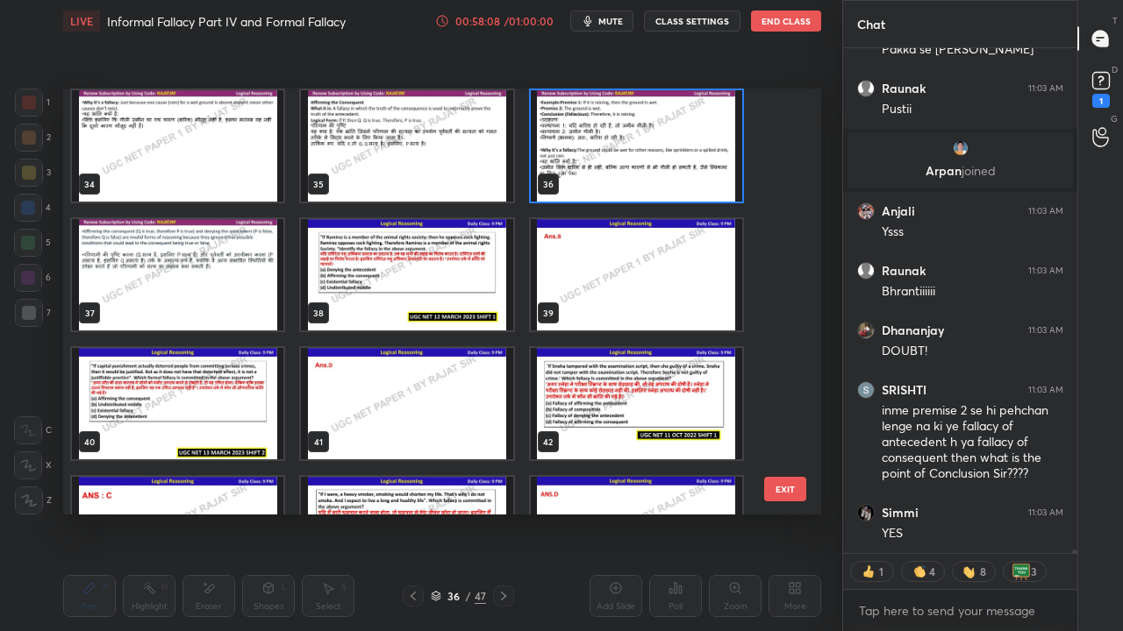
click at [442, 296] on img "grid" at bounding box center [406, 274] width 211 height 111
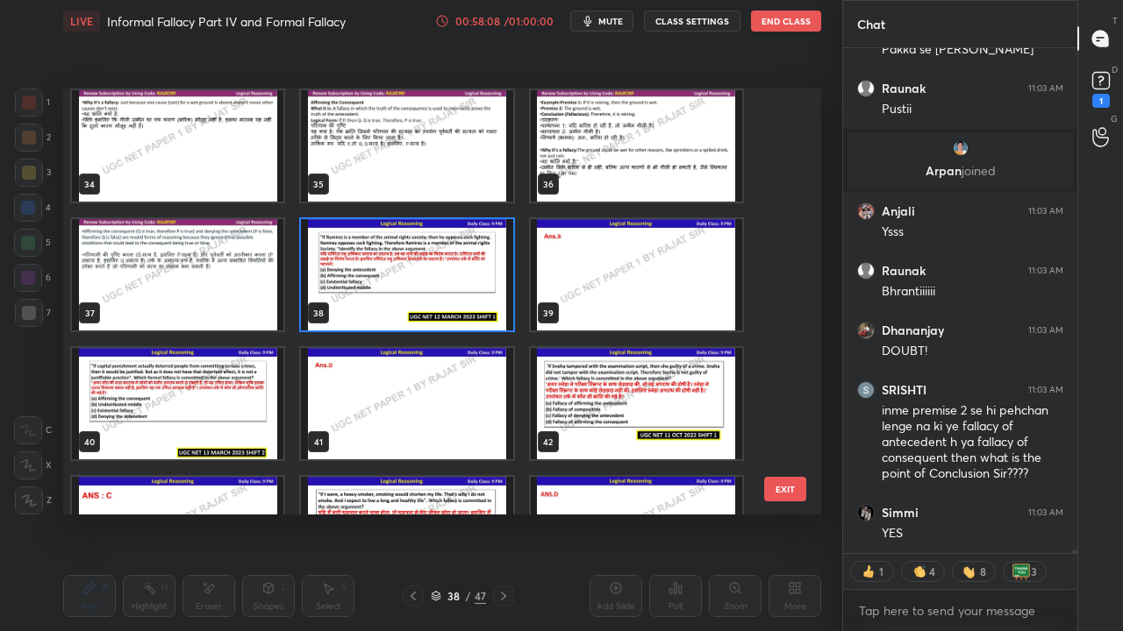
click at [443, 296] on img "grid" at bounding box center [406, 274] width 211 height 111
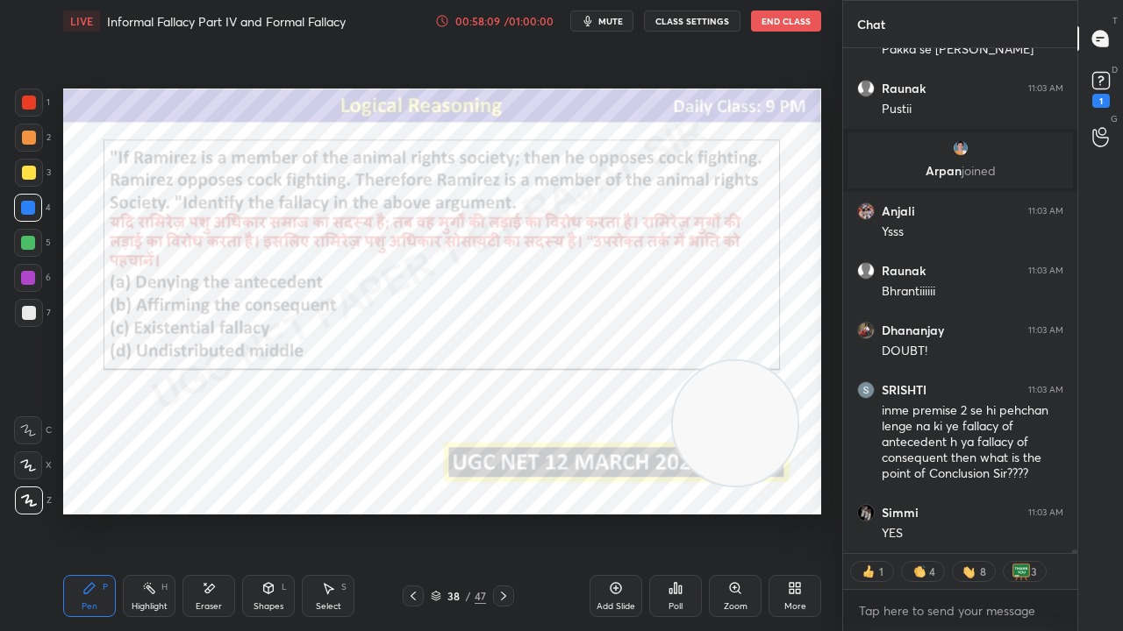
scroll to position [72473, 0]
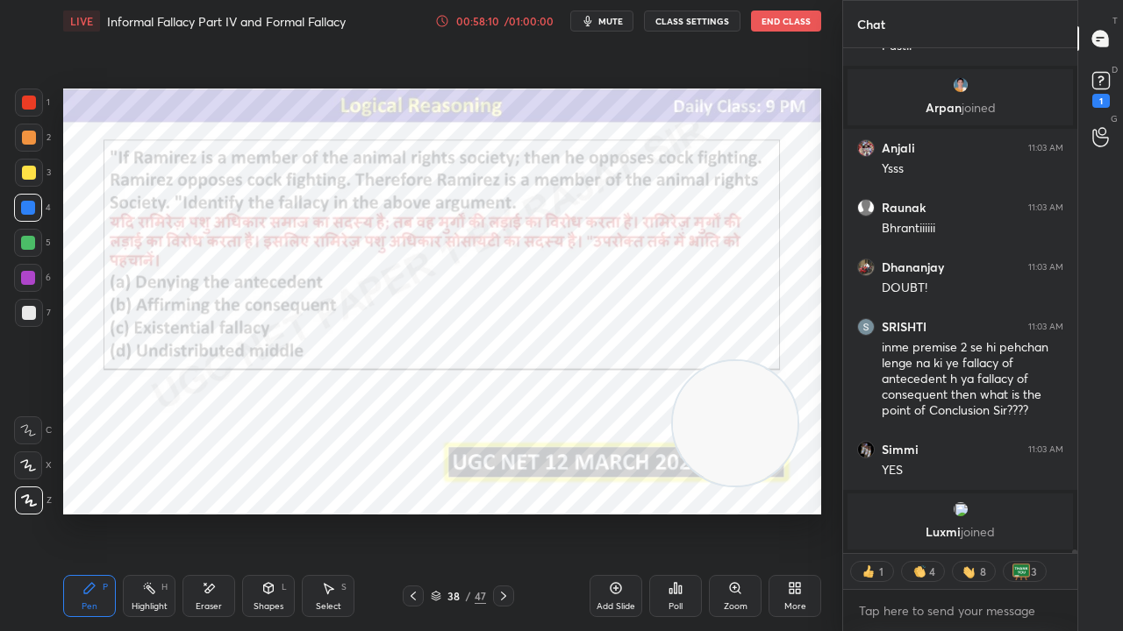
click at [30, 98] on div at bounding box center [29, 103] width 14 height 14
click at [32, 99] on div at bounding box center [29, 103] width 14 height 14
drag, startPoint x: 25, startPoint y: 268, endPoint x: 27, endPoint y: 257, distance: 10.8
click at [24, 266] on div at bounding box center [28, 278] width 28 height 28
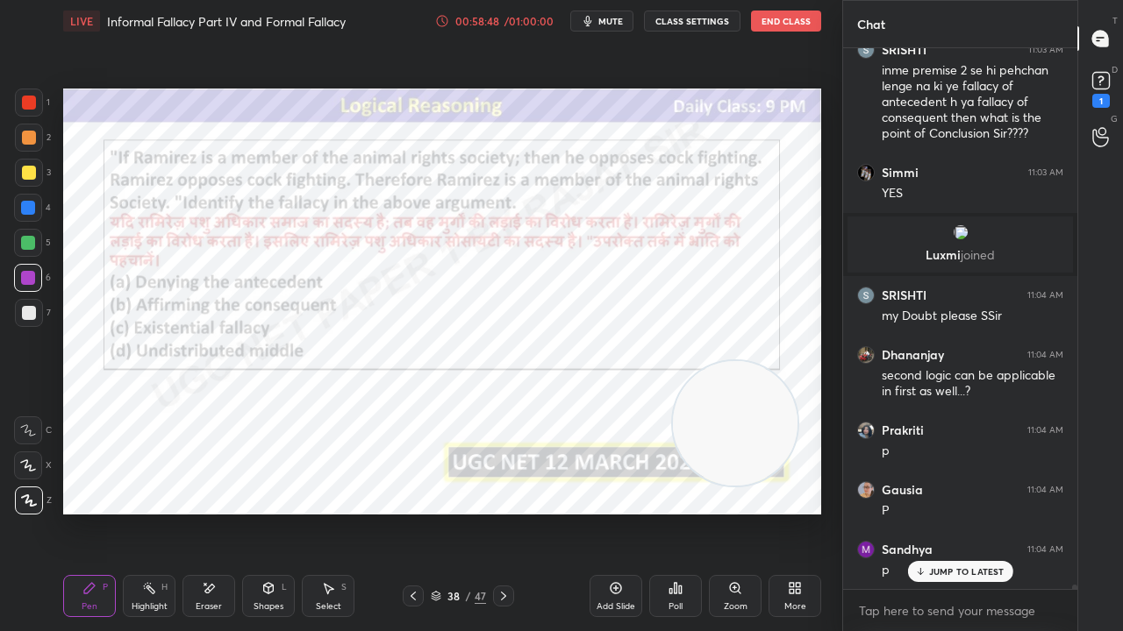
scroll to position [72352, 0]
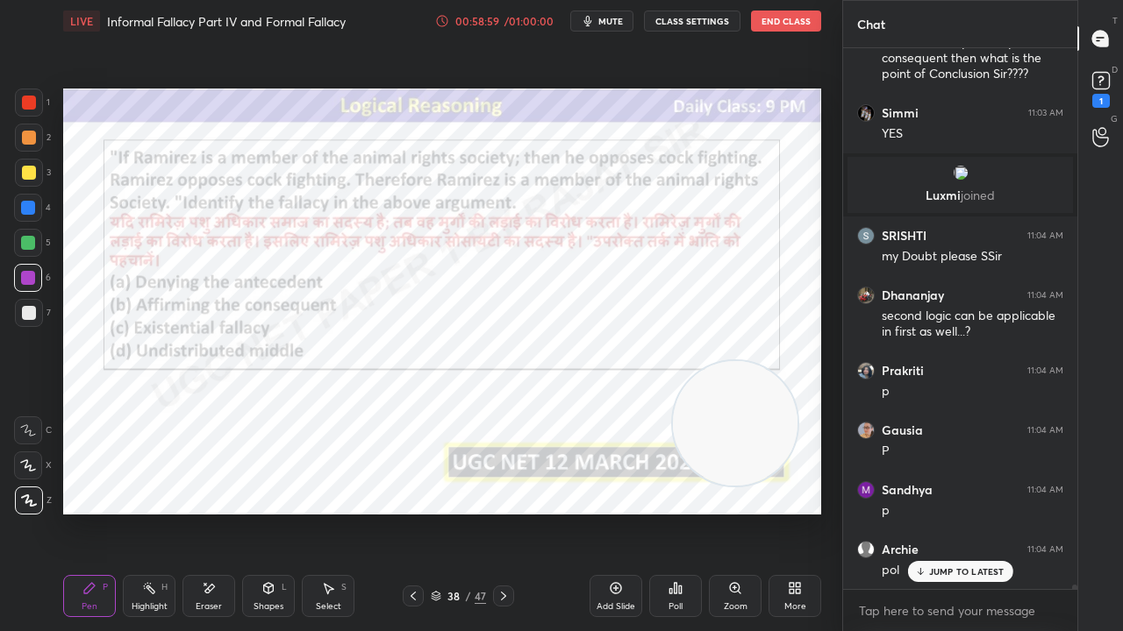
click at [29, 211] on div at bounding box center [28, 208] width 14 height 14
click at [457, 512] on div "38" at bounding box center [454, 596] width 18 height 11
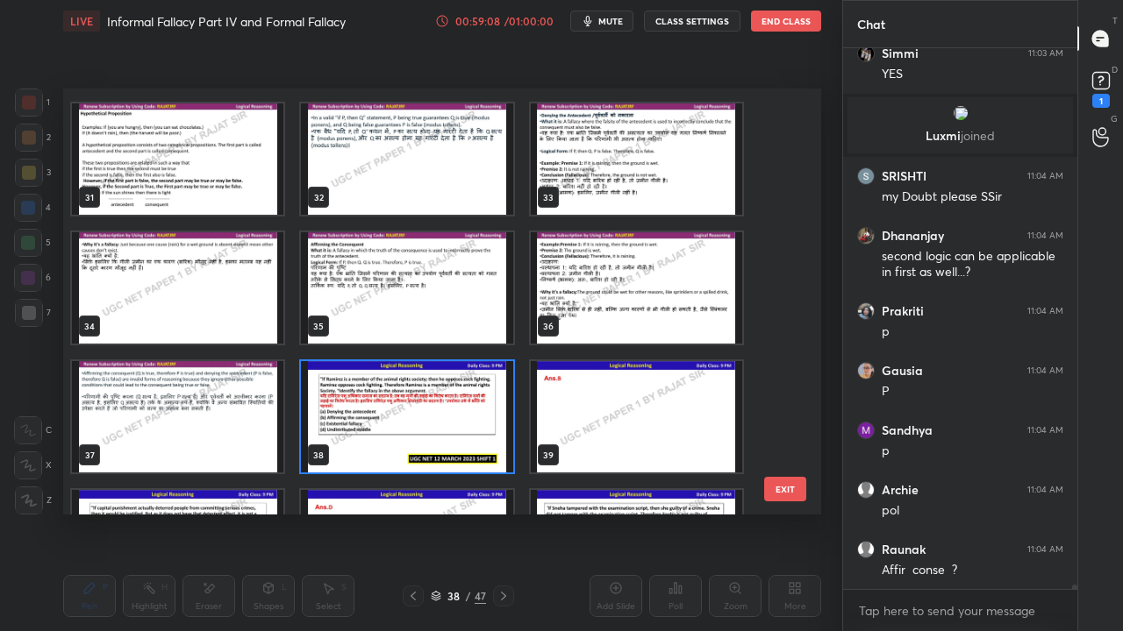
scroll to position [1302, 0]
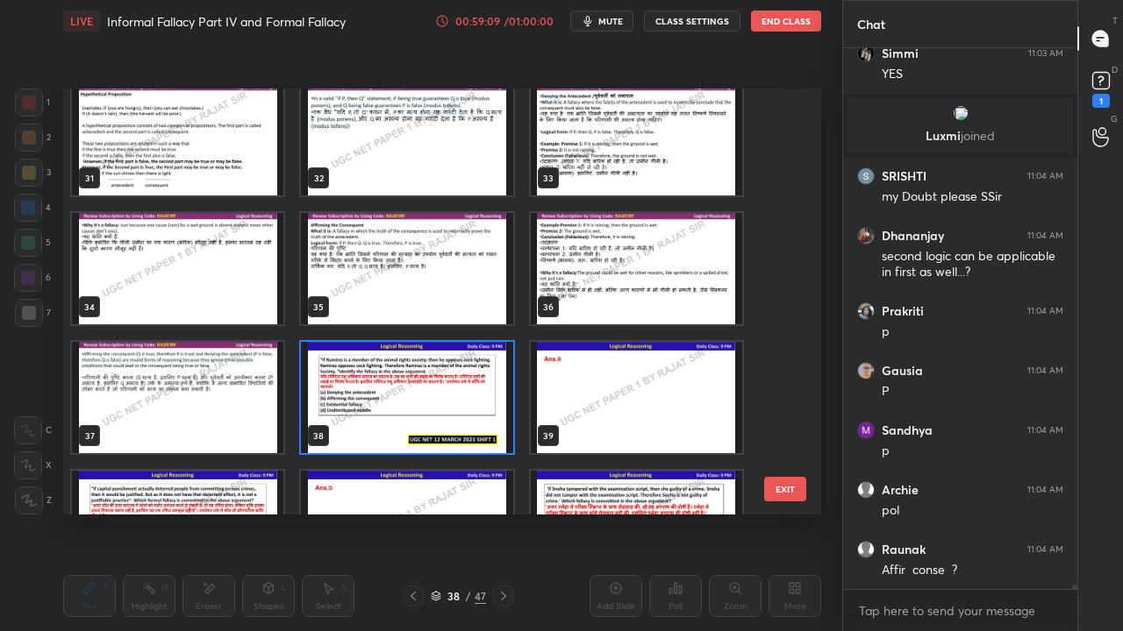
click at [467, 405] on div "31 32 33 34 35 36 37 38 39 40 41 42 43 44 45" at bounding box center [426, 302] width 727 height 426
click at [467, 405] on img "grid" at bounding box center [406, 397] width 211 height 111
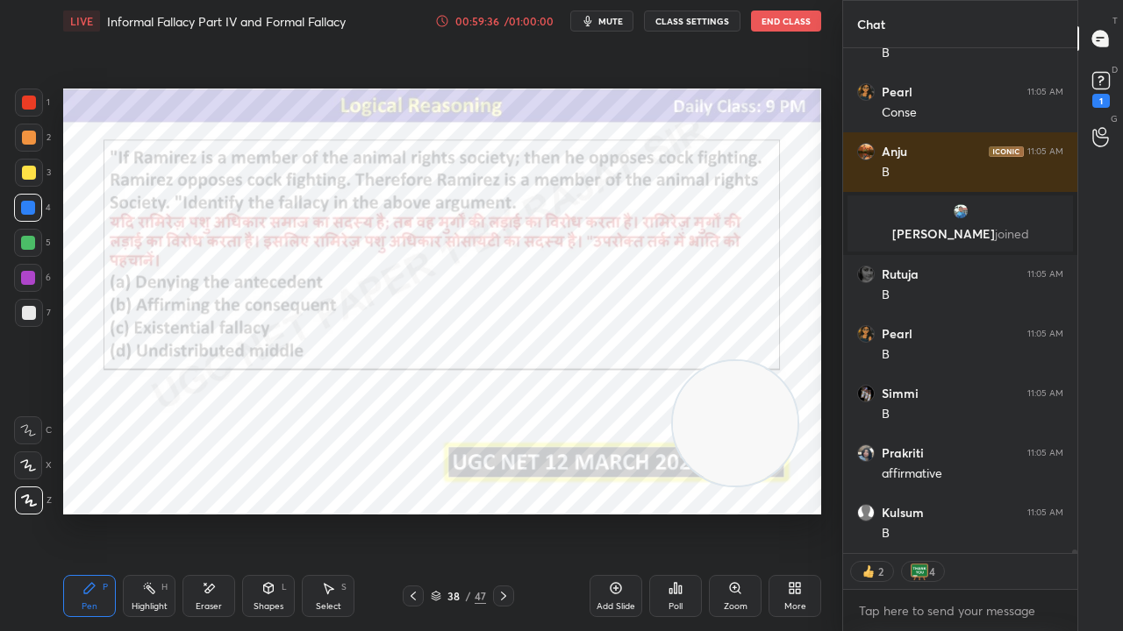
scroll to position [73075, 0]
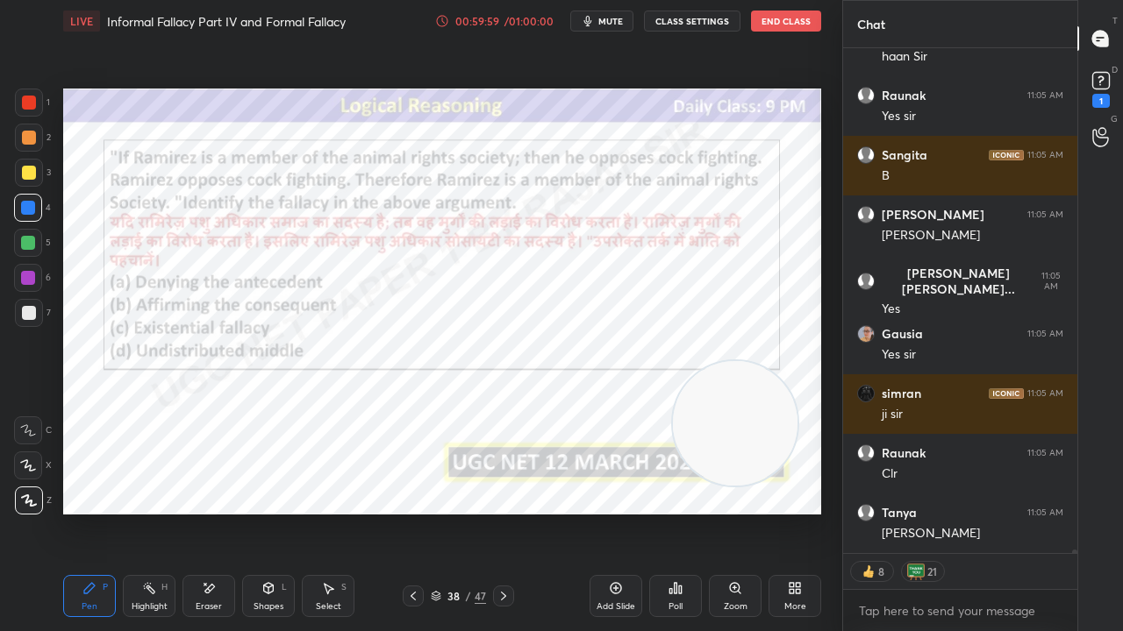
drag, startPoint x: 461, startPoint y: 596, endPoint x: 468, endPoint y: 561, distance: 35.8
click at [462, 512] on div "38 / 47" at bounding box center [458, 597] width 55 height 16
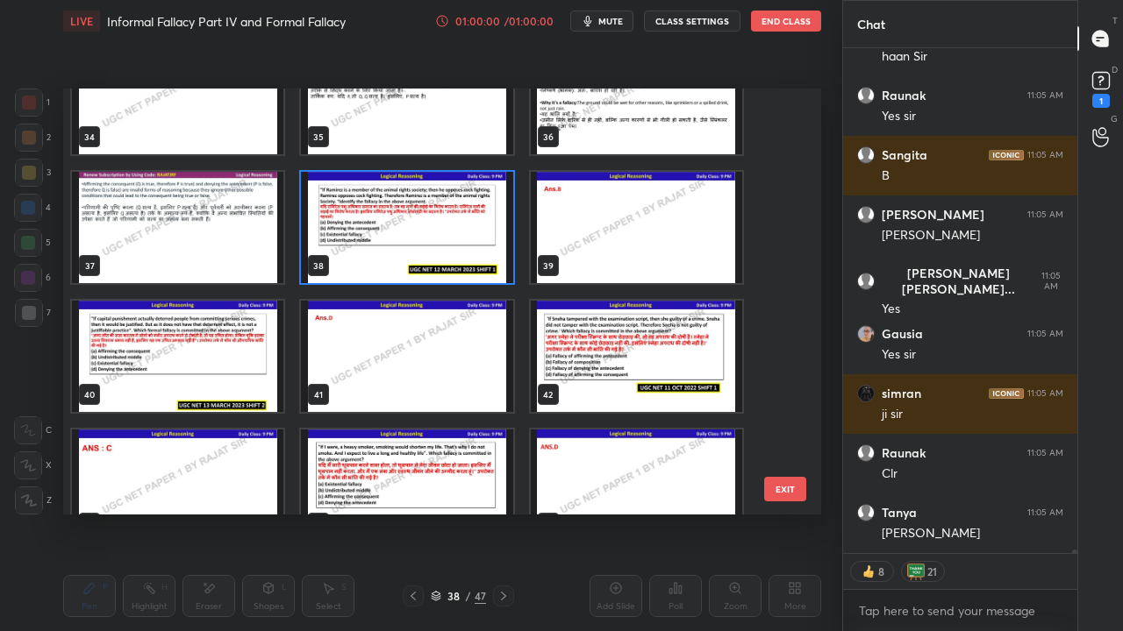
click at [189, 353] on img "grid" at bounding box center [177, 356] width 211 height 111
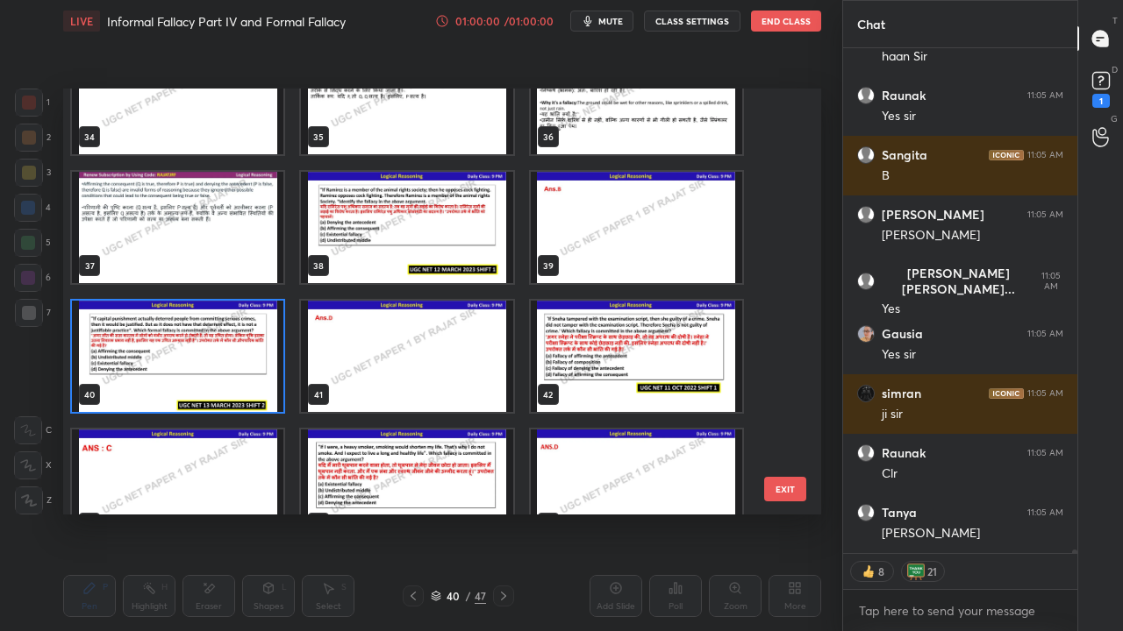
click at [189, 353] on img "grid" at bounding box center [177, 356] width 211 height 111
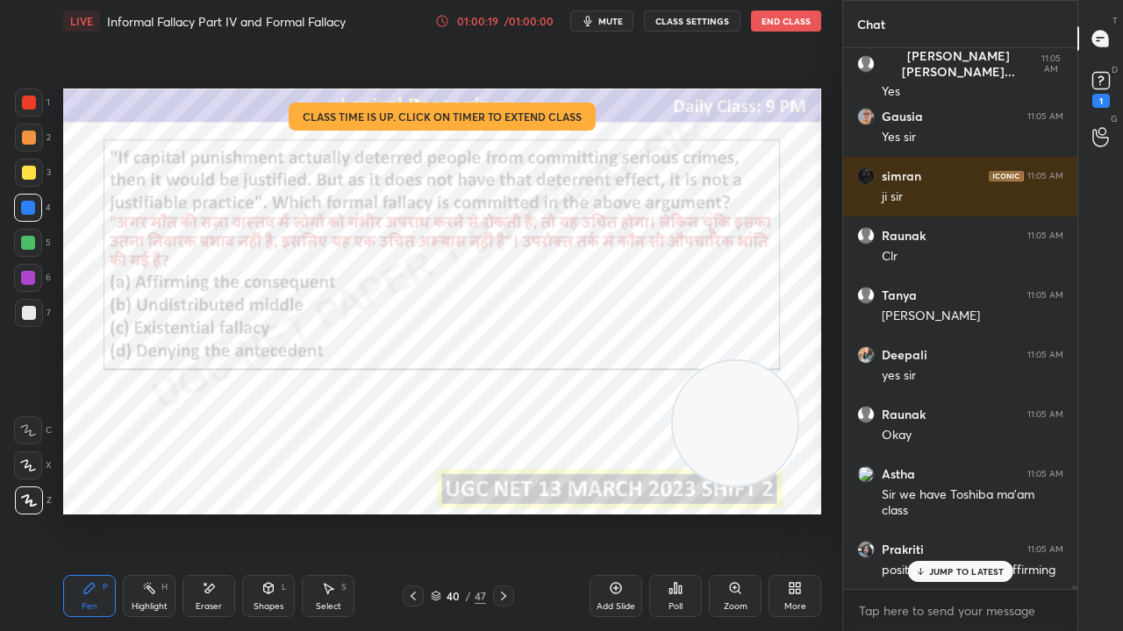
click at [510, 22] on div "/ 01:00:00" at bounding box center [529, 21] width 54 height 11
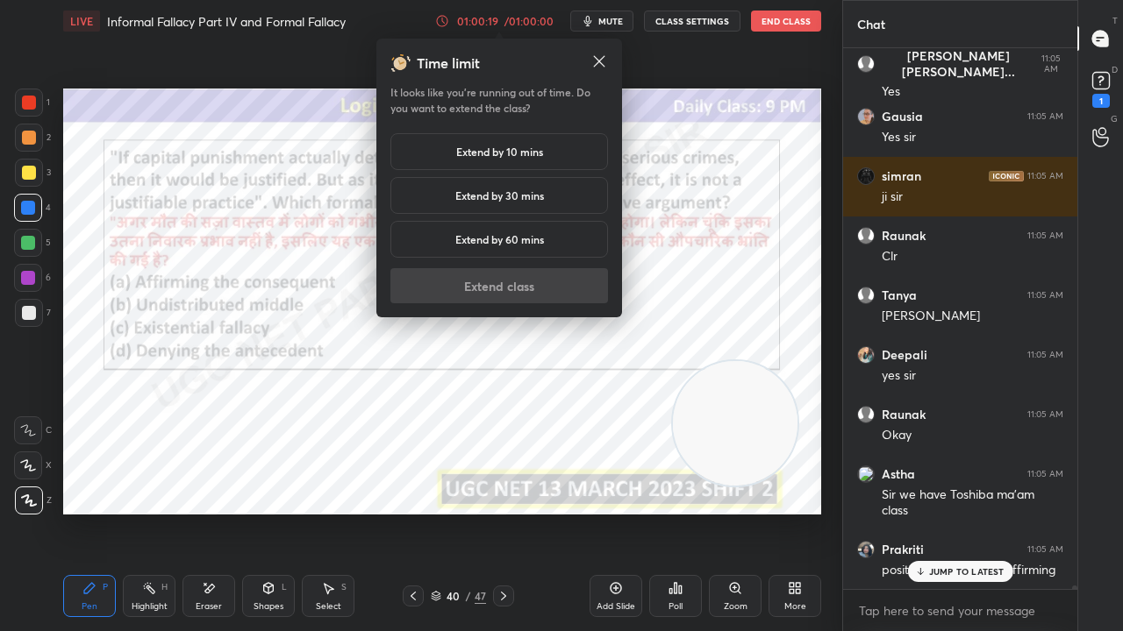
drag, startPoint x: 513, startPoint y: 151, endPoint x: 516, endPoint y: 240, distance: 89.5
click at [513, 151] on h5 "Extend by 10 mins" at bounding box center [499, 152] width 87 height 16
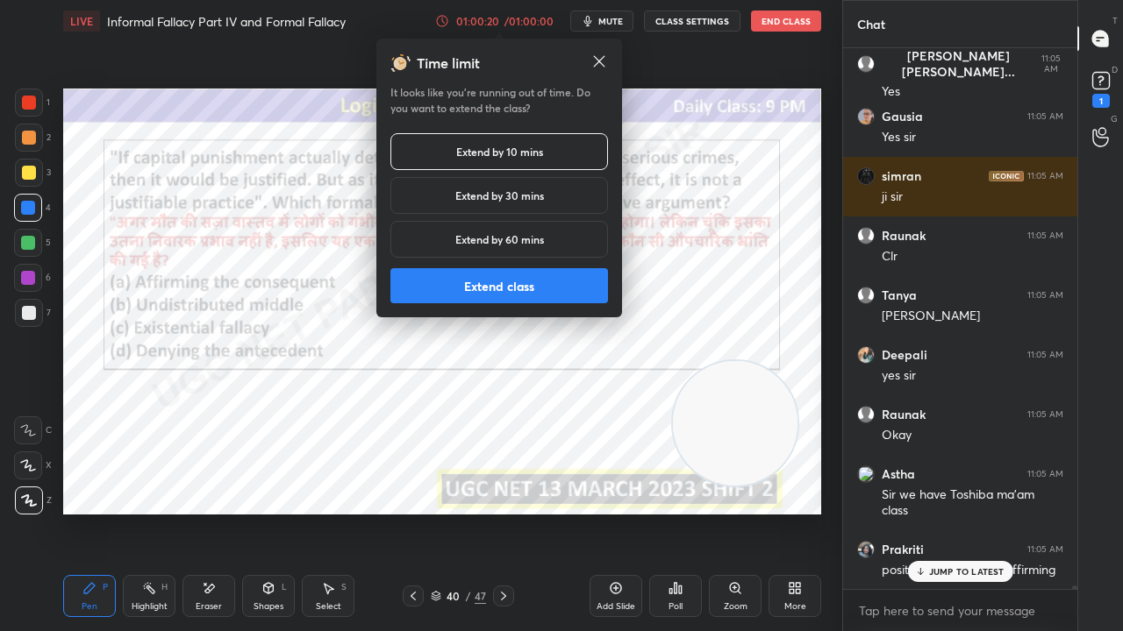
click at [519, 284] on button "Extend class" at bounding box center [499, 285] width 218 height 35
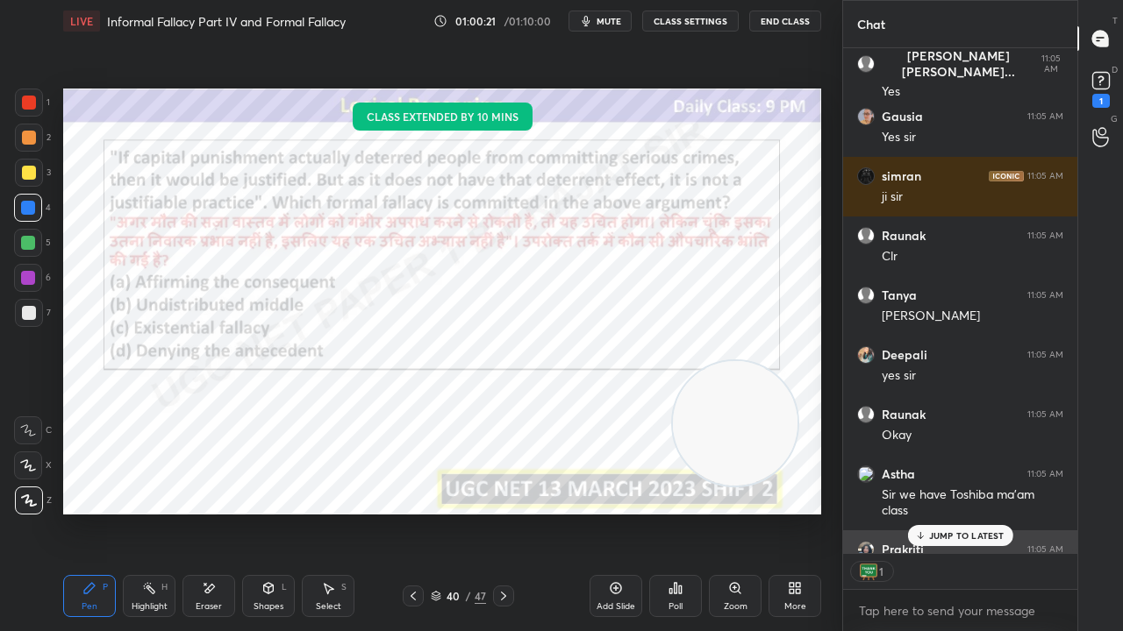
click at [968, 512] on p "JUMP TO LATEST" at bounding box center [966, 536] width 75 height 11
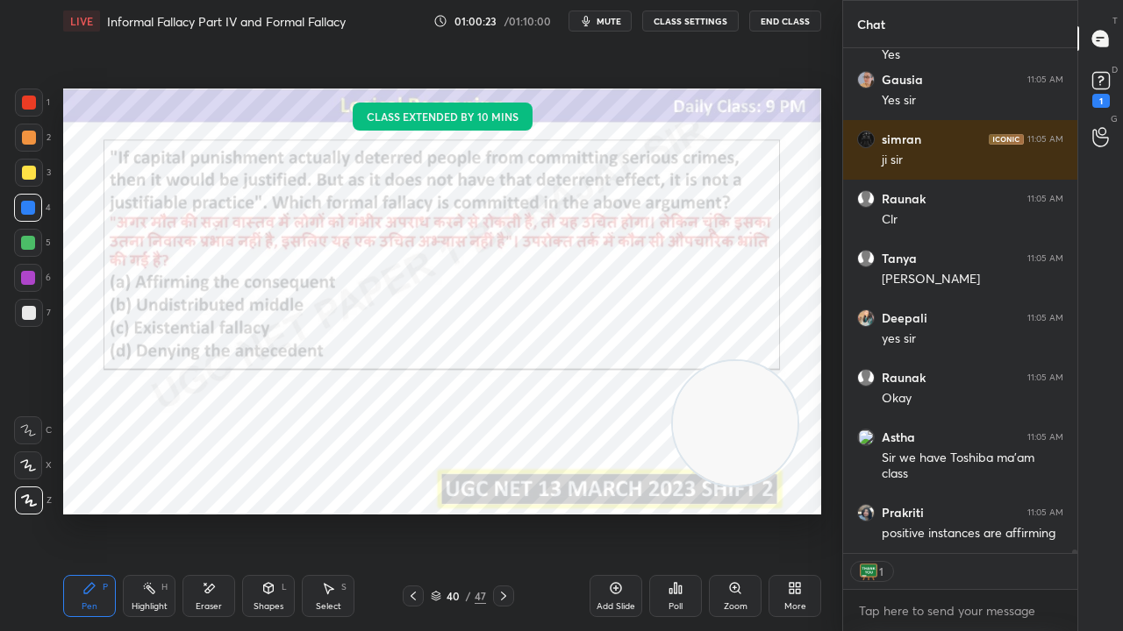
click at [29, 274] on div at bounding box center [28, 278] width 14 height 14
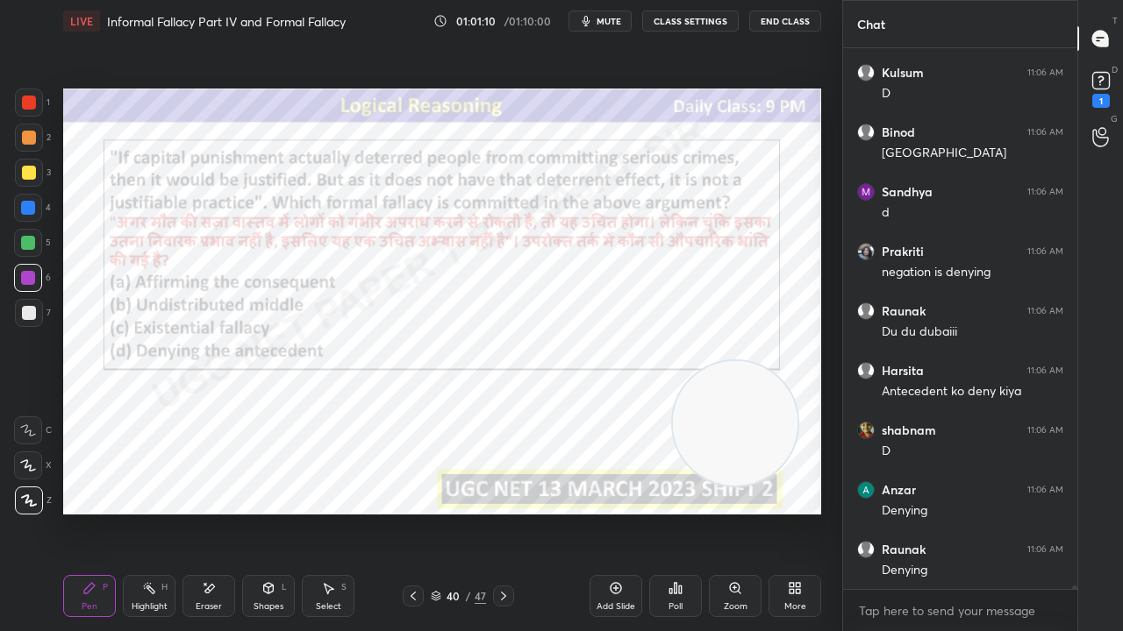
scroll to position [75069, 0]
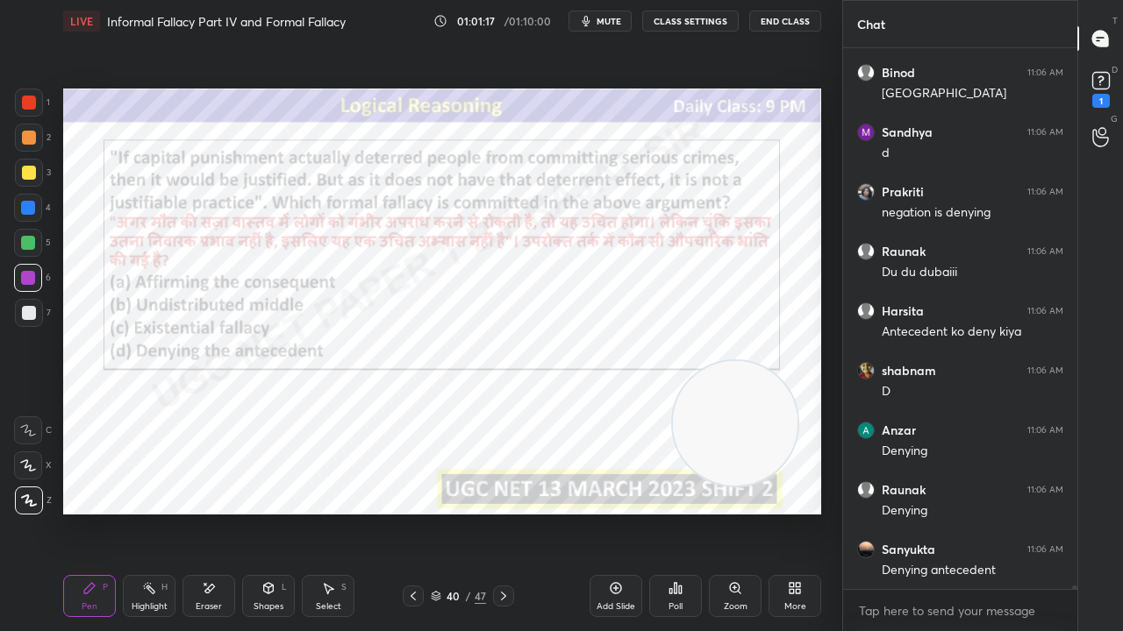
click at [447, 512] on div "40" at bounding box center [454, 596] width 18 height 11
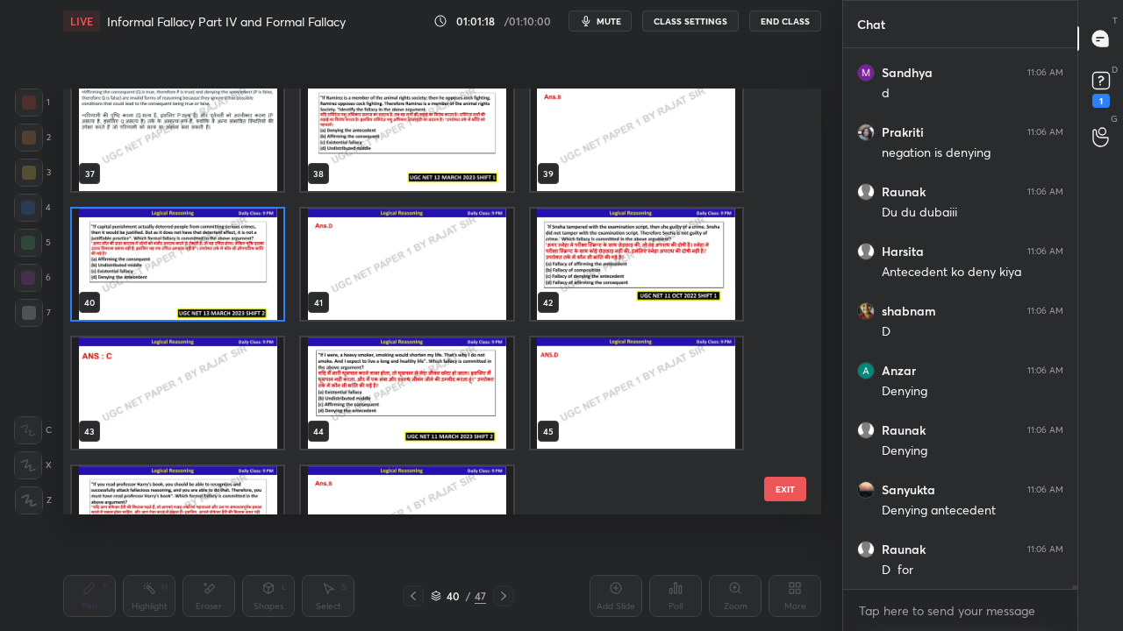
scroll to position [1566, 0]
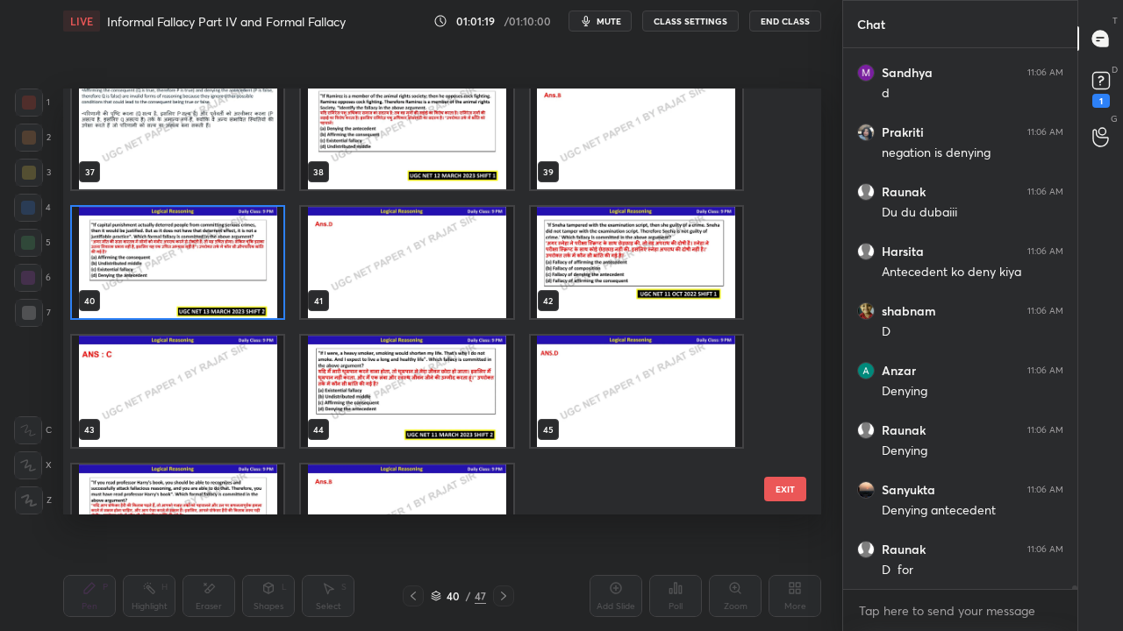
click at [590, 279] on img "grid" at bounding box center [636, 262] width 211 height 111
click at [591, 279] on img "grid" at bounding box center [636, 262] width 211 height 111
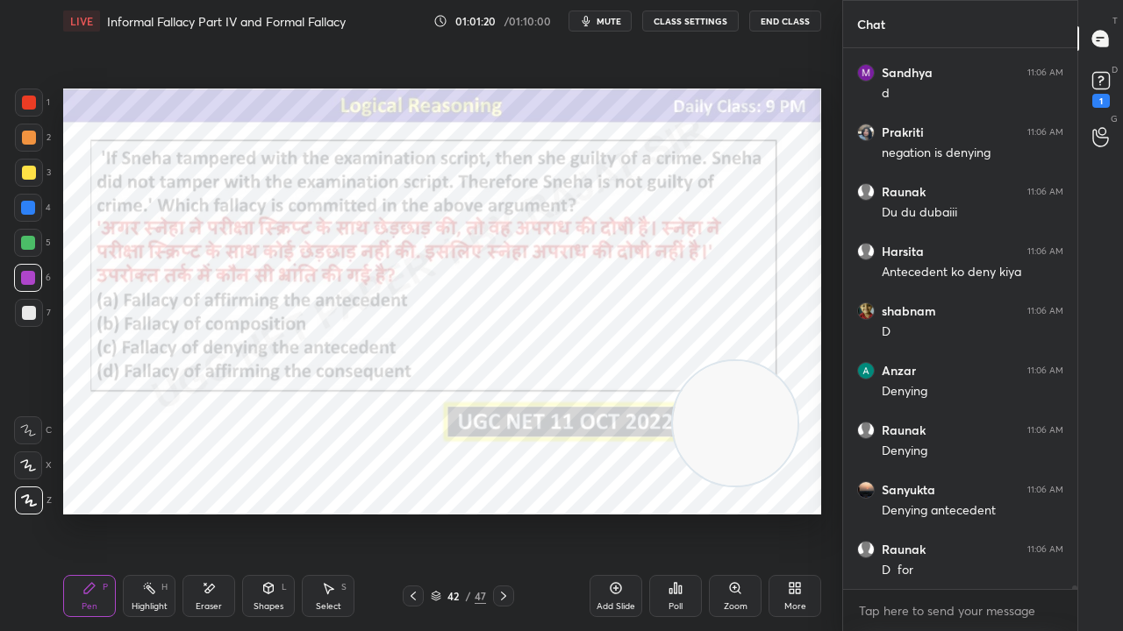
scroll to position [75189, 0]
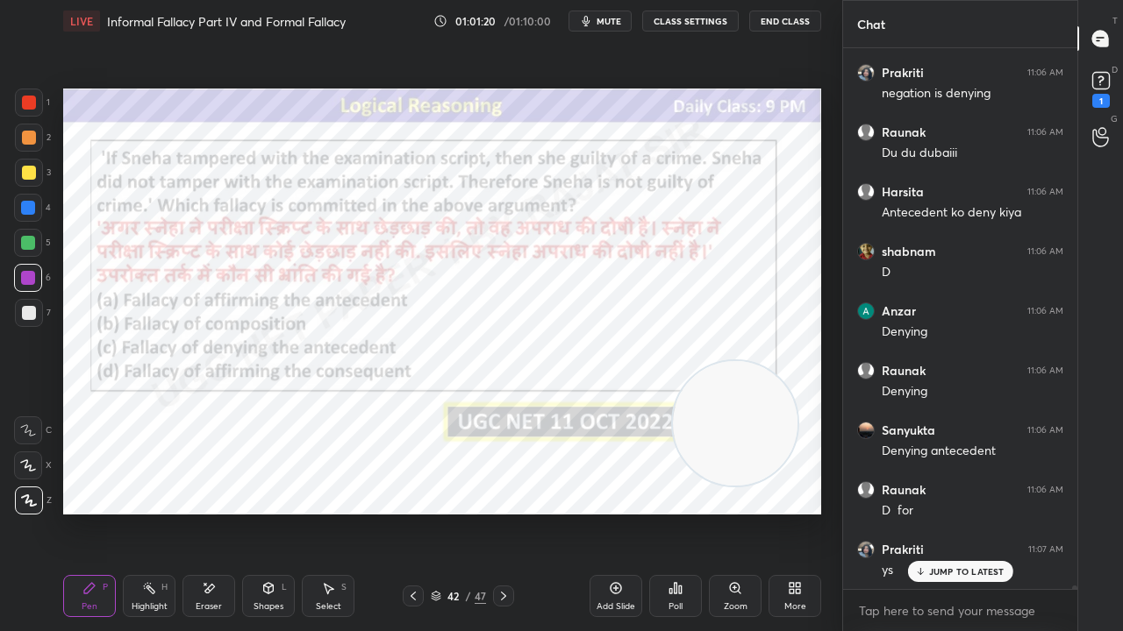
click at [28, 207] on div at bounding box center [28, 208] width 14 height 14
drag, startPoint x: 28, startPoint y: 207, endPoint x: 44, endPoint y: 214, distance: 17.3
click at [29, 207] on div at bounding box center [28, 208] width 14 height 14
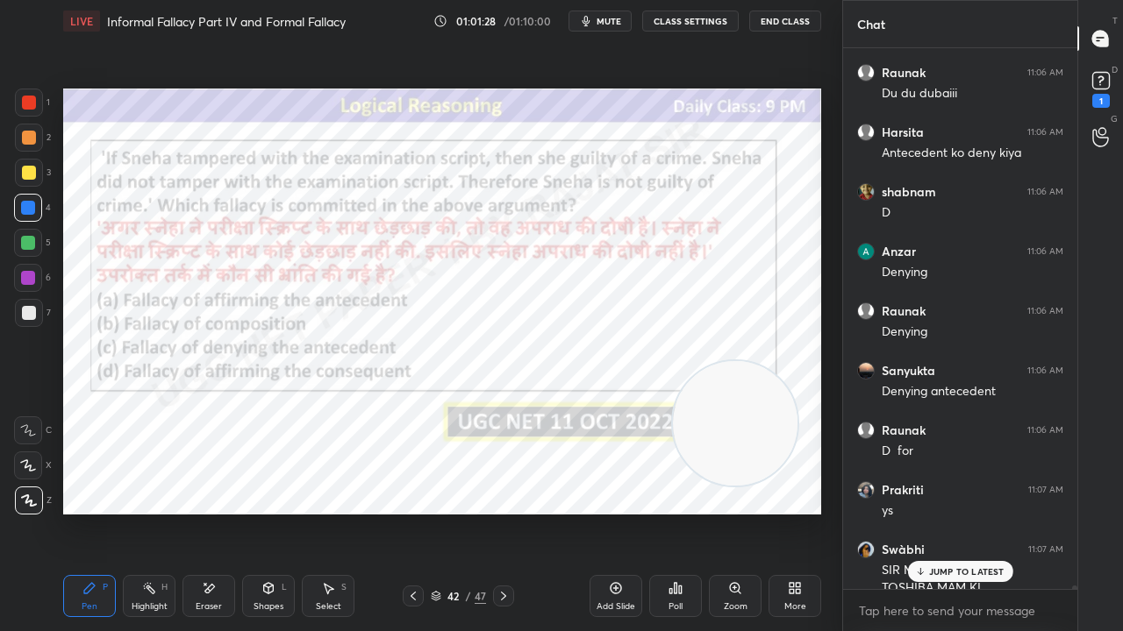
scroll to position [75266, 0]
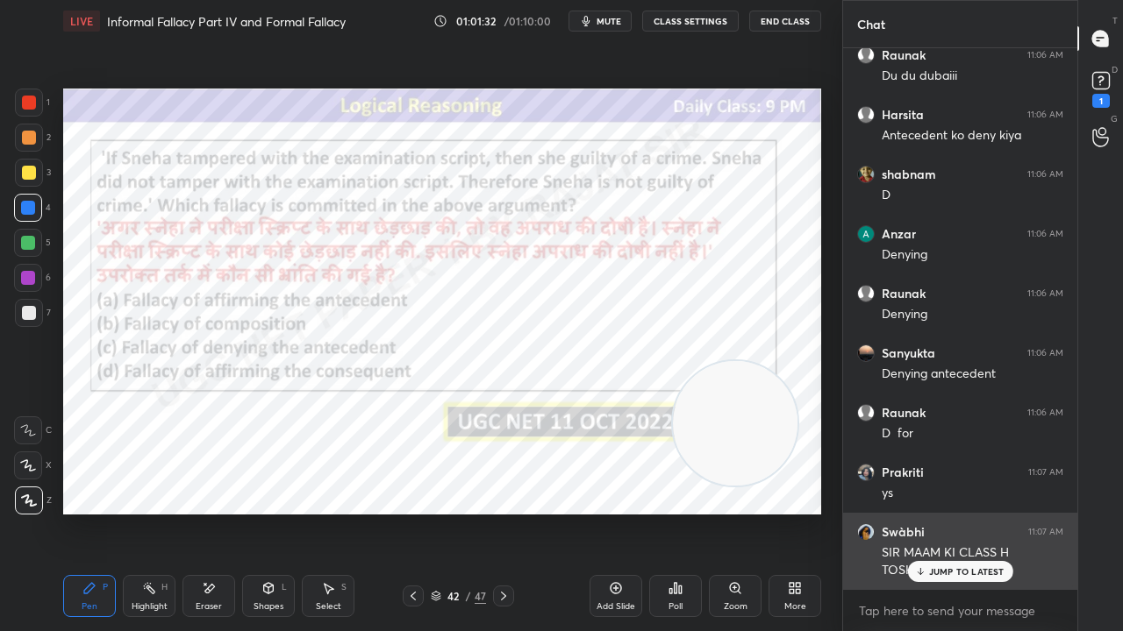
drag, startPoint x: 981, startPoint y: 568, endPoint x: 872, endPoint y: 537, distance: 113.2
click at [979, 512] on p "JUMP TO LATEST" at bounding box center [966, 572] width 75 height 11
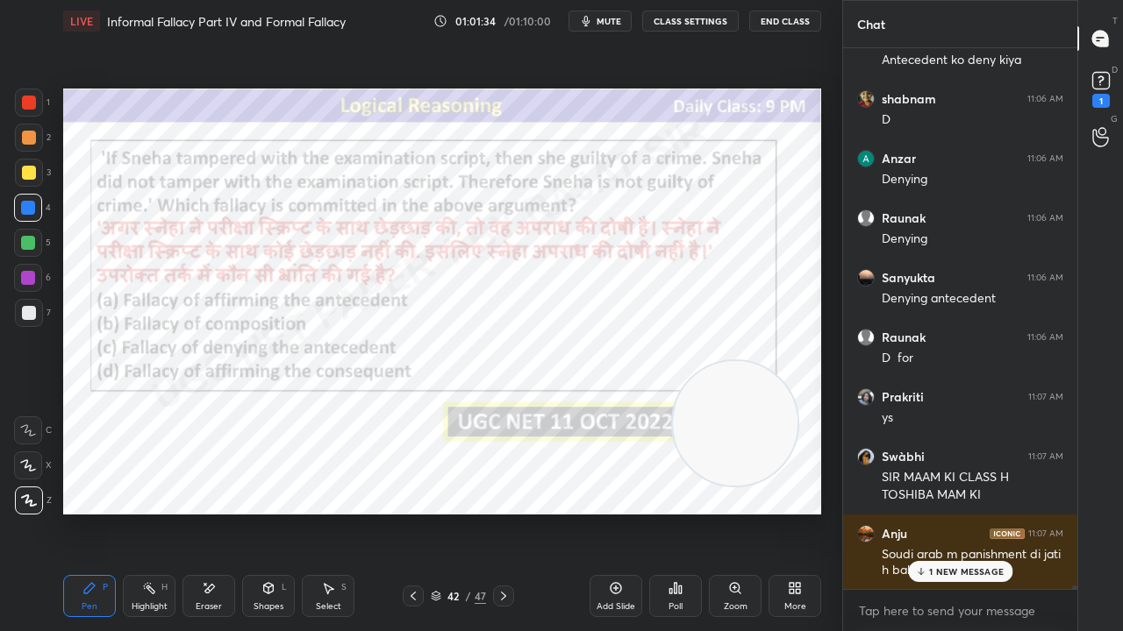
scroll to position [75401, 0]
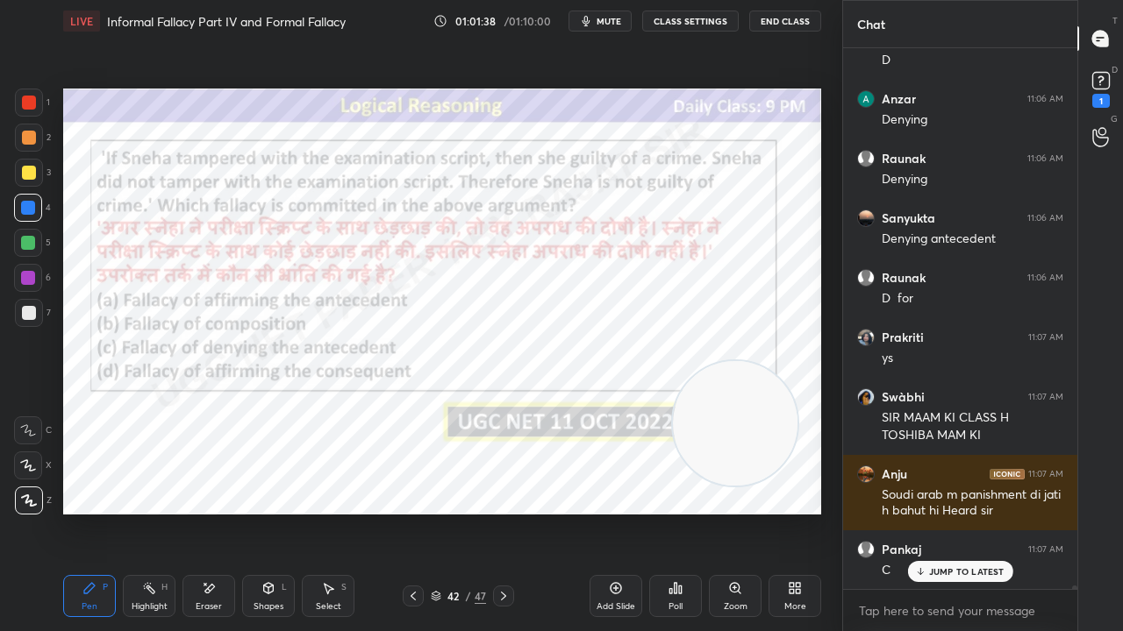
drag, startPoint x: 29, startPoint y: 277, endPoint x: 37, endPoint y: 284, distance: 10.6
click at [29, 278] on div at bounding box center [28, 278] width 14 height 14
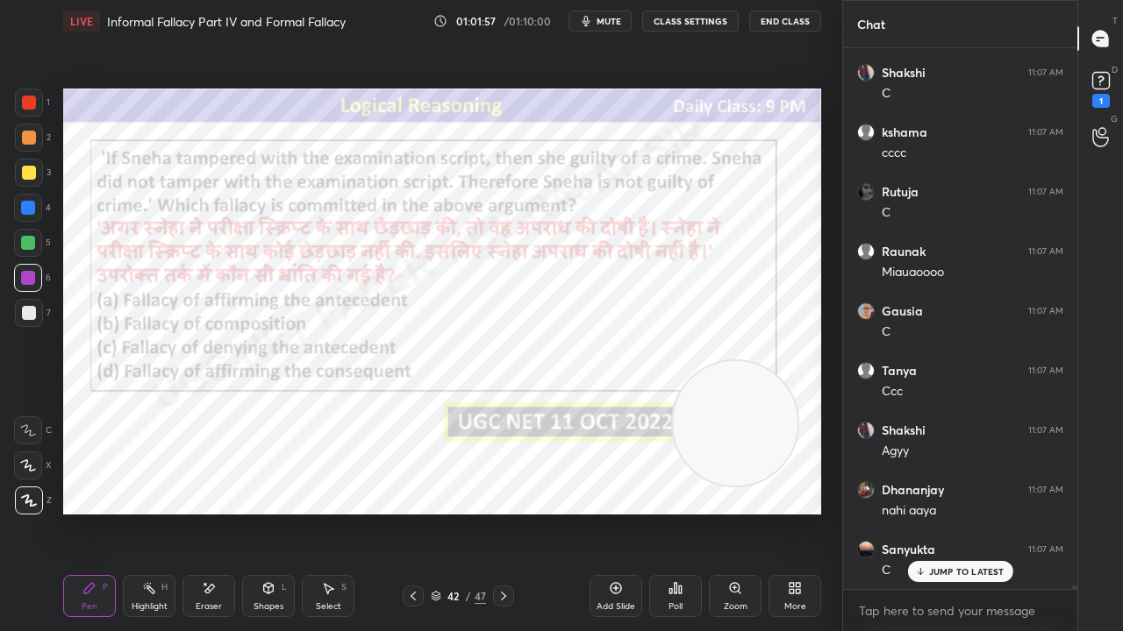
scroll to position [76832, 0]
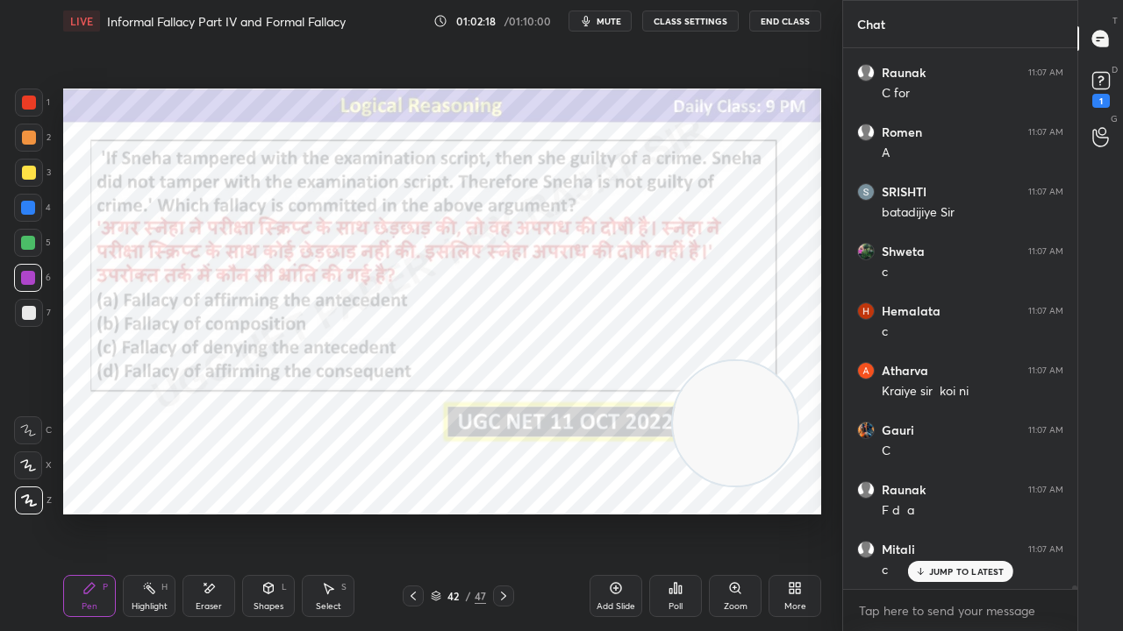
click at [461, 512] on div "42" at bounding box center [454, 596] width 18 height 11
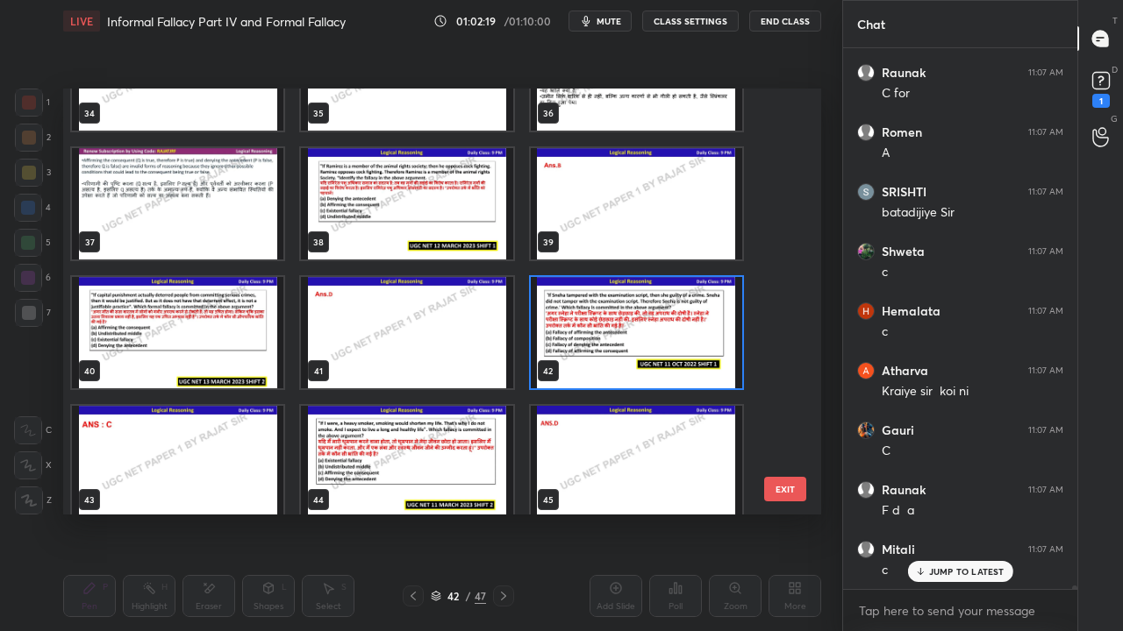
click at [613, 333] on img "grid" at bounding box center [636, 332] width 211 height 111
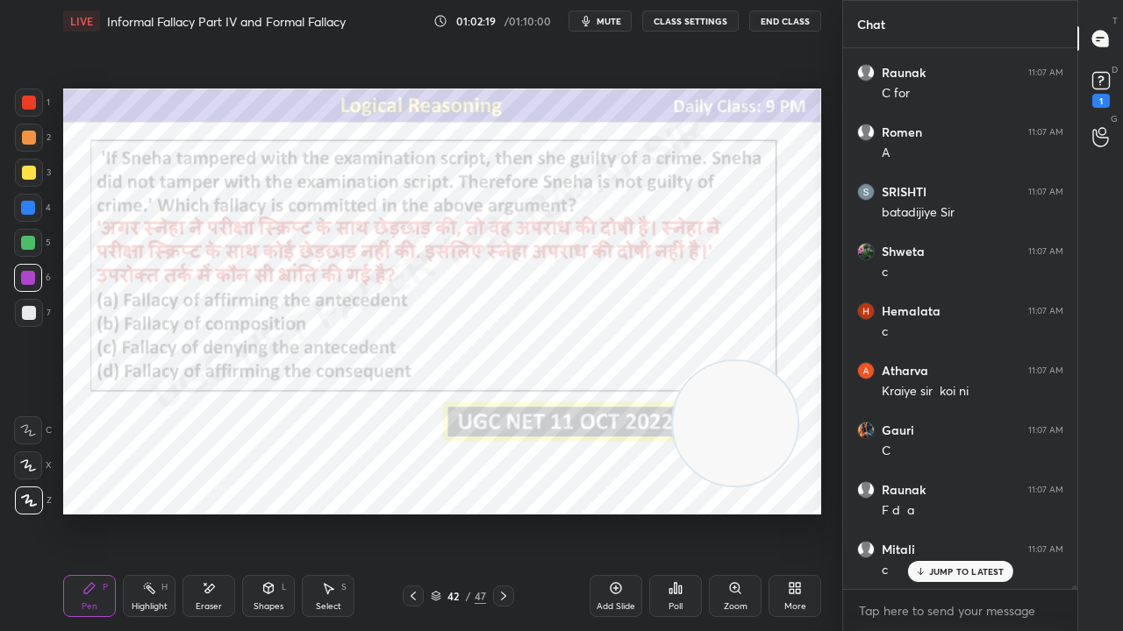
click at [613, 333] on img "grid" at bounding box center [636, 332] width 211 height 111
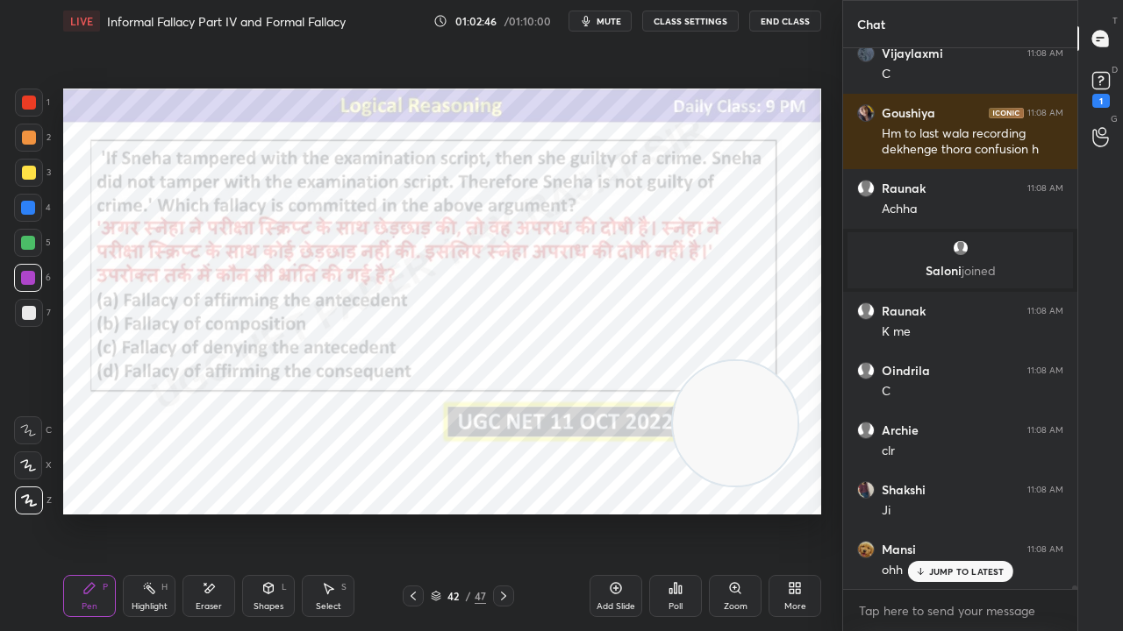
click at [453, 512] on div "42" at bounding box center [454, 596] width 18 height 11
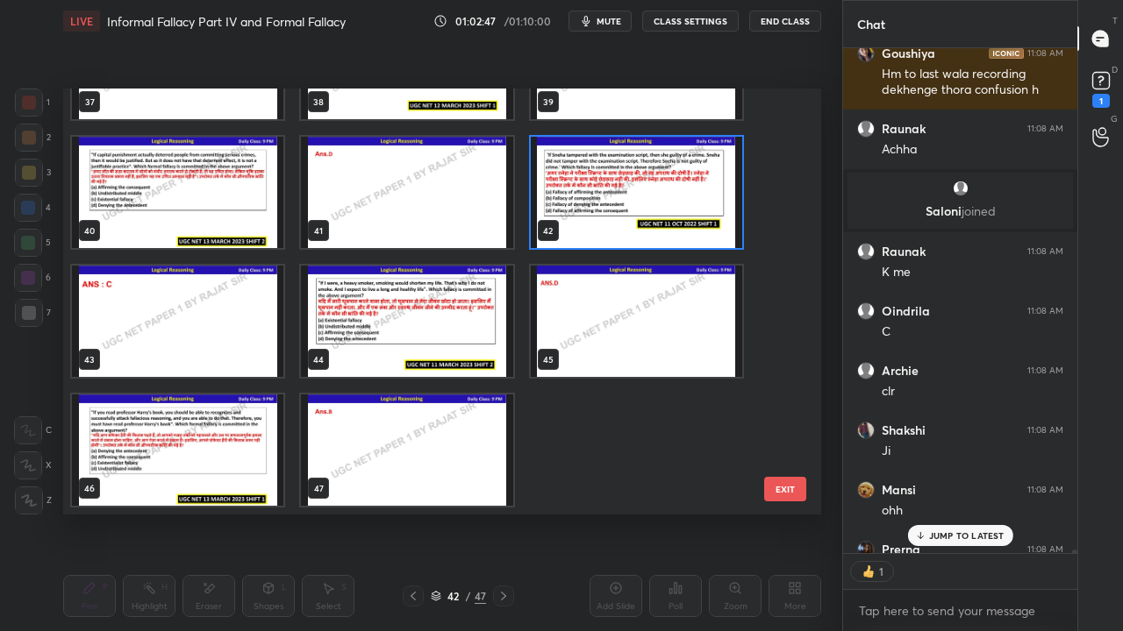
click at [417, 333] on img "grid" at bounding box center [406, 321] width 211 height 111
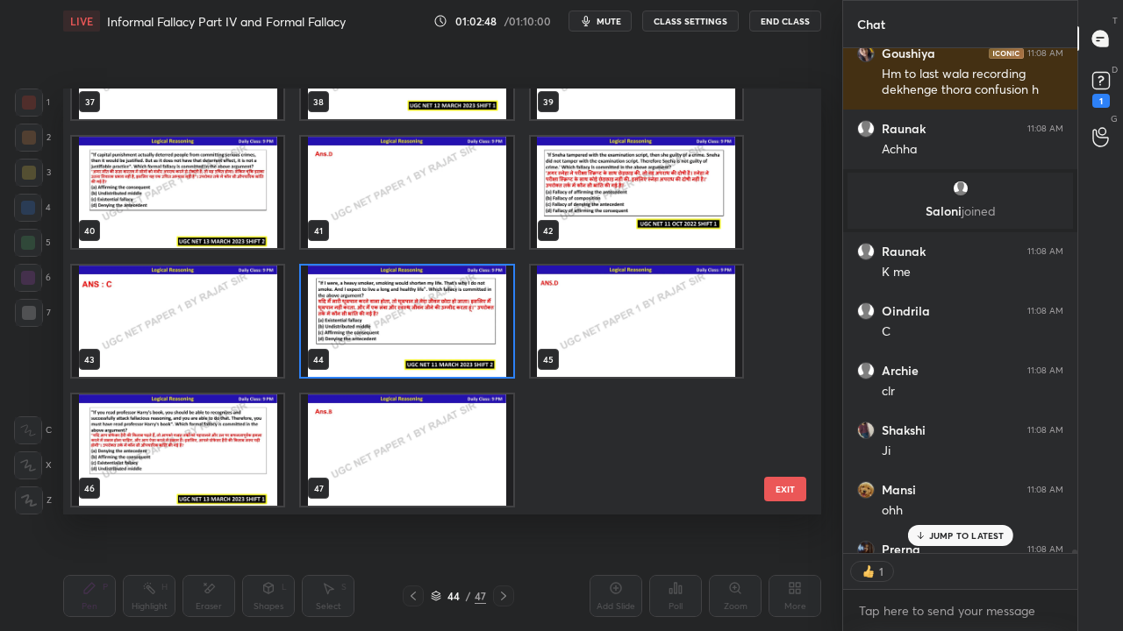
click at [417, 333] on img "grid" at bounding box center [406, 321] width 211 height 111
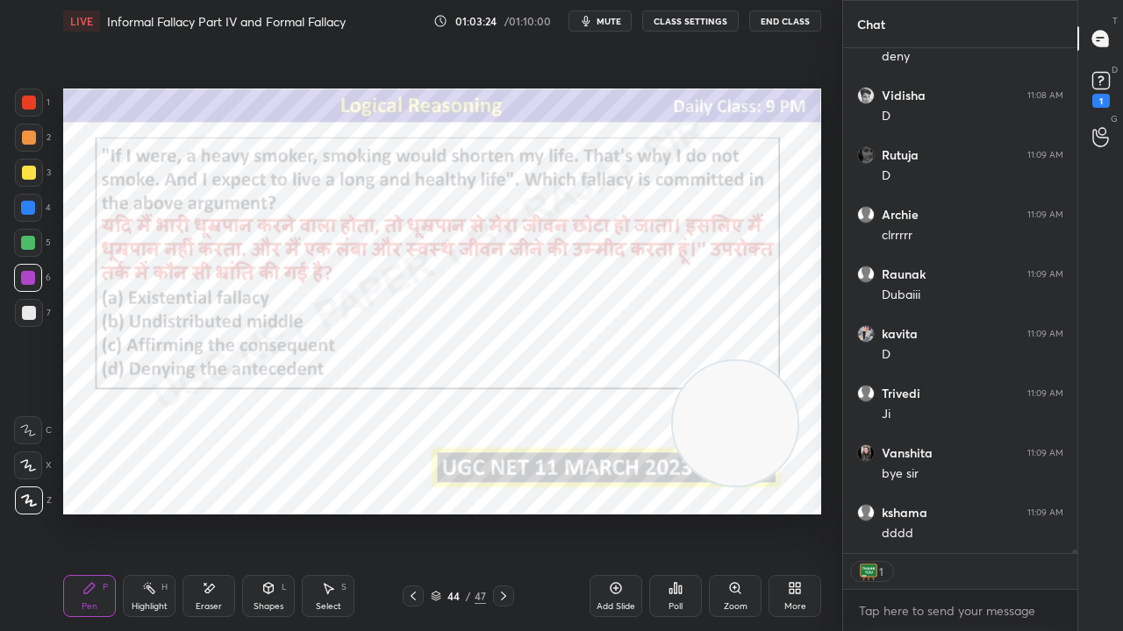
drag, startPoint x: 456, startPoint y: 593, endPoint x: 492, endPoint y: 525, distance: 76.5
click at [460, 512] on div "44" at bounding box center [454, 596] width 18 height 11
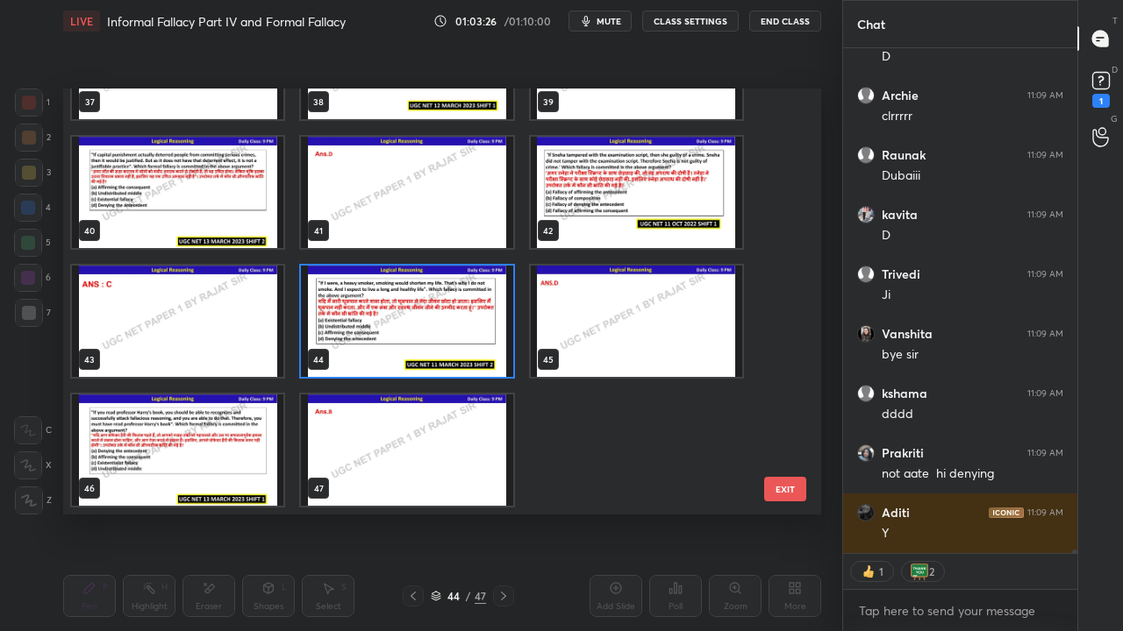
click at [239, 462] on img "grid" at bounding box center [177, 450] width 211 height 111
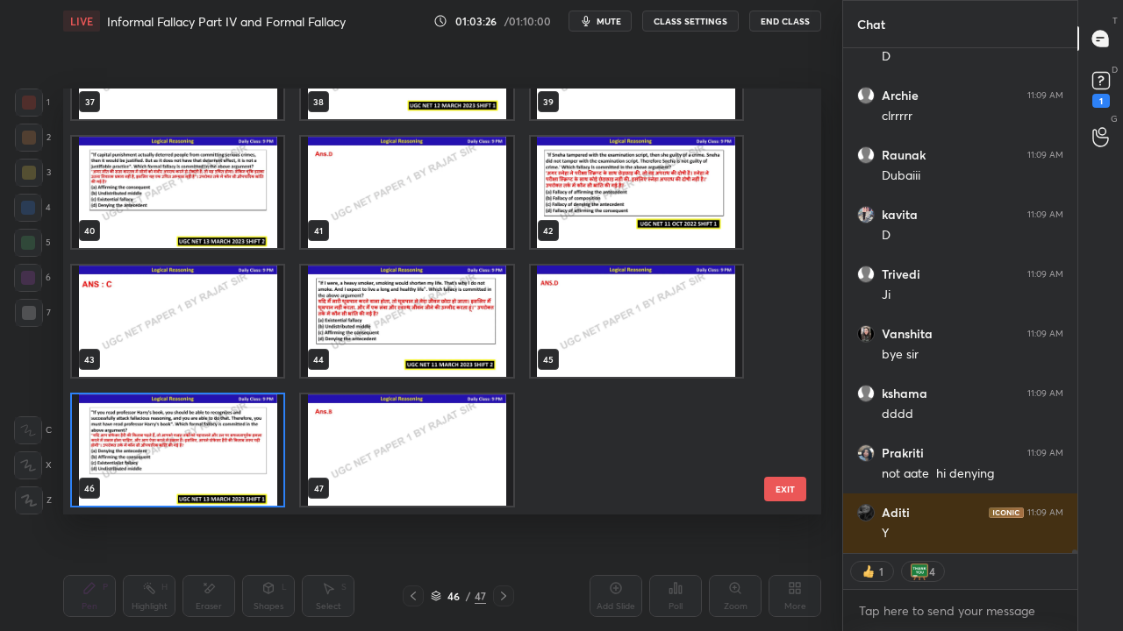
click at [239, 462] on img "grid" at bounding box center [177, 450] width 211 height 111
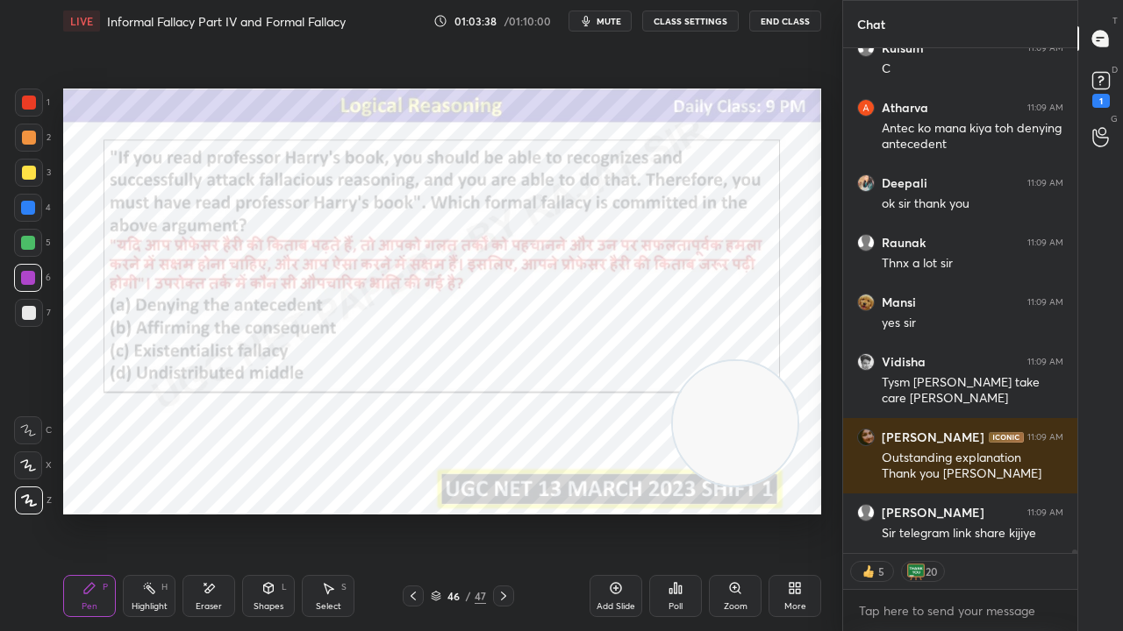
click at [466, 512] on div "/" at bounding box center [468, 596] width 5 height 11
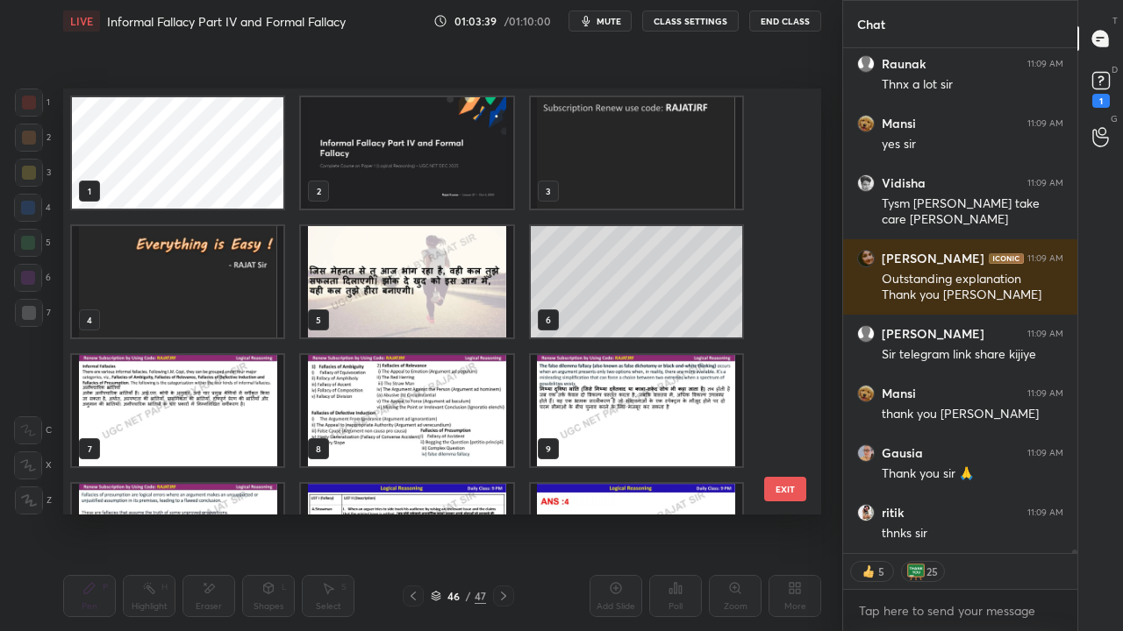
click at [418, 175] on img "grid" at bounding box center [406, 152] width 211 height 111
click at [420, 175] on img "grid" at bounding box center [406, 152] width 211 height 111
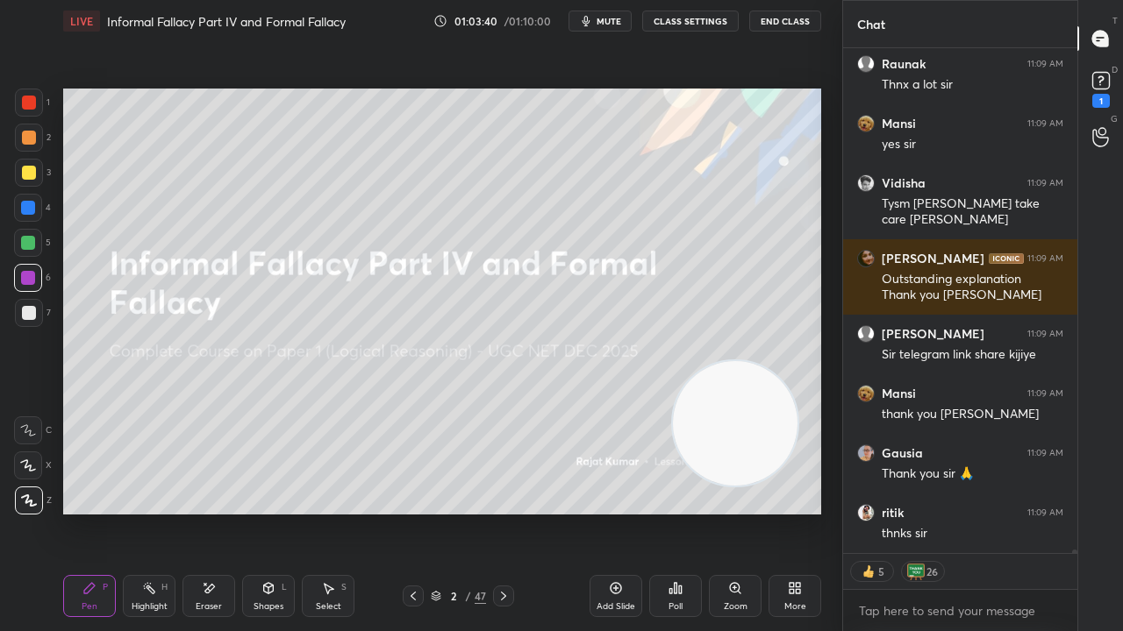
click at [421, 174] on img "grid" at bounding box center [406, 152] width 211 height 111
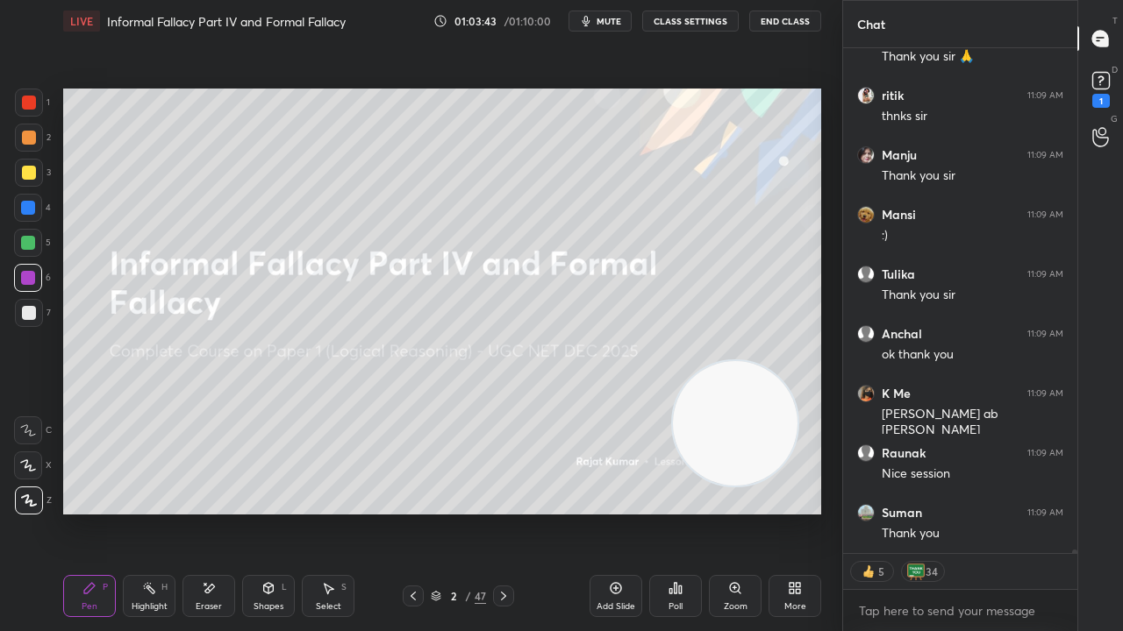
click at [37, 167] on div at bounding box center [29, 173] width 28 height 28
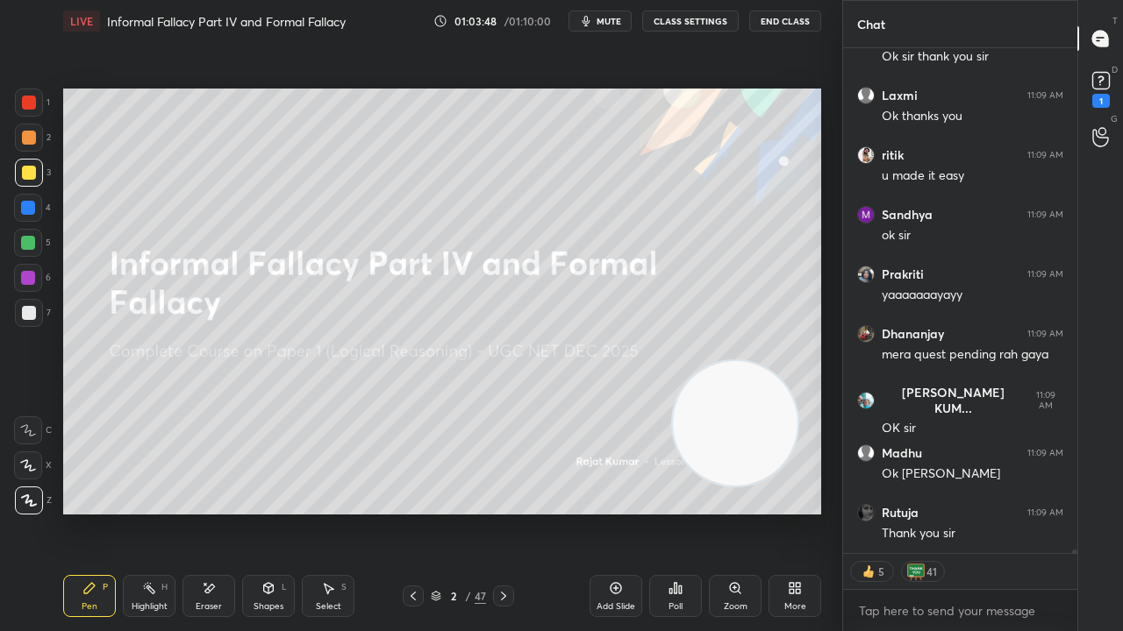
click at [788, 21] on button "End Class" at bounding box center [785, 21] width 72 height 21
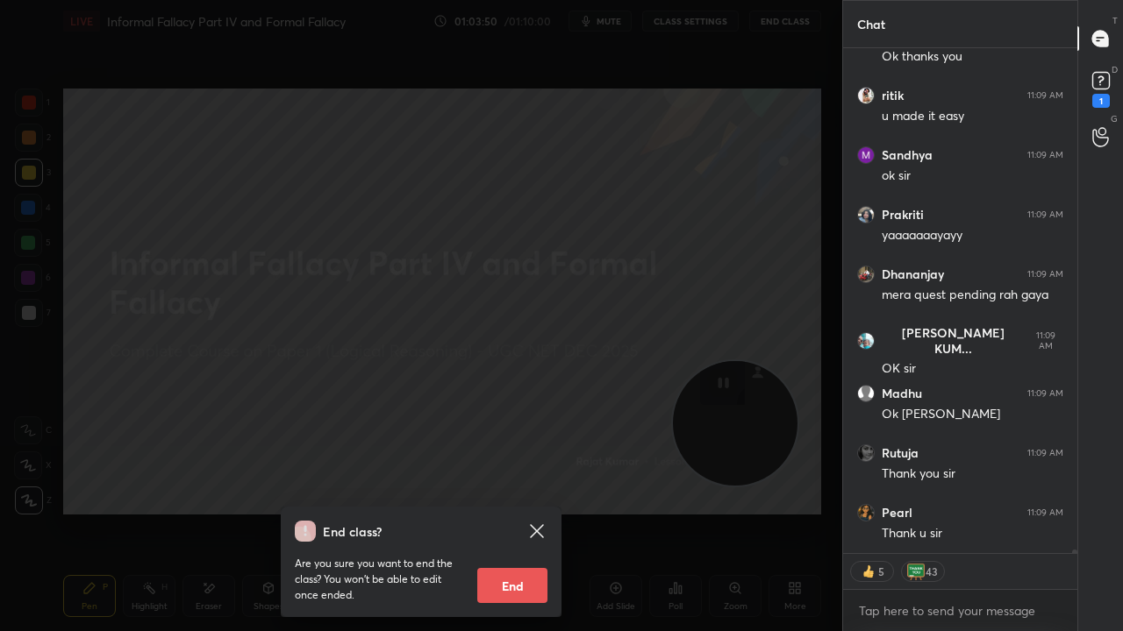
click at [512, 512] on button "End" at bounding box center [512, 585] width 70 height 35
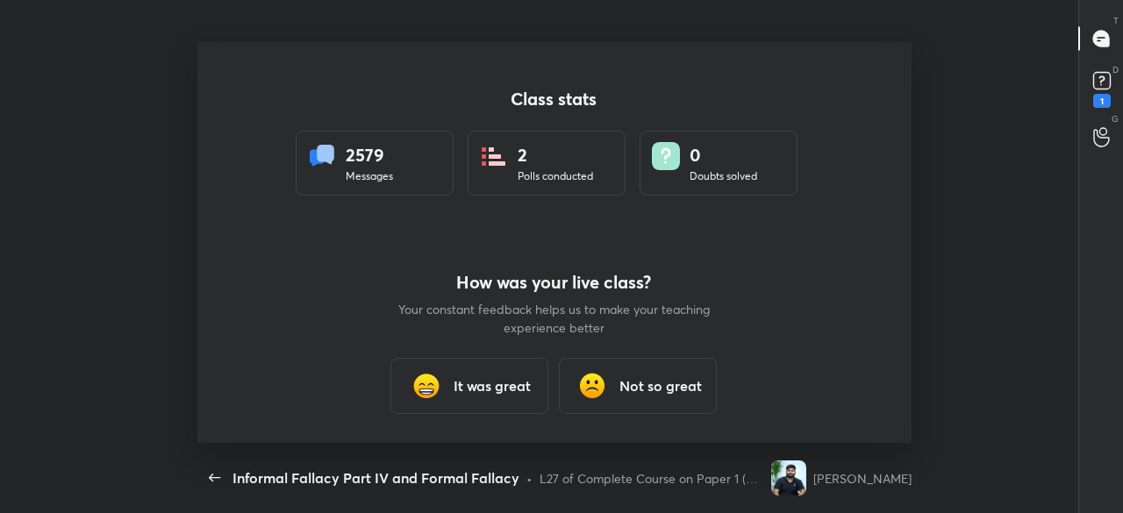
type textarea "x"
click at [517, 390] on h3 "It was great" at bounding box center [492, 385] width 77 height 21
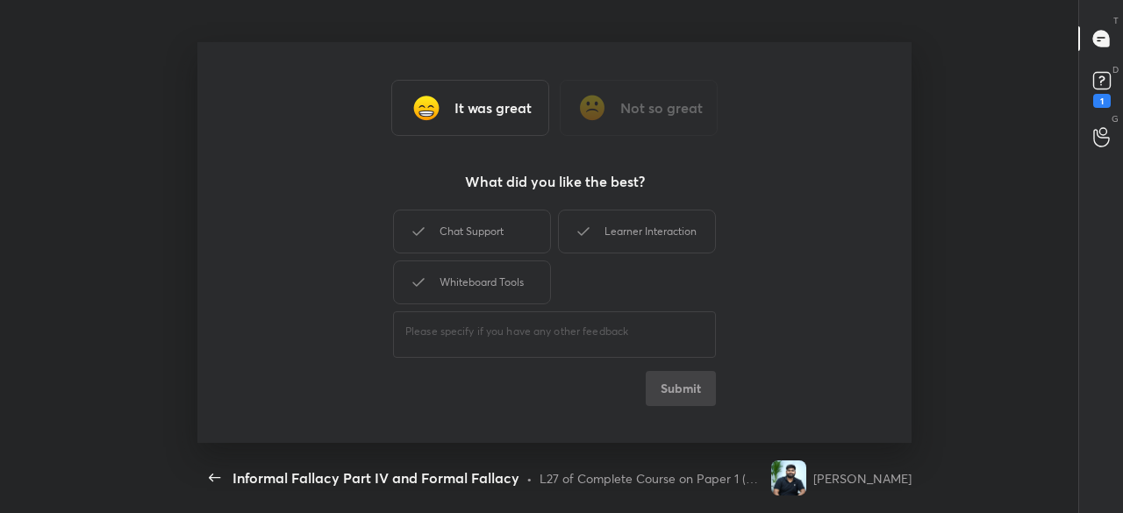
click at [456, 259] on div "Chat Support Learner Interaction Whiteboard Tools" at bounding box center [554, 257] width 323 height 102
click at [461, 238] on div "Chat Support" at bounding box center [472, 232] width 158 height 44
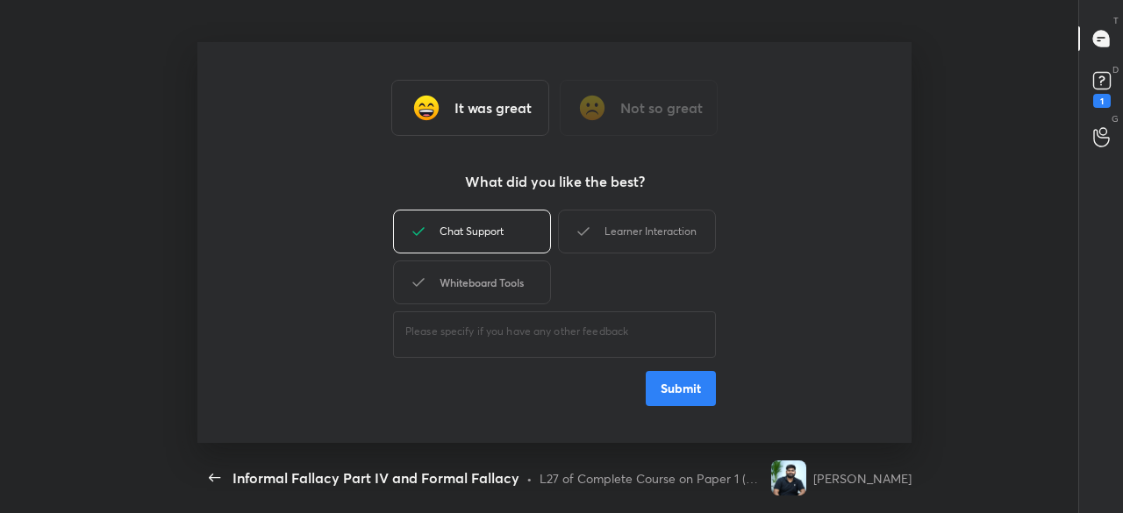
click at [467, 277] on div "Whiteboard Tools" at bounding box center [472, 282] width 158 height 44
drag, startPoint x: 593, startPoint y: 234, endPoint x: 624, endPoint y: 273, distance: 49.9
click at [595, 234] on div "Learner Interaction" at bounding box center [637, 232] width 158 height 44
click at [654, 380] on button "Submit" at bounding box center [681, 388] width 70 height 35
